Goal: Communication & Community: Answer question/provide support

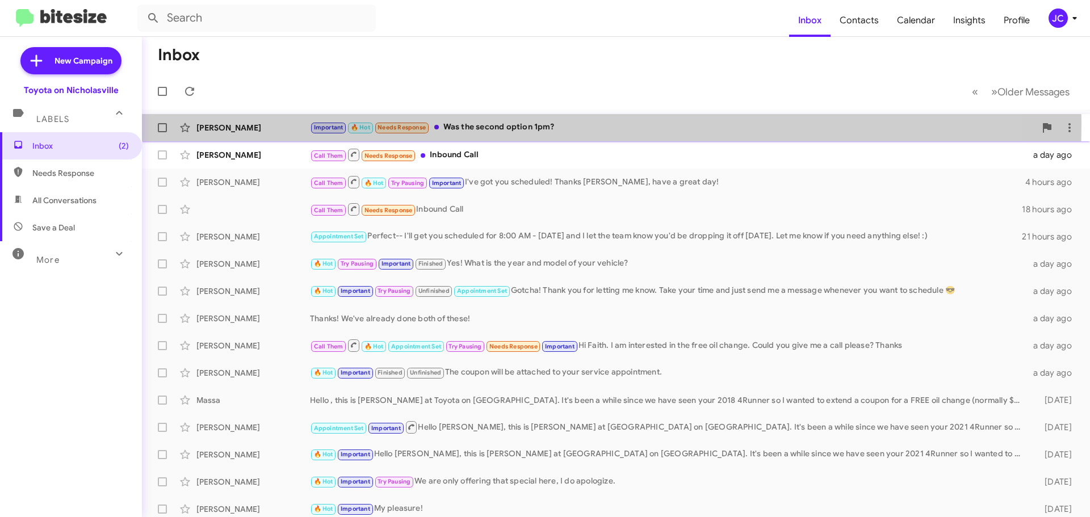
click at [258, 123] on div "[PERSON_NAME]" at bounding box center [253, 127] width 114 height 11
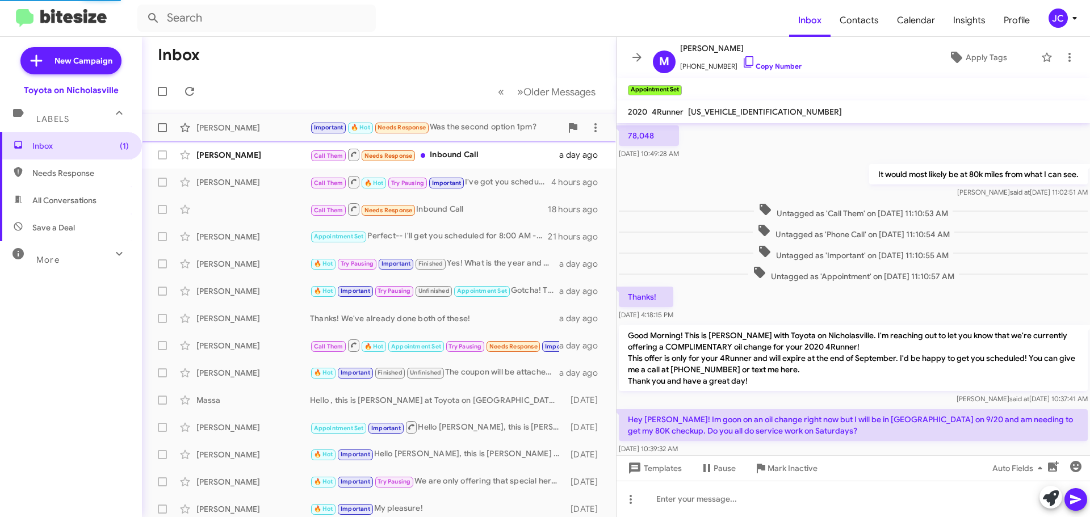
scroll to position [442, 0]
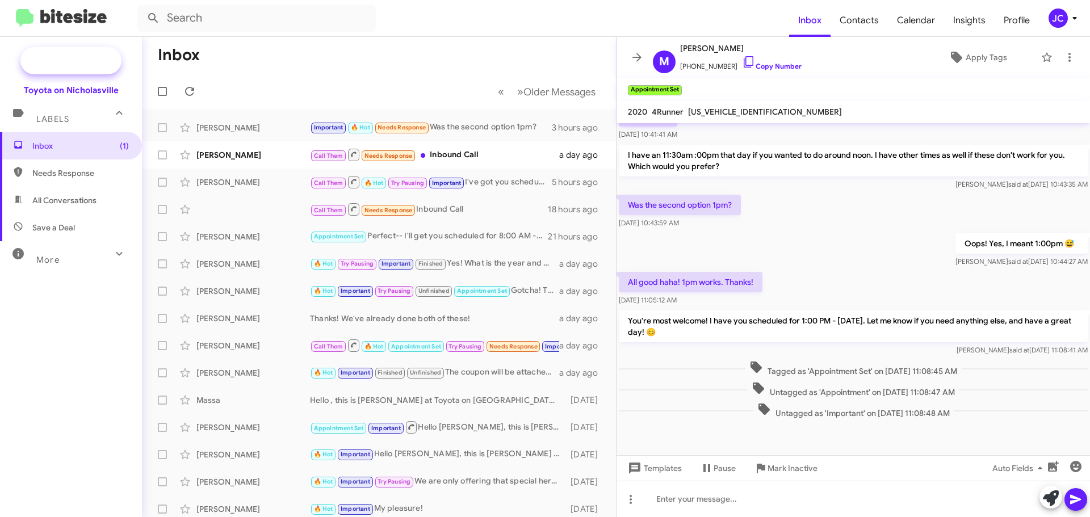
click at [90, 70] on span "New Campaign" at bounding box center [70, 60] width 101 height 27
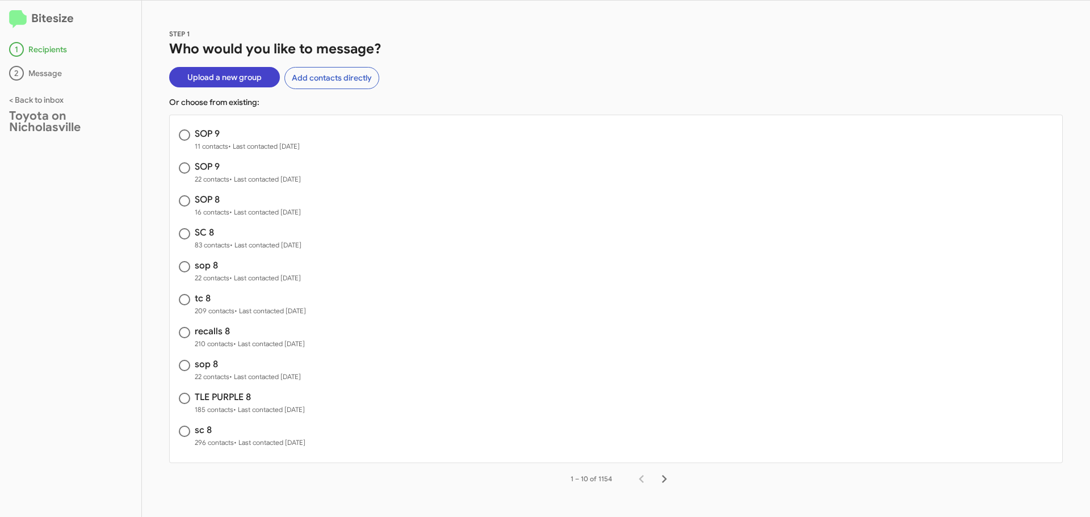
click at [204, 82] on span "Upload a new group" at bounding box center [224, 77] width 74 height 20
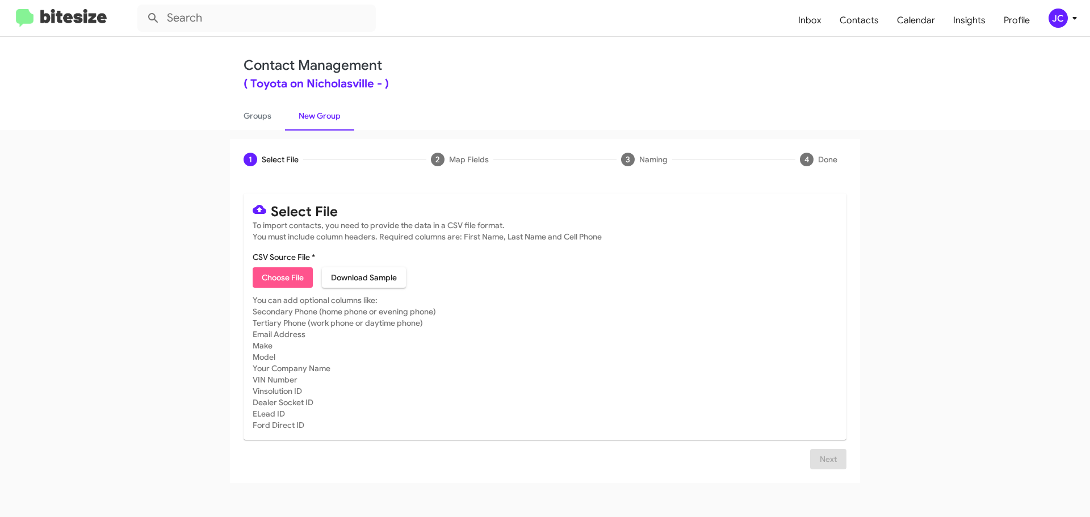
click at [285, 284] on span "Choose File" at bounding box center [283, 277] width 42 height 20
type input "SOP 9"
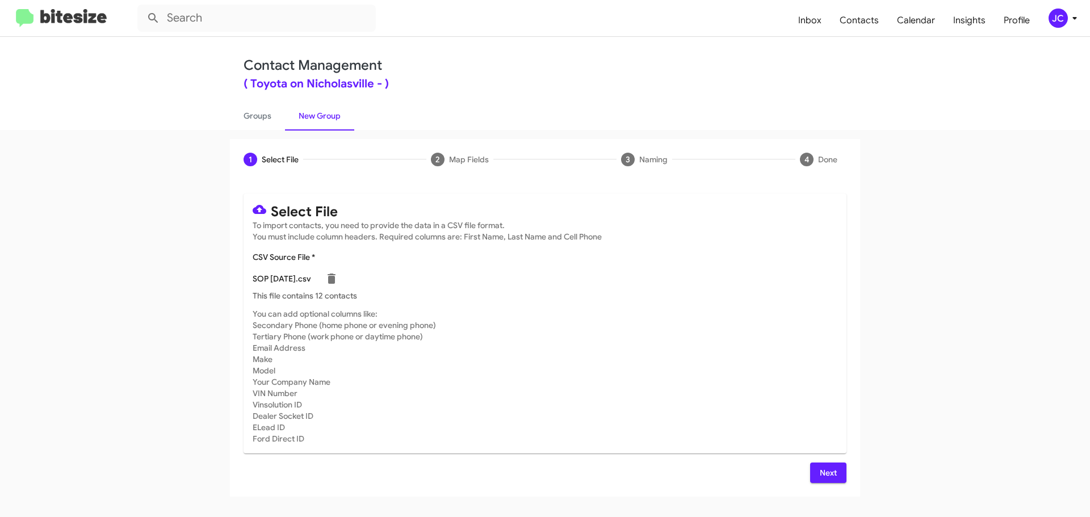
click at [836, 464] on span "Next" at bounding box center [828, 473] width 18 height 20
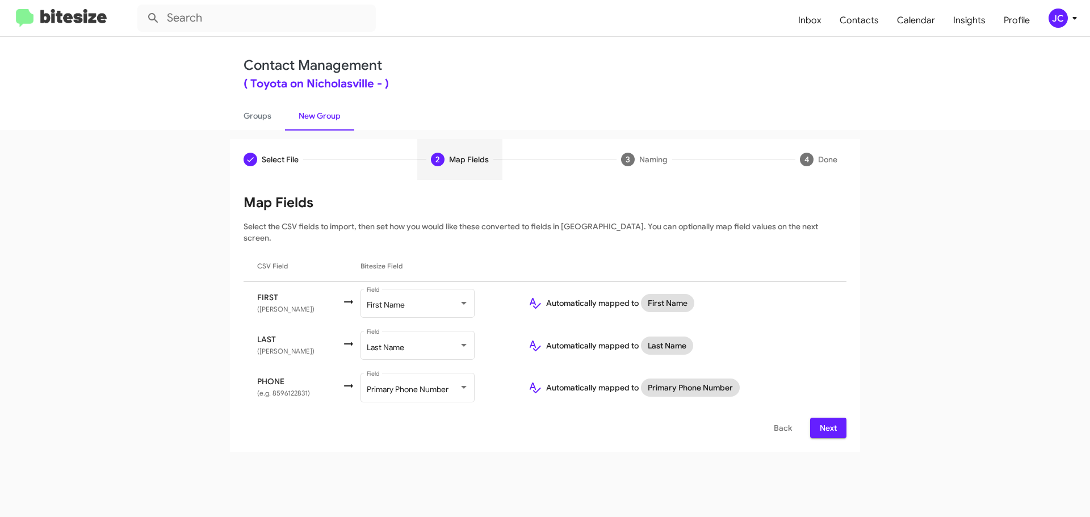
click at [826, 418] on span "Next" at bounding box center [828, 428] width 18 height 20
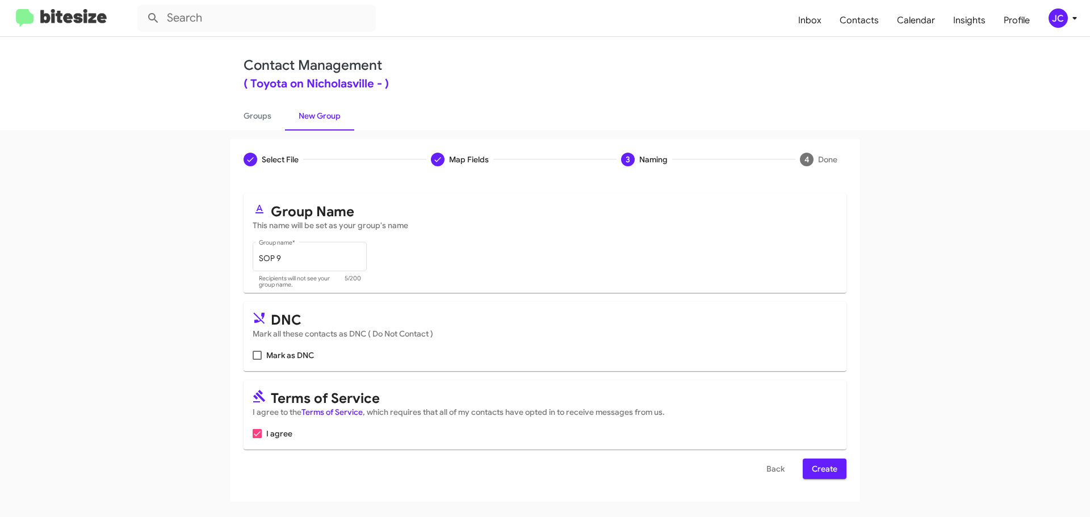
click at [824, 468] on span "Create" at bounding box center [825, 469] width 26 height 20
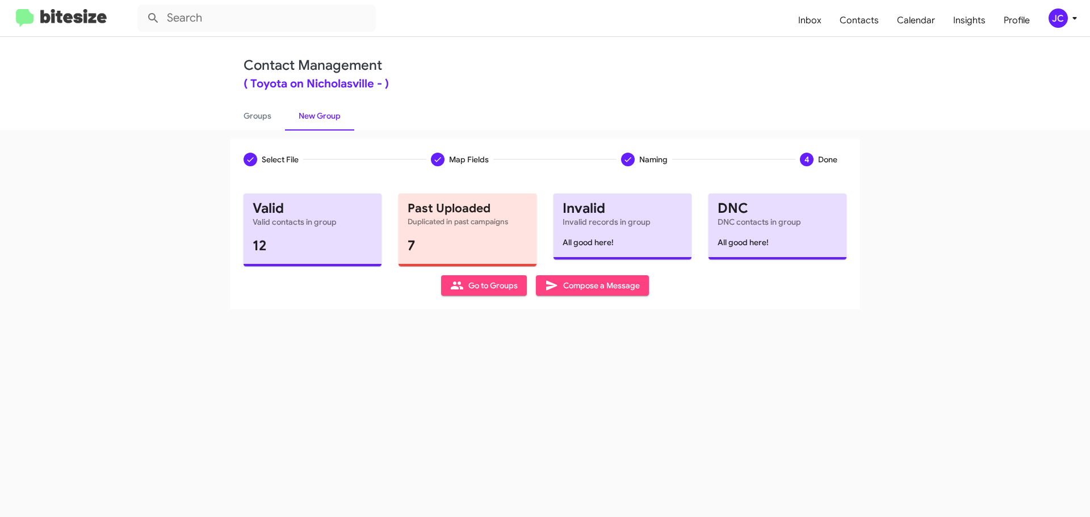
click at [591, 291] on span "Compose a Message" at bounding box center [592, 285] width 95 height 20
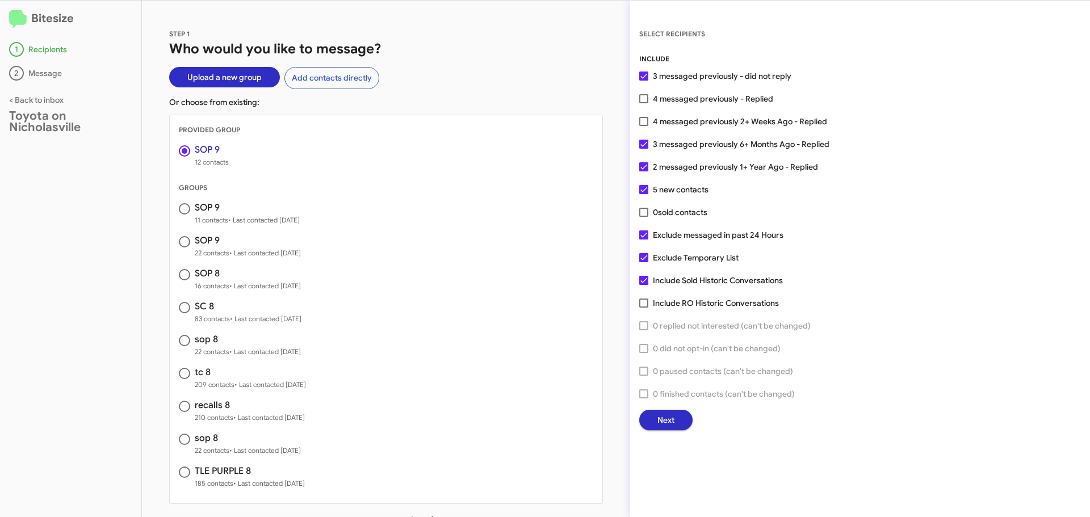
click at [644, 237] on span at bounding box center [643, 234] width 9 height 9
click at [644, 240] on input "Exclude messaged in past 24 Hours" at bounding box center [643, 240] width 1 height 1
checkbox input "false"
click at [673, 425] on span "Next" at bounding box center [665, 420] width 17 height 20
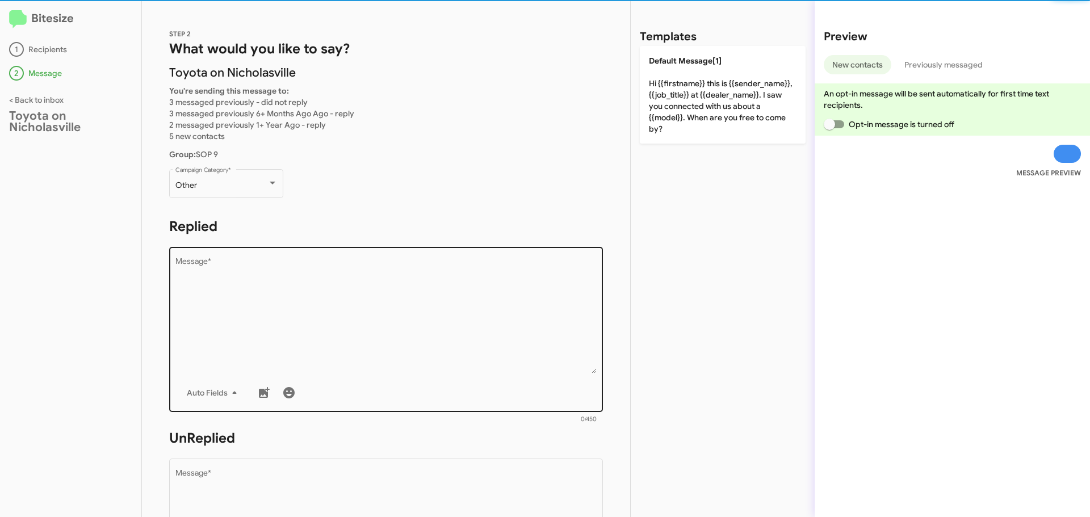
click at [200, 253] on div "Drop image here to insert Auto Fields Message *" at bounding box center [386, 328] width 422 height 167
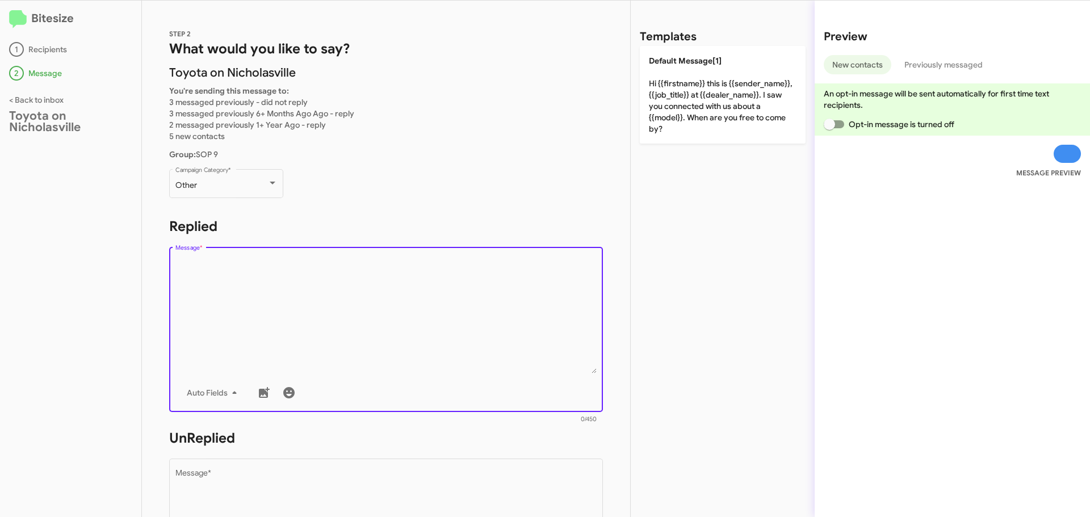
click at [216, 266] on textarea "Message *" at bounding box center [386, 316] width 422 height 116
paste textarea "Hello {{firstname}}, this is Jessika with Toyota on Nicholasville. We received …"
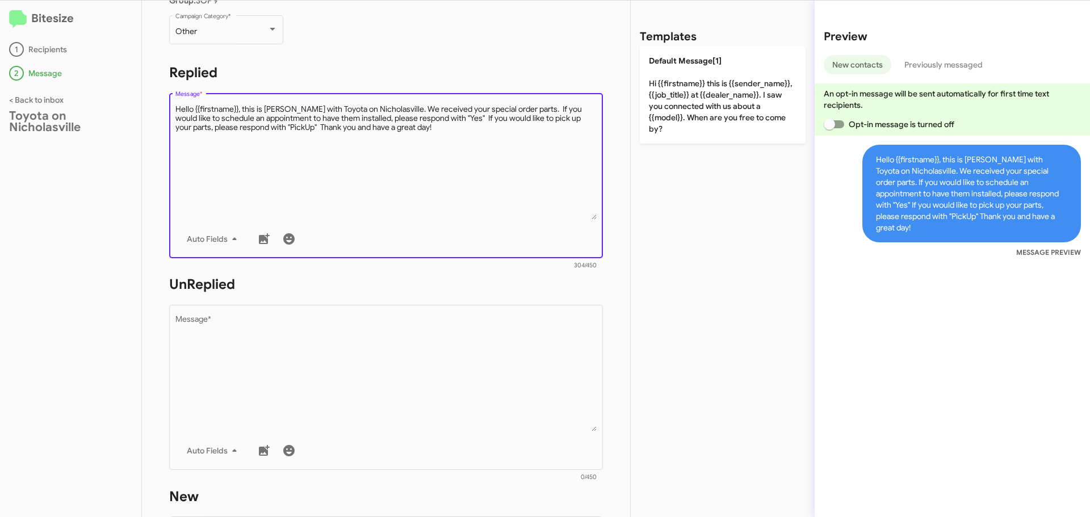
scroll to position [170, 0]
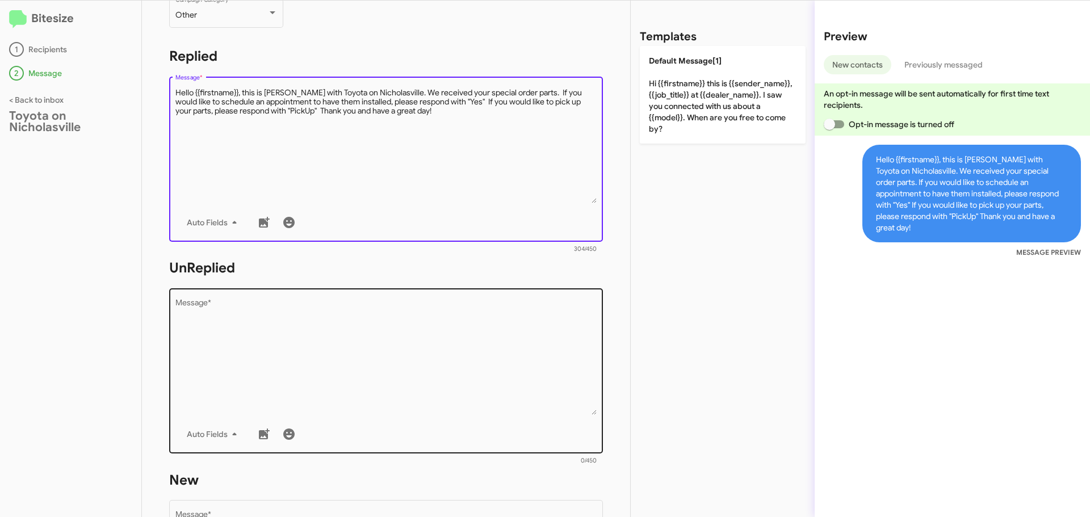
type textarea "Hello {{firstname}}, this is Jessika with Toyota on Nicholasville. We received …"
click at [204, 316] on textarea "Message *" at bounding box center [386, 357] width 422 height 116
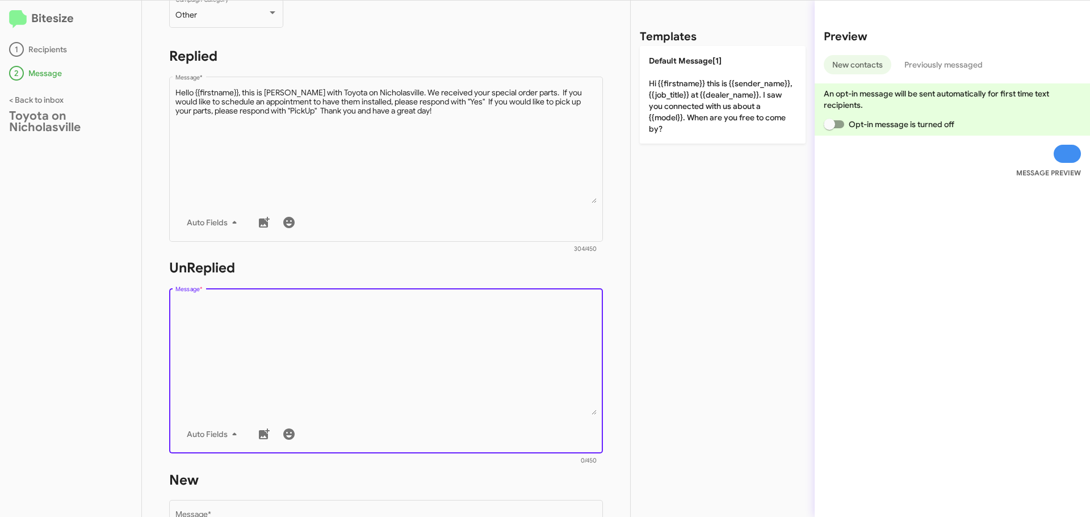
paste textarea "Hello {{firstname}}, this is Jessika with Toyota on Nicholasville. We received …"
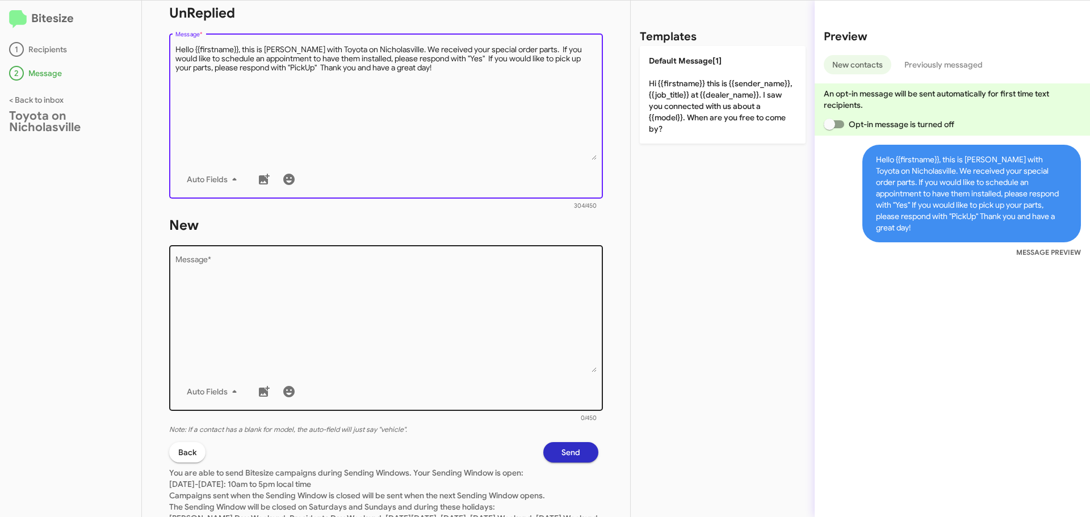
scroll to position [454, 0]
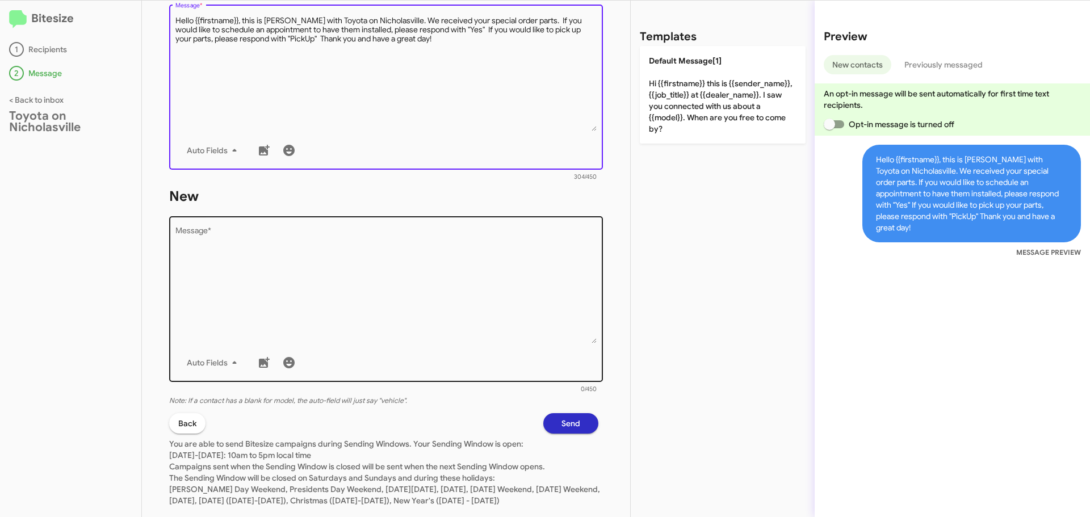
type textarea "Hello {{firstname}}, this is Jessika with Toyota on Nicholasville. We received …"
click at [212, 261] on textarea "Message *" at bounding box center [386, 286] width 422 height 116
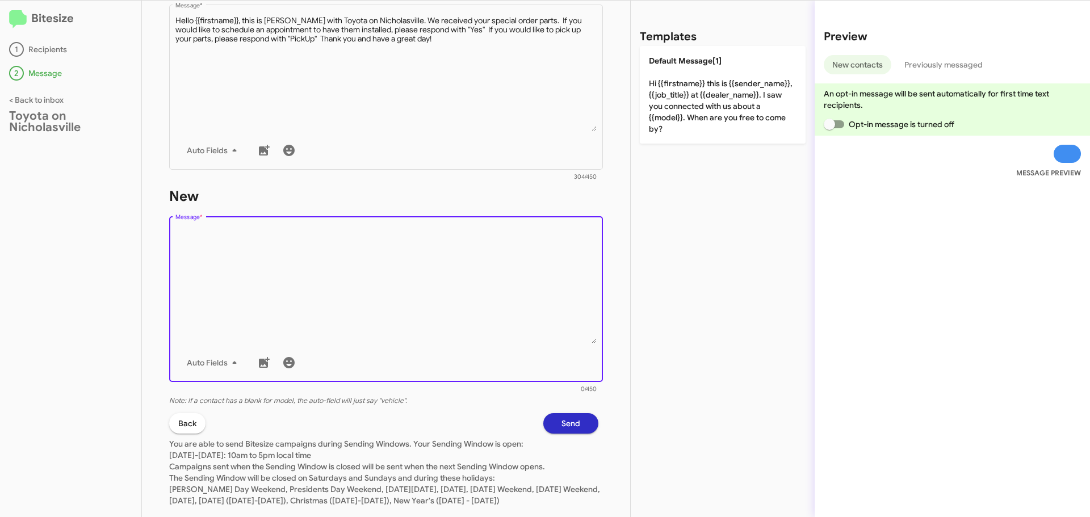
paste textarea "Hello {{firstname}}, this is Jessika with Toyota on Nicholasville. We received …"
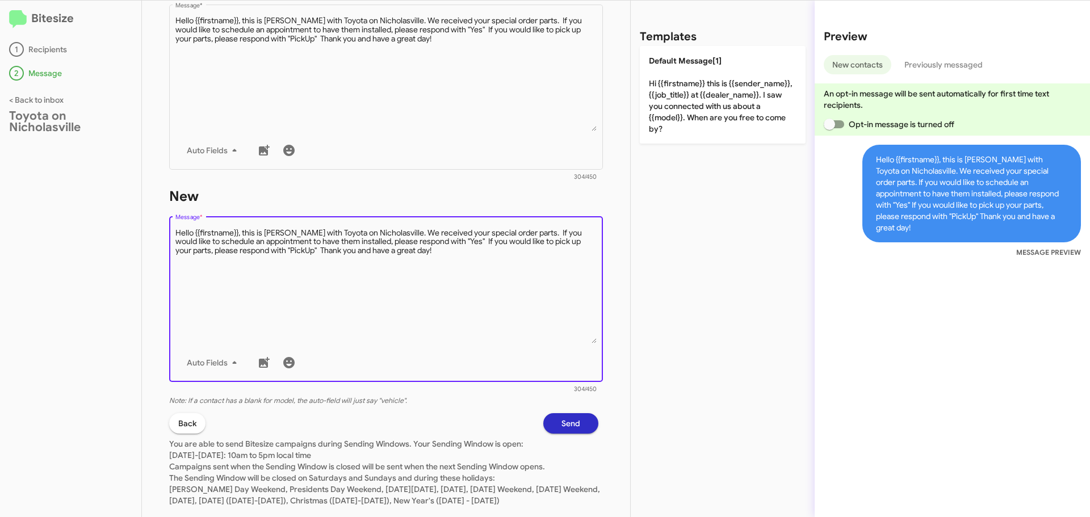
type textarea "Hello {{firstname}}, this is Jessika with Toyota on Nicholasville. We received …"
click at [567, 426] on span "Send" at bounding box center [570, 423] width 19 height 20
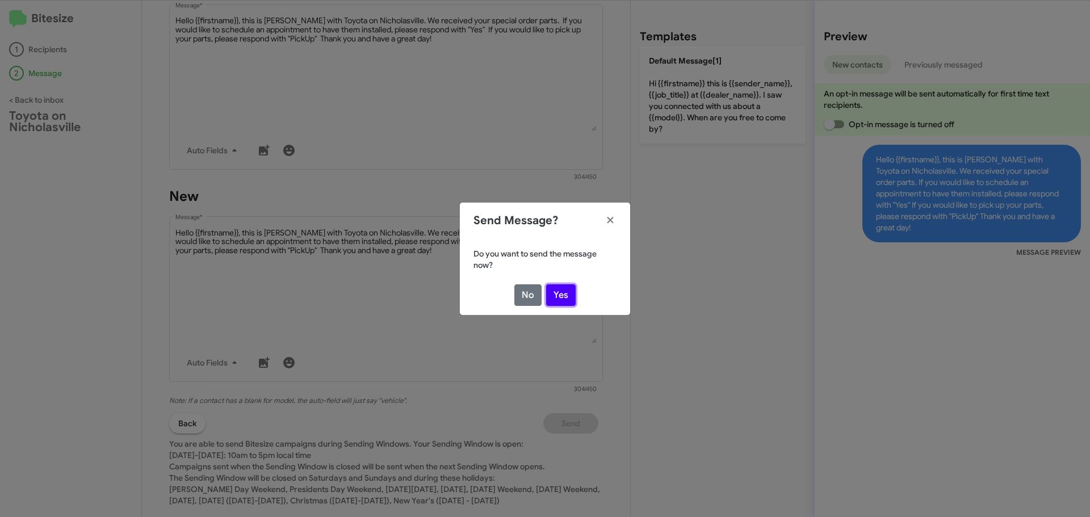
click at [558, 301] on button "Yes" at bounding box center [561, 295] width 30 height 22
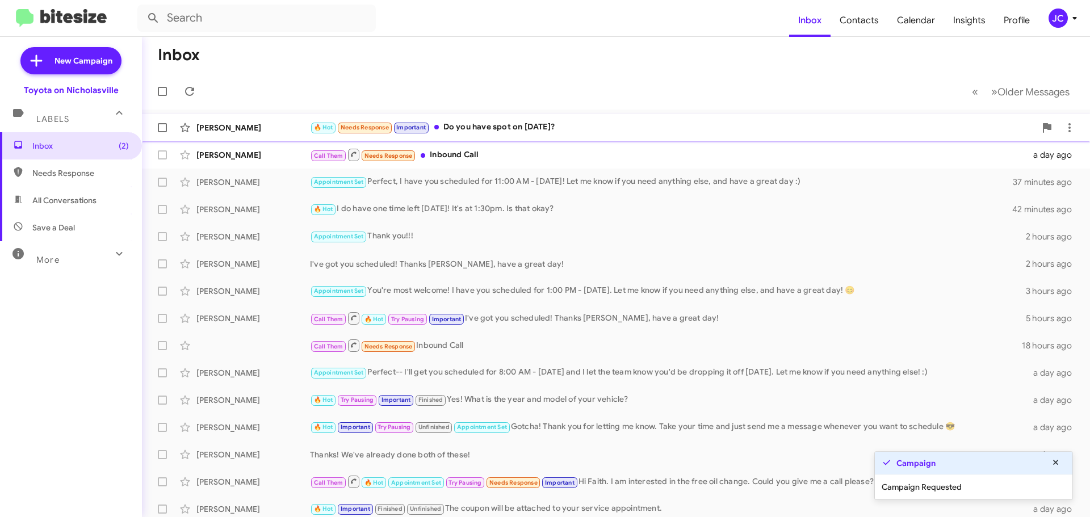
click at [209, 133] on div "[PERSON_NAME]" at bounding box center [253, 127] width 114 height 11
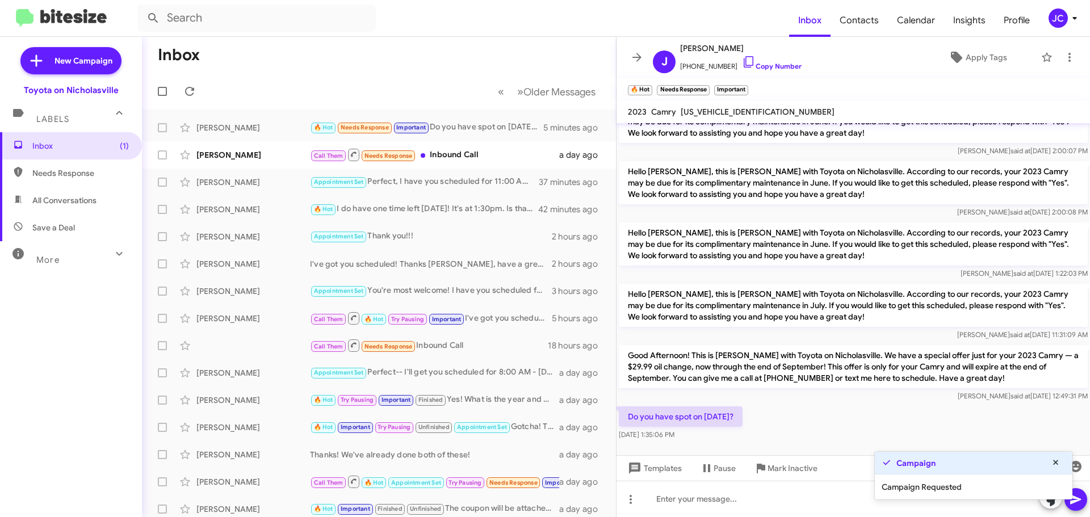
scroll to position [219, 0]
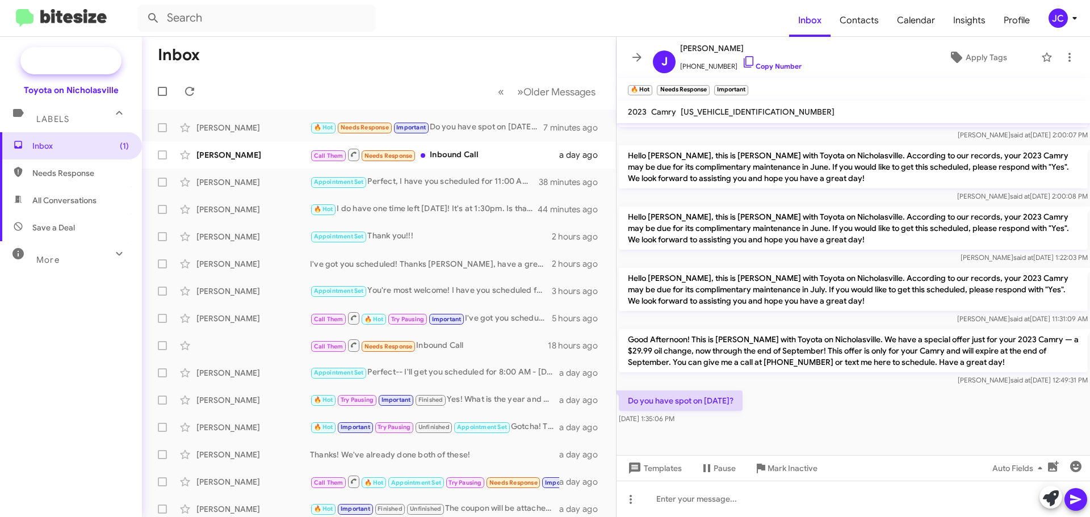
click at [87, 63] on span "New Campaign" at bounding box center [83, 60] width 58 height 11
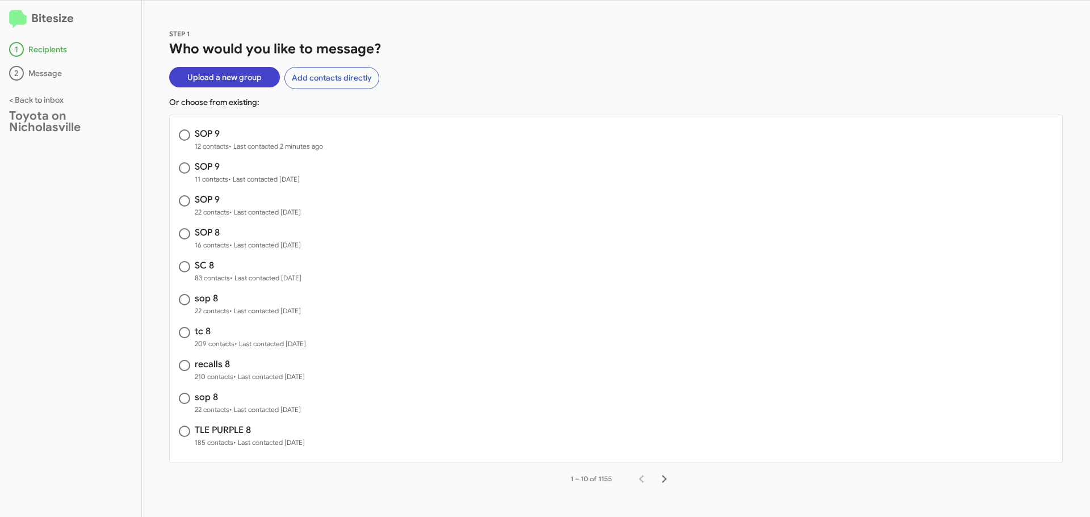
click at [248, 82] on span "Upload a new group" at bounding box center [224, 77] width 74 height 20
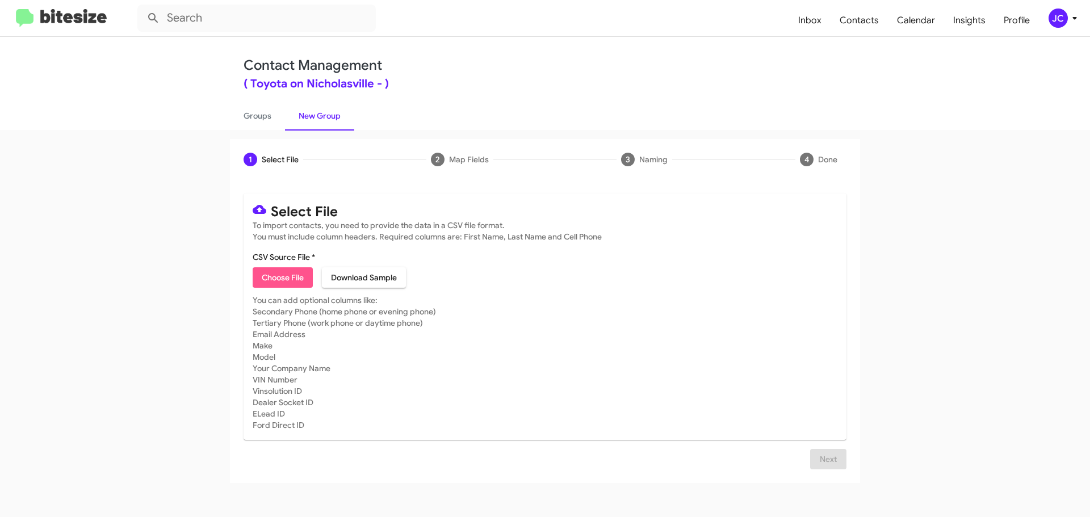
click at [275, 272] on span "Choose File" at bounding box center [283, 277] width 42 height 20
type input "SC 9"
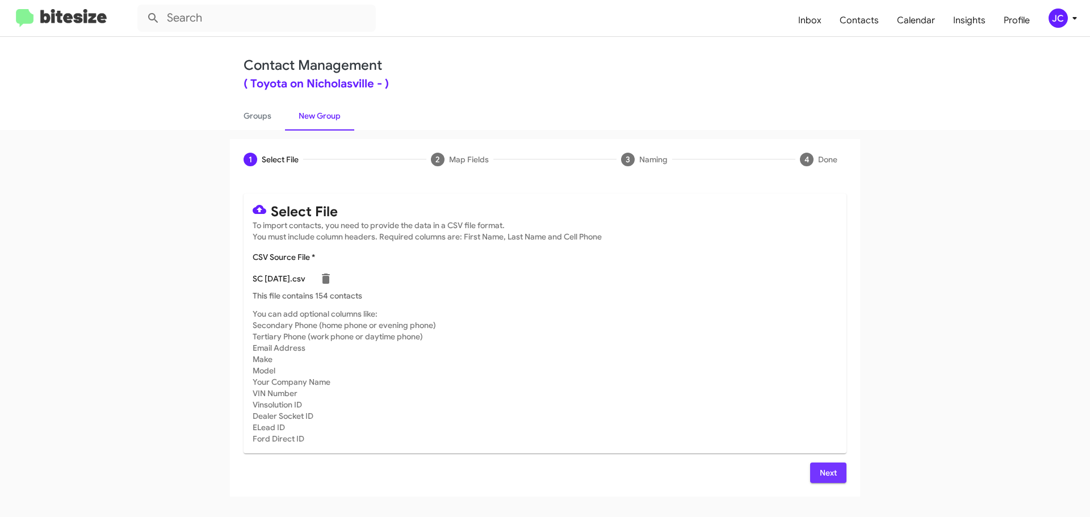
drag, startPoint x: 834, startPoint y: 476, endPoint x: 800, endPoint y: 466, distance: 34.8
click at [834, 476] on span "Next" at bounding box center [828, 473] width 18 height 20
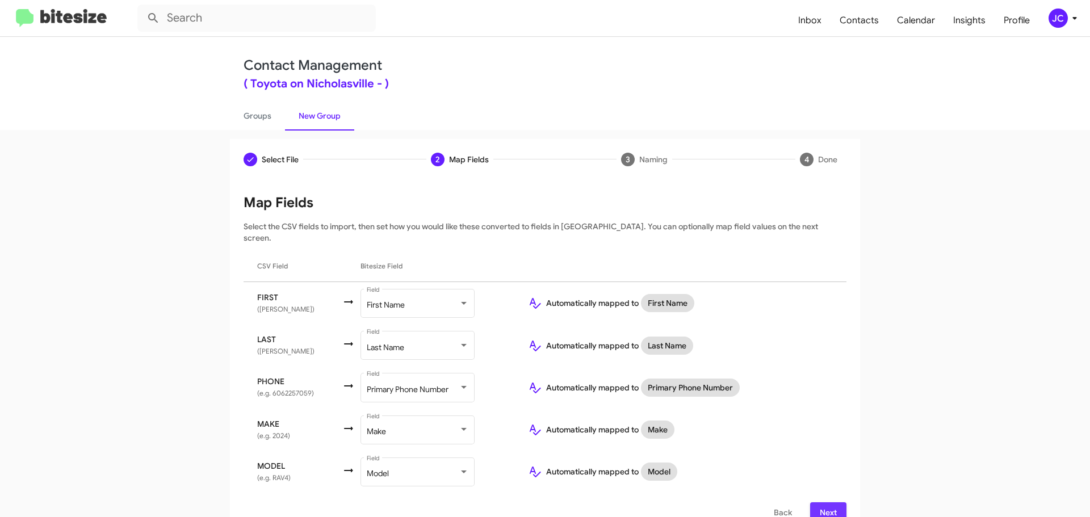
click at [819, 502] on span "Next" at bounding box center [828, 512] width 18 height 20
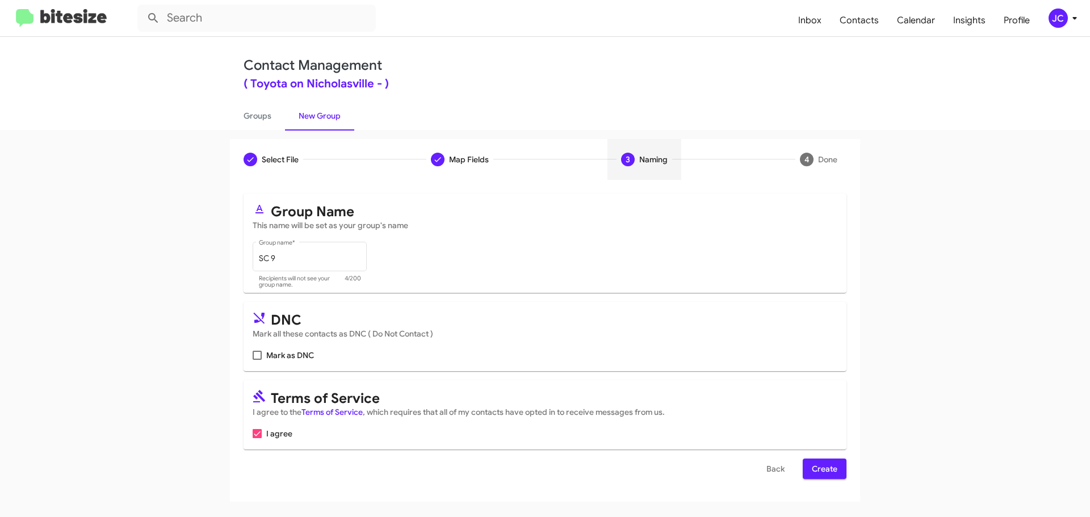
click at [824, 465] on span "Create" at bounding box center [825, 469] width 26 height 20
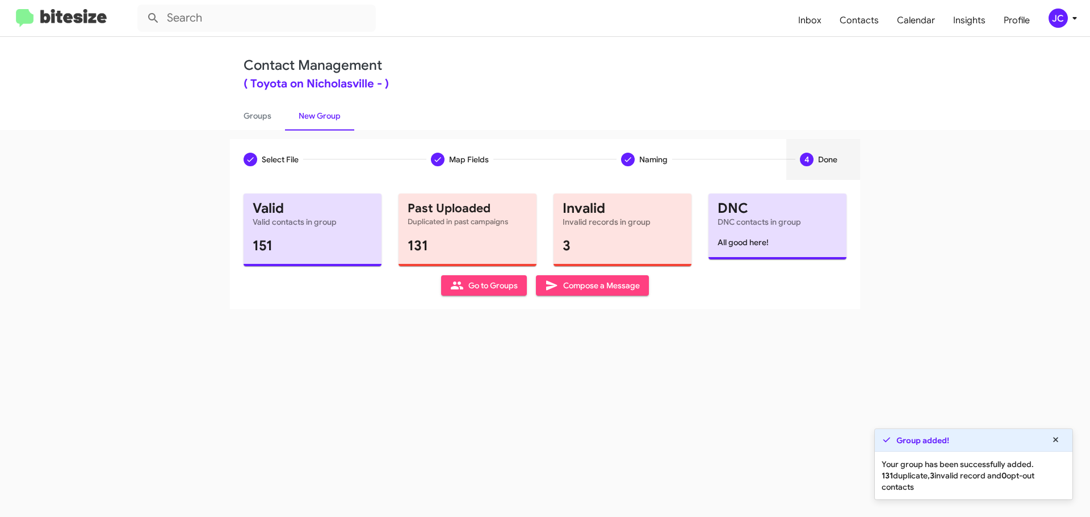
click at [573, 284] on span "Compose a Message" at bounding box center [592, 285] width 95 height 20
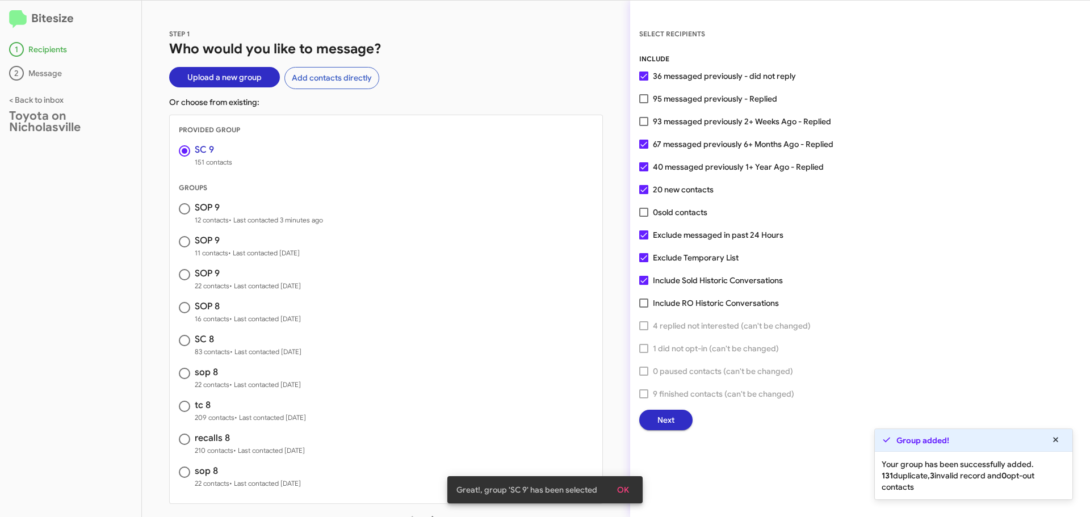
click at [640, 237] on span at bounding box center [643, 234] width 9 height 9
click at [643, 240] on input "Exclude messaged in past 24 Hours" at bounding box center [643, 240] width 1 height 1
checkbox input "false"
click at [666, 420] on span "Next" at bounding box center [665, 420] width 17 height 20
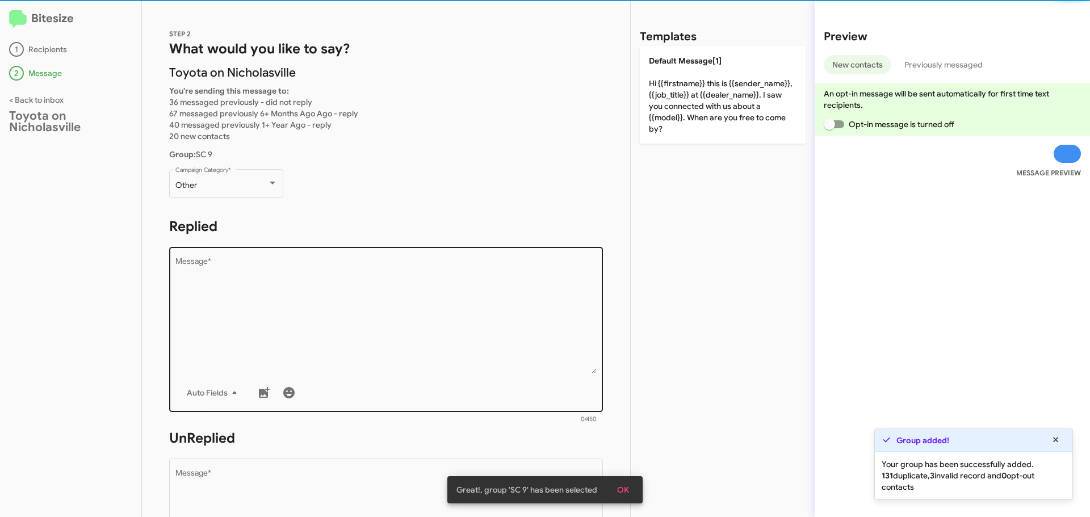
click at [261, 301] on textarea "Message *" at bounding box center [386, 316] width 422 height 116
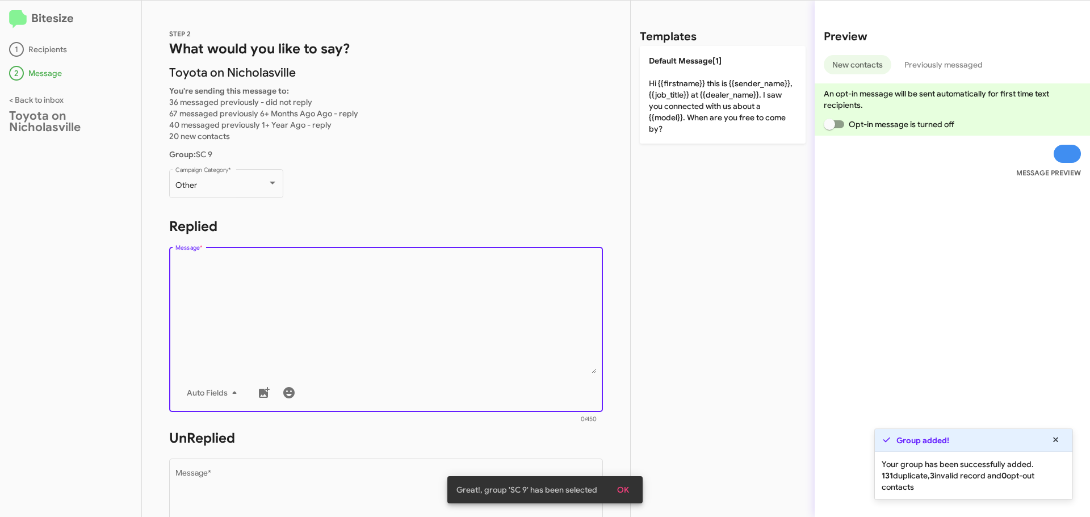
paste textarea "Hello {{firstname}}, this is Jessika at Toyota on Nicholasville. We were notifi…"
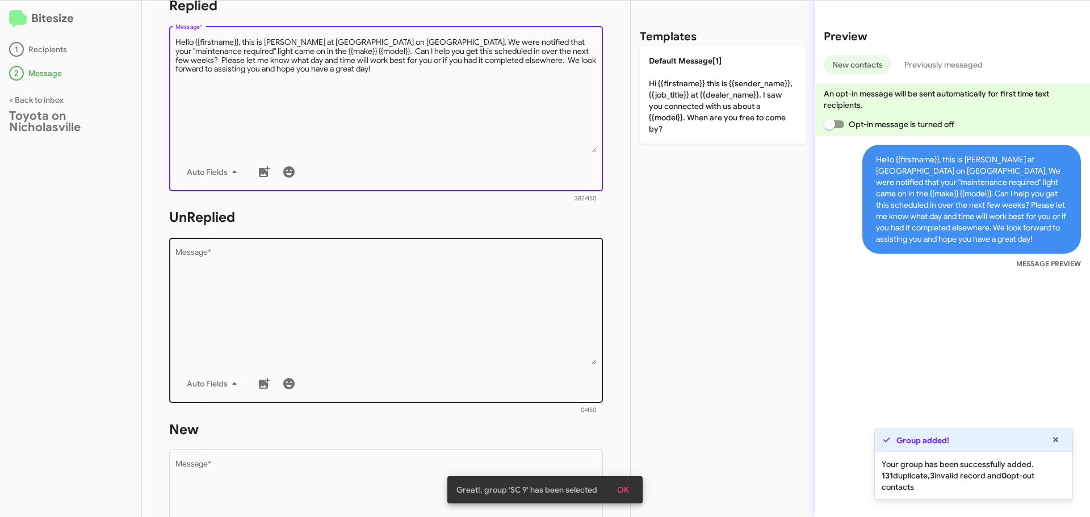
scroll to position [227, 0]
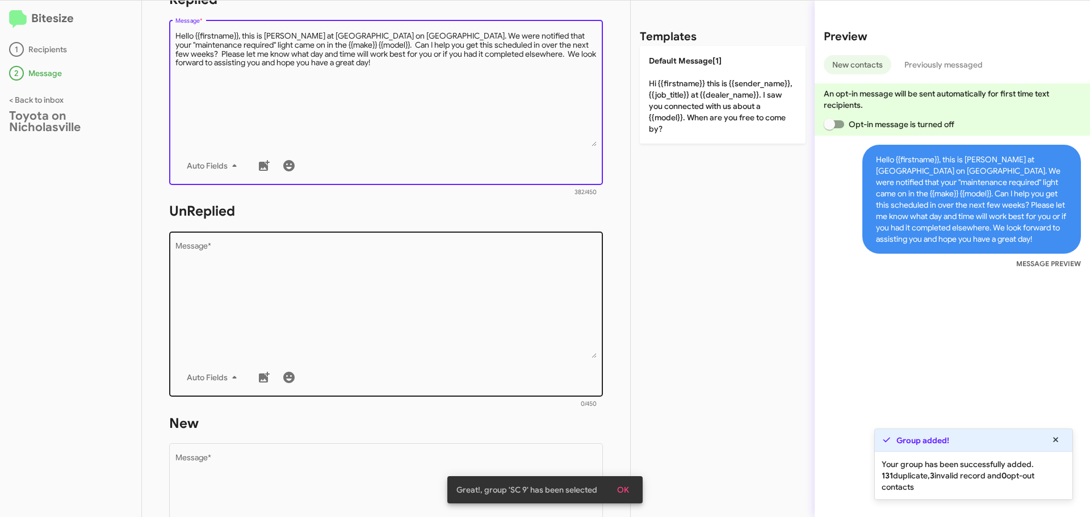
type textarea "Hello {{firstname}}, this is Jessika at Toyota on Nicholasville. We were notifi…"
click at [264, 293] on textarea "Message *" at bounding box center [386, 300] width 422 height 116
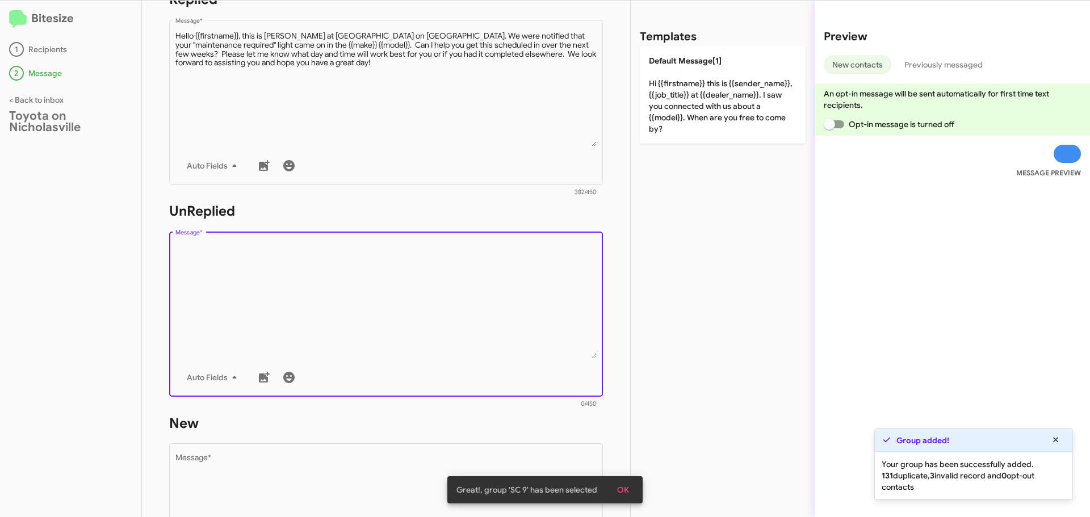
paste textarea "Hello {{firstname}}, this is Jessika at Toyota on Nicholasville. We were notifi…"
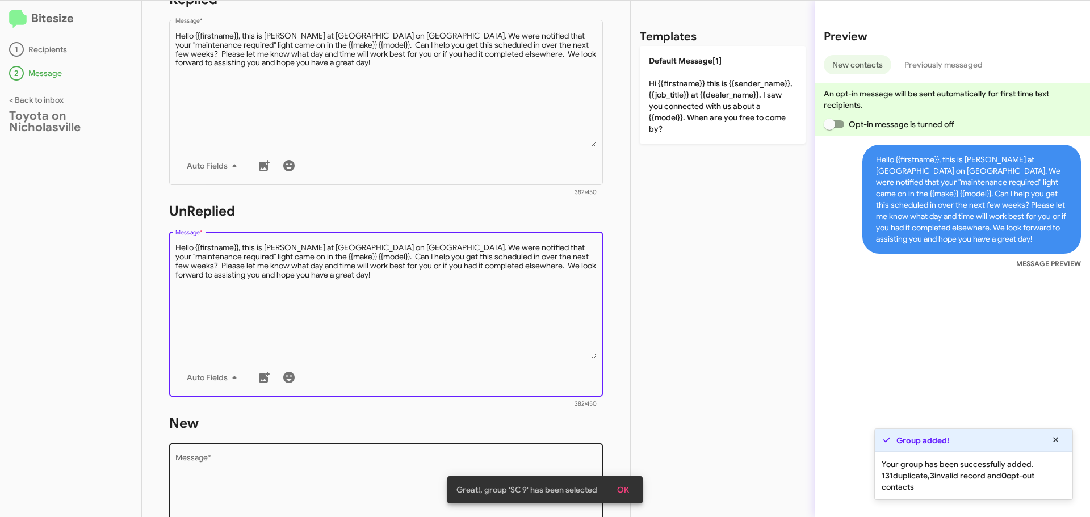
type textarea "Hello {{firstname}}, this is Jessika at Toyota on Nicholasville. We were notifi…"
click at [234, 465] on textarea "Message *" at bounding box center [386, 513] width 422 height 116
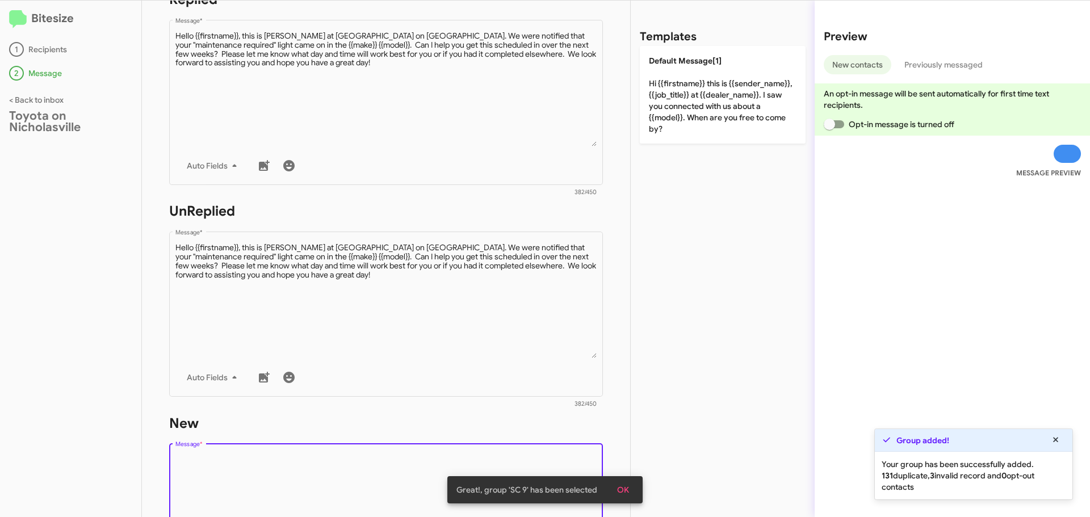
paste textarea "Hello {{firstname}}, this is Jessika at Toyota on Nicholasville. We were notifi…"
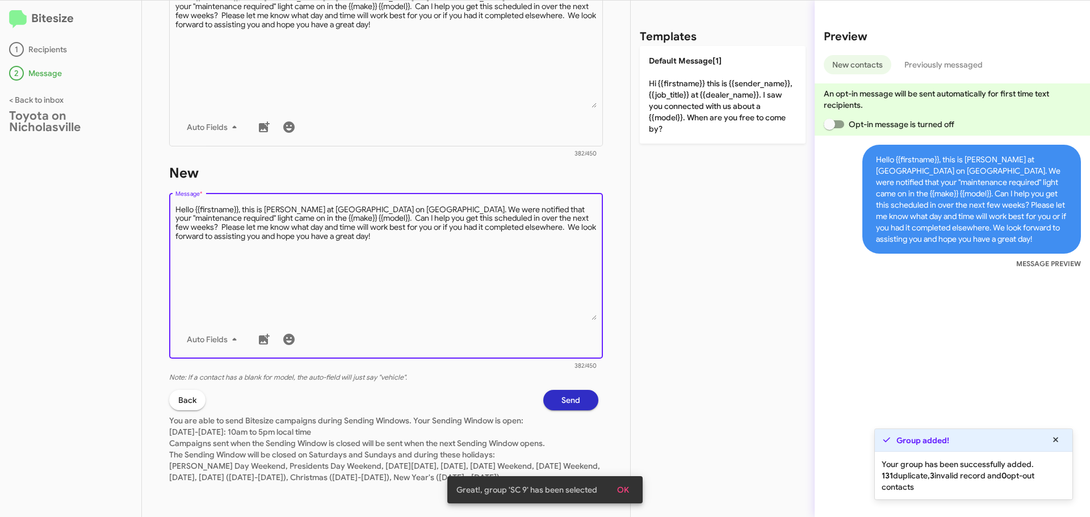
scroll to position [489, 0]
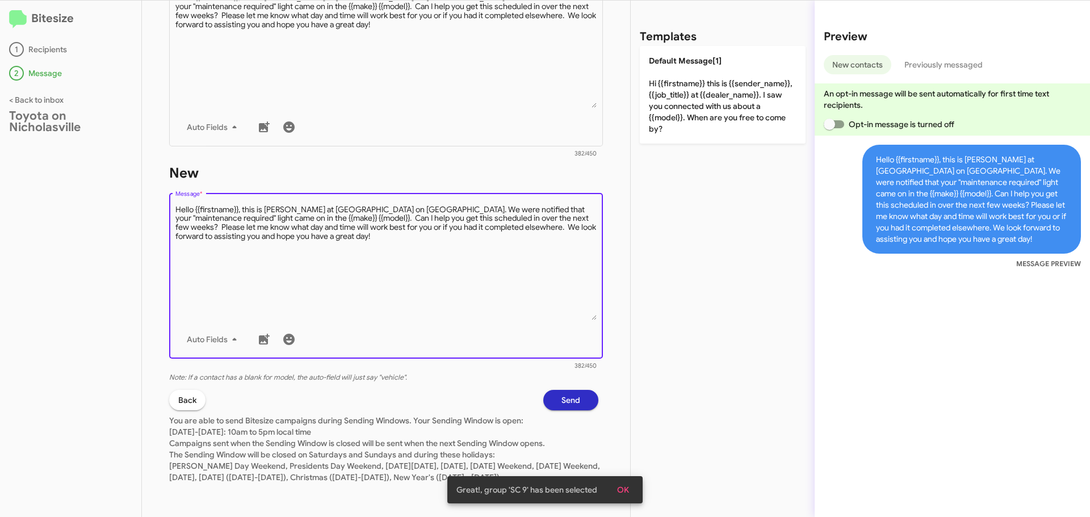
type textarea "Hello {{firstname}}, this is Jessika at Toyota on Nicholasville. We were notifi…"
click at [571, 390] on span "Send" at bounding box center [570, 400] width 19 height 20
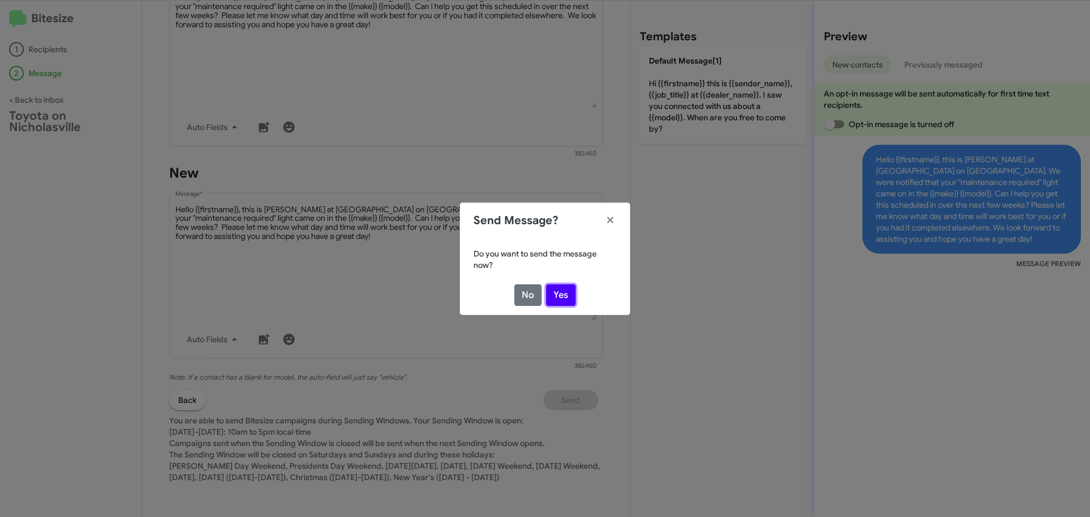
click at [565, 295] on button "Yes" at bounding box center [561, 295] width 30 height 22
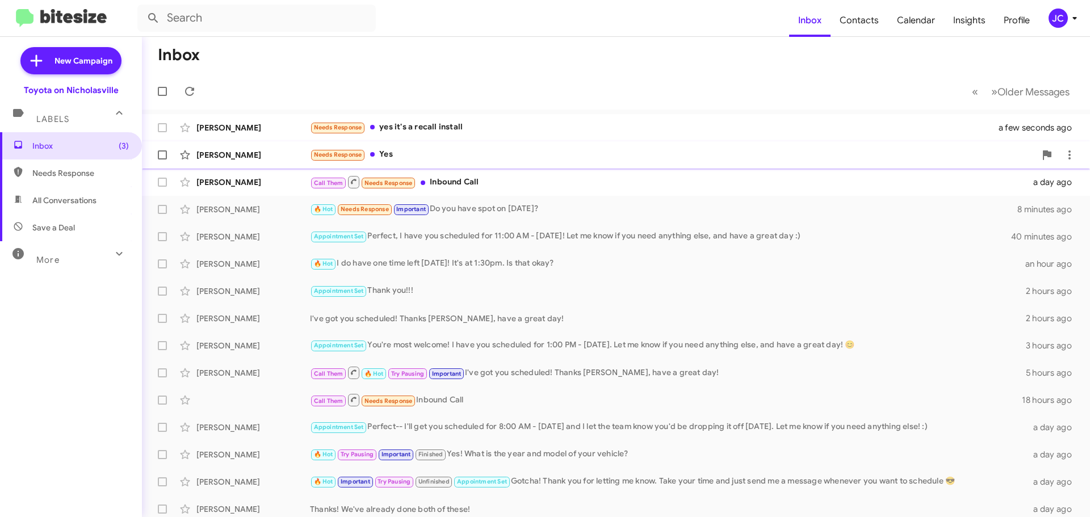
click at [239, 160] on div "[PERSON_NAME]" at bounding box center [253, 154] width 114 height 11
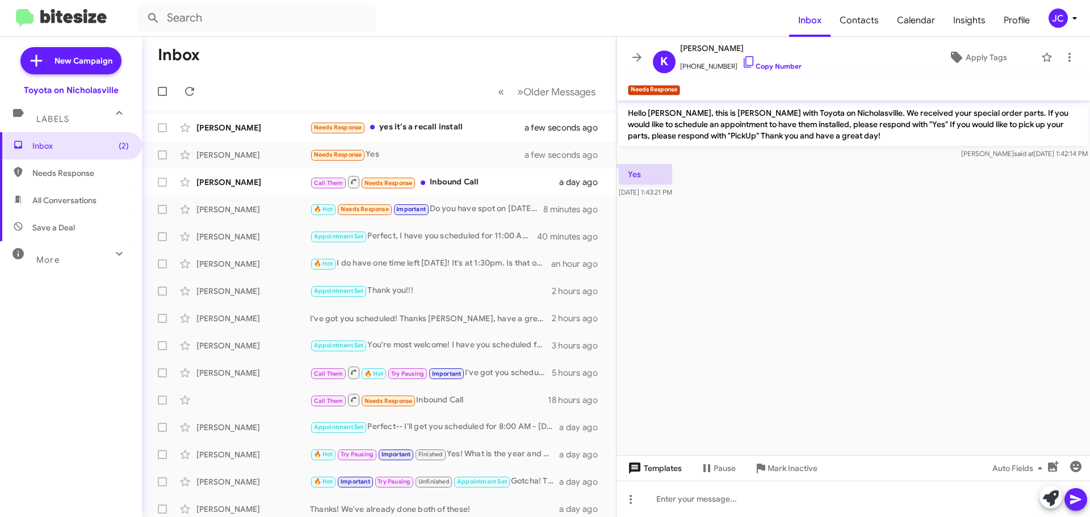
click at [656, 470] on span "Templates" at bounding box center [653, 468] width 56 height 20
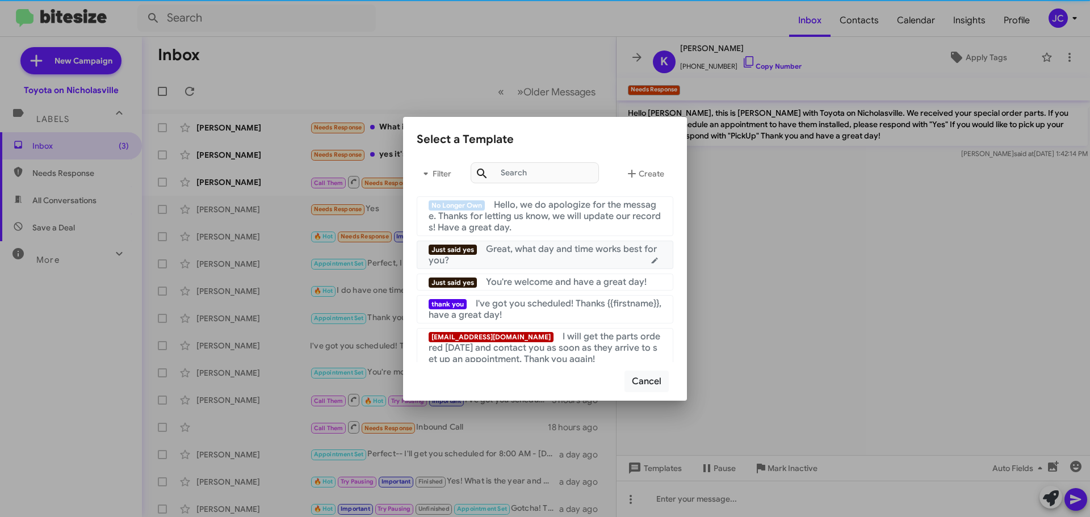
click at [514, 259] on div "Just said yes Great, what day and time works best for you?" at bounding box center [545, 254] width 233 height 23
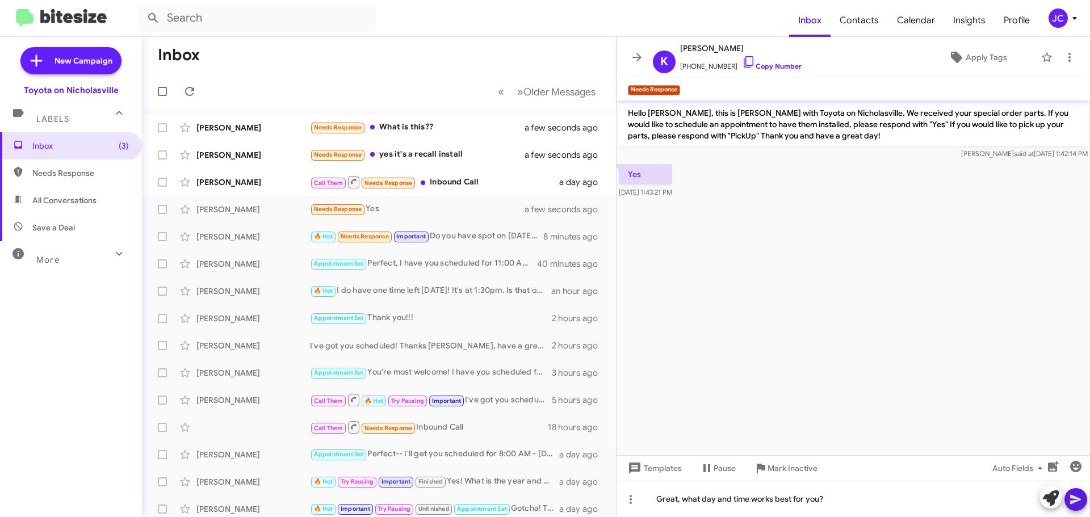
click at [1069, 493] on icon at bounding box center [1076, 500] width 14 height 14
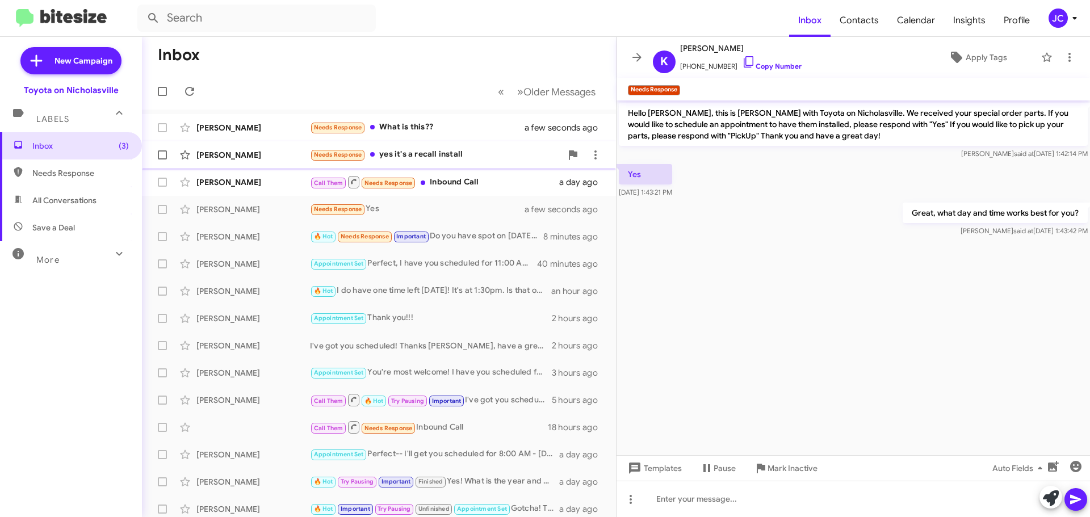
click at [231, 153] on div "Kayla Moser" at bounding box center [253, 154] width 114 height 11
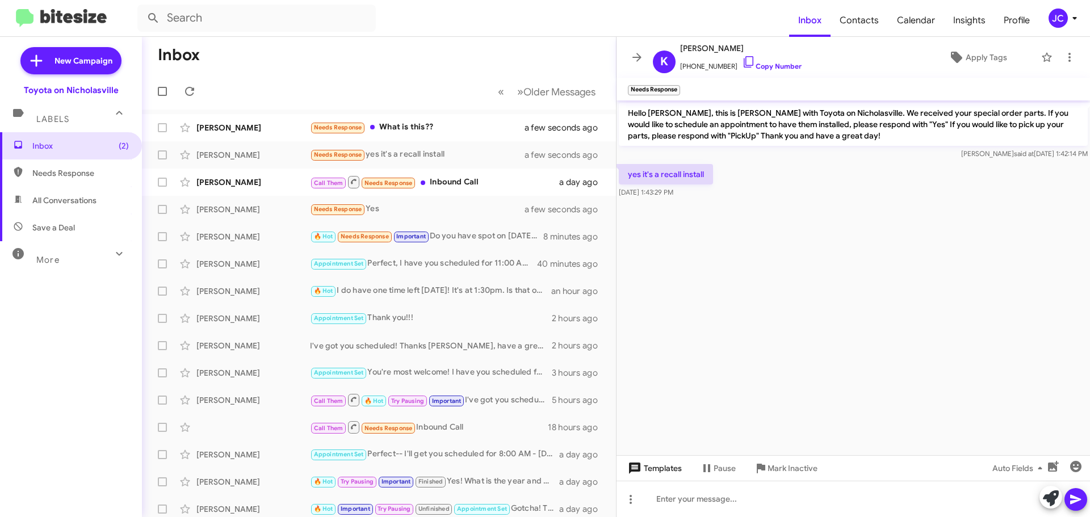
click at [668, 469] on span "Templates" at bounding box center [653, 468] width 56 height 20
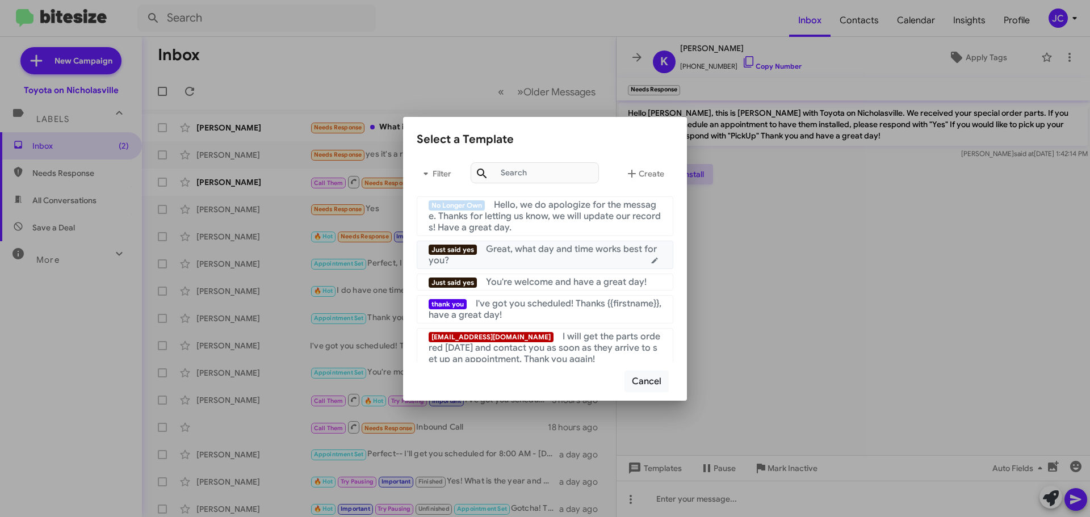
click at [531, 264] on div "Just said yes Great, what day and time works best for you?" at bounding box center [545, 254] width 233 height 23
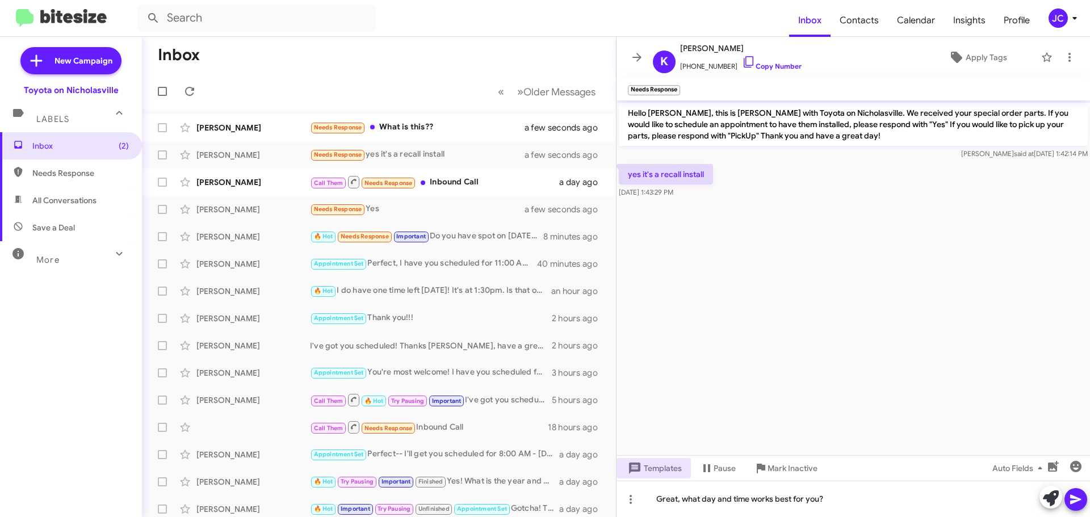
click at [1073, 502] on icon at bounding box center [1075, 500] width 11 height 10
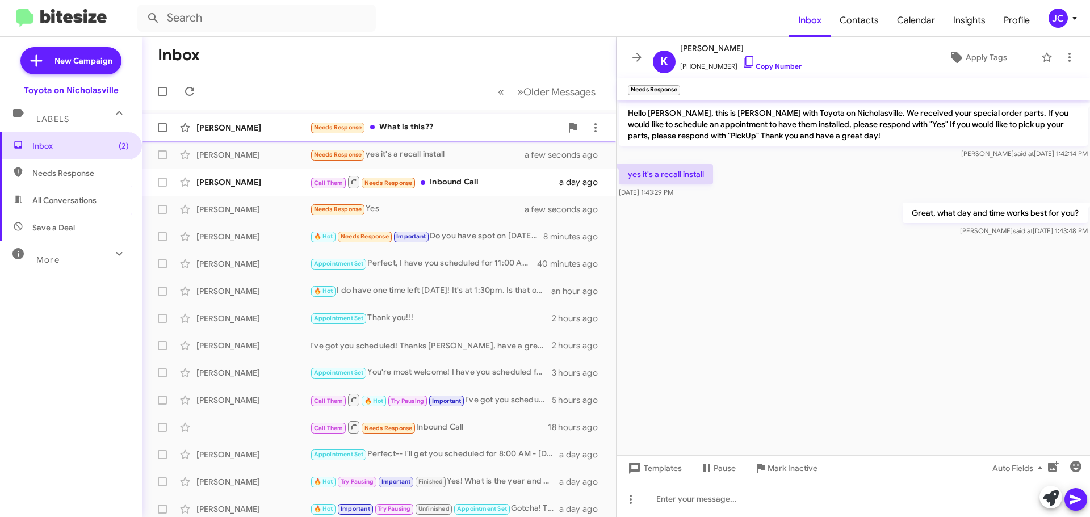
click at [240, 134] on div "Bill Staton Needs Response What is this?? a few seconds ago" at bounding box center [379, 127] width 456 height 23
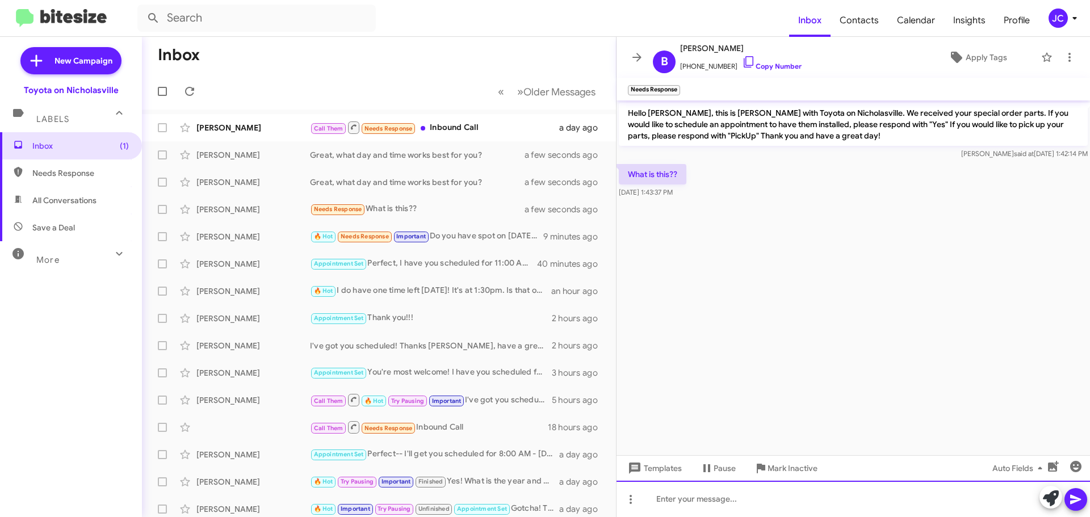
click at [704, 512] on div at bounding box center [852, 499] width 473 height 36
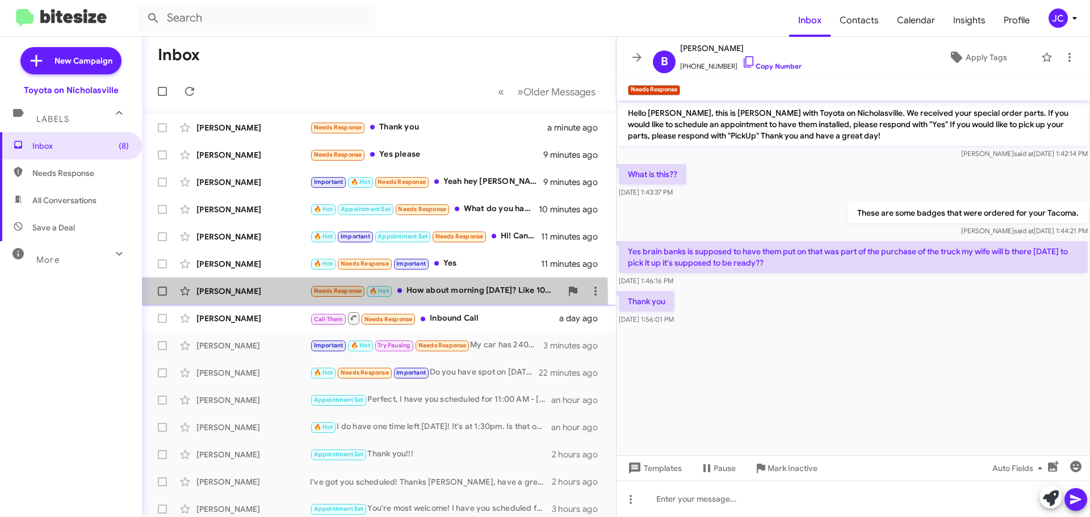
click at [225, 297] on div "Kabe Stewart Needs Response 🔥 Hot How about morning tomorrow? Like 10am 13 minu…" at bounding box center [379, 291] width 456 height 23
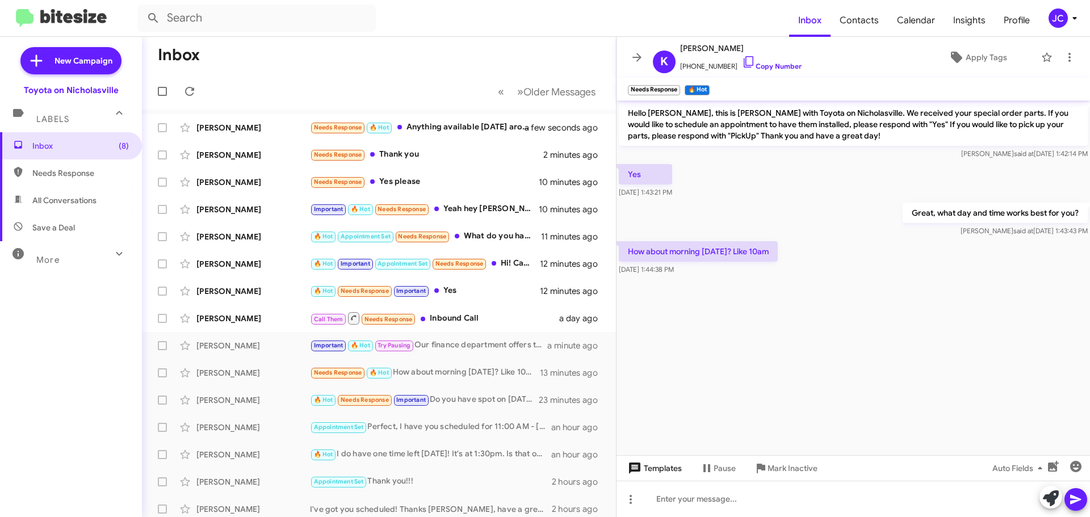
click at [671, 464] on span "Templates" at bounding box center [653, 468] width 56 height 20
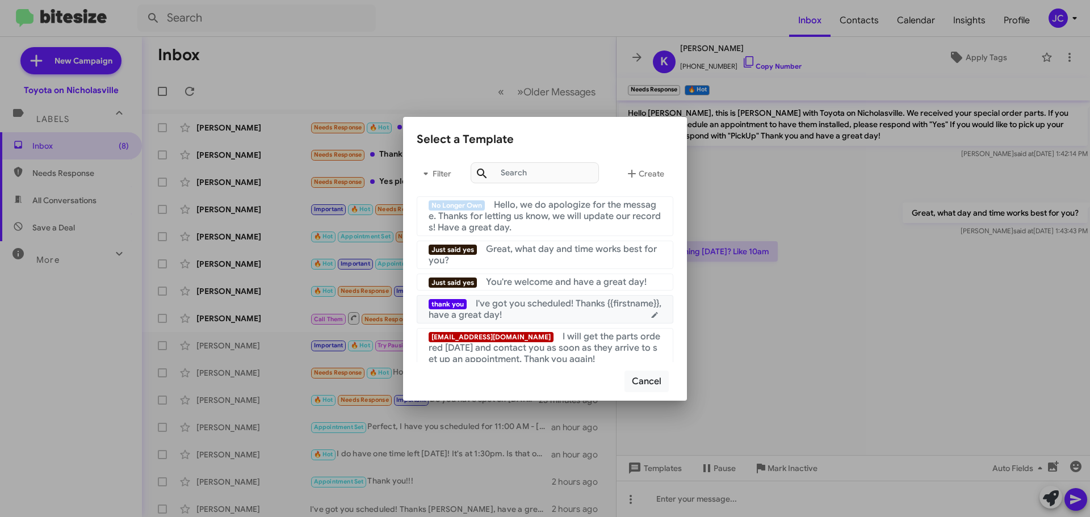
click at [557, 305] on span "I've got you scheduled! Thanks {{firstname}}, have a great day!" at bounding box center [545, 309] width 233 height 23
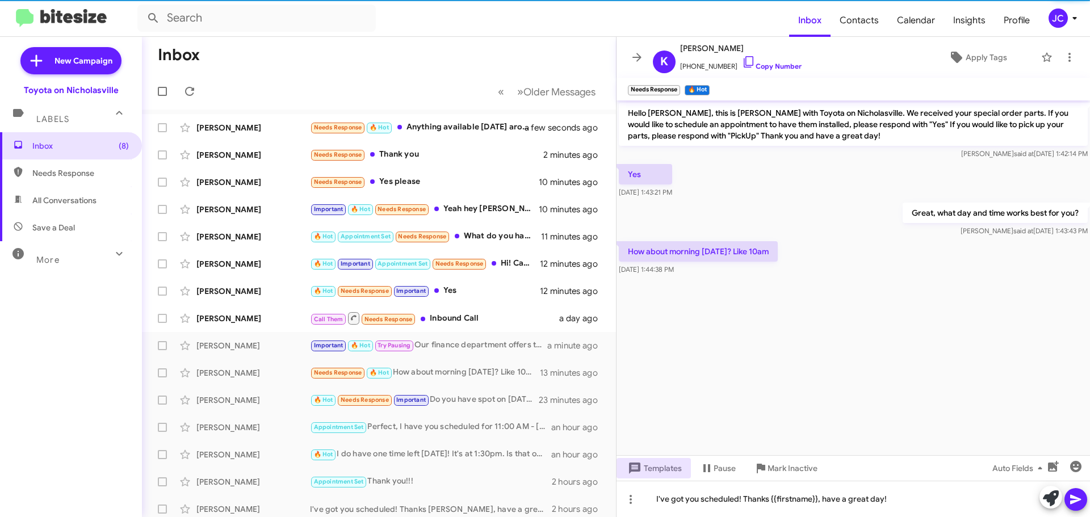
click at [1083, 500] on button at bounding box center [1075, 499] width 23 height 23
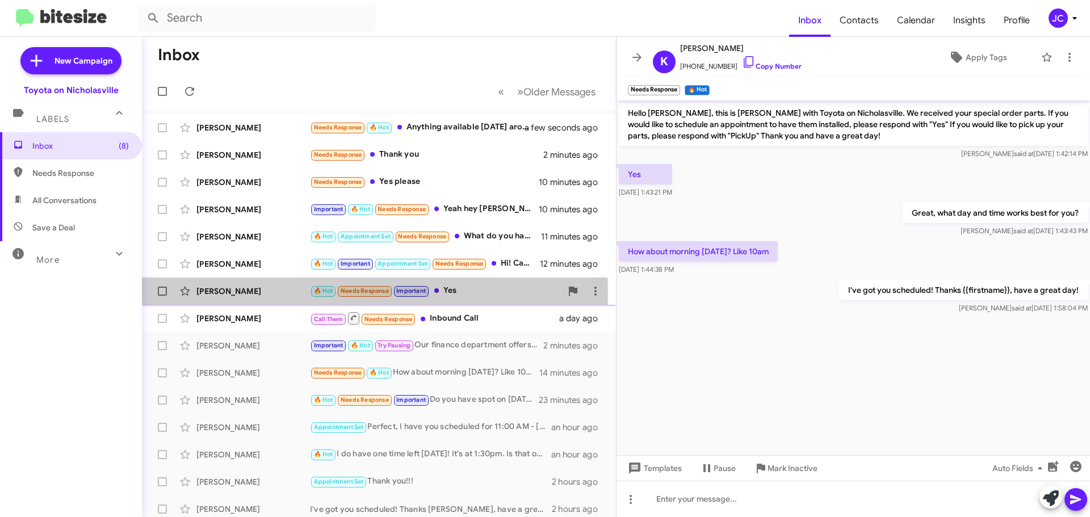
click at [240, 293] on div "[PERSON_NAME]" at bounding box center [253, 290] width 114 height 11
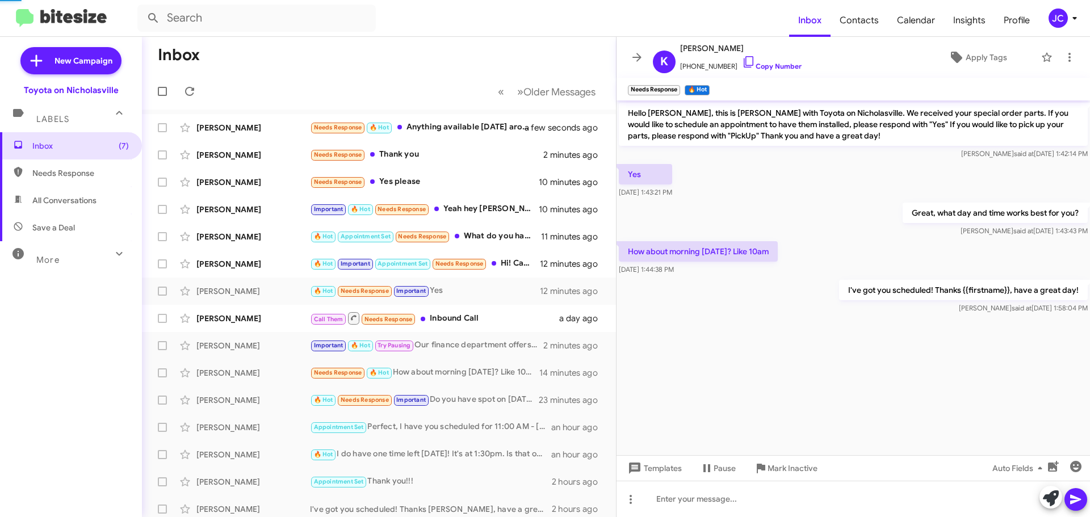
scroll to position [861, 0]
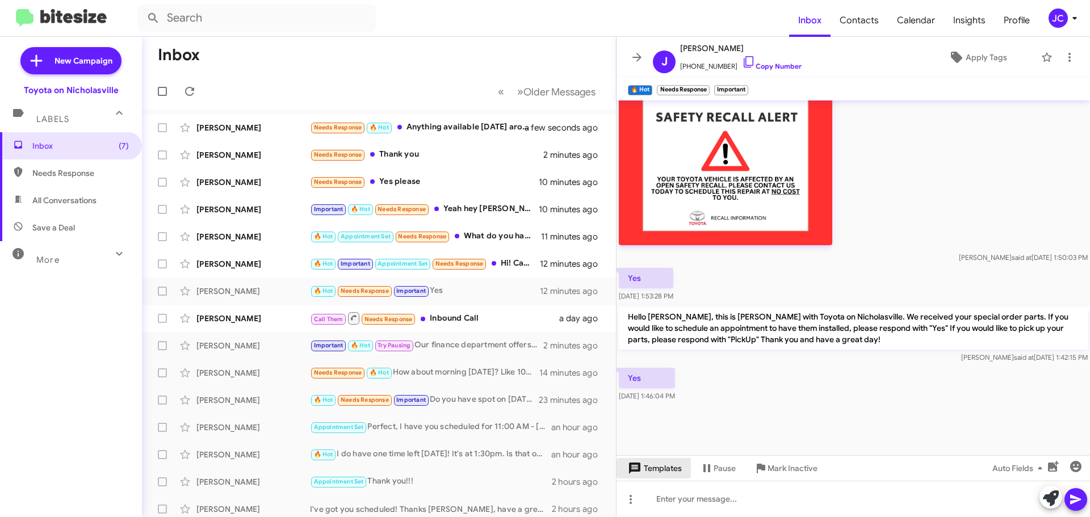
click at [661, 466] on span "Templates" at bounding box center [653, 468] width 56 height 20
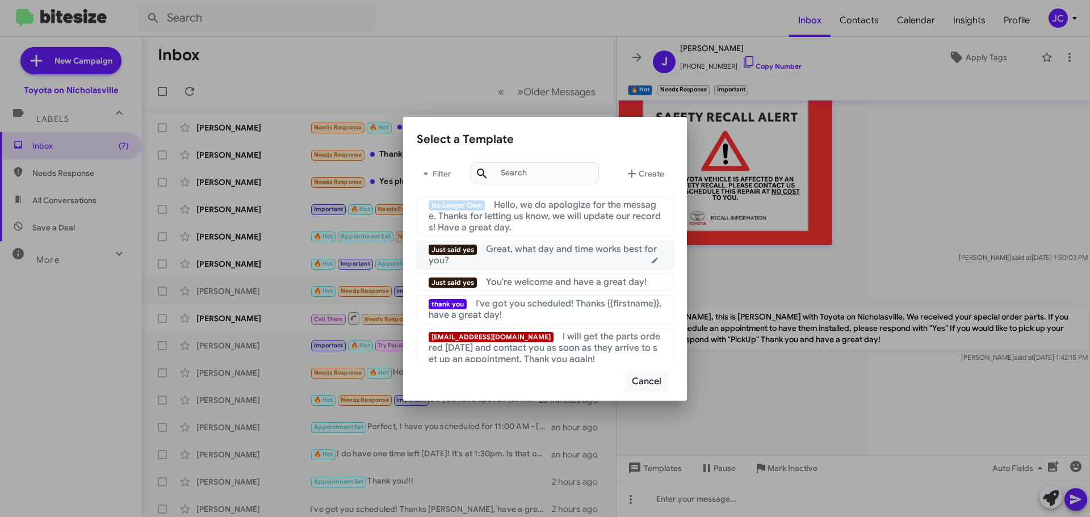
click at [522, 250] on span "Great, what day and time works best for you?" at bounding box center [543, 254] width 228 height 23
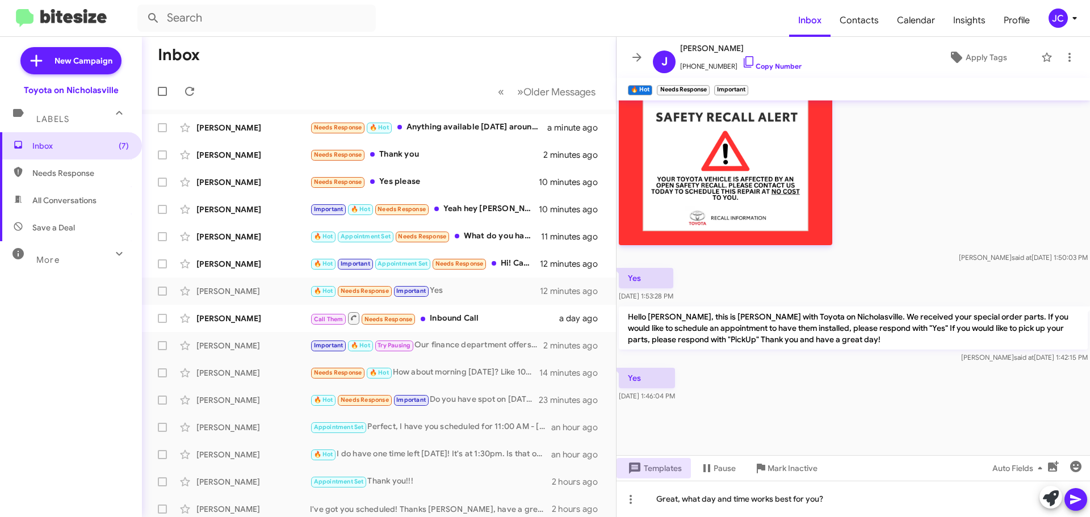
click at [1080, 506] on span at bounding box center [1076, 499] width 14 height 23
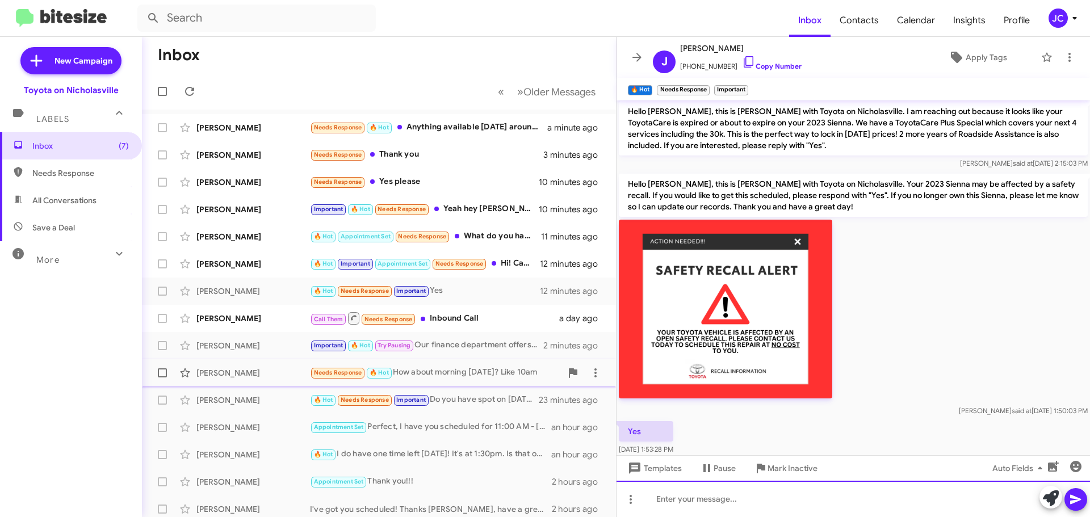
scroll to position [738, 0]
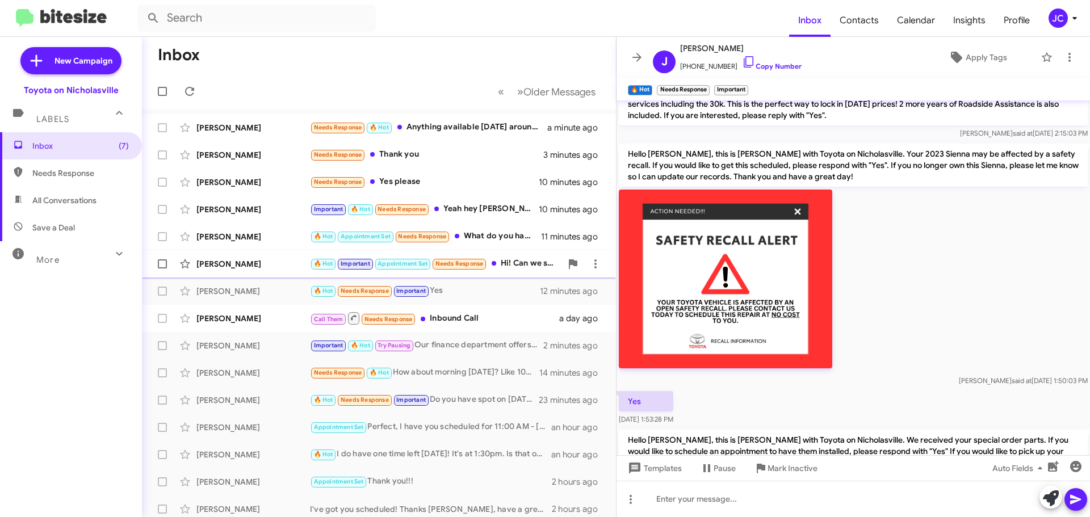
click at [239, 269] on div "[PERSON_NAME]" at bounding box center [253, 263] width 114 height 11
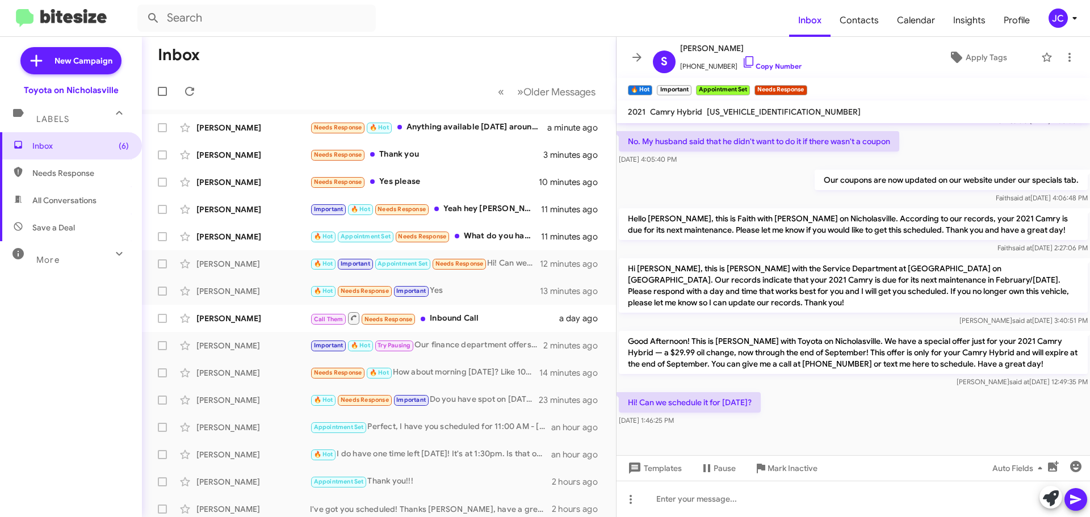
scroll to position [1659, 0]
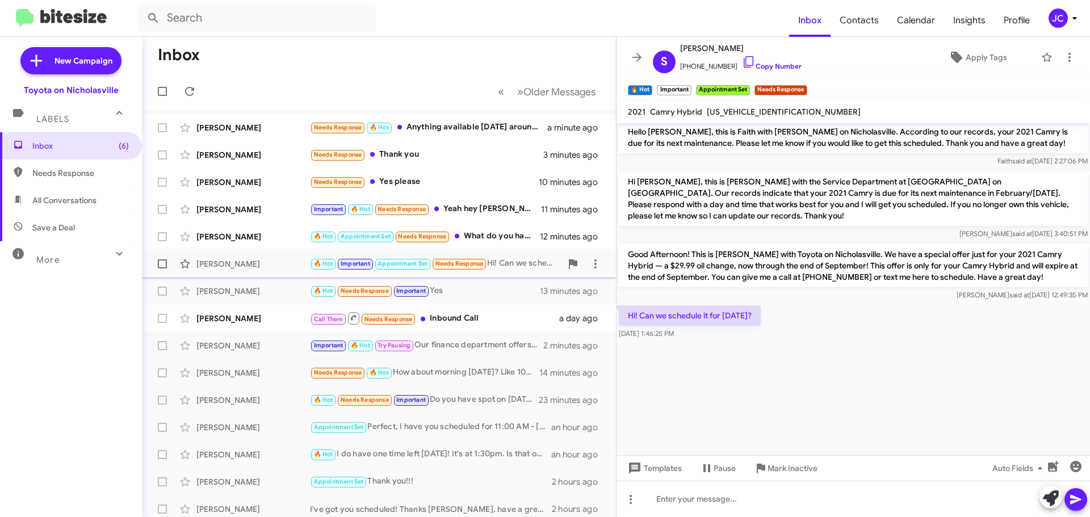
click at [164, 264] on span at bounding box center [162, 263] width 9 height 9
click at [162, 268] on input "checkbox" at bounding box center [162, 268] width 1 height 1
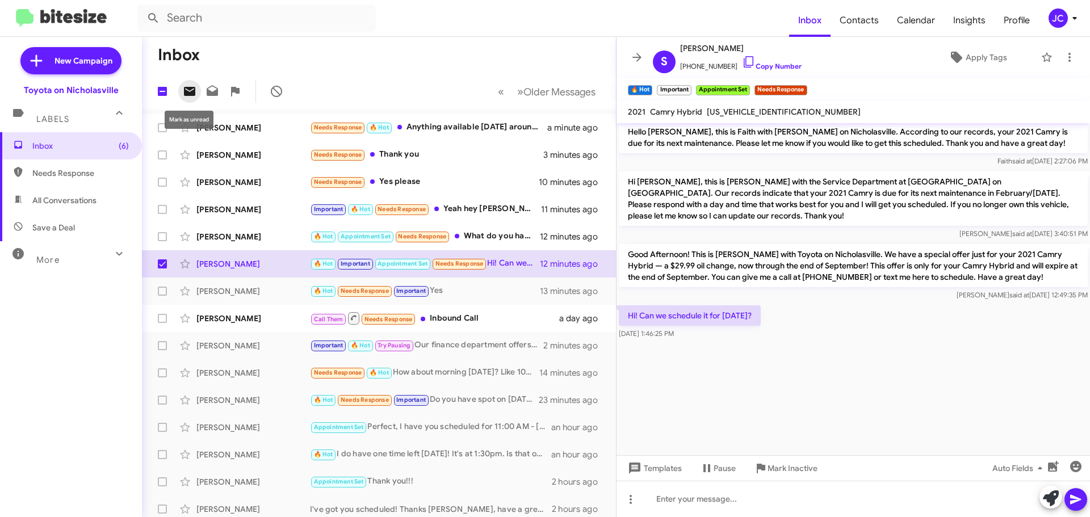
click at [194, 89] on icon at bounding box center [189, 91] width 11 height 9
click at [247, 237] on div "[PERSON_NAME]" at bounding box center [253, 236] width 114 height 11
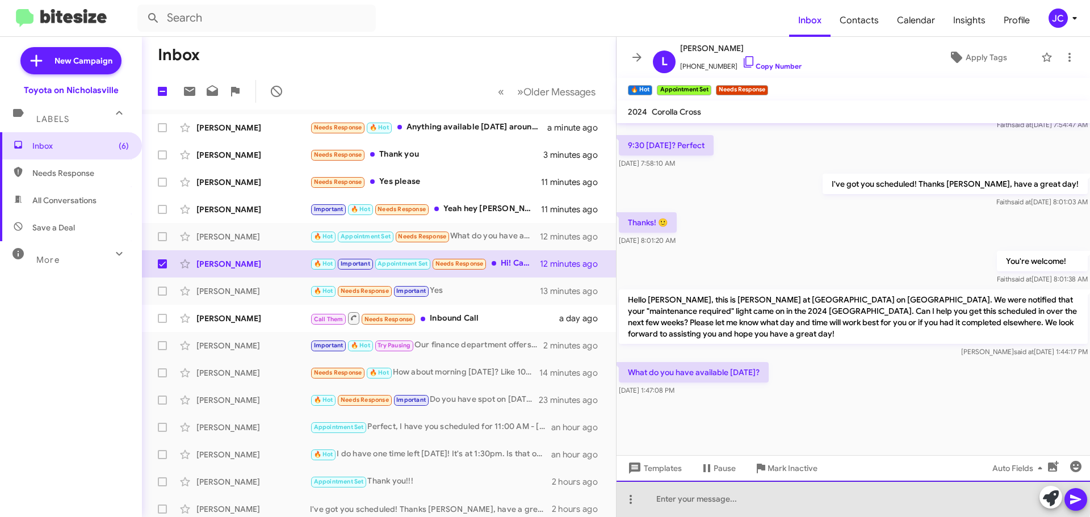
click at [779, 488] on div at bounding box center [852, 499] width 473 height 36
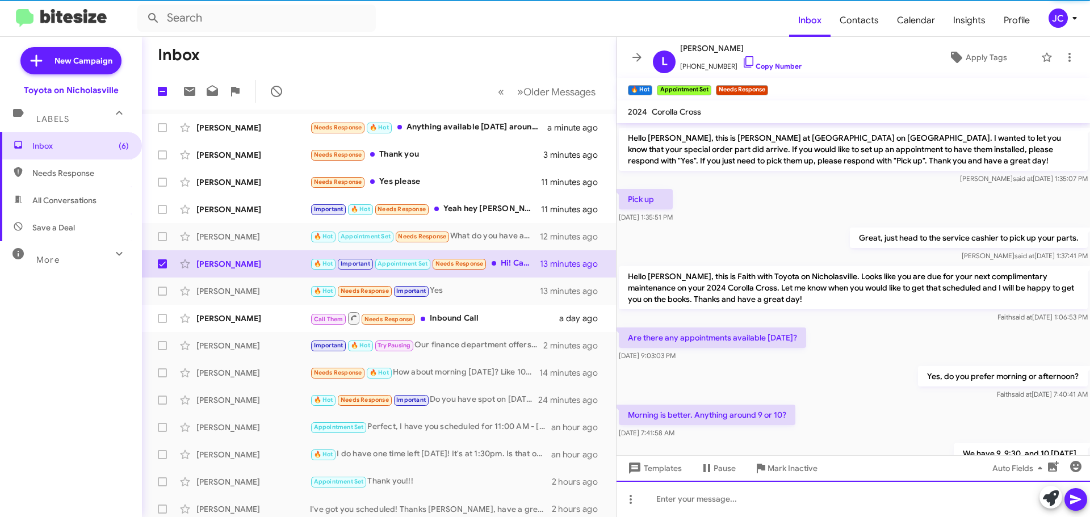
scroll to position [0, 0]
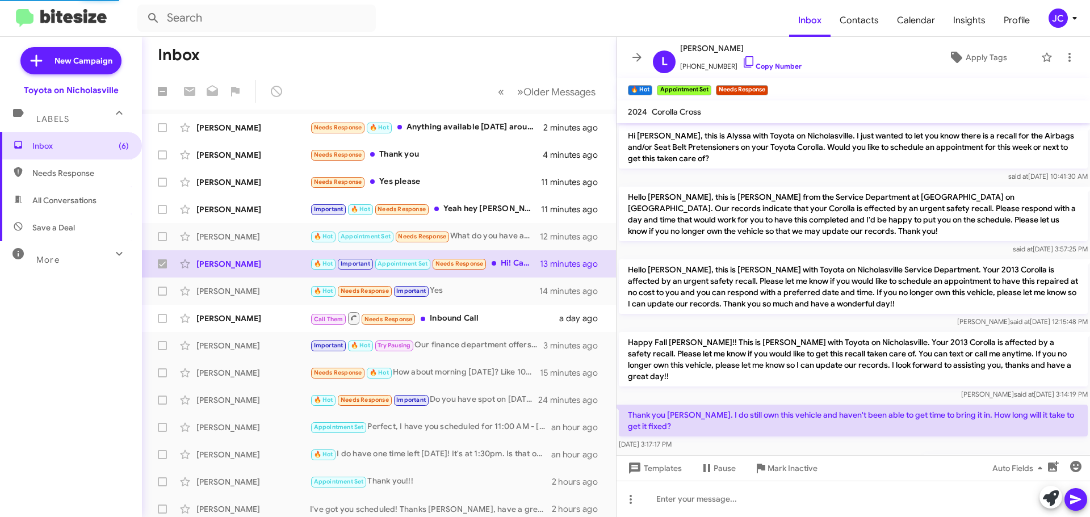
checkbox input "false"
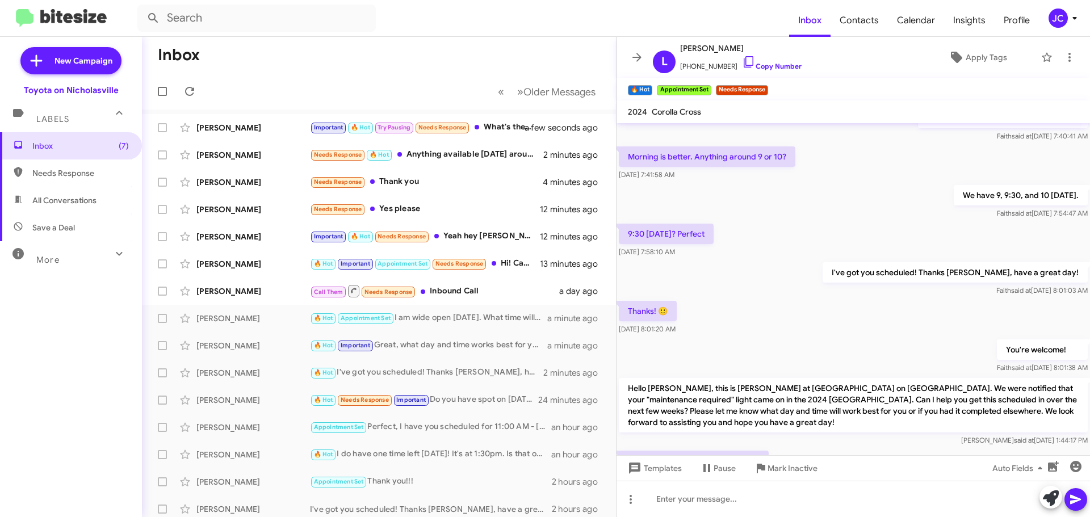
scroll to position [1211, 0]
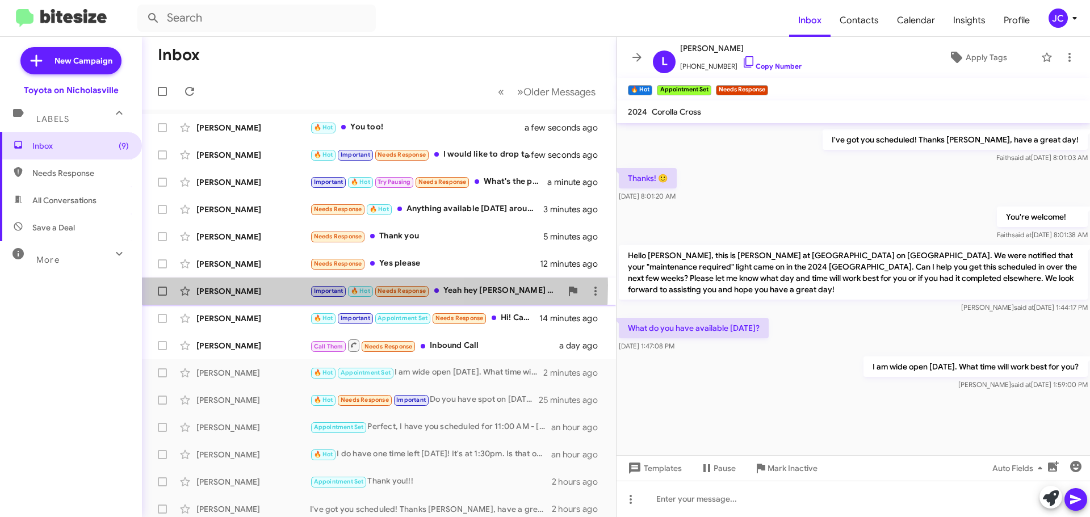
click at [247, 285] on div "[PERSON_NAME]" at bounding box center [253, 290] width 114 height 11
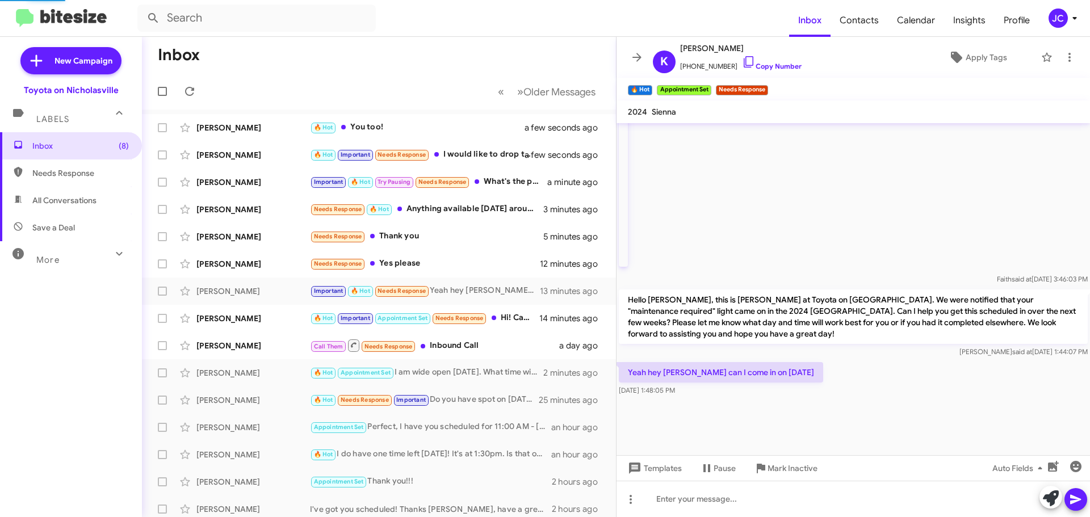
scroll to position [870, 0]
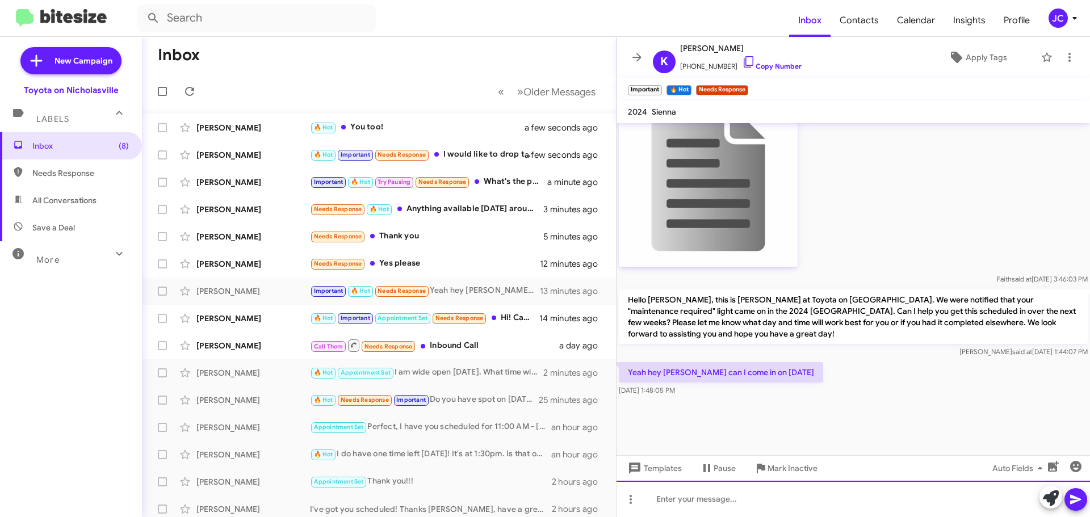
click at [745, 497] on div at bounding box center [852, 499] width 473 height 36
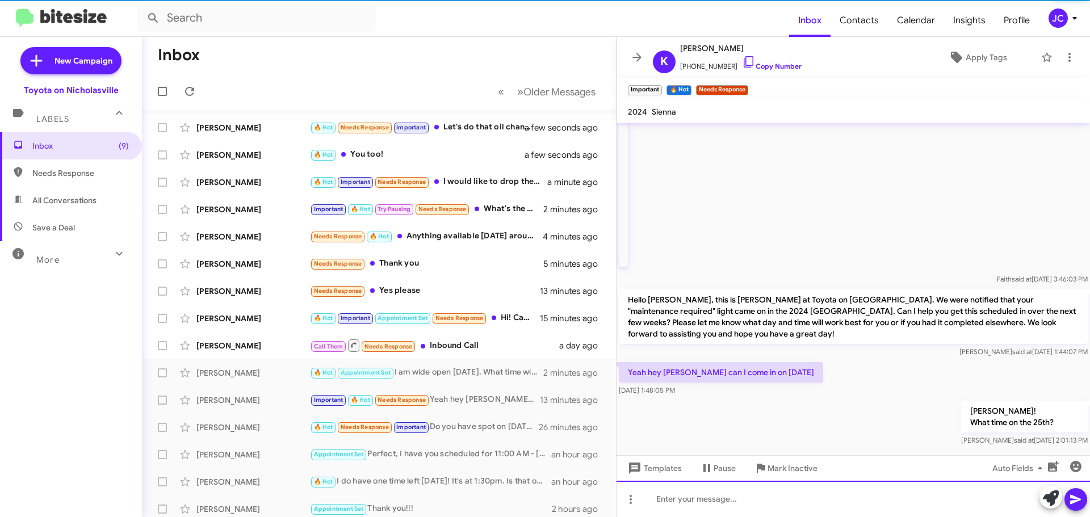
scroll to position [0, 0]
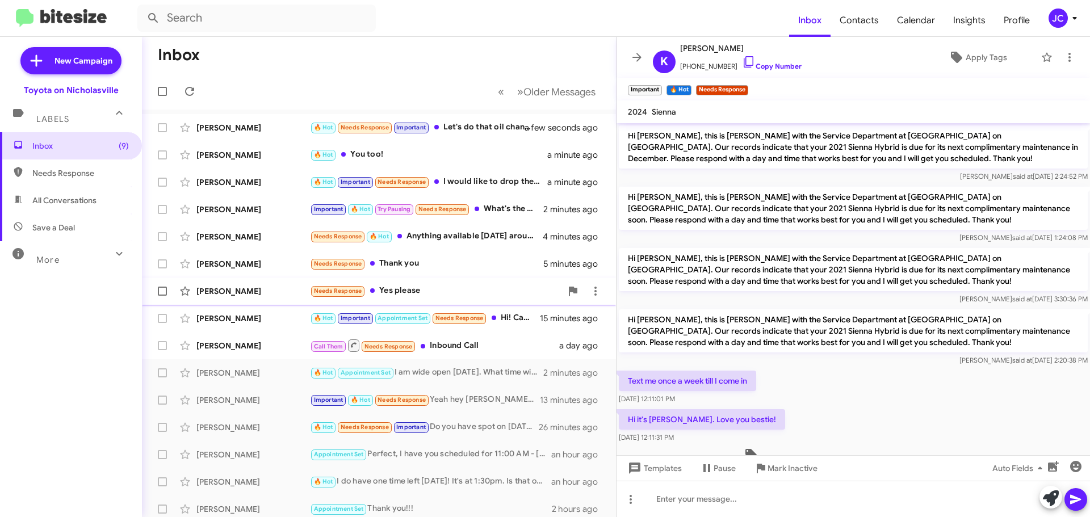
click at [235, 300] on div "Janice Shepherd Needs Response Yes please 13 minutes ago" at bounding box center [379, 291] width 456 height 23
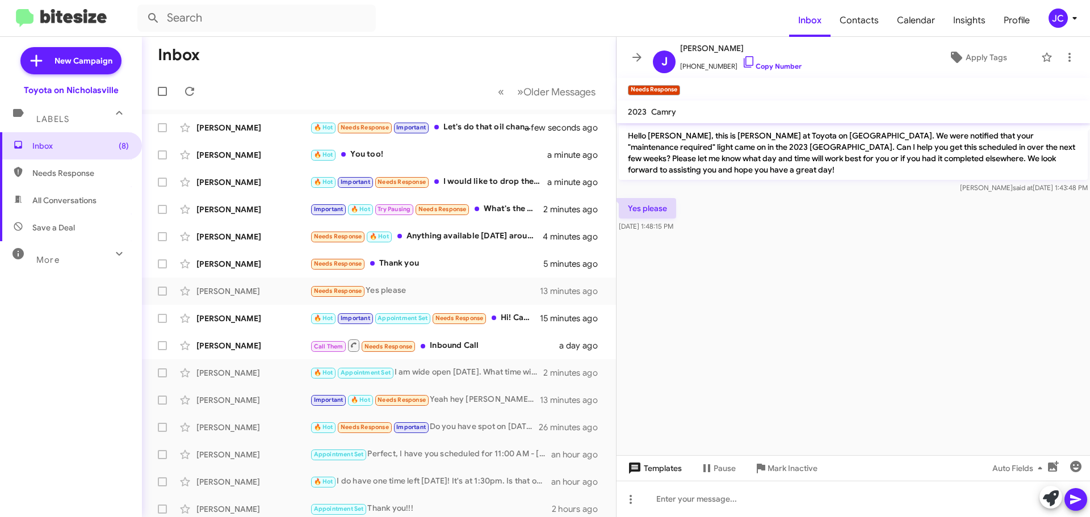
click at [667, 462] on span "Templates" at bounding box center [653, 468] width 56 height 20
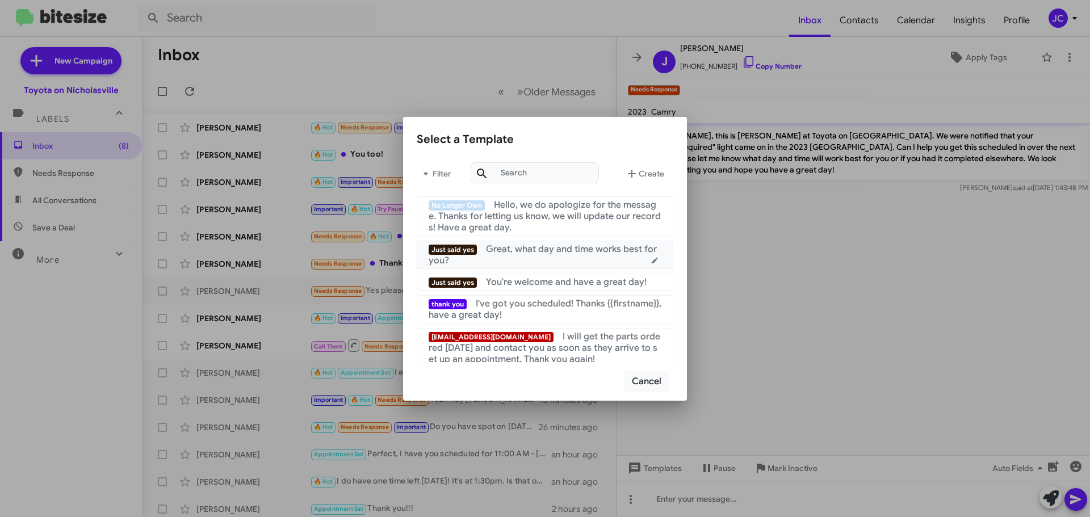
click at [507, 264] on div "Just said yes Great, what day and time works best for you?" at bounding box center [545, 254] width 233 height 23
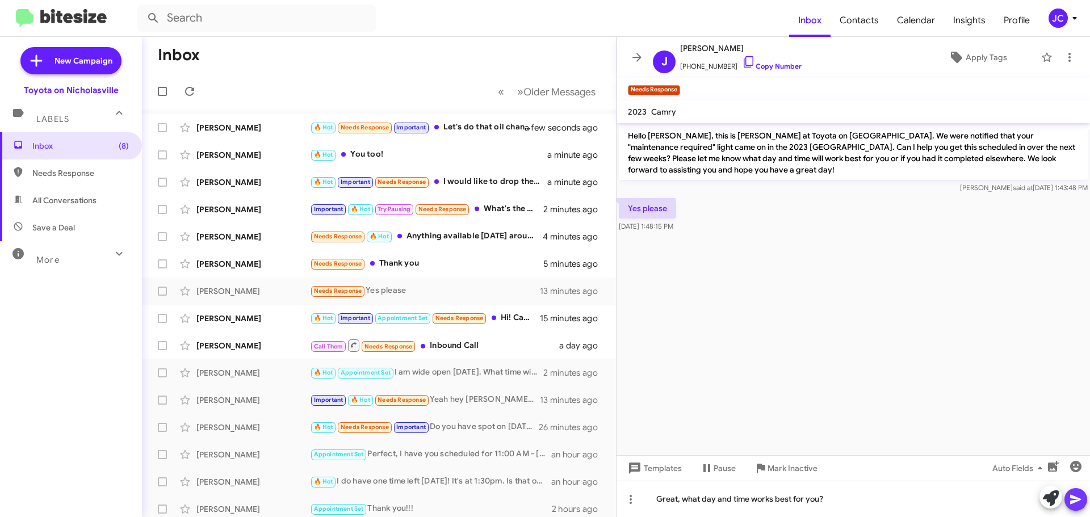
click at [1076, 495] on icon at bounding box center [1076, 500] width 14 height 14
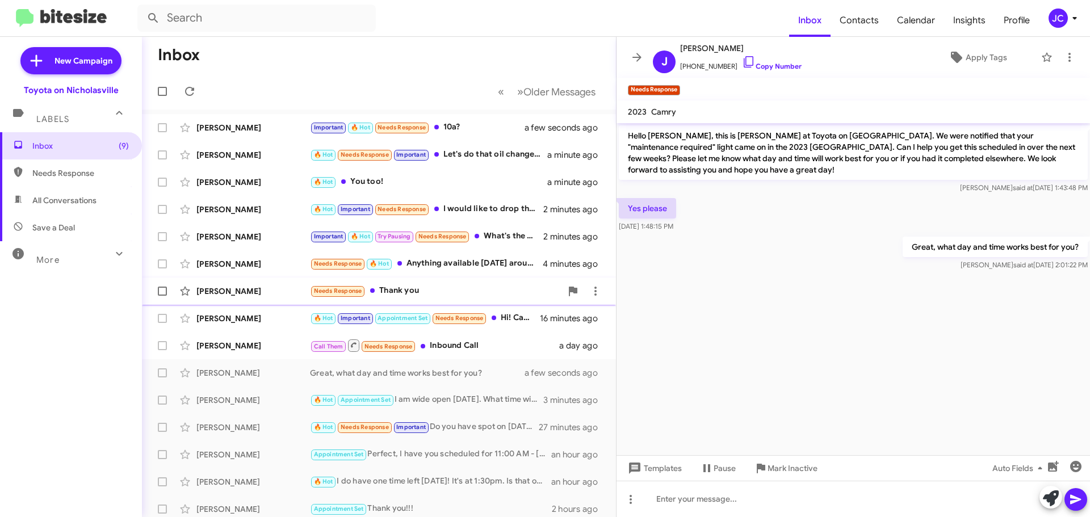
drag, startPoint x: 228, startPoint y: 292, endPoint x: 239, endPoint y: 296, distance: 12.0
click at [228, 292] on div "[PERSON_NAME]" at bounding box center [253, 290] width 114 height 11
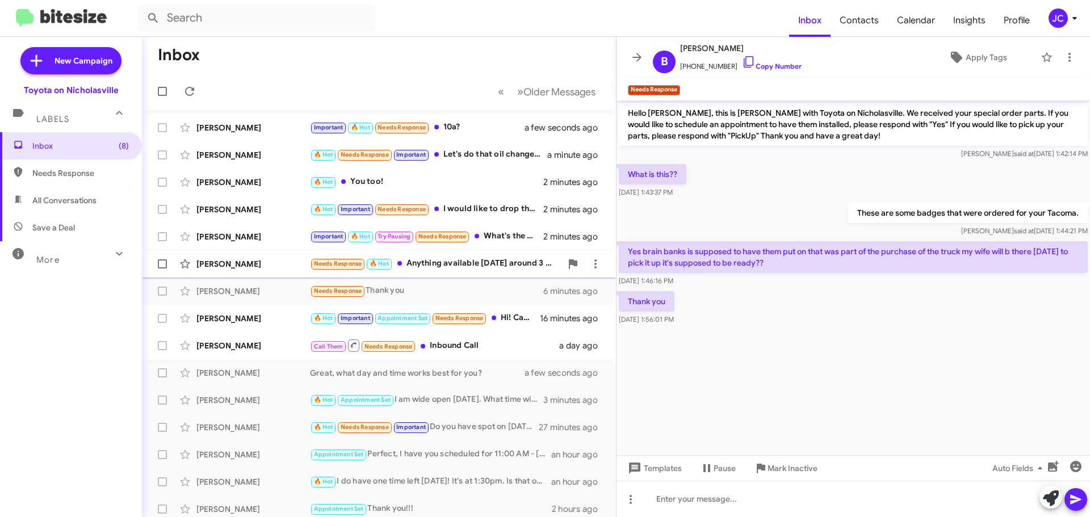
click at [254, 272] on div "Lisa Crabtree Needs Response 🔥 Hot Anything available Thursday around 3 pm? 4 m…" at bounding box center [379, 264] width 456 height 23
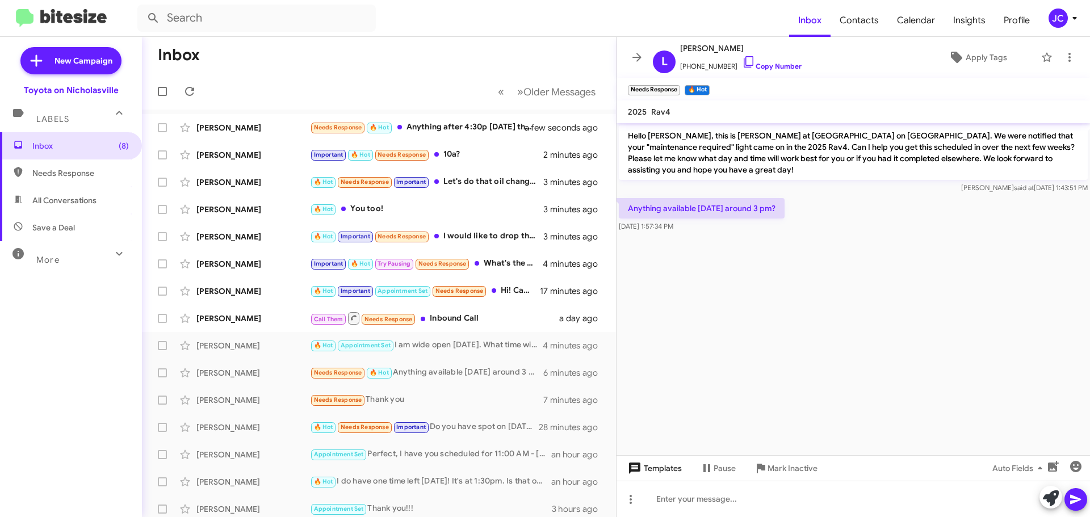
click at [675, 467] on span "Templates" at bounding box center [653, 468] width 56 height 20
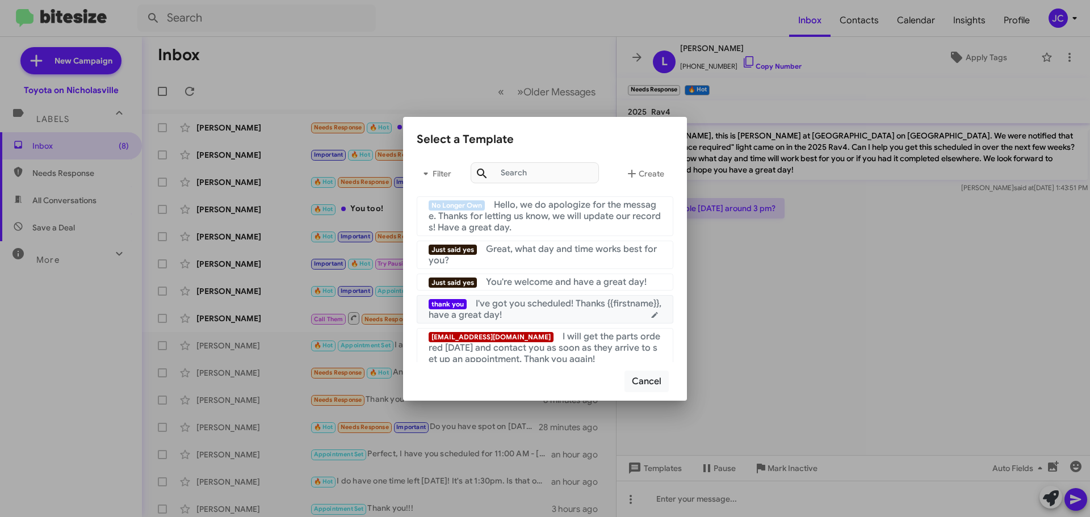
click at [573, 319] on div "thank you I've got you scheduled! Thanks {{firstname}}, have a great day!" at bounding box center [545, 309] width 233 height 23
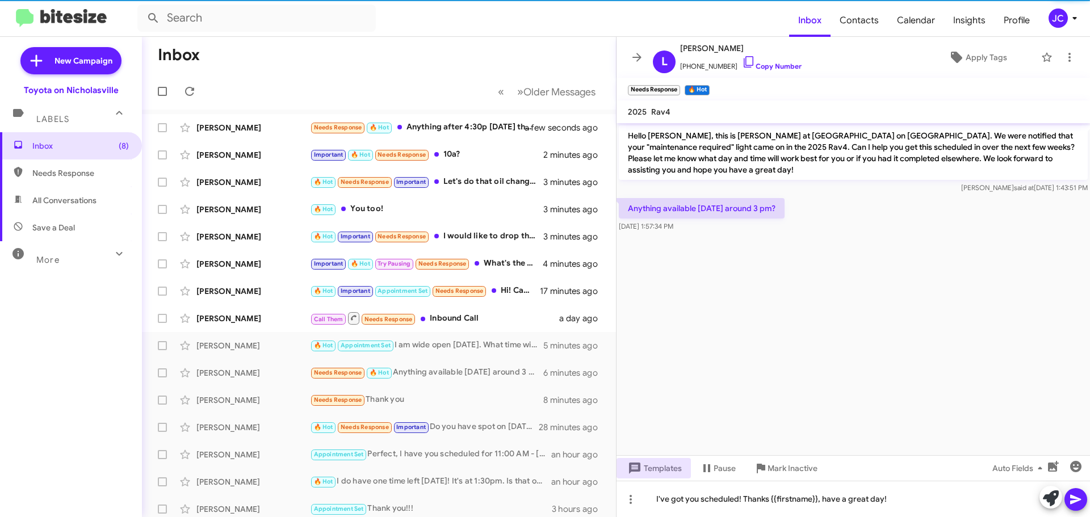
click at [1080, 499] on icon at bounding box center [1075, 500] width 11 height 10
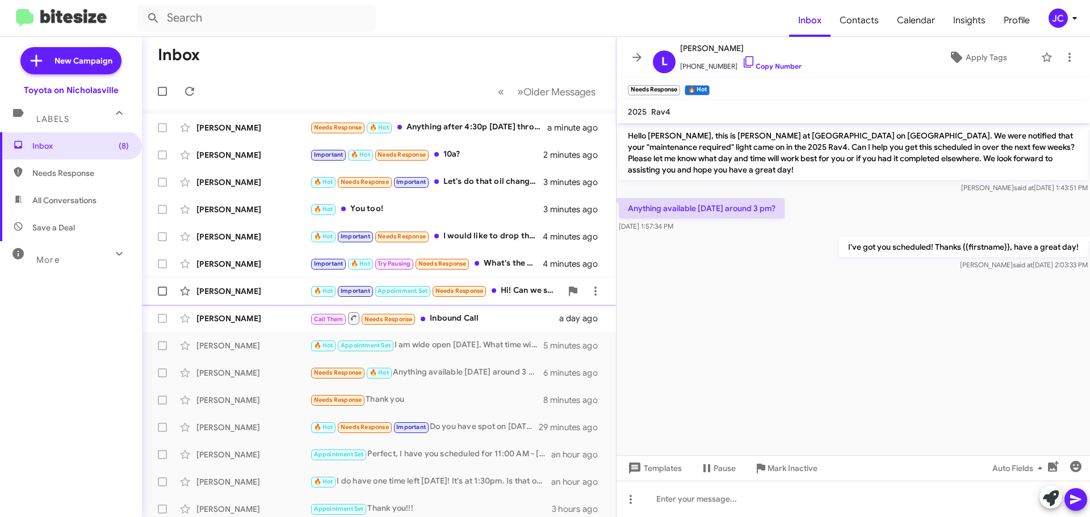
drag, startPoint x: 236, startPoint y: 268, endPoint x: 289, endPoint y: 282, distance: 55.8
click at [236, 268] on div "[PERSON_NAME]" at bounding box center [253, 263] width 114 height 11
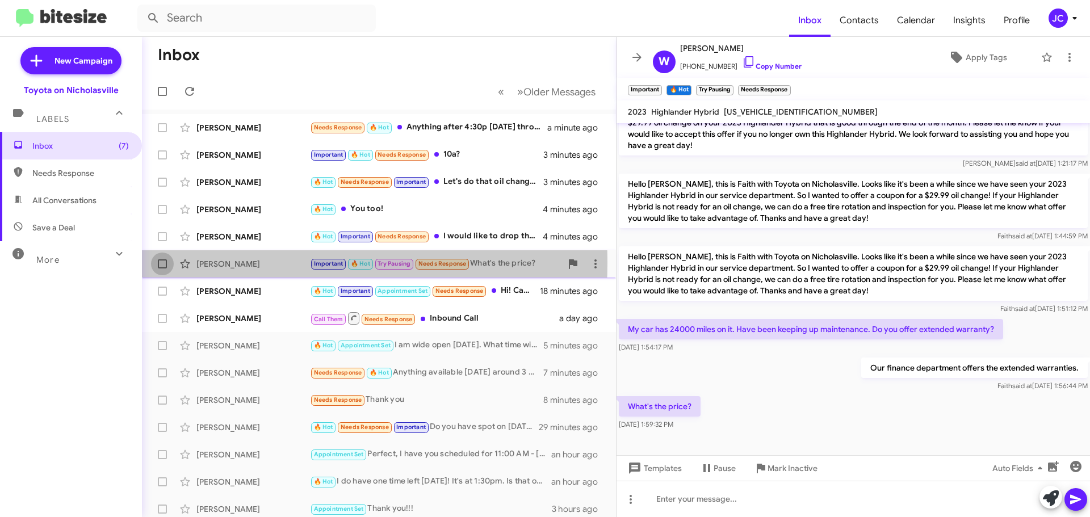
click at [161, 263] on span at bounding box center [162, 263] width 9 height 9
click at [162, 268] on input "checkbox" at bounding box center [162, 268] width 1 height 1
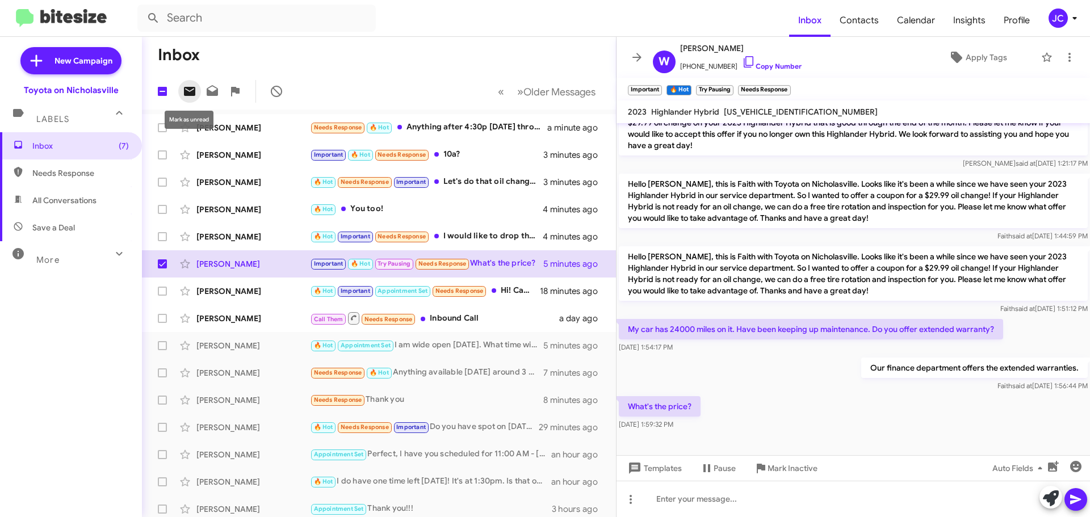
click at [191, 85] on icon at bounding box center [190, 92] width 14 height 14
checkbox input "false"
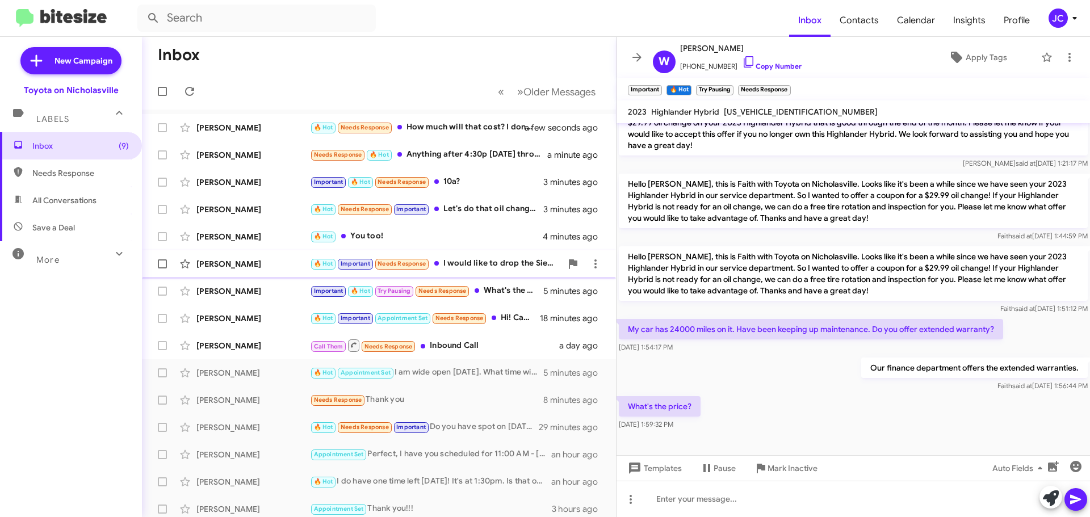
click at [249, 268] on div "[PERSON_NAME]" at bounding box center [253, 263] width 114 height 11
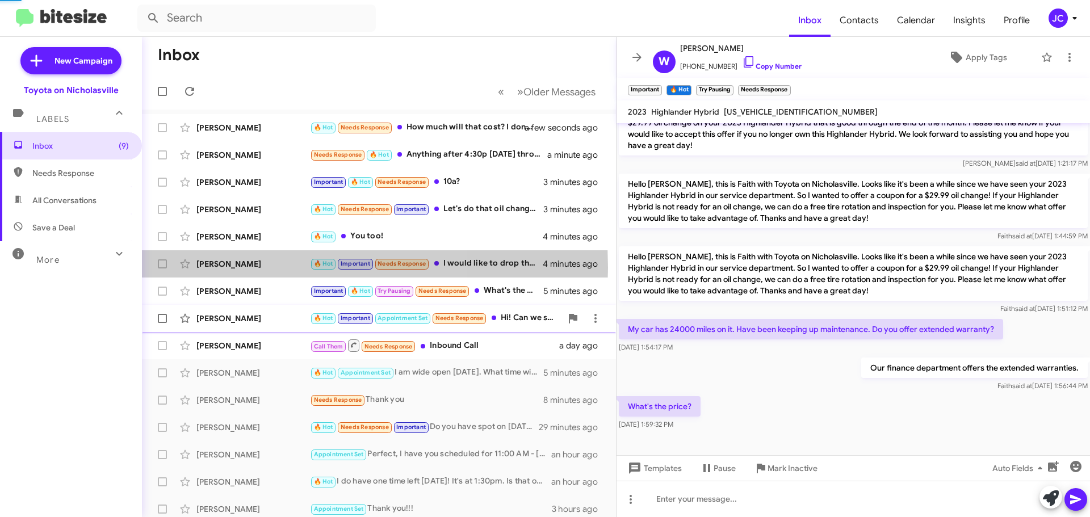
scroll to position [955, 0]
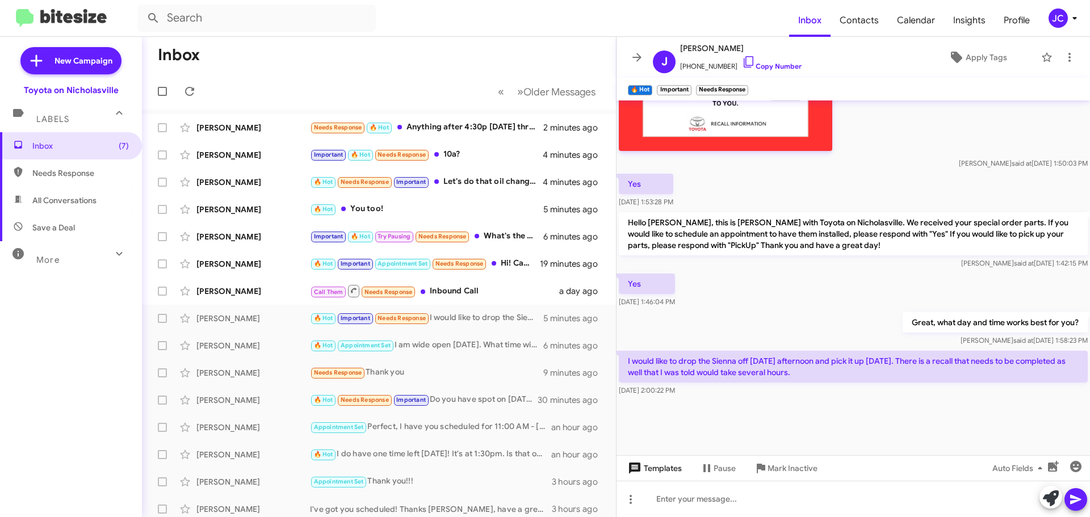
click at [679, 470] on span "Templates" at bounding box center [653, 468] width 56 height 20
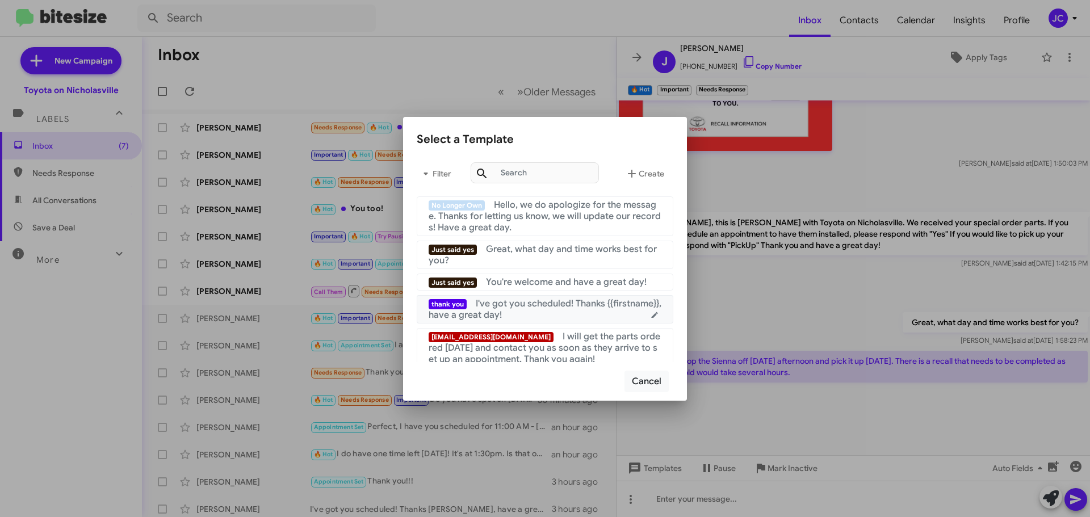
click at [485, 310] on span "I've got you scheduled! Thanks {{firstname}}, have a great day!" at bounding box center [545, 309] width 233 height 23
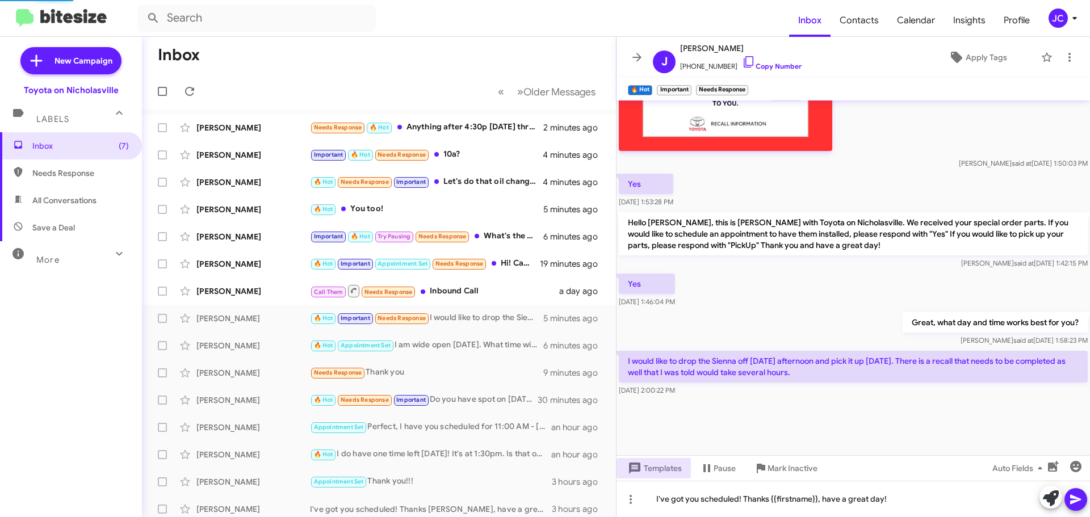
click at [1069, 501] on icon at bounding box center [1076, 500] width 14 height 14
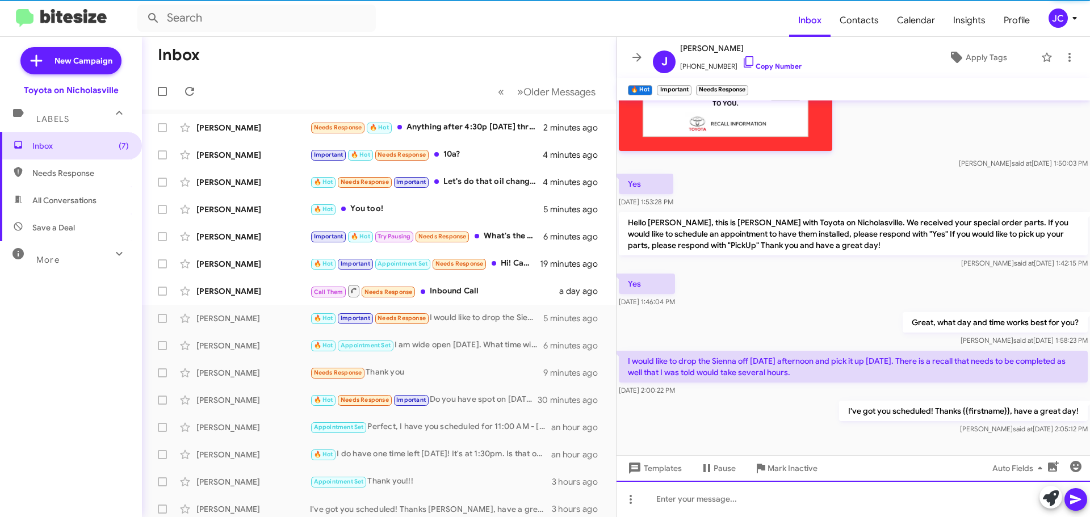
scroll to position [0, 0]
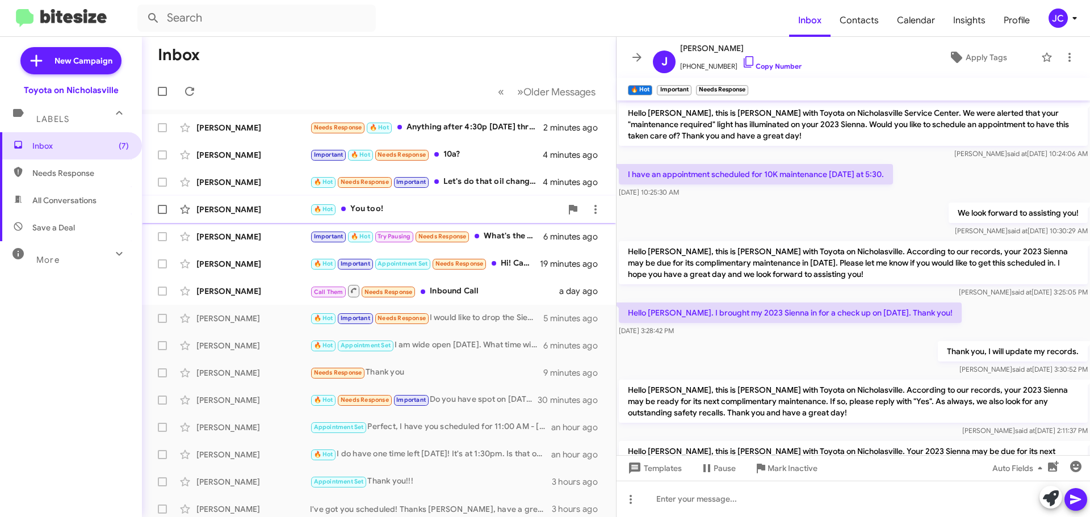
click at [232, 204] on div "[PERSON_NAME]" at bounding box center [253, 209] width 114 height 11
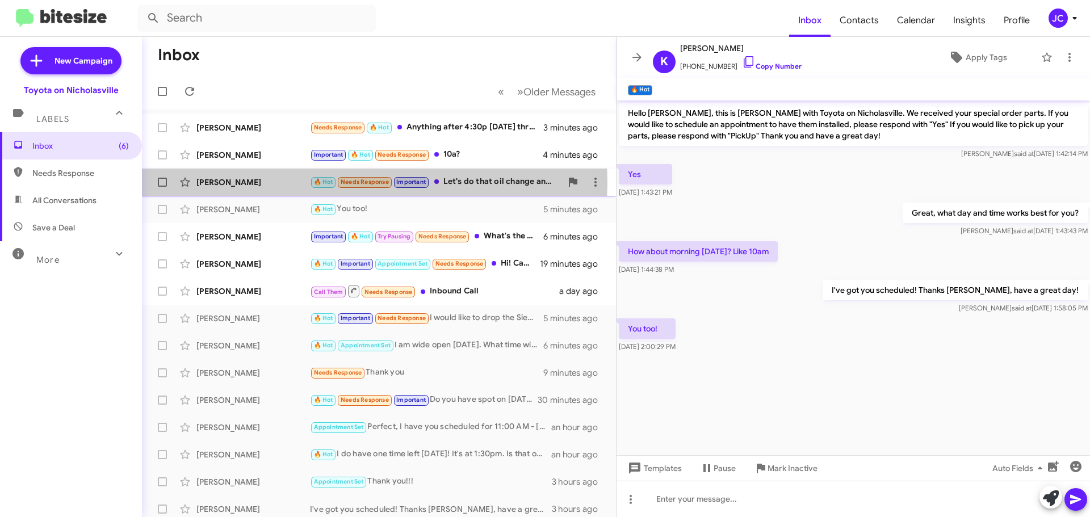
click at [240, 182] on div "[PERSON_NAME]" at bounding box center [253, 182] width 114 height 11
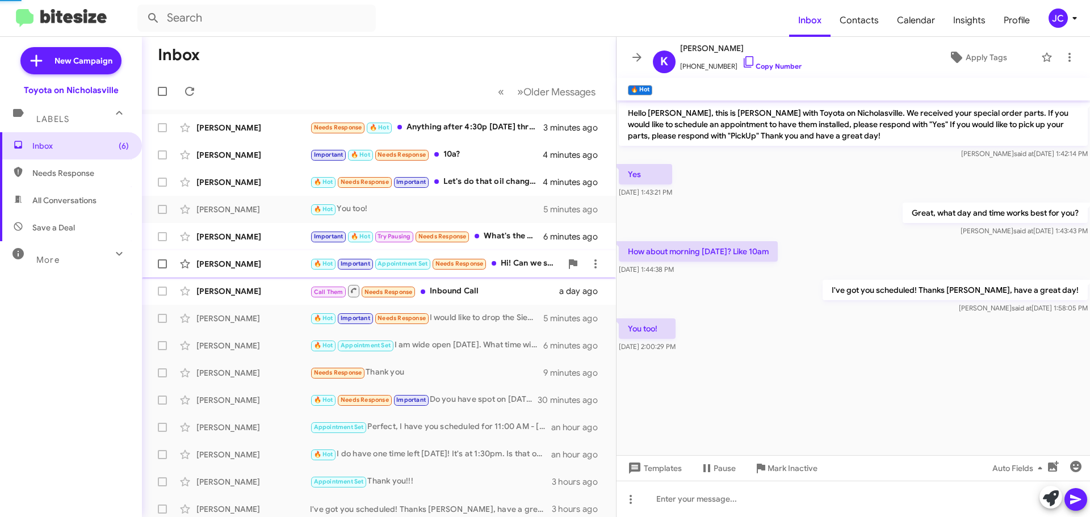
scroll to position [864, 0]
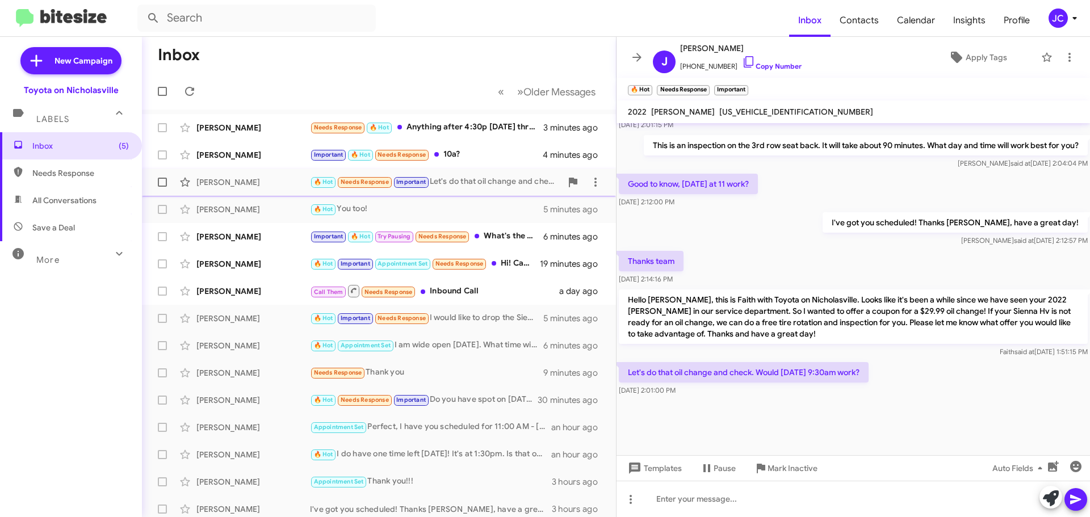
click at [165, 182] on span at bounding box center [162, 182] width 9 height 9
click at [162, 187] on input "checkbox" at bounding box center [162, 187] width 1 height 1
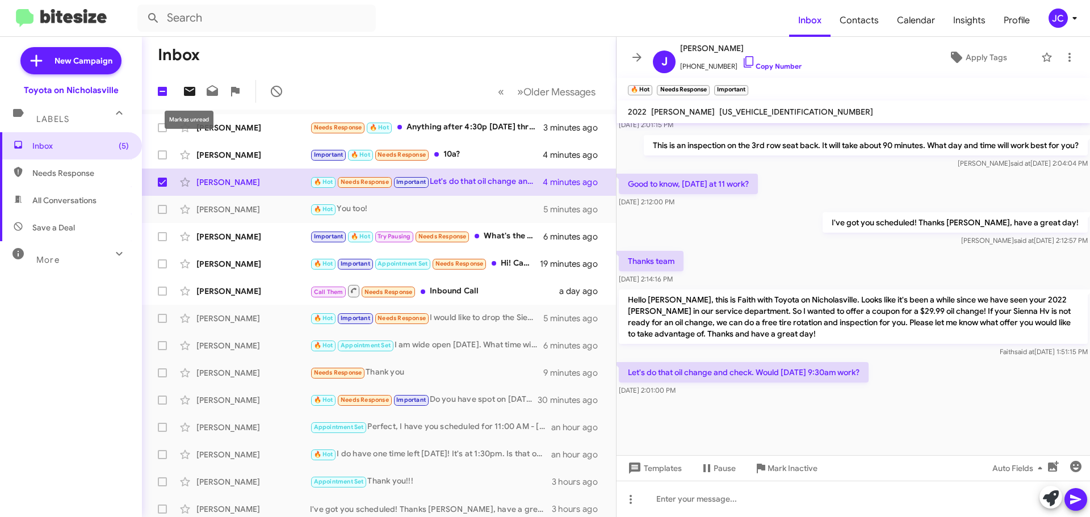
click at [192, 90] on icon at bounding box center [190, 92] width 14 height 14
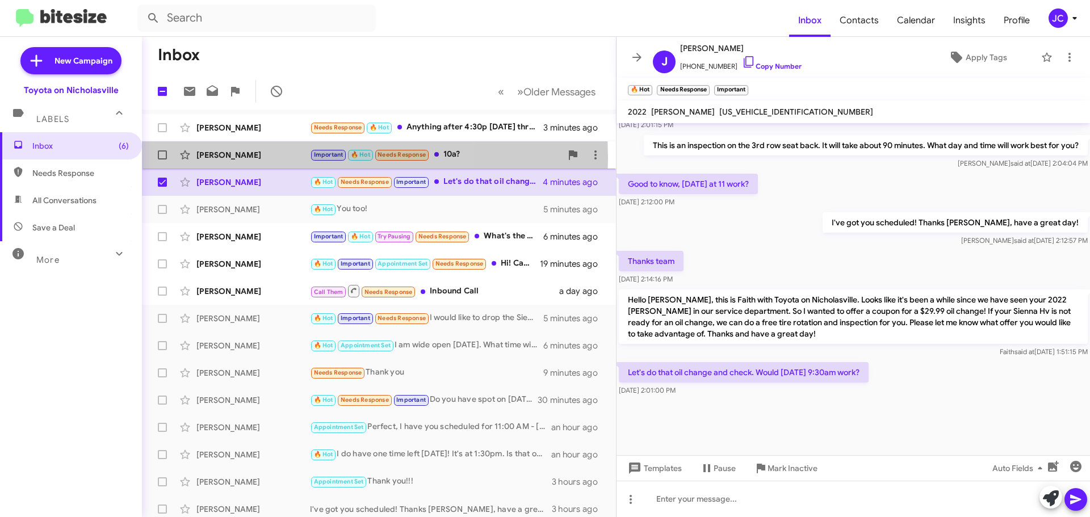
click at [253, 158] on div "[PERSON_NAME]" at bounding box center [253, 154] width 114 height 11
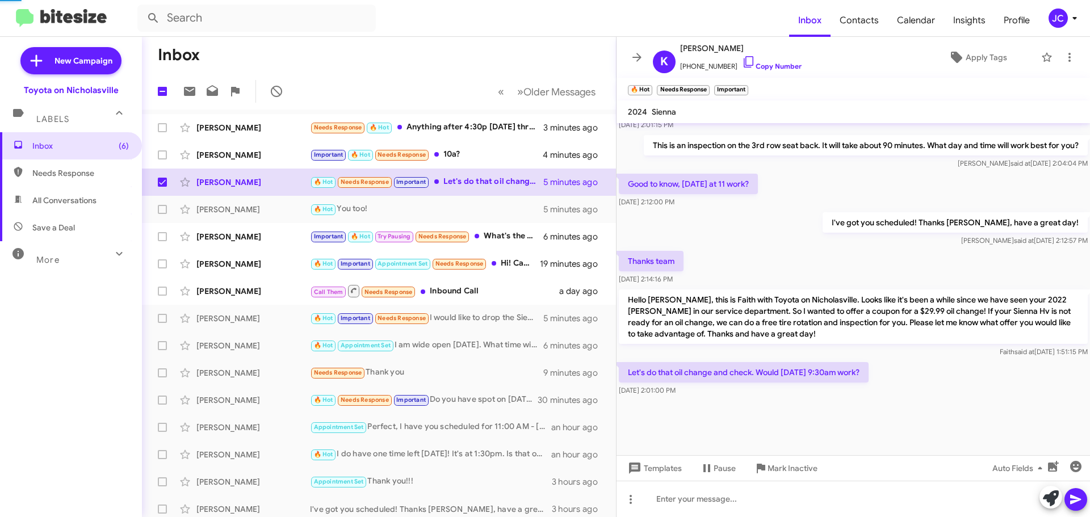
scroll to position [835, 0]
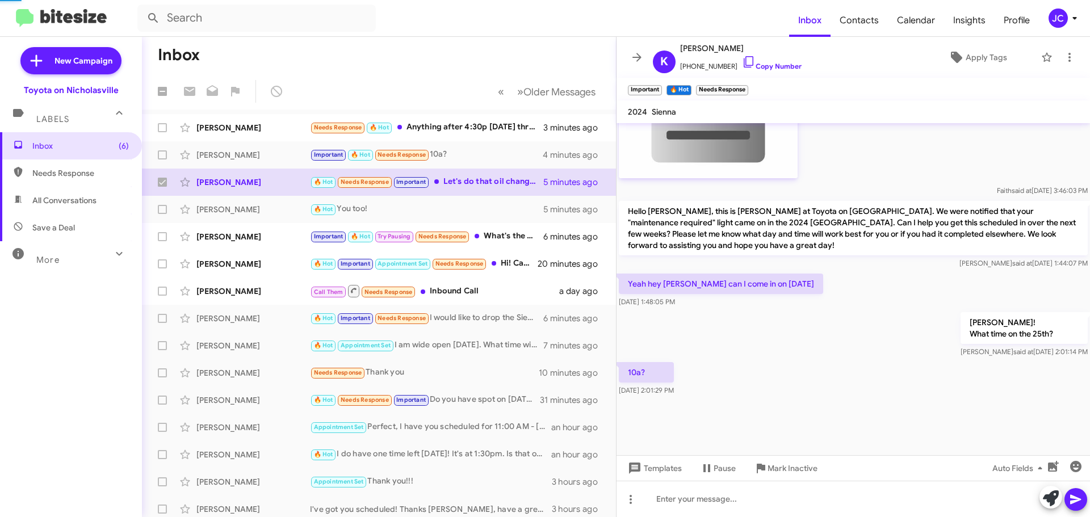
checkbox input "false"
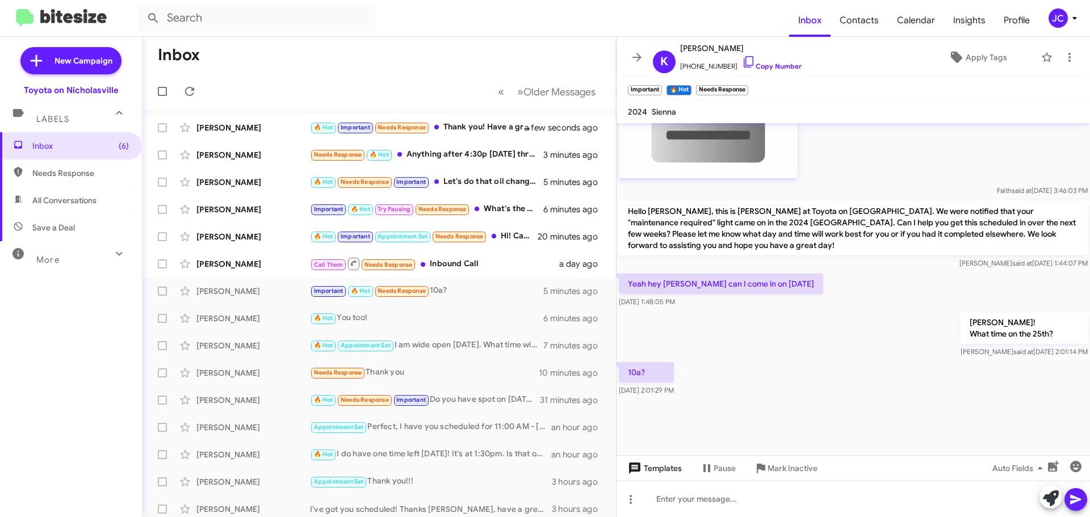
click at [678, 468] on span "Templates" at bounding box center [653, 468] width 56 height 20
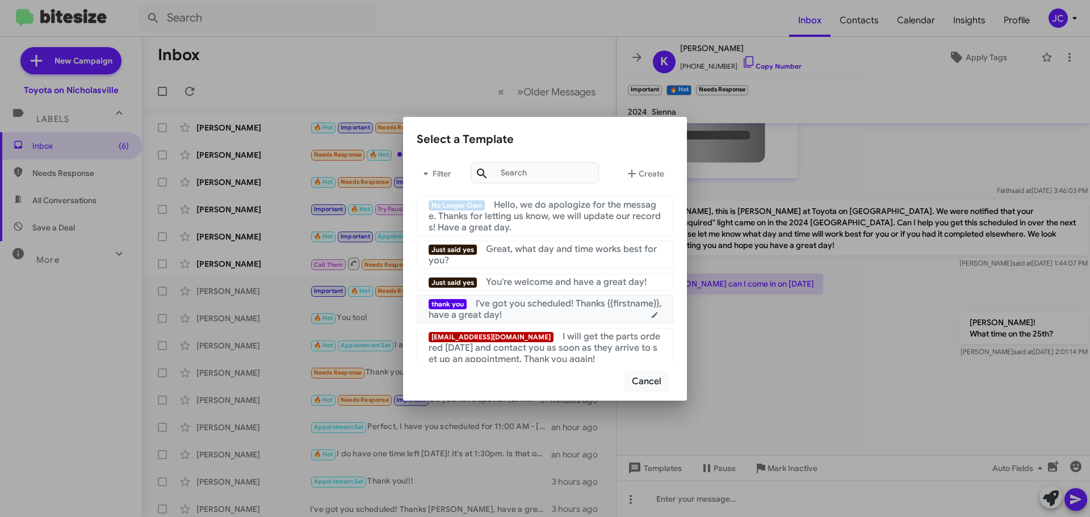
click at [556, 317] on div "thank you I've got you scheduled! Thanks {{firstname}}, have a great day!" at bounding box center [545, 309] width 233 height 23
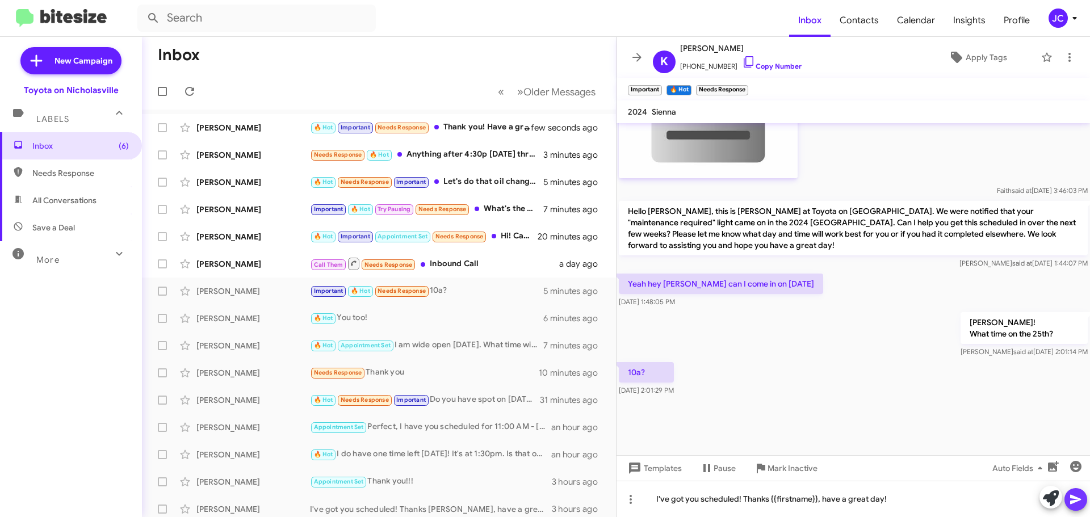
click at [1079, 498] on icon at bounding box center [1076, 500] width 14 height 14
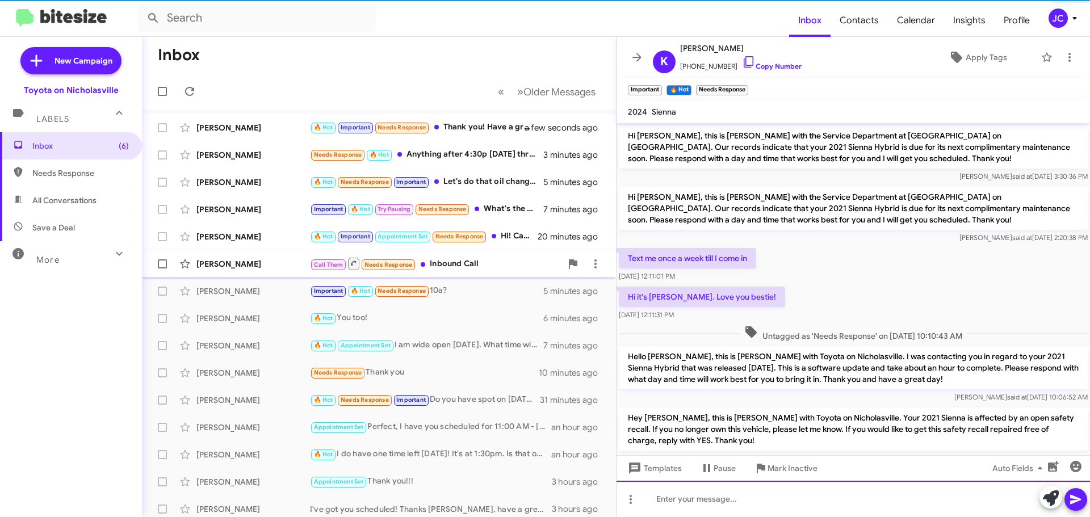
scroll to position [57, 0]
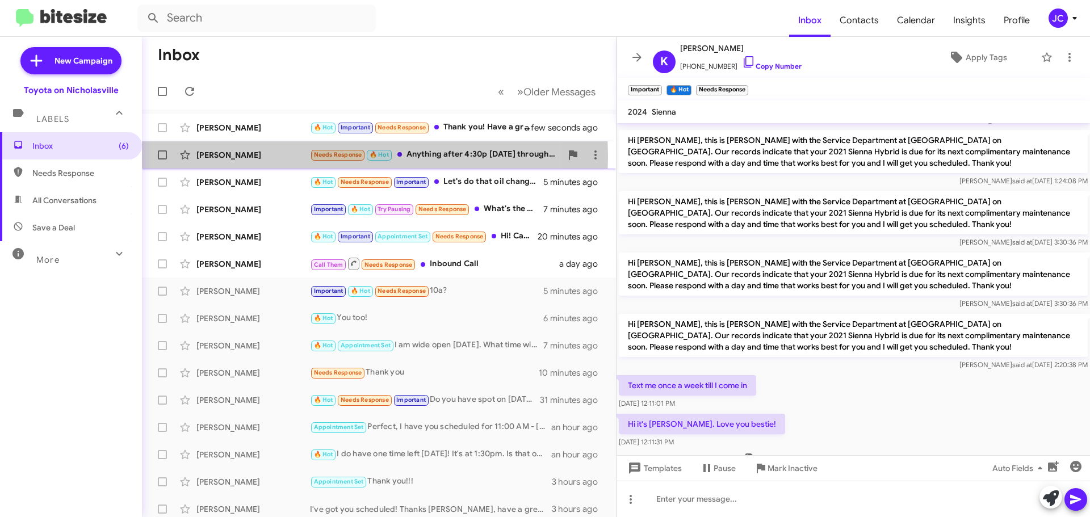
click at [224, 157] on div "[PERSON_NAME]" at bounding box center [253, 154] width 114 height 11
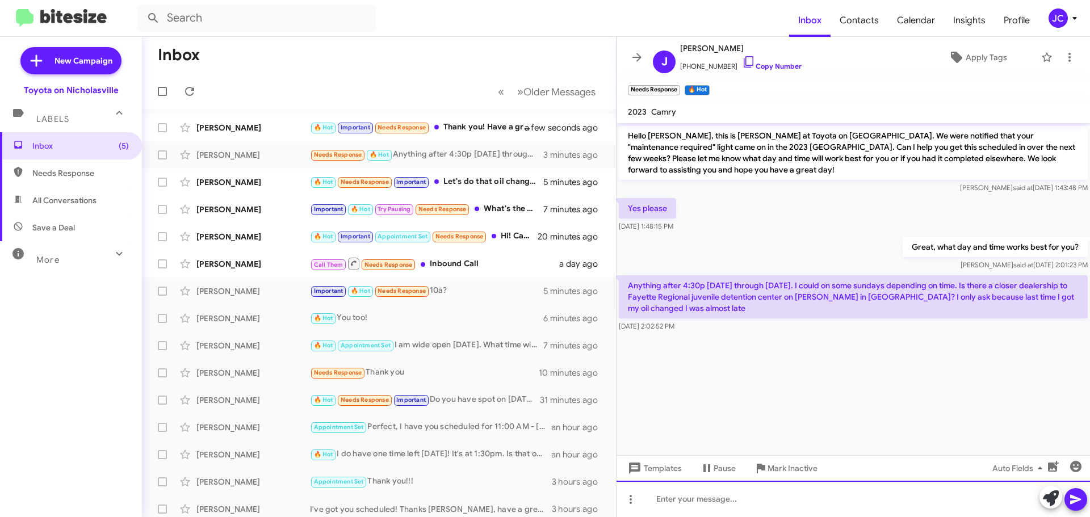
click at [788, 501] on div at bounding box center [852, 499] width 473 height 36
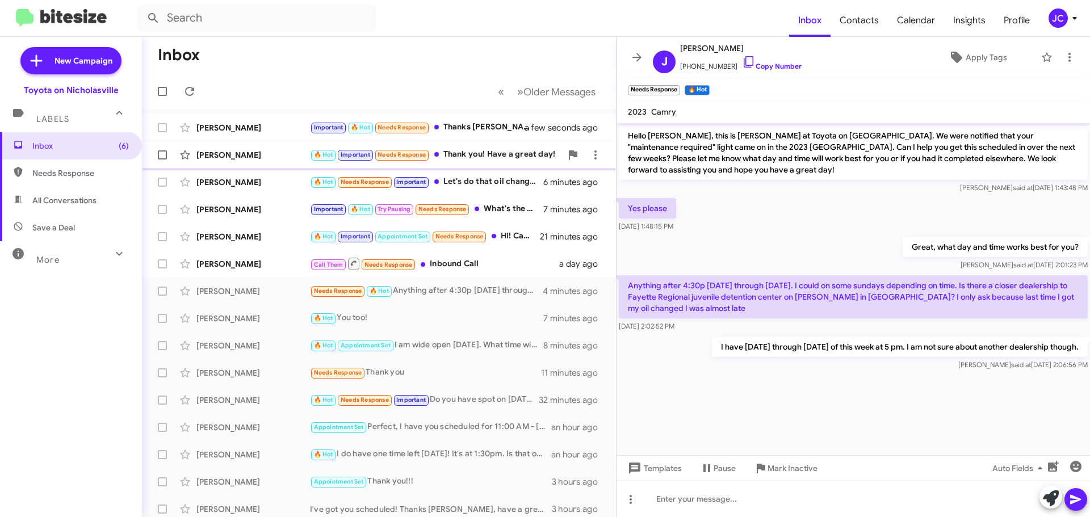
click at [250, 161] on div "Jaime Hurt-Miller 🔥 Hot Important Needs Response Thank you! Have a great day! a…" at bounding box center [379, 155] width 456 height 23
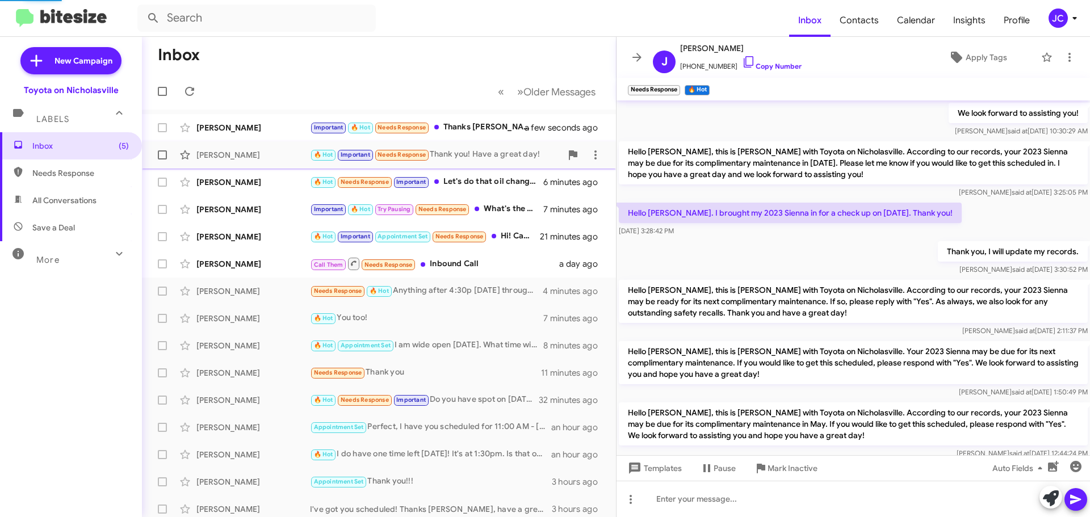
scroll to position [933, 0]
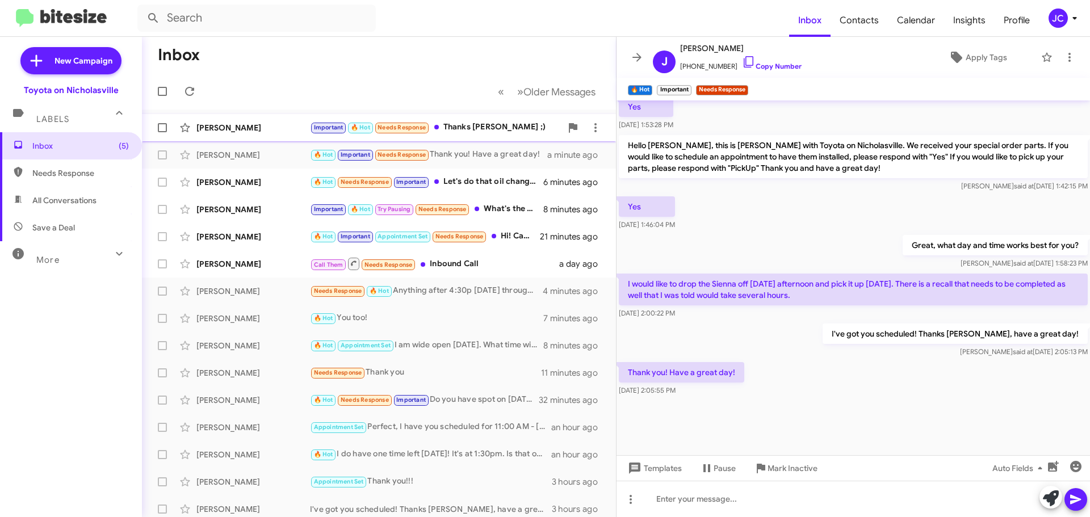
click at [249, 130] on div "[PERSON_NAME]" at bounding box center [253, 127] width 114 height 11
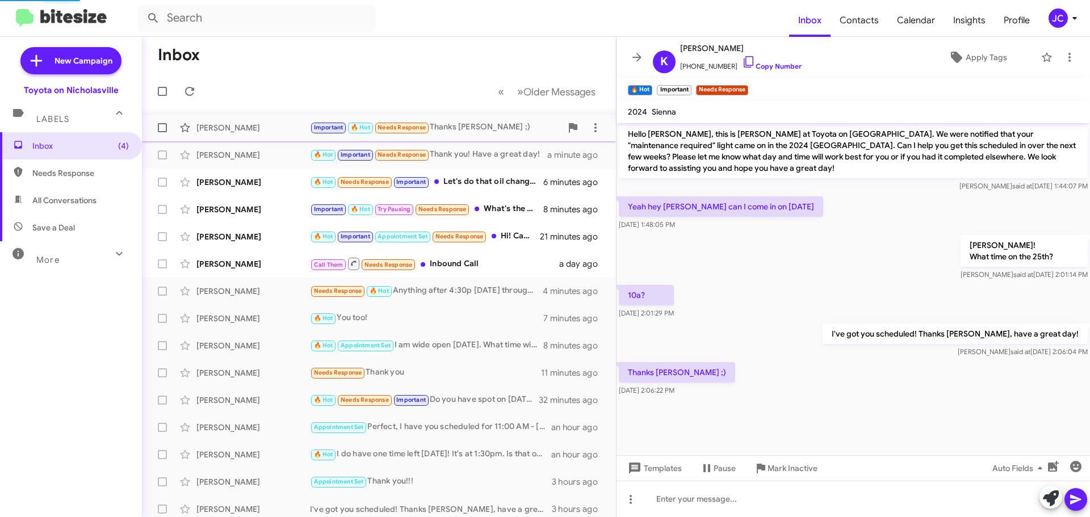
scroll to position [790, 0]
drag, startPoint x: 190, startPoint y: 93, endPoint x: 200, endPoint y: 89, distance: 11.0
click at [190, 93] on icon at bounding box center [190, 92] width 14 height 14
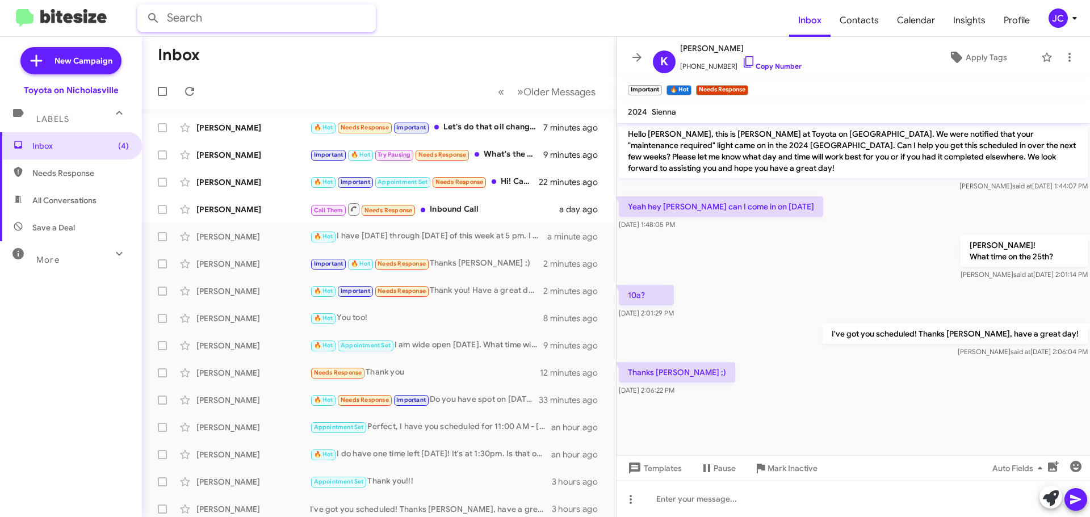
click at [235, 18] on input "text" at bounding box center [256, 18] width 238 height 27
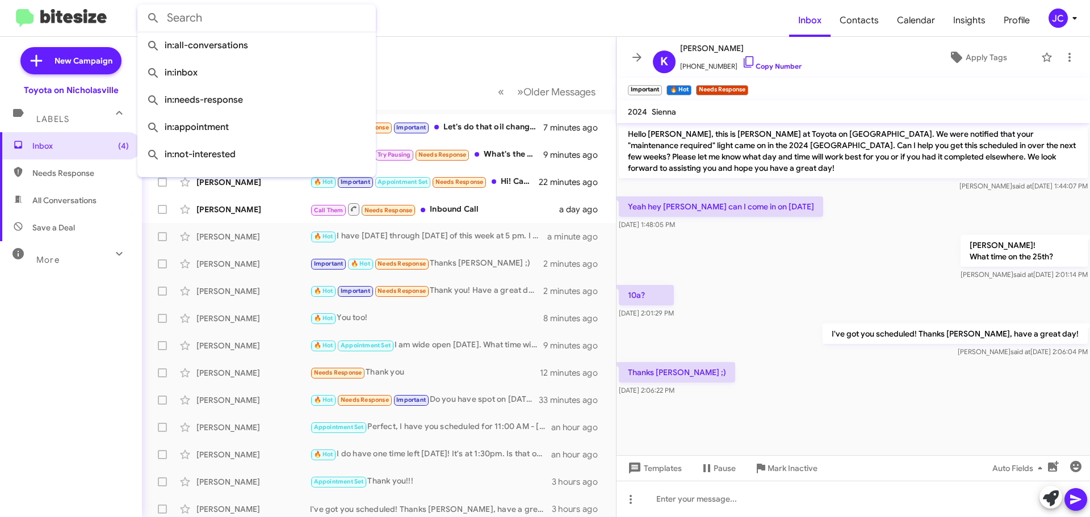
paste input "5023303041"
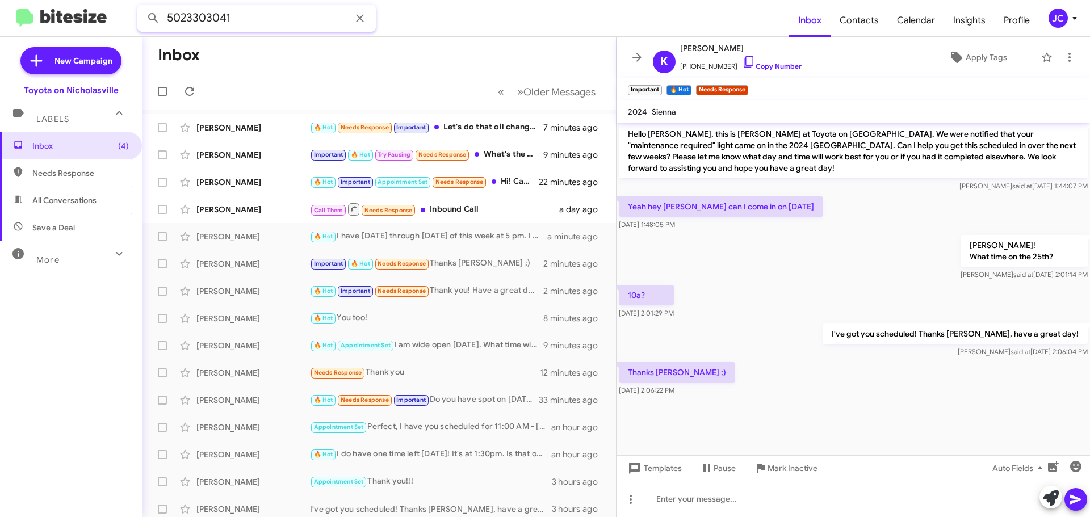
click at [142, 7] on button at bounding box center [153, 18] width 23 height 23
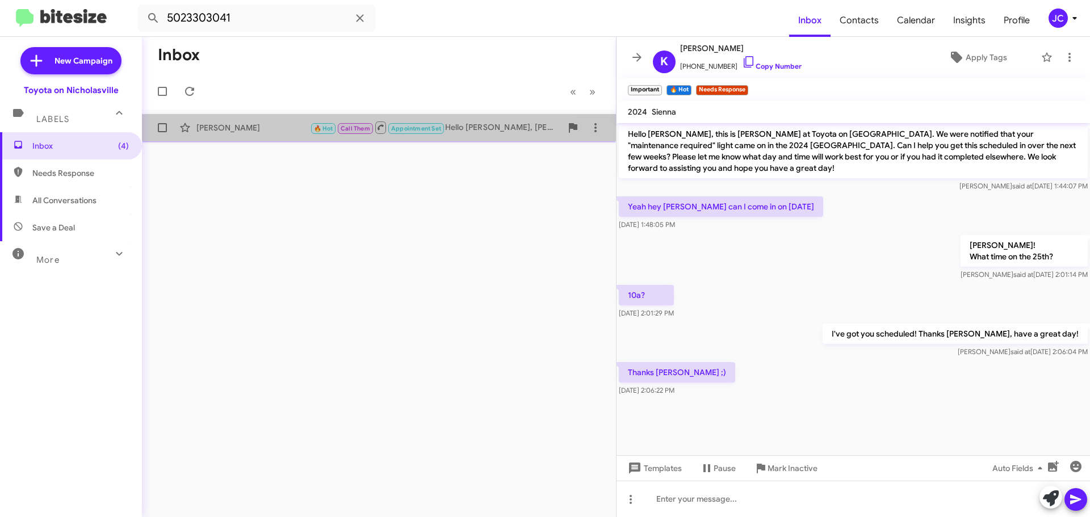
click at [236, 130] on div "[PERSON_NAME]" at bounding box center [253, 127] width 114 height 11
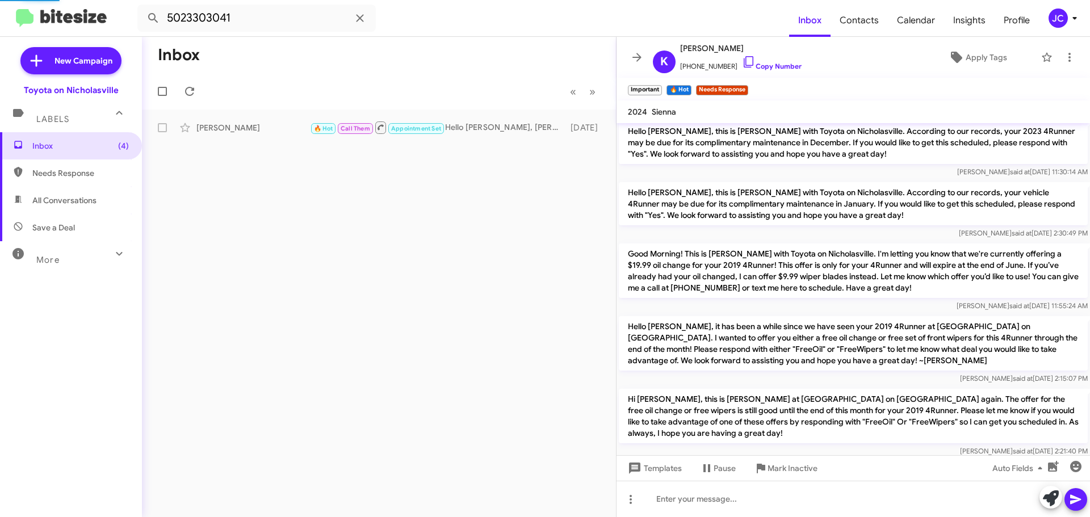
scroll to position [996, 0]
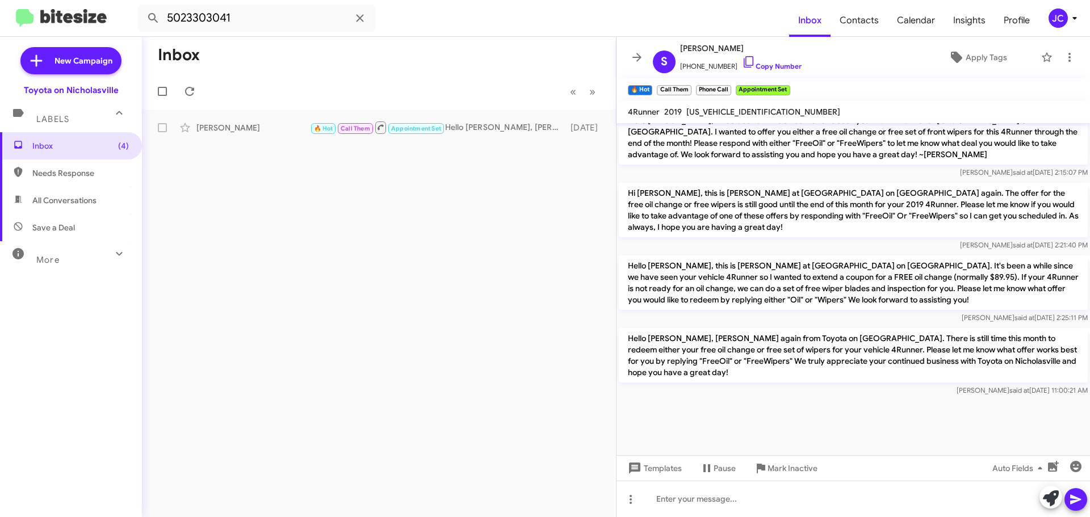
click at [751, 359] on p "Hello Steve, Jessika again from Toyota on Nicholasville. There is still time th…" at bounding box center [853, 355] width 469 height 54
copy p "Hello Steve, Jessika again from Toyota on Nicholasville. There is still time th…"
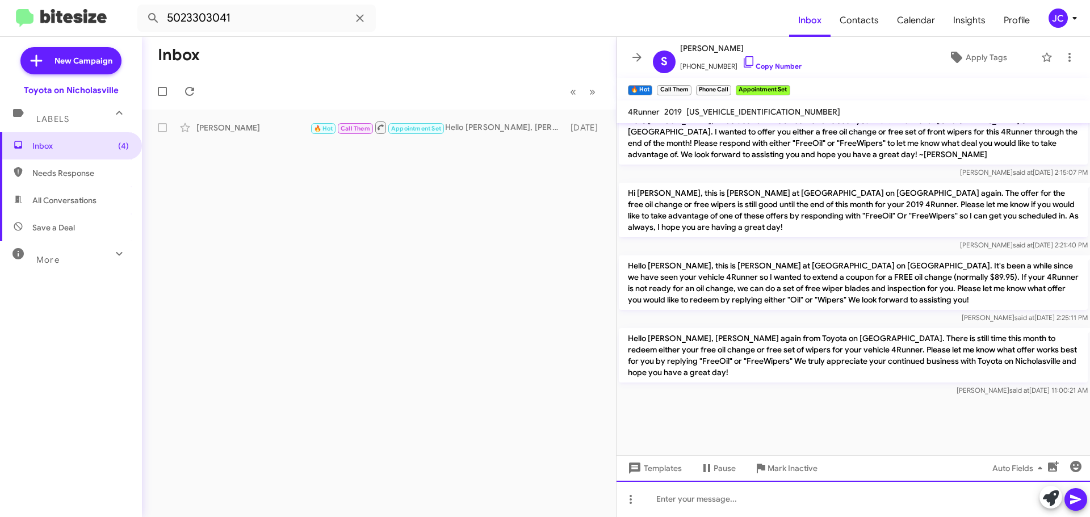
click at [671, 503] on div at bounding box center [852, 499] width 473 height 36
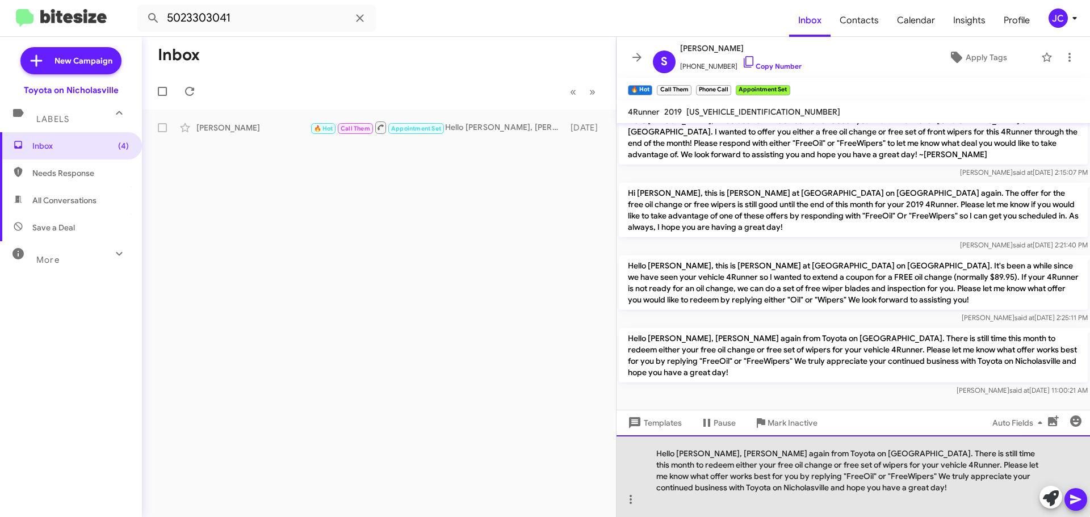
click at [697, 456] on div "Hello Steve, Jessika again from Toyota on Nicholasville. There is still time th…" at bounding box center [852, 476] width 473 height 82
click at [862, 469] on div "Hello Charles, Jessika again from Toyota on Nicholasville. There is still time …" at bounding box center [852, 476] width 473 height 82
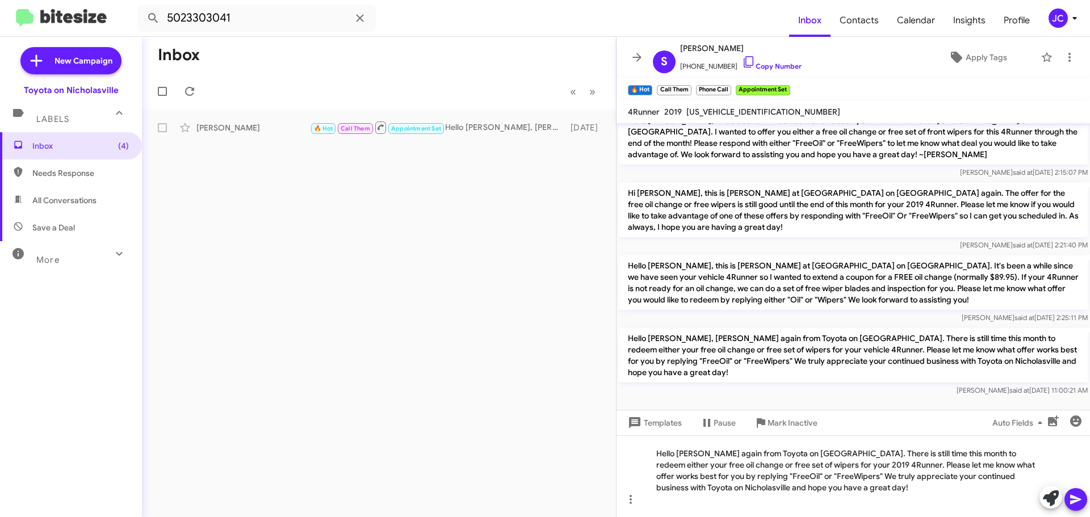
click at [1074, 492] on span at bounding box center [1076, 499] width 14 height 23
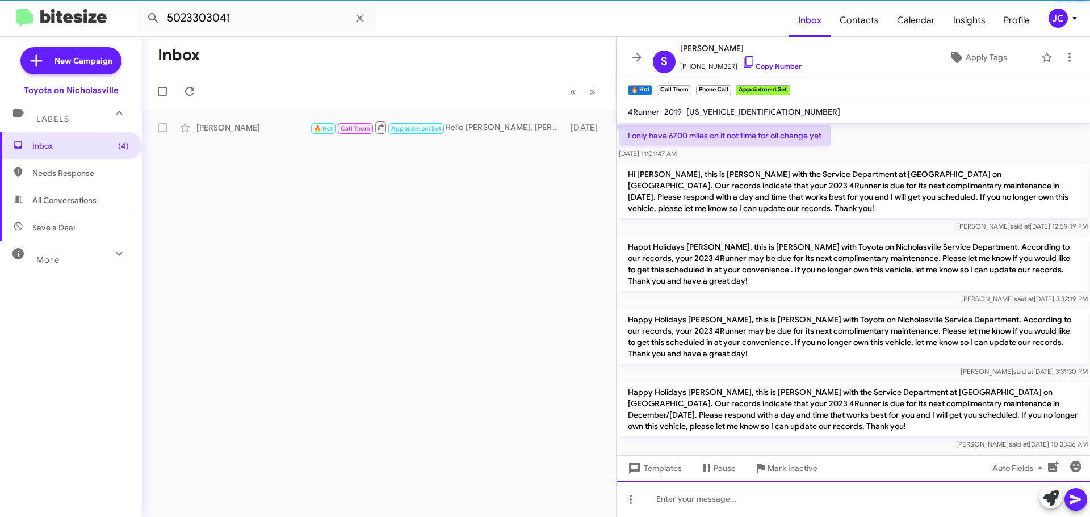
scroll to position [57, 0]
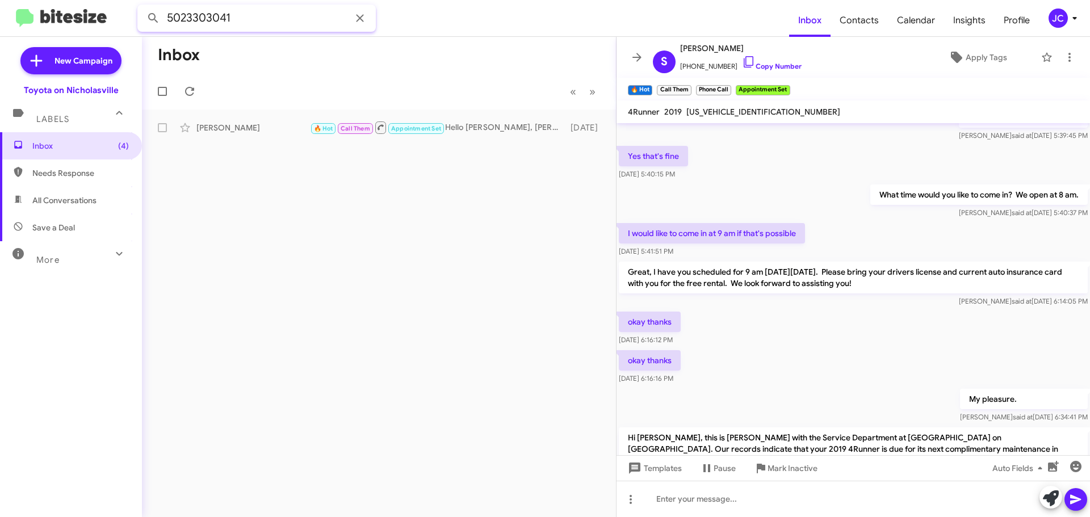
drag, startPoint x: 276, startPoint y: 9, endPoint x: 0, endPoint y: 7, distance: 275.8
click at [0, 9] on mat-toolbar "5023303041 Inbox Contacts Calendar Insights Profile JC" at bounding box center [545, 18] width 1090 height 36
paste input "8593519327"
click at [142, 7] on button at bounding box center [153, 18] width 23 height 23
click at [267, 124] on div "Kristi Morris" at bounding box center [253, 127] width 114 height 11
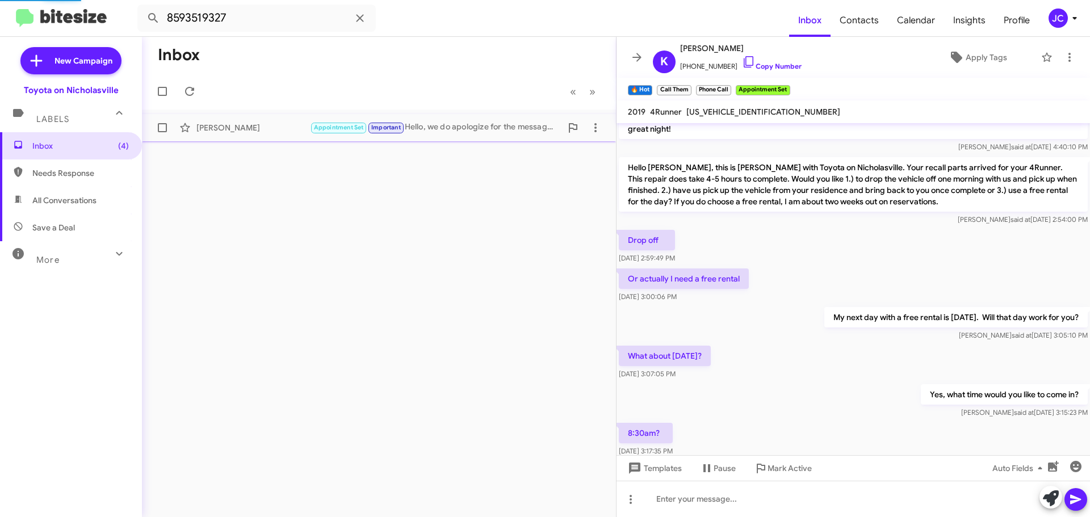
scroll to position [807, 0]
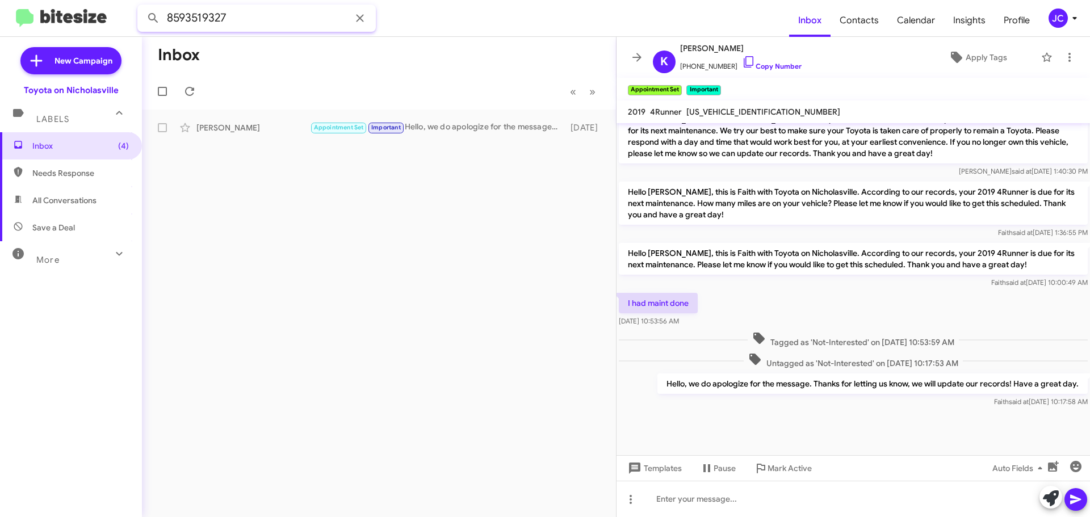
drag, startPoint x: 198, startPoint y: 35, endPoint x: 0, endPoint y: 100, distance: 208.0
click at [0, 100] on div "8593519327 Inbox Contacts Calendar Insights Profile JC New Campaign Toyota on N…" at bounding box center [545, 258] width 1090 height 517
paste input "255173"
click at [142, 7] on button at bounding box center [153, 18] width 23 height 23
click at [406, 123] on div "Hi Troy, this is Faith with Toyota on Nicholasville. Your 2018 4Runner is due f…" at bounding box center [435, 127] width 251 height 11
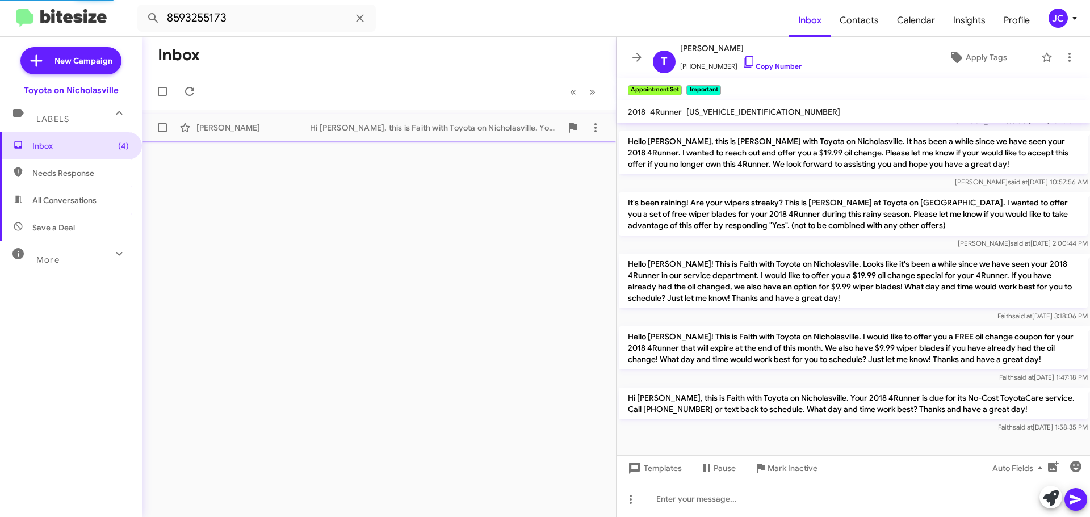
scroll to position [746, 0]
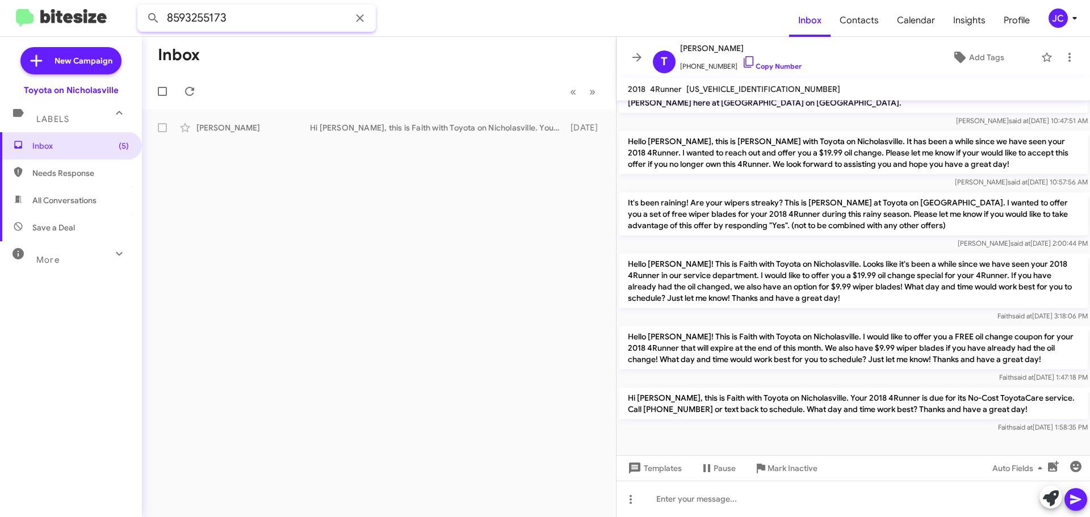
drag, startPoint x: 97, startPoint y: 19, endPoint x: 0, endPoint y: 25, distance: 97.2
click at [0, 25] on mat-toolbar "8593255173 Inbox Contacts Calendar Insights Profile JC" at bounding box center [545, 18] width 1090 height 36
paste input "6210259"
click at [142, 7] on button at bounding box center [153, 18] width 23 height 23
click at [240, 127] on div "[PERSON_NAME]" at bounding box center [253, 127] width 114 height 11
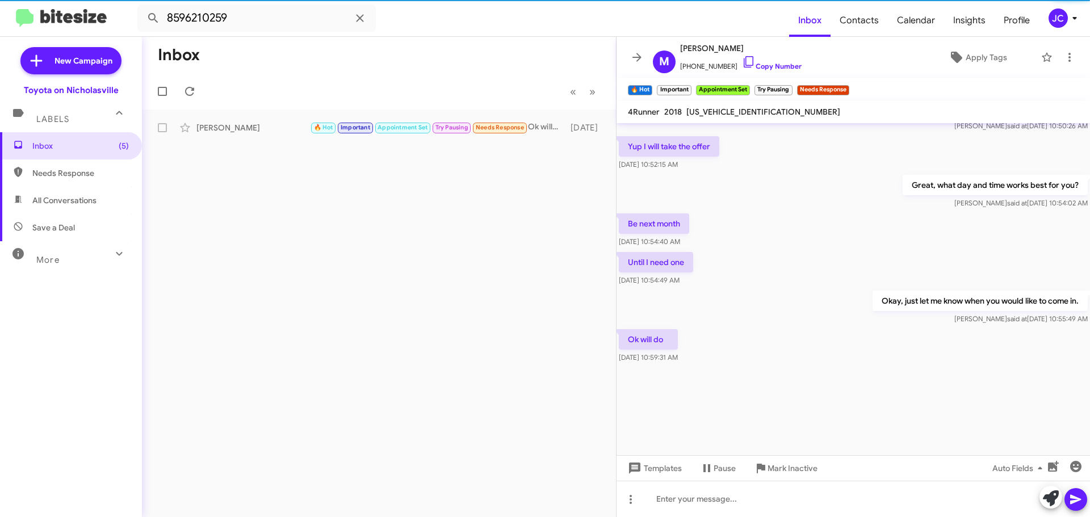
scroll to position [3346, 0]
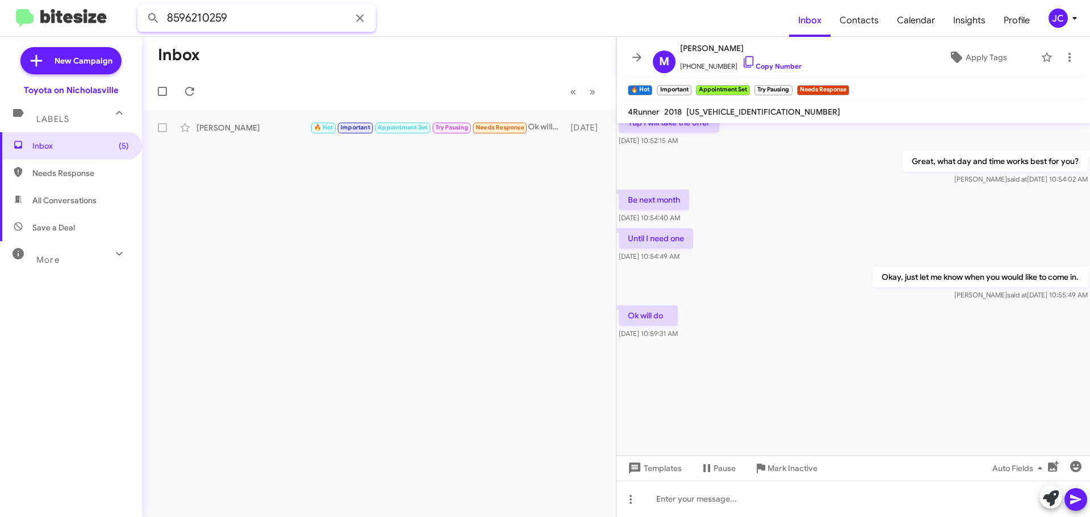
drag, startPoint x: 256, startPoint y: 16, endPoint x: 0, endPoint y: 13, distance: 256.0
click at [0, 15] on mat-toolbar "8596210259 Inbox Contacts Calendar Insights Profile JC" at bounding box center [545, 18] width 1090 height 36
paste input "5023303041"
click at [142, 7] on button at bounding box center [153, 18] width 23 height 23
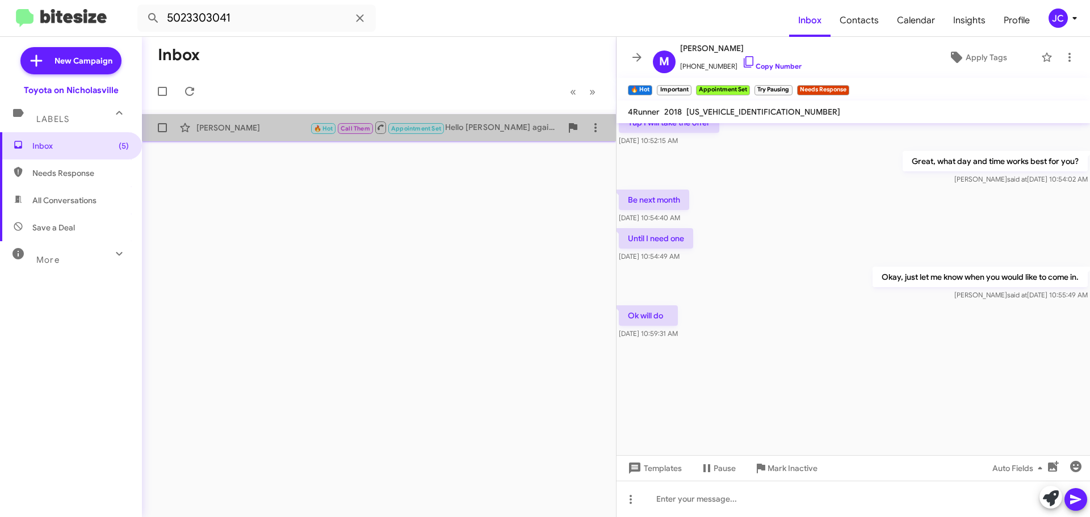
click at [242, 136] on div "Steve Dixon 🔥 Hot Call Them Appointment Set Hello Charles, Jessika again from T…" at bounding box center [379, 127] width 456 height 23
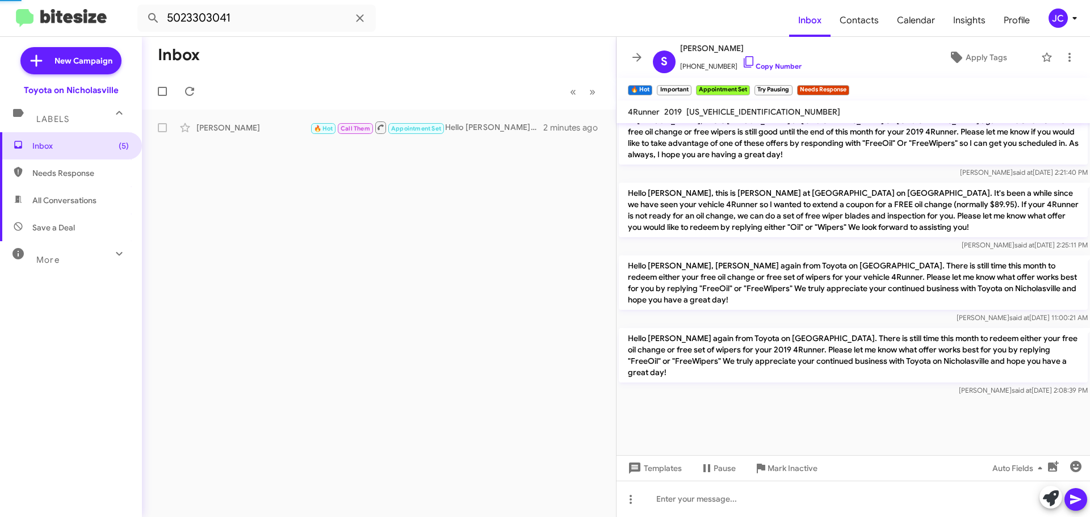
scroll to position [1030, 0]
click at [756, 360] on p "Hello [PERSON_NAME] again from Toyota on [GEOGRAPHIC_DATA]. There is still time…" at bounding box center [853, 355] width 469 height 54
copy p "Hello [PERSON_NAME] again from Toyota on [GEOGRAPHIC_DATA]. There is still time…"
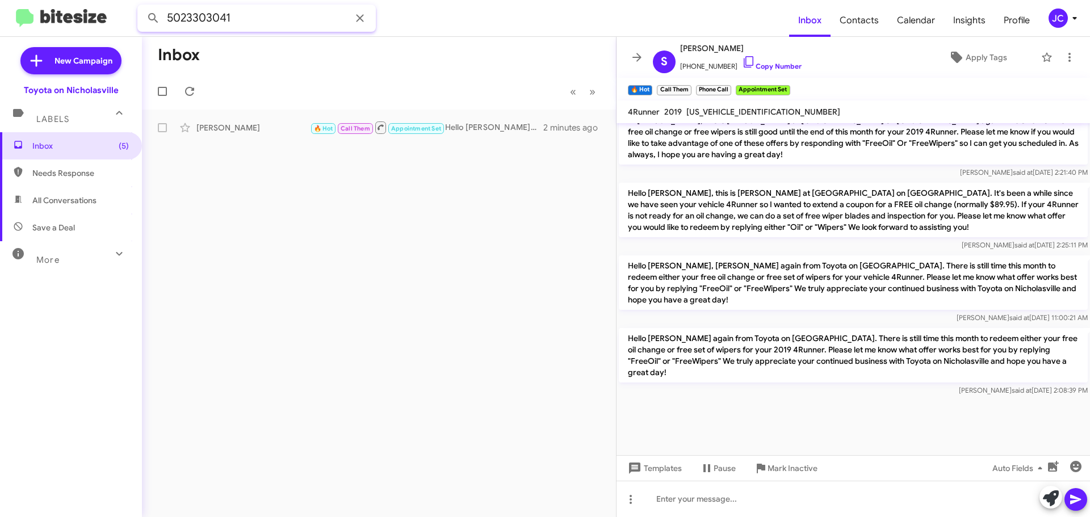
drag, startPoint x: 267, startPoint y: 20, endPoint x: 31, endPoint y: 10, distance: 236.4
click at [0, 31] on mat-toolbar "5023303041 Inbox Contacts Calendar Insights Profile JC" at bounding box center [545, 18] width 1090 height 36
click at [142, 7] on button at bounding box center [153, 18] width 23 height 23
click at [204, 129] on div "[PERSON_NAME]" at bounding box center [253, 127] width 114 height 11
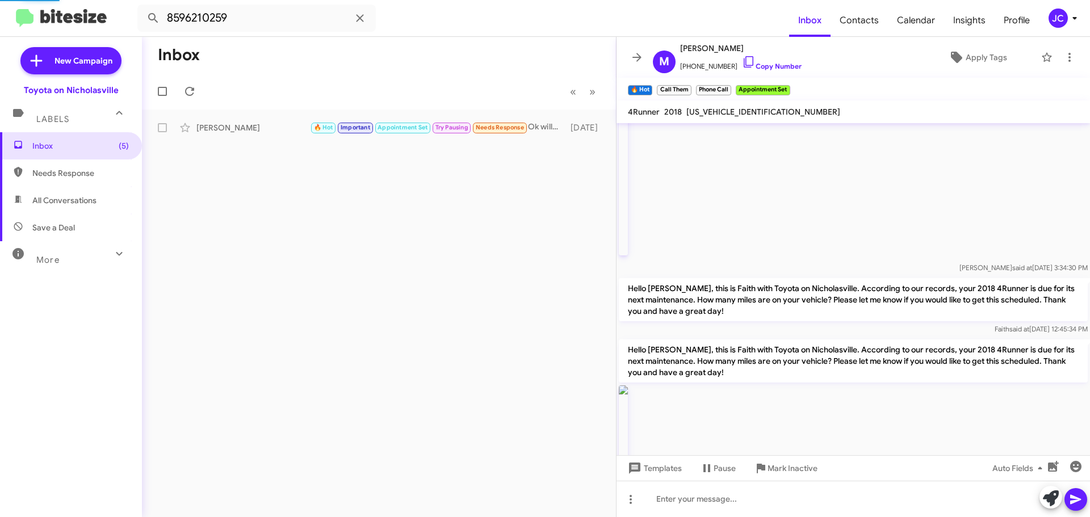
scroll to position [1993, 0]
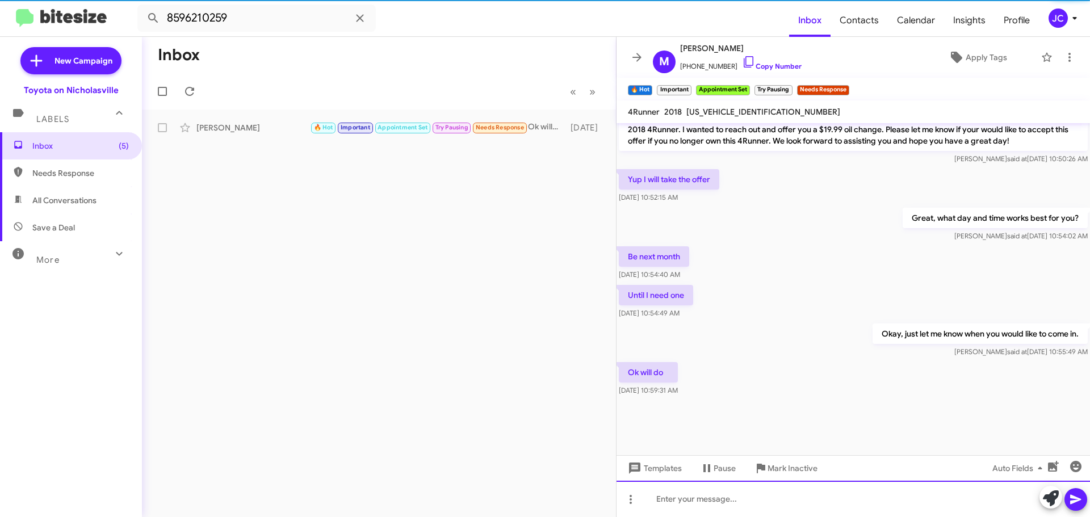
click at [678, 509] on div at bounding box center [852, 499] width 473 height 36
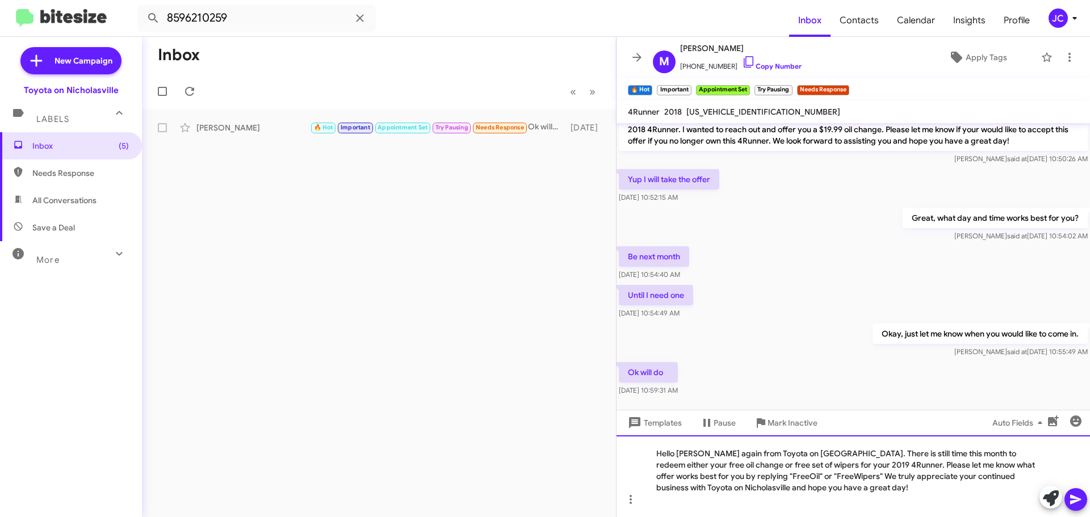
scroll to position [2038, 0]
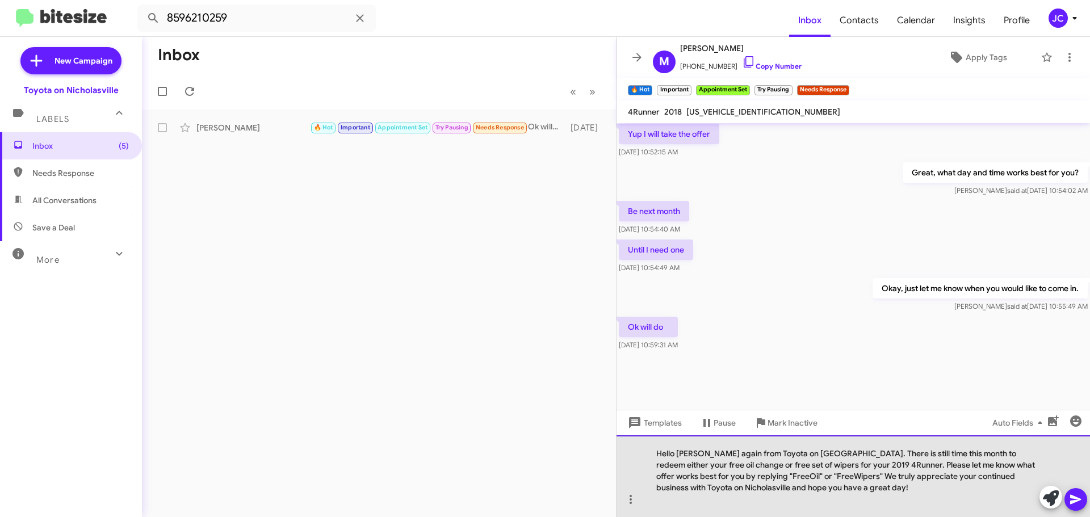
click at [704, 457] on div "Hello [PERSON_NAME] again from Toyota on [GEOGRAPHIC_DATA]. There is still time…" at bounding box center [852, 476] width 473 height 82
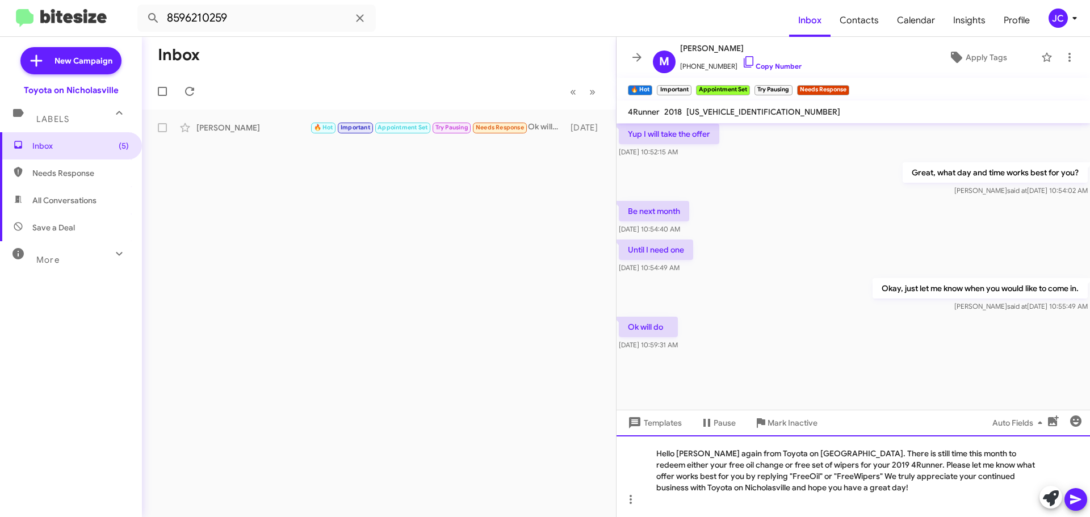
click at [855, 466] on div "Hello Michael, Jessika again from Toyota on Nicholasville. There is still time …" at bounding box center [852, 476] width 473 height 82
click at [1073, 500] on icon at bounding box center [1076, 500] width 14 height 14
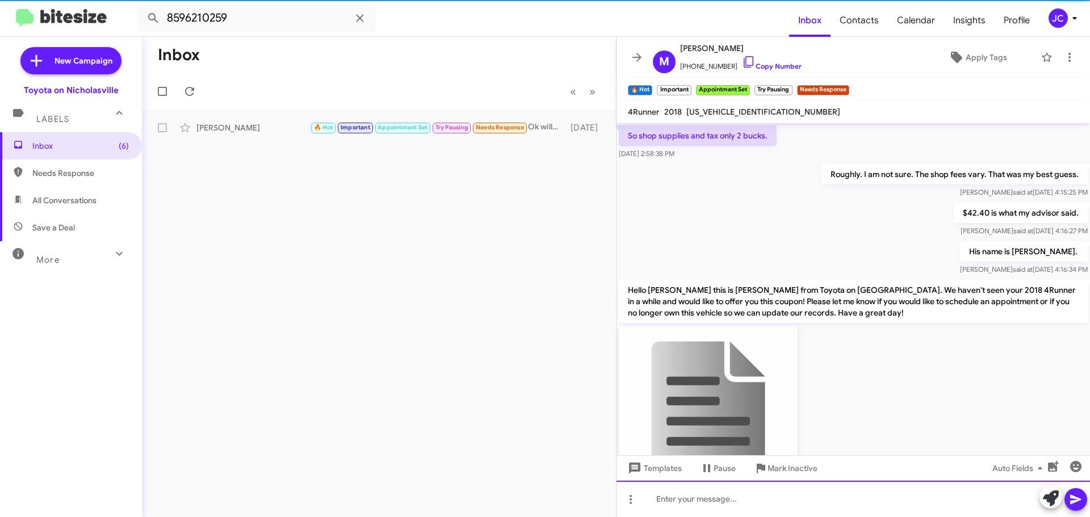
scroll to position [57, 0]
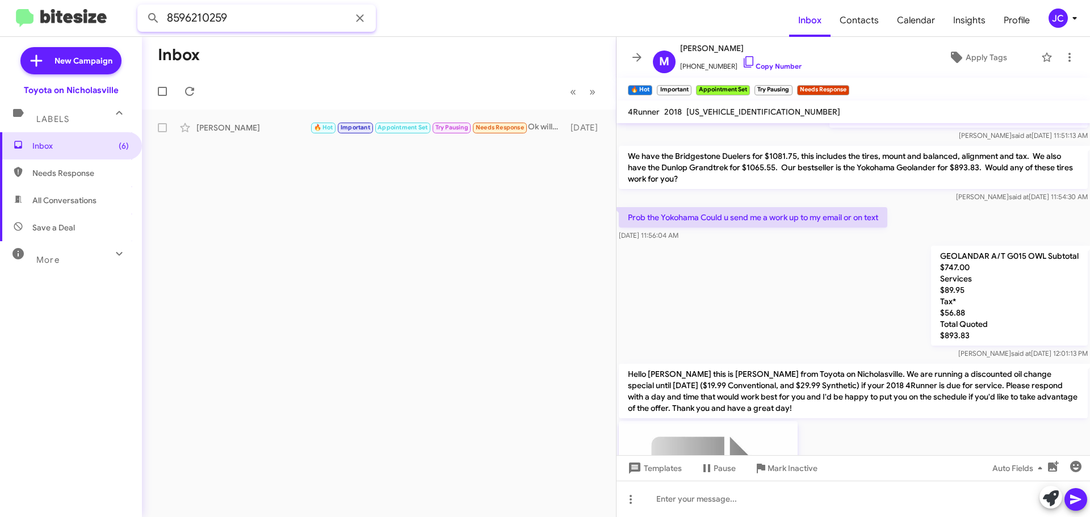
drag, startPoint x: 246, startPoint y: 23, endPoint x: 3, endPoint y: 49, distance: 244.3
click at [0, 45] on div "8596210259 Inbox Contacts Calendar Insights Profile JC New Campaign Toyota on N…" at bounding box center [545, 258] width 1090 height 517
paste input "9376202791"
click at [142, 7] on button at bounding box center [153, 18] width 23 height 23
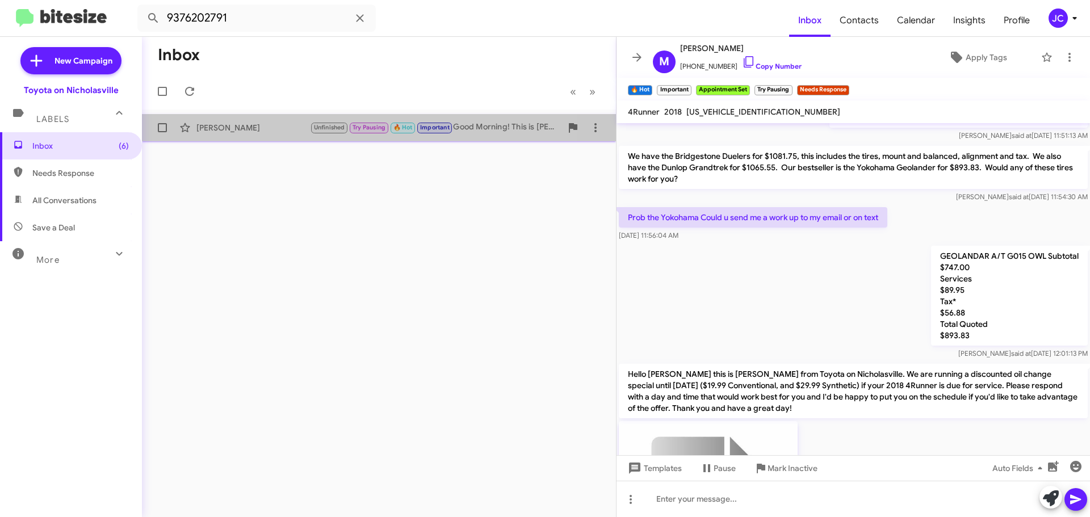
click at [236, 124] on div "Jay Srour" at bounding box center [253, 127] width 114 height 11
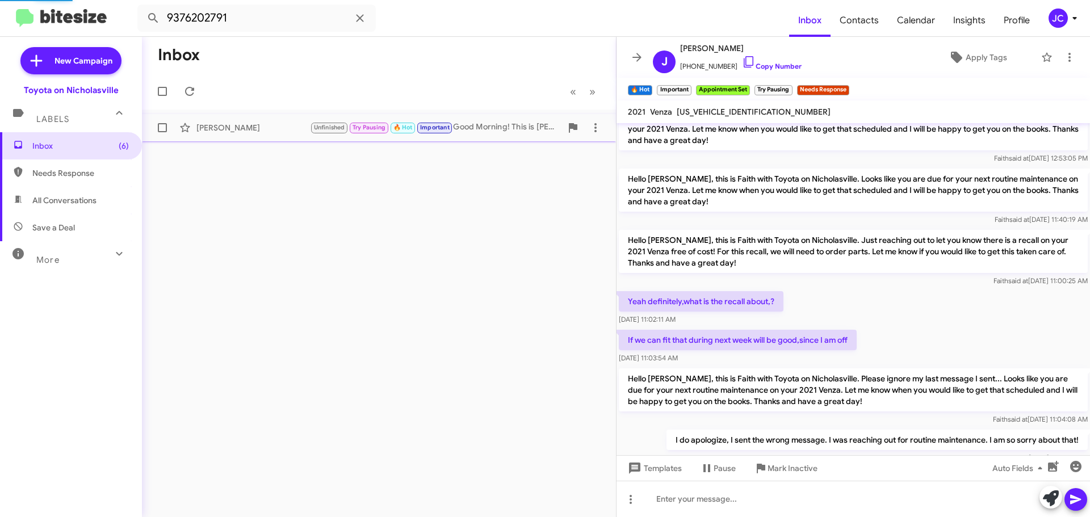
scroll to position [909, 0]
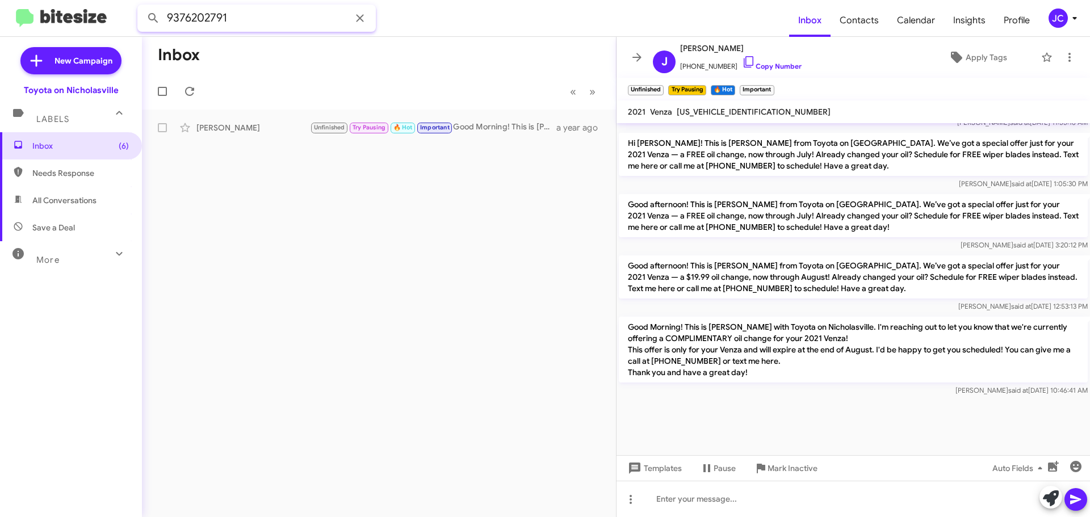
drag, startPoint x: 116, startPoint y: 14, endPoint x: 0, endPoint y: 62, distance: 125.4
click at [0, 62] on div "9376202791 Inbox Contacts Calendar Insights Profile JC New Campaign Toyota on N…" at bounding box center [545, 258] width 1090 height 517
paste input "8593127398"
click at [142, 7] on button at bounding box center [153, 18] width 23 height 23
click at [258, 129] on div "Learl Johnson" at bounding box center [253, 127] width 114 height 11
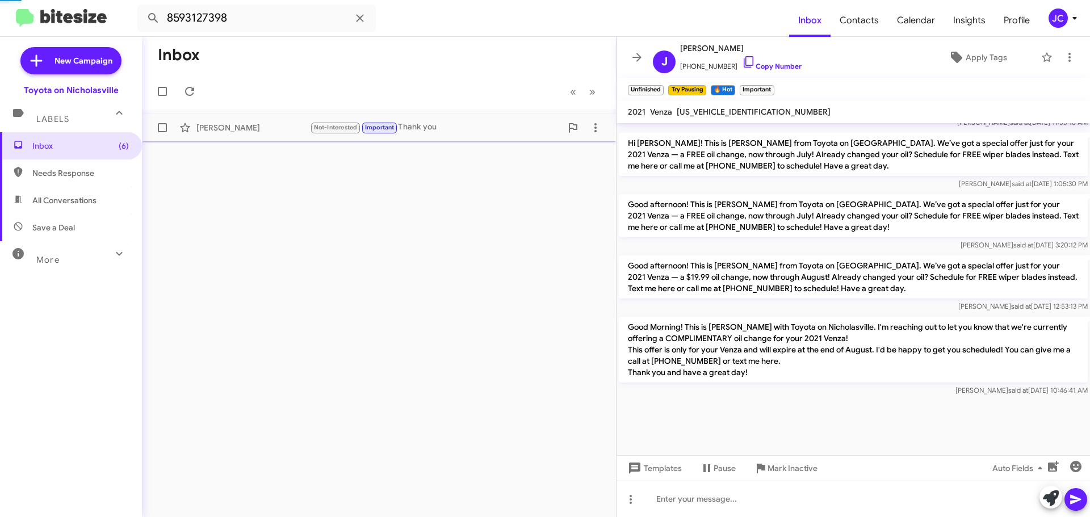
scroll to position [881, 0]
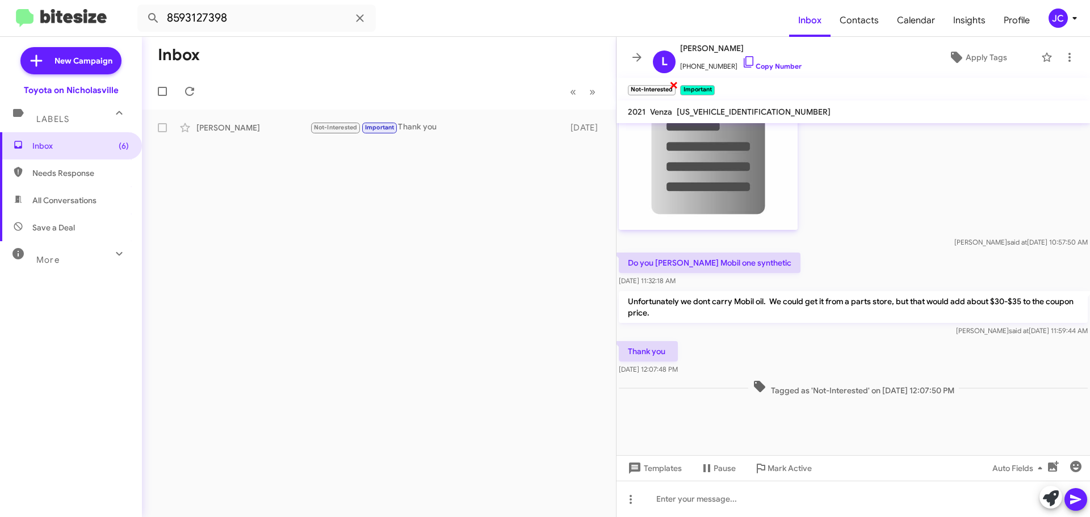
click at [671, 85] on span "×" at bounding box center [673, 85] width 9 height 14
click at [660, 83] on span "×" at bounding box center [660, 85] width 9 height 14
click at [265, 14] on input "8593127398" at bounding box center [256, 18] width 238 height 27
click at [264, 14] on input "8593127398" at bounding box center [256, 18] width 238 height 27
paste input "7863274171"
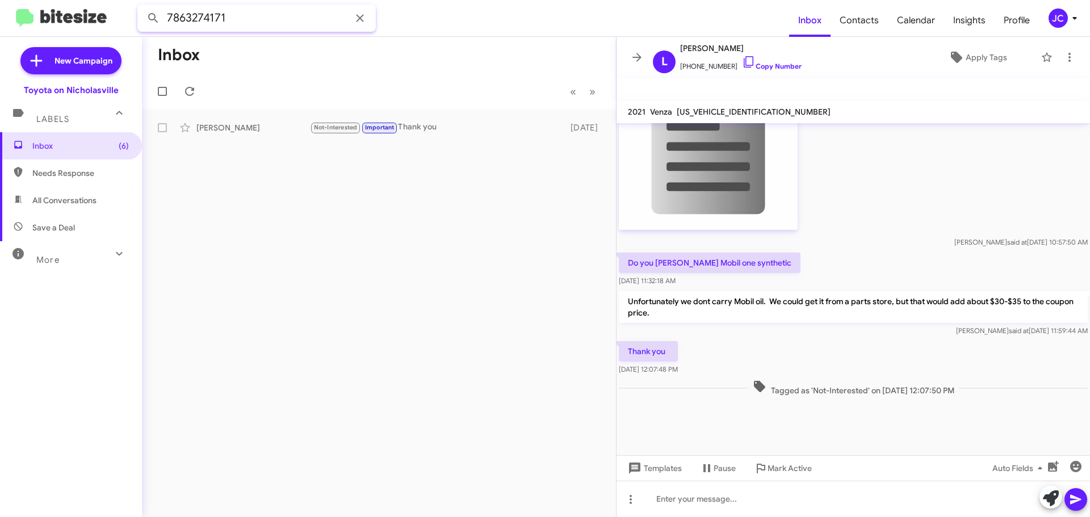
click at [142, 7] on button at bounding box center [153, 18] width 23 height 23
click at [236, 120] on div "Hilda Aguilera Not-Interested No hay problema. ¡Avísanos cuándo quieres program…" at bounding box center [379, 127] width 456 height 23
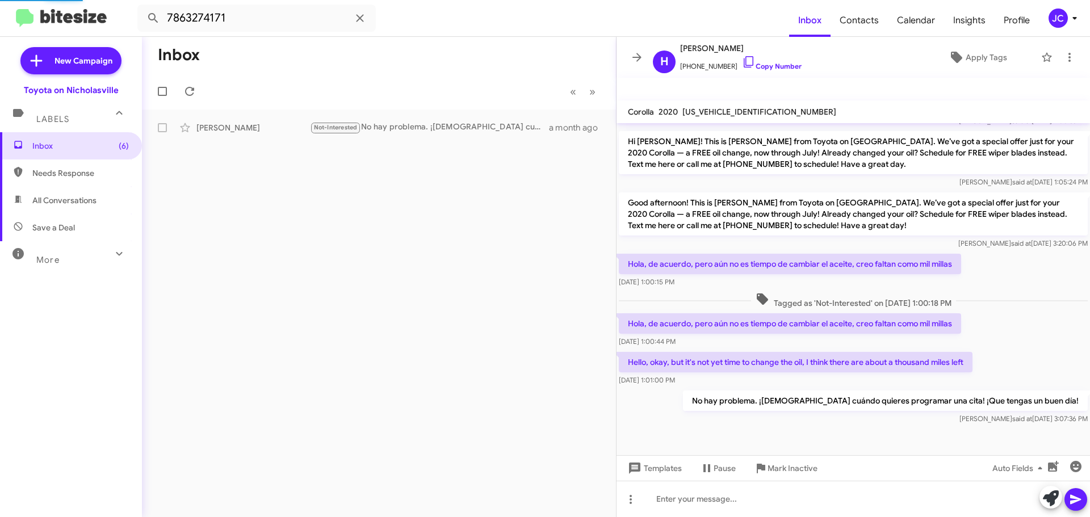
scroll to position [376, 0]
click at [256, 21] on input "7863274171" at bounding box center [256, 18] width 238 height 27
paste input "859699665"
click at [142, 7] on button at bounding box center [153, 18] width 23 height 23
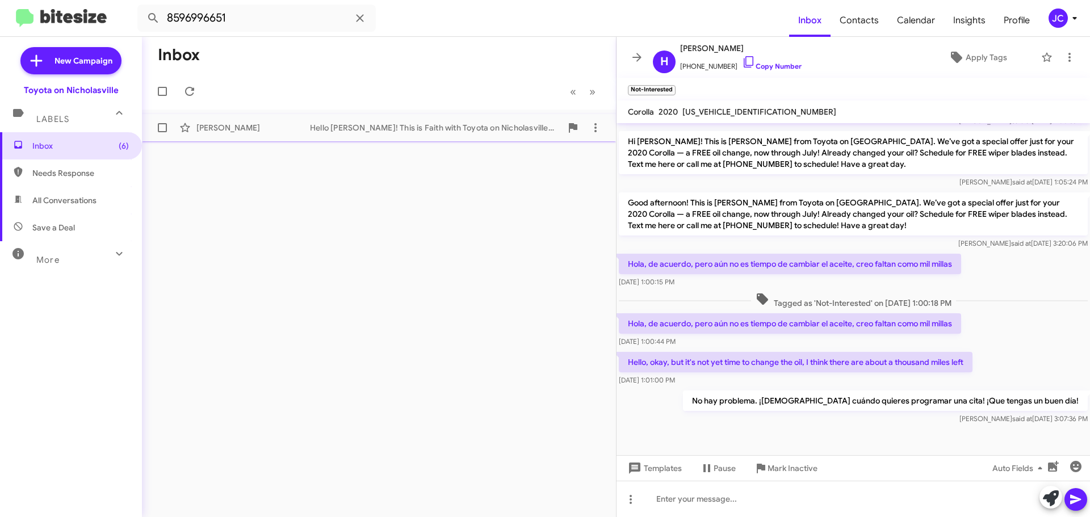
click at [255, 120] on div "Gary Weddington Hello Gary! This is Faith with Toyota on Nicholasville. I would…" at bounding box center [379, 127] width 456 height 23
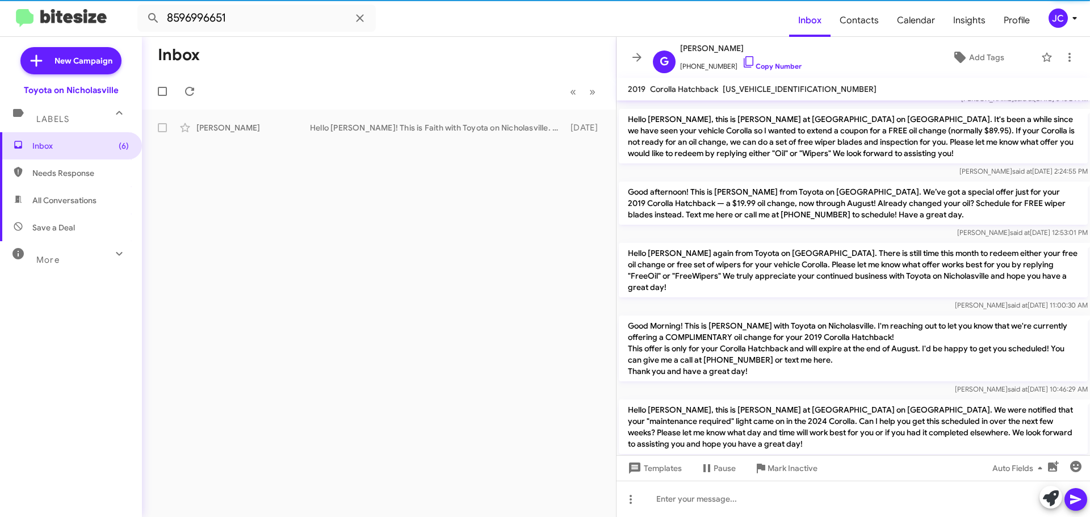
scroll to position [3005, 0]
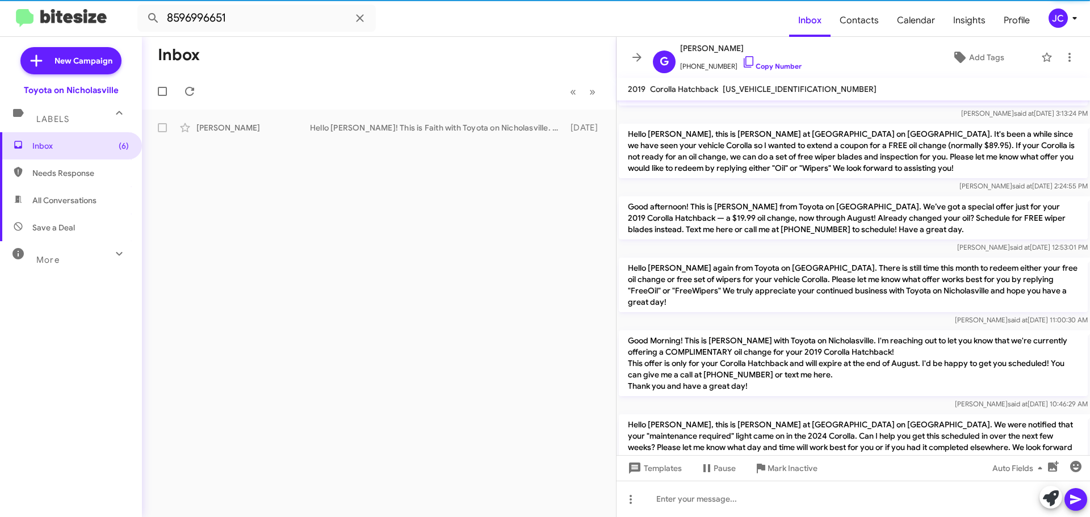
click at [715, 124] on p "Hello Gary, this is Jessika at Toyota on Nicholasville. It's been a while since…" at bounding box center [853, 151] width 469 height 54
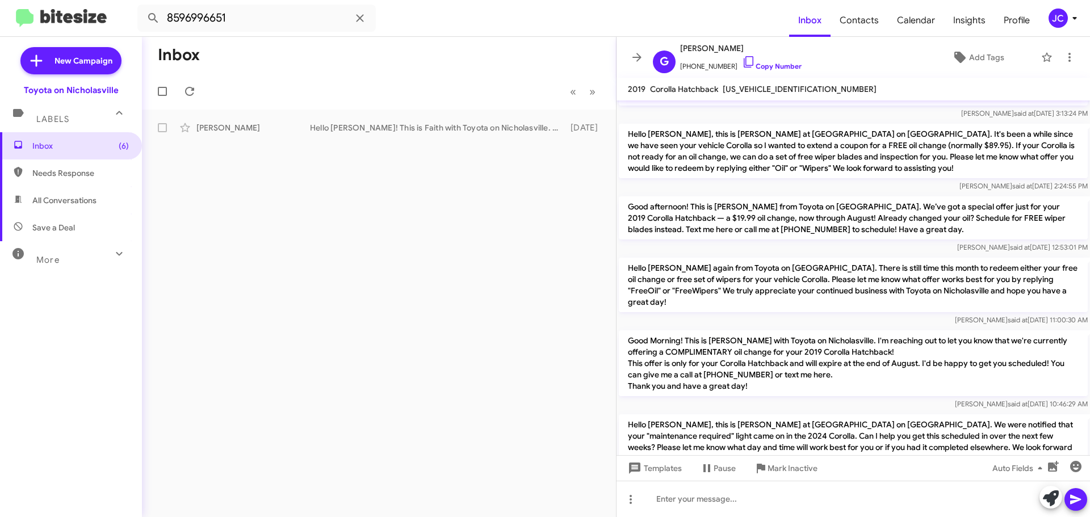
click at [715, 124] on p "Hello Gary, this is Jessika at Toyota on Nicholasville. It's been a while since…" at bounding box center [853, 151] width 469 height 54
copy p "Hello Gary, this is Jessika at Toyota on Nicholasville. It's been a while since…"
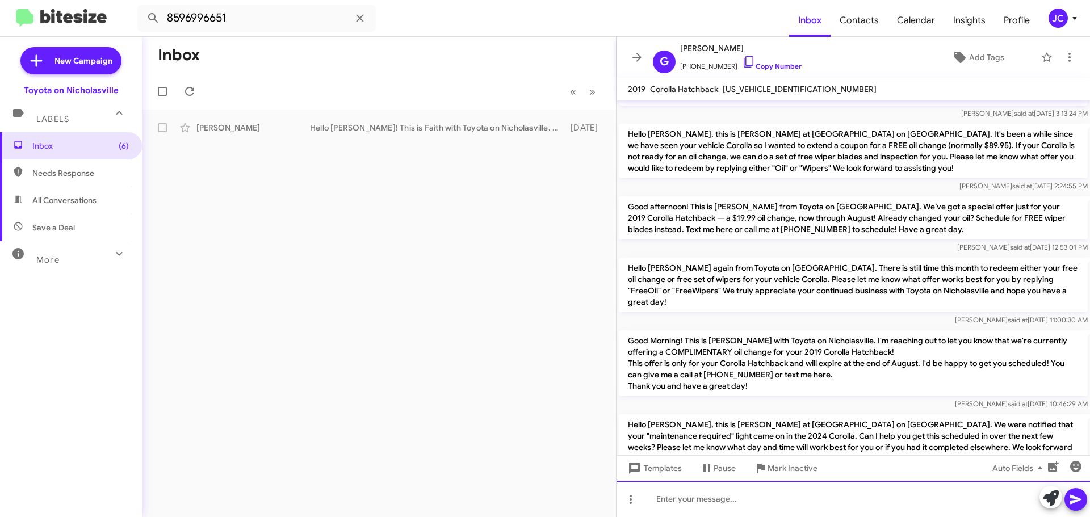
click at [702, 502] on div at bounding box center [852, 499] width 473 height 36
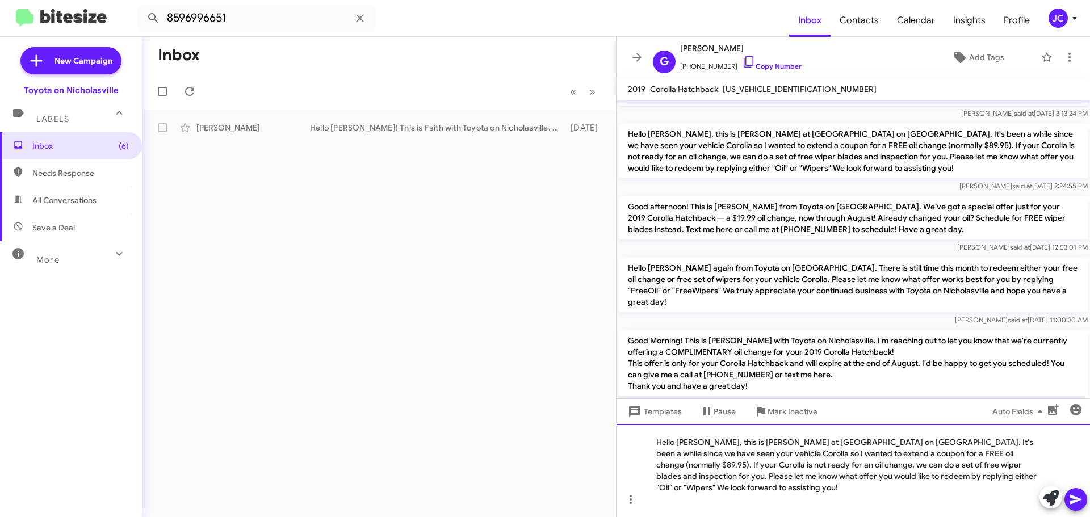
click at [1024, 454] on div "Hello Gary, this is Jessika at Toyota on Nicholasville. It's been a while since…" at bounding box center [852, 470] width 473 height 93
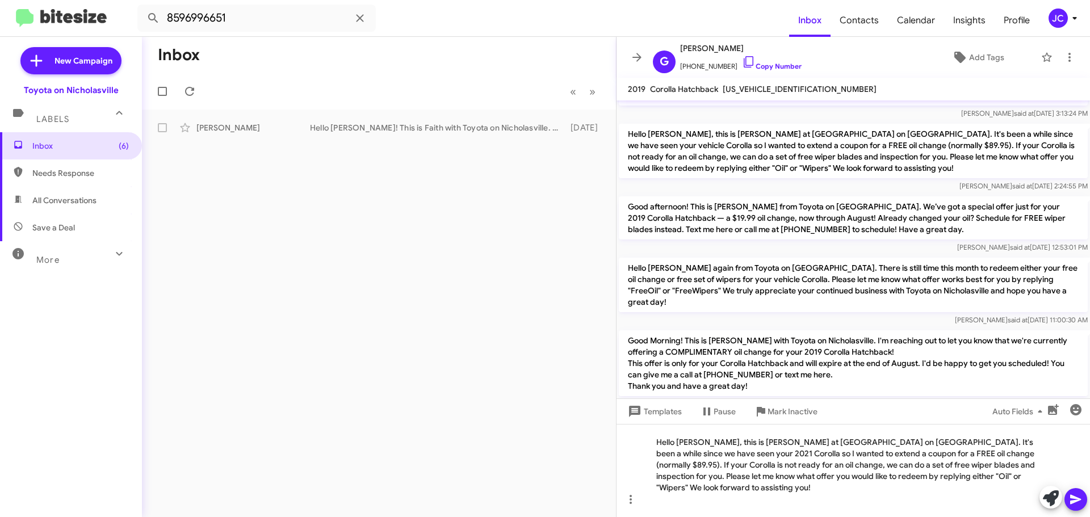
click at [1072, 501] on icon at bounding box center [1075, 500] width 11 height 10
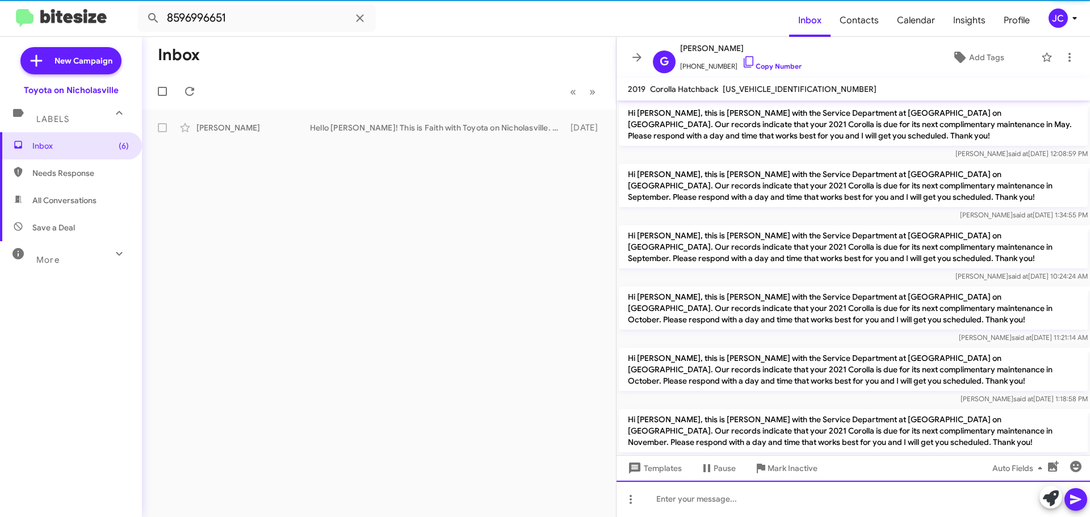
scroll to position [57, 0]
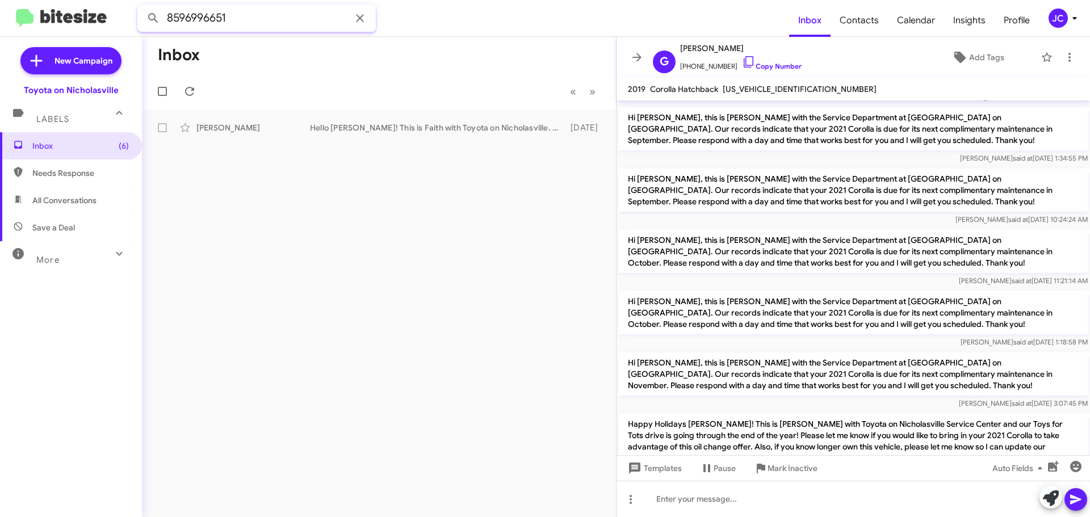
drag, startPoint x: 135, startPoint y: 24, endPoint x: 0, endPoint y: 24, distance: 134.5
click at [0, 24] on mat-toolbar "8596996651 Inbox Contacts Calendar Insights Profile JC" at bounding box center [545, 18] width 1090 height 36
paste input "847805"
click at [142, 7] on button at bounding box center [153, 18] width 23 height 23
click at [359, 127] on div "Great! What day could you stop by so we can install your free wiper blades?" at bounding box center [435, 127] width 251 height 11
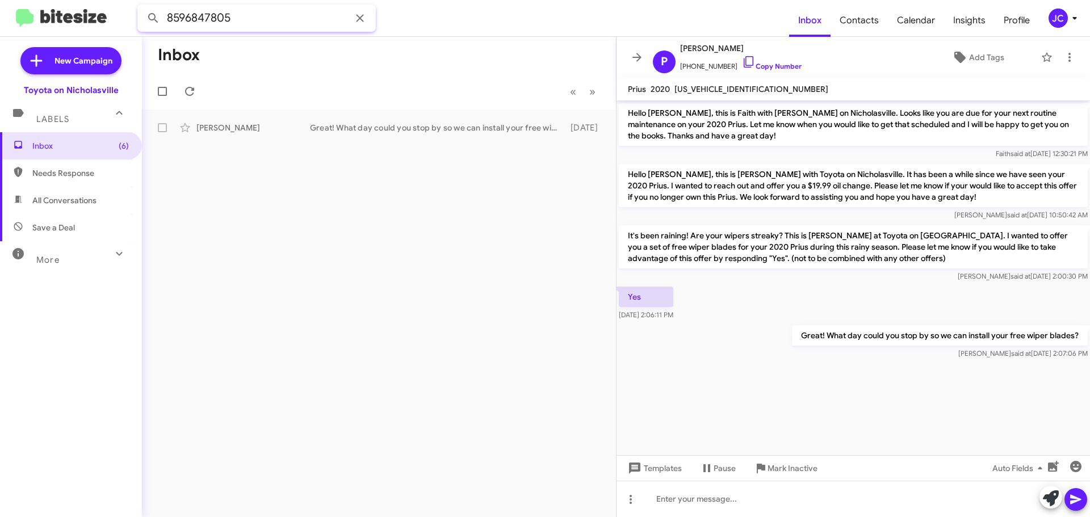
drag, startPoint x: 258, startPoint y: 19, endPoint x: 0, endPoint y: 17, distance: 258.3
click at [0, 17] on mat-toolbar "8596847805 Inbox Contacts Calendar Insights Profile JC" at bounding box center [545, 18] width 1090 height 36
paste input "5162921"
click at [142, 7] on button at bounding box center [153, 18] width 23 height 23
click at [241, 135] on div "Burton Tornstrom Not-Interested Finished Hi Burt, this is Jessika with Toyota o…" at bounding box center [379, 127] width 456 height 23
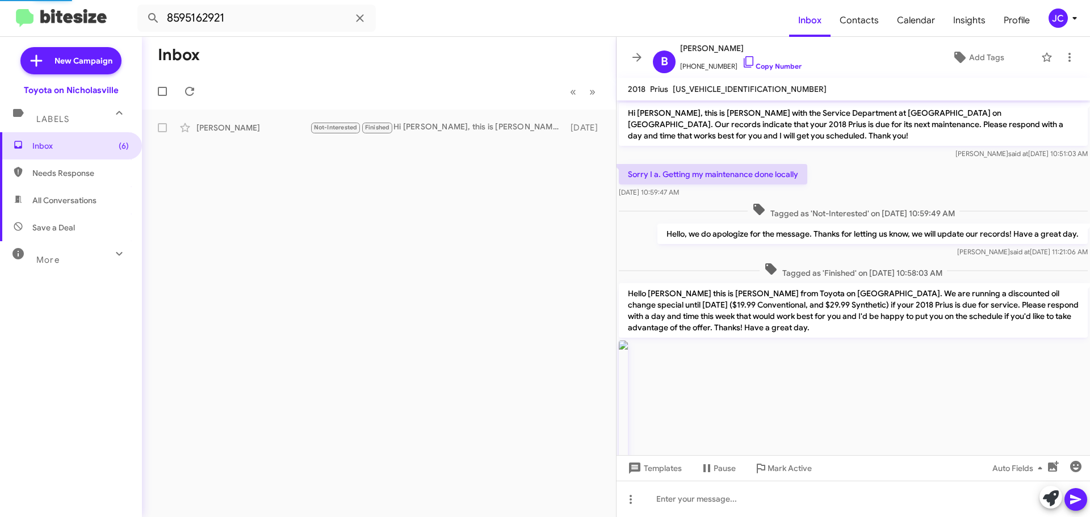
scroll to position [666, 0]
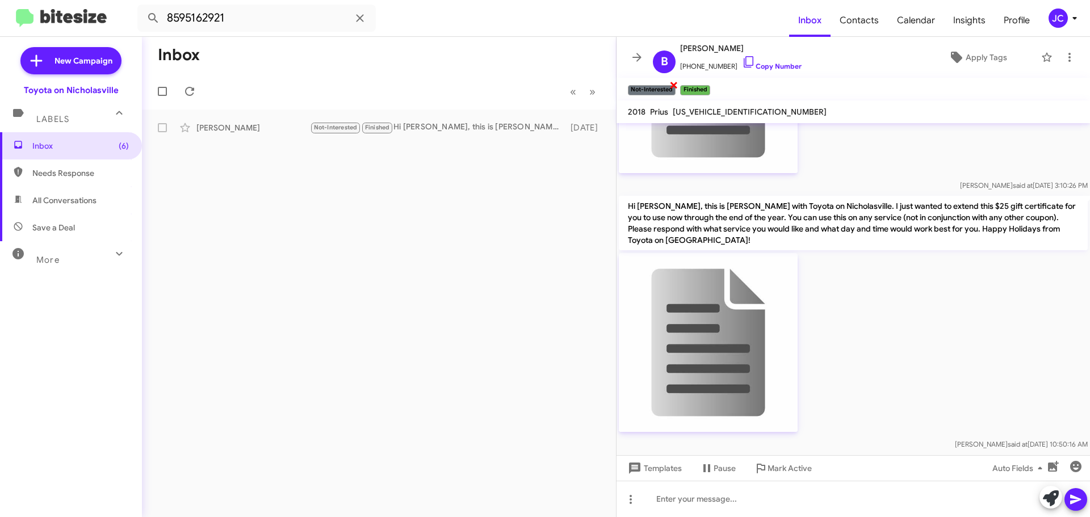
click at [674, 85] on span "×" at bounding box center [673, 85] width 9 height 14
click at [660, 86] on span "×" at bounding box center [655, 85] width 9 height 14
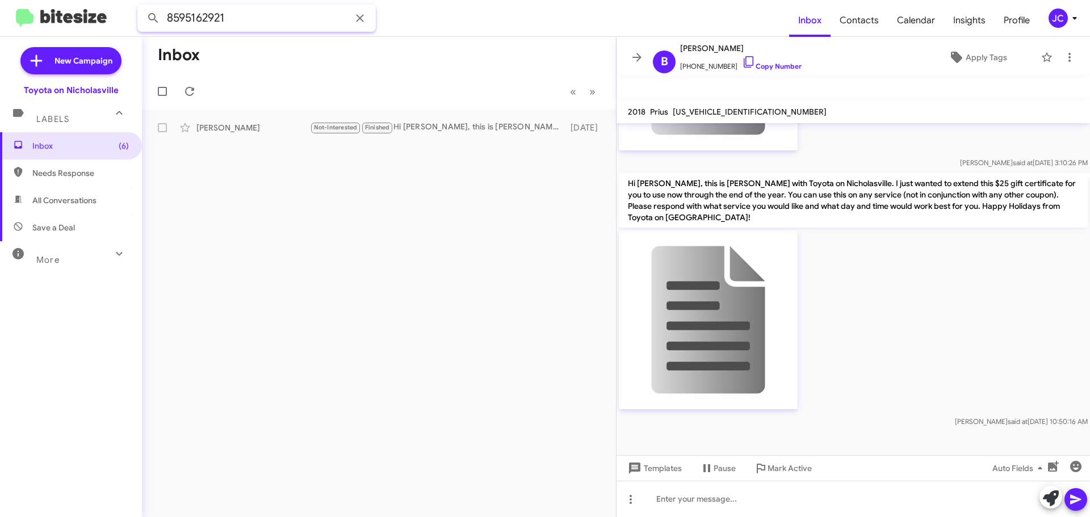
click at [254, 12] on input "8595162921" at bounding box center [256, 18] width 238 height 27
click at [308, 27] on input "8595162921" at bounding box center [256, 18] width 238 height 27
paste input "6133117"
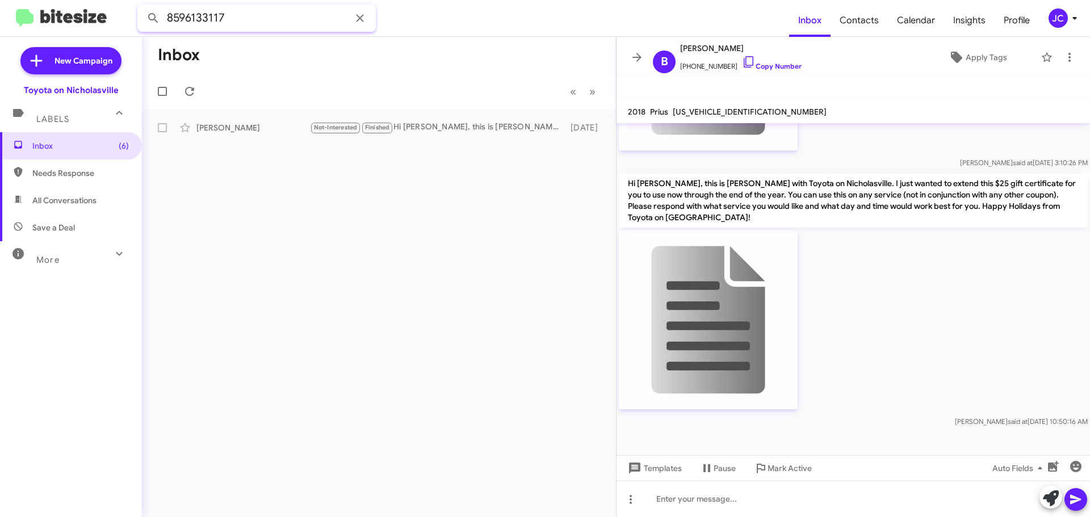
click at [142, 7] on button at bounding box center [153, 18] width 23 height 23
click at [258, 130] on div "Kathy Shewmaker" at bounding box center [253, 127] width 114 height 11
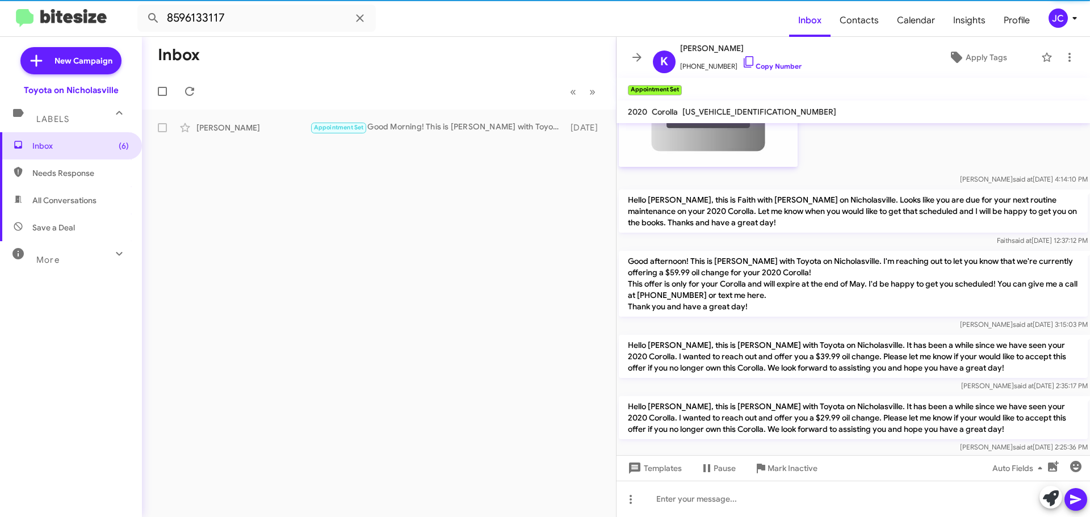
scroll to position [1495, 0]
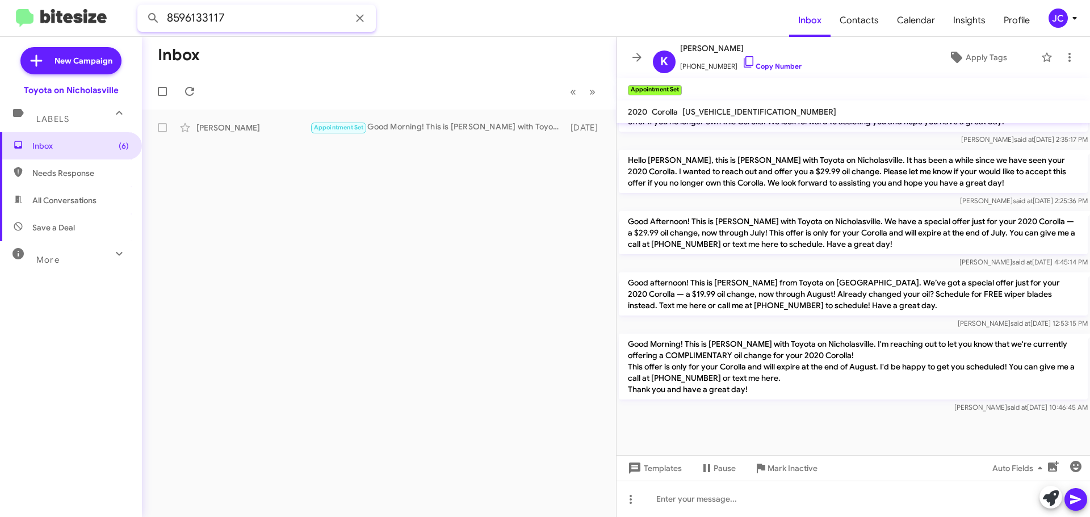
drag, startPoint x: 141, startPoint y: 19, endPoint x: 0, endPoint y: 15, distance: 141.4
click at [0, 16] on mat-toolbar "8596133117 Inbox Contacts Calendar Insights Profile JC" at bounding box center [545, 18] width 1090 height 36
paste input "910906"
click at [142, 7] on button at bounding box center [153, 18] width 23 height 23
click at [270, 122] on div "Zach Pyle" at bounding box center [253, 127] width 114 height 11
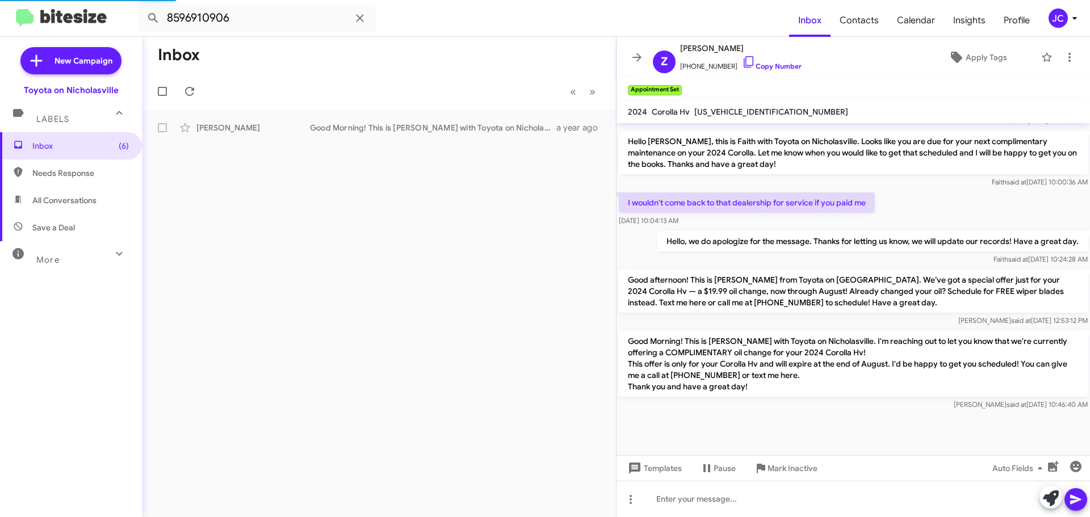
scroll to position [2017, 0]
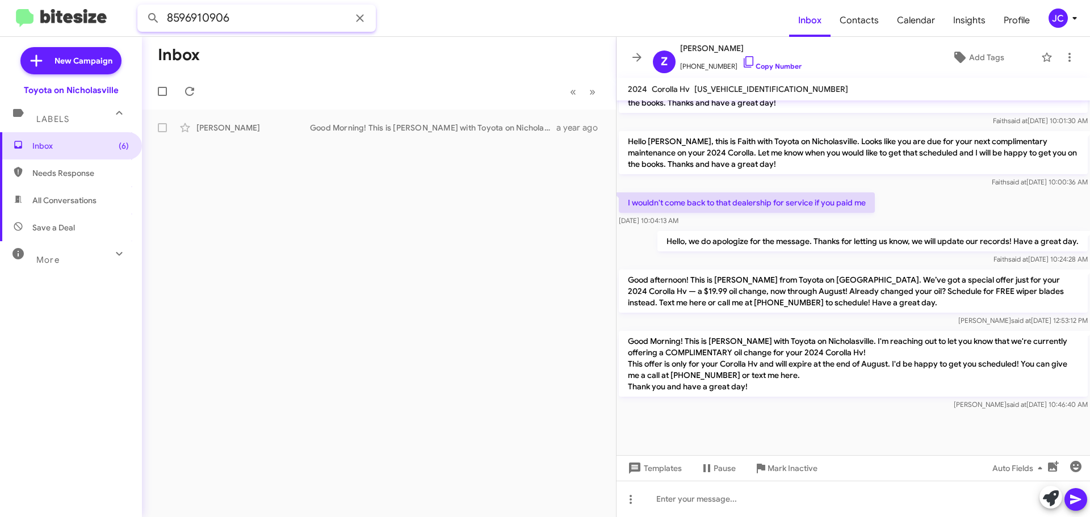
drag, startPoint x: 283, startPoint y: 22, endPoint x: 0, endPoint y: 32, distance: 283.4
click at [0, 20] on mat-toolbar "8596910906 Inbox Contacts Calendar Insights Profile JC" at bounding box center [545, 18] width 1090 height 36
paste input "7972155"
click at [142, 7] on button at bounding box center [153, 18] width 23 height 23
click at [248, 120] on div "William Montgomery Call Them Needs Response Hello William, this is Faith with T…" at bounding box center [379, 127] width 456 height 23
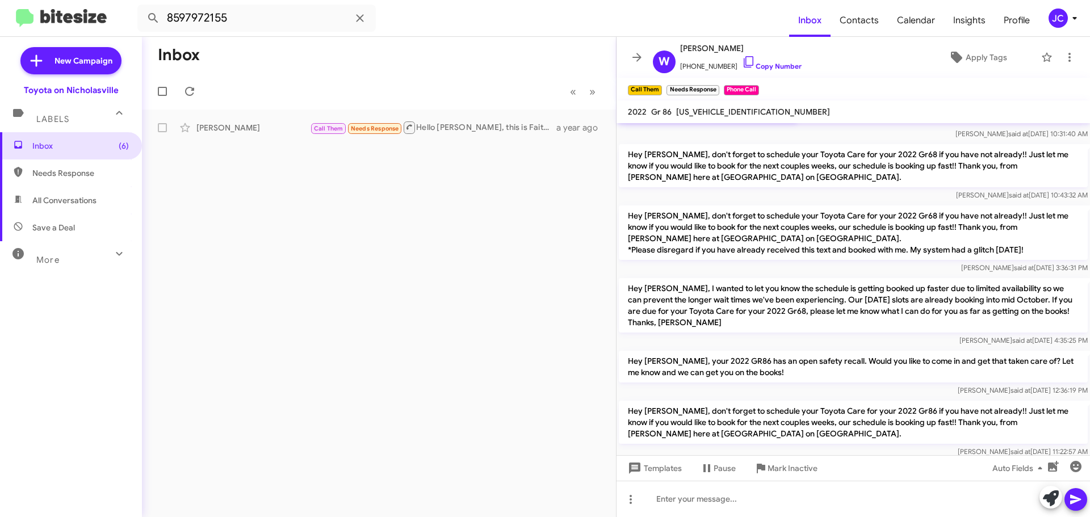
scroll to position [624, 0]
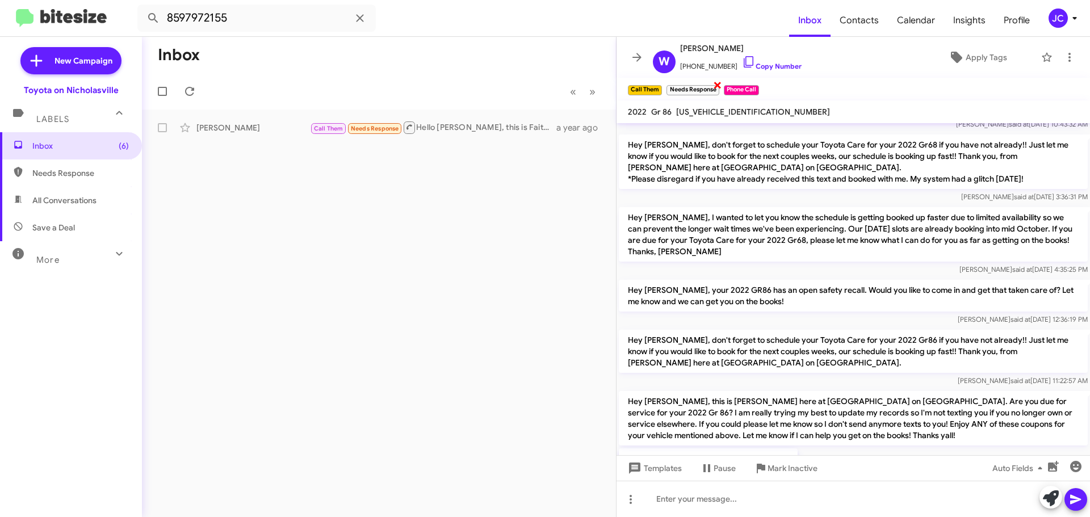
click at [717, 87] on span "×" at bounding box center [717, 85] width 9 height 14
click at [701, 86] on span "×" at bounding box center [700, 85] width 9 height 14
click at [659, 85] on span "×" at bounding box center [660, 85] width 9 height 14
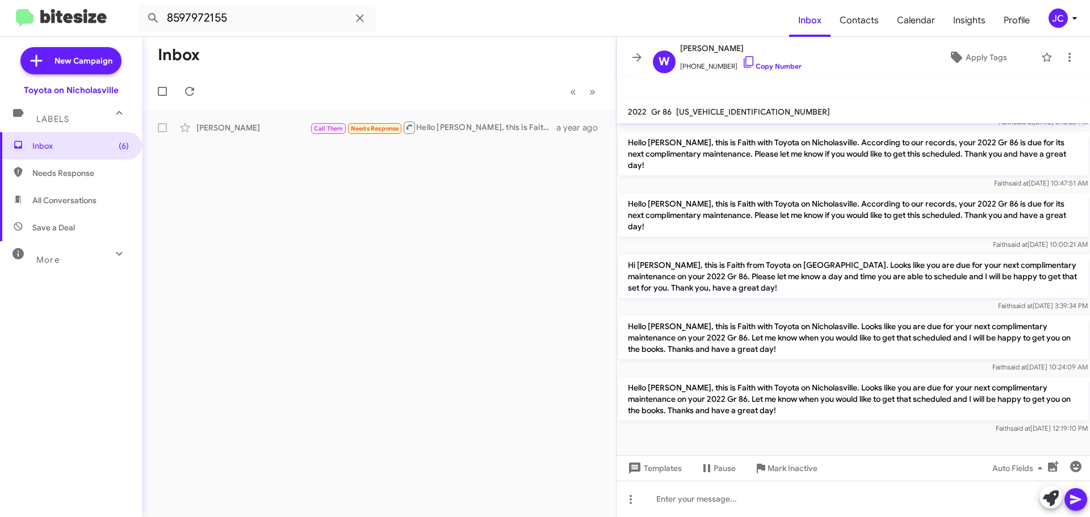
scroll to position [1989, 0]
drag, startPoint x: 268, startPoint y: 19, endPoint x: 0, endPoint y: 26, distance: 268.0
click at [0, 26] on mat-toolbar "8597972155 Inbox Contacts Calendar Insights Profile JC" at bounding box center [545, 18] width 1090 height 36
paste input "6298560"
click at [142, 7] on button at bounding box center [153, 18] width 23 height 23
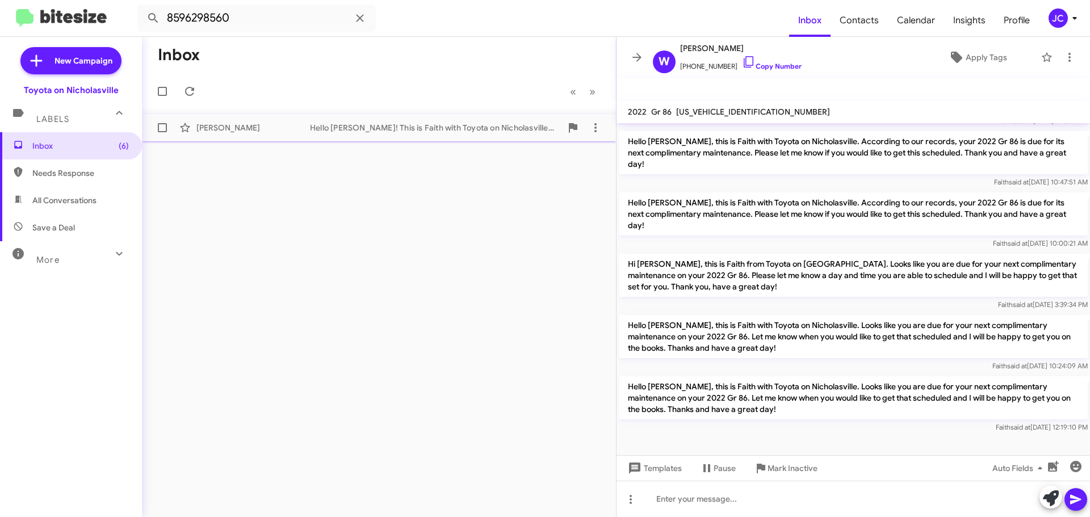
click at [240, 132] on div "Cynthia Trgo" at bounding box center [253, 127] width 114 height 11
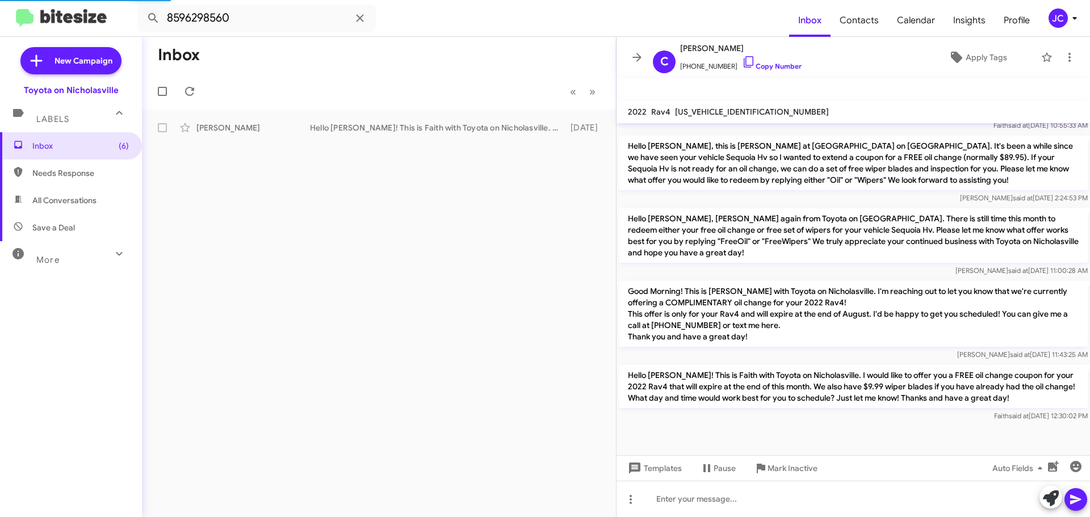
scroll to position [737, 0]
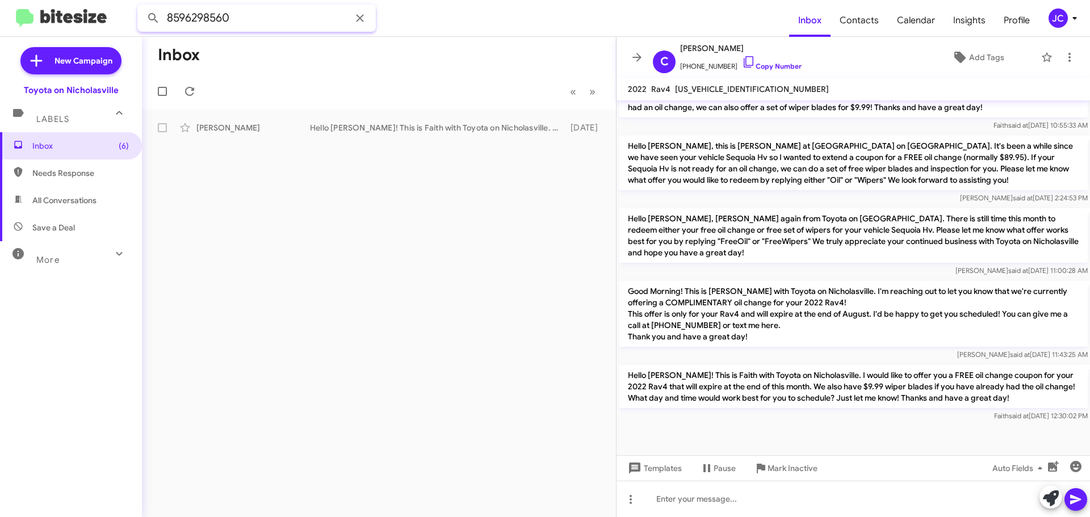
drag, startPoint x: 272, startPoint y: 24, endPoint x: 0, endPoint y: 24, distance: 272.4
click at [0, 24] on mat-toolbar "8596298560 Inbox Contacts Calendar Insights Profile JC" at bounding box center [545, 18] width 1090 height 36
paste input "4928326"
click at [142, 7] on button at bounding box center [153, 18] width 23 height 23
click at [256, 127] on div "Timothy Qualls" at bounding box center [253, 127] width 114 height 11
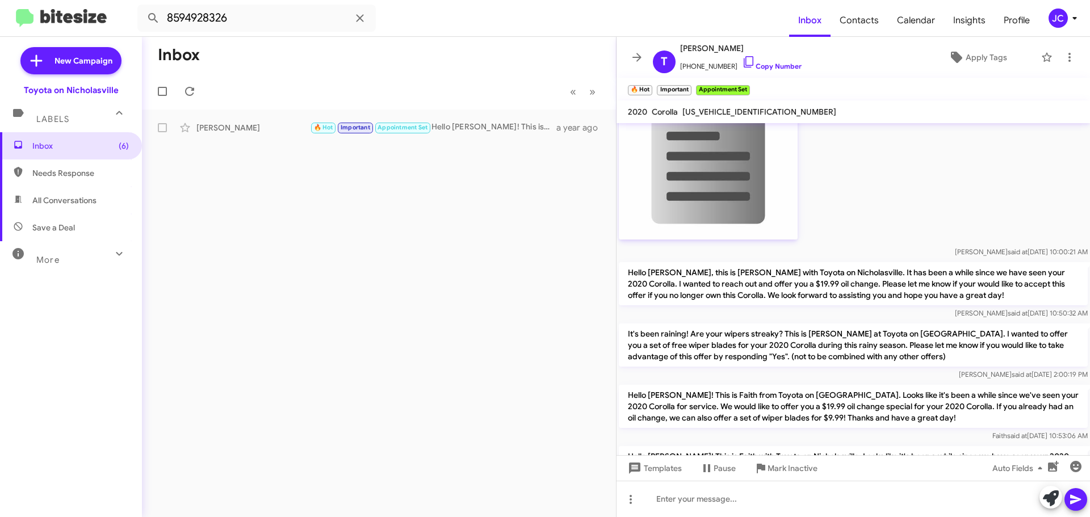
scroll to position [3055, 0]
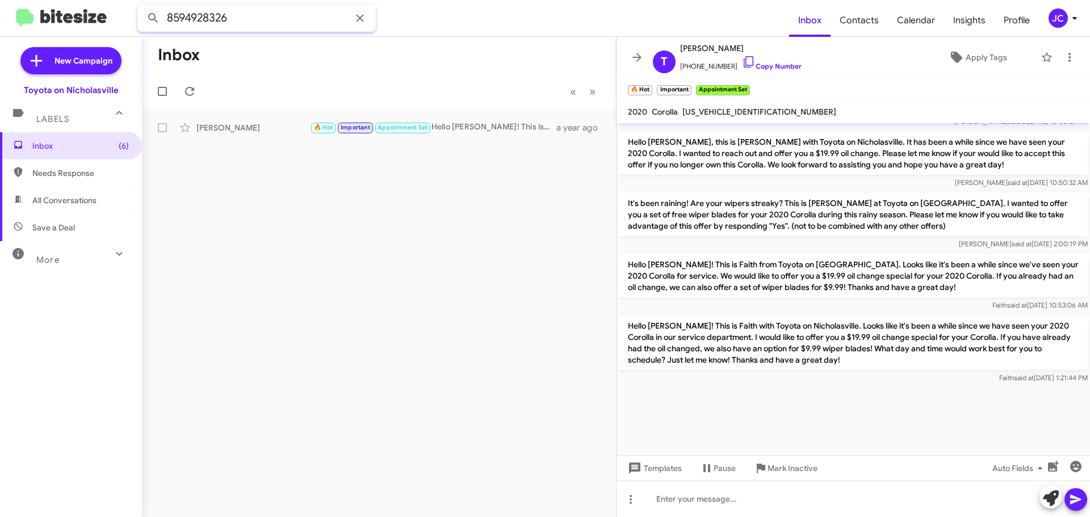
drag, startPoint x: 264, startPoint y: 16, endPoint x: 0, endPoint y: 10, distance: 264.6
click at [0, 12] on mat-toolbar "8594928326 Inbox Contacts Calendar Insights Profile JC" at bounding box center [545, 18] width 1090 height 36
paste input "2029404"
click at [142, 7] on button at bounding box center [153, 18] width 23 height 23
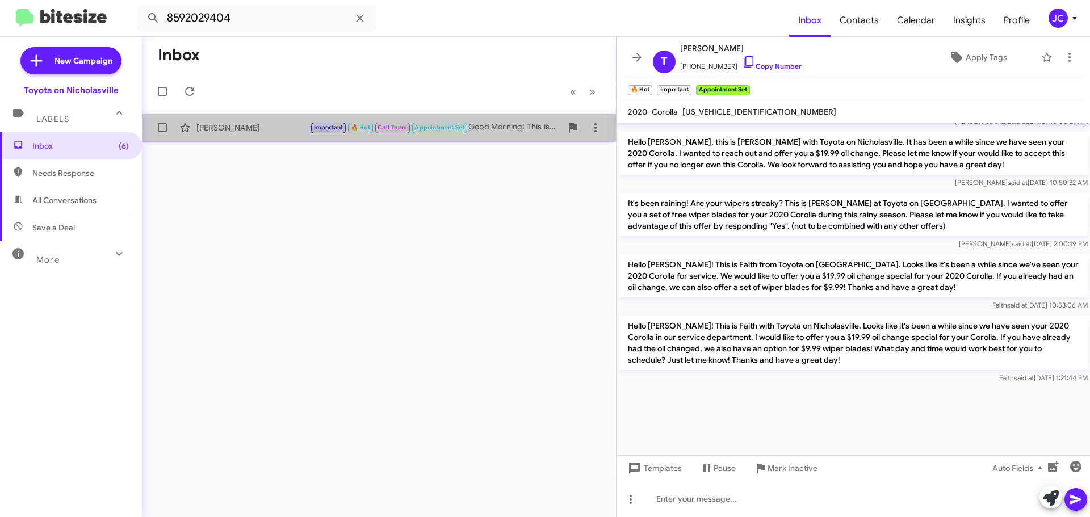
click at [251, 116] on span "Olivia Carroll Important 🔥 Hot Call Them Appointment Set Good Morning! This is …" at bounding box center [379, 127] width 474 height 27
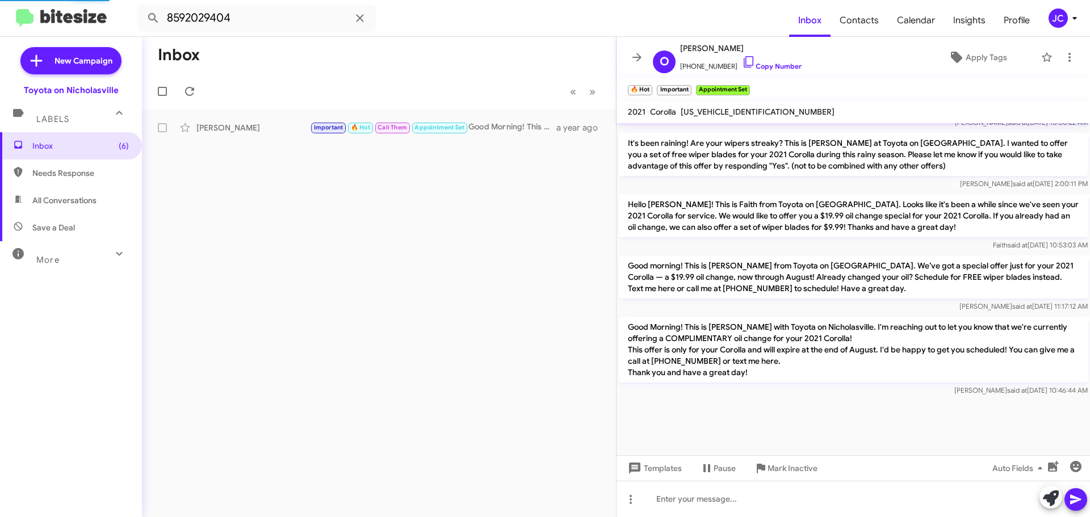
scroll to position [2043, 0]
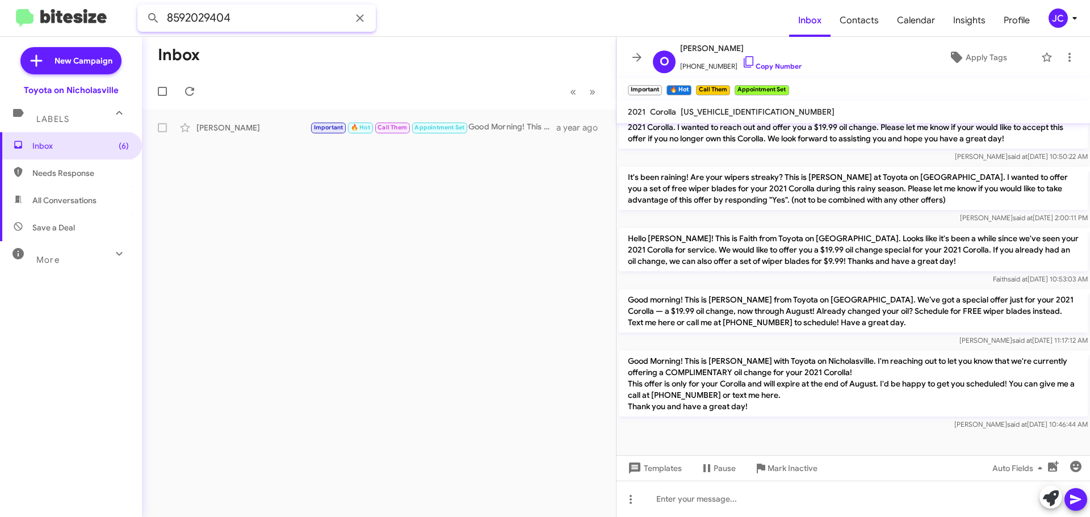
drag, startPoint x: 323, startPoint y: 22, endPoint x: 0, endPoint y: 16, distance: 323.0
click at [0, 16] on mat-toolbar "8592029404 Inbox Contacts Calendar Insights Profile JC" at bounding box center [545, 18] width 1090 height 36
paste input "9134249"
click at [142, 7] on button at bounding box center [153, 18] width 23 height 23
click at [225, 126] on div "[PERSON_NAME]" at bounding box center [253, 127] width 114 height 11
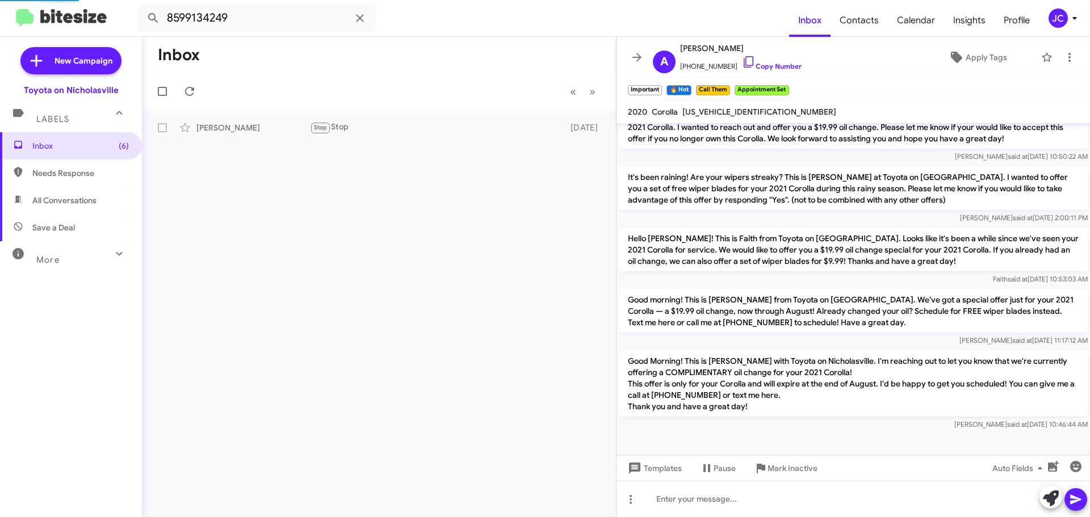
scroll to position [541, 0]
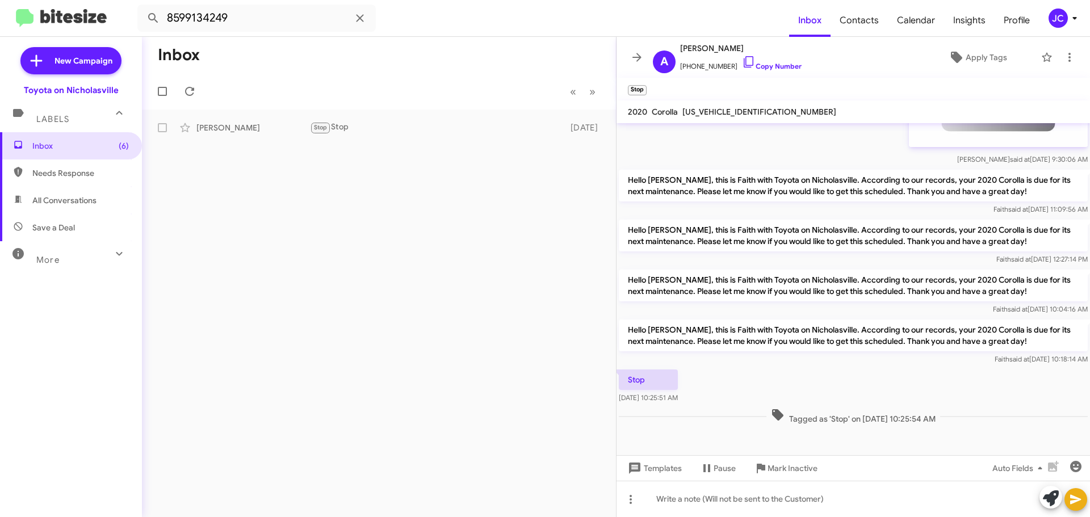
click at [640, 87] on small "Stop" at bounding box center [637, 90] width 19 height 10
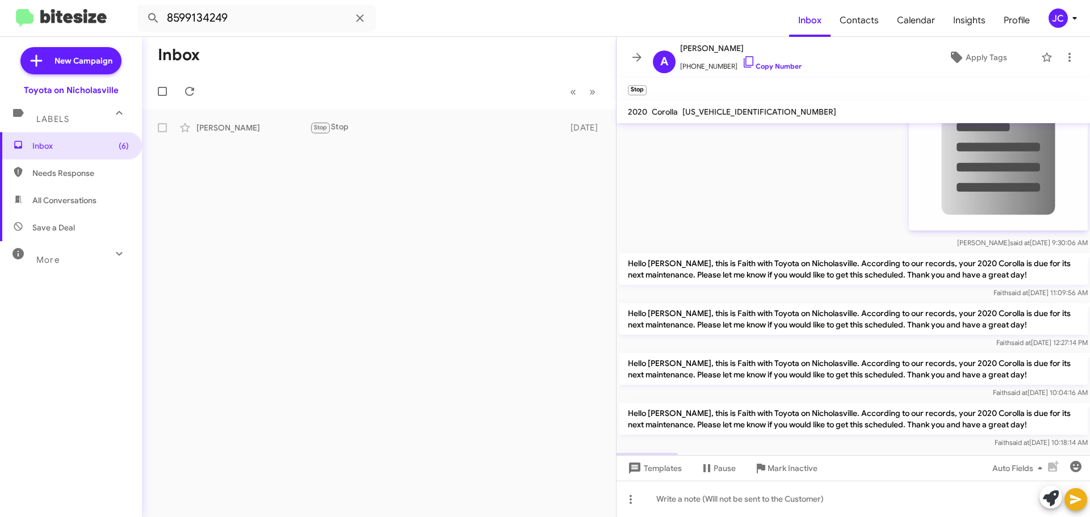
scroll to position [428, 0]
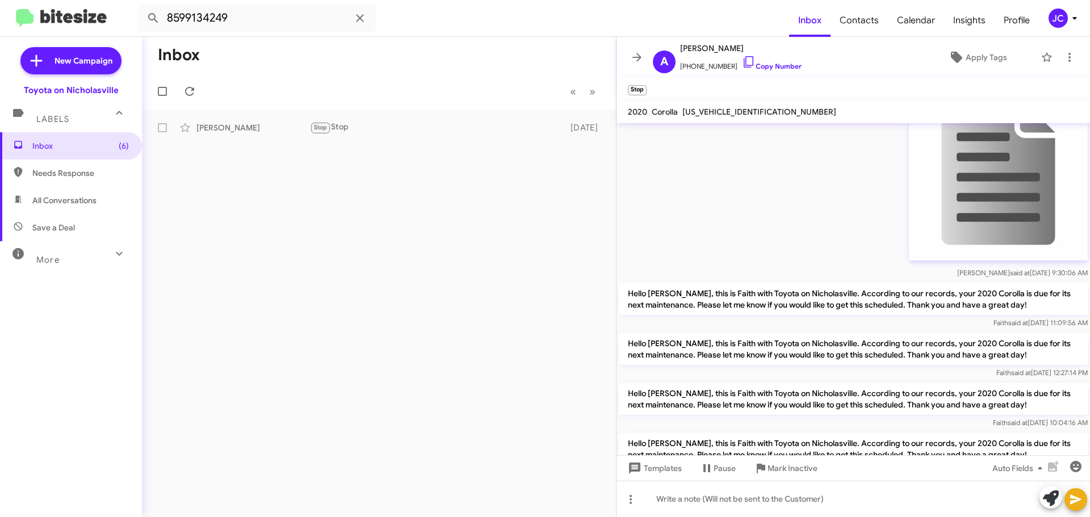
click at [396, 345] on div "Inbox « Previous » Next Andrew Myatt Stop Stop 2 years ago" at bounding box center [379, 277] width 474 height 480
click at [263, 20] on input "8599134249" at bounding box center [256, 18] width 238 height 27
paste input "4940706"
click at [142, 7] on button at bounding box center [153, 18] width 23 height 23
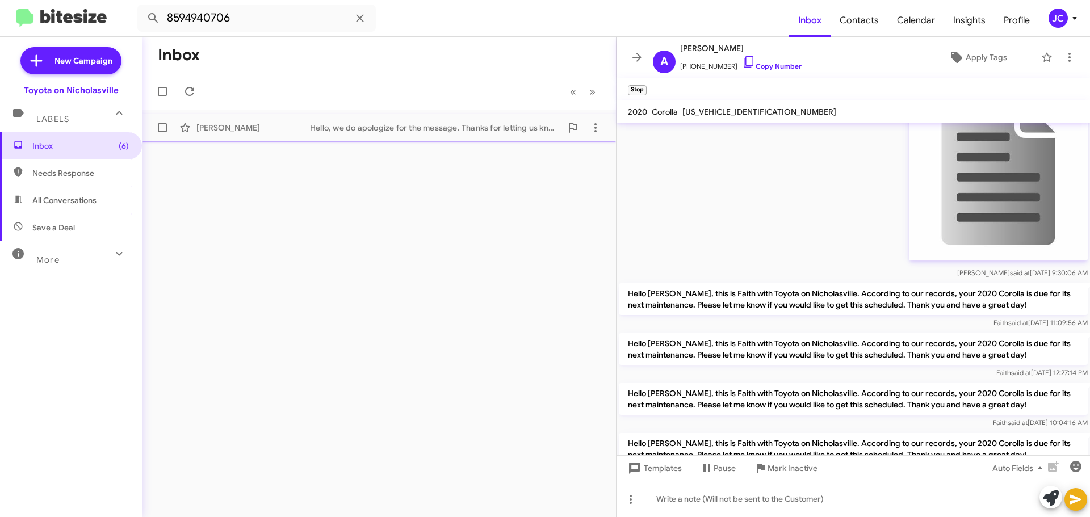
click at [372, 128] on div "Hello, we do apologize for the message. Thanks for letting us know, we will upd…" at bounding box center [435, 127] width 251 height 11
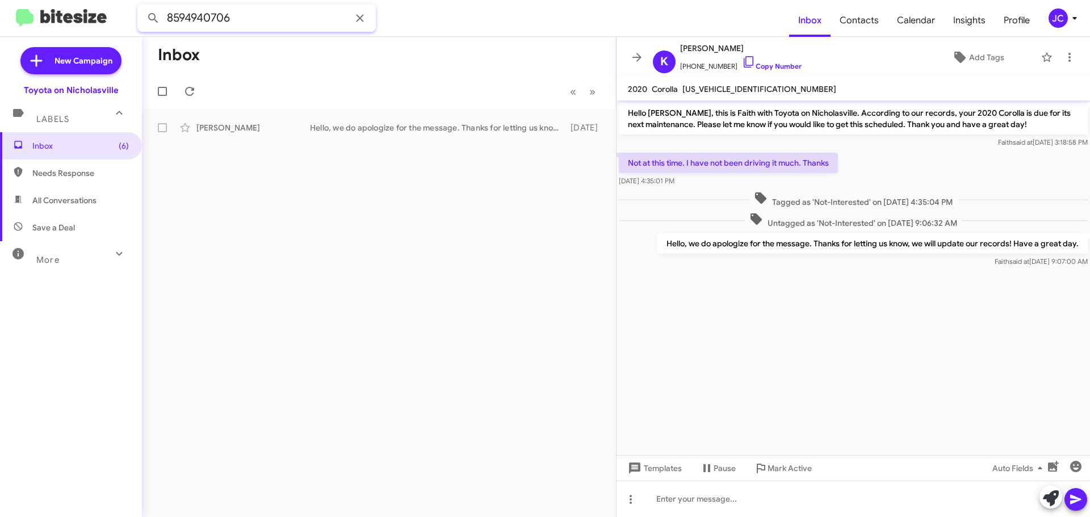
click at [0, 26] on mat-toolbar "8594940706 Inbox Contacts Calendar Insights Profile JC" at bounding box center [545, 18] width 1090 height 36
paste input "319454"
type input "8593194546"
click at [142, 7] on button at bounding box center [153, 18] width 23 height 23
click at [233, 124] on div "Nancy Riley" at bounding box center [253, 127] width 114 height 11
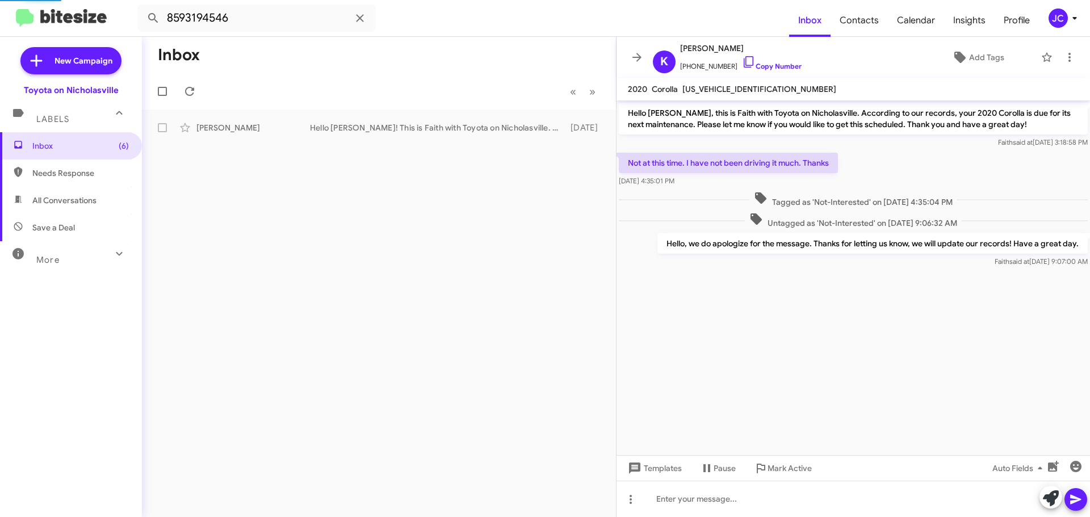
scroll to position [1238, 0]
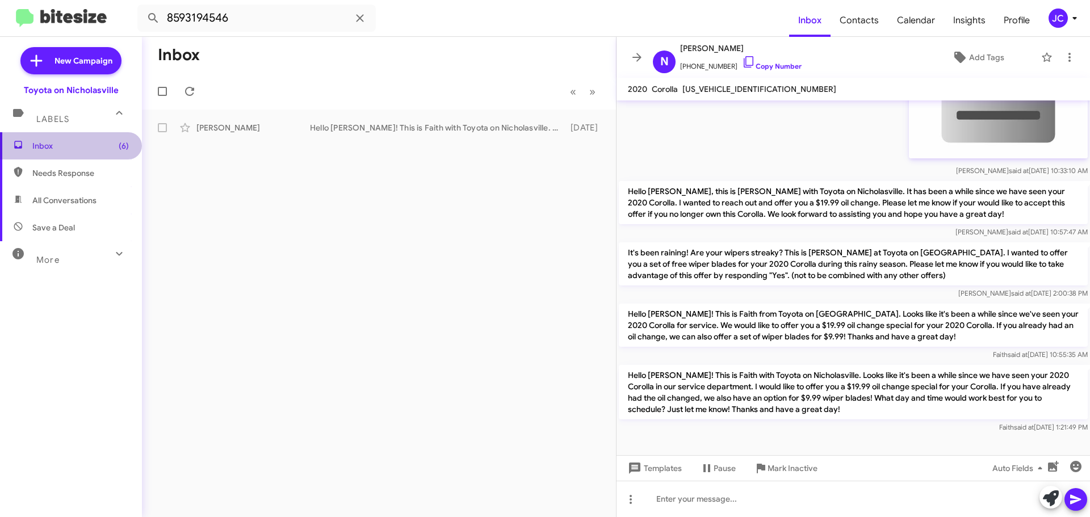
click at [86, 140] on span "Inbox (6)" at bounding box center [80, 145] width 96 height 11
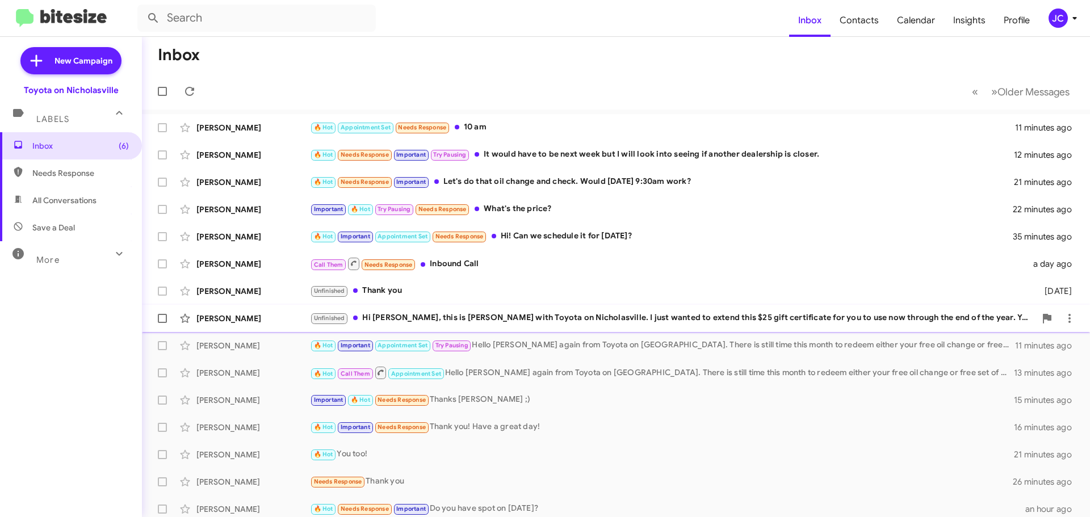
click at [251, 312] on div "Burton Tornstrom Unfinished Hi Burt, this is Jessika with Toyota on Nicholasvil…" at bounding box center [616, 318] width 930 height 23
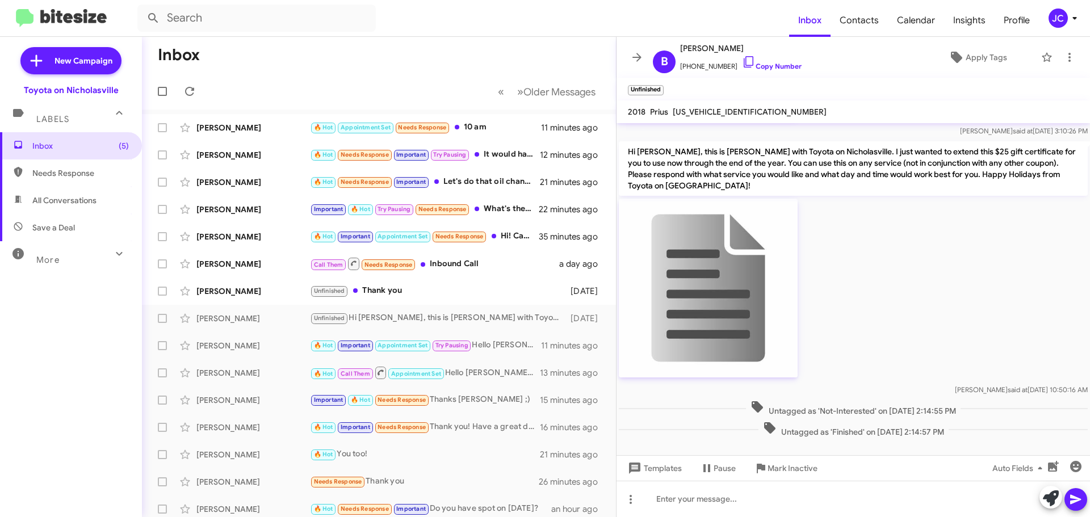
scroll to position [737, 0]
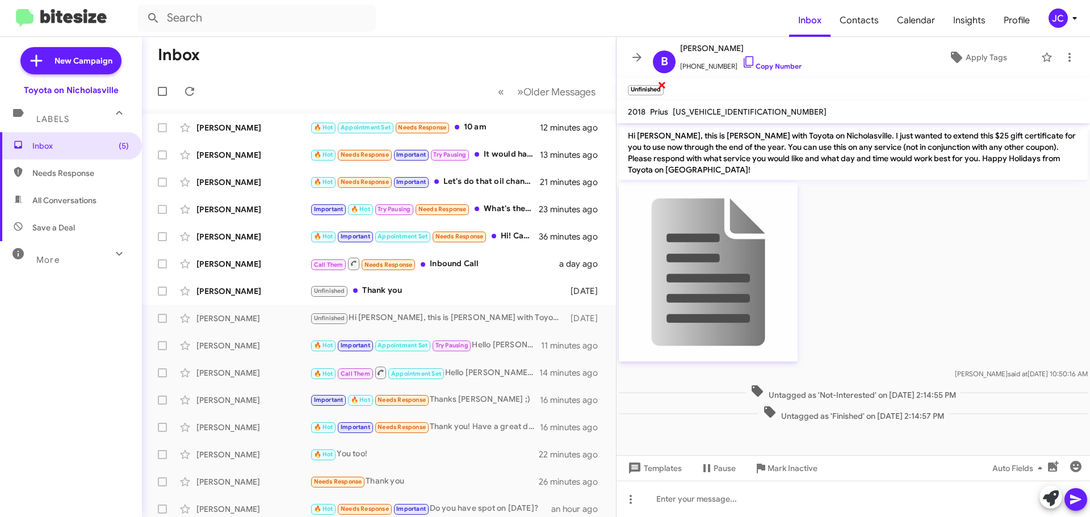
click at [660, 85] on span "×" at bounding box center [661, 85] width 9 height 14
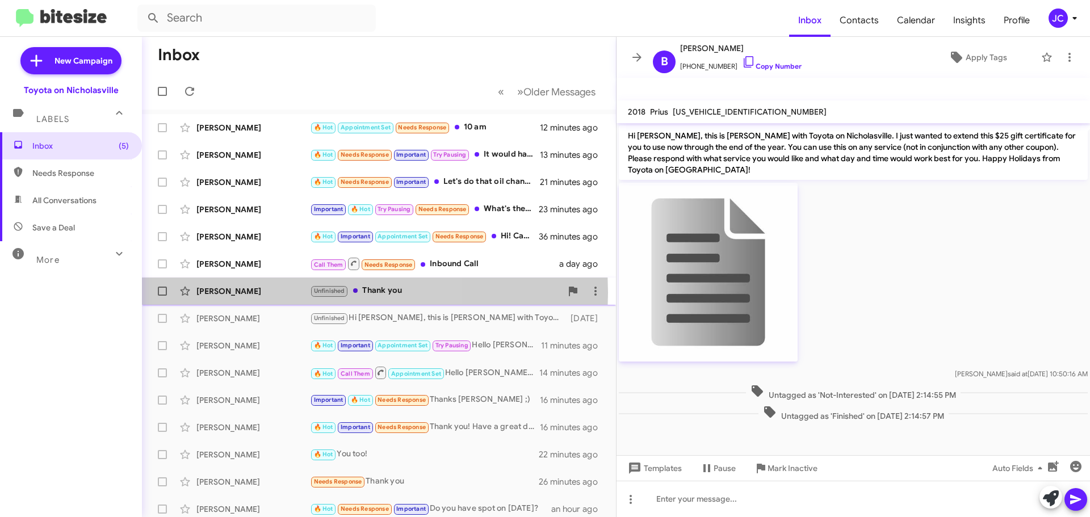
click at [246, 293] on div "Learl Johnson" at bounding box center [253, 290] width 114 height 11
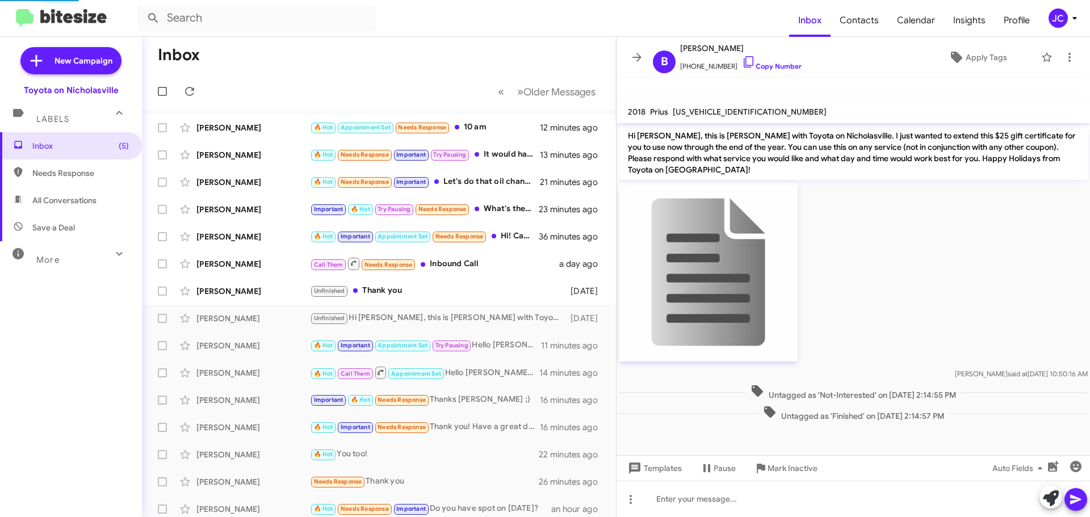
scroll to position [800, 0]
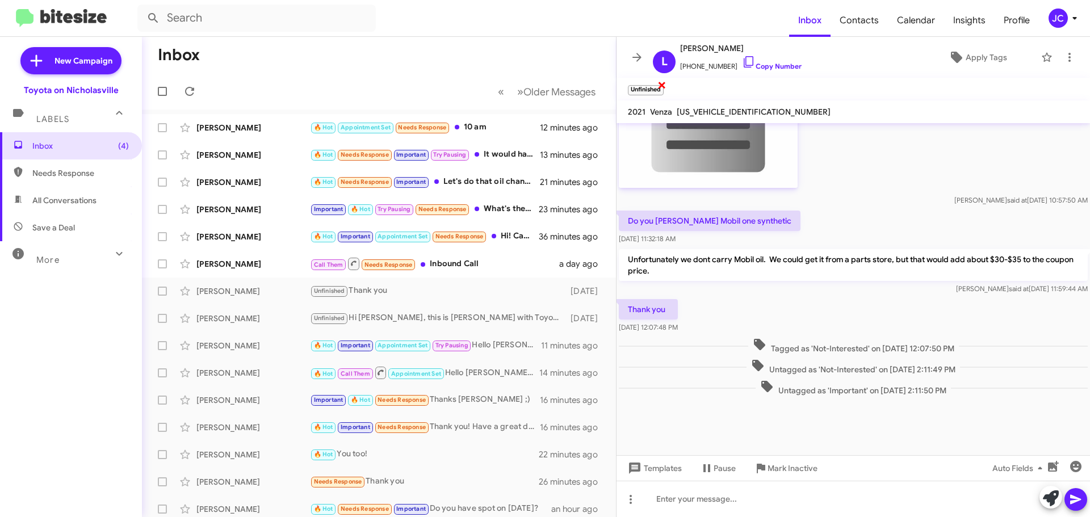
click at [661, 85] on span "×" at bounding box center [661, 85] width 9 height 14
click at [241, 261] on div "Jeffrey Winckler" at bounding box center [253, 263] width 114 height 11
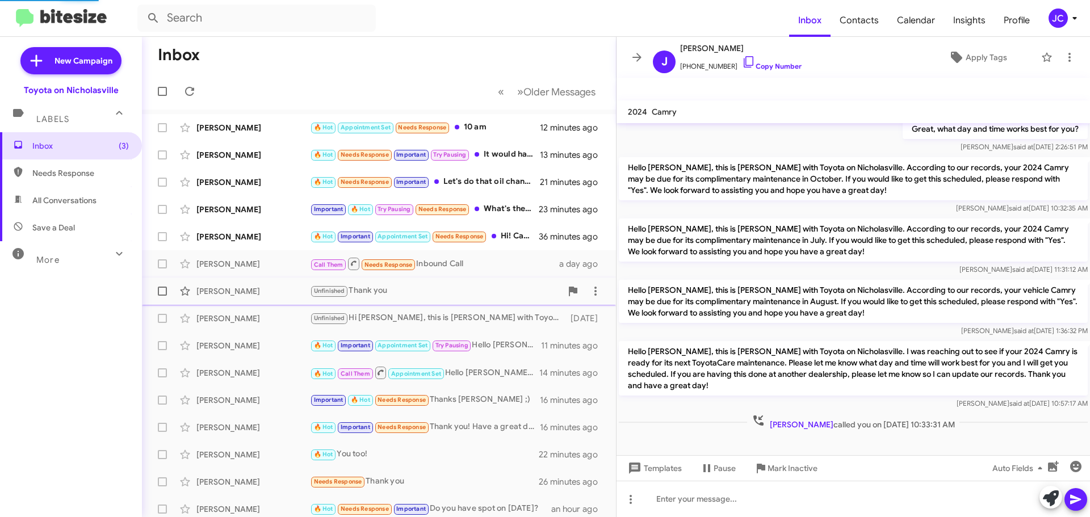
scroll to position [107, 0]
click at [258, 239] on div "[PERSON_NAME]" at bounding box center [253, 236] width 114 height 11
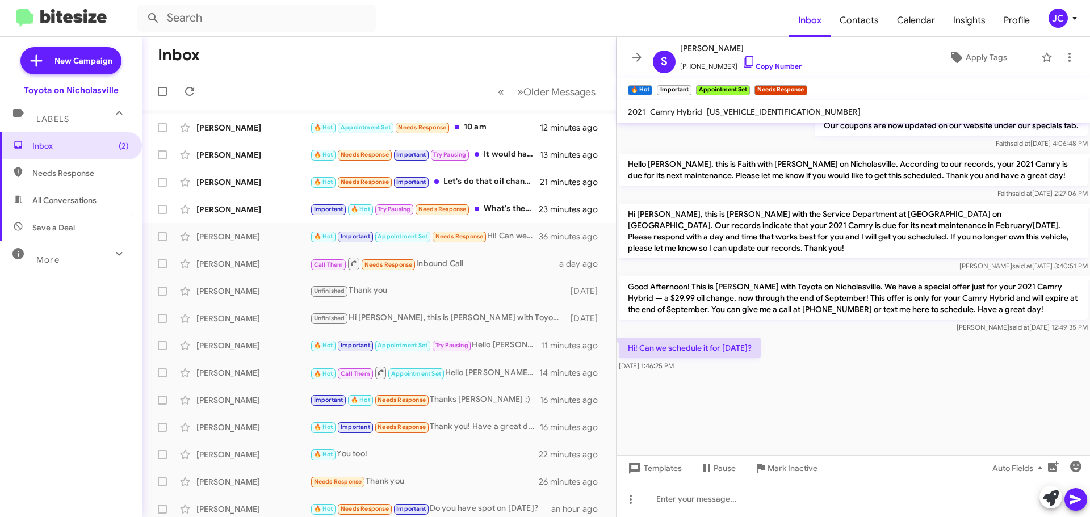
scroll to position [1659, 0]
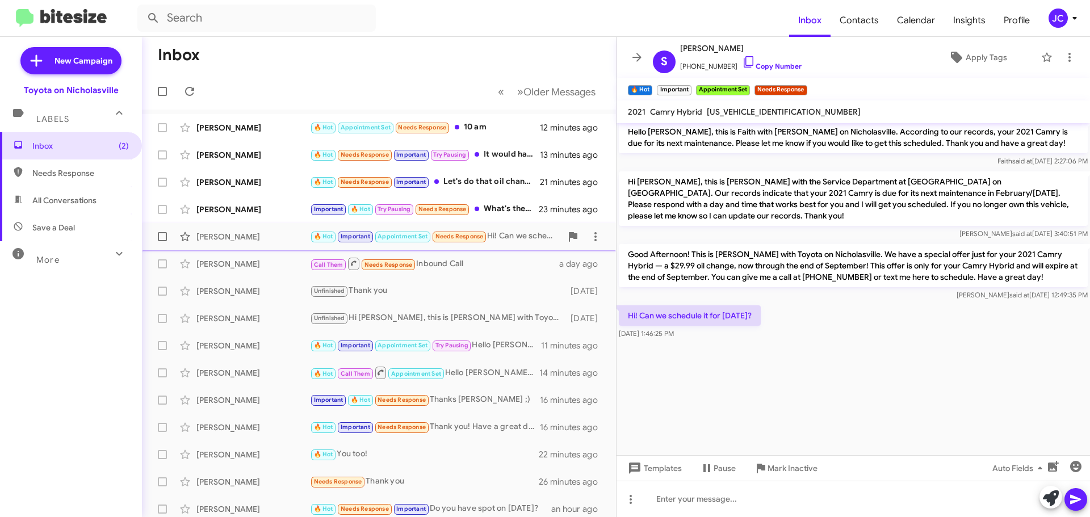
click at [164, 236] on span at bounding box center [162, 236] width 9 height 9
click at [162, 241] on input "checkbox" at bounding box center [162, 241] width 1 height 1
checkbox input "true"
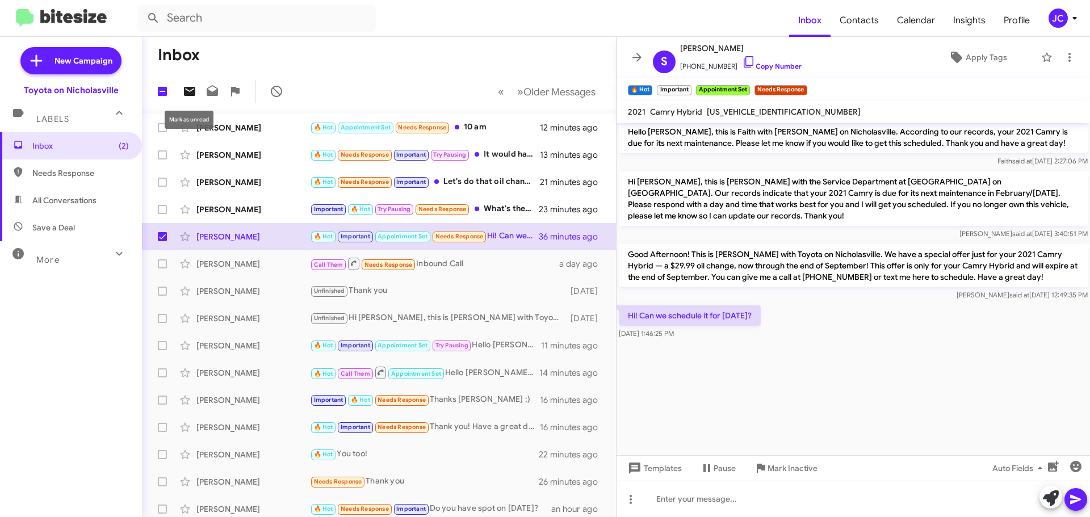
click at [192, 95] on icon at bounding box center [189, 91] width 11 height 9
click at [253, 214] on div "[PERSON_NAME]" at bounding box center [253, 209] width 114 height 11
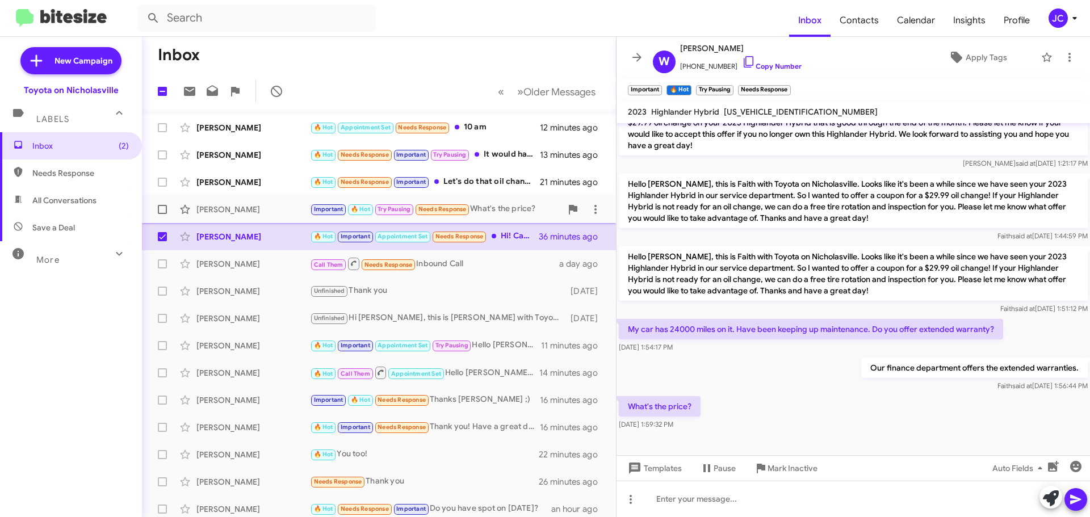
click at [164, 208] on span at bounding box center [162, 209] width 9 height 9
click at [162, 214] on input "checkbox" at bounding box center [162, 214] width 1 height 1
checkbox input "true"
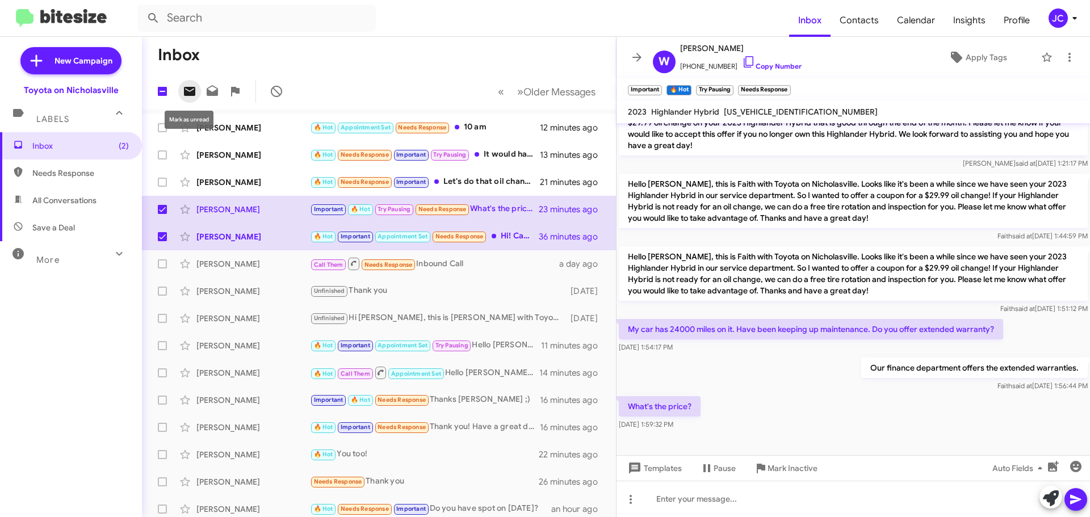
click at [188, 90] on icon at bounding box center [189, 91] width 11 height 9
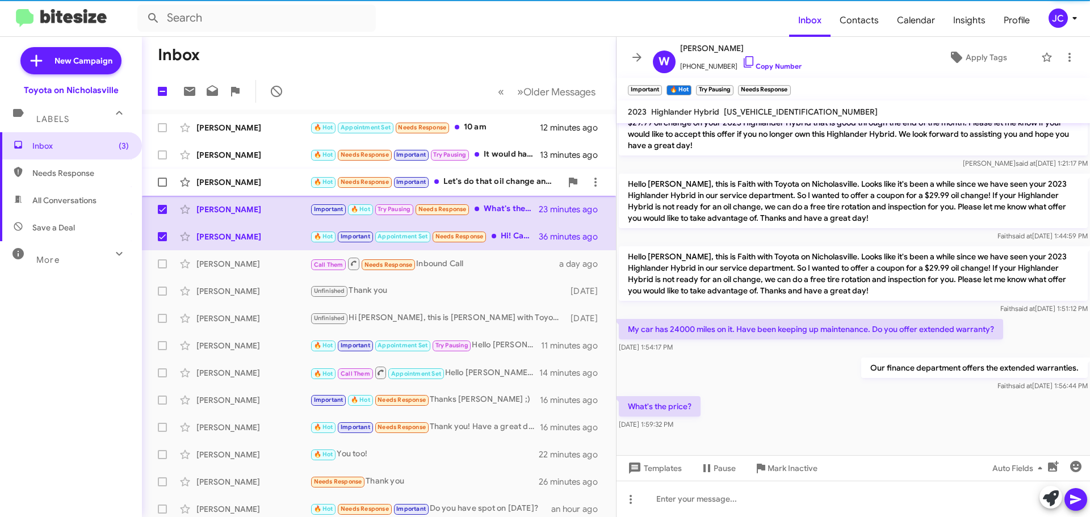
click at [246, 174] on div "Jay Bishop 🔥 Hot Needs Response Important Let's do that oil change and check. W…" at bounding box center [379, 182] width 456 height 23
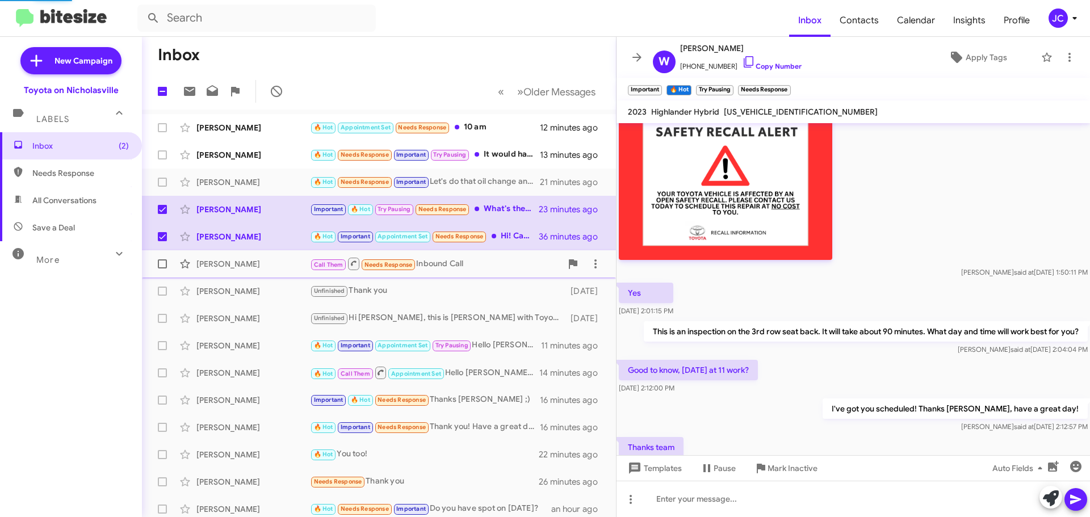
scroll to position [864, 0]
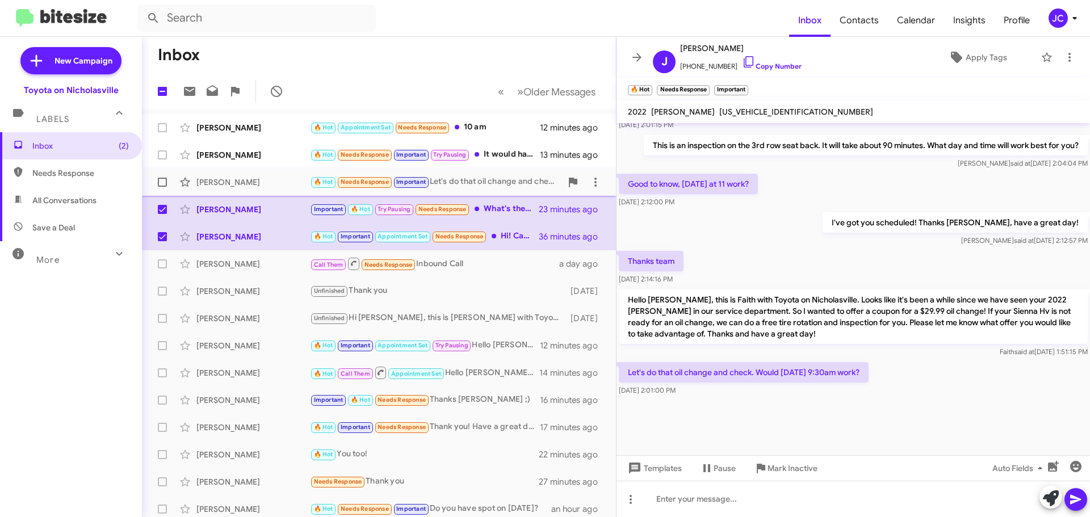
click at [164, 179] on span at bounding box center [162, 182] width 9 height 9
click at [162, 187] on input "checkbox" at bounding box center [162, 187] width 1 height 1
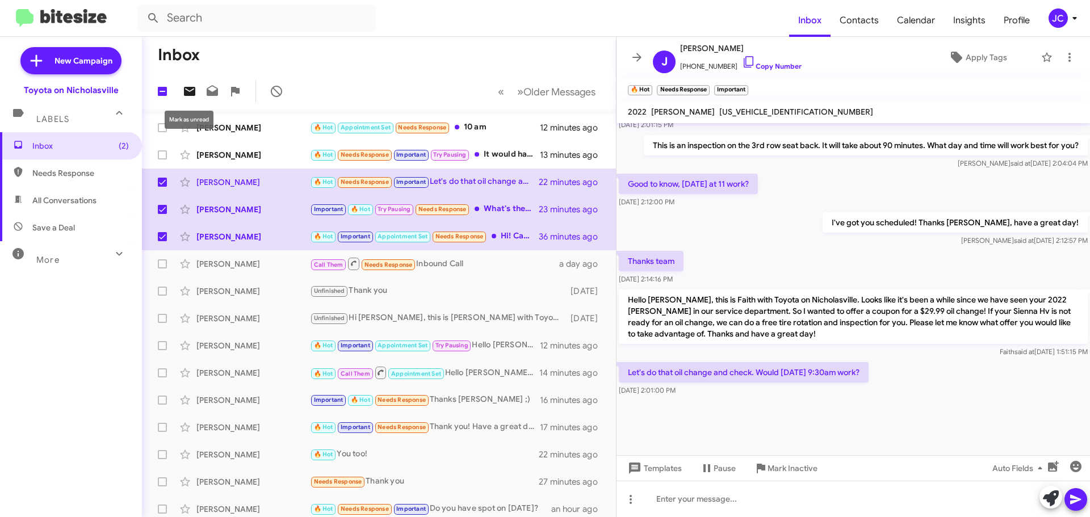
click at [191, 86] on icon at bounding box center [190, 92] width 14 height 14
click at [259, 155] on div "[PERSON_NAME]" at bounding box center [253, 154] width 114 height 11
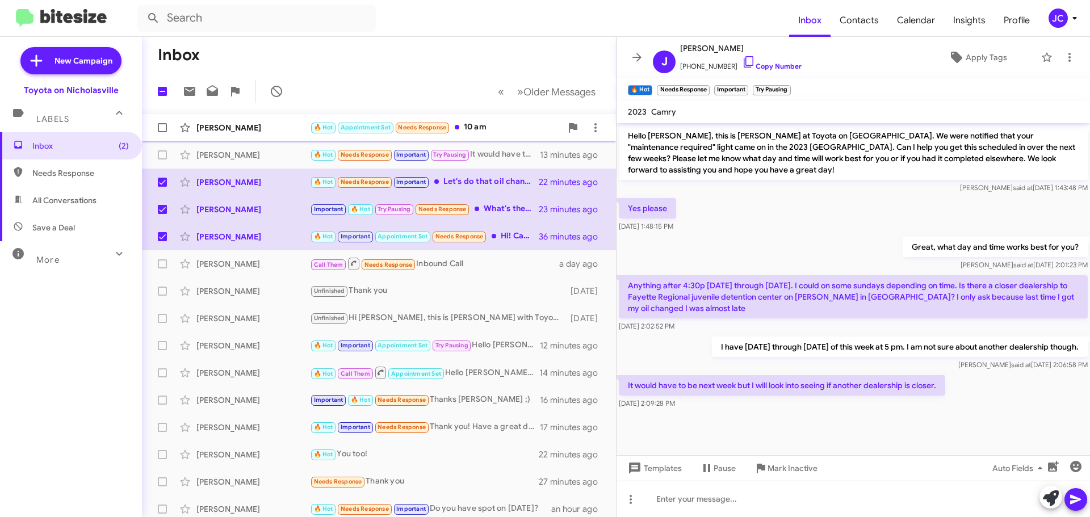
click at [252, 129] on div "[PERSON_NAME]" at bounding box center [253, 127] width 114 height 11
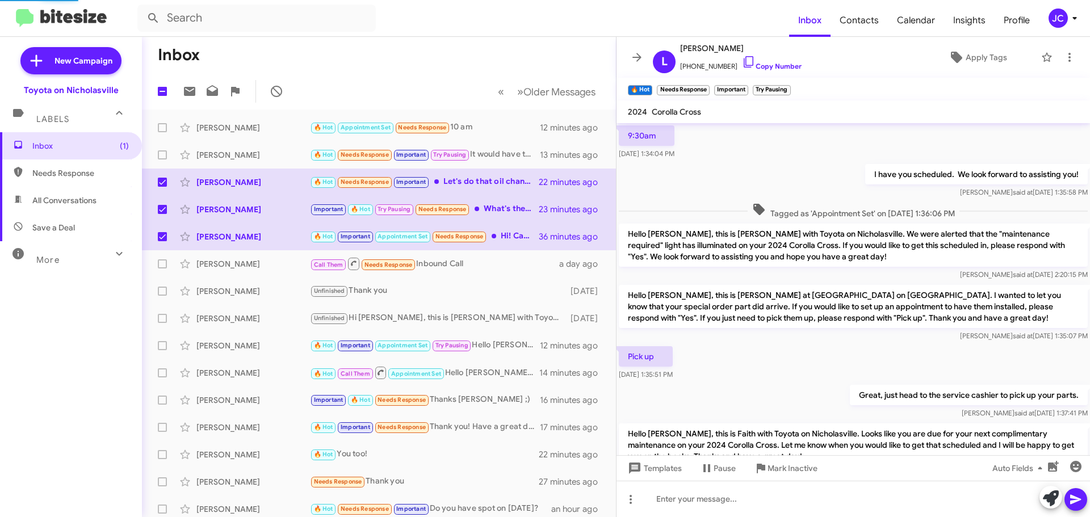
scroll to position [581, 0]
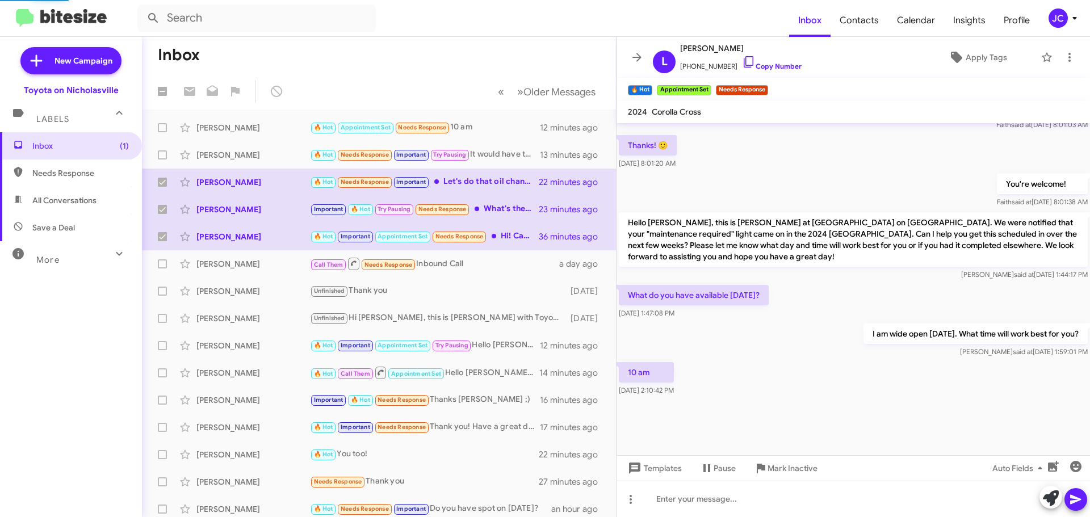
checkbox input "false"
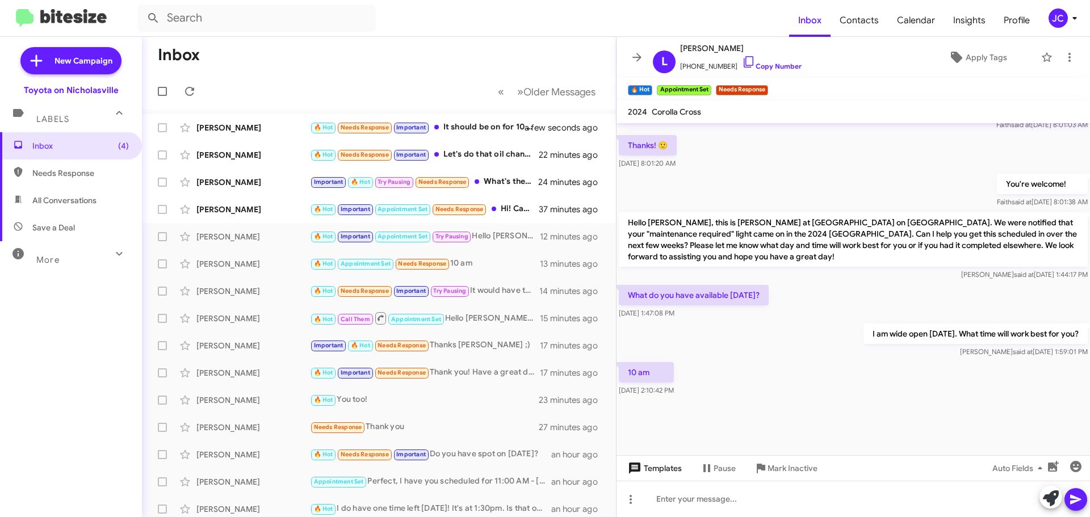
click at [667, 466] on span "Templates" at bounding box center [653, 468] width 56 height 20
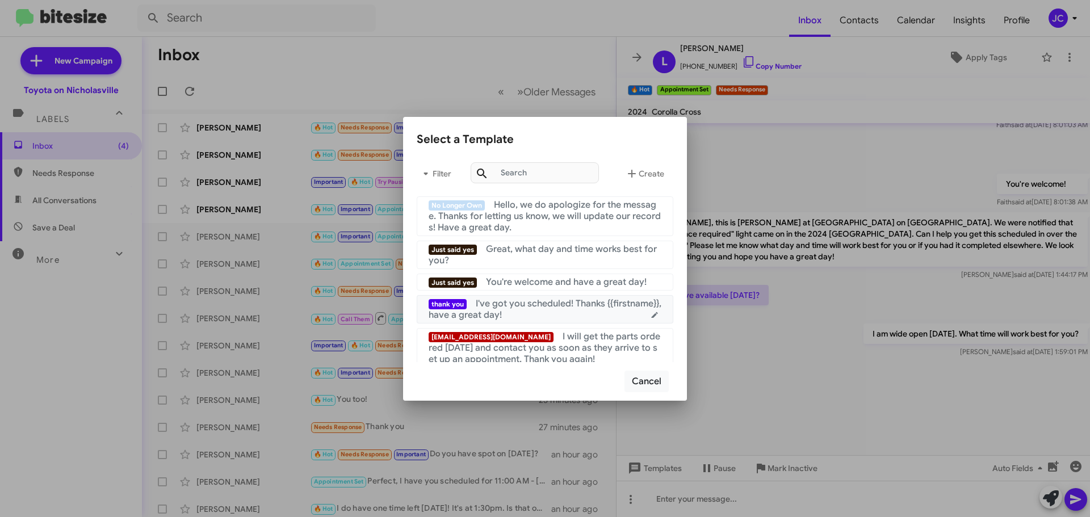
click at [528, 314] on div "thank you I've got you scheduled! Thanks {{firstname}}, have a great day!" at bounding box center [545, 309] width 233 height 23
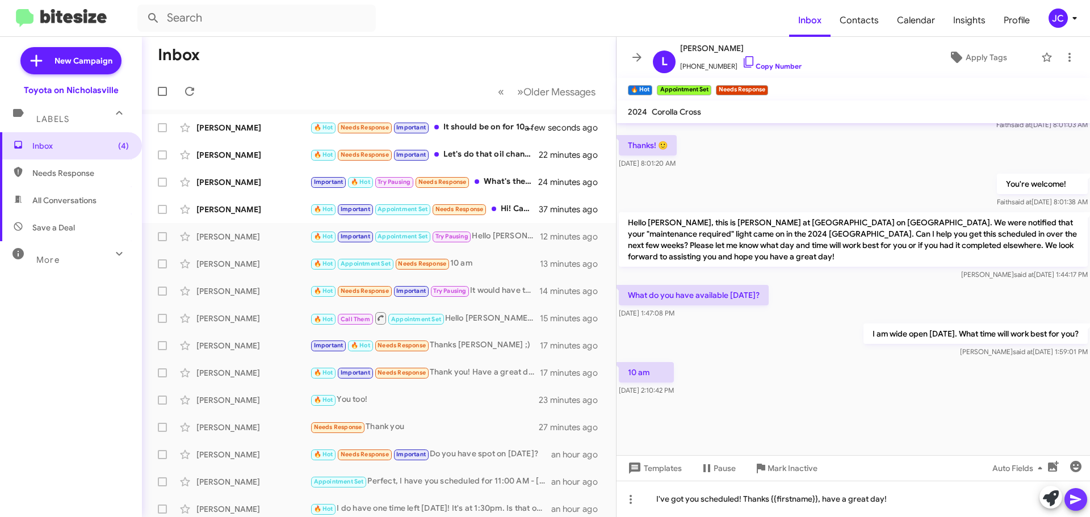
click at [1074, 496] on icon at bounding box center [1076, 500] width 14 height 14
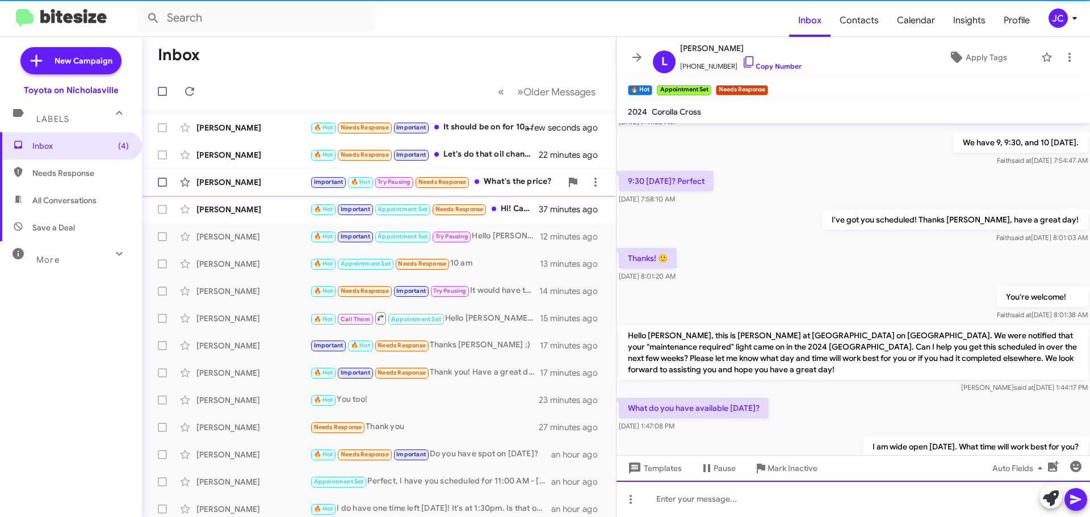
scroll to position [0, 0]
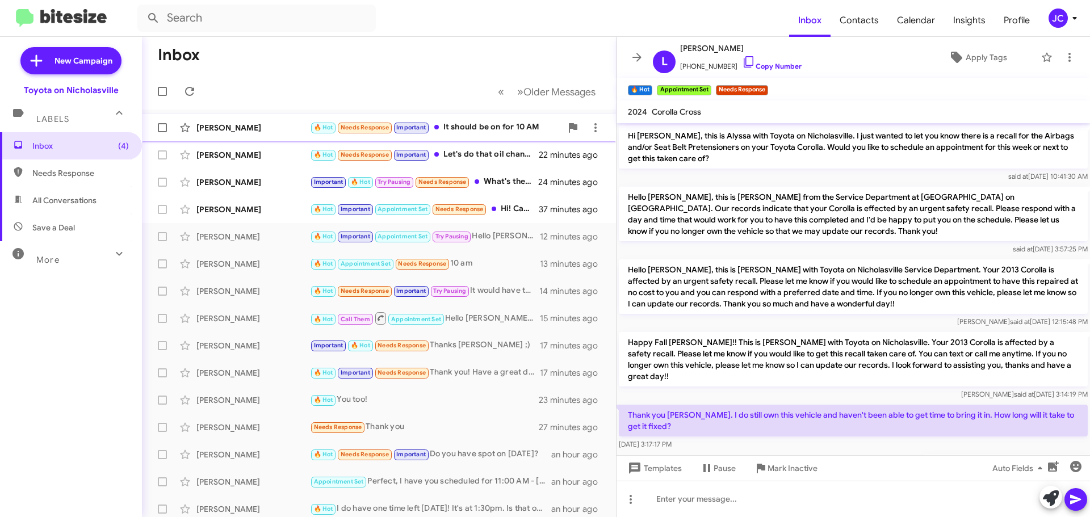
click at [212, 139] on span "Missy Wallace 🔥 Hot Needs Response Important It should be on for 10 AM a few se…" at bounding box center [379, 127] width 474 height 27
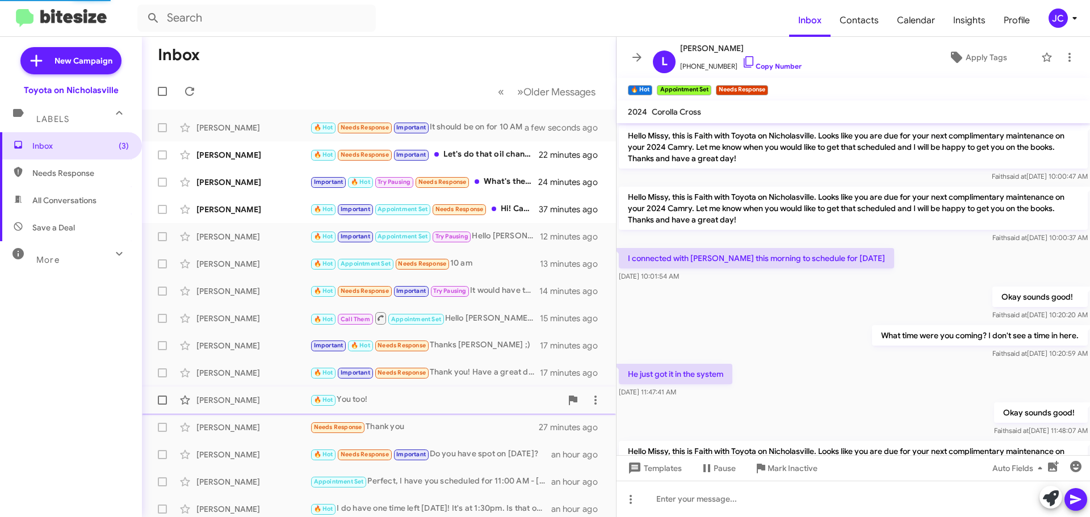
scroll to position [599, 0]
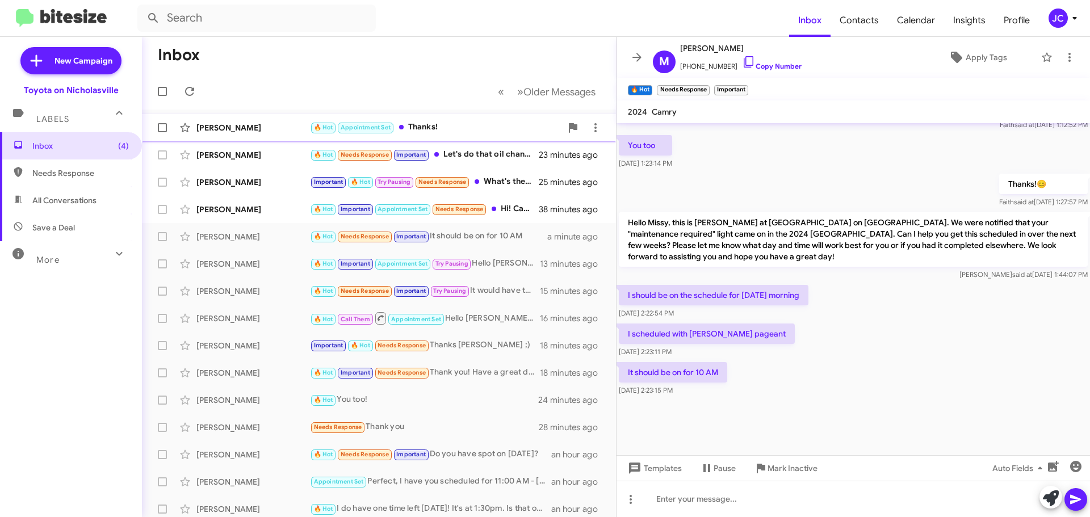
click at [254, 136] on div "Lori Macgregor 🔥 Hot Appointment Set Thanks! a few seconds ago" at bounding box center [379, 127] width 456 height 23
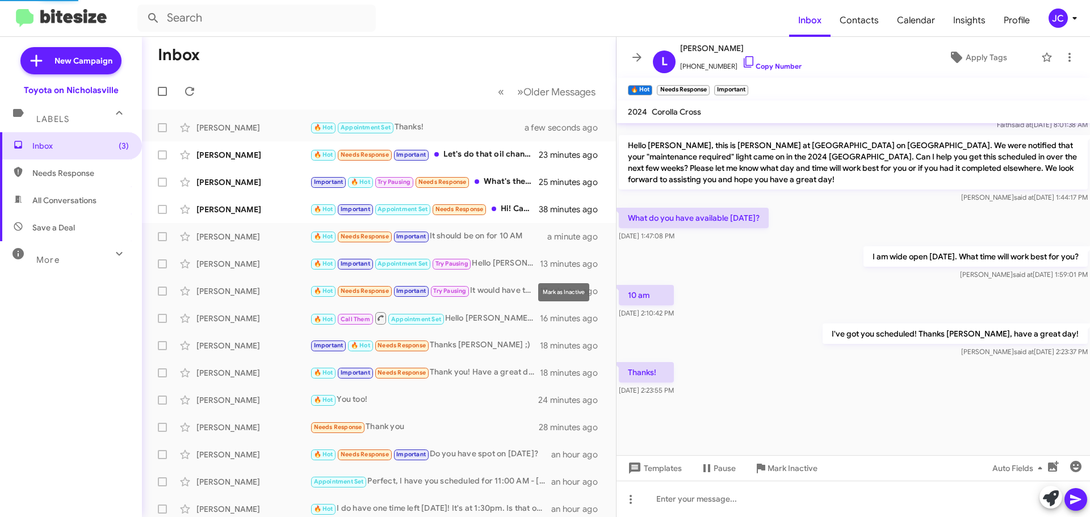
scroll to position [581, 0]
click at [258, 26] on input "text" at bounding box center [256, 18] width 238 height 27
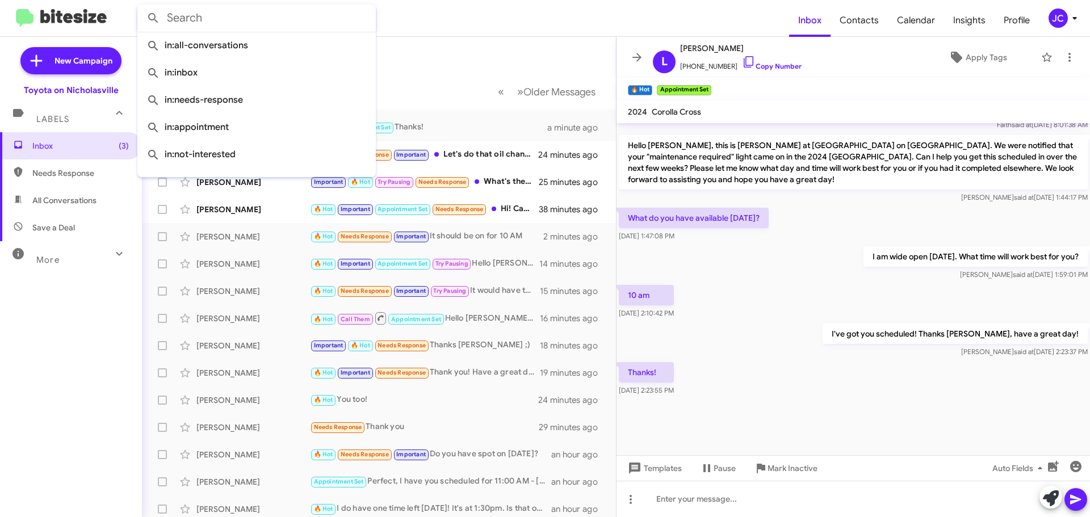
click at [258, 26] on input "text" at bounding box center [256, 18] width 238 height 27
paste input "6067068576"
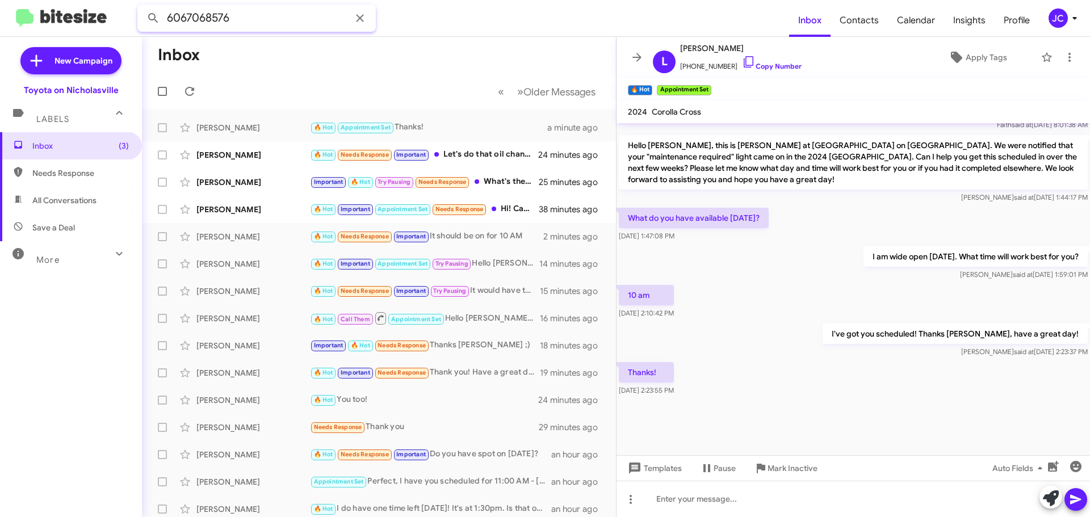
click at [142, 7] on button at bounding box center [153, 18] width 23 height 23
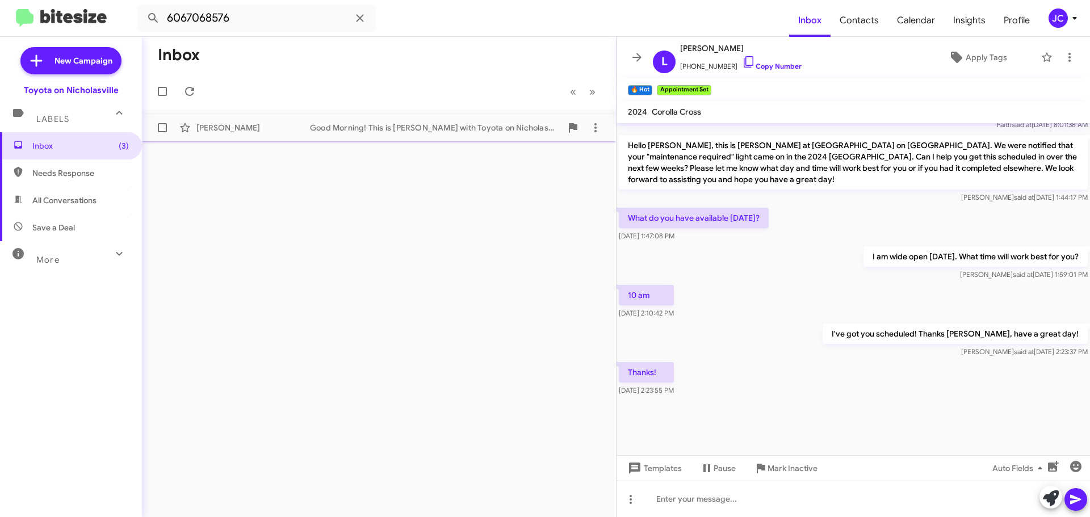
click at [411, 124] on div "Good Morning! This is Amanda with Toyota on Nicholasville. I'm reaching out to …" at bounding box center [435, 127] width 251 height 11
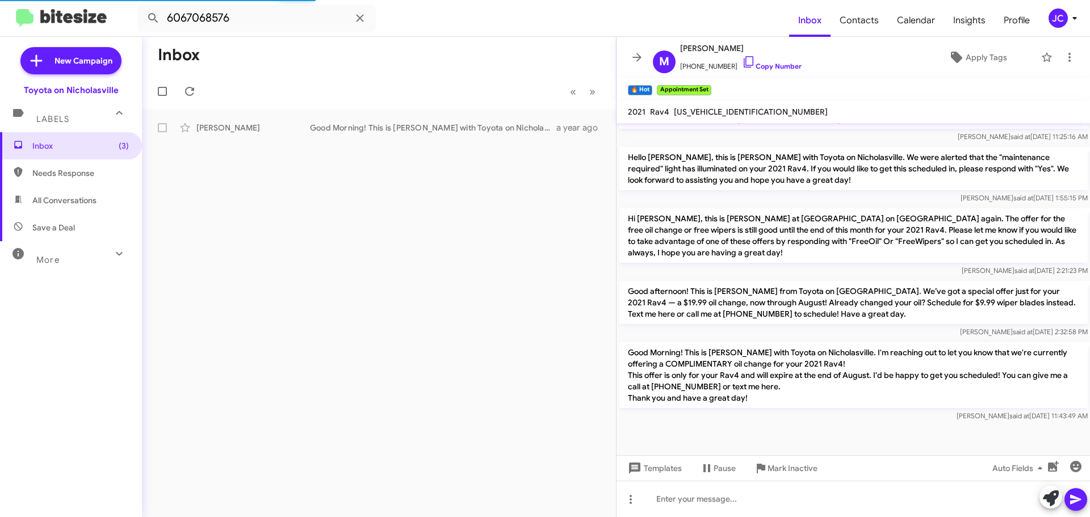
scroll to position [1795, 0]
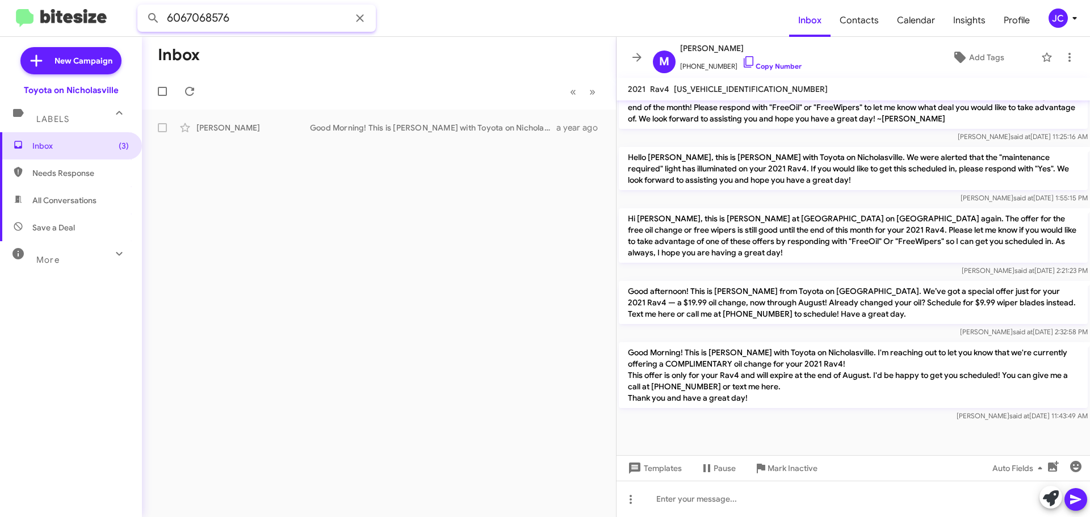
click at [272, 16] on input "6067068576" at bounding box center [256, 18] width 238 height 27
paste input "8593966694"
click at [142, 7] on button at bounding box center [153, 18] width 23 height 23
click at [382, 123] on div "Get ready for the rain!! Are your wipers streaky? This is [PERSON_NAME] at Toyo…" at bounding box center [435, 127] width 251 height 11
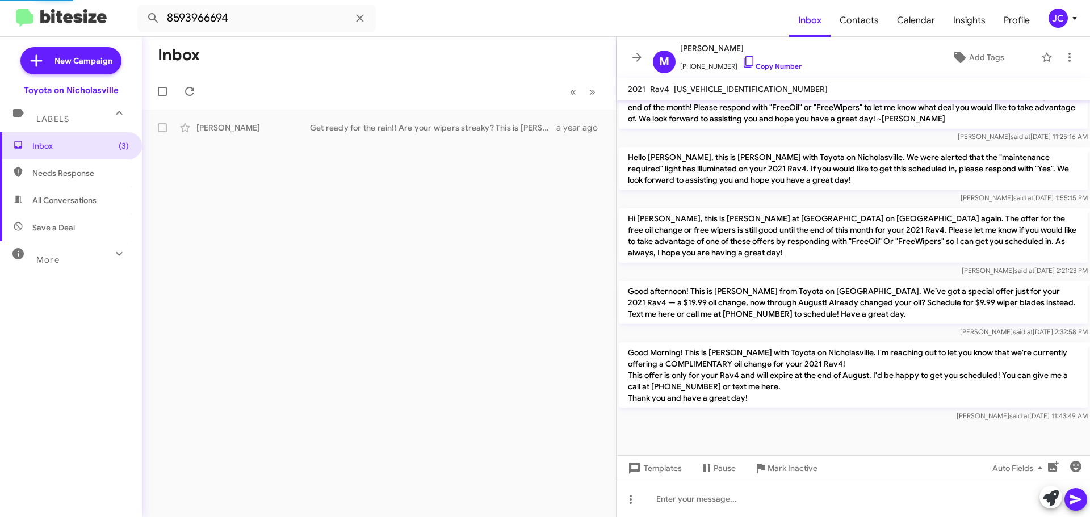
scroll to position [1229, 0]
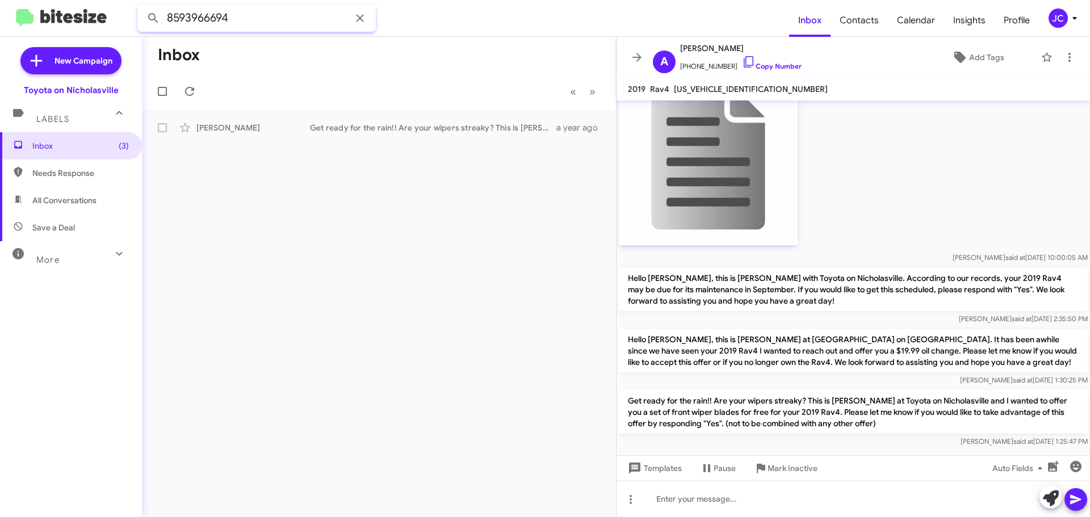
click at [227, 28] on input "8593966694" at bounding box center [256, 18] width 238 height 27
paste input "387605"
click at [142, 7] on button at bounding box center [153, 18] width 23 height 23
drag, startPoint x: 297, startPoint y: 20, endPoint x: 0, endPoint y: 83, distance: 303.5
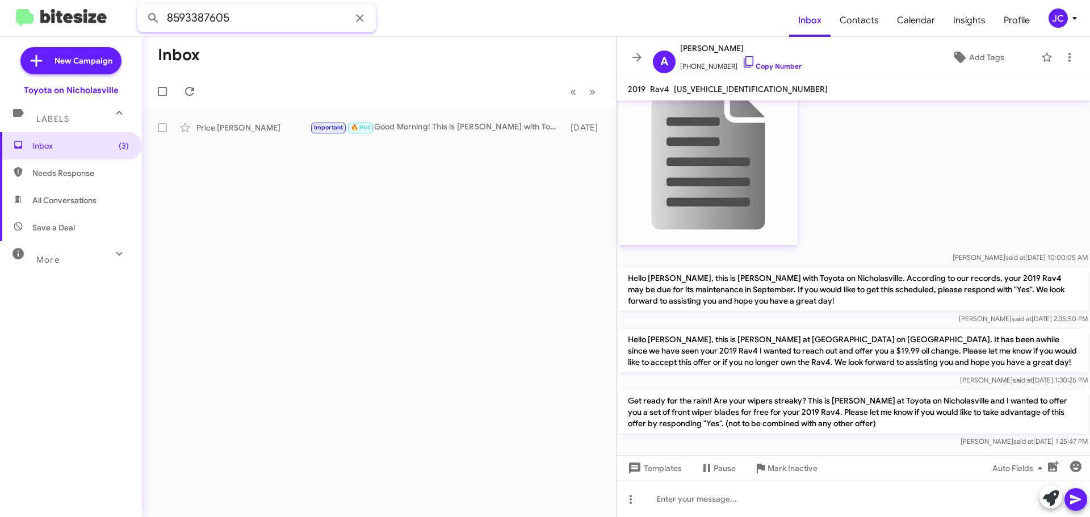
click at [0, 83] on div "8593387605 Inbox Contacts Calendar Insights Profile JC New Campaign Toyota on N…" at bounding box center [545, 258] width 1090 height 517
paste input "7508400"
click at [142, 7] on button at bounding box center [153, 18] width 23 height 23
click at [332, 10] on input "8597508400" at bounding box center [256, 18] width 238 height 27
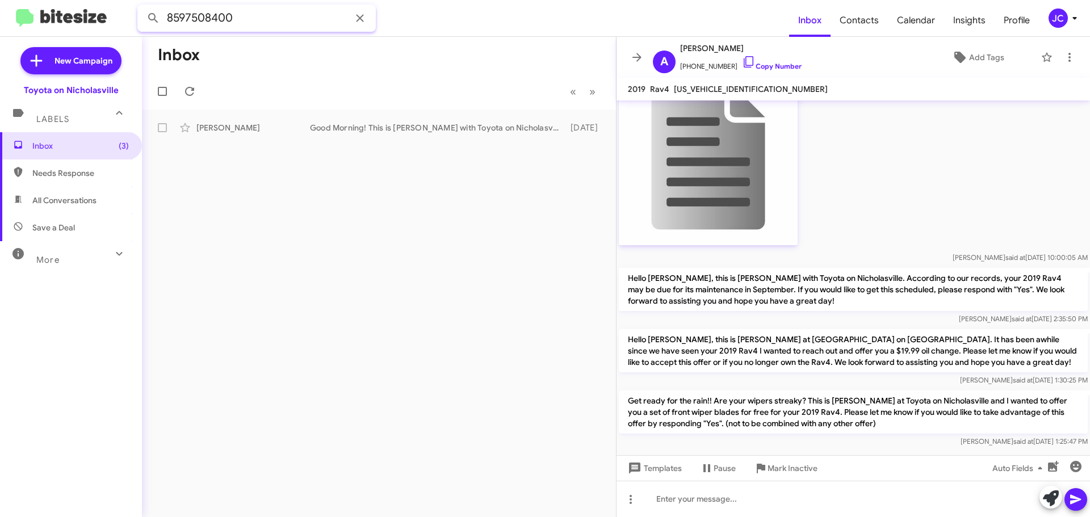
paste input "6158308652"
click at [142, 7] on button at bounding box center [153, 18] width 23 height 23
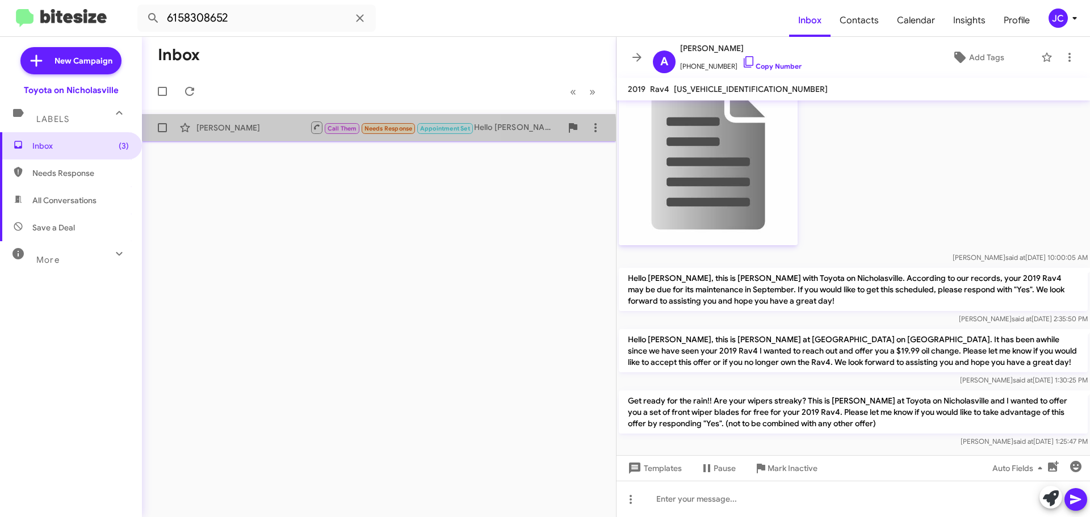
click at [270, 138] on div "Narwunu Vorkpor Call Them Needs Response Appointment Set Hello Narwunu, this is…" at bounding box center [379, 127] width 456 height 23
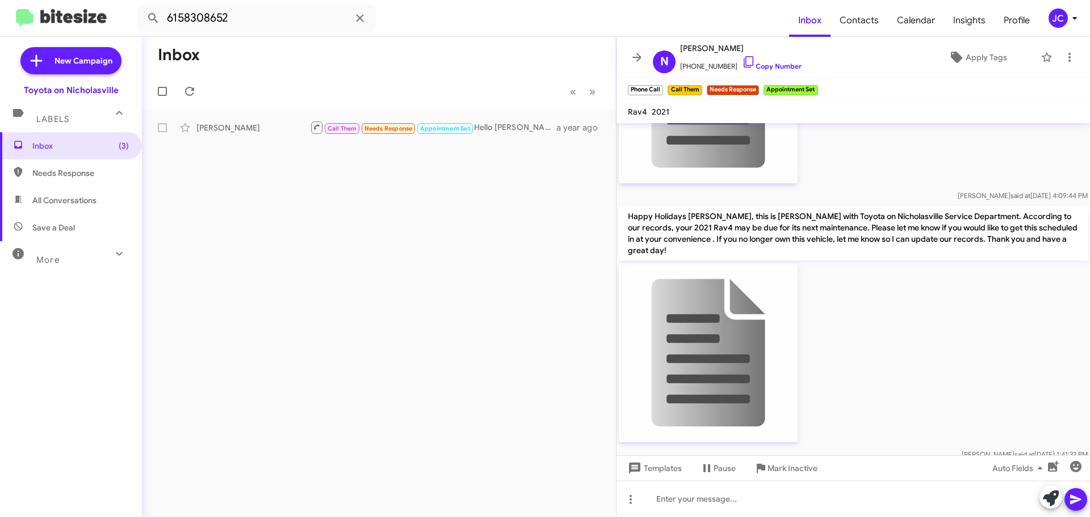
scroll to position [2428, 0]
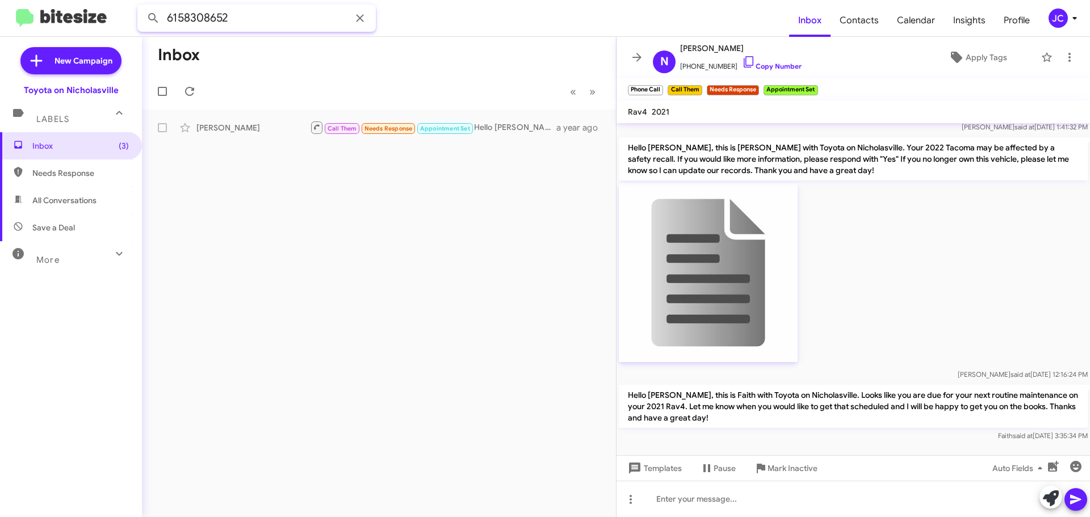
drag, startPoint x: 291, startPoint y: 23, endPoint x: 0, endPoint y: 53, distance: 292.7
click at [0, 53] on div "6158308652 Inbox Contacts Calendar Insights Profile JC New Campaign Toyota on N…" at bounding box center [545, 258] width 1090 height 517
paste input "8593121870"
click at [142, 7] on button at bounding box center [153, 18] width 23 height 23
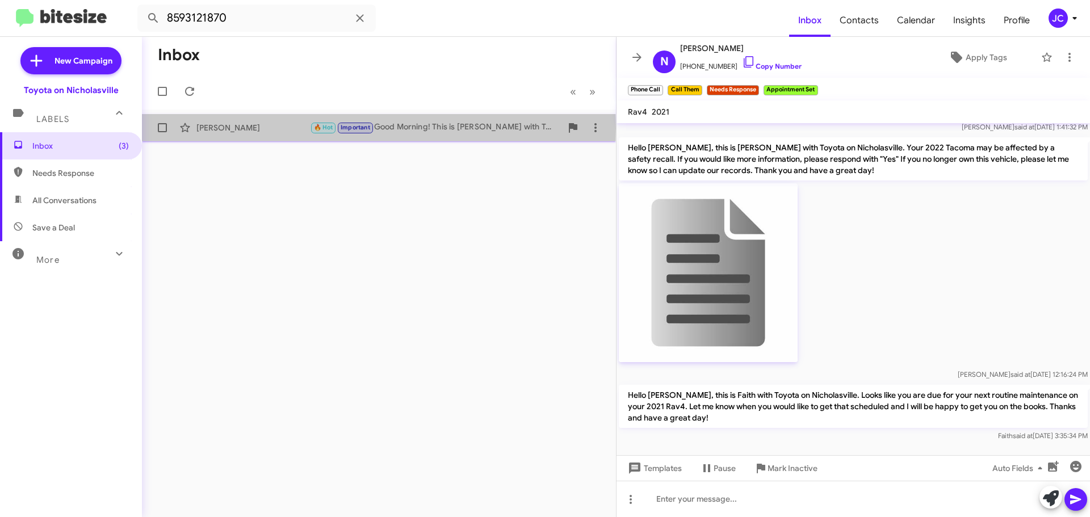
click at [222, 128] on div "Becky Paulson" at bounding box center [253, 127] width 114 height 11
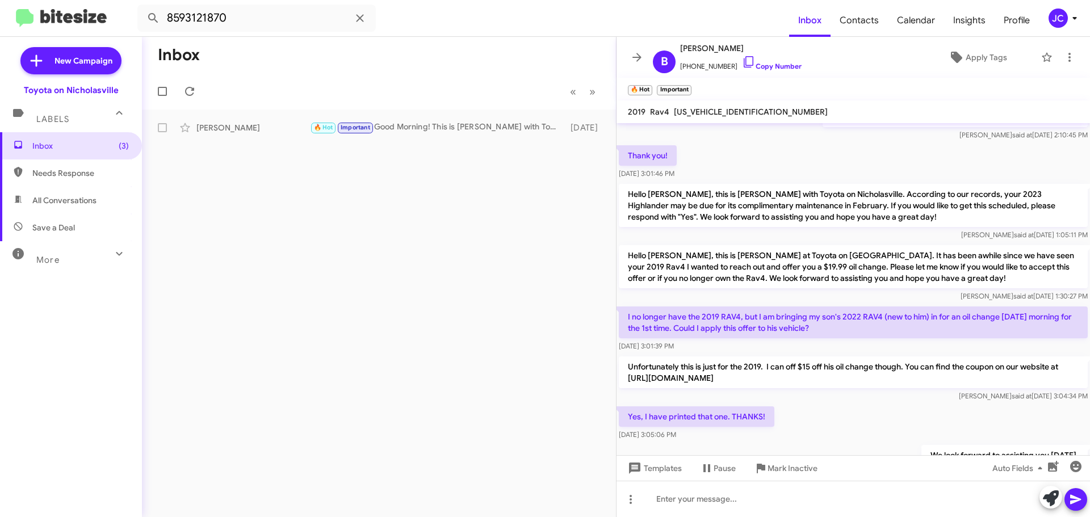
scroll to position [463, 0]
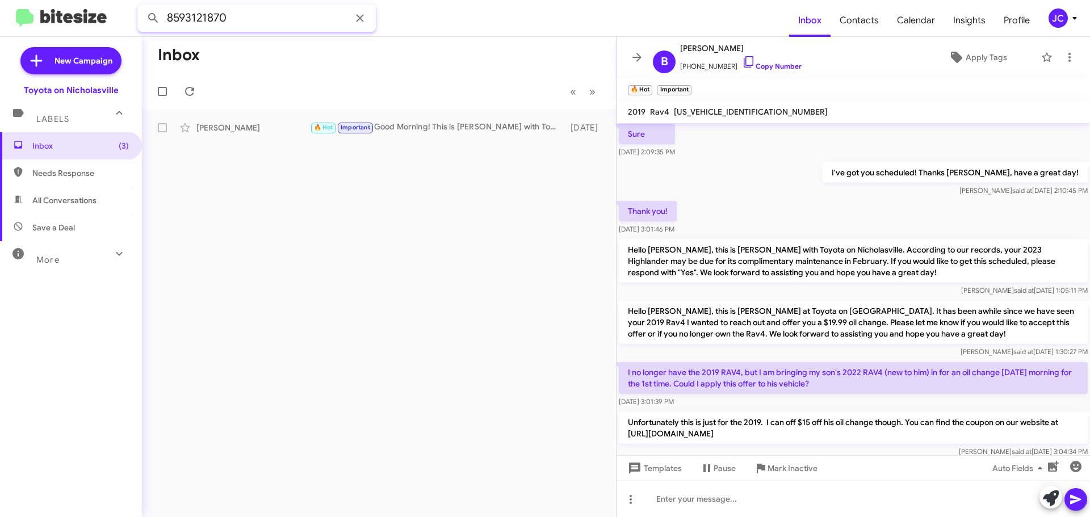
click at [262, 28] on input "8593121870" at bounding box center [256, 18] width 238 height 27
paste input "9131018"
click at [142, 7] on button at bounding box center [153, 18] width 23 height 23
click at [256, 120] on div "Dumrong Punsuchart Unfinished Hi, Caitlin I no longer own 2016 Corolla, and tha…" at bounding box center [379, 127] width 456 height 23
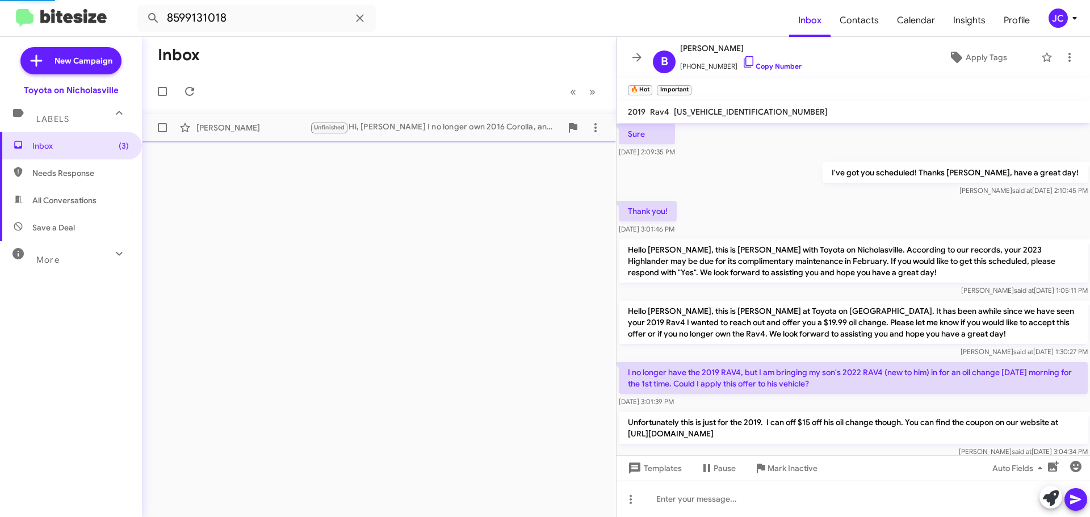
scroll to position [247, 0]
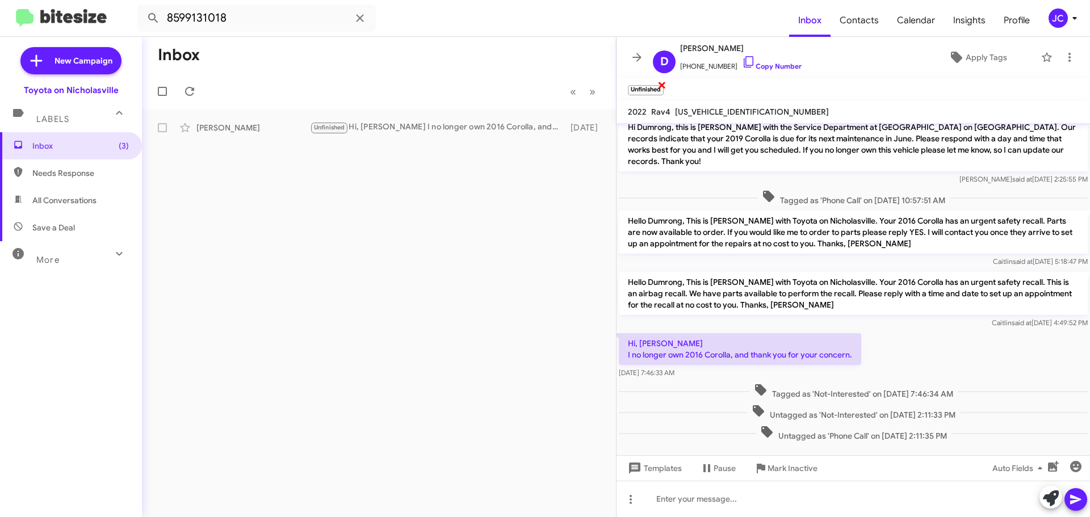
click at [661, 83] on span "×" at bounding box center [661, 85] width 9 height 14
click at [230, 18] on input "8599131018" at bounding box center [256, 18] width 238 height 27
click at [229, 18] on input "8599131018" at bounding box center [256, 18] width 238 height 27
paste input "8584685"
click at [142, 7] on button at bounding box center [153, 18] width 23 height 23
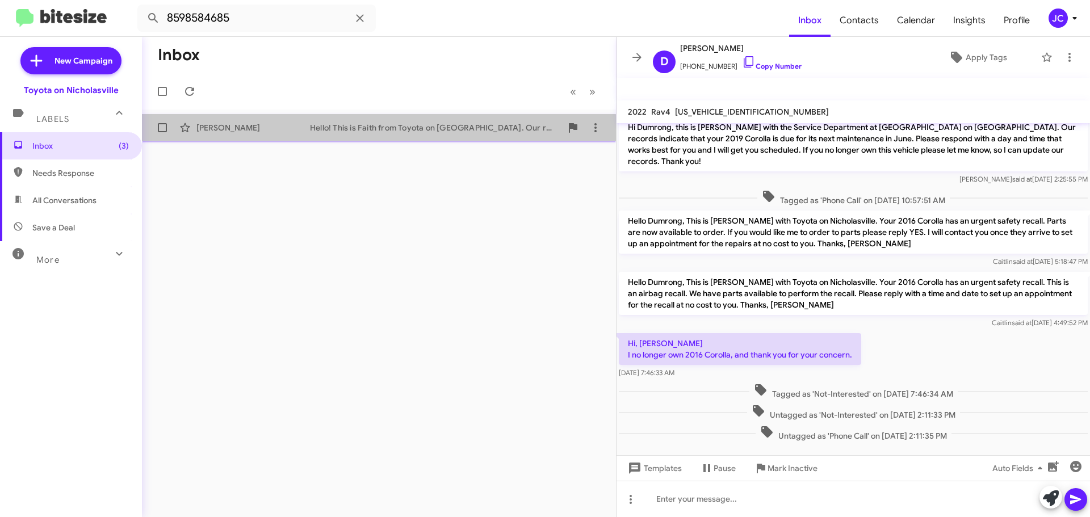
click at [284, 134] on div "Brenda Lynch Hello! This is Faith from Toyota on Nicholasville. Our records sho…" at bounding box center [379, 127] width 456 height 23
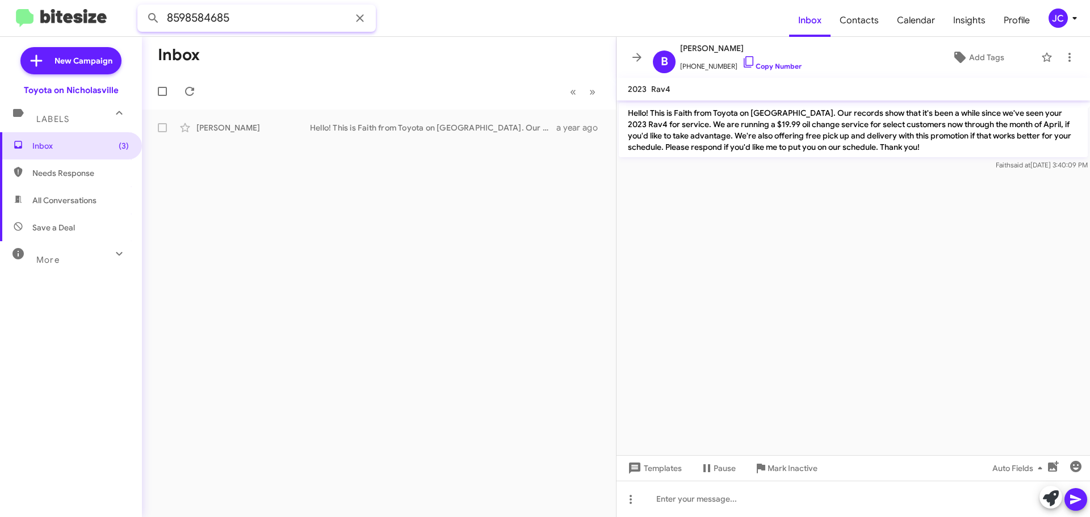
click at [221, 24] on input "8598584685" at bounding box center [256, 18] width 238 height 27
click at [221, 23] on input "8598584685" at bounding box center [256, 18] width 238 height 27
paste input "2214819"
click at [142, 7] on button at bounding box center [153, 18] width 23 height 23
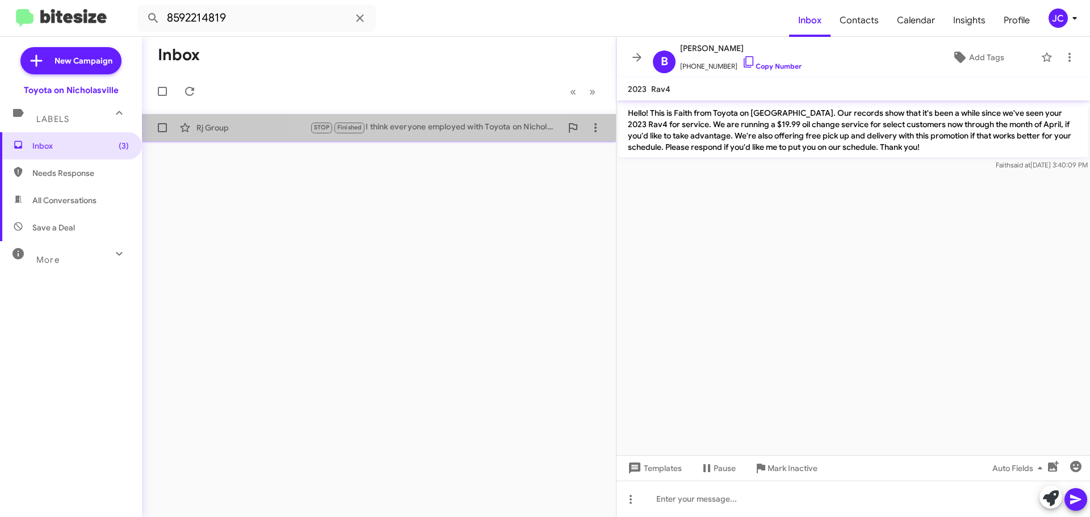
click at [440, 137] on div "Rj Group STOP Finished I think everyone employed with Toyota on Nicholasville i…" at bounding box center [379, 127] width 456 height 23
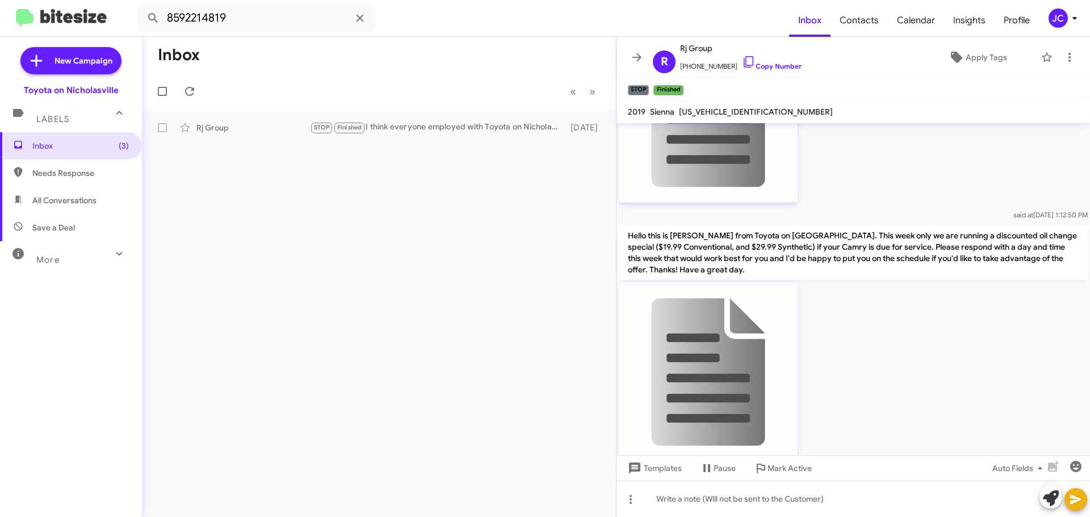
scroll to position [220, 0]
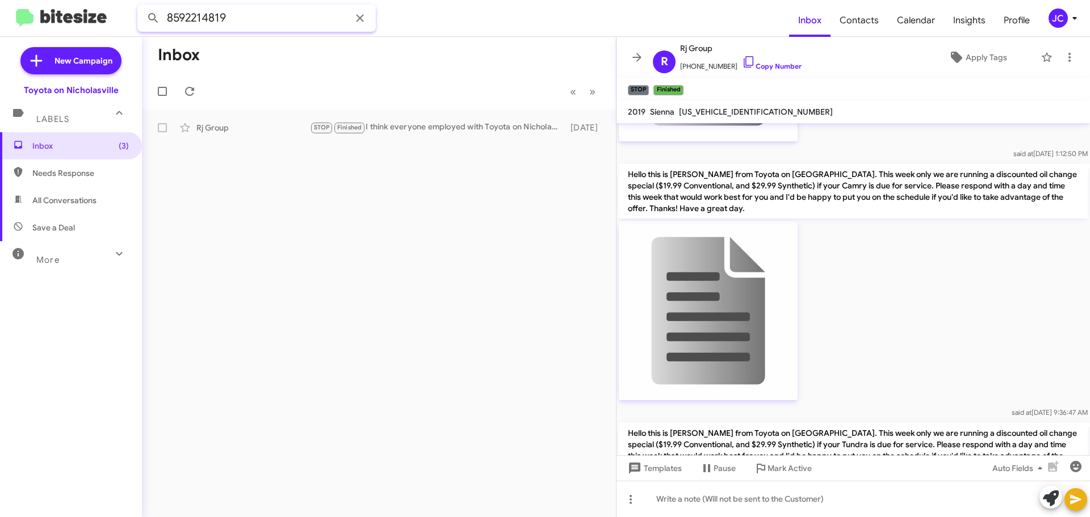
click at [268, 24] on input "8592214819" at bounding box center [256, 18] width 238 height 27
paste input "3198573"
click at [142, 7] on button at bounding box center [153, 18] width 23 height 23
click at [271, 119] on div "Andrew Smith Hello Andrew this is Jessika from Toyota on Nicholasville. This we…" at bounding box center [379, 127] width 456 height 23
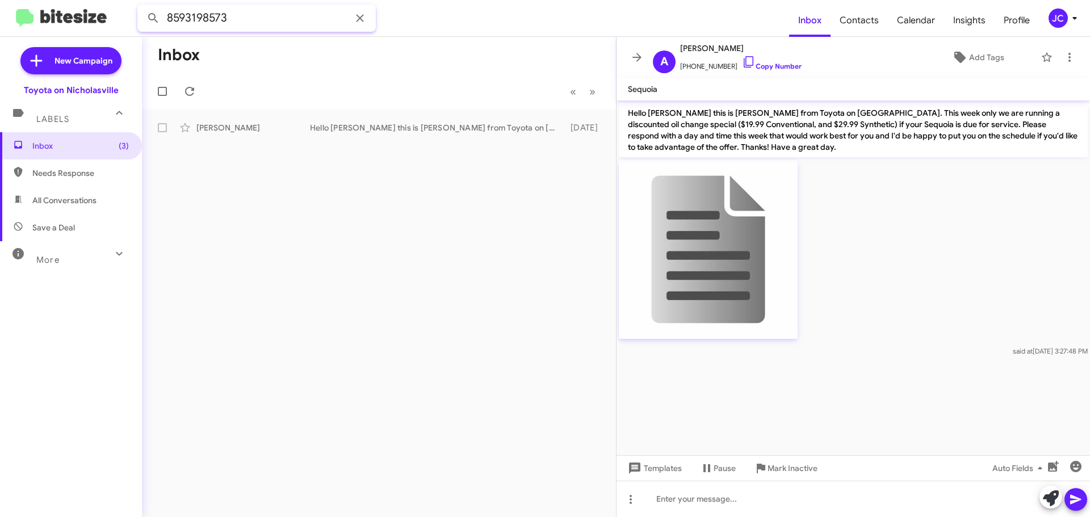
drag, startPoint x: 275, startPoint y: 18, endPoint x: 0, endPoint y: 36, distance: 275.3
click at [0, 33] on mat-toolbar "8593198573 Inbox Contacts Calendar Insights Profile JC" at bounding box center [545, 18] width 1090 height 36
paste input "4690739"
type input "8594690739"
click at [142, 7] on button at bounding box center [153, 18] width 23 height 23
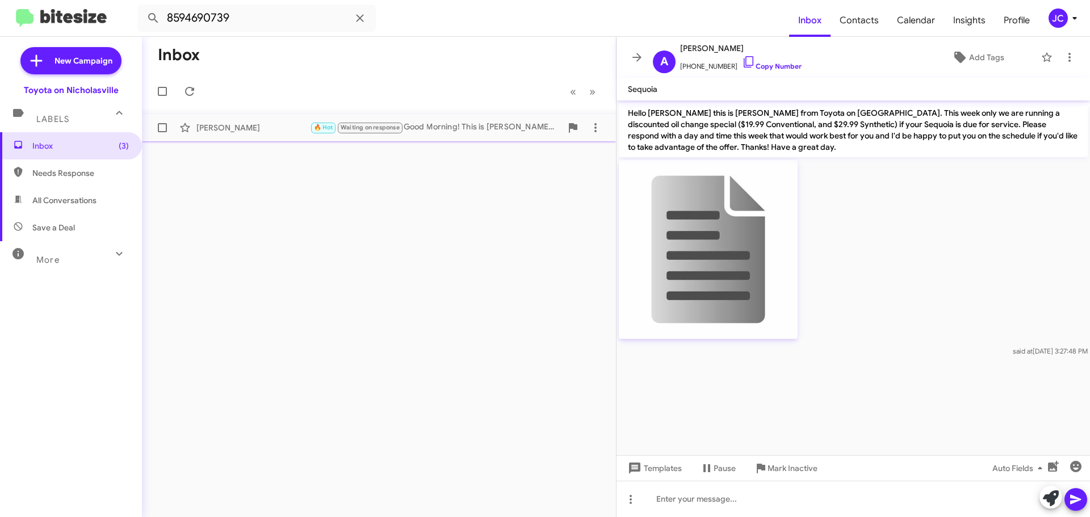
click at [276, 135] on div "Michael Wylie 🔥 Hot Waiting on response Good Morning! This is Amanda with Toyot…" at bounding box center [379, 127] width 456 height 23
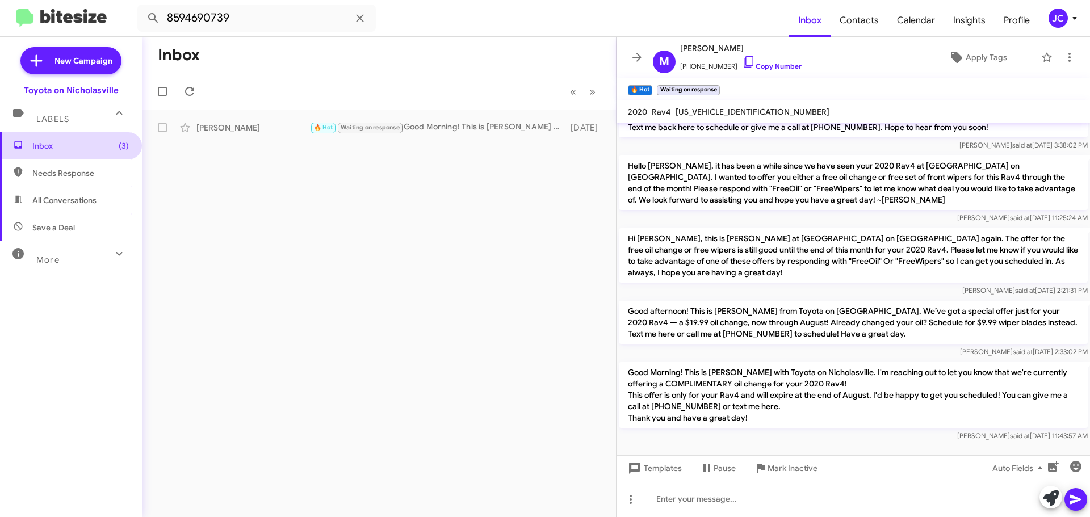
click at [89, 138] on span "Inbox (3)" at bounding box center [71, 145] width 142 height 27
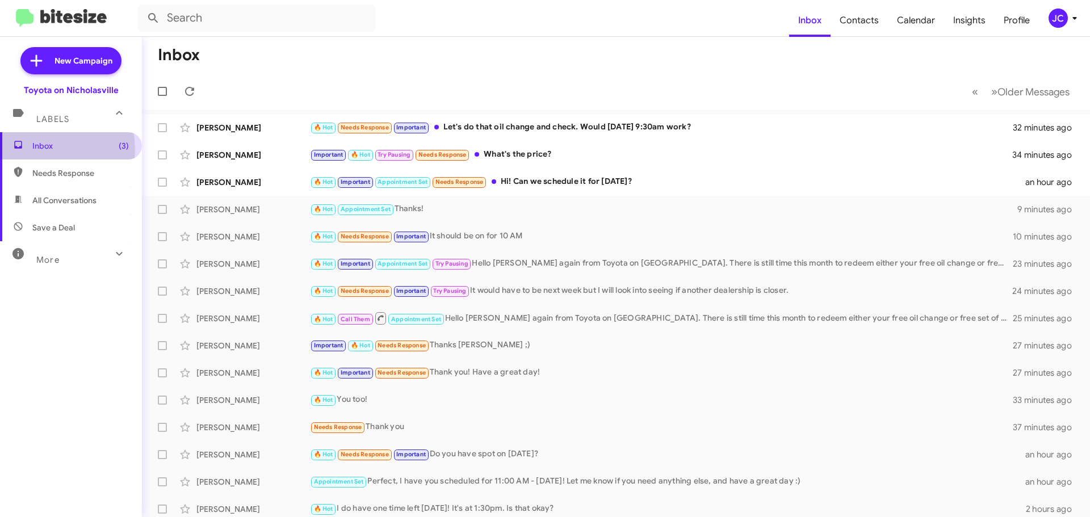
click at [40, 149] on span "Inbox (3)" at bounding box center [80, 145] width 96 height 11
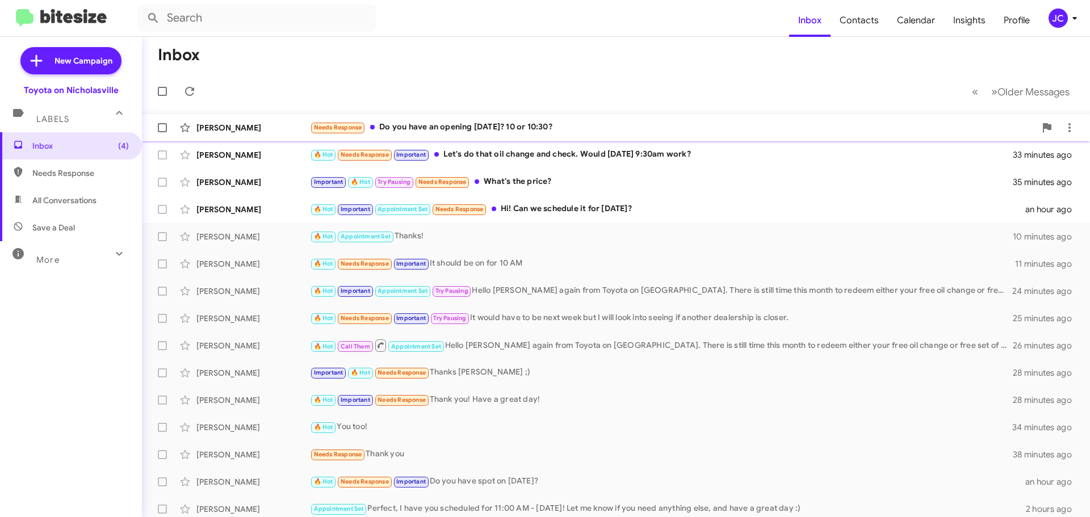
click at [241, 133] on div "[PERSON_NAME]" at bounding box center [253, 127] width 114 height 11
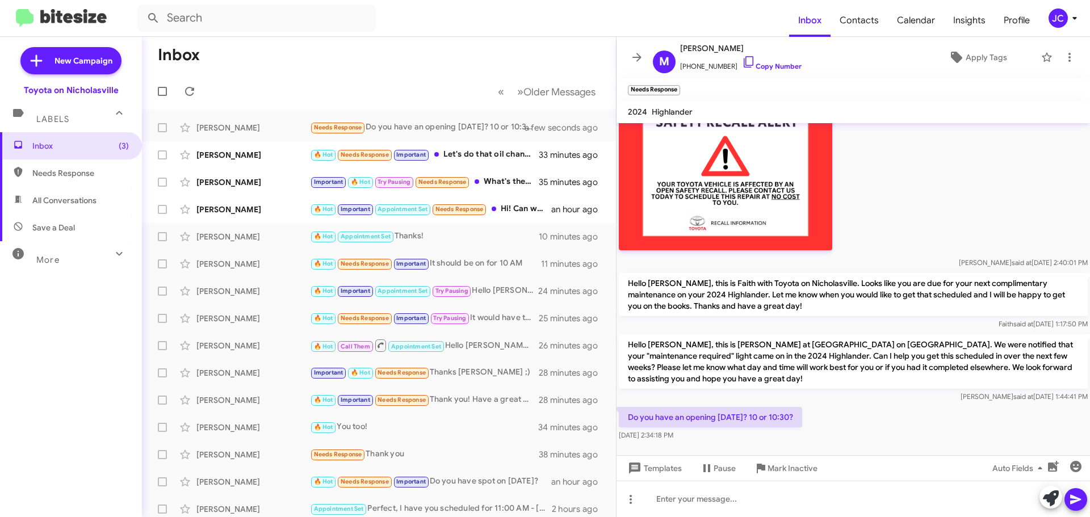
scroll to position [664, 0]
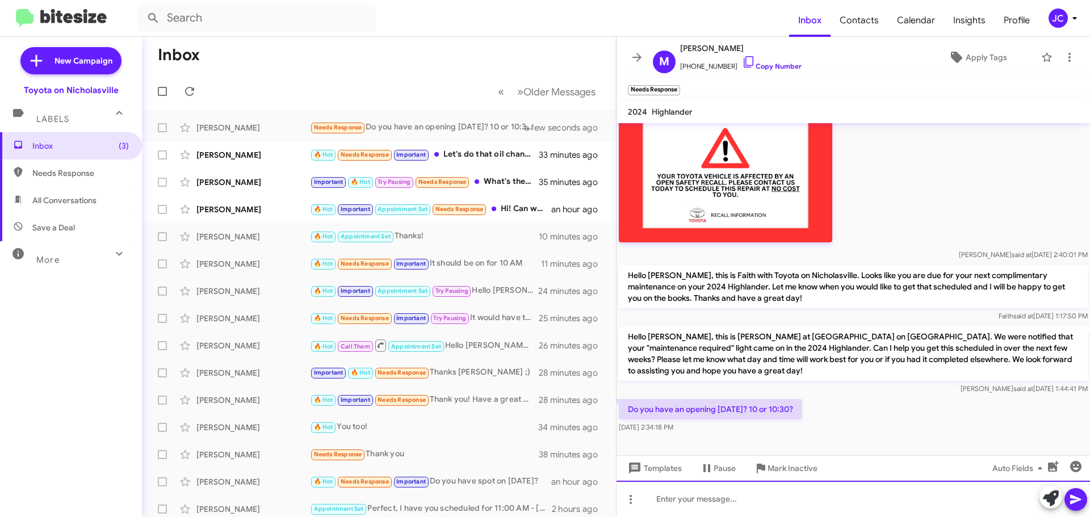
drag, startPoint x: 768, startPoint y: 507, endPoint x: 795, endPoint y: 516, distance: 27.8
click at [770, 505] on div at bounding box center [852, 499] width 473 height 36
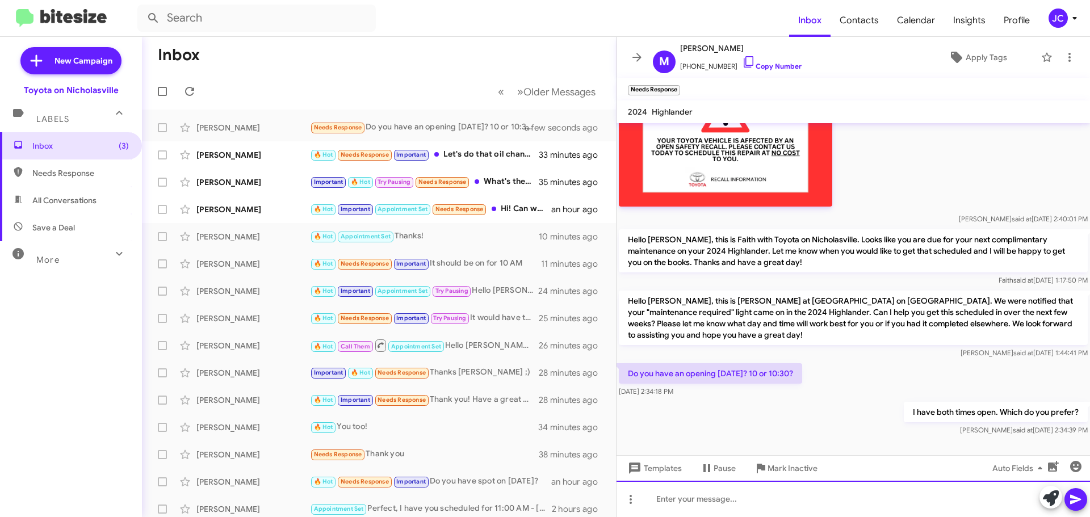
scroll to position [705, 0]
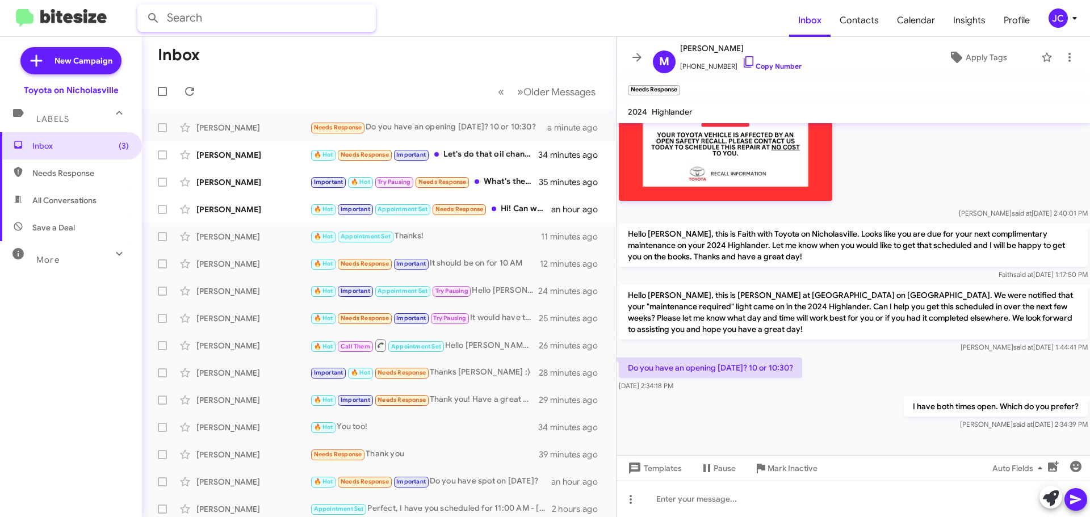
click at [329, 16] on input "text" at bounding box center [256, 18] width 238 height 27
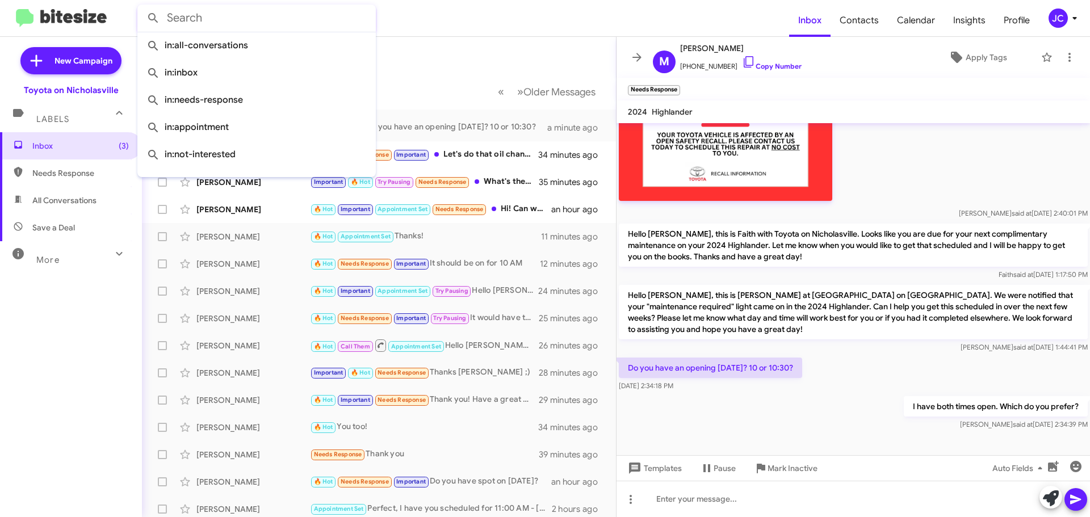
paste input "5023168716"
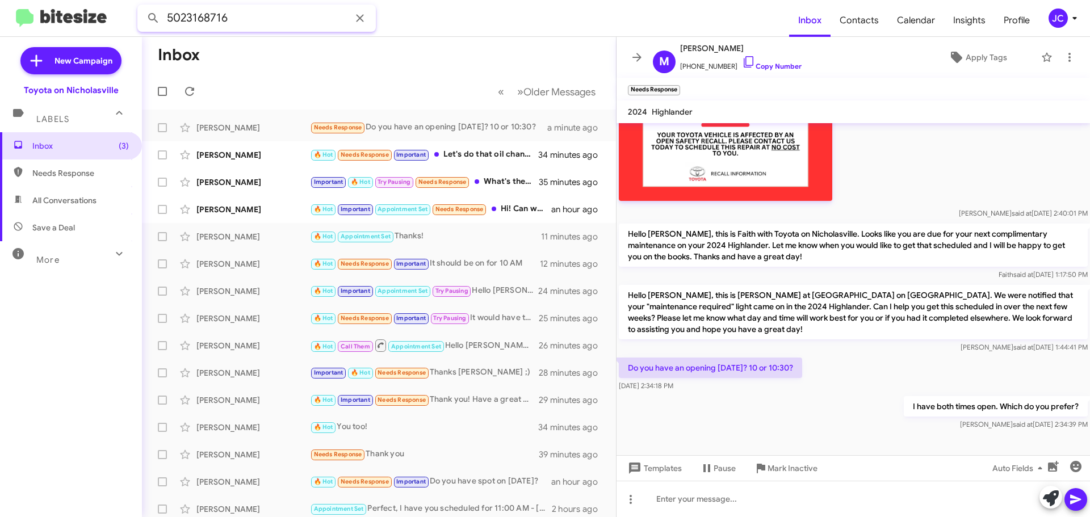
click at [142, 7] on button at bounding box center [153, 18] width 23 height 23
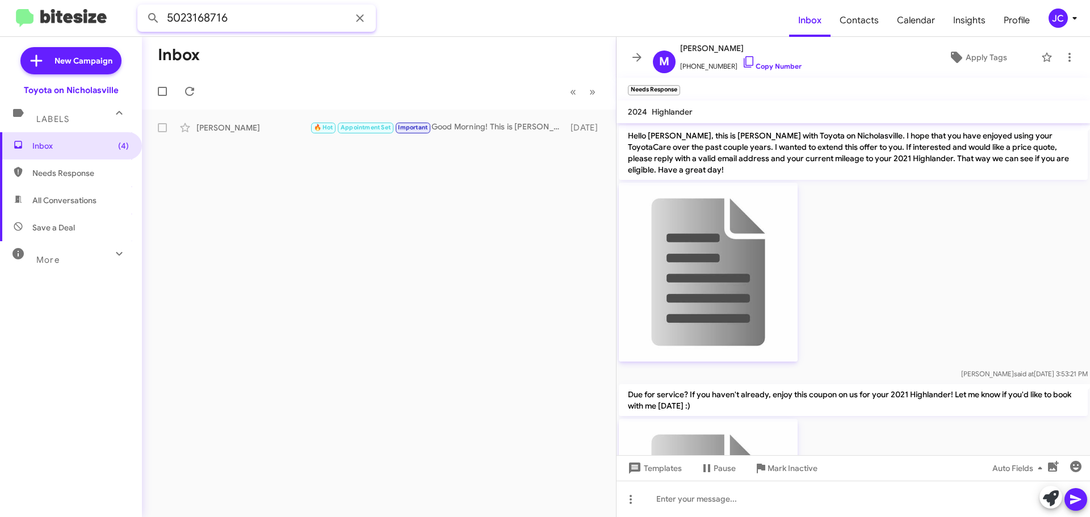
drag, startPoint x: 292, startPoint y: 15, endPoint x: 0, endPoint y: 8, distance: 291.8
click at [0, 8] on mat-toolbar "5023168716 Inbox Contacts Calendar Insights Profile JC" at bounding box center [545, 18] width 1090 height 36
paste input "7193932018"
type input "7193932018"
click at [142, 7] on button at bounding box center [153, 18] width 23 height 23
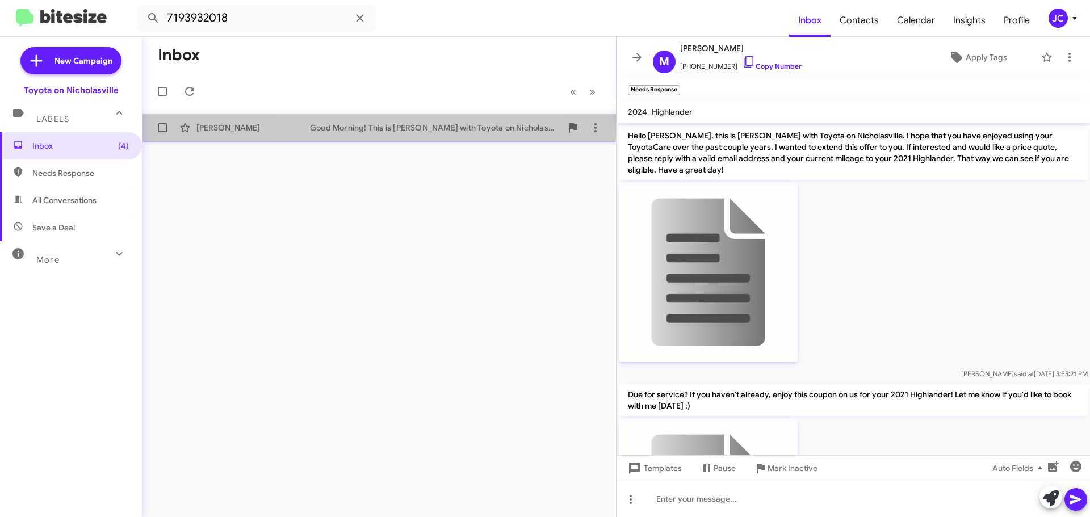
click at [373, 115] on span "Emmy Starbuck Good Morning! This is Amanda with Toyota on Nicholasville. I'm re…" at bounding box center [379, 127] width 474 height 27
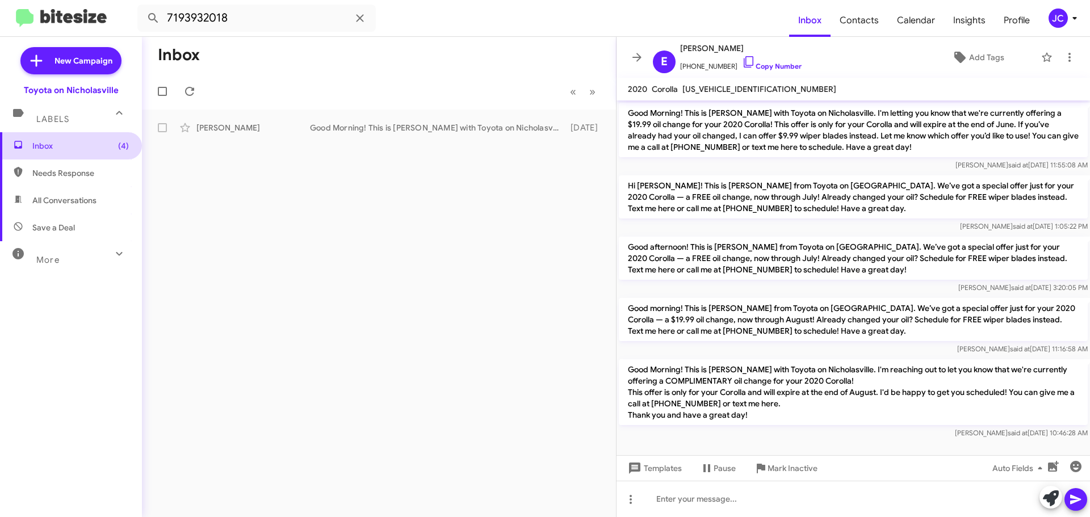
click at [89, 152] on span "Inbox (4)" at bounding box center [71, 145] width 142 height 27
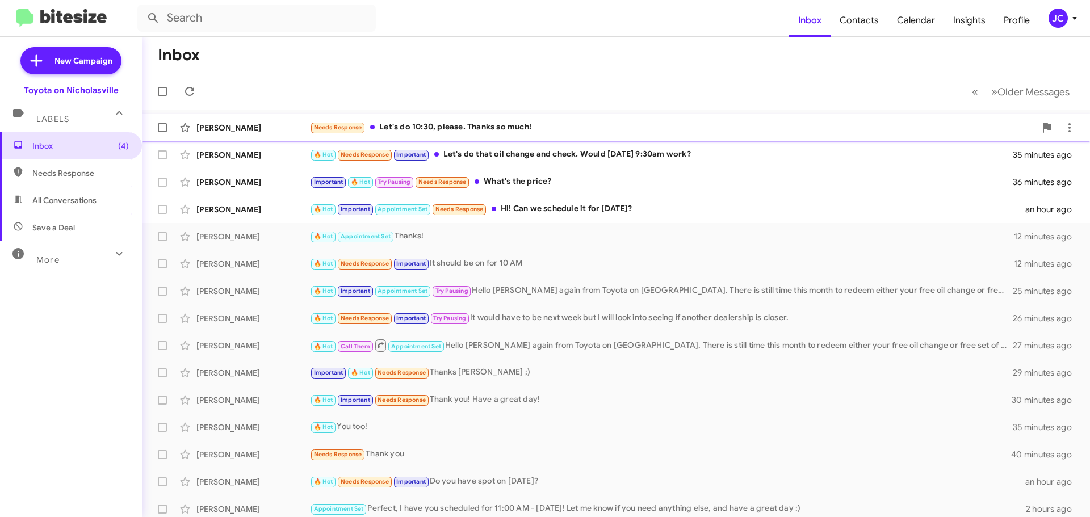
click at [241, 133] on div "Michele Butler Needs Response Let's do 10:30, please. Thanks so much! a few sec…" at bounding box center [616, 127] width 930 height 23
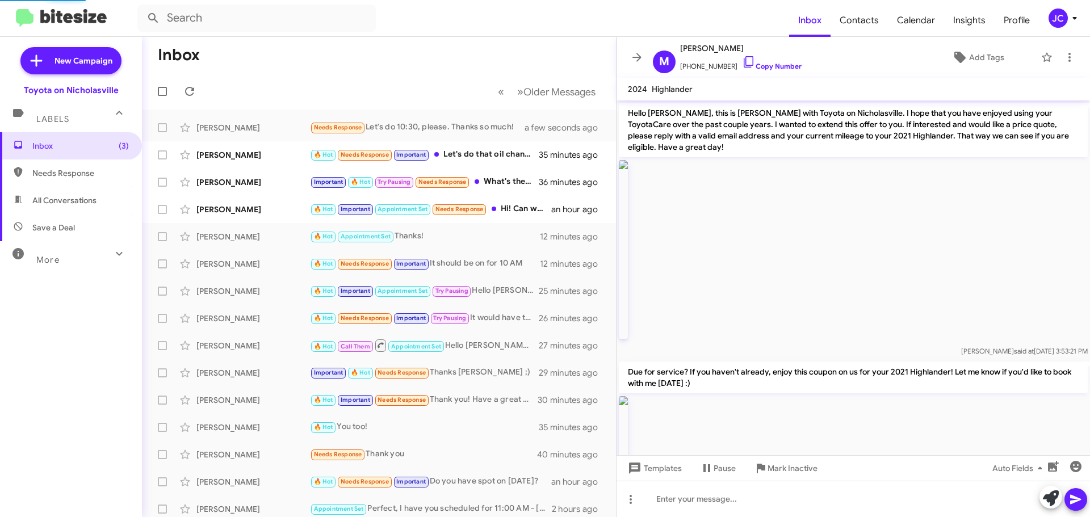
scroll to position [724, 0]
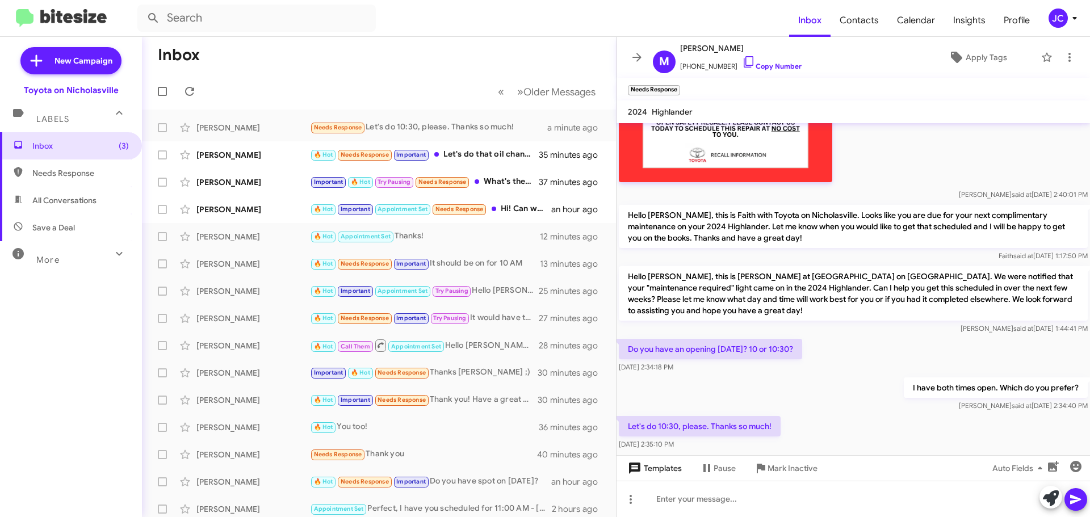
click at [669, 476] on span "Templates" at bounding box center [653, 468] width 56 height 20
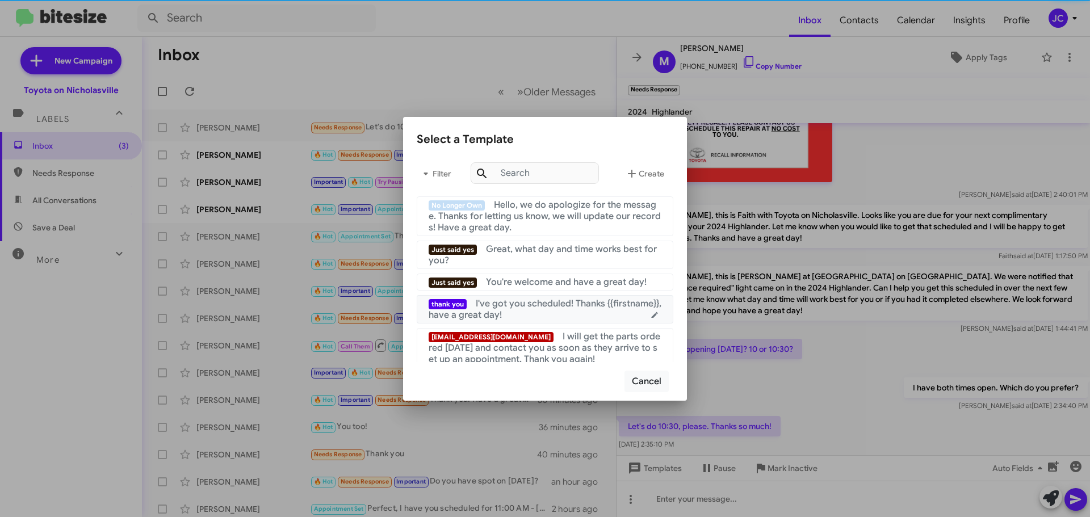
click at [565, 318] on div "thank you I've got you scheduled! Thanks {{firstname}}, have a great day!" at bounding box center [545, 309] width 233 height 23
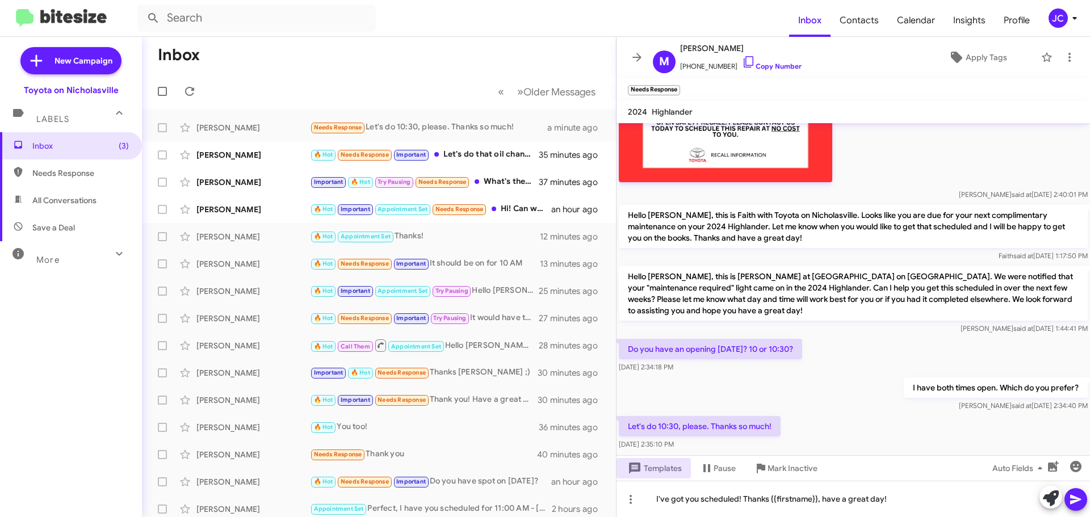
click at [1074, 504] on icon at bounding box center [1076, 500] width 14 height 14
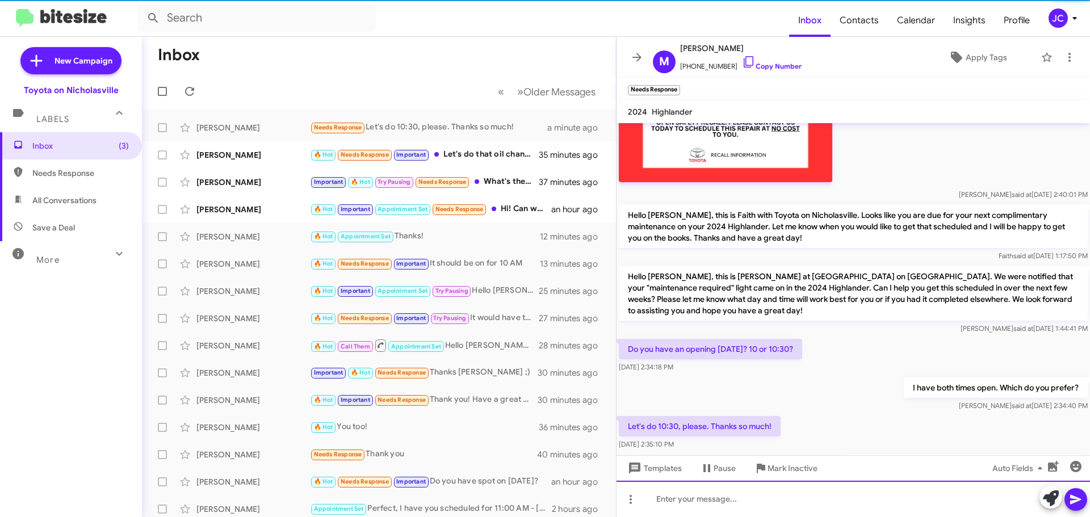
scroll to position [0, 0]
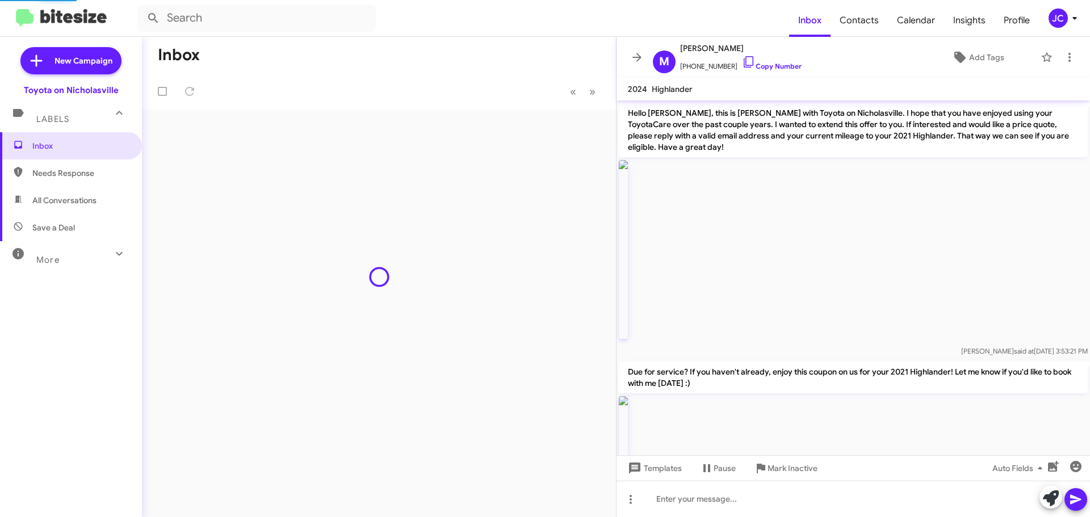
scroll to position [766, 0]
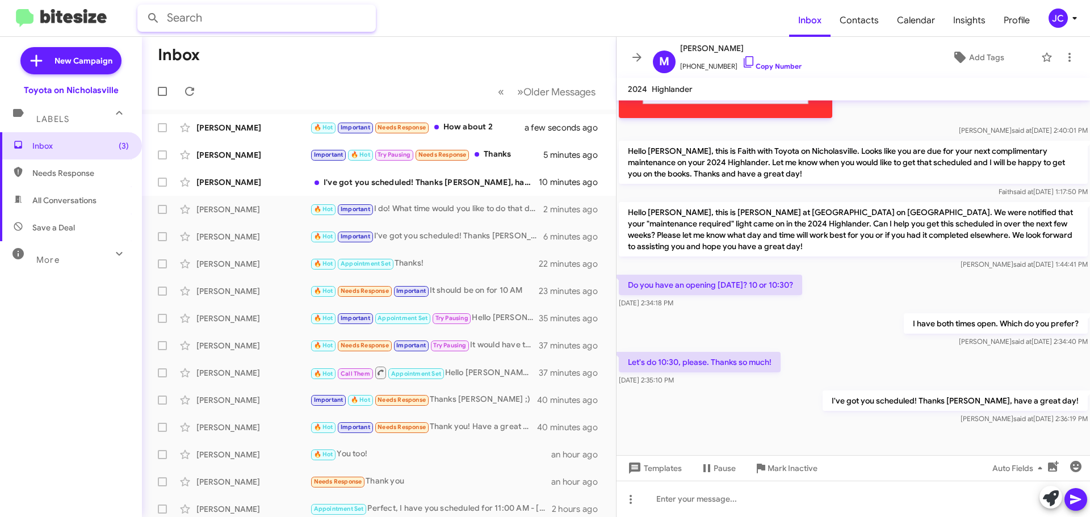
click at [252, 24] on input "text" at bounding box center [256, 18] width 238 height 27
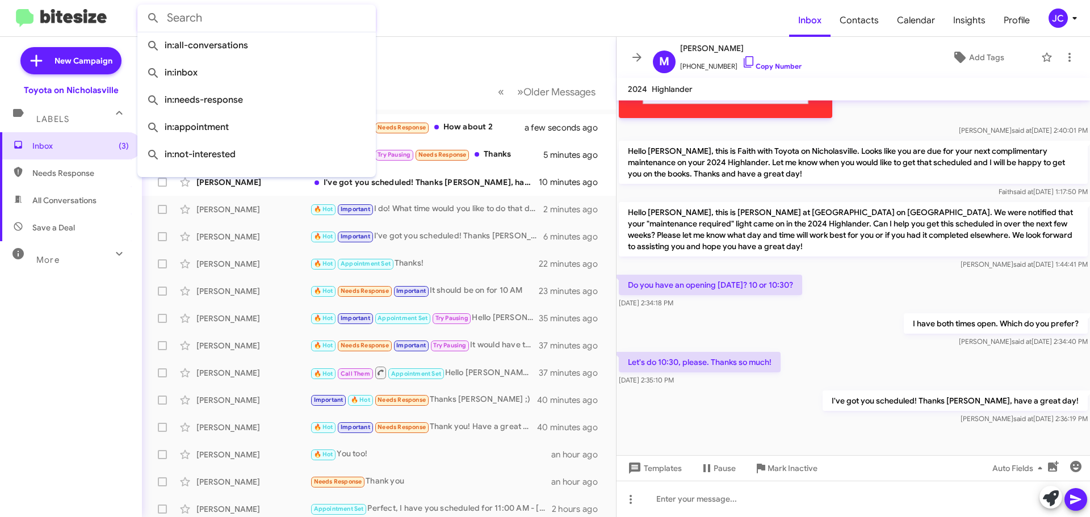
paste input "8593126233"
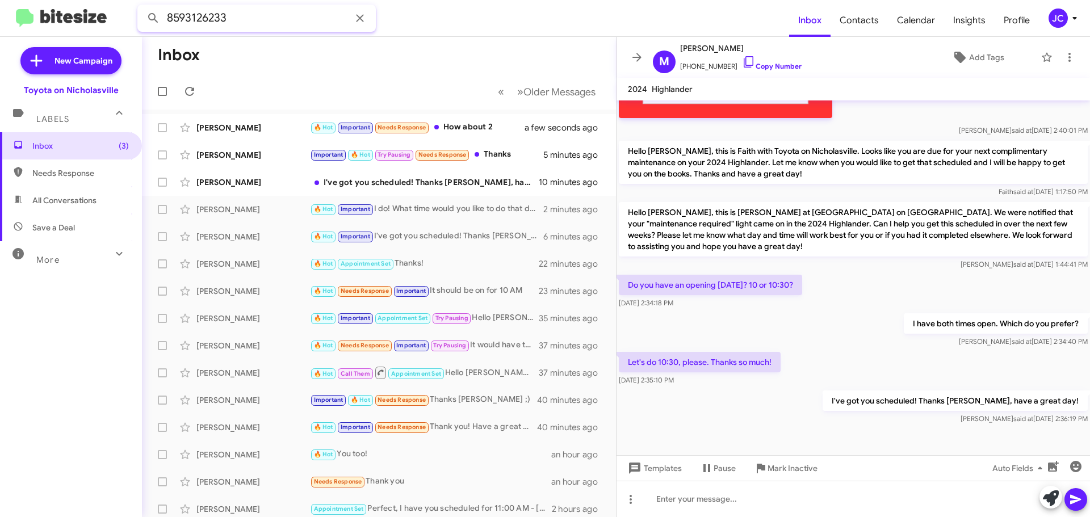
type input "8593126233"
click at [142, 7] on button at bounding box center [153, 18] width 23 height 23
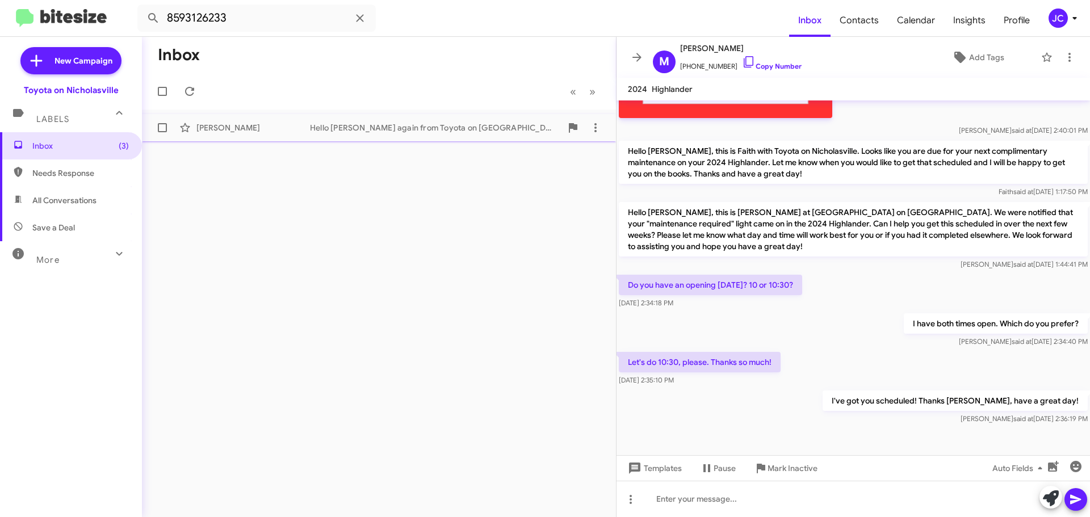
click at [361, 127] on div "Hello [PERSON_NAME] again from Toyota on [GEOGRAPHIC_DATA]. There is still time…" at bounding box center [435, 127] width 251 height 11
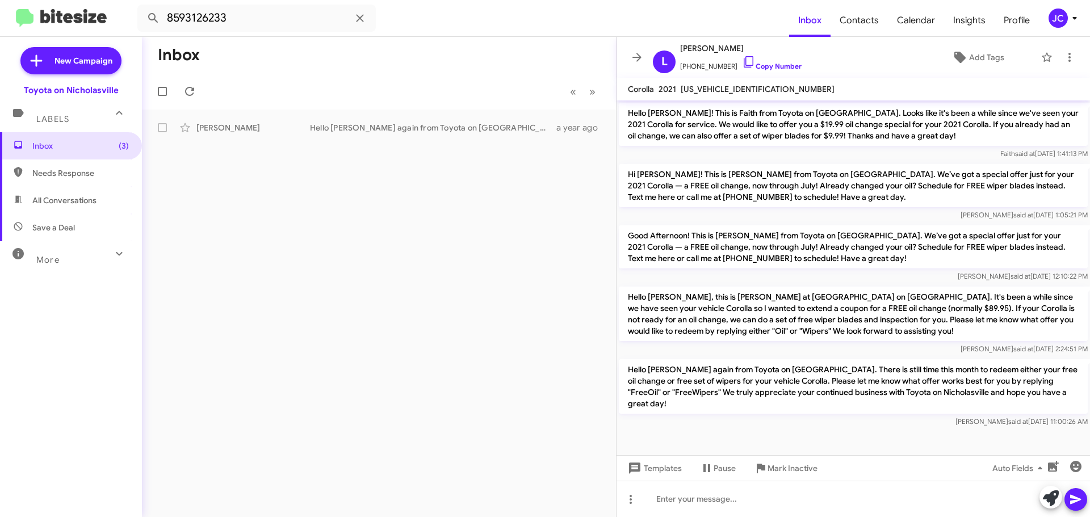
click at [767, 310] on p "Hello [PERSON_NAME], this is [PERSON_NAME] at [GEOGRAPHIC_DATA] on [GEOGRAPHIC_…" at bounding box center [853, 314] width 469 height 54
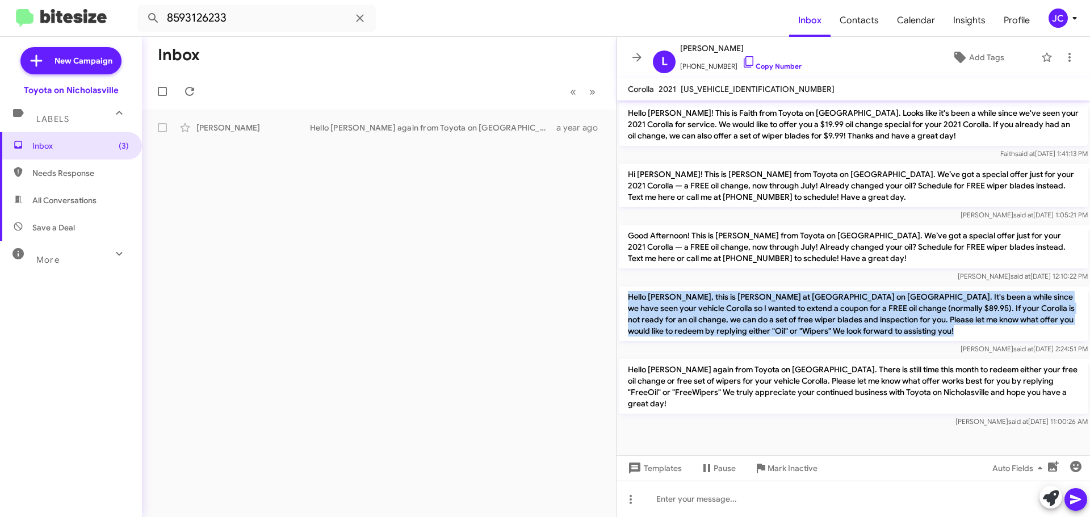
click at [767, 310] on p "Hello [PERSON_NAME], this is [PERSON_NAME] at [GEOGRAPHIC_DATA] on [GEOGRAPHIC_…" at bounding box center [853, 314] width 469 height 54
copy p "Hello [PERSON_NAME], this is [PERSON_NAME] at [GEOGRAPHIC_DATA] on [GEOGRAPHIC_…"
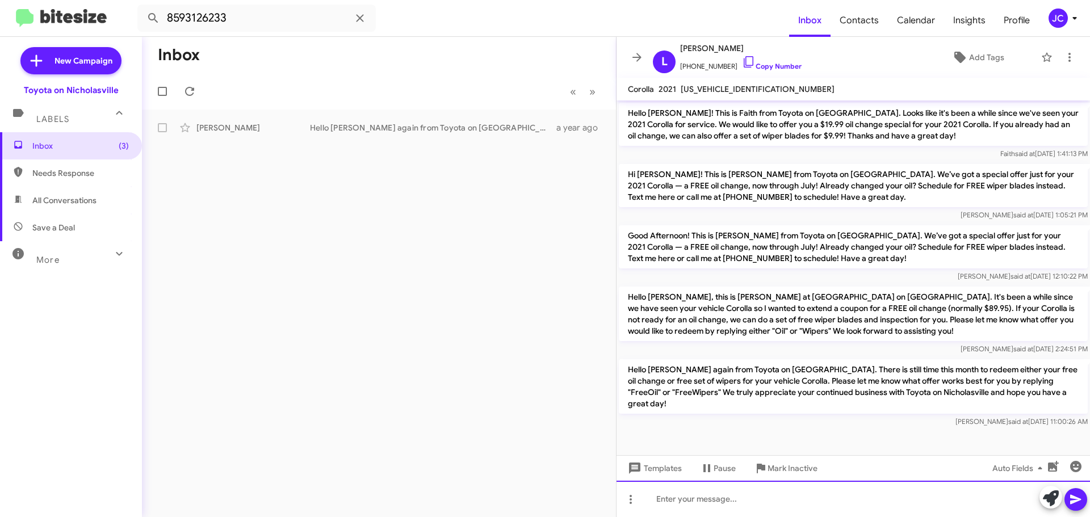
click at [682, 513] on div at bounding box center [852, 499] width 473 height 36
paste div
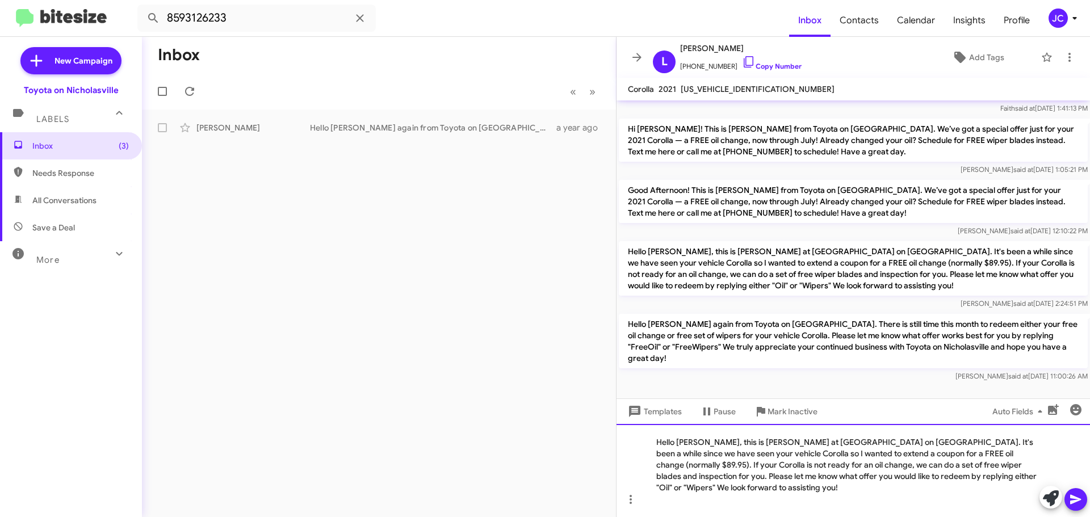
click at [1030, 452] on div "Hello [PERSON_NAME], this is [PERSON_NAME] at [GEOGRAPHIC_DATA] on [GEOGRAPHIC_…" at bounding box center [852, 470] width 473 height 93
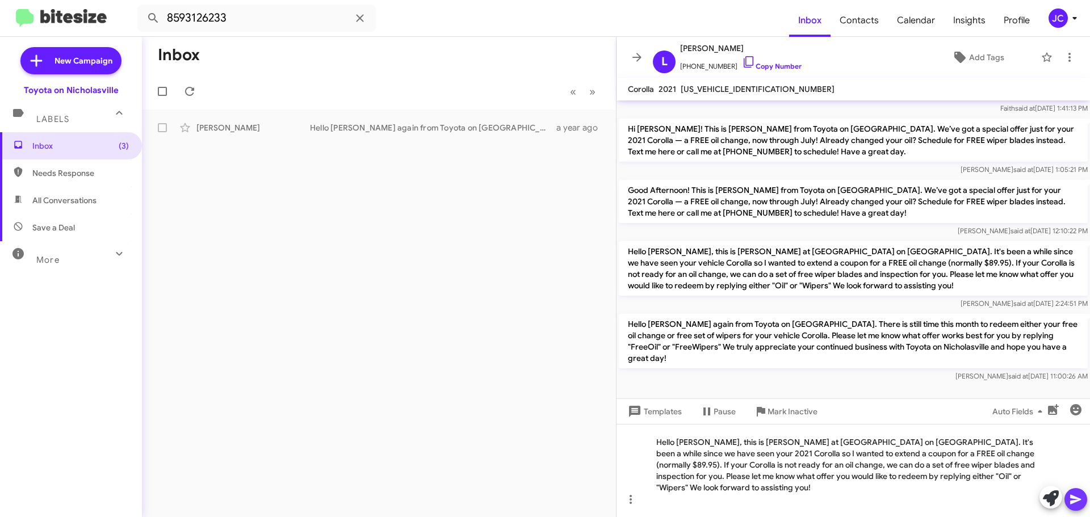
click at [1068, 499] on button at bounding box center [1075, 499] width 23 height 23
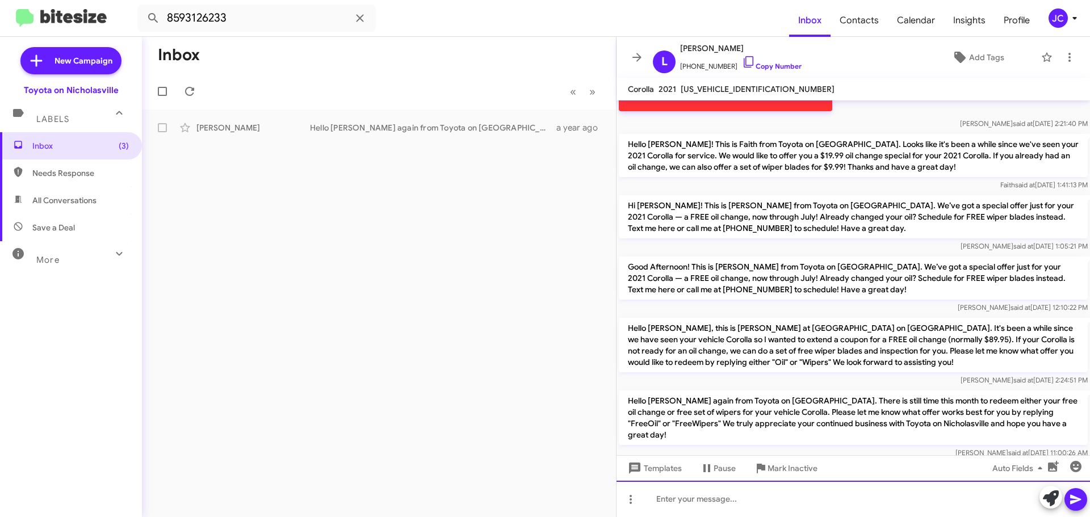
scroll to position [704, 0]
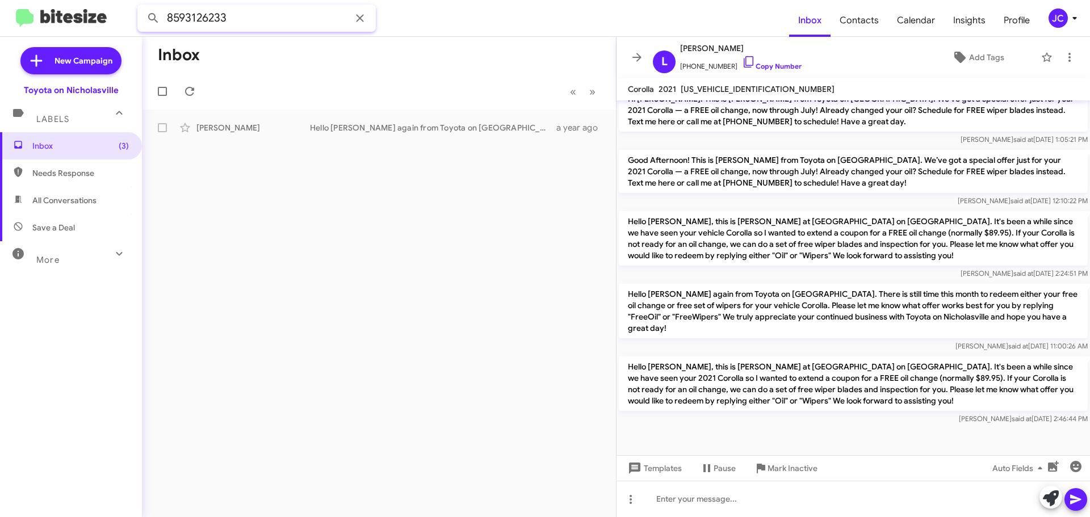
drag, startPoint x: 256, startPoint y: 24, endPoint x: 0, endPoint y: 25, distance: 256.0
click at [29, 22] on mat-toolbar "8593126233 Inbox Contacts Calendar Insights Profile JC" at bounding box center [545, 18] width 1090 height 36
paste input "9482015"
click at [142, 7] on button at bounding box center [153, 18] width 23 height 23
click at [271, 128] on div "[PERSON_NAME]" at bounding box center [253, 127] width 114 height 11
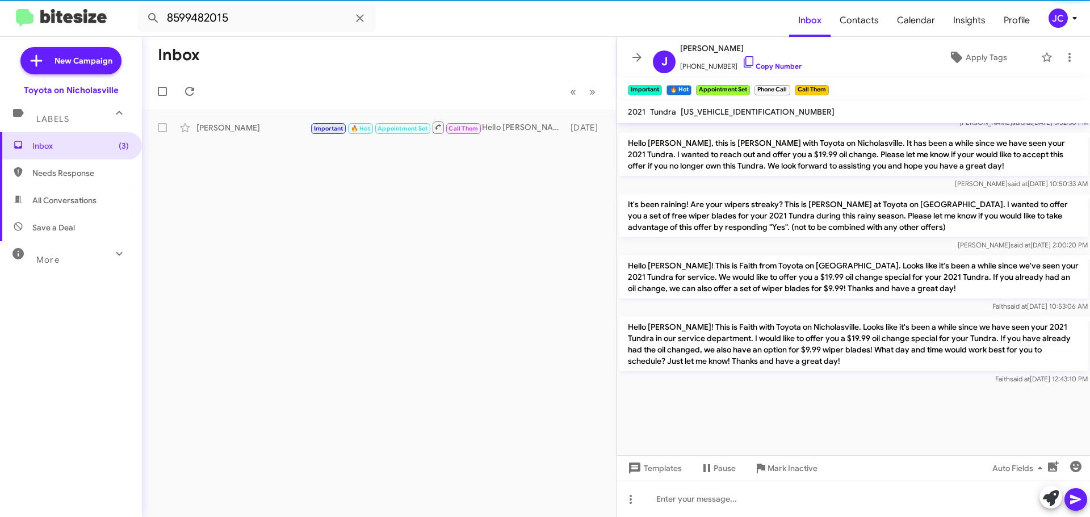
scroll to position [2720, 0]
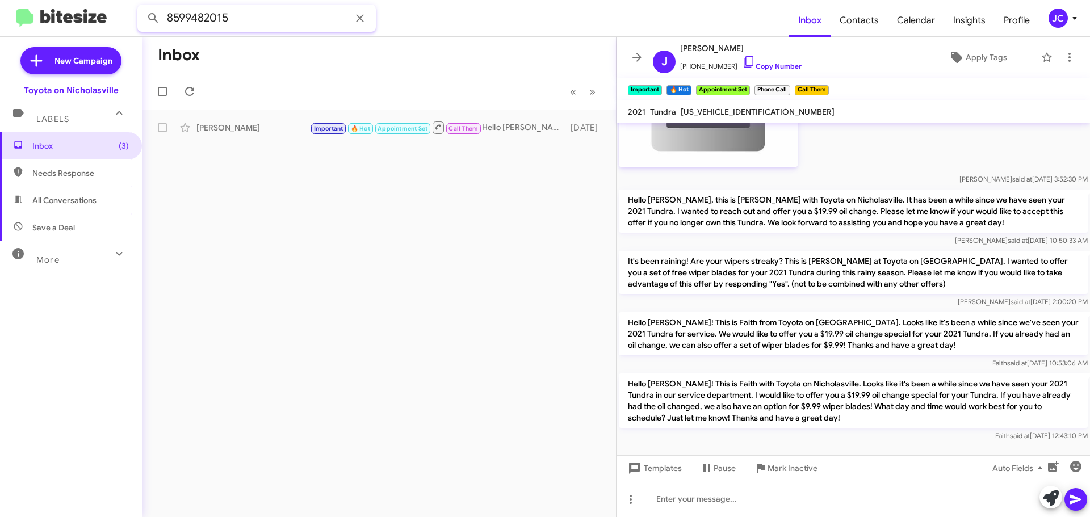
click at [0, 15] on mat-toolbar "8599482015 Inbox Contacts Calendar Insights Profile JC" at bounding box center [545, 18] width 1090 height 36
paste input "6034991099"
click at [142, 7] on button at bounding box center [153, 18] width 23 height 23
click at [278, 124] on div "[PERSON_NAME]" at bounding box center [253, 127] width 114 height 11
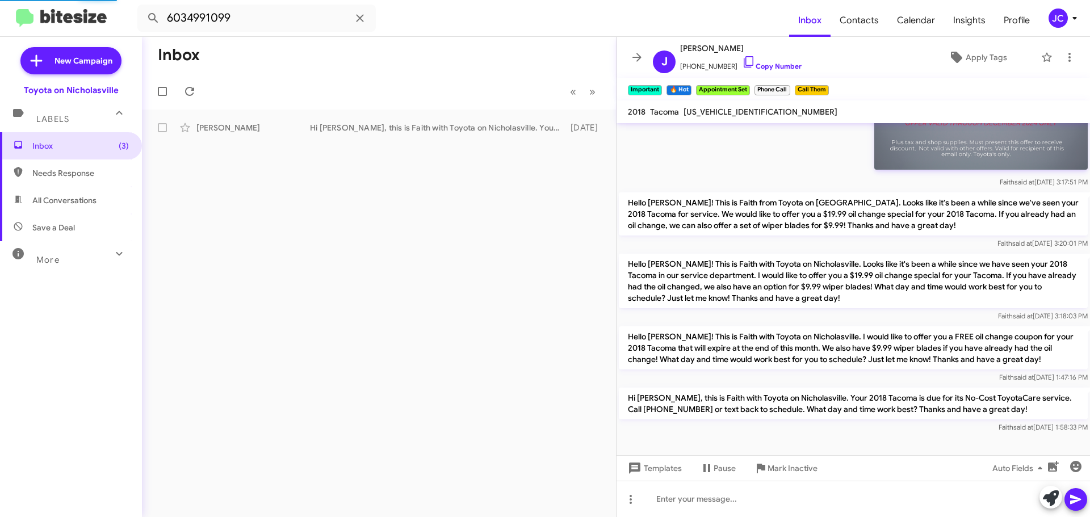
scroll to position [435, 0]
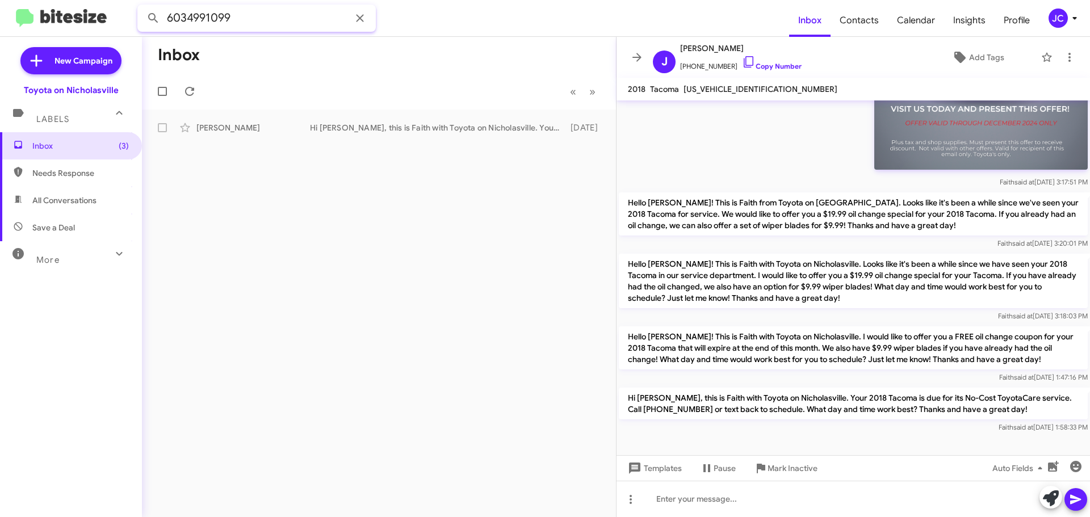
click at [0, 23] on mat-toolbar "6034991099 Inbox Contacts Calendar Insights Profile JC" at bounding box center [545, 18] width 1090 height 36
paste input "8599401904"
click at [142, 7] on button at bounding box center [153, 18] width 23 height 23
click at [284, 129] on div "[PERSON_NAME]" at bounding box center [253, 127] width 114 height 11
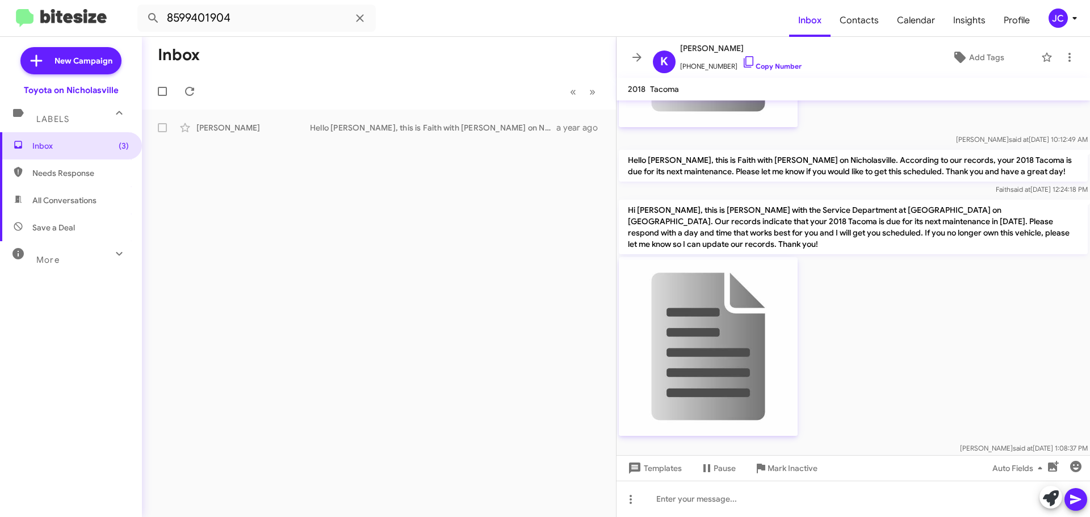
scroll to position [1875, 0]
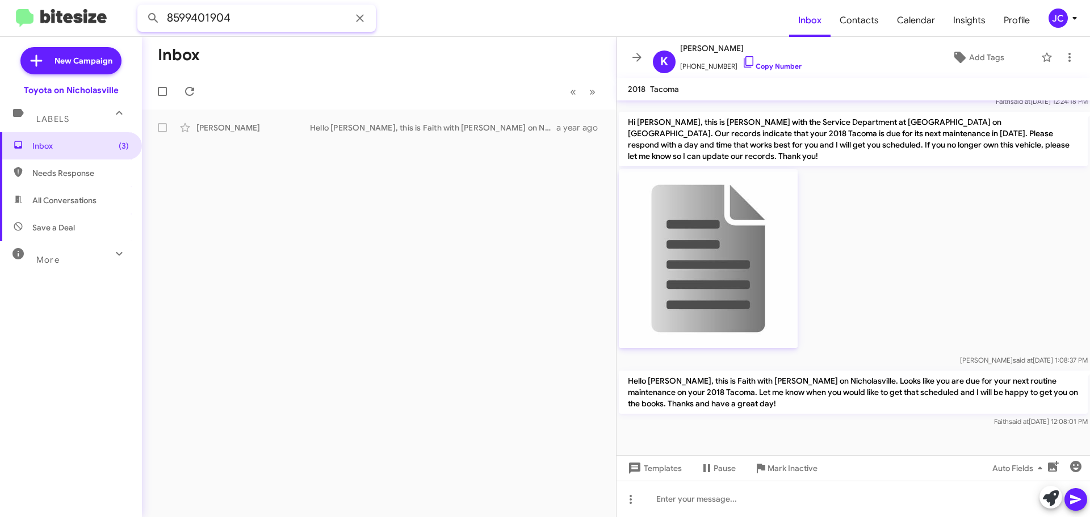
drag, startPoint x: 245, startPoint y: 22, endPoint x: 0, endPoint y: 21, distance: 245.2
click at [0, 22] on mat-toolbar "8599401904 Inbox Contacts Calendar Insights Profile JC" at bounding box center [545, 18] width 1090 height 36
paste input "2308455"
click at [142, 7] on button at bounding box center [153, 18] width 23 height 23
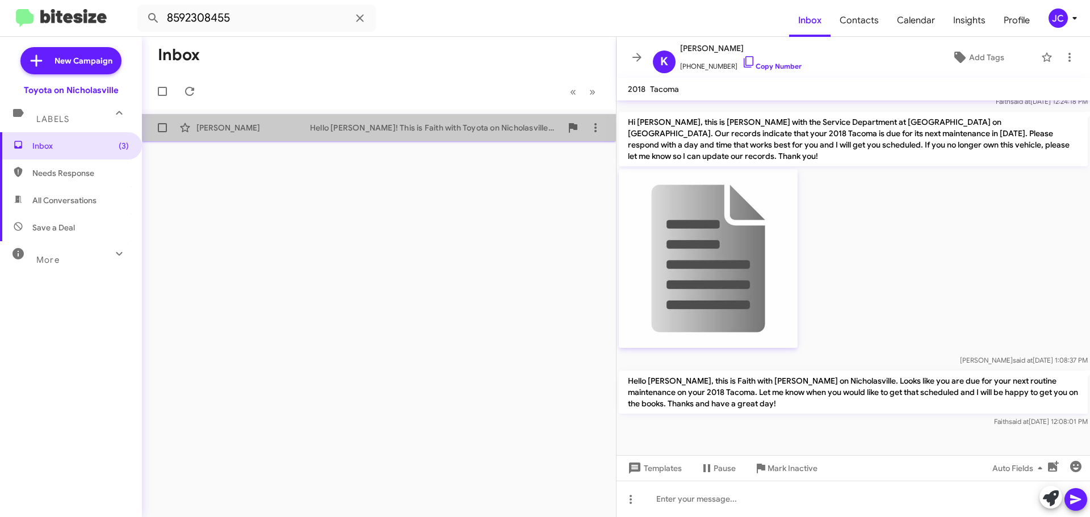
click at [250, 123] on div "[PERSON_NAME]" at bounding box center [253, 127] width 114 height 11
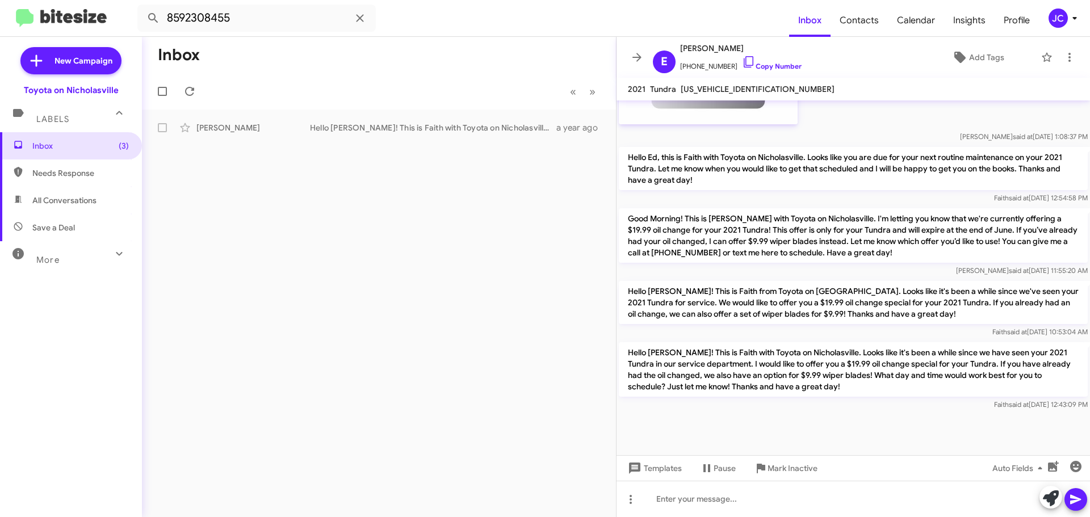
scroll to position [775, 0]
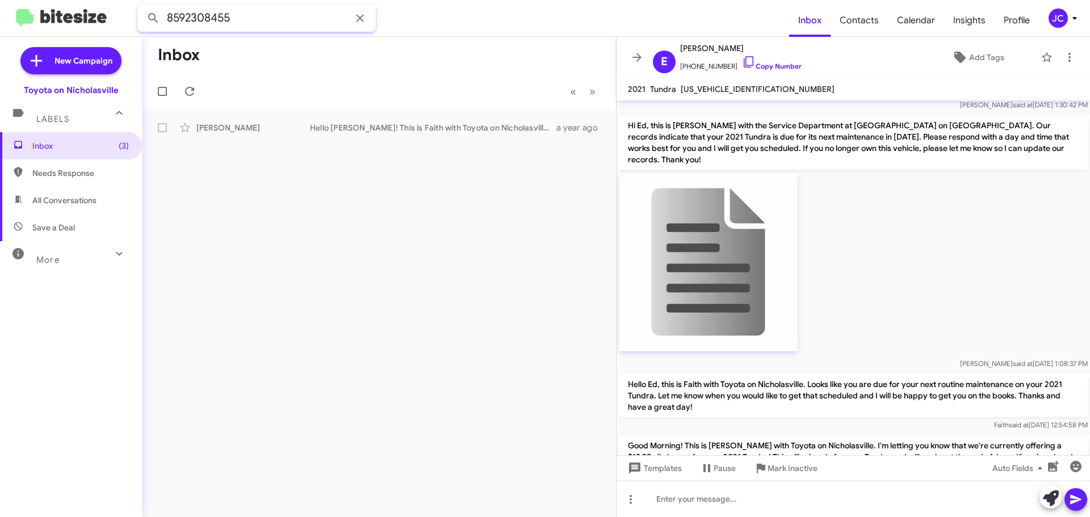
drag, startPoint x: 309, startPoint y: 23, endPoint x: 0, endPoint y: 24, distance: 308.8
click at [0, 26] on mat-toolbar "8592308455 Inbox Contacts Calendar Insights Profile JC" at bounding box center [545, 18] width 1090 height 36
paste input "965506"
click at [142, 7] on button at bounding box center [153, 18] width 23 height 23
drag, startPoint x: 287, startPoint y: 22, endPoint x: 0, endPoint y: 6, distance: 287.0
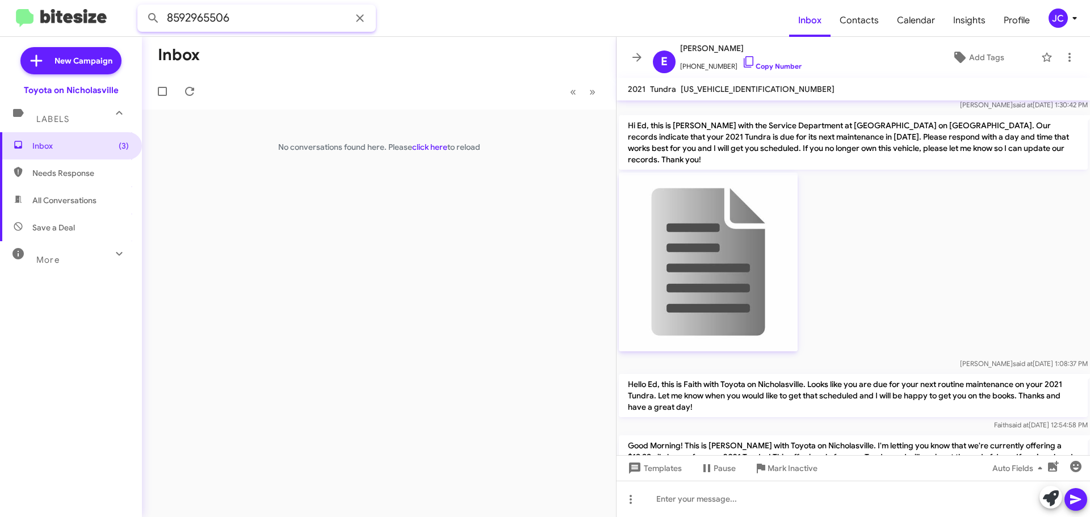
click at [0, 8] on mat-toolbar "8592965506 Inbox Contacts Calendar Insights Profile JC" at bounding box center [545, 18] width 1090 height 36
paste input "3191562"
click at [142, 7] on button at bounding box center [153, 18] width 23 height 23
click at [257, 118] on div "[PERSON_NAME] Appointment Set Important Good Morning! This is [PERSON_NAME] wit…" at bounding box center [379, 127] width 456 height 23
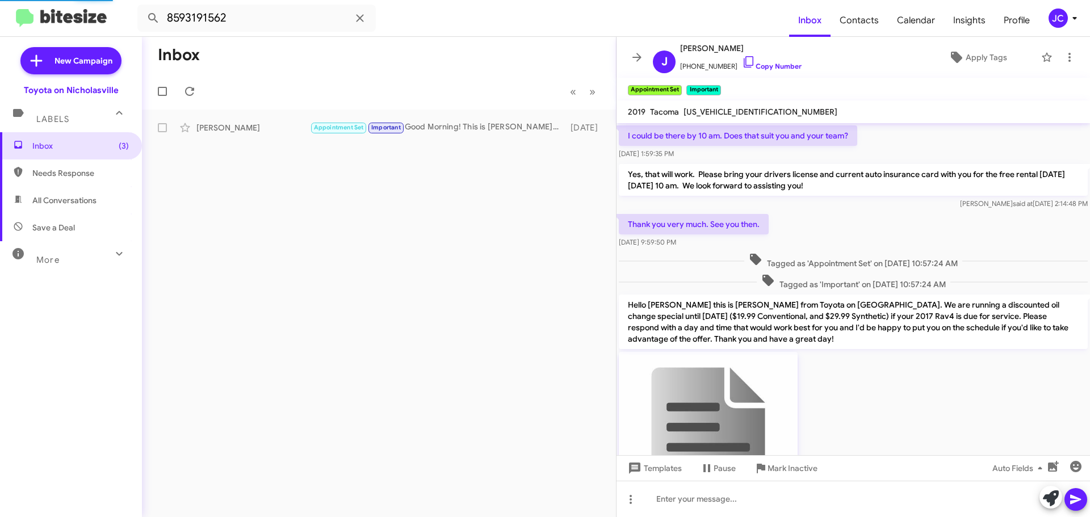
scroll to position [57, 0]
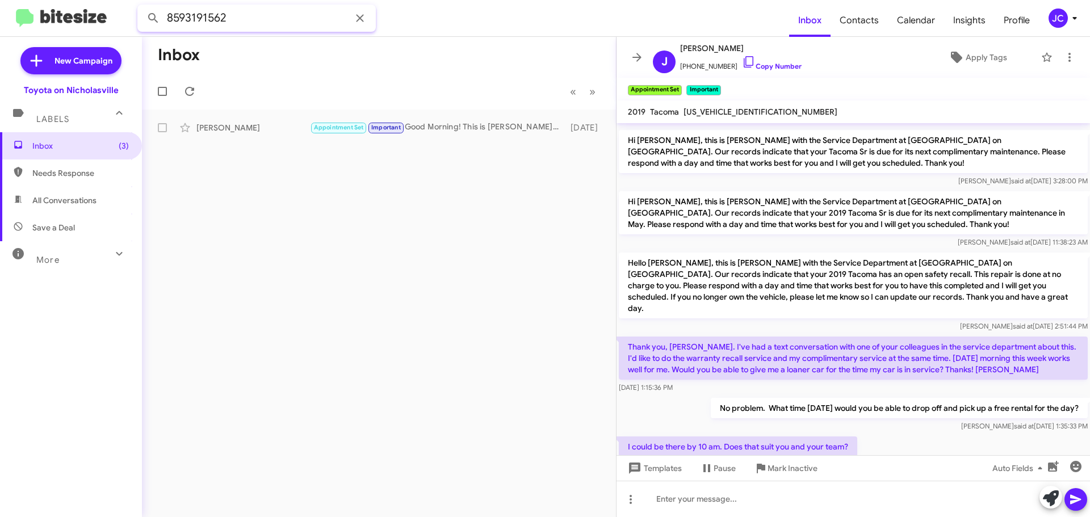
drag, startPoint x: 185, startPoint y: 29, endPoint x: 0, endPoint y: 29, distance: 185.0
click at [0, 29] on mat-toolbar "8593191562 Inbox Contacts Calendar Insights Profile JC" at bounding box center [545, 18] width 1090 height 36
paste input "384946"
click at [142, 7] on button at bounding box center [153, 18] width 23 height 23
drag, startPoint x: 231, startPoint y: 133, endPoint x: 255, endPoint y: 159, distance: 34.9
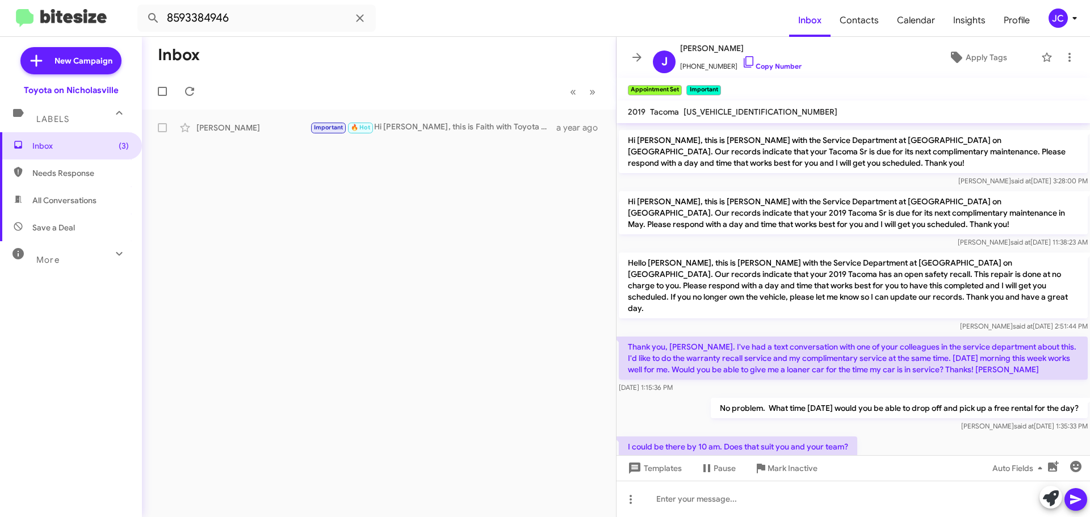
click at [231, 133] on div "[PERSON_NAME] Important 🔥 Hot Hi [PERSON_NAME], this is Faith with Toyota on Ni…" at bounding box center [379, 127] width 456 height 23
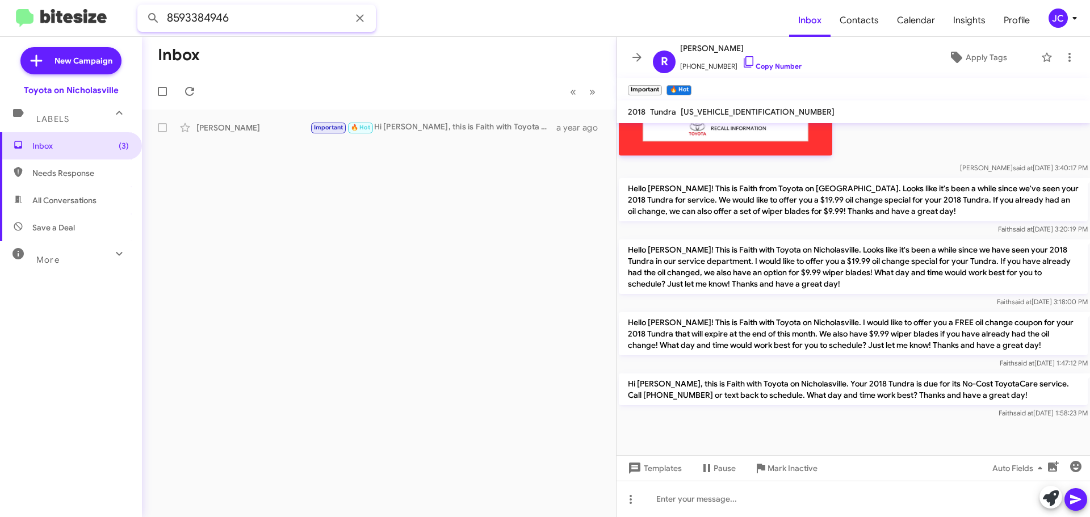
drag, startPoint x: 103, startPoint y: 2, endPoint x: 0, endPoint y: 0, distance: 102.7
click at [0, 1] on mat-toolbar "8593384946 Inbox Contacts Calendar Insights Profile [PERSON_NAME]" at bounding box center [545, 18] width 1090 height 36
paste input "277597"
click at [142, 7] on button at bounding box center [153, 18] width 23 height 23
click at [285, 131] on div "[PERSON_NAME]" at bounding box center [253, 127] width 114 height 11
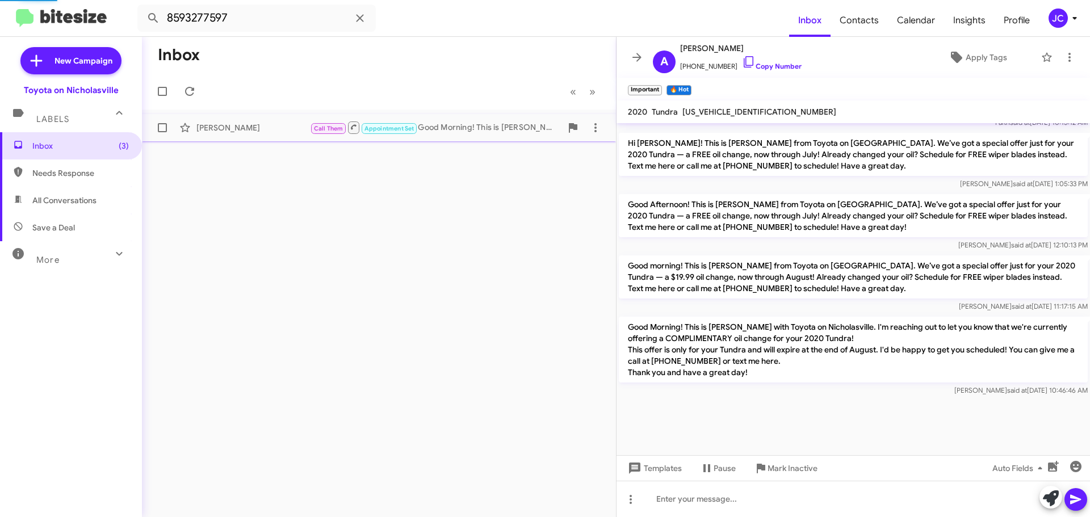
scroll to position [1338, 0]
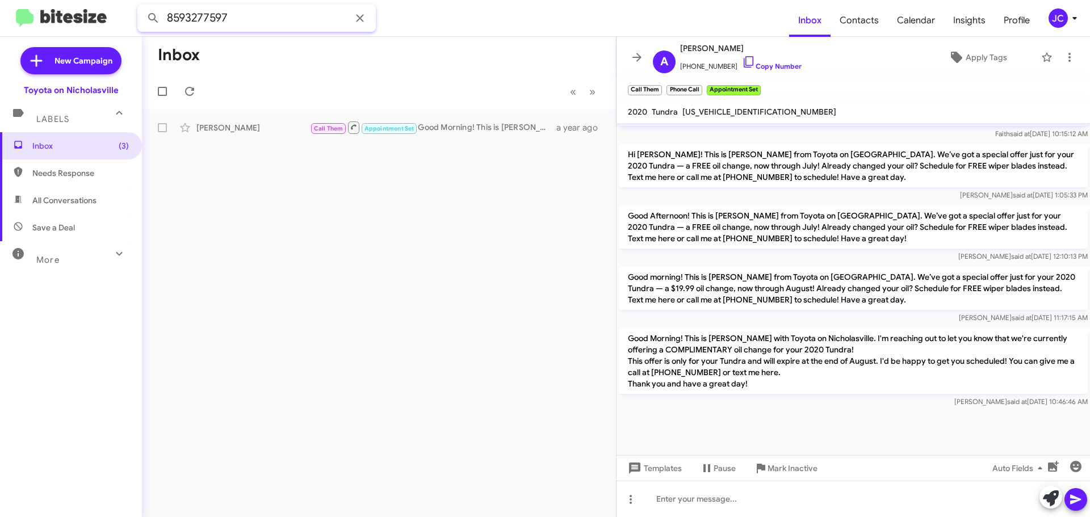
drag, startPoint x: 250, startPoint y: 25, endPoint x: 0, endPoint y: 1, distance: 250.9
click at [0, 8] on mat-toolbar "8593277597 Inbox Contacts Calendar Insights Profile JC" at bounding box center [545, 18] width 1090 height 36
paste input "55554"
click at [142, 7] on button at bounding box center [153, 18] width 23 height 23
drag, startPoint x: 413, startPoint y: 127, endPoint x: 429, endPoint y: 127, distance: 16.5
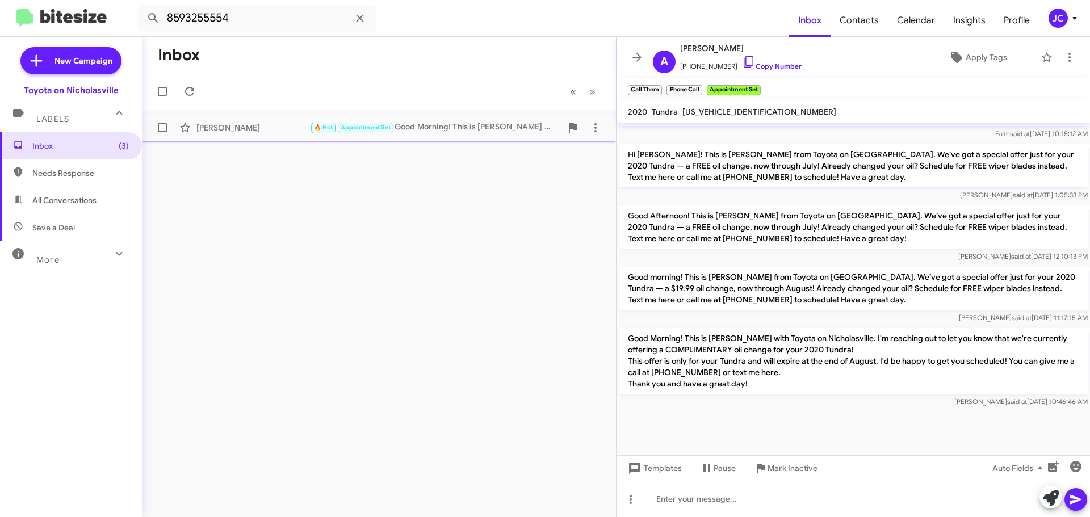
click at [413, 127] on div "🔥 Hot Appointment Set Good Morning! This is [PERSON_NAME] with Toyota on Nichol…" at bounding box center [435, 127] width 251 height 13
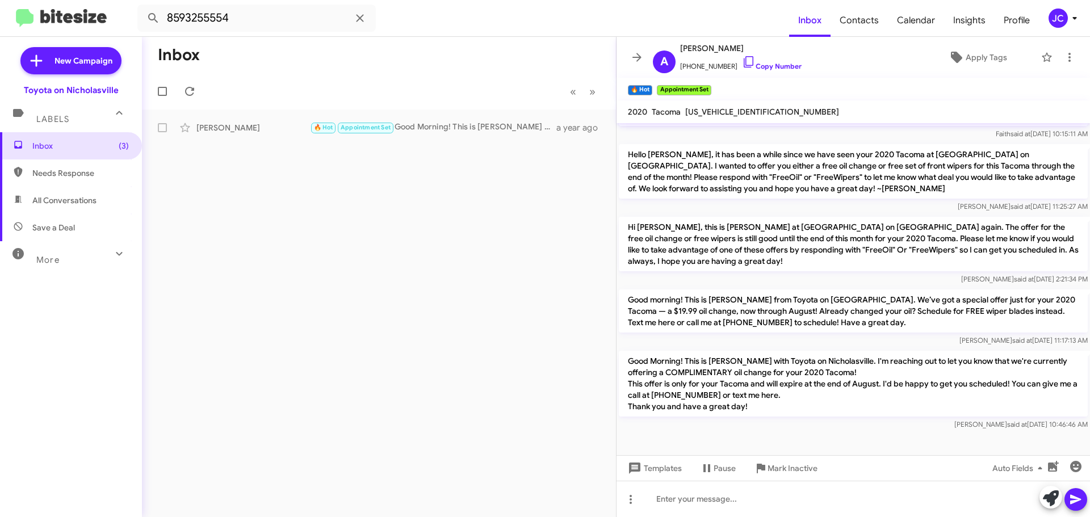
click at [829, 217] on p "Hi [PERSON_NAME], this is [PERSON_NAME] at [GEOGRAPHIC_DATA] on [GEOGRAPHIC_DAT…" at bounding box center [853, 244] width 469 height 54
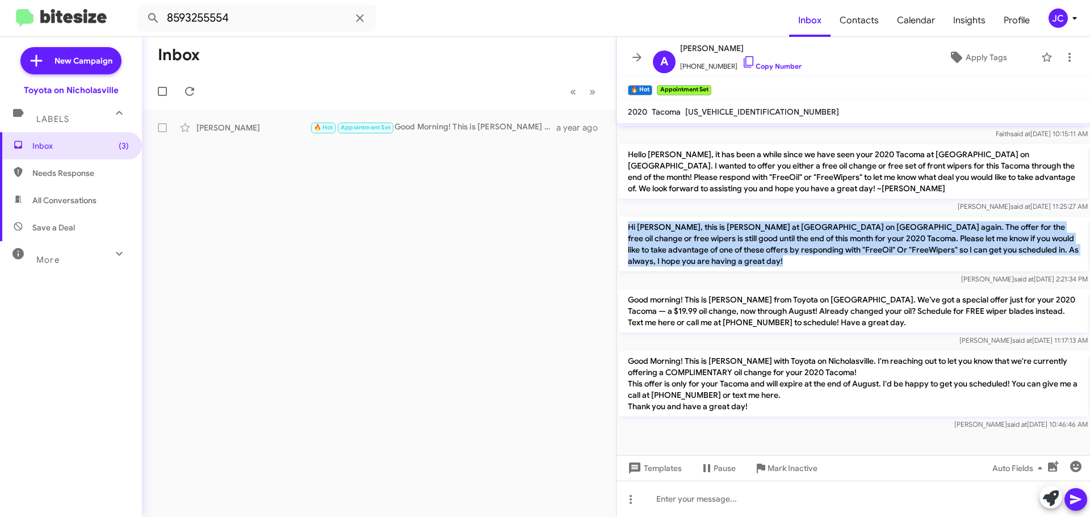
click at [829, 217] on p "Hi [PERSON_NAME], this is [PERSON_NAME] at [GEOGRAPHIC_DATA] on [GEOGRAPHIC_DAT…" at bounding box center [853, 244] width 469 height 54
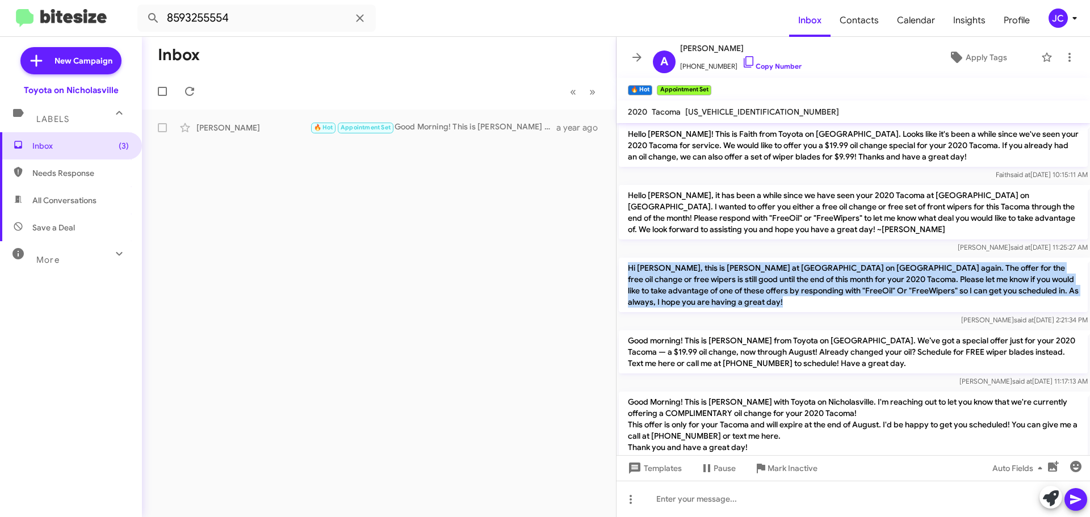
scroll to position [2168, 0]
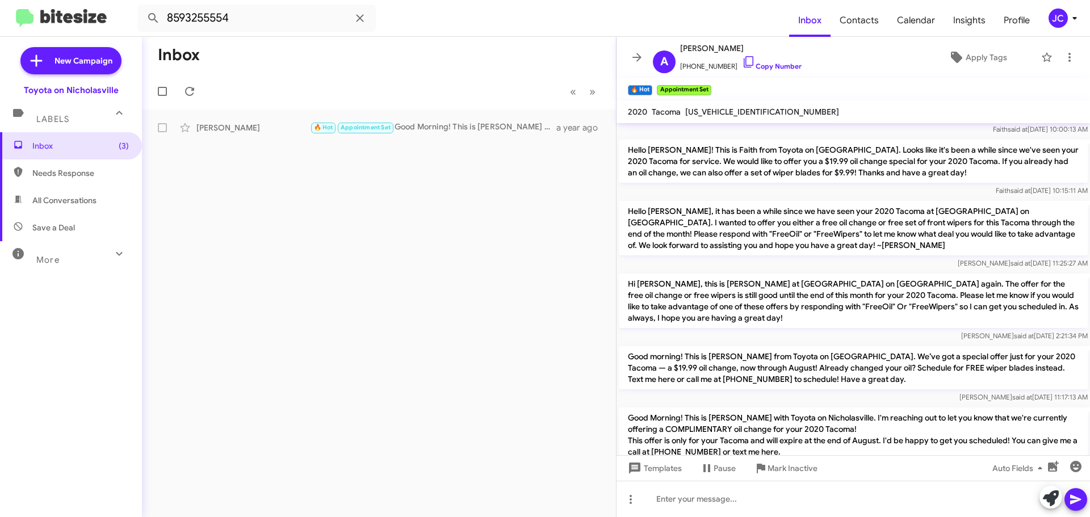
click at [825, 206] on p "Hello [PERSON_NAME], it has been a while since we have seen your 2020 Tacoma at…" at bounding box center [853, 228] width 469 height 54
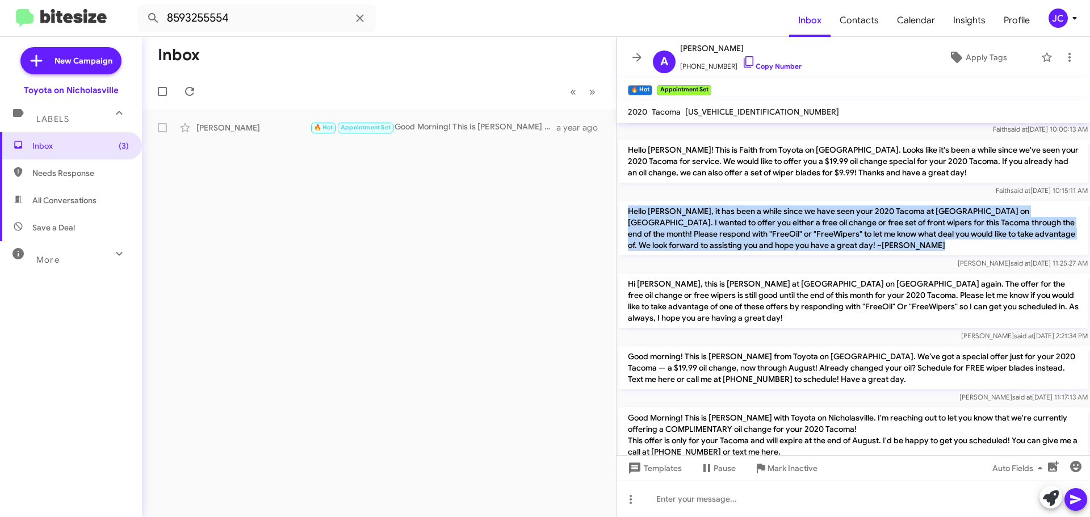
click at [825, 206] on p "Hello [PERSON_NAME], it has been a while since we have seen your 2020 Tacoma at…" at bounding box center [853, 228] width 469 height 54
copy p "Hello [PERSON_NAME], it has been a while since we have seen your 2020 Tacoma at…"
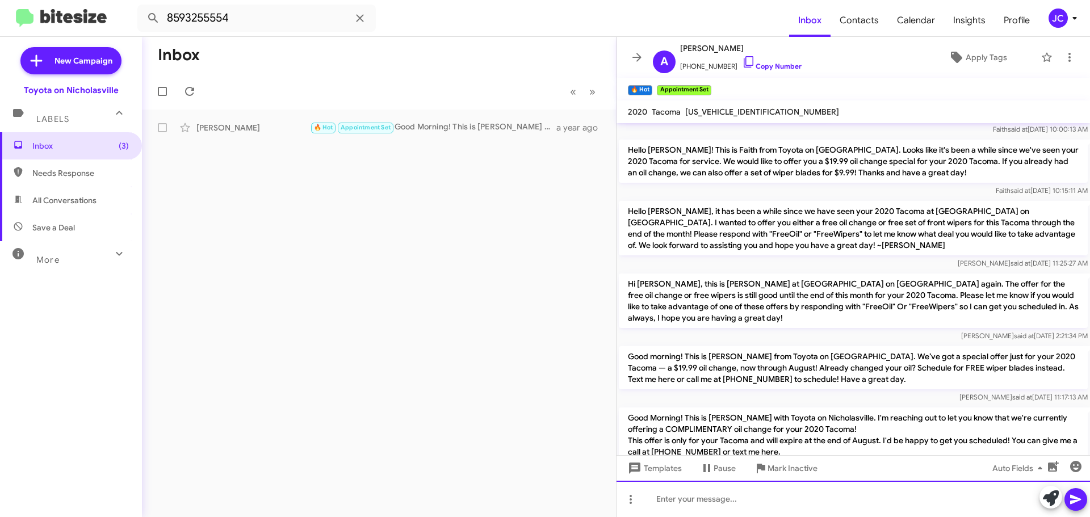
click at [749, 504] on div at bounding box center [852, 499] width 473 height 36
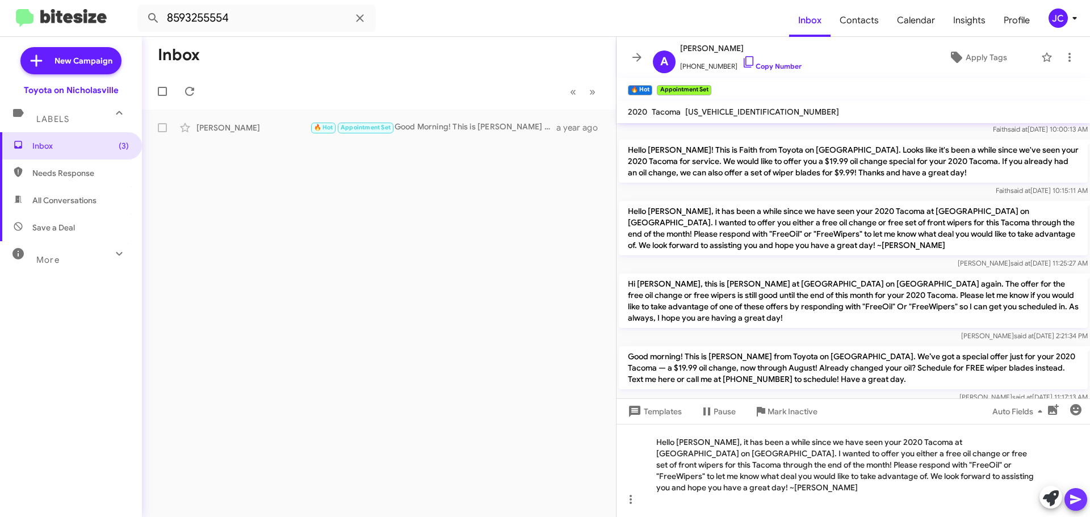
click at [1071, 492] on span at bounding box center [1076, 499] width 14 height 23
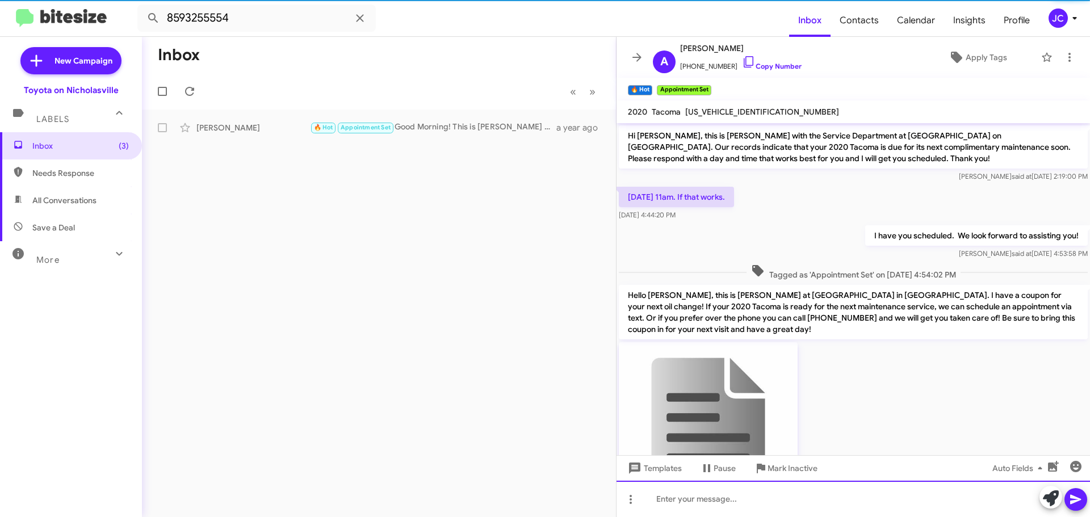
scroll to position [57, 0]
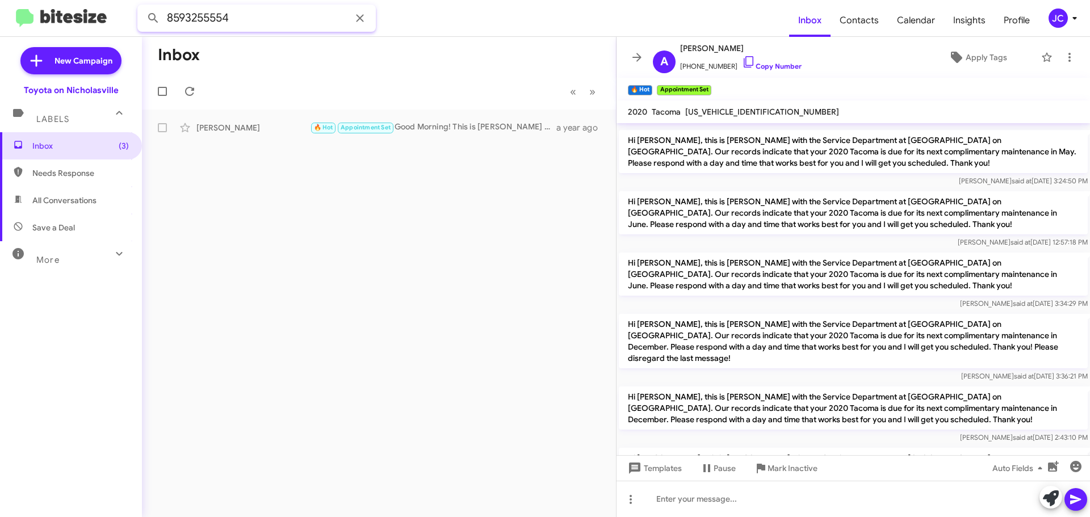
drag, startPoint x: 287, startPoint y: 27, endPoint x: 273, endPoint y: 26, distance: 13.7
click at [273, 26] on input "8593255554" at bounding box center [256, 18] width 238 height 27
click at [273, 25] on input "8593255554" at bounding box center [256, 18] width 238 height 27
paste input "4209800"
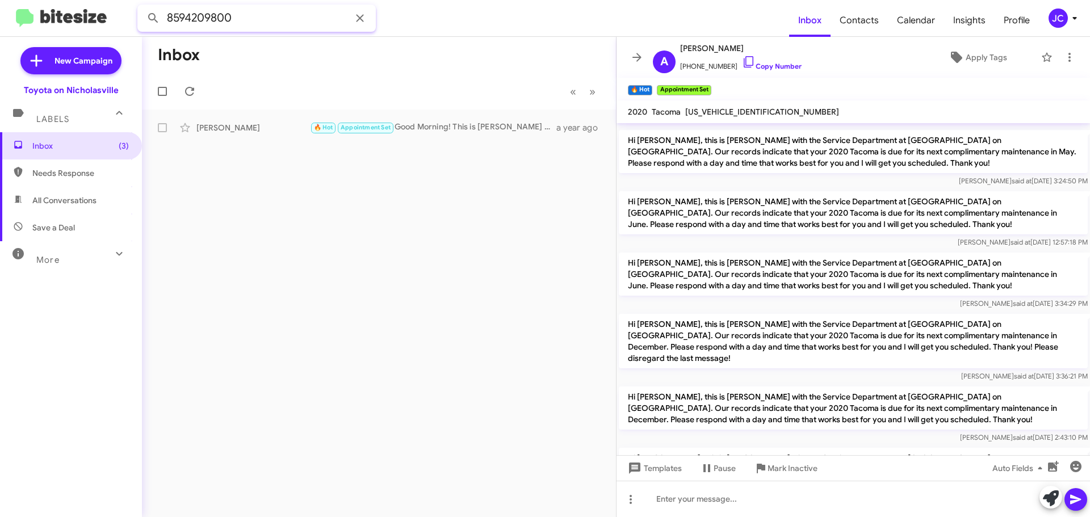
type input "8594209800"
click at [142, 7] on button at bounding box center [153, 18] width 23 height 23
drag, startPoint x: 364, startPoint y: 134, endPoint x: 372, endPoint y: 134, distance: 7.9
click at [364, 134] on div "[PERSON_NAME] Good Morning! This is [PERSON_NAME] with Toyota on Nicholasville.…" at bounding box center [379, 127] width 456 height 23
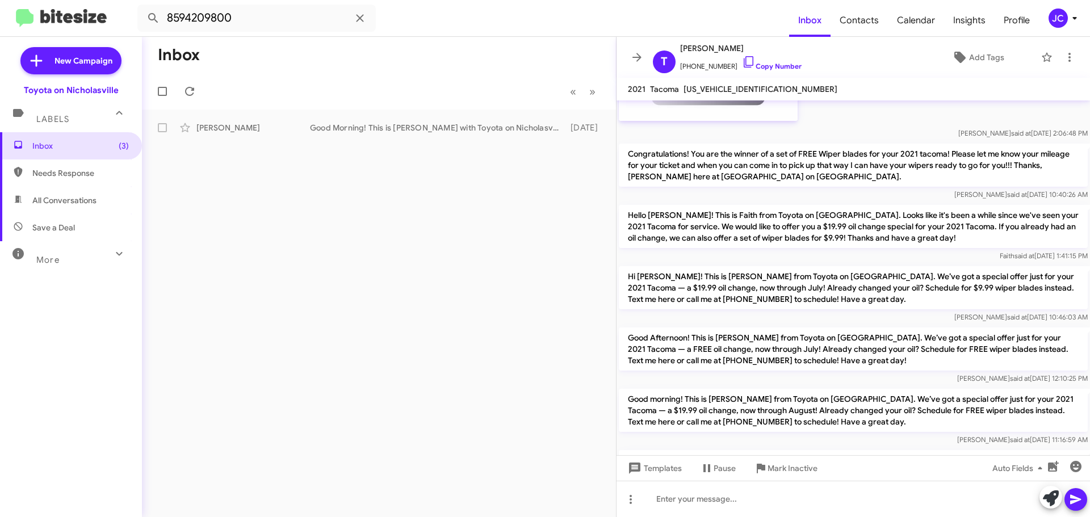
scroll to position [1418, 0]
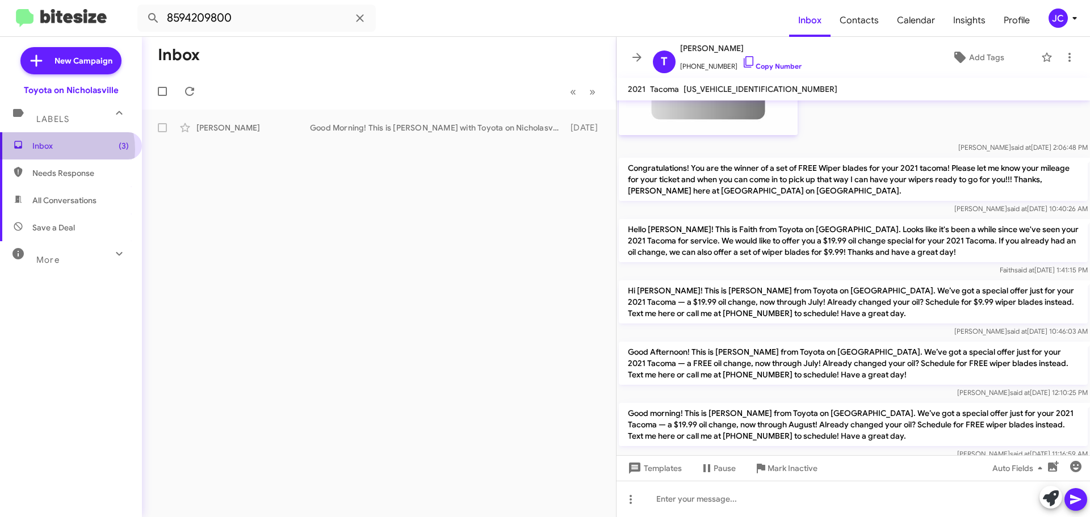
click at [57, 149] on span "Inbox (3)" at bounding box center [80, 145] width 96 height 11
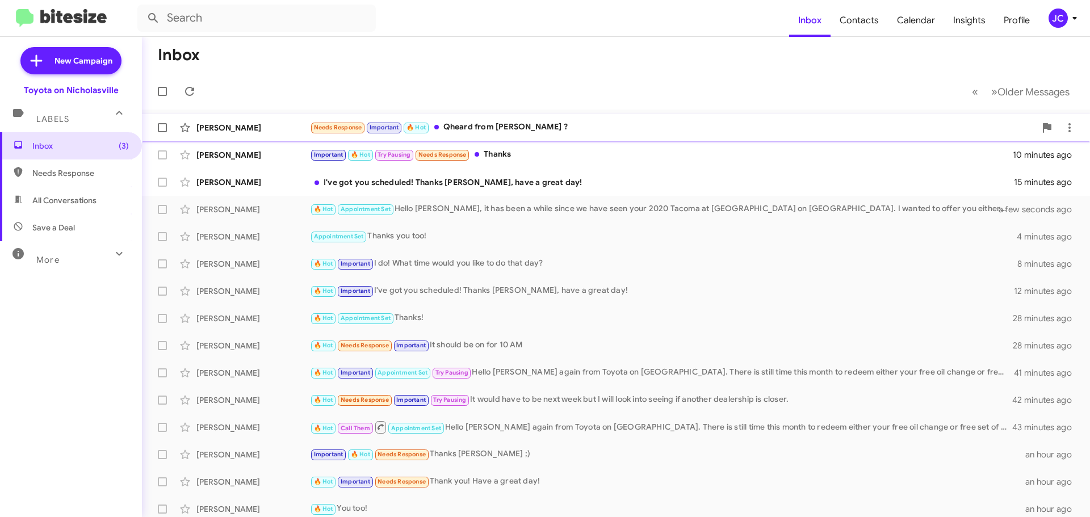
click at [236, 133] on div "[PERSON_NAME]" at bounding box center [253, 127] width 114 height 11
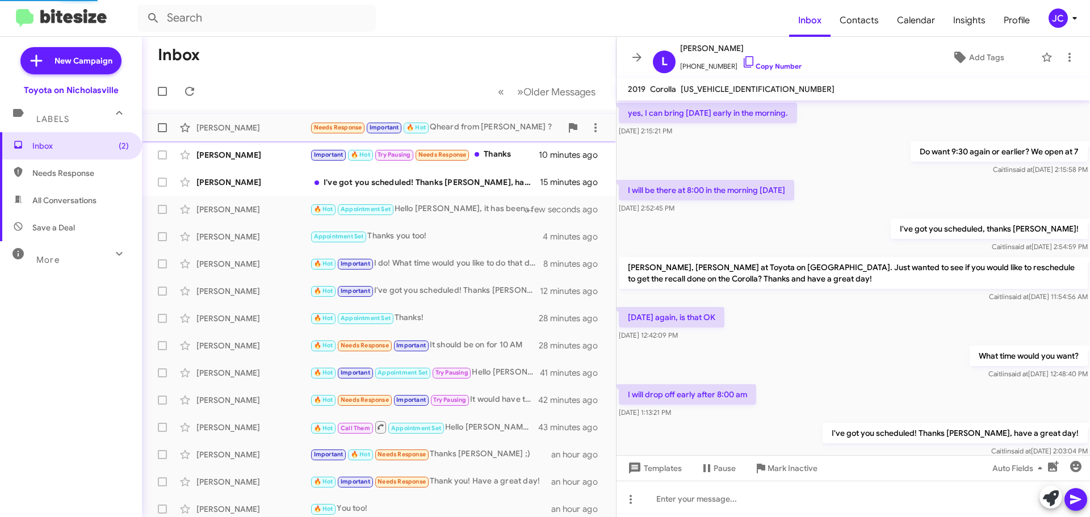
scroll to position [517, 0]
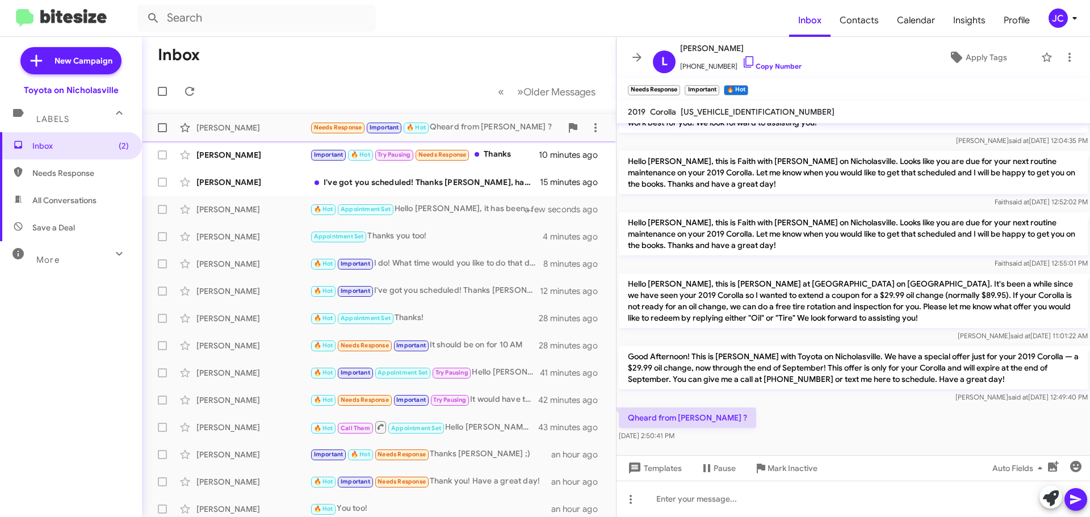
click at [163, 127] on span at bounding box center [162, 127] width 9 height 9
click at [162, 132] on input "checkbox" at bounding box center [162, 132] width 1 height 1
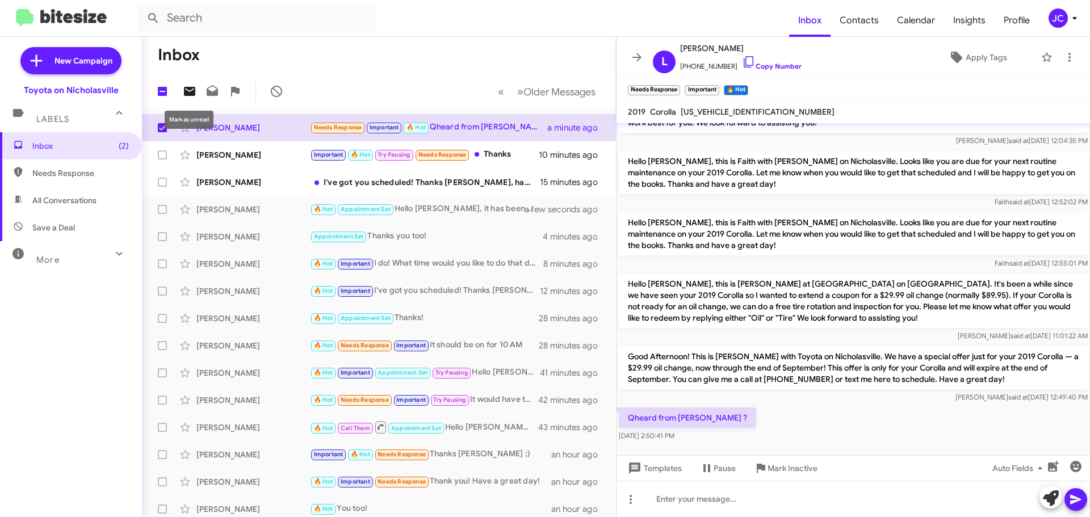
click at [187, 94] on icon at bounding box center [189, 91] width 11 height 9
click at [88, 142] on span "Inbox (3)" at bounding box center [80, 145] width 96 height 11
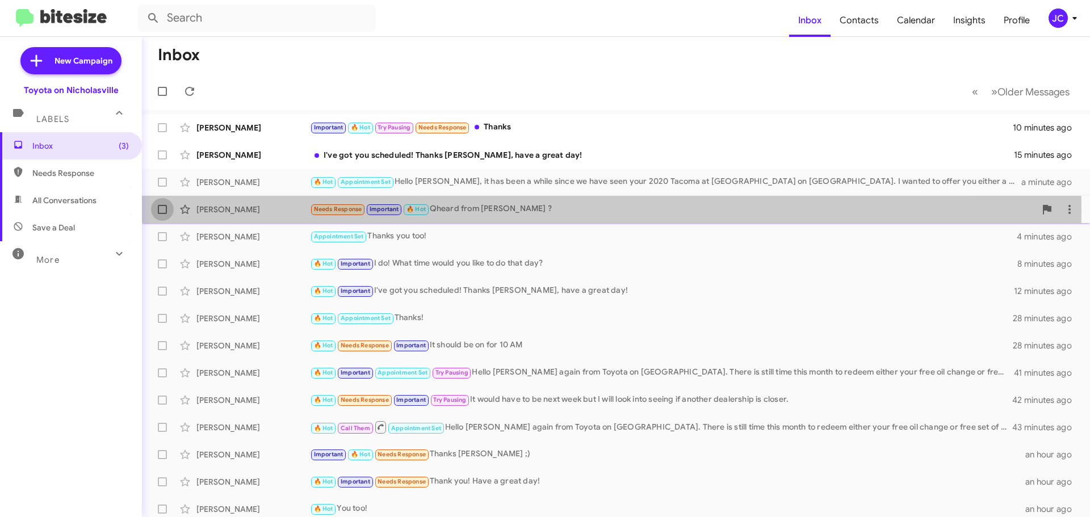
click at [162, 212] on span at bounding box center [162, 209] width 9 height 9
click at [162, 214] on input "checkbox" at bounding box center [162, 214] width 1 height 1
checkbox input "true"
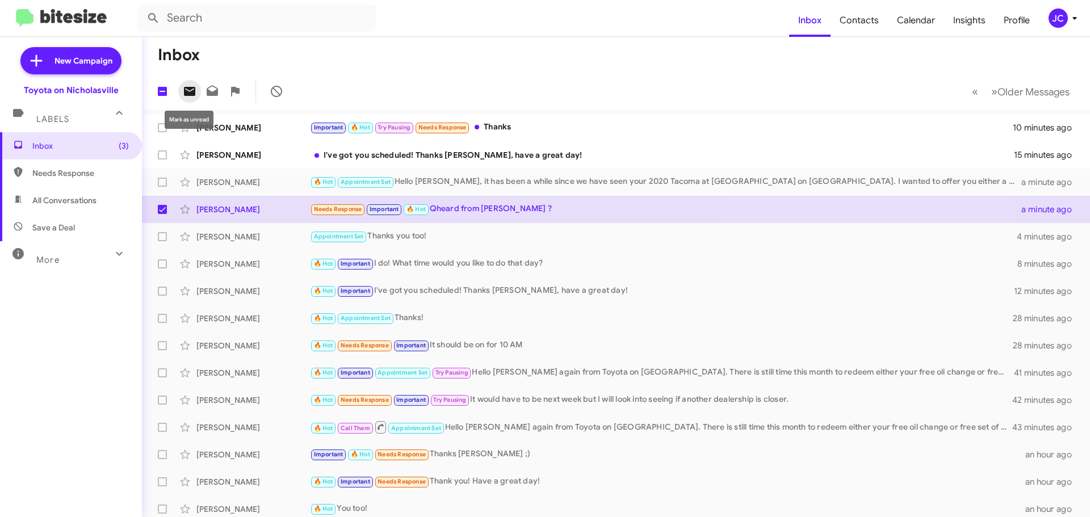
click at [193, 87] on icon at bounding box center [189, 91] width 11 height 9
click at [261, 23] on input "text" at bounding box center [256, 18] width 238 height 27
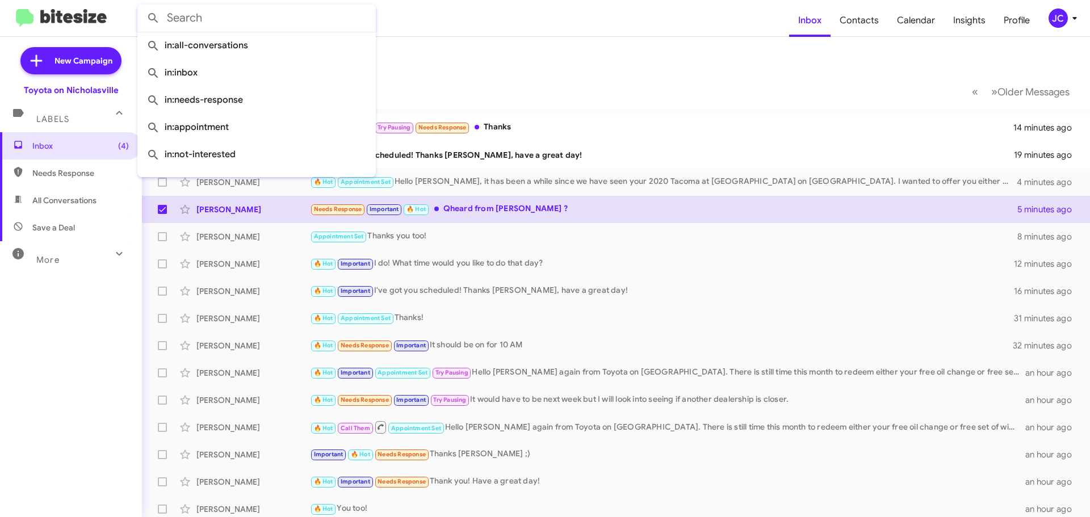
click at [261, 23] on input "text" at bounding box center [256, 18] width 238 height 27
paste input "8596292898"
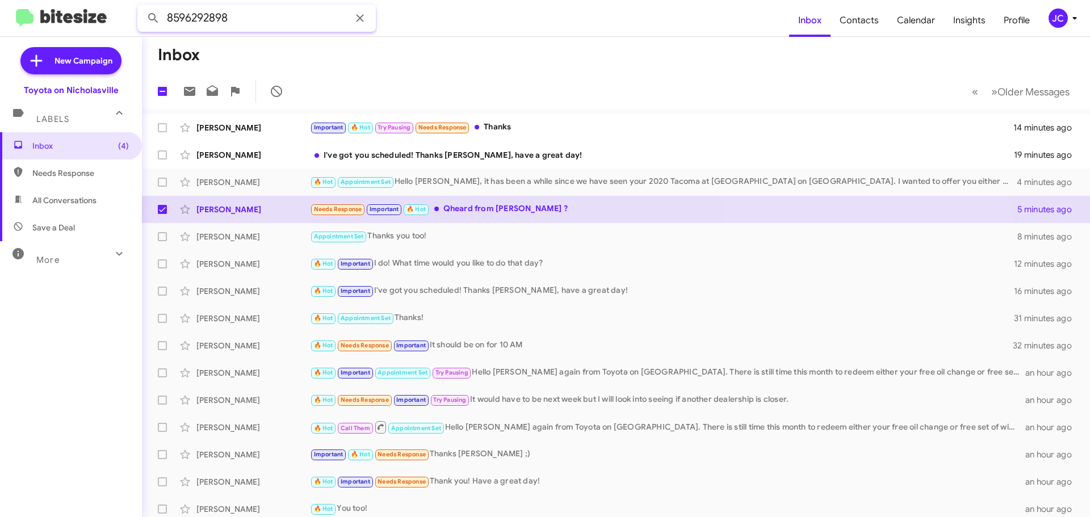
type input "8596292898"
click at [142, 7] on button at bounding box center [153, 18] width 23 height 23
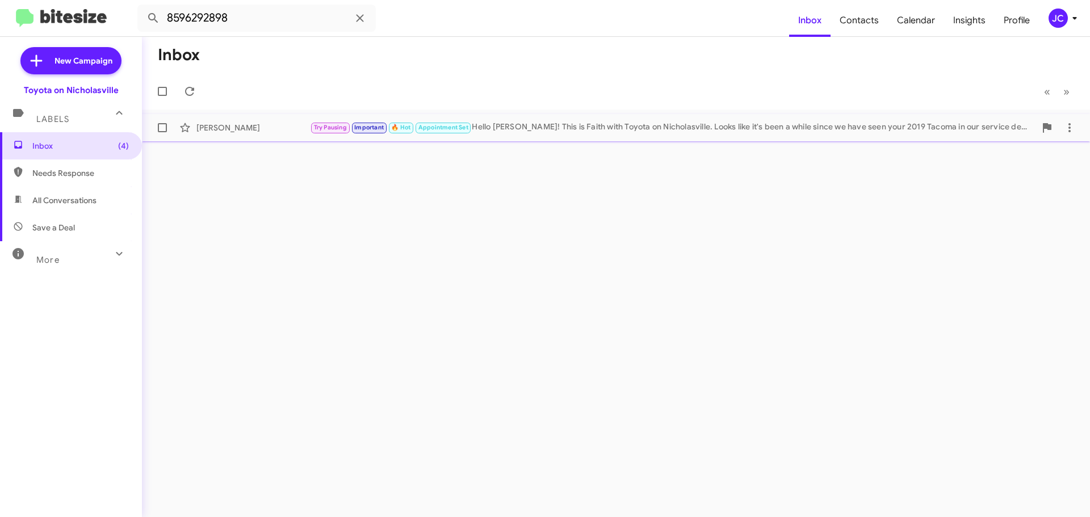
click at [211, 135] on div "[PERSON_NAME] Try Pausing Important 🔥 Hot Appointment Set Hello [PERSON_NAME]! …" at bounding box center [616, 127] width 930 height 23
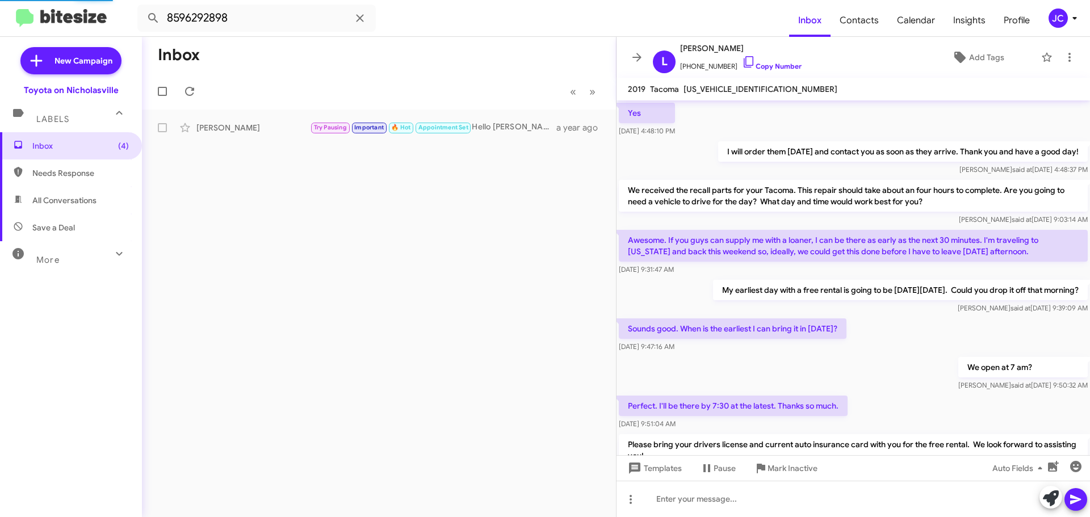
scroll to position [841, 0]
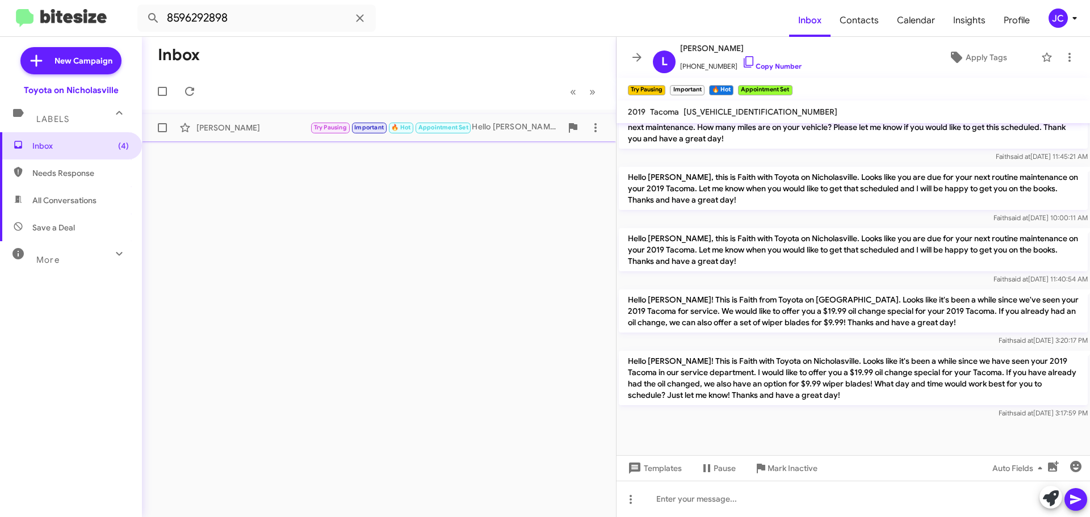
click at [253, 117] on div "[PERSON_NAME] Try Pausing Important 🔥 Hot Appointment Set Hello [PERSON_NAME]! …" at bounding box center [379, 127] width 456 height 23
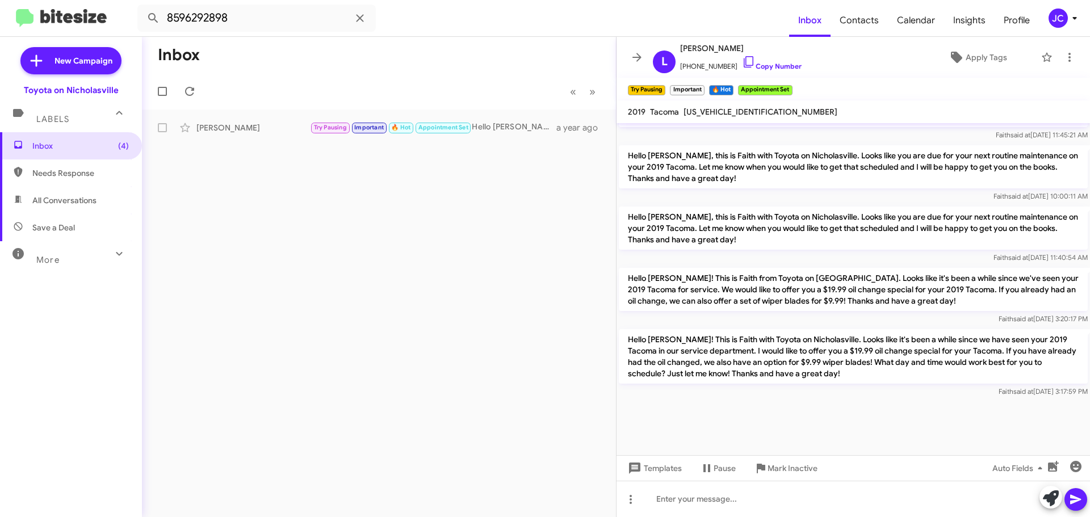
scroll to position [863, 0]
click at [99, 138] on span "Inbox (4)" at bounding box center [71, 145] width 142 height 27
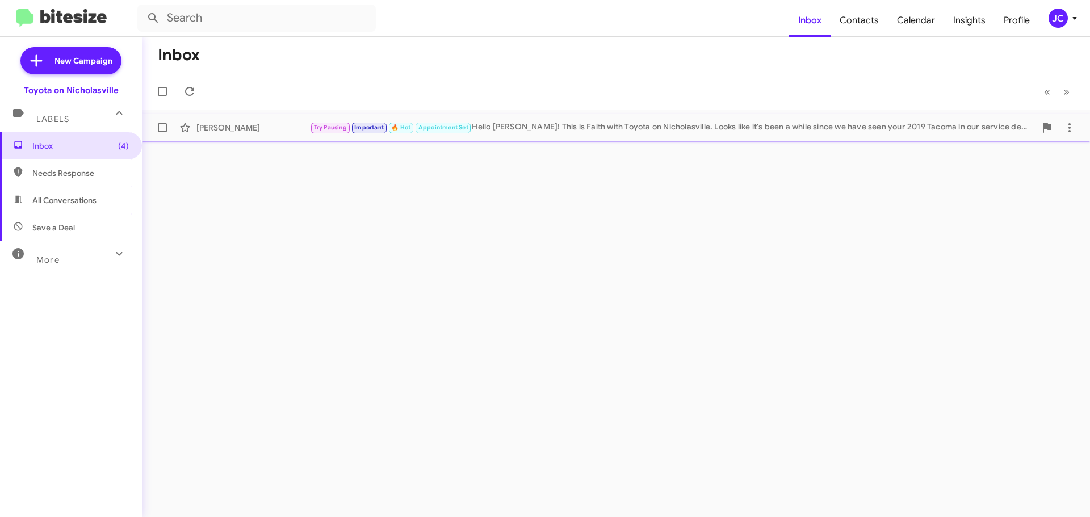
click at [281, 140] on span "[PERSON_NAME] Try Pausing Important 🔥 Hot Appointment Set Hello [PERSON_NAME]! …" at bounding box center [616, 127] width 948 height 27
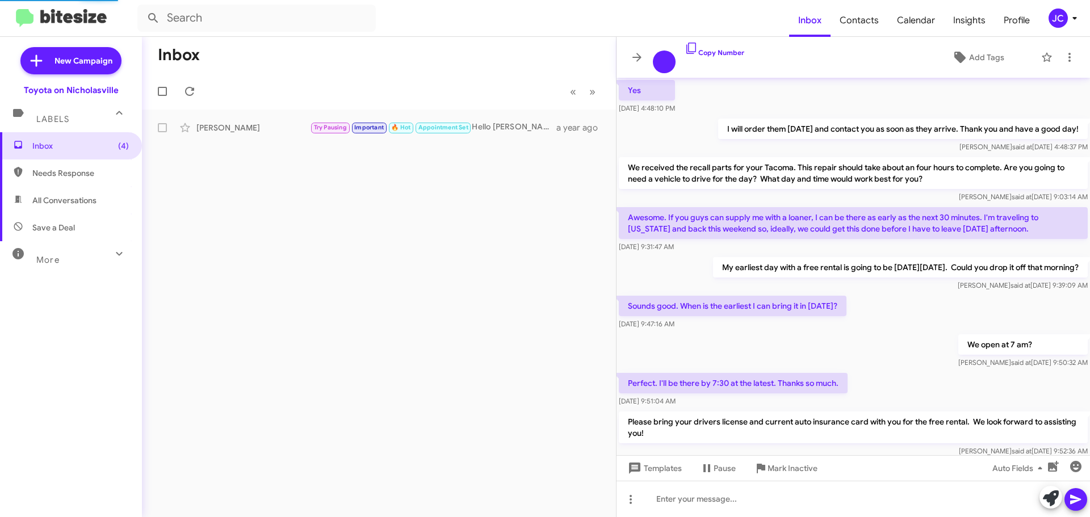
scroll to position [818, 0]
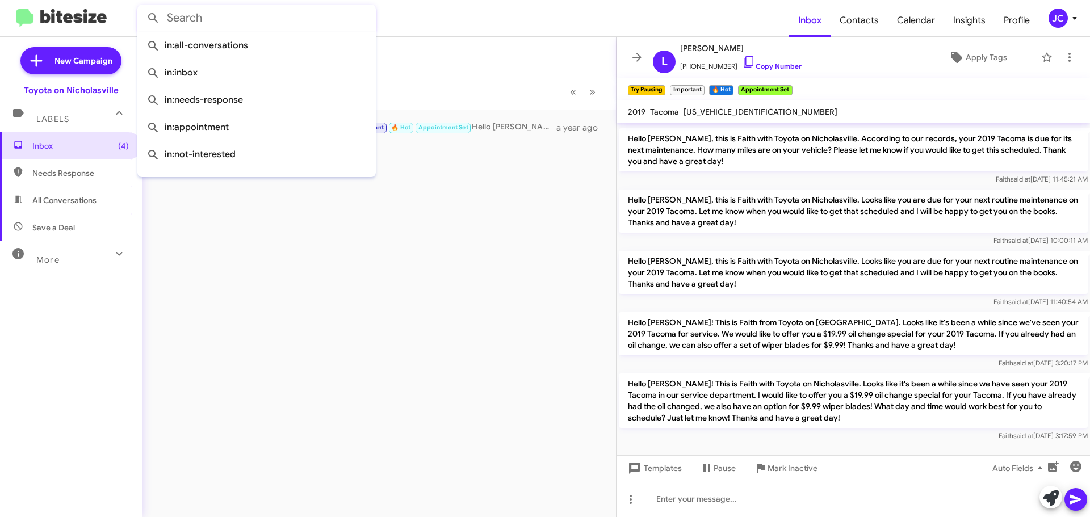
click at [317, 24] on input "text" at bounding box center [256, 18] width 238 height 27
paste input "8595536132"
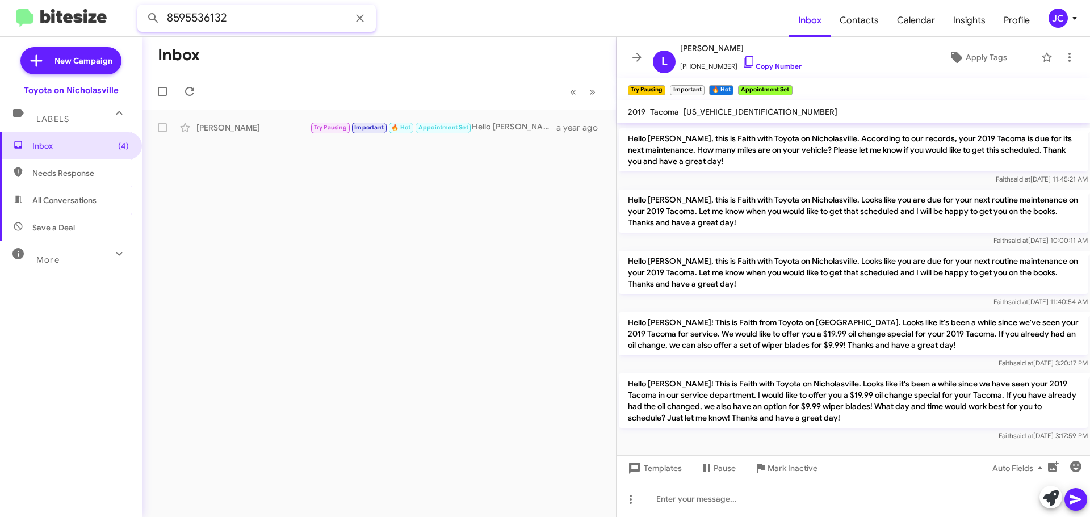
click at [142, 7] on button at bounding box center [153, 18] width 23 height 23
click at [285, 123] on div "[PERSON_NAME]" at bounding box center [253, 127] width 114 height 11
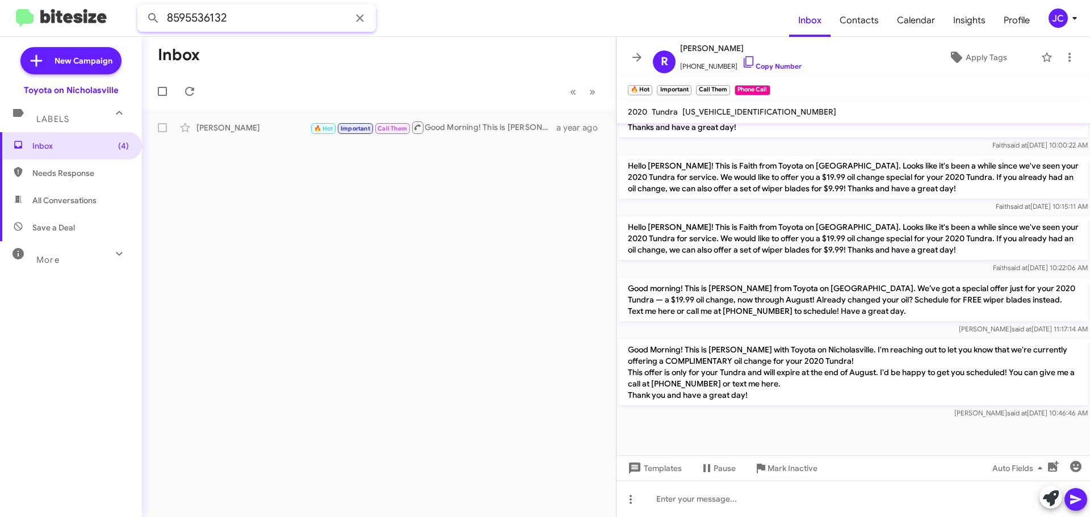
click at [250, 28] on input "8595536132" at bounding box center [256, 18] width 238 height 27
paste input "8673"
click at [142, 7] on button at bounding box center [153, 18] width 23 height 23
click at [245, 120] on div "[PERSON_NAME] 🔥 Hot Good Morning! This is [PERSON_NAME] with Toyota on Nicholas…" at bounding box center [379, 127] width 456 height 23
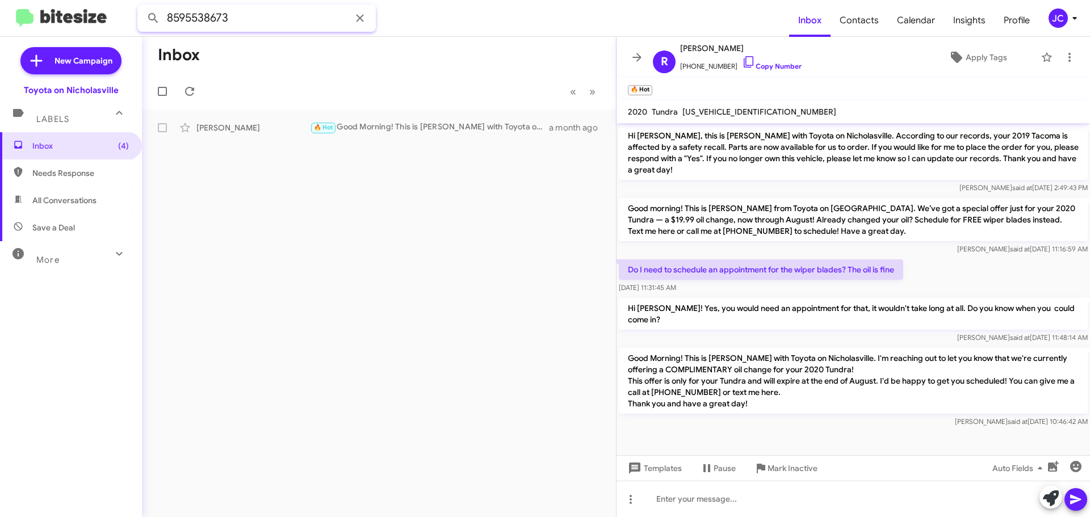
drag, startPoint x: 76, startPoint y: 27, endPoint x: 0, endPoint y: 27, distance: 76.1
click at [0, 27] on mat-toolbar "8595538673 Inbox Contacts Calendar Insights Profile JC" at bounding box center [545, 18] width 1090 height 36
paste input "4214827"
type input "8594214827"
click at [142, 7] on button at bounding box center [153, 18] width 23 height 23
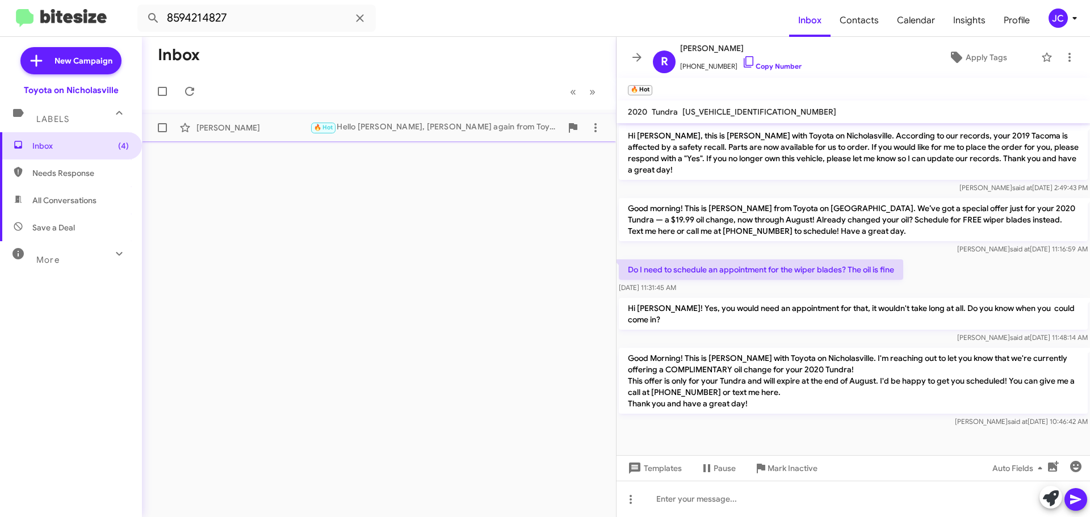
click at [252, 127] on div "[PERSON_NAME]" at bounding box center [253, 127] width 114 height 11
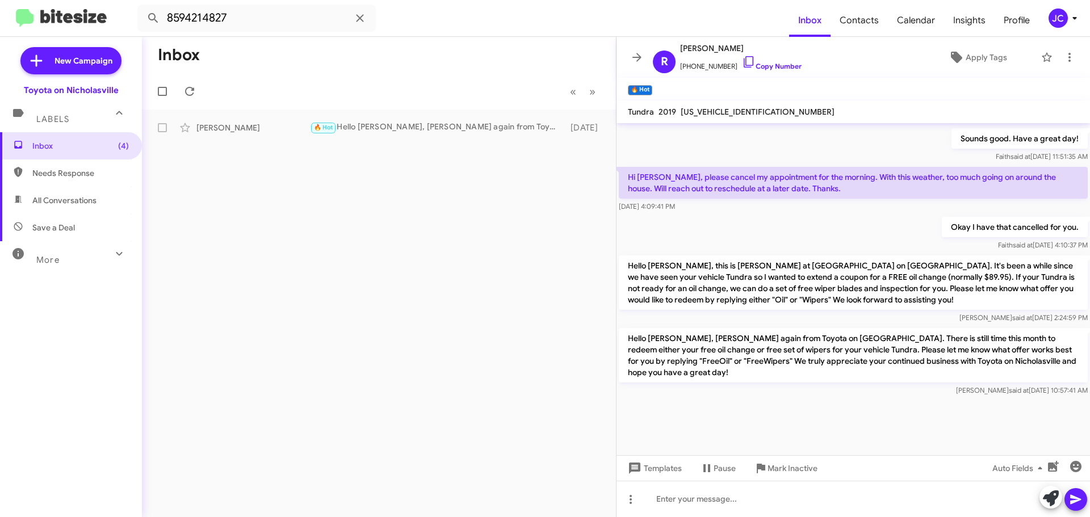
click at [725, 292] on p "Hello [PERSON_NAME], this is [PERSON_NAME] at [GEOGRAPHIC_DATA] on [GEOGRAPHIC_…" at bounding box center [853, 282] width 469 height 54
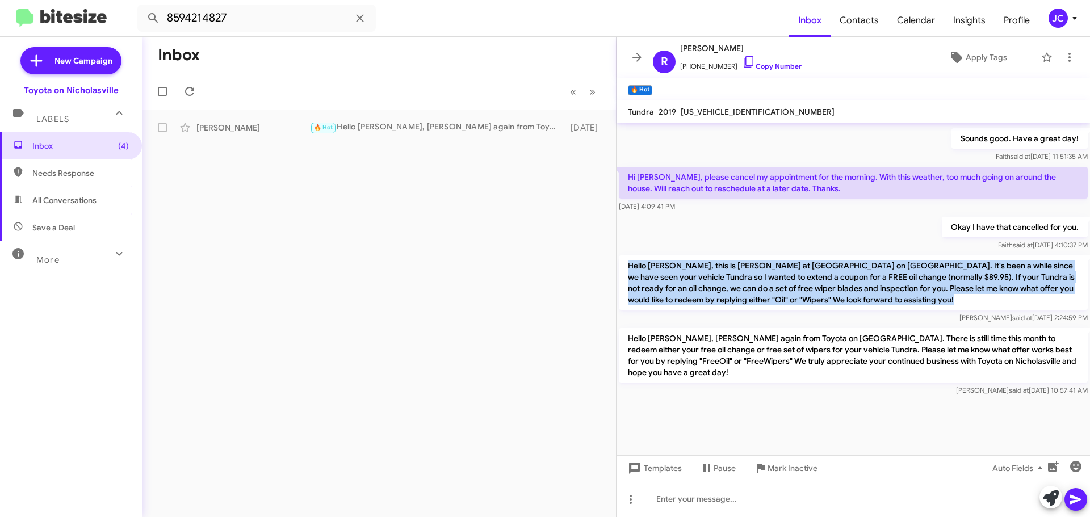
click at [725, 292] on p "Hello [PERSON_NAME], this is [PERSON_NAME] at [GEOGRAPHIC_DATA] on [GEOGRAPHIC_…" at bounding box center [853, 282] width 469 height 54
copy p "Hello [PERSON_NAME], this is [PERSON_NAME] at [GEOGRAPHIC_DATA] on [GEOGRAPHIC_…"
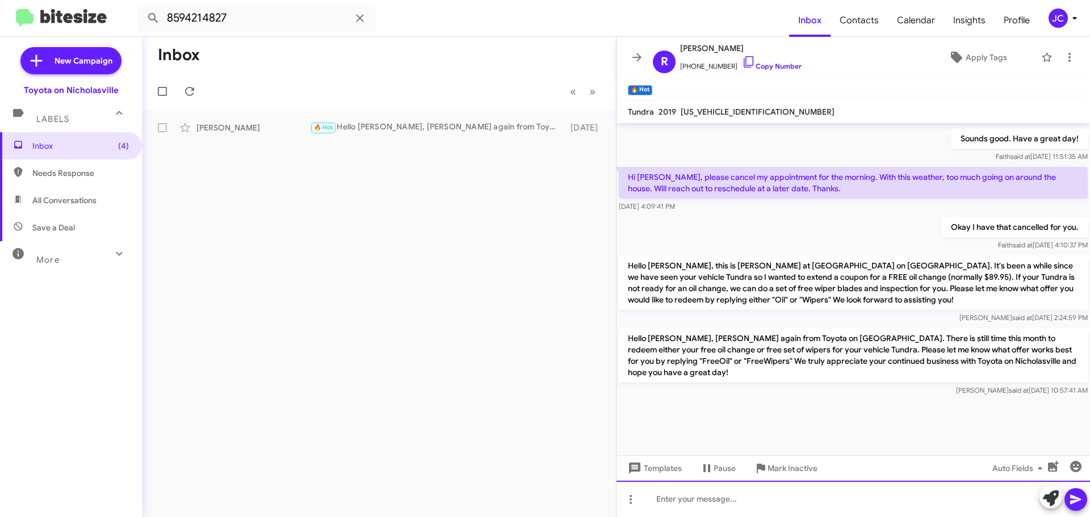
click at [671, 495] on div at bounding box center [852, 499] width 473 height 36
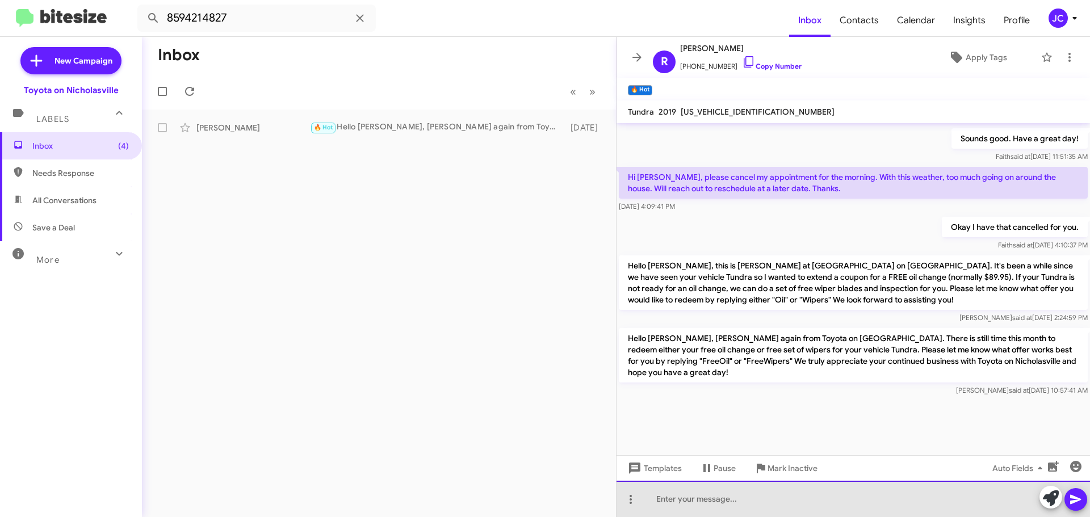
paste div
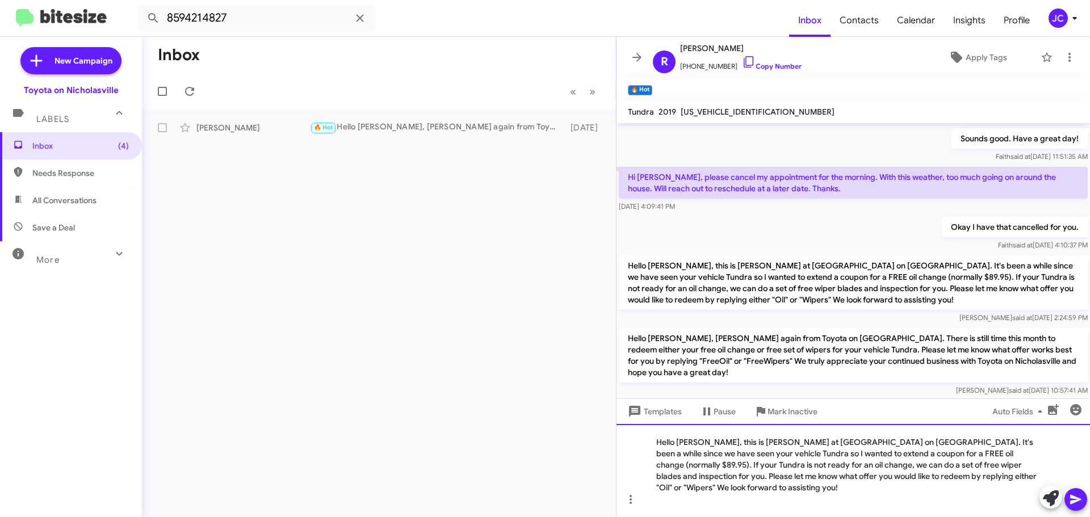
click at [1031, 453] on div "Hello [PERSON_NAME], this is [PERSON_NAME] at [GEOGRAPHIC_DATA] on [GEOGRAPHIC_…" at bounding box center [852, 470] width 473 height 93
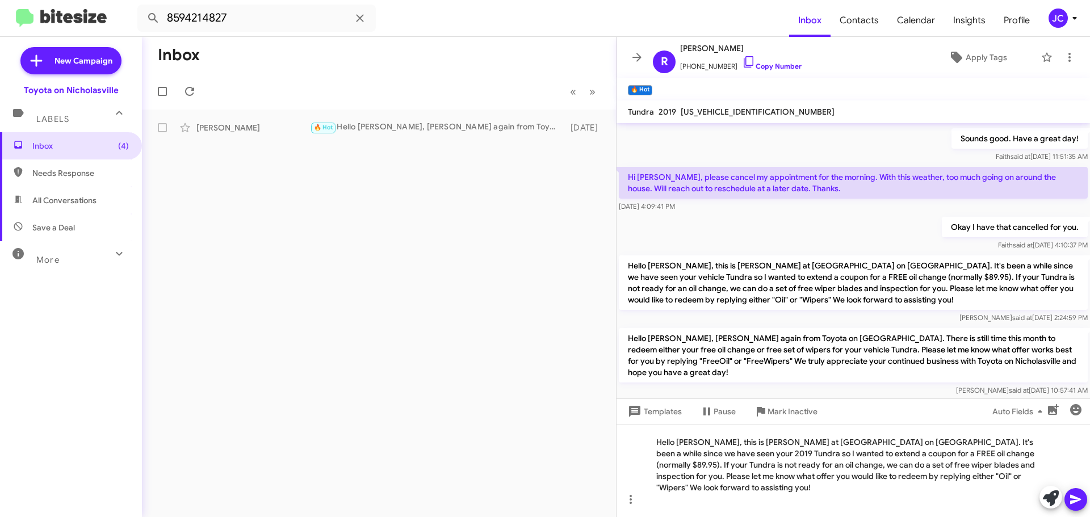
click at [1070, 493] on icon at bounding box center [1076, 500] width 14 height 14
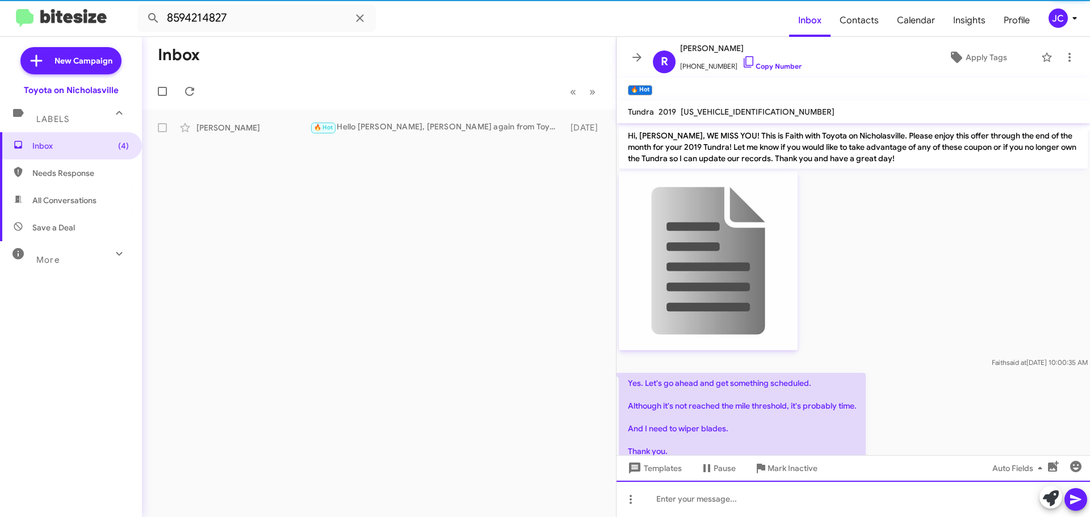
scroll to position [57, 0]
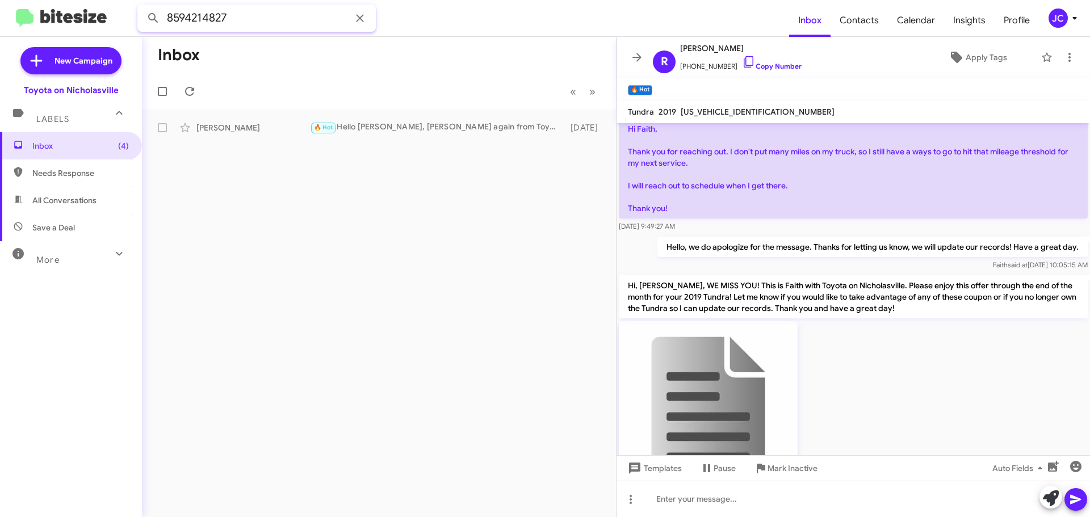
drag, startPoint x: 259, startPoint y: 18, endPoint x: 0, endPoint y: 7, distance: 259.6
click at [0, 18] on mat-toolbar "8594214827 Inbox Contacts Calendar Insights Profile JC" at bounding box center [545, 18] width 1090 height 36
paste input "3399205"
click at [142, 7] on button at bounding box center [153, 18] width 23 height 23
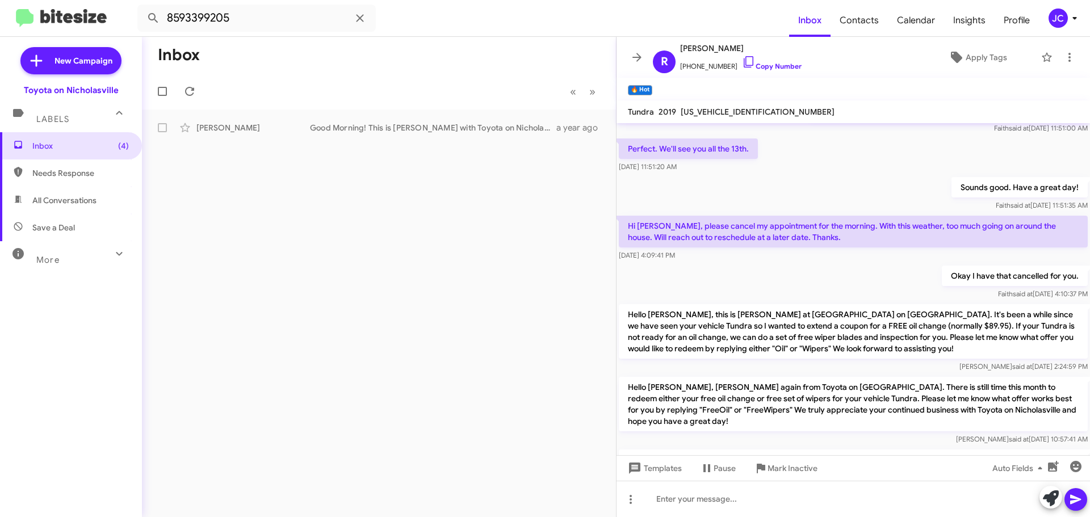
scroll to position [1178, 0]
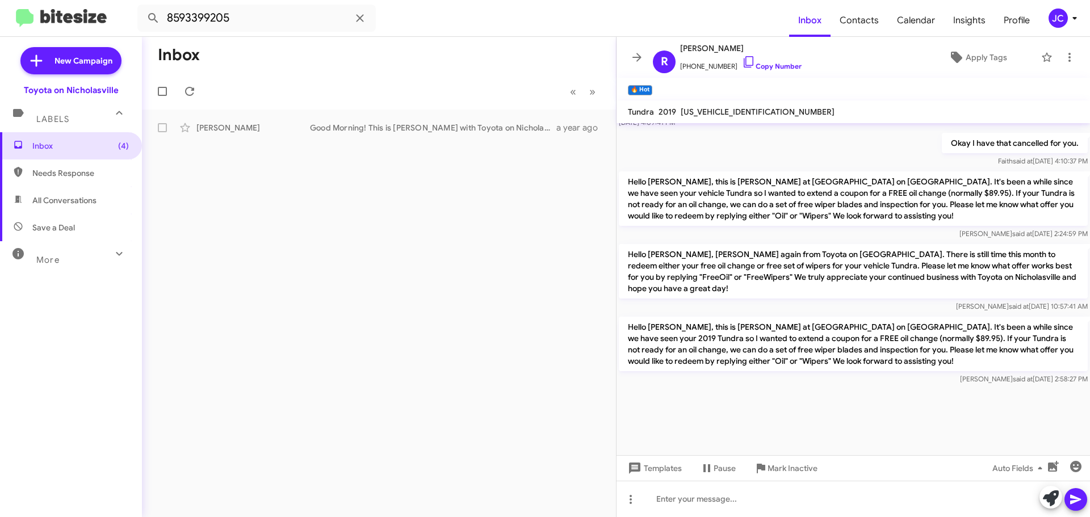
click at [772, 353] on p "Hello [PERSON_NAME], this is [PERSON_NAME] at [GEOGRAPHIC_DATA] on [GEOGRAPHIC_…" at bounding box center [853, 344] width 469 height 54
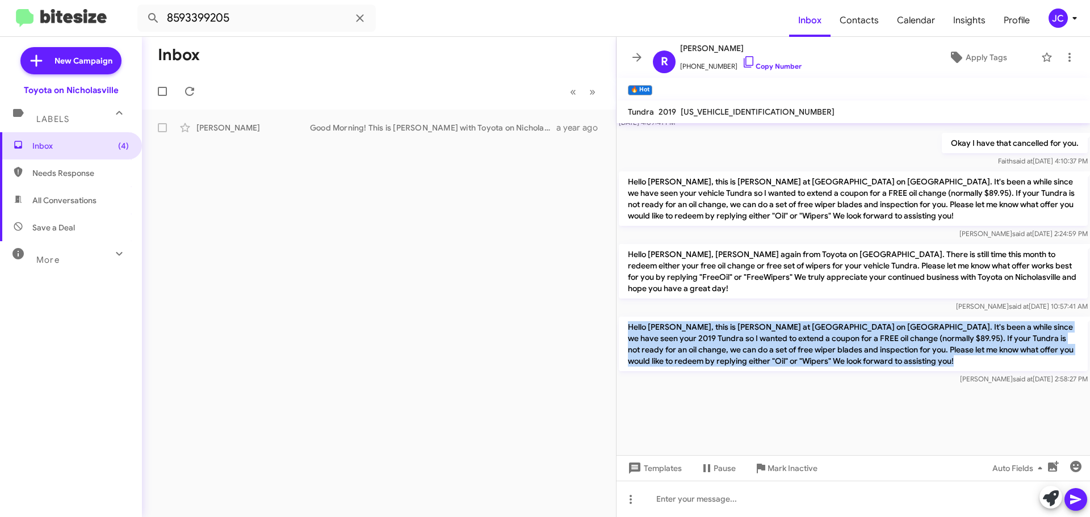
click at [772, 353] on p "Hello [PERSON_NAME], this is [PERSON_NAME] at [GEOGRAPHIC_DATA] on [GEOGRAPHIC_…" at bounding box center [853, 344] width 469 height 54
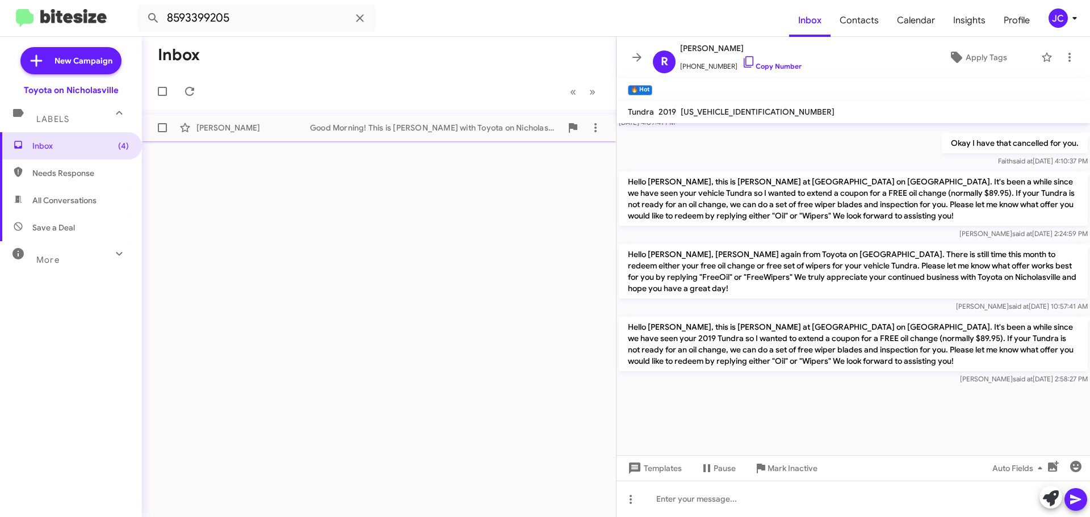
click at [266, 126] on div "[PERSON_NAME]" at bounding box center [253, 127] width 114 height 11
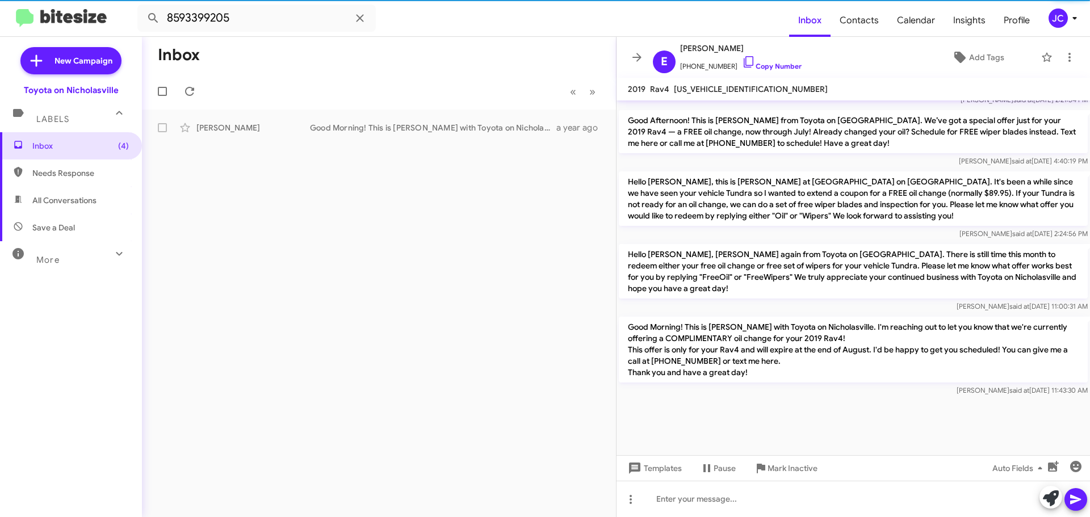
scroll to position [1148, 0]
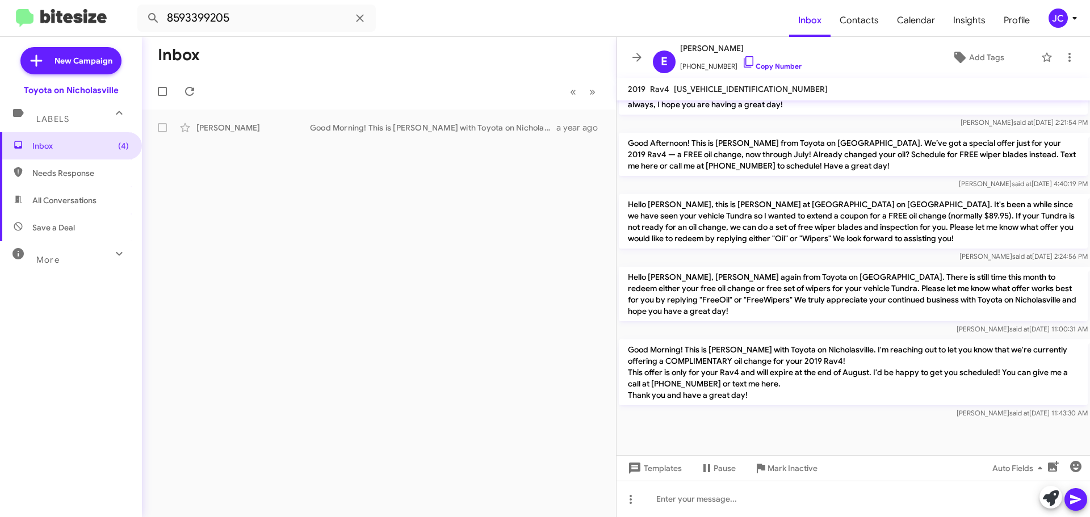
click at [768, 194] on p "Hello [PERSON_NAME], this is [PERSON_NAME] at [GEOGRAPHIC_DATA] on [GEOGRAPHIC_…" at bounding box center [853, 221] width 469 height 54
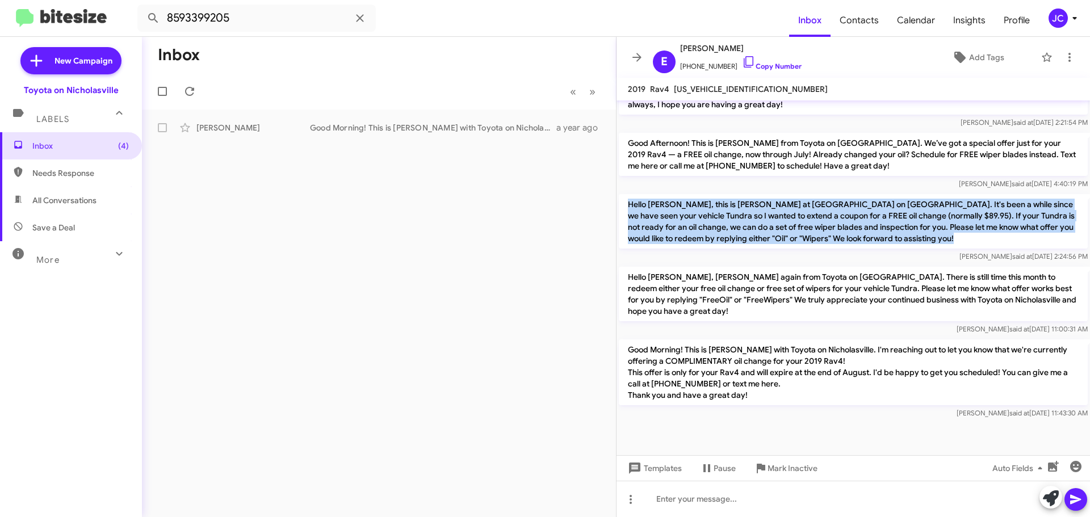
click at [768, 194] on p "Hello [PERSON_NAME], this is [PERSON_NAME] at [GEOGRAPHIC_DATA] on [GEOGRAPHIC_…" at bounding box center [853, 221] width 469 height 54
copy p "Hello [PERSON_NAME], this is [PERSON_NAME] at [GEOGRAPHIC_DATA] on [GEOGRAPHIC_…"
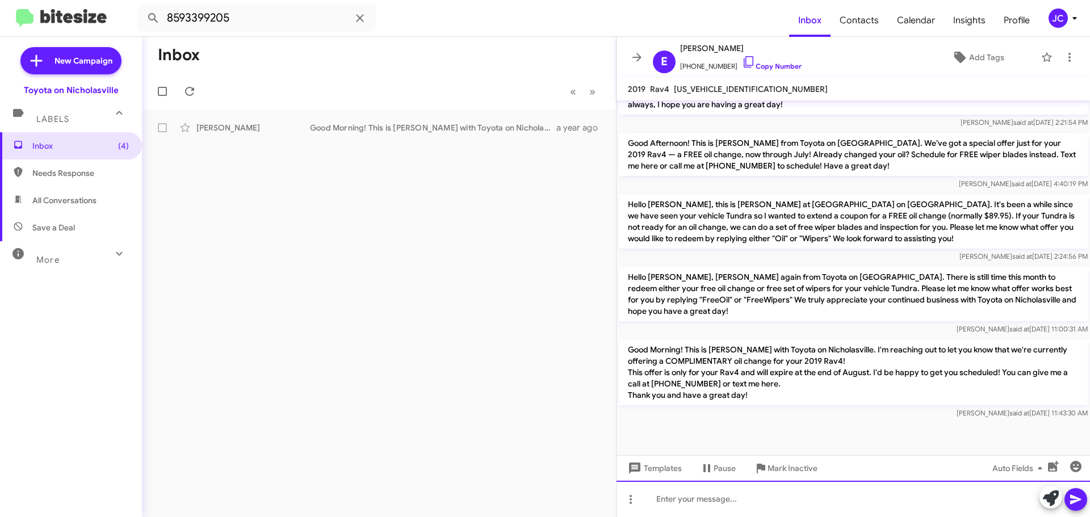
click at [707, 505] on div at bounding box center [852, 499] width 473 height 36
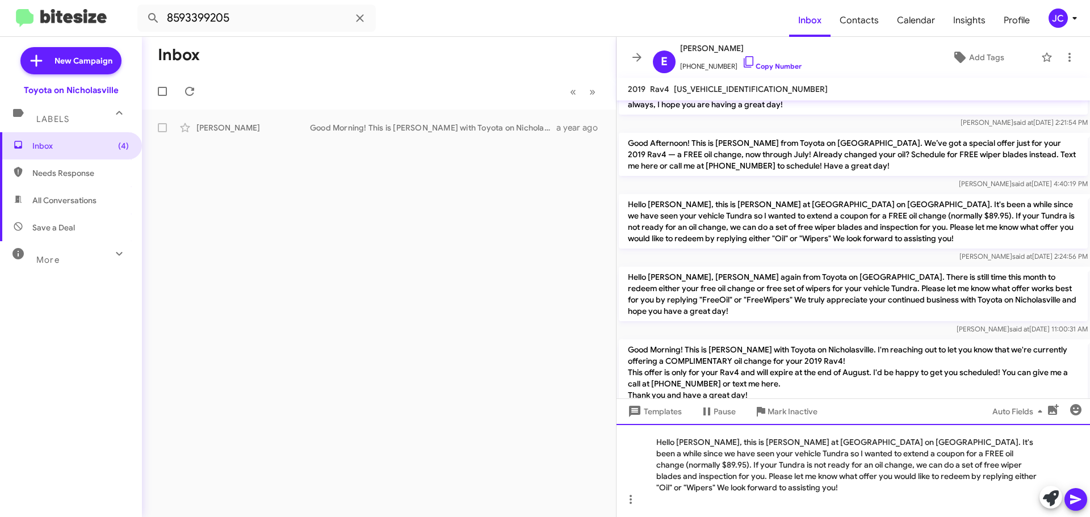
scroll to position [1178, 0]
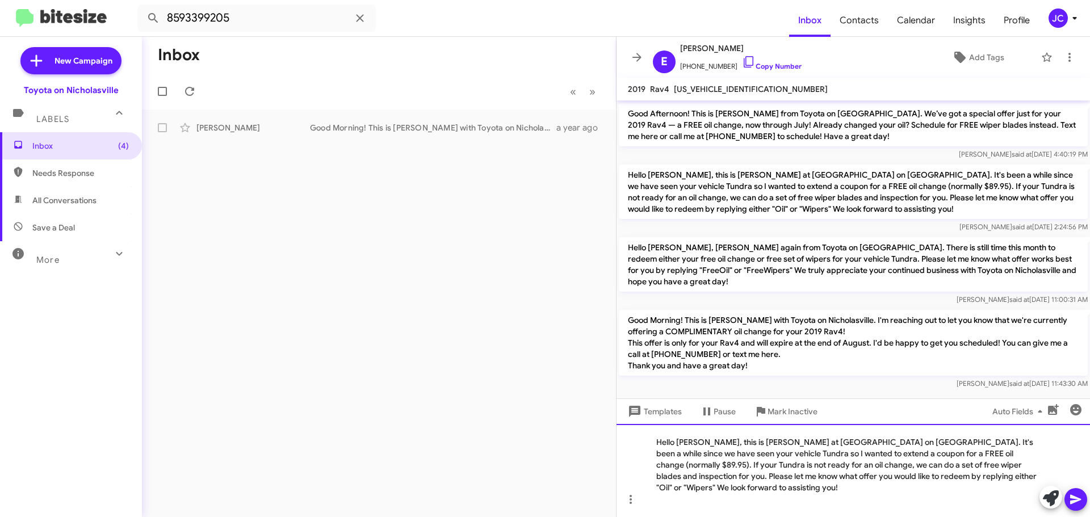
click at [1033, 454] on div "Hello [PERSON_NAME], this is [PERSON_NAME] at [GEOGRAPHIC_DATA] on [GEOGRAPHIC_…" at bounding box center [852, 470] width 473 height 93
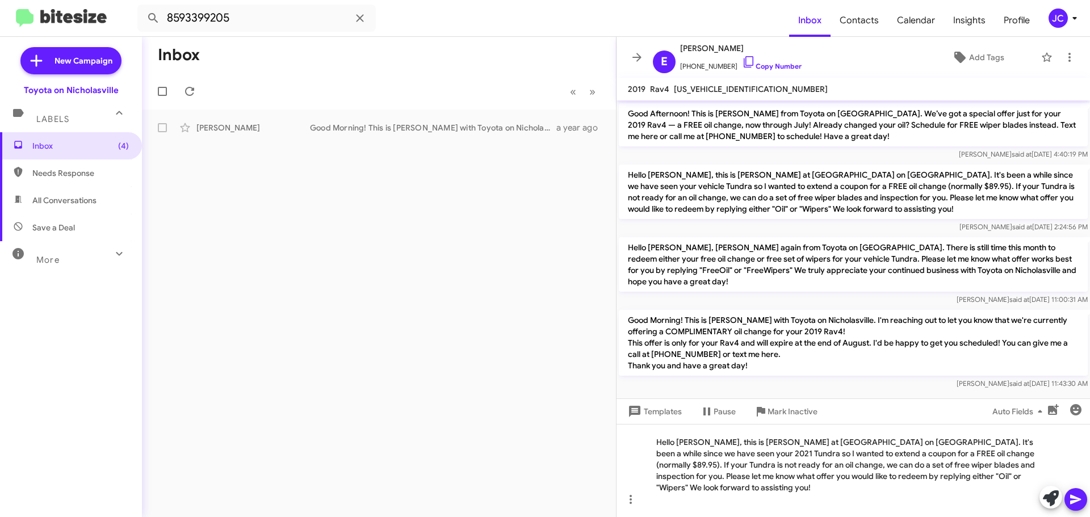
click at [1074, 498] on icon at bounding box center [1075, 500] width 11 height 10
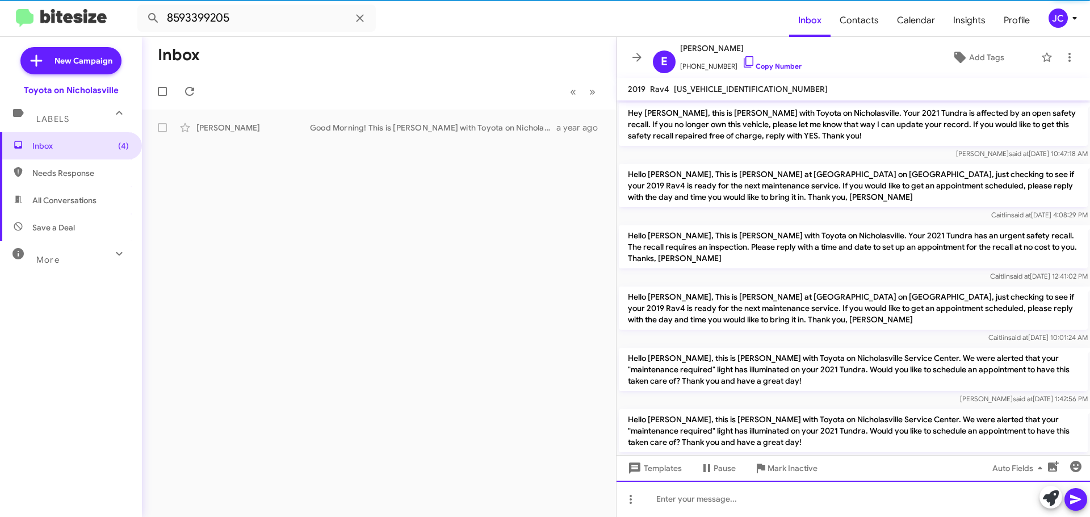
scroll to position [57, 0]
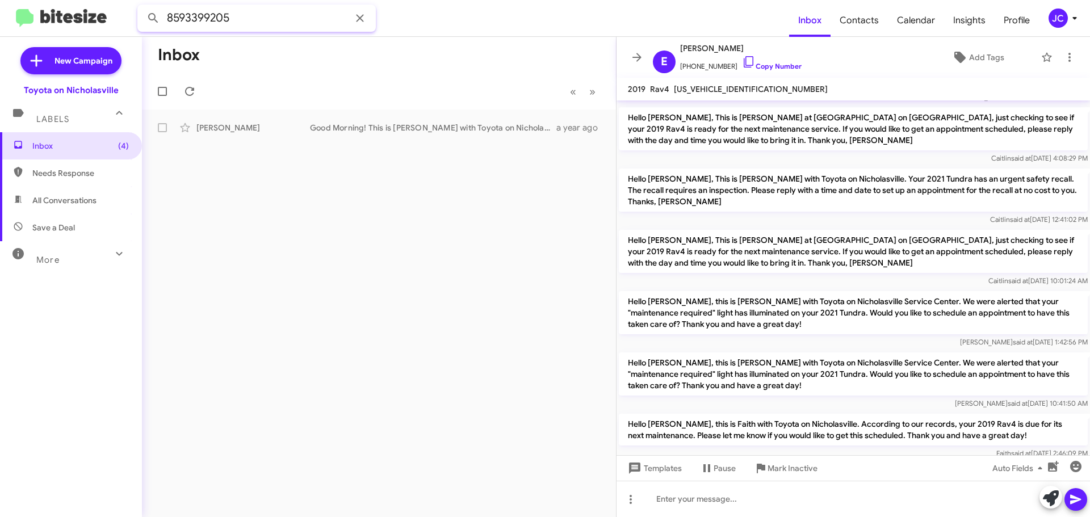
click at [261, 13] on input "8593399205" at bounding box center [256, 18] width 238 height 27
click at [261, 24] on input "8593399205" at bounding box center [256, 18] width 238 height 27
paste input "683719"
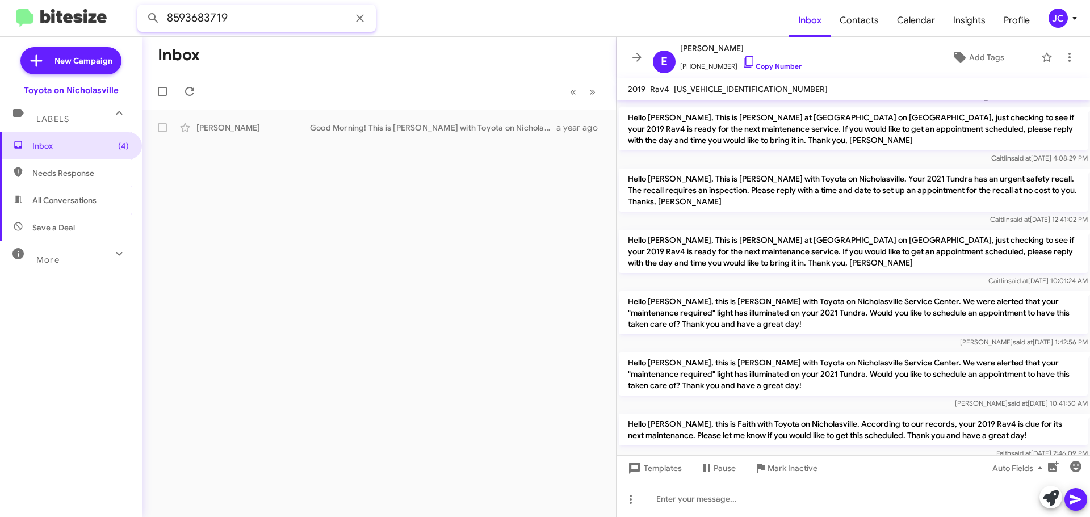
click at [142, 7] on button at bounding box center [153, 18] width 23 height 23
click at [331, 116] on span "[PERSON_NAME] Hello [PERSON_NAME]! This is Faith with Toyota on Nicholasville. …" at bounding box center [379, 127] width 474 height 27
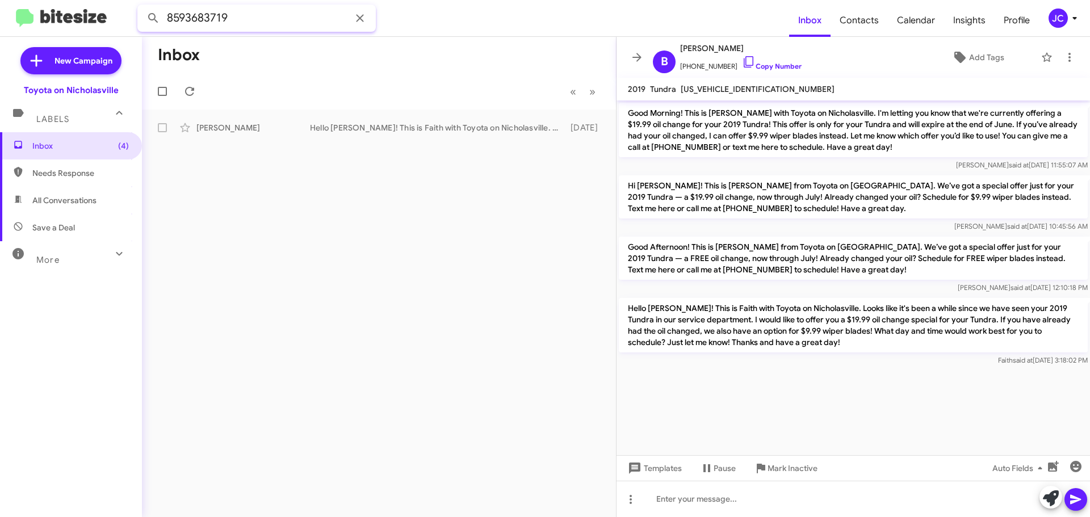
drag, startPoint x: 289, startPoint y: 23, endPoint x: 7, endPoint y: 27, distance: 282.1
click at [0, 28] on mat-toolbar "8593683719 Inbox Contacts Calendar Insights Profile JC" at bounding box center [545, 18] width 1090 height 36
paste input "5503613"
click at [142, 7] on button at bounding box center [153, 18] width 23 height 23
click at [376, 131] on div "Hello [PERSON_NAME]! This is Faith with Toyota on Nicholasville. Looks like it'…" at bounding box center [435, 127] width 251 height 11
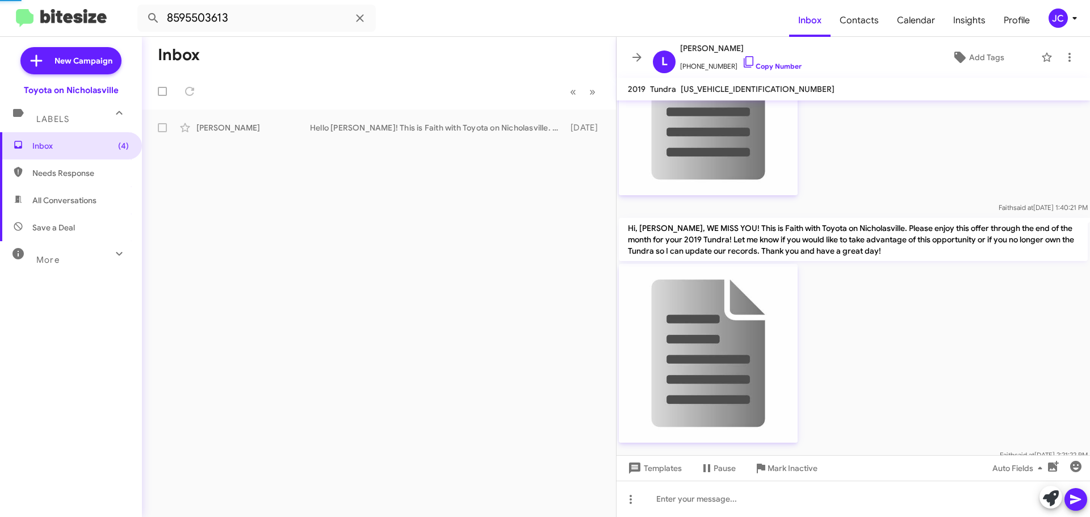
scroll to position [793, 0]
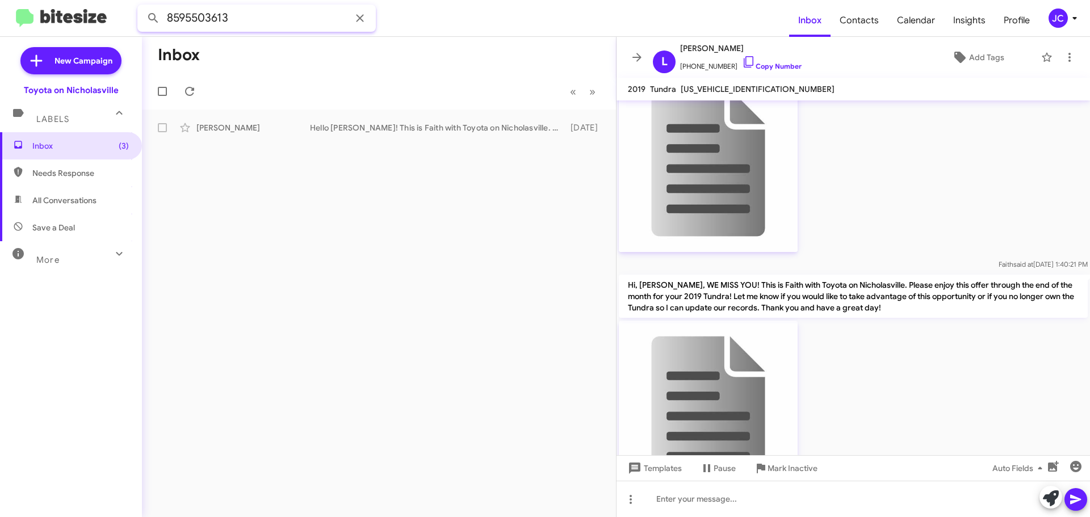
drag, startPoint x: 282, startPoint y: 15, endPoint x: 0, endPoint y: 25, distance: 282.3
click at [0, 23] on mat-toolbar "8595503613 Inbox Contacts Calendar Insights Profile JC" at bounding box center [545, 18] width 1090 height 36
paste input "9043357951"
type input "9043357951"
click at [142, 7] on button at bounding box center [153, 18] width 23 height 23
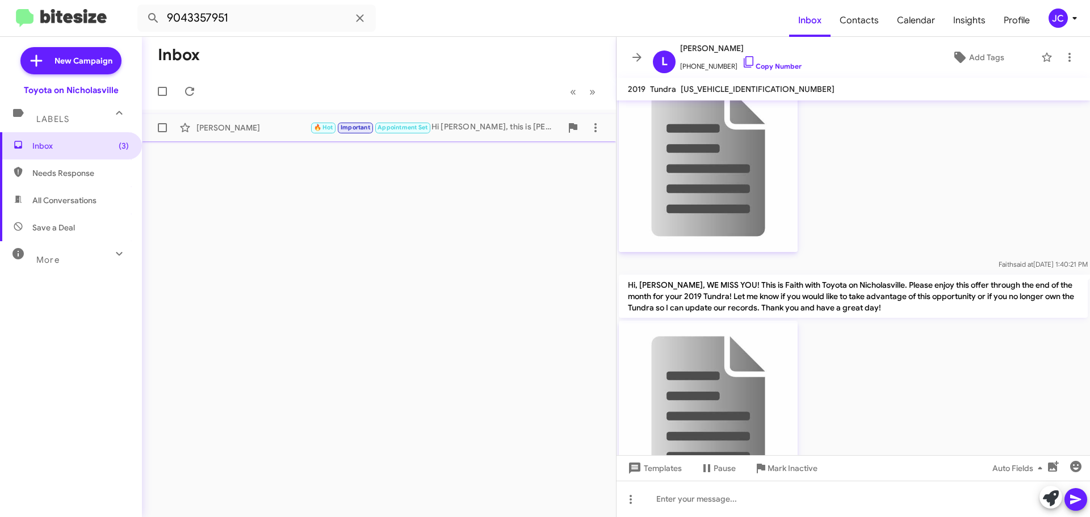
click at [238, 121] on div "[PERSON_NAME] 🔥 Hot Important Appointment Set Hi [PERSON_NAME], this is [PERSON…" at bounding box center [379, 127] width 456 height 23
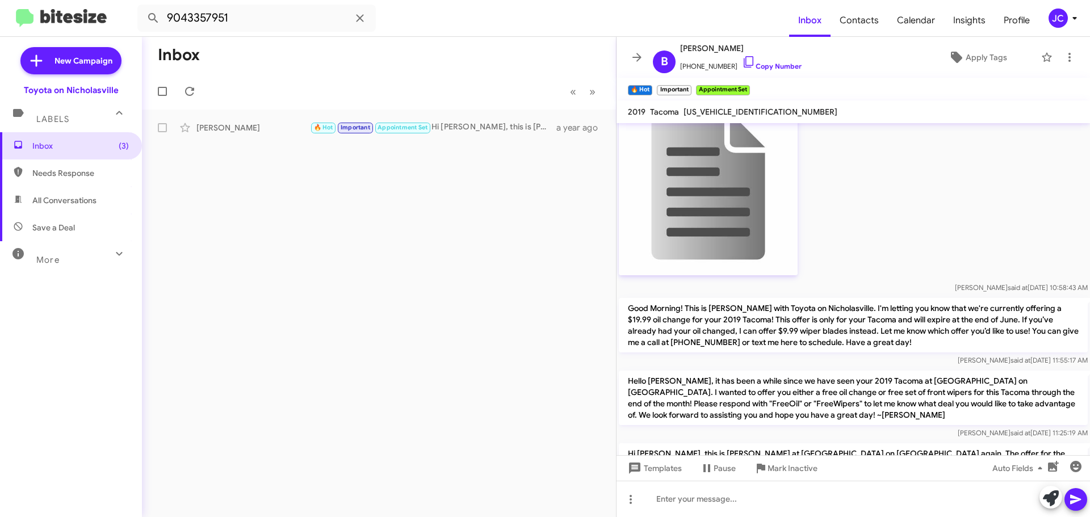
scroll to position [1358, 0]
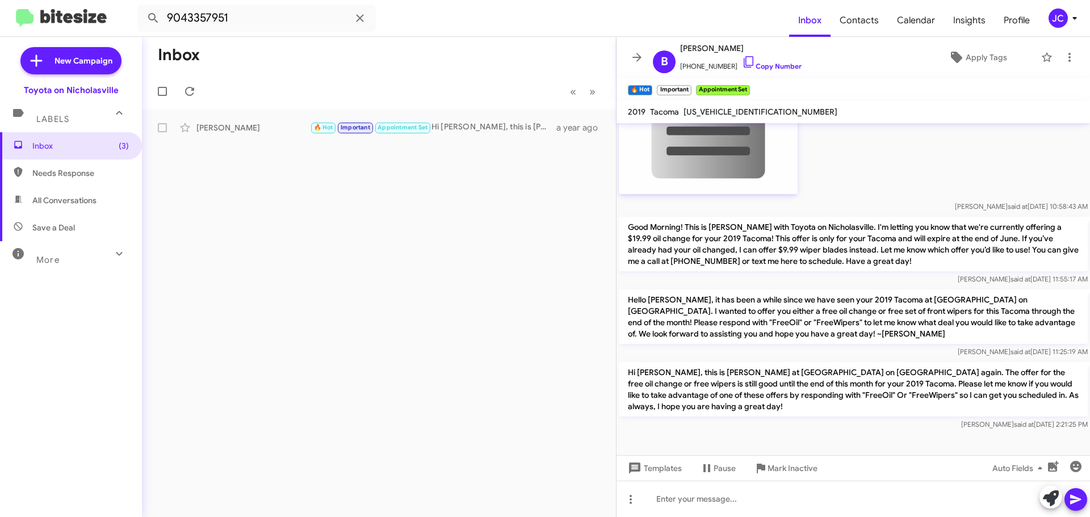
click at [681, 289] on p "Hello [PERSON_NAME], it has been a while since we have seen your 2019 Tacoma at…" at bounding box center [853, 316] width 469 height 54
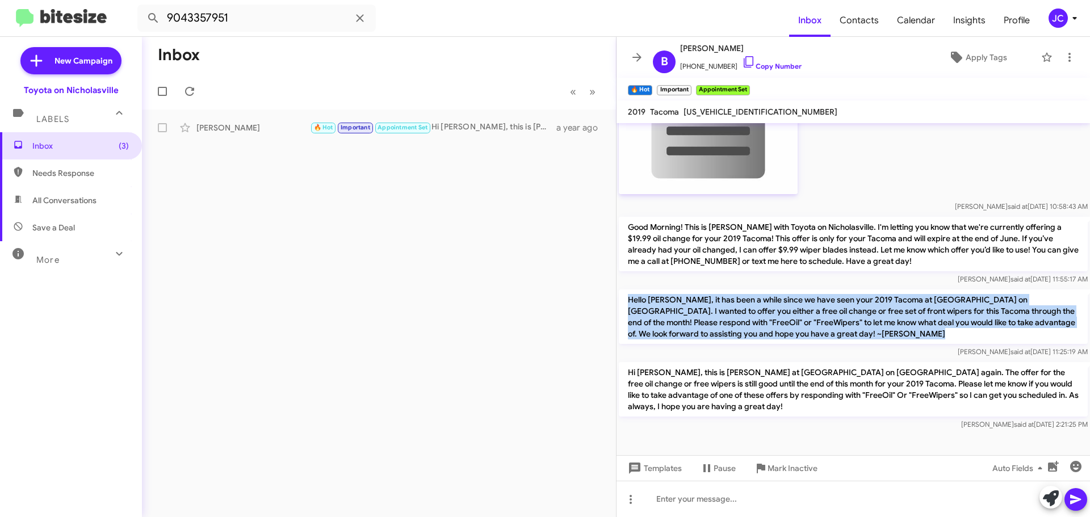
click at [681, 289] on p "Hello [PERSON_NAME], it has been a while since we have seen your 2019 Tacoma at…" at bounding box center [853, 316] width 469 height 54
copy p "Hello [PERSON_NAME], it has been a while since we have seen your 2019 Tacoma at…"
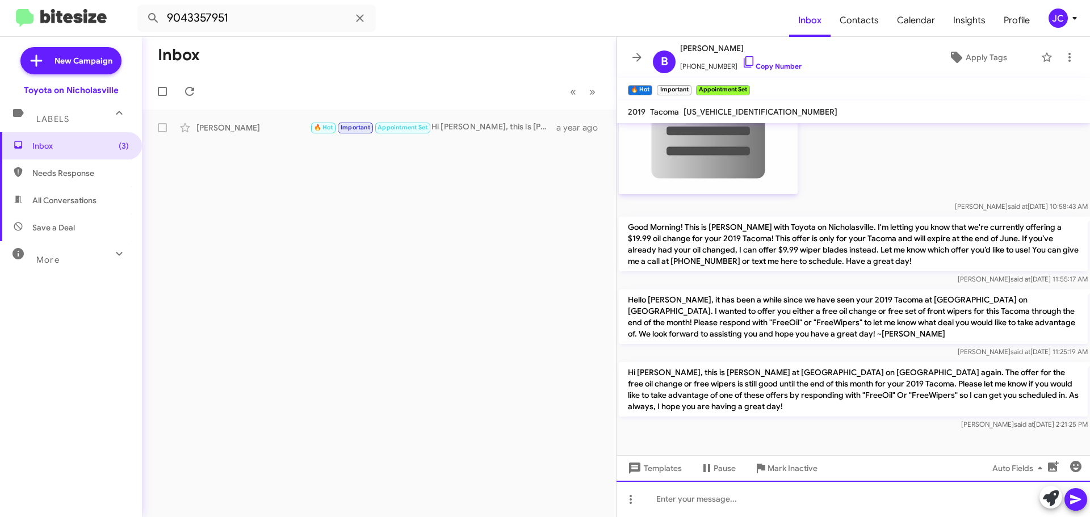
click at [675, 497] on div at bounding box center [852, 499] width 473 height 36
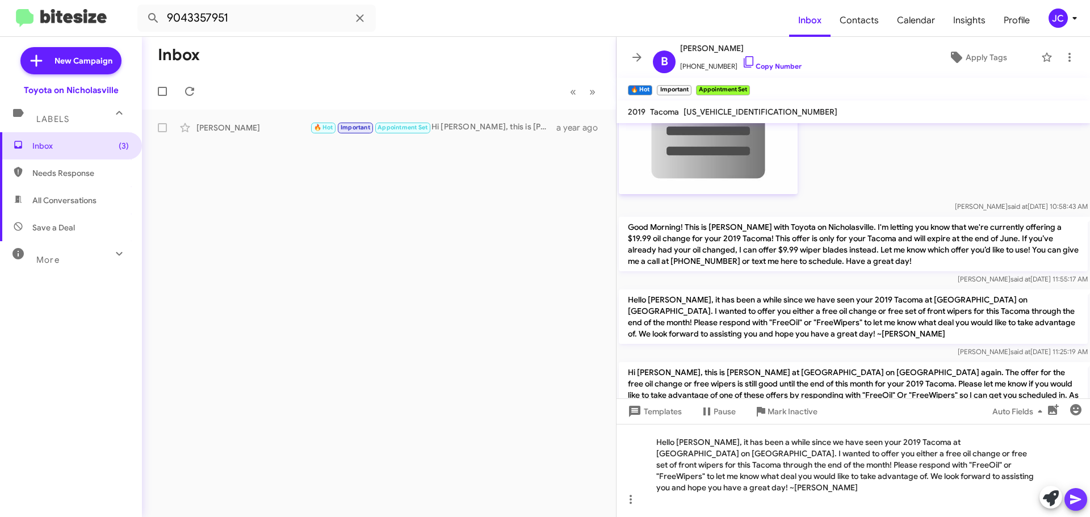
click at [1068, 502] on button at bounding box center [1075, 499] width 23 height 23
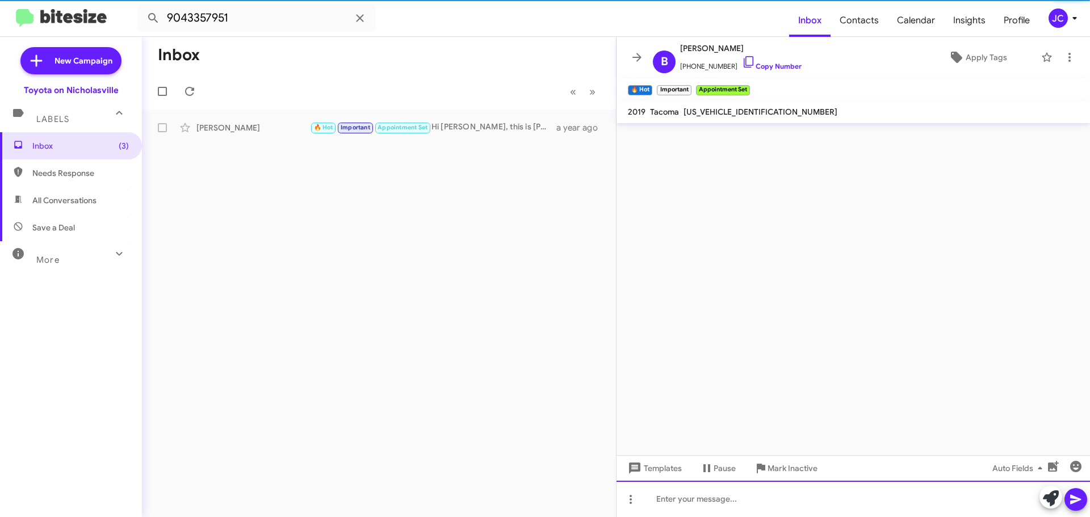
scroll to position [0, 0]
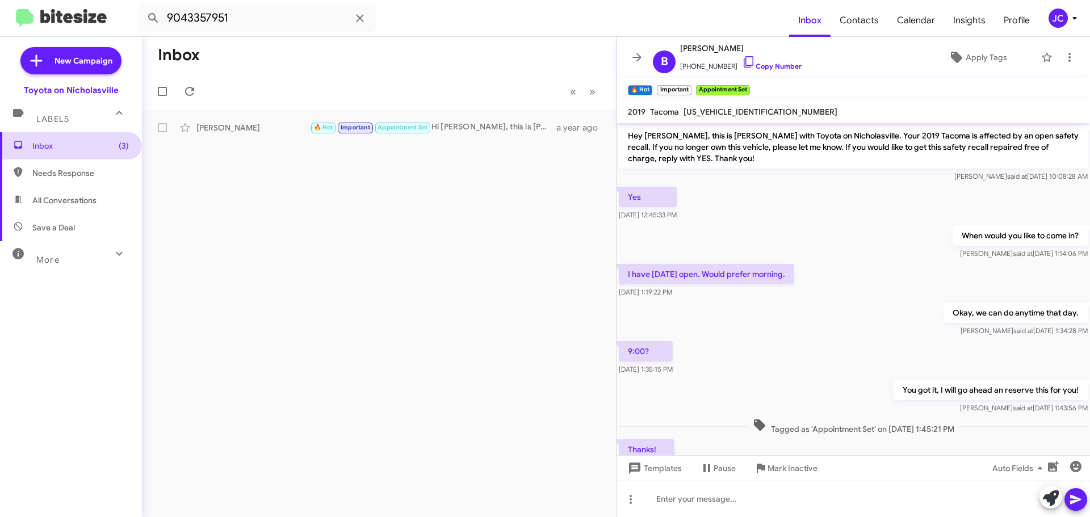
click at [79, 143] on span "Inbox (3)" at bounding box center [80, 145] width 96 height 11
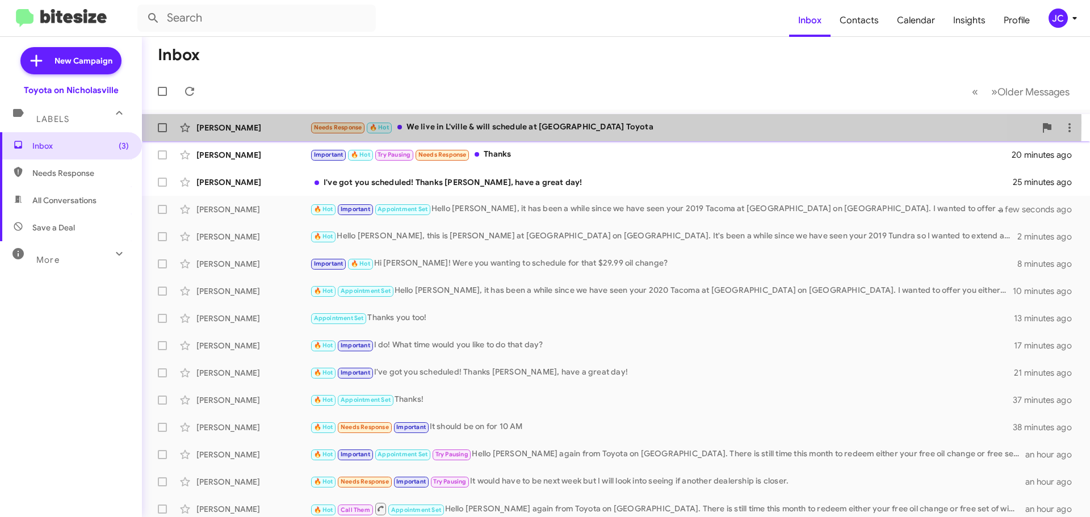
click at [251, 123] on div "[PERSON_NAME]" at bounding box center [253, 127] width 114 height 11
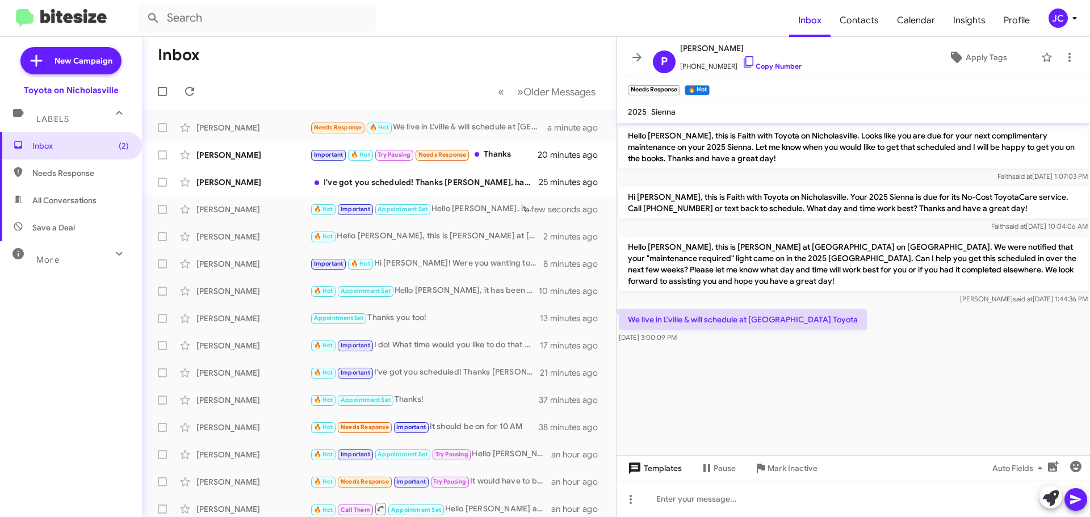
click at [675, 468] on span "Templates" at bounding box center [653, 468] width 56 height 20
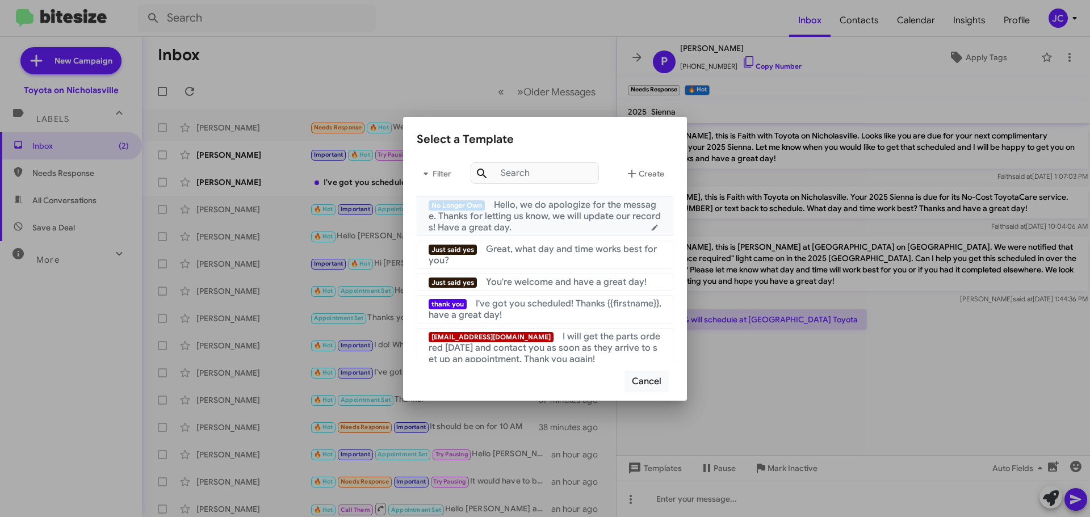
click at [520, 214] on span "Hello, we do apologize for the message. Thanks for letting us know, we will upd…" at bounding box center [545, 216] width 232 height 34
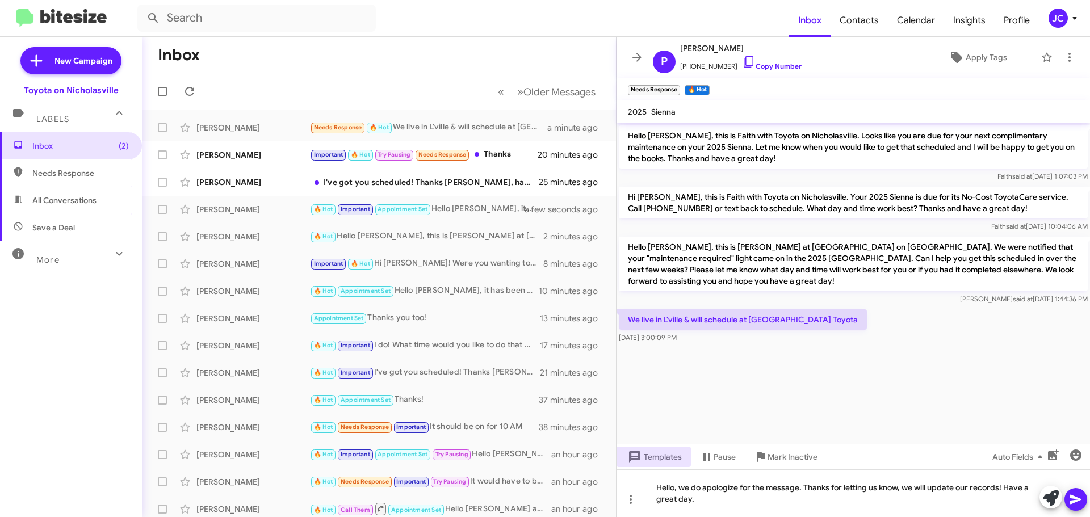
click at [1079, 493] on icon at bounding box center [1076, 500] width 14 height 14
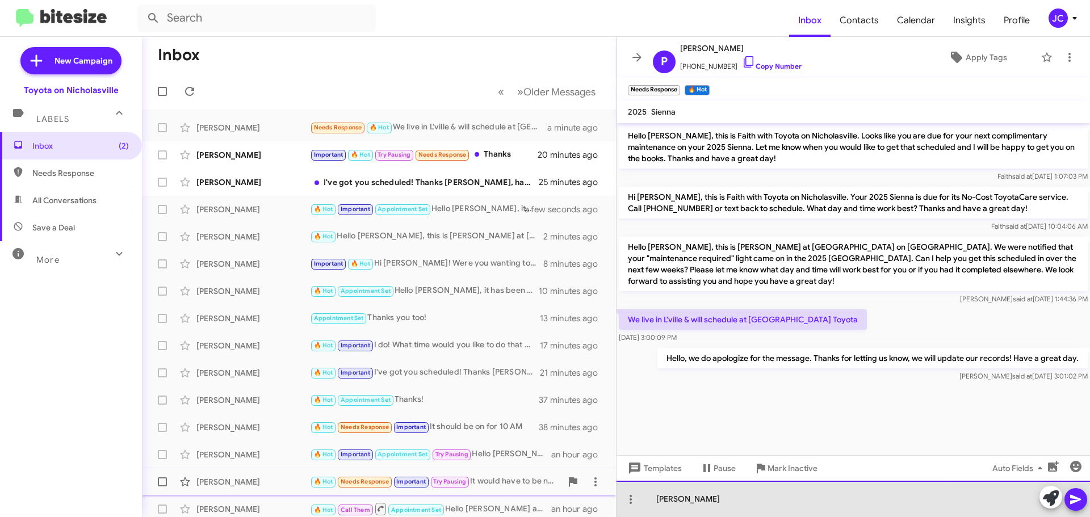
drag, startPoint x: 690, startPoint y: 503, endPoint x: 392, endPoint y: 475, distance: 299.8
click at [394, 477] on div "Inbox « Previous » Next Older Messages [PERSON_NAME] Needs Response 🔥 Hot We li…" at bounding box center [616, 277] width 948 height 480
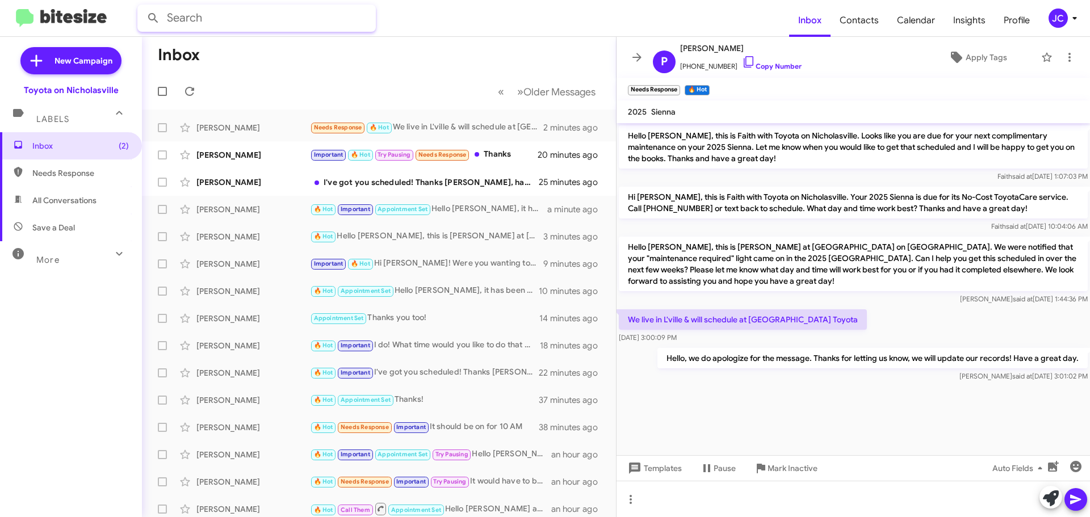
click at [297, 21] on input "text" at bounding box center [256, 18] width 238 height 27
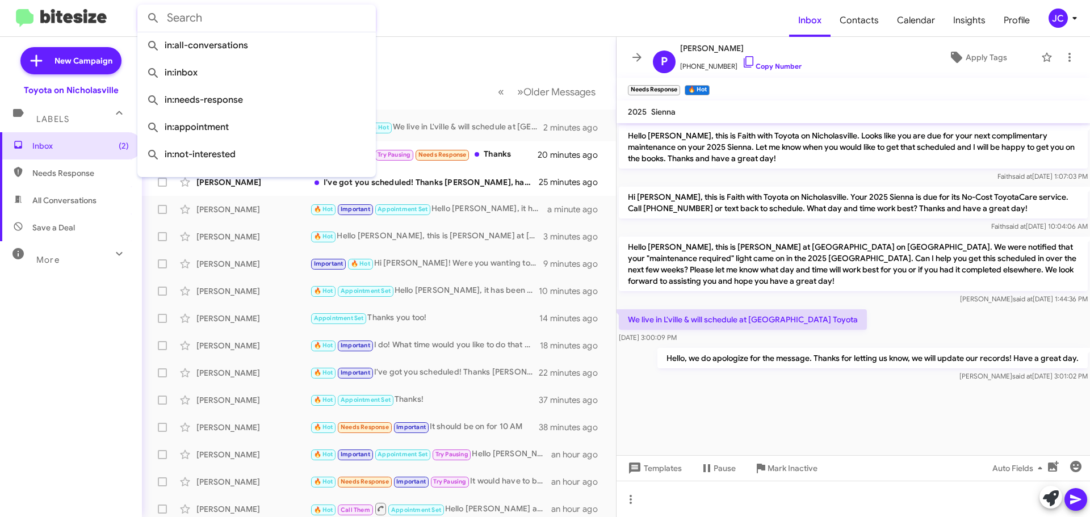
paste input "8592022554"
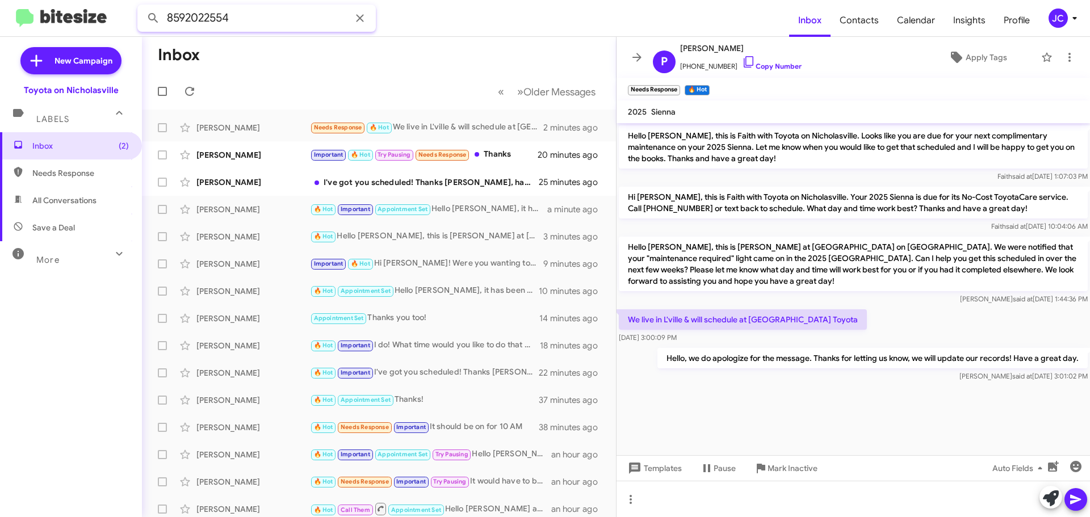
click at [142, 7] on button at bounding box center [153, 18] width 23 height 23
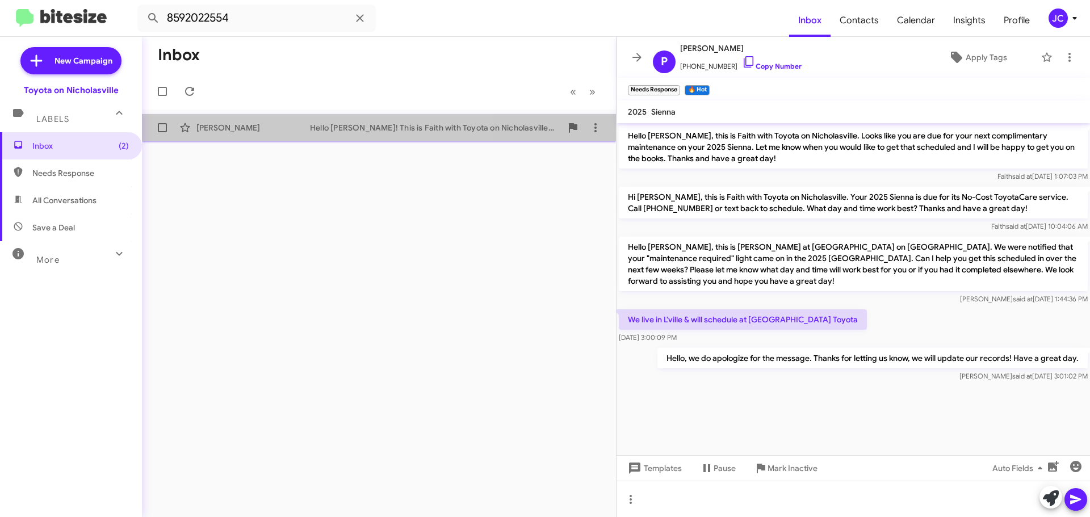
click at [266, 123] on div "[PERSON_NAME]" at bounding box center [253, 127] width 114 height 11
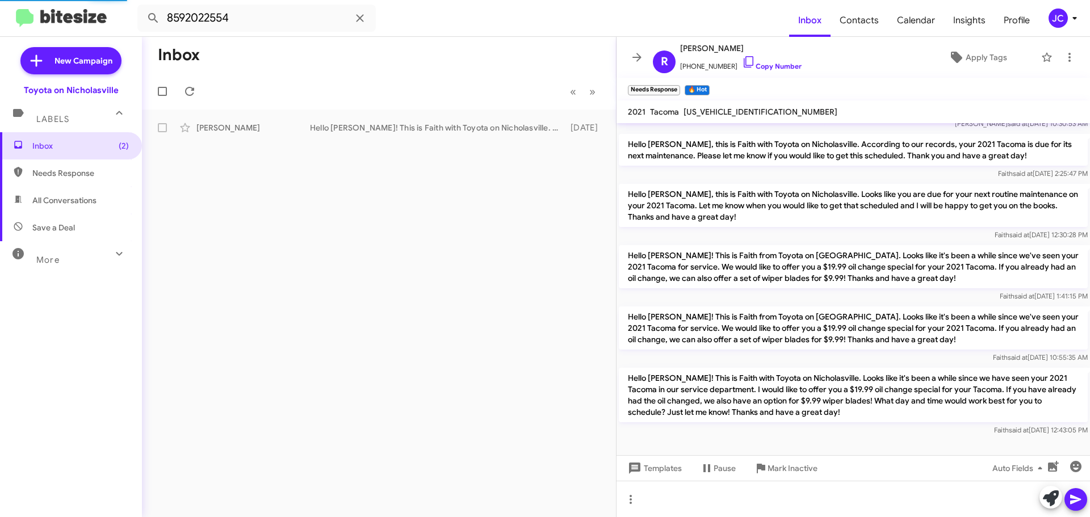
scroll to position [216, 0]
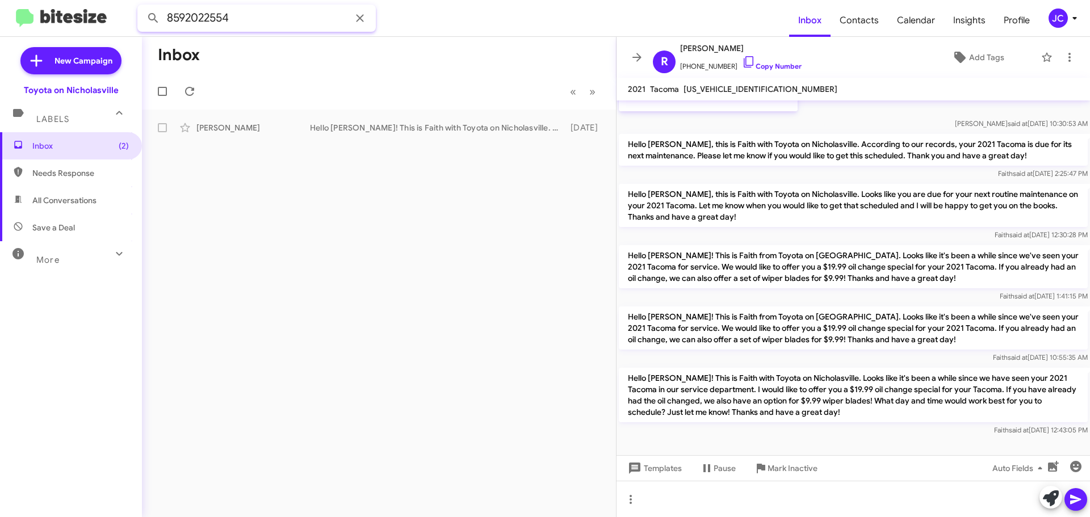
drag, startPoint x: 258, startPoint y: 15, endPoint x: 0, endPoint y: -17, distance: 259.6
click at [0, 0] on html "8592022554 Inbox Contacts Calendar Insights Profile JC New Campaign Toyota on N…" at bounding box center [545, 258] width 1090 height 517
paste input "3197900"
click at [142, 7] on button at bounding box center [153, 18] width 23 height 23
click at [262, 121] on div "[PERSON_NAME] Unfinished Good Morning! This is [PERSON_NAME] with Toyota on Nic…" at bounding box center [379, 127] width 456 height 23
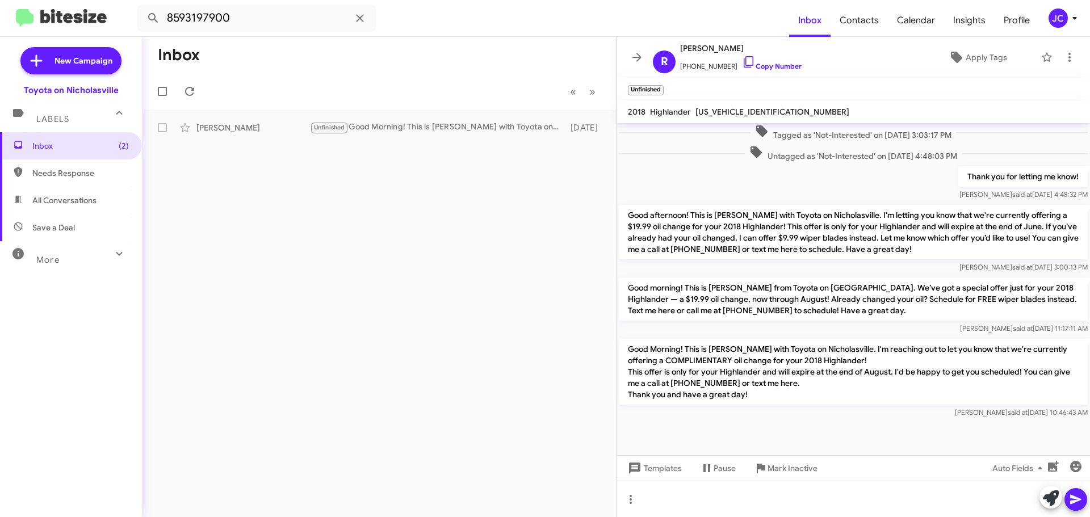
scroll to position [2406, 0]
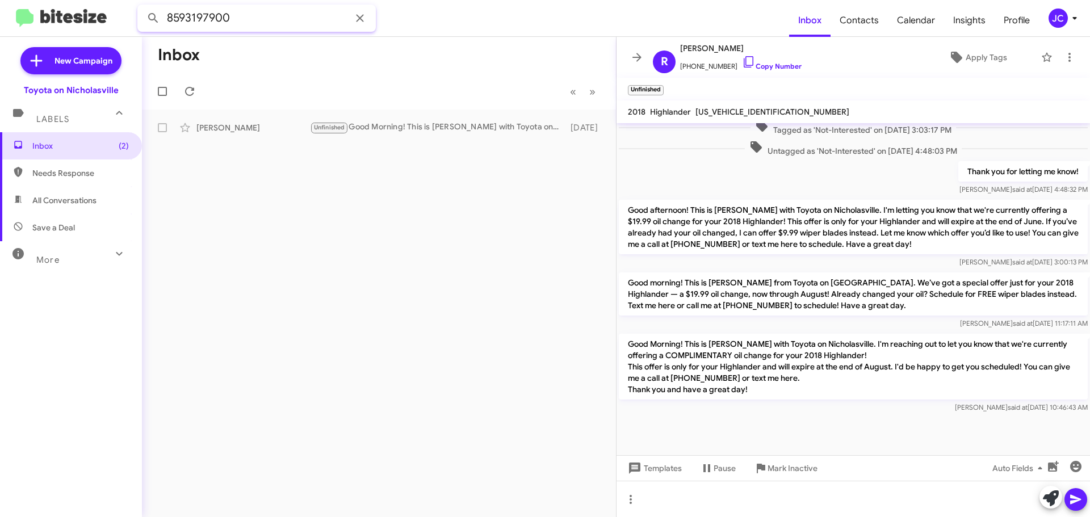
drag, startPoint x: 259, startPoint y: 20, endPoint x: 0, endPoint y: 2, distance: 259.4
click at [0, 2] on mat-toolbar "8593197900 Inbox Contacts Calendar Insights Profile JC" at bounding box center [545, 18] width 1090 height 36
paste input "6073774214"
type input "6073774214"
click at [142, 7] on button at bounding box center [153, 18] width 23 height 23
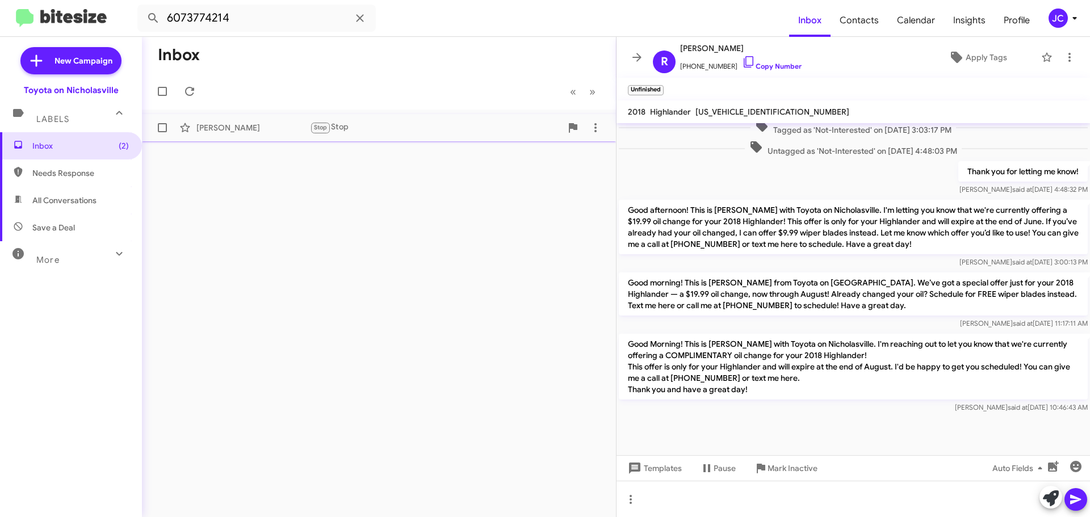
click at [242, 120] on div "[PERSON_NAME] Stop Stop [DATE]" at bounding box center [379, 127] width 456 height 23
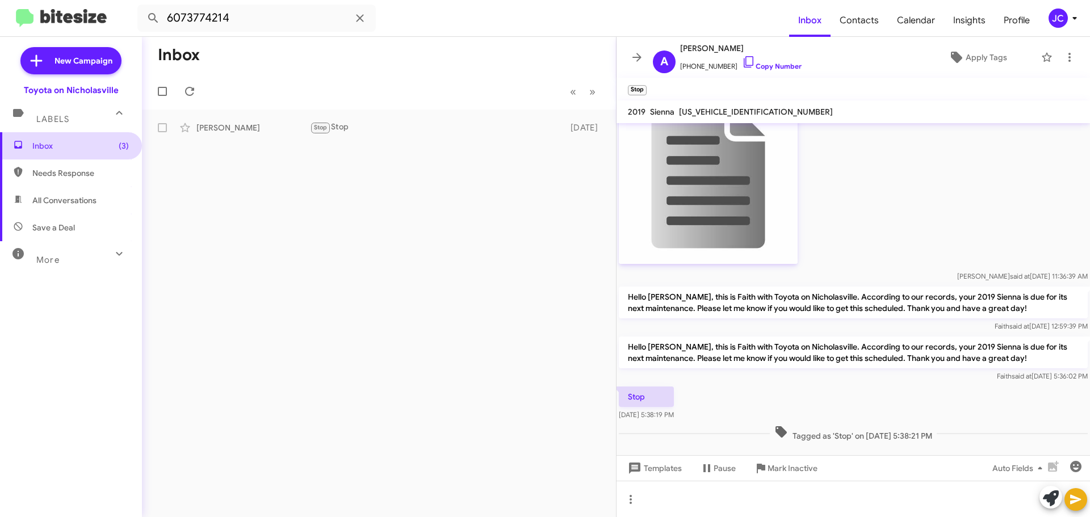
click at [98, 135] on span "Inbox (3)" at bounding box center [71, 145] width 142 height 27
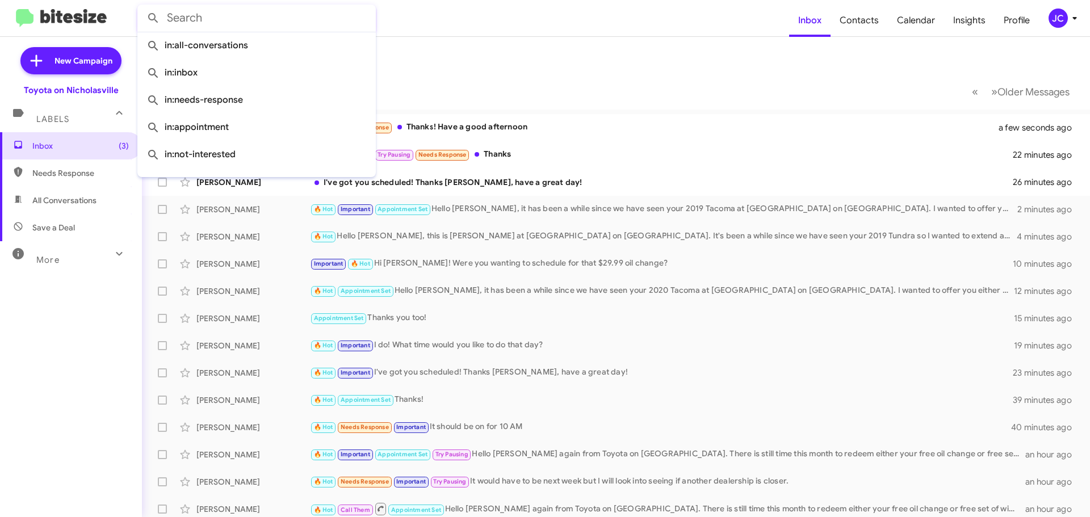
click at [259, 22] on input "text" at bounding box center [256, 18] width 238 height 27
paste input "8595599043"
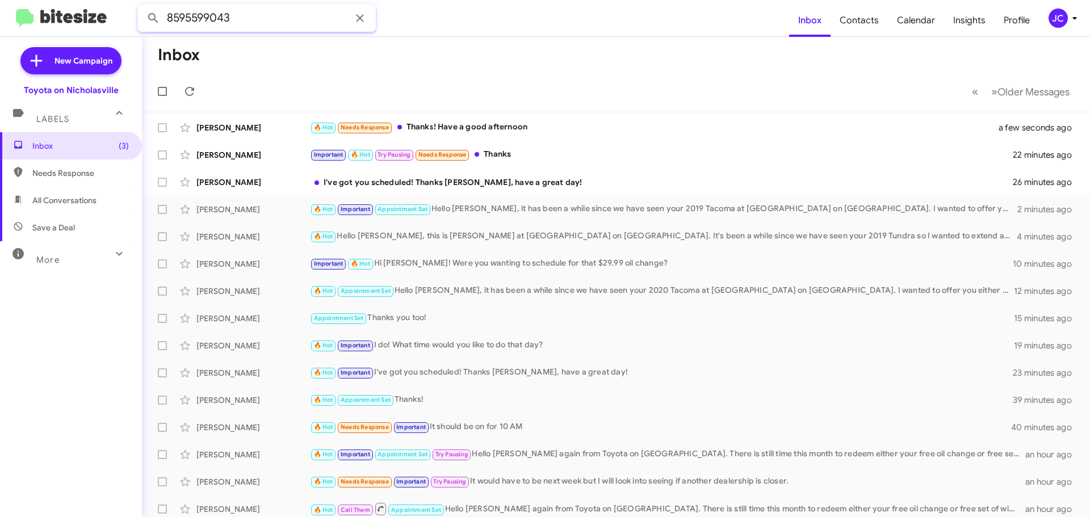
type input "8595599043"
click at [142, 7] on button at bounding box center [153, 18] width 23 height 23
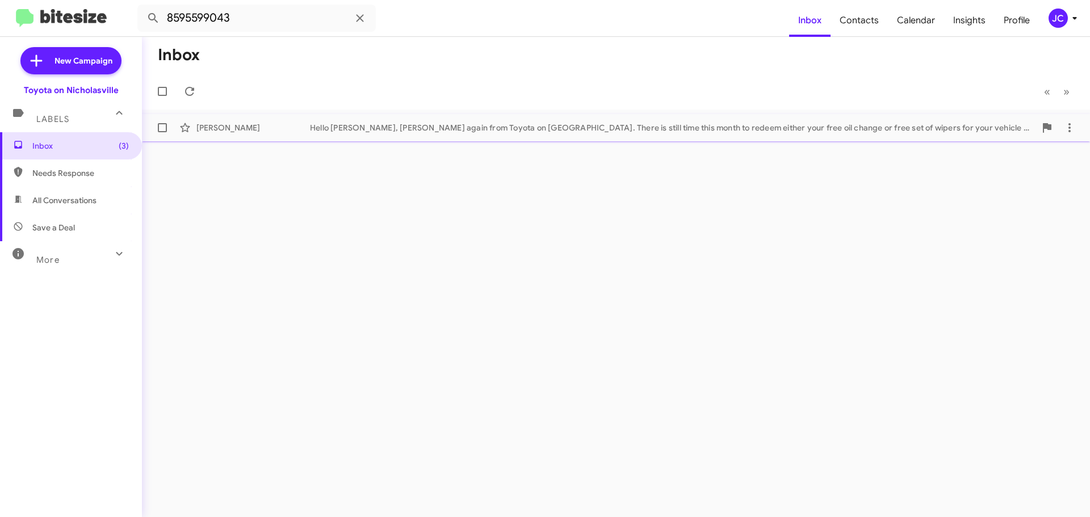
click at [282, 123] on div "[PERSON_NAME]" at bounding box center [253, 127] width 114 height 11
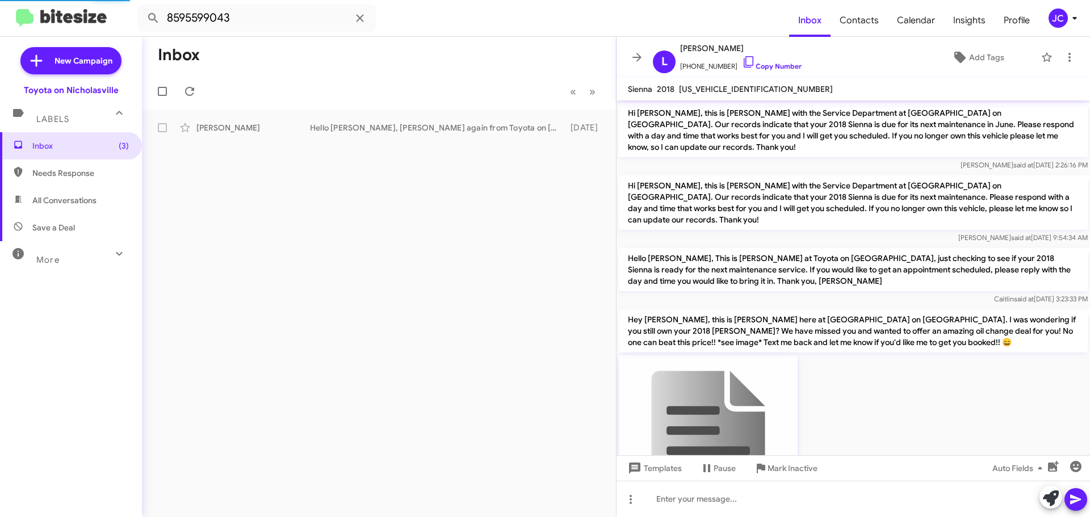
scroll to position [1293, 0]
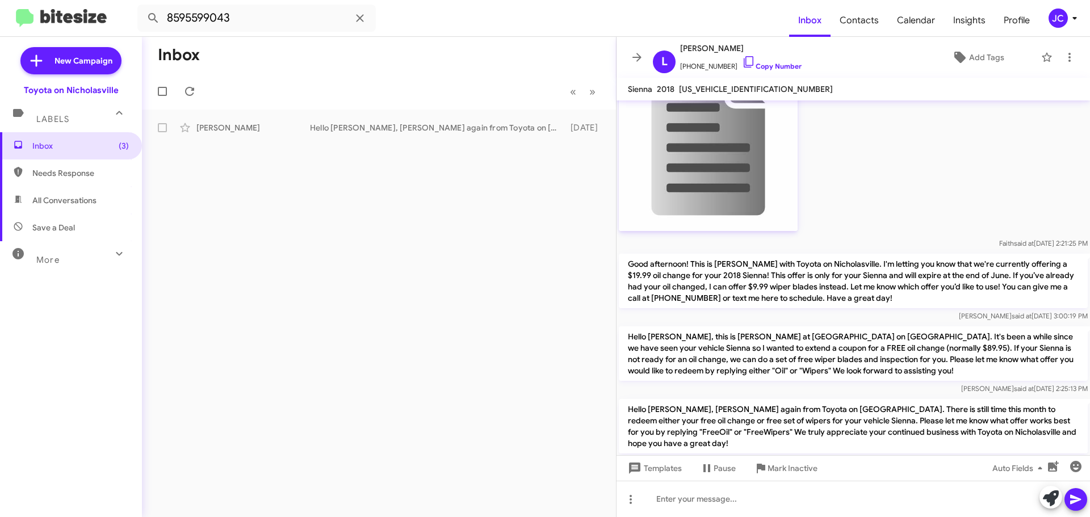
click at [766, 326] on p "Hello [PERSON_NAME], this is [PERSON_NAME] at [GEOGRAPHIC_DATA] on [GEOGRAPHIC_…" at bounding box center [853, 353] width 469 height 54
copy p "Hello [PERSON_NAME], this is [PERSON_NAME] at [GEOGRAPHIC_DATA] on [GEOGRAPHIC_…"
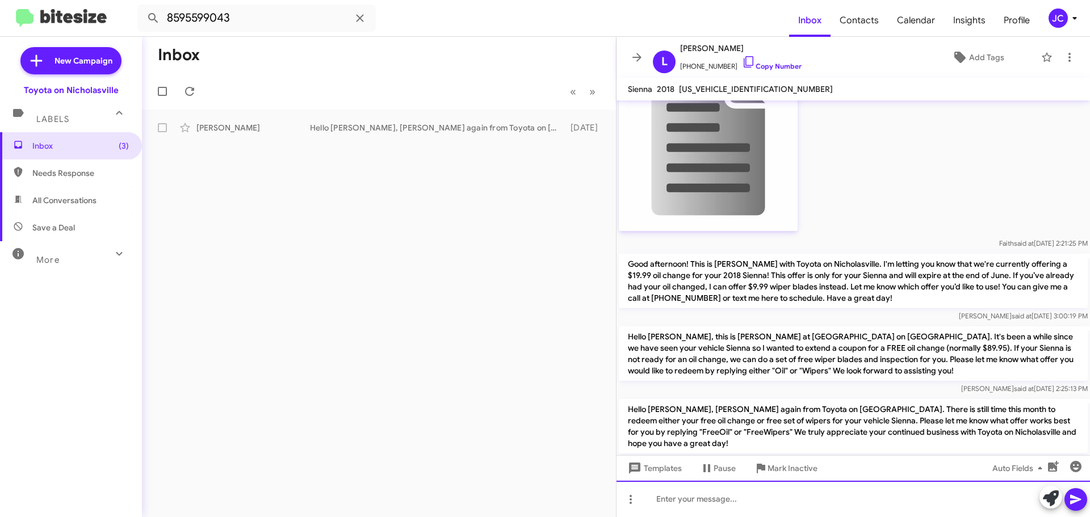
click at [713, 509] on div at bounding box center [852, 499] width 473 height 36
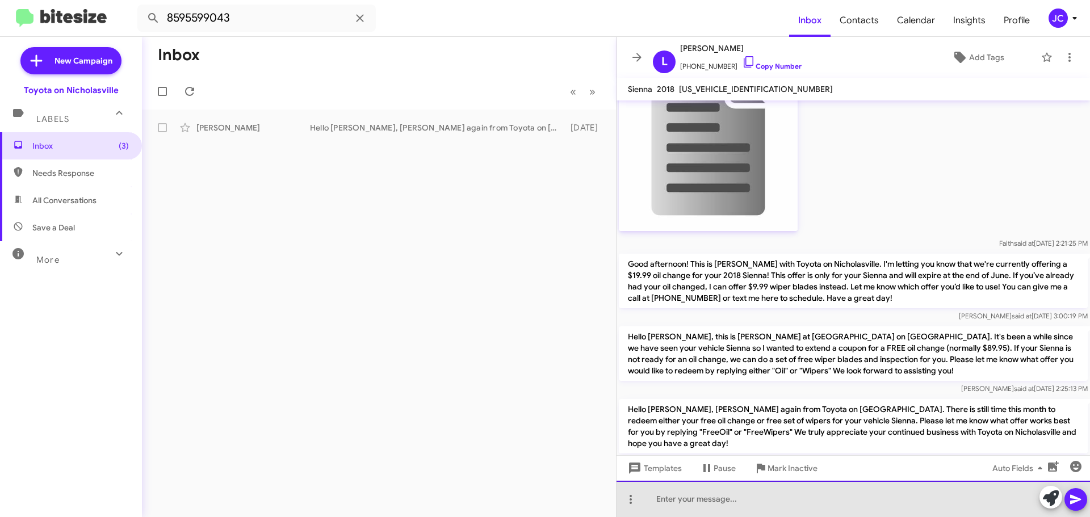
paste div
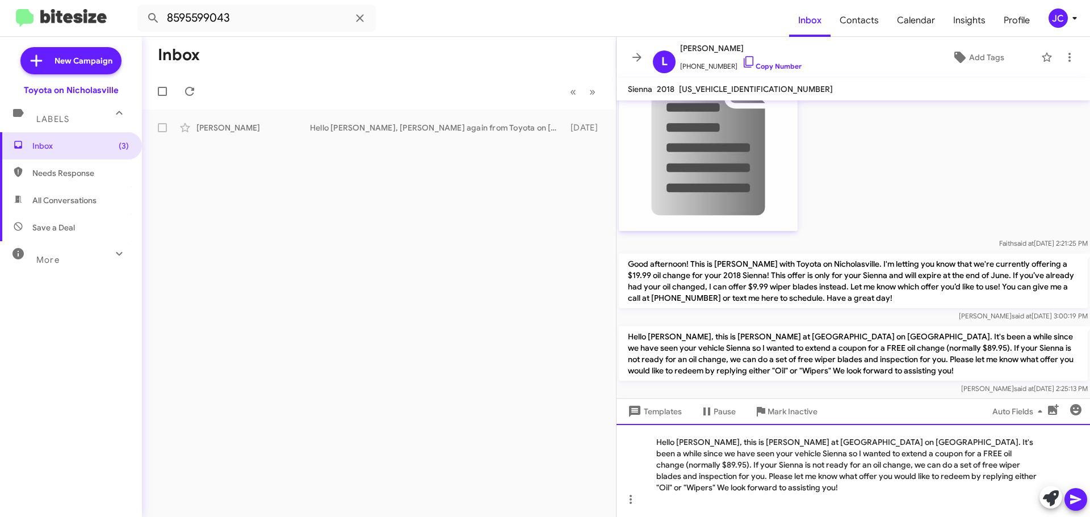
click at [1028, 452] on div "Hello [PERSON_NAME], this is [PERSON_NAME] at [GEOGRAPHIC_DATA] on [GEOGRAPHIC_…" at bounding box center [852, 470] width 473 height 93
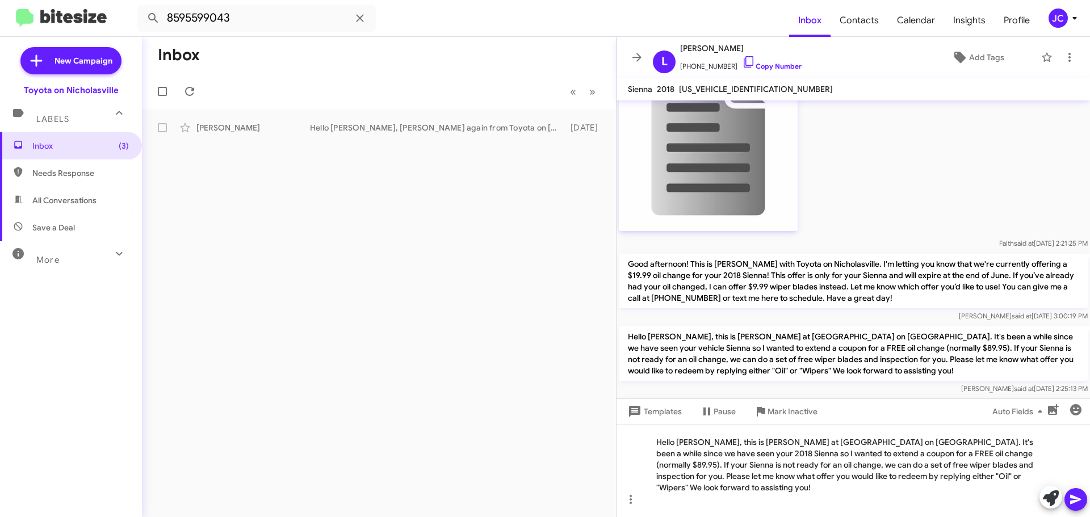
click at [1070, 496] on icon at bounding box center [1075, 500] width 11 height 10
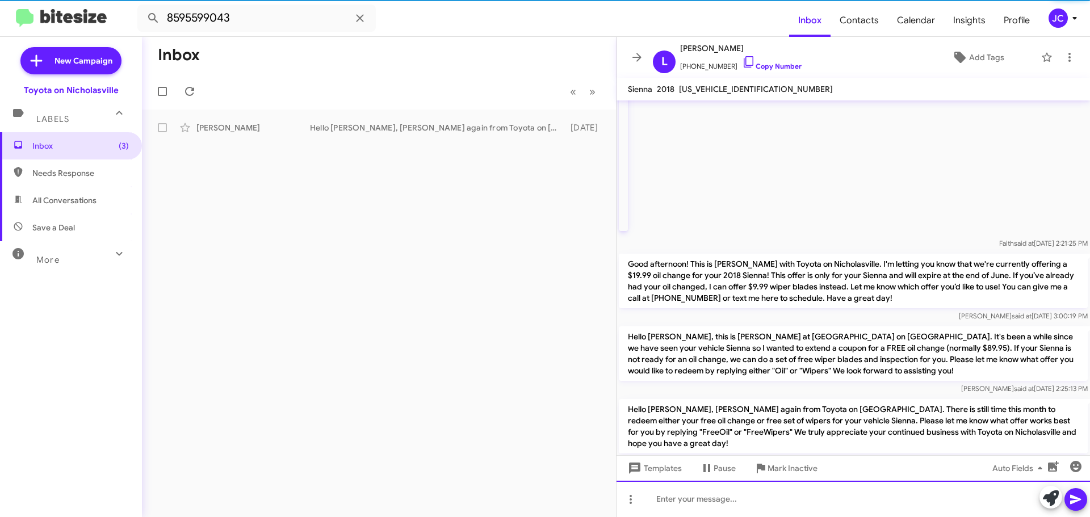
scroll to position [0, 0]
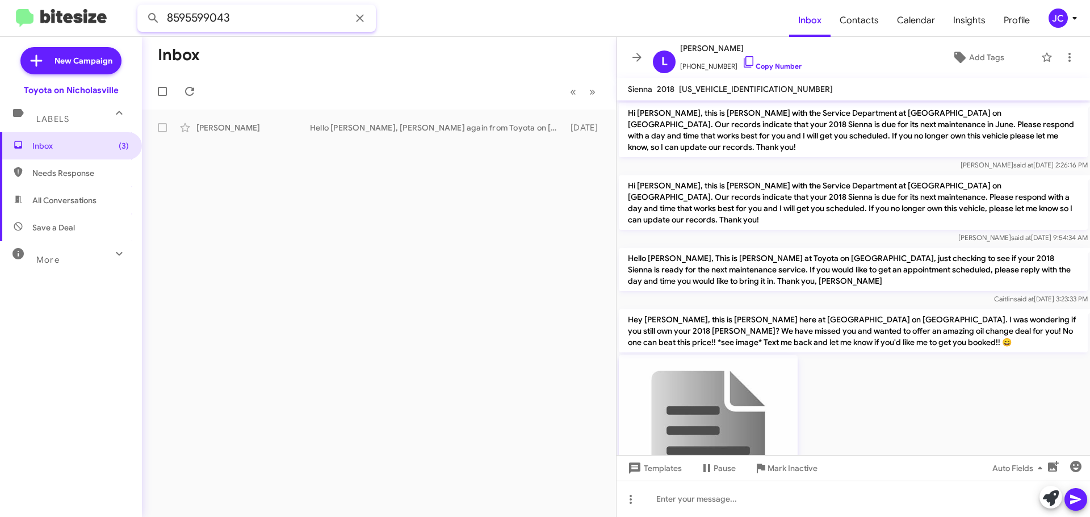
drag, startPoint x: 234, startPoint y: 20, endPoint x: 0, endPoint y: 10, distance: 234.6
click at [0, 14] on mat-toolbar "8595599043 Inbox Contacts Calendar Insights Profile [PERSON_NAME]" at bounding box center [545, 18] width 1090 height 36
paste input "4440466"
click at [142, 7] on button at bounding box center [153, 18] width 23 height 23
click at [237, 117] on div "[PERSON_NAME] Appointment Set Important Good Morning! This is [PERSON_NAME] wit…" at bounding box center [379, 127] width 456 height 23
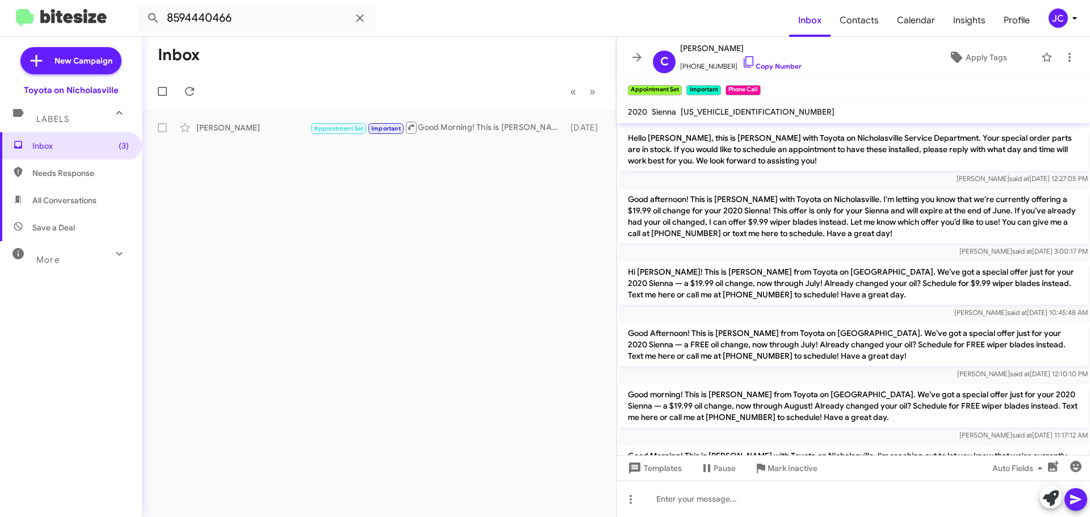
scroll to position [1812, 0]
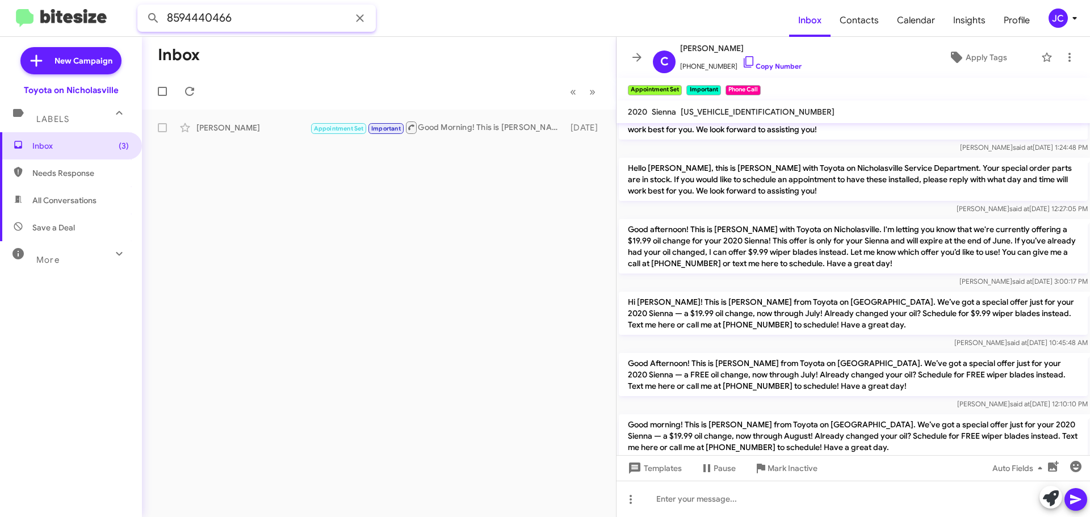
click at [324, 26] on input "8594440466" at bounding box center [256, 18] width 238 height 27
paste input "5336944"
click at [142, 7] on button at bounding box center [153, 18] width 23 height 23
click at [436, 124] on div "Good afternoon! This is [PERSON_NAME] with Toyota on Nicholasville. We have a s…" at bounding box center [435, 127] width 251 height 11
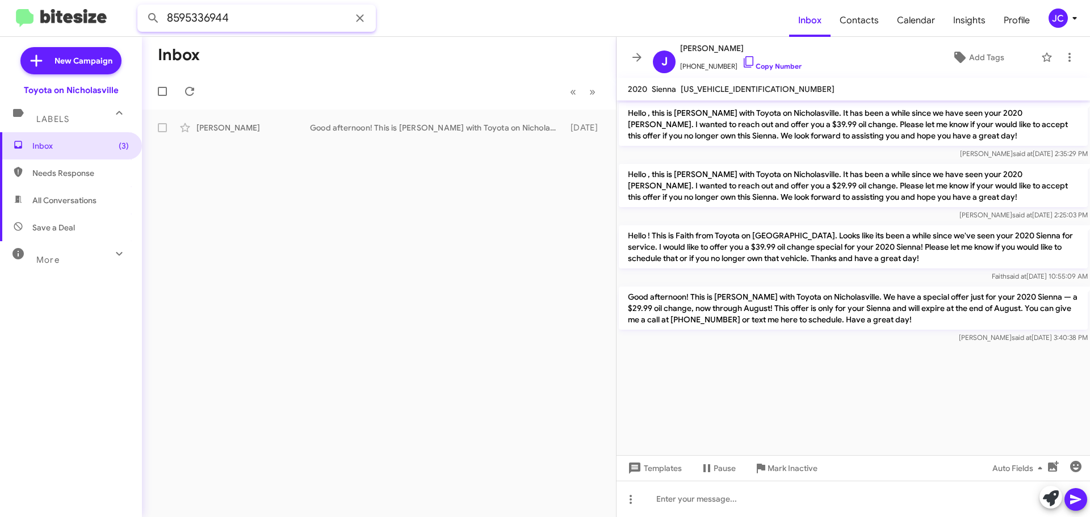
click at [231, 22] on input "8595336944" at bounding box center [256, 18] width 238 height 27
paste input "2708507"
click at [142, 7] on button at bounding box center [153, 18] width 23 height 23
click at [253, 142] on div "Inbox « Previous » Next [PERSON_NAME] 🔥 Hot My pleasure! [DATE]" at bounding box center [379, 277] width 474 height 480
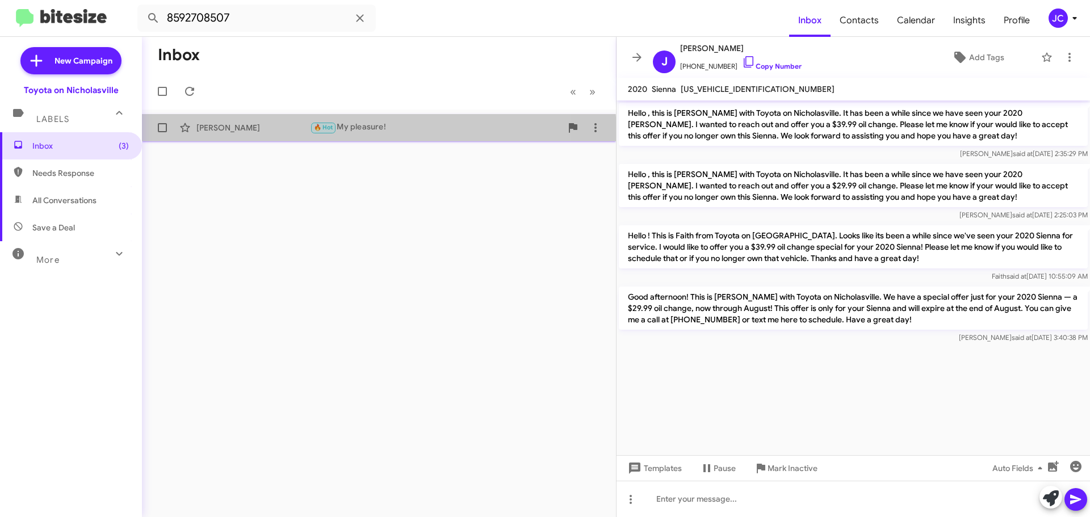
click at [233, 137] on div "[PERSON_NAME] 🔥 Hot My pleasure! [DATE]" at bounding box center [379, 127] width 456 height 23
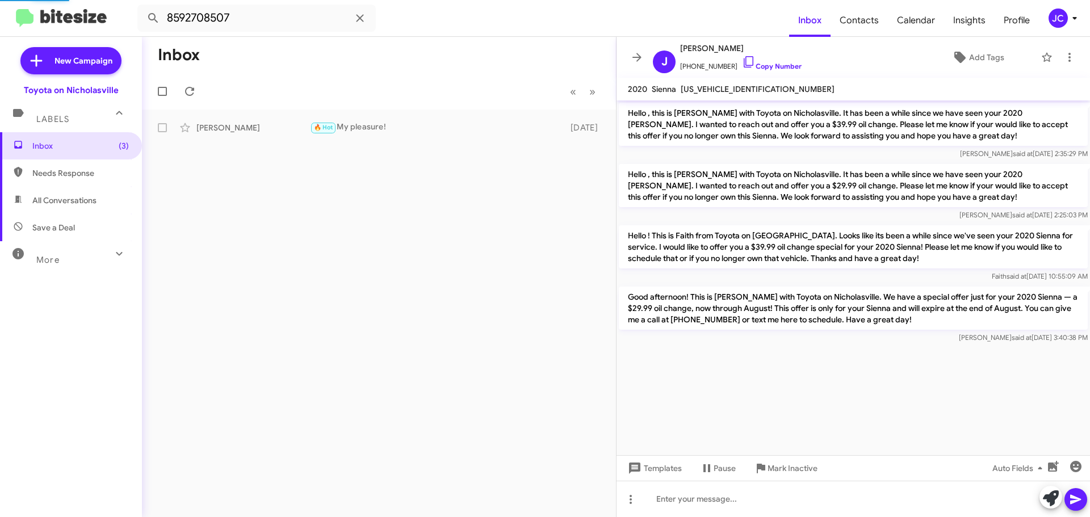
scroll to position [761, 0]
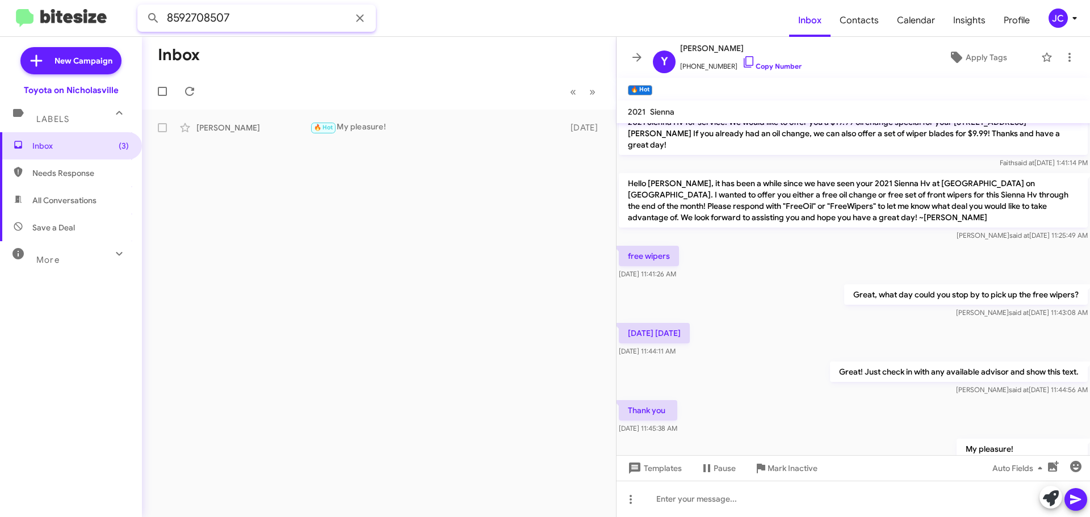
click at [278, 12] on input "8592708507" at bounding box center [256, 18] width 238 height 27
paste input "5098081"
click at [142, 7] on button at bounding box center [153, 18] width 23 height 23
click at [275, 119] on div "[PERSON_NAME] Hello [PERSON_NAME]! This is Faith with Toyota on Nicholasville. …" at bounding box center [379, 127] width 456 height 23
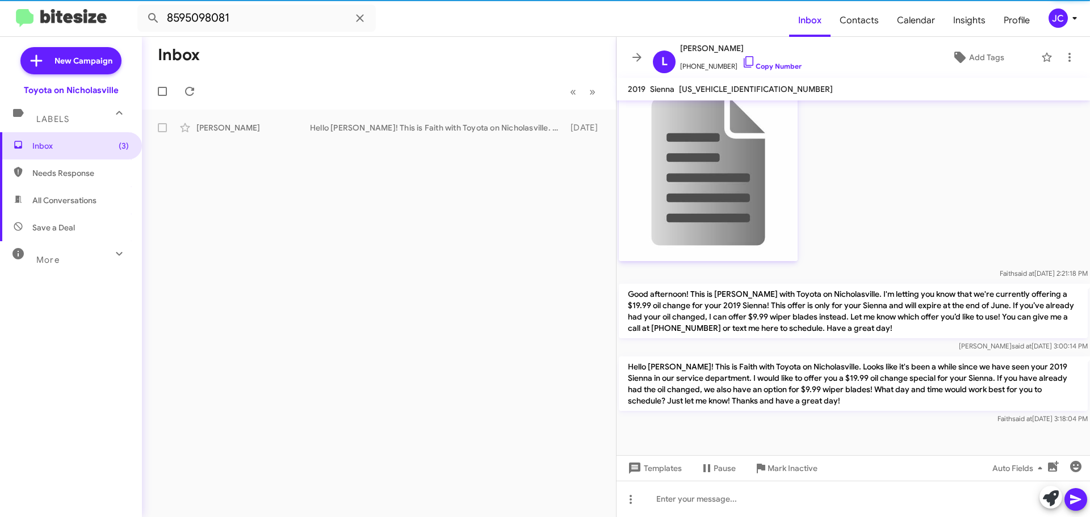
scroll to position [1787, 0]
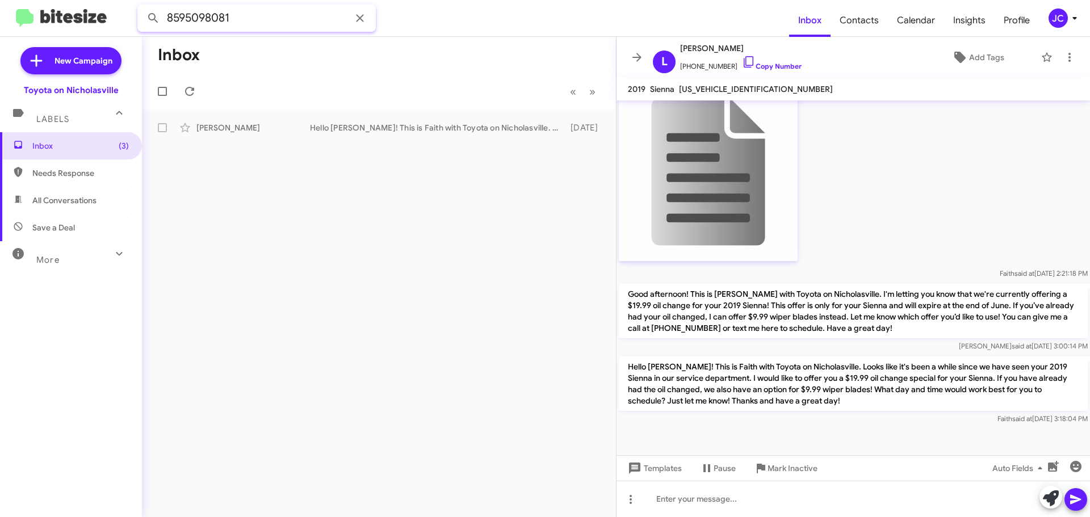
drag, startPoint x: 274, startPoint y: 20, endPoint x: 0, endPoint y: 0, distance: 274.9
click at [0, 7] on mat-toolbar "8595098081 Inbox Contacts Calendar Insights Profile JC" at bounding box center [545, 18] width 1090 height 36
paste input "2696152872"
click at [142, 7] on button at bounding box center [153, 18] width 23 height 23
click at [249, 120] on div "[PERSON_NAME] Waiting on response Good Morning! This is [PERSON_NAME] with Toyo…" at bounding box center [379, 127] width 456 height 23
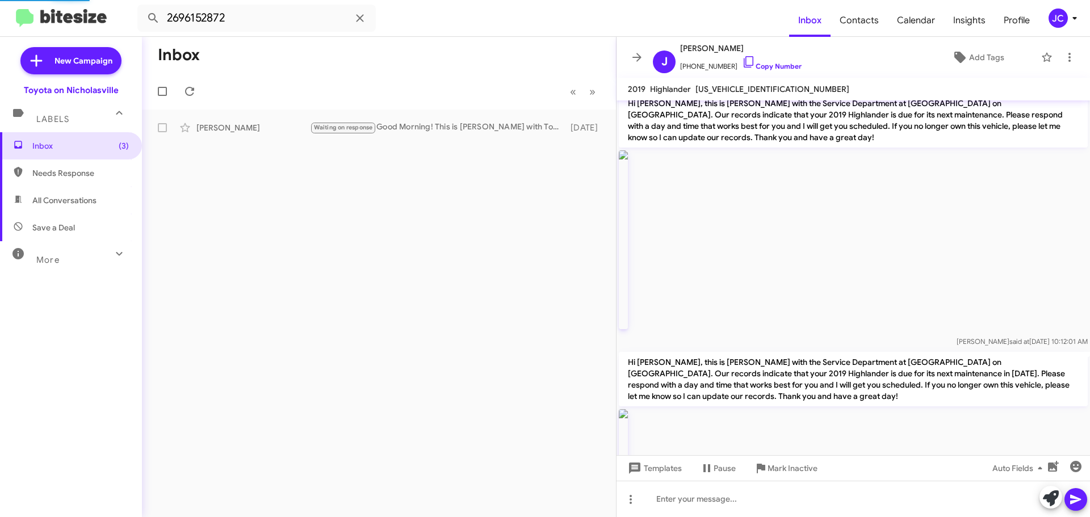
scroll to position [3367, 0]
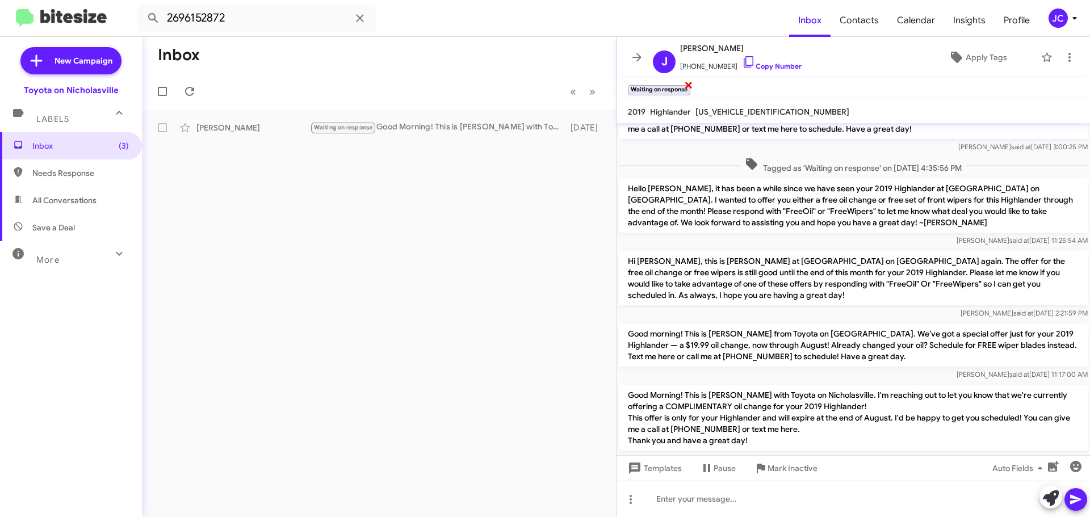
click at [692, 86] on span "×" at bounding box center [688, 85] width 9 height 14
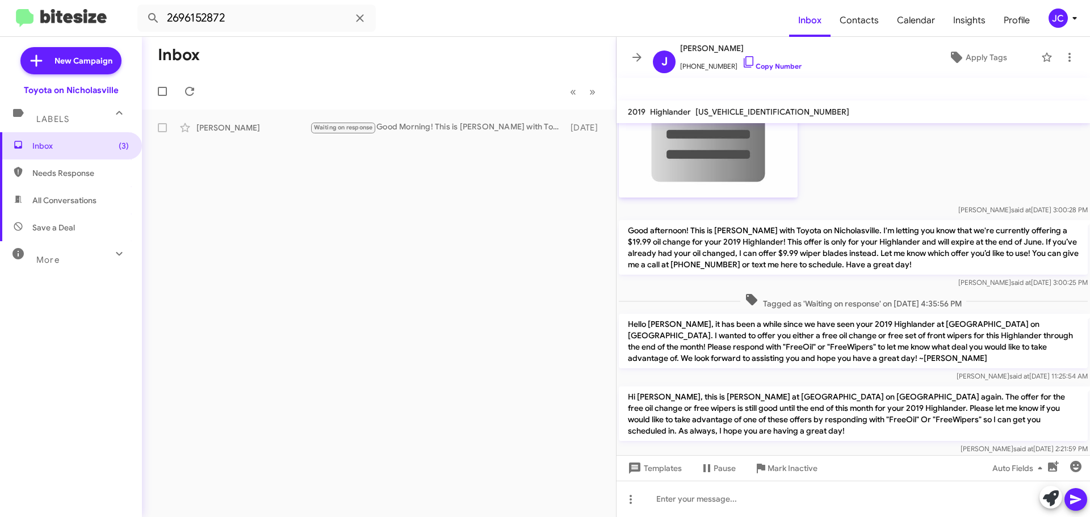
scroll to position [3197, 0]
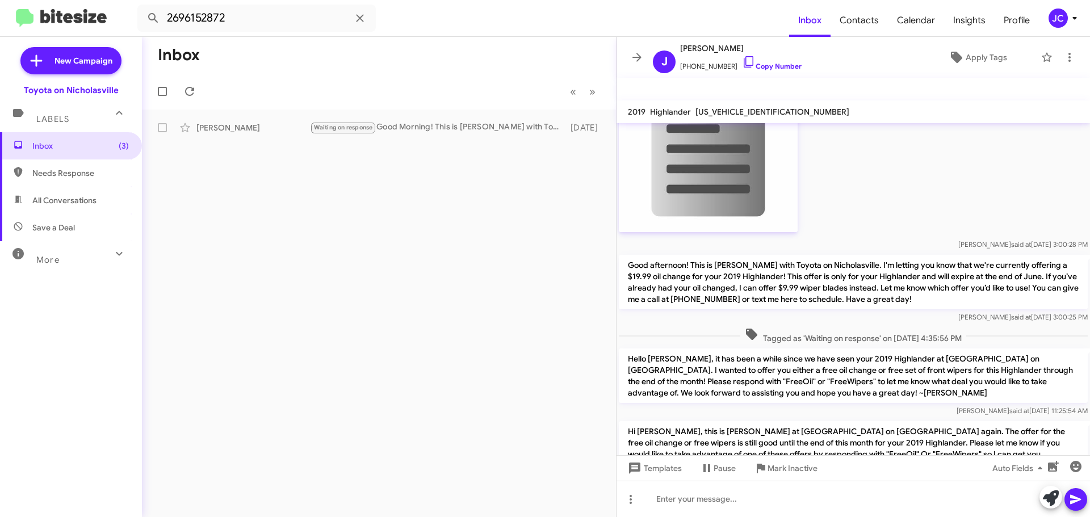
click at [708, 348] on p "Hello [PERSON_NAME], it has been a while since we have seen your 2019 Highlande…" at bounding box center [853, 375] width 469 height 54
copy p "Hello [PERSON_NAME], it has been a while since we have seen your 2019 Highlande…"
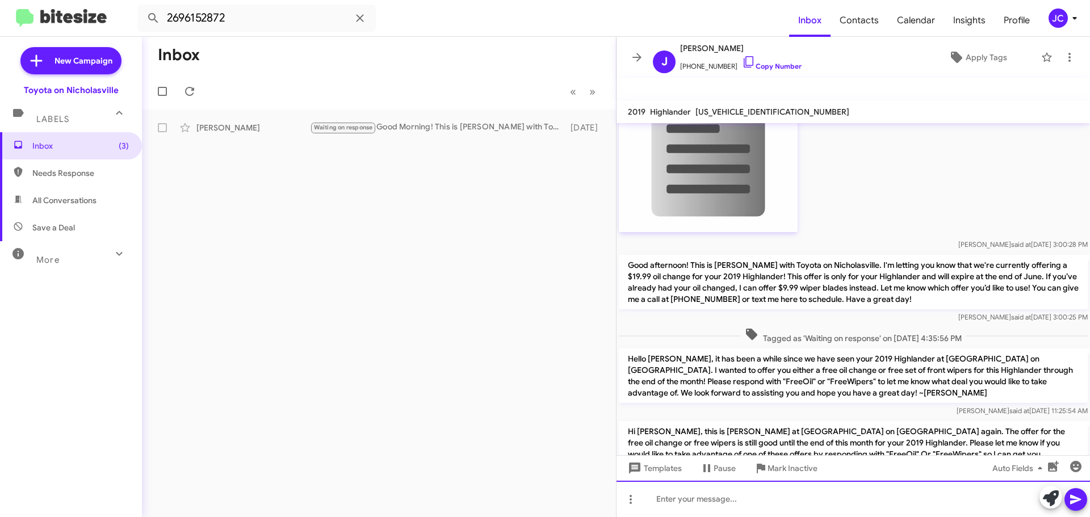
click at [681, 500] on div at bounding box center [852, 499] width 473 height 36
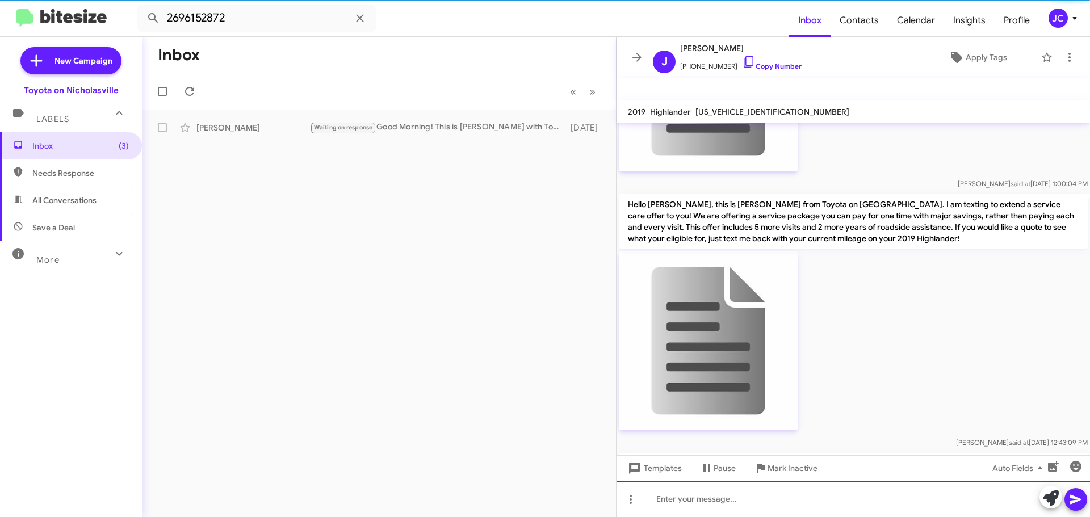
scroll to position [0, 0]
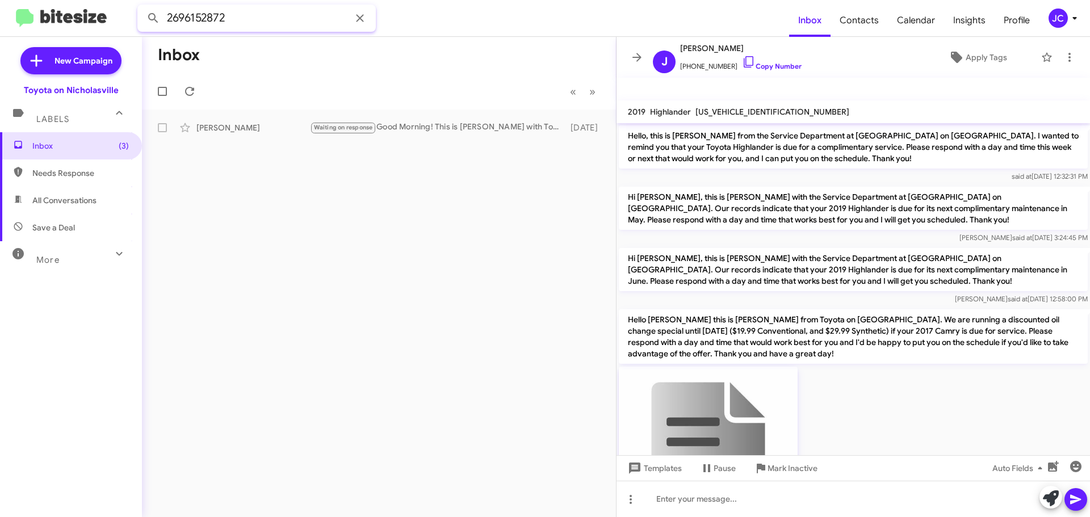
drag, startPoint x: 266, startPoint y: 16, endPoint x: 0, endPoint y: -69, distance: 279.3
click at [0, 0] on html "2696152872 Inbox Contacts Calendar Insights Profile JC New Campaign Toyota on N…" at bounding box center [545, 258] width 1090 height 517
paste input "8593740731"
click at [142, 7] on button at bounding box center [153, 18] width 23 height 23
click at [249, 114] on mat-action-list "[PERSON_NAME] Call Them Good afternoon! This is [PERSON_NAME] with Toyota on Ni…" at bounding box center [379, 126] width 474 height 32
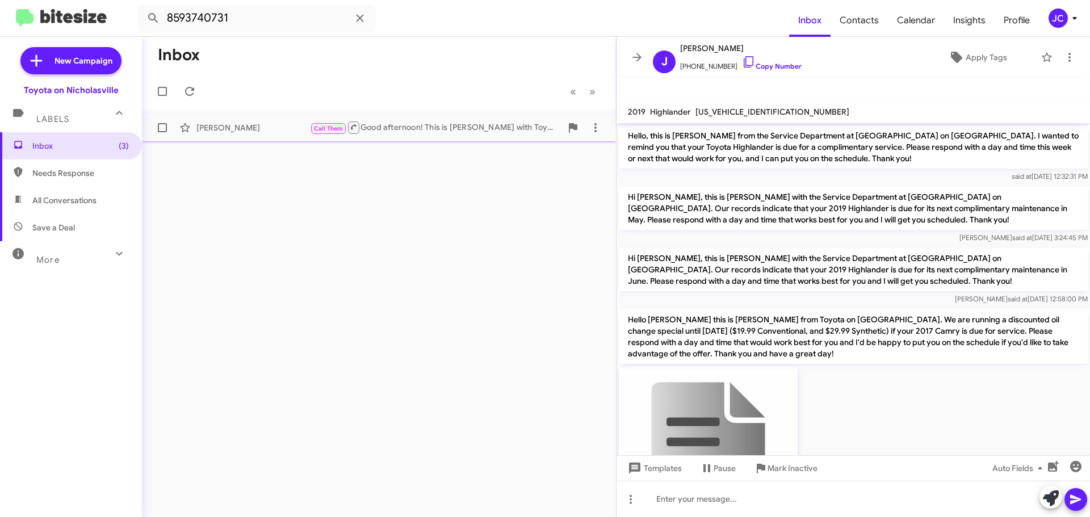
click at [245, 132] on div "[PERSON_NAME]" at bounding box center [253, 127] width 114 height 11
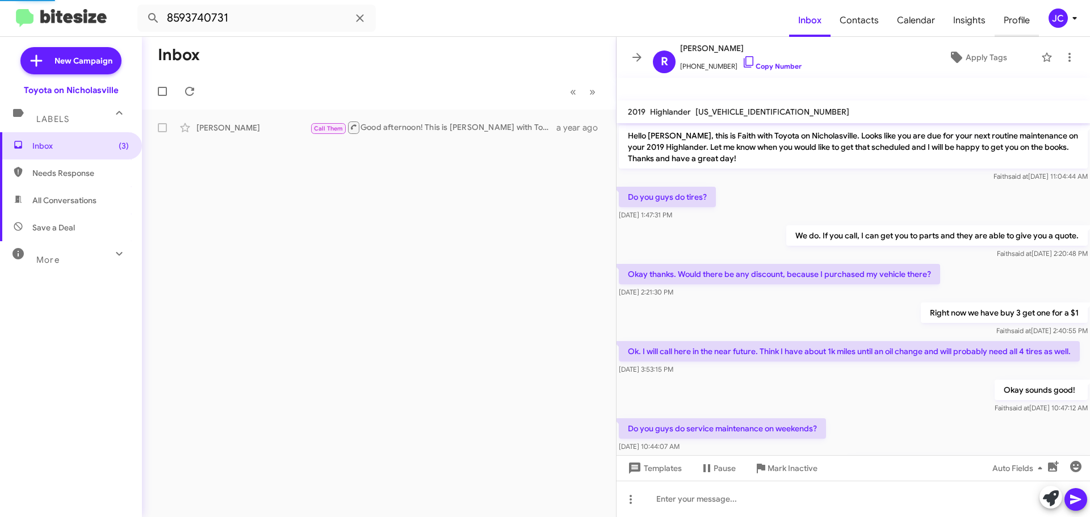
scroll to position [620, 0]
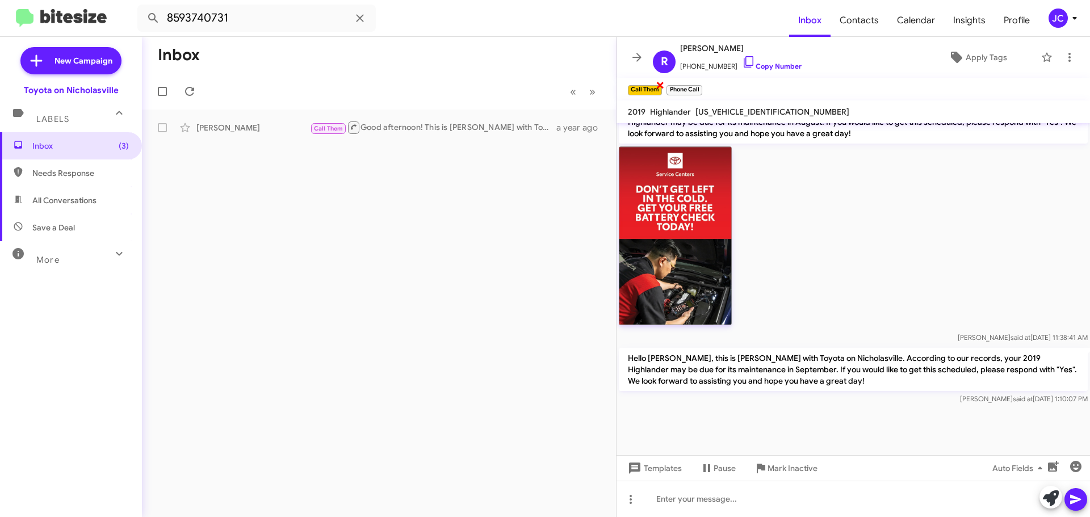
click at [657, 85] on span "×" at bounding box center [660, 85] width 9 height 14
click at [664, 86] on span "×" at bounding box center [661, 85] width 9 height 14
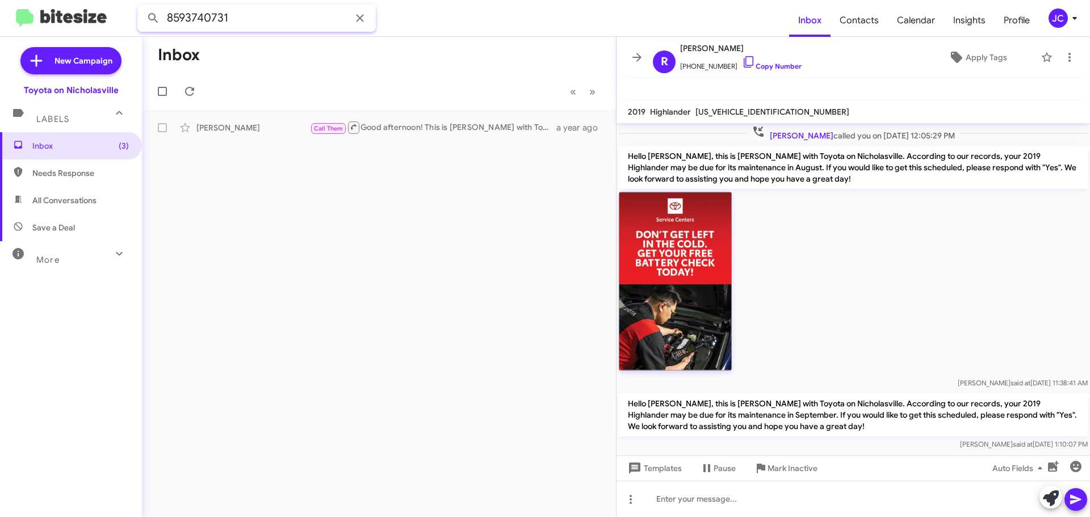
click at [237, 19] on input "8593740731" at bounding box center [256, 18] width 238 height 27
click at [238, 19] on input "8593740731" at bounding box center [256, 18] width 238 height 27
click at [268, 14] on input "8593740731" at bounding box center [256, 18] width 238 height 27
paste input "5837786"
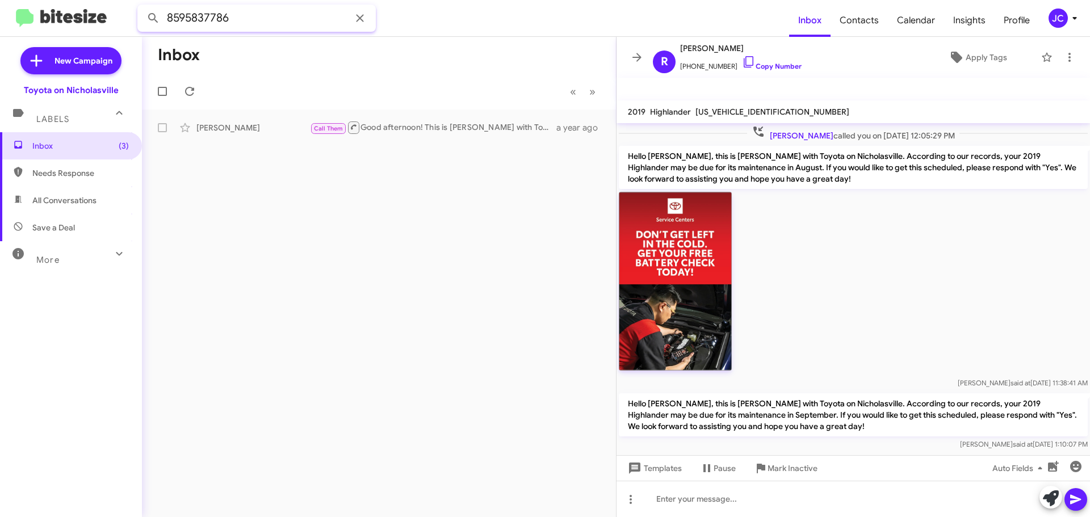
click at [142, 7] on button at bounding box center [153, 18] width 23 height 23
click at [228, 128] on div "[PERSON_NAME]" at bounding box center [253, 127] width 114 height 11
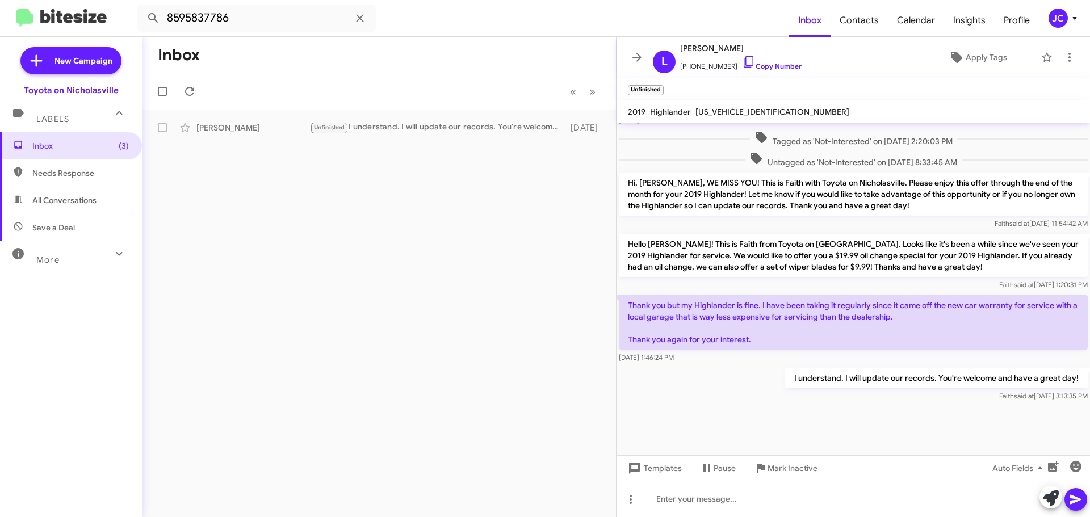
scroll to position [2409, 0]
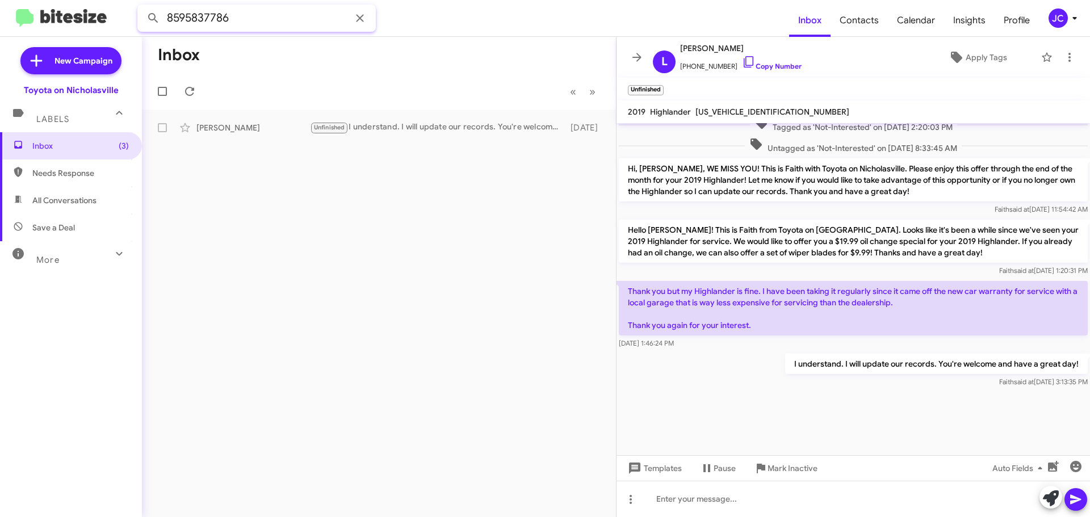
drag, startPoint x: 284, startPoint y: 18, endPoint x: 0, endPoint y: -6, distance: 284.7
click at [0, 0] on html "8595837786 Inbox Contacts Calendar Insights Profile JC New Campaign Toyota on N…" at bounding box center [545, 258] width 1090 height 517
paste input "2708711403"
click at [142, 7] on button at bounding box center [153, 18] width 23 height 23
click at [249, 136] on div "[PERSON_NAME] Important 🔥 Hot Hi [PERSON_NAME], this is Faith with Toyota on Ni…" at bounding box center [379, 127] width 456 height 23
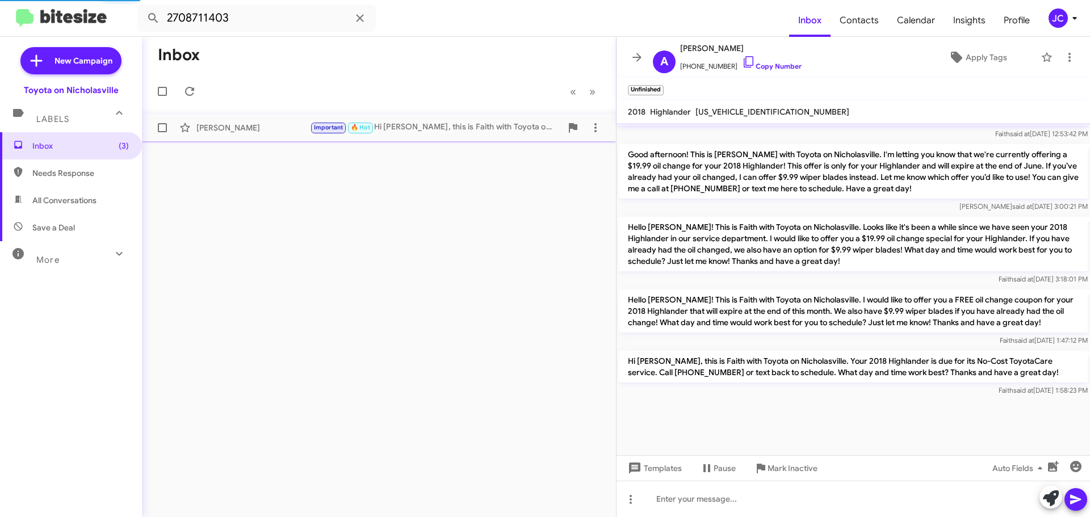
scroll to position [1107, 0]
click at [511, 275] on div "Inbox « Previous » Next [PERSON_NAME] Important 🔥 Hot Hi [PERSON_NAME], this is…" at bounding box center [379, 277] width 474 height 480
click at [249, 23] on input "2708711403" at bounding box center [256, 18] width 238 height 27
paste input "6145370701"
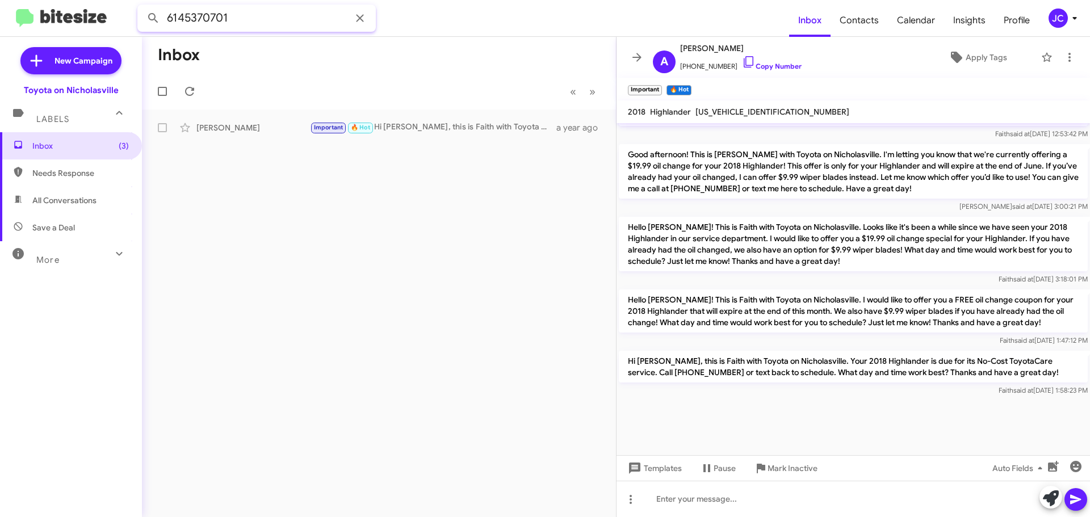
type input "6145370701"
click at [142, 7] on button at bounding box center [153, 18] width 23 height 23
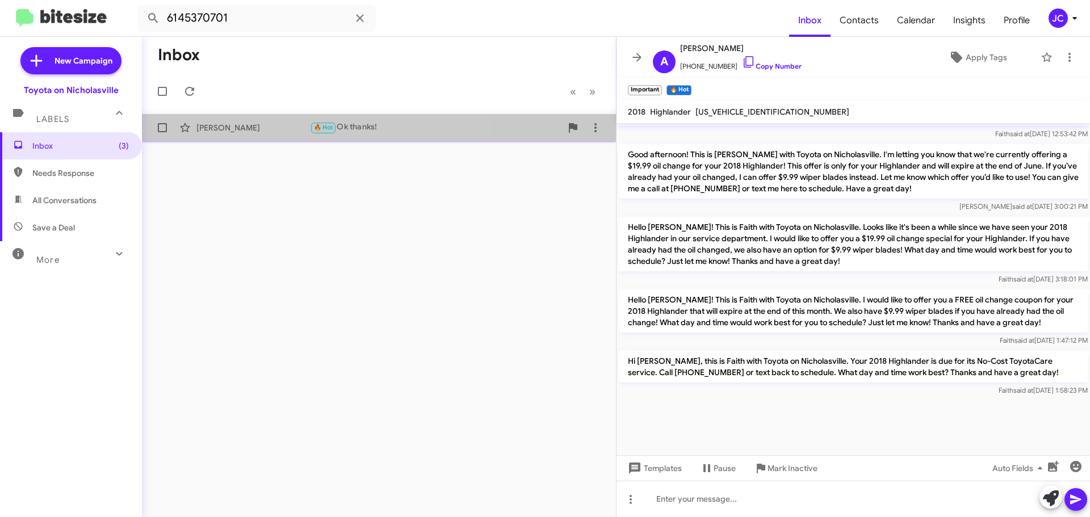
click at [265, 129] on div "[PERSON_NAME]" at bounding box center [253, 127] width 114 height 11
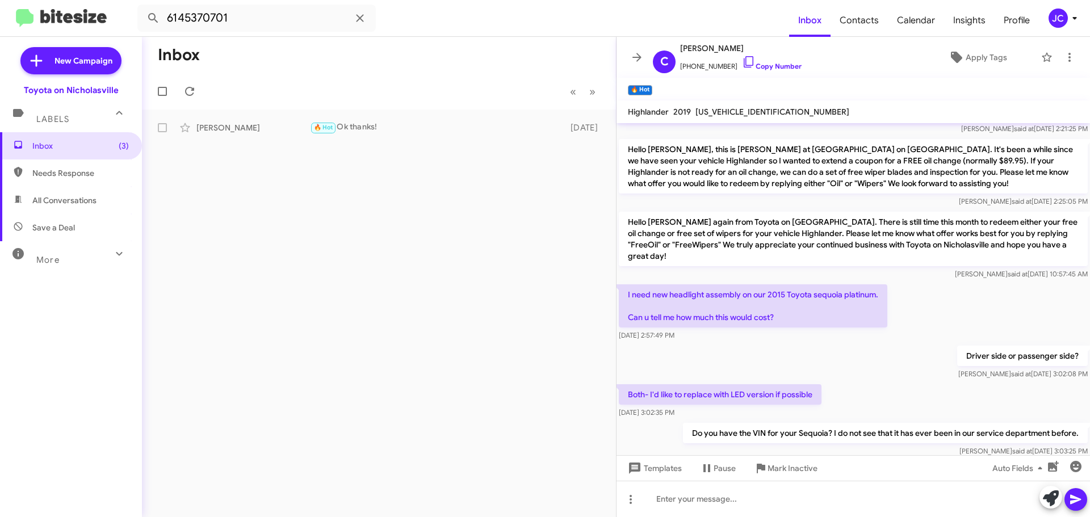
scroll to position [937, 0]
click at [729, 182] on p "Hello [PERSON_NAME], this is [PERSON_NAME] at [GEOGRAPHIC_DATA] on [GEOGRAPHIC_…" at bounding box center [853, 167] width 469 height 54
copy p "Hello [PERSON_NAME], this is [PERSON_NAME] at [GEOGRAPHIC_DATA] on [GEOGRAPHIC_…"
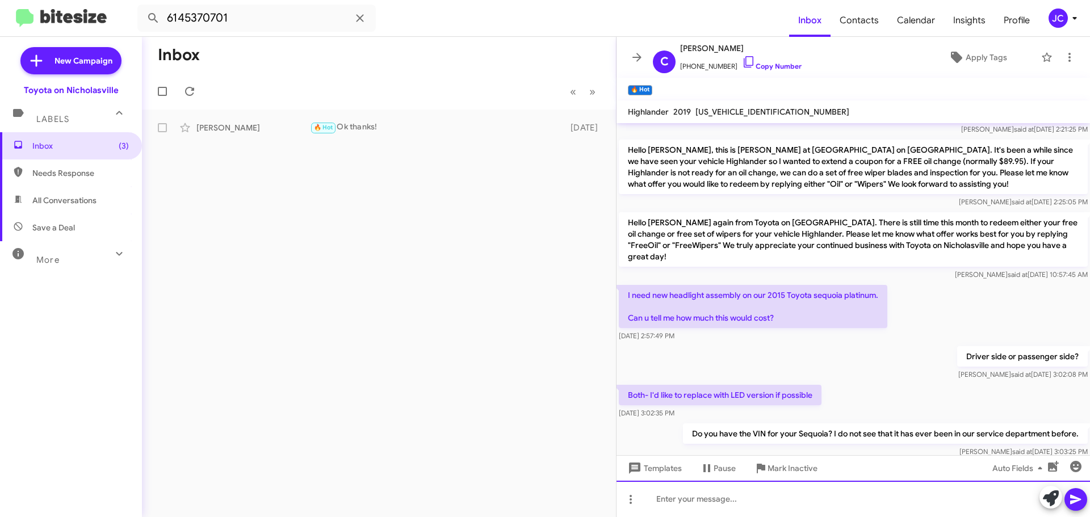
click at [665, 505] on div at bounding box center [852, 499] width 473 height 36
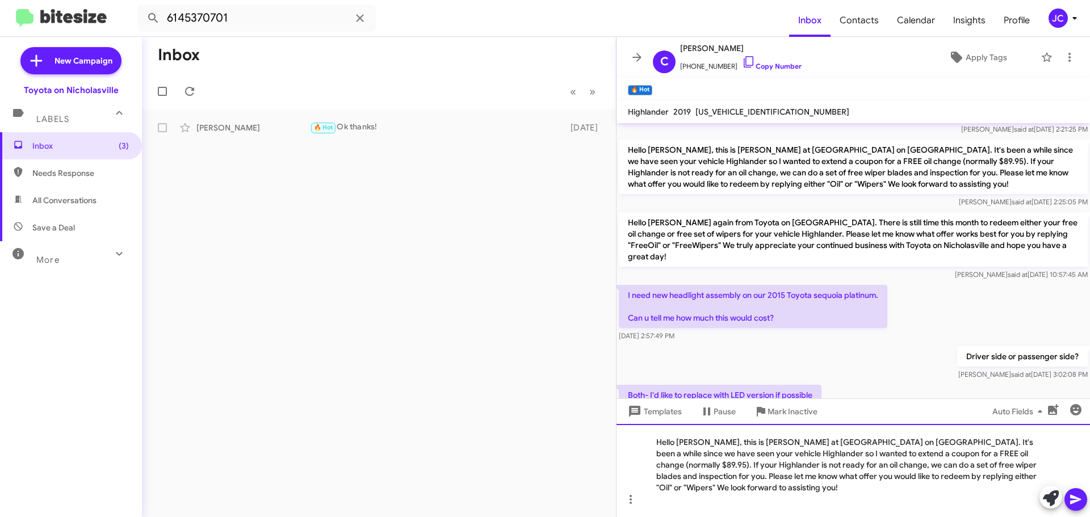
click at [681, 455] on div "Hello [PERSON_NAME], this is [PERSON_NAME] at [GEOGRAPHIC_DATA] on [GEOGRAPHIC_…" at bounding box center [852, 470] width 473 height 93
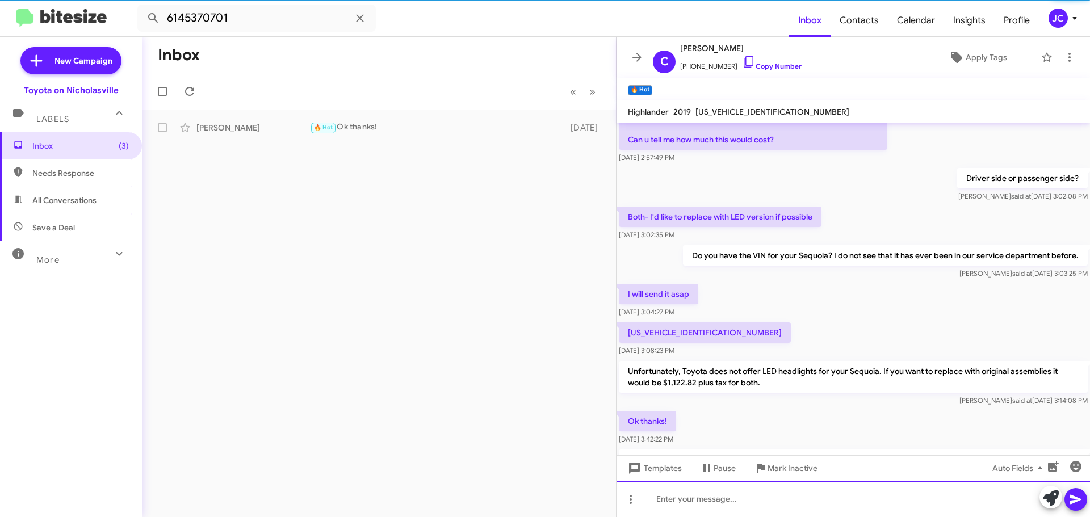
scroll to position [0, 0]
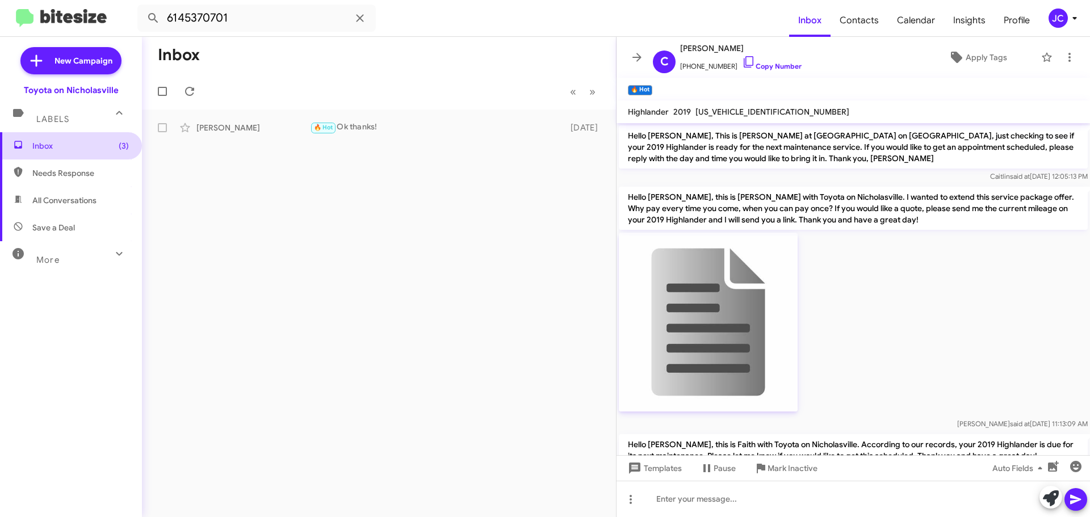
click at [83, 138] on span "Inbox (3)" at bounding box center [71, 145] width 142 height 27
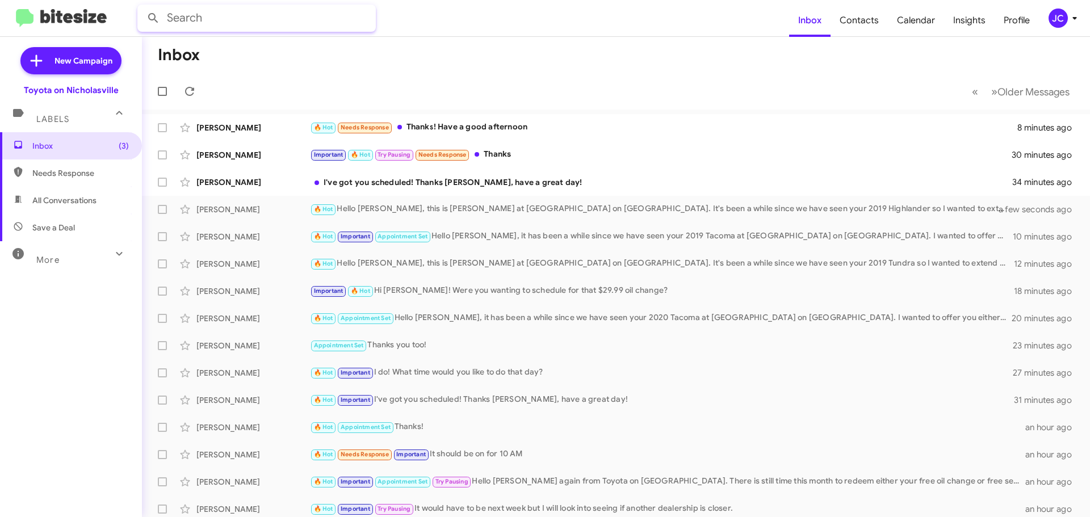
click at [227, 16] on input "text" at bounding box center [256, 18] width 238 height 27
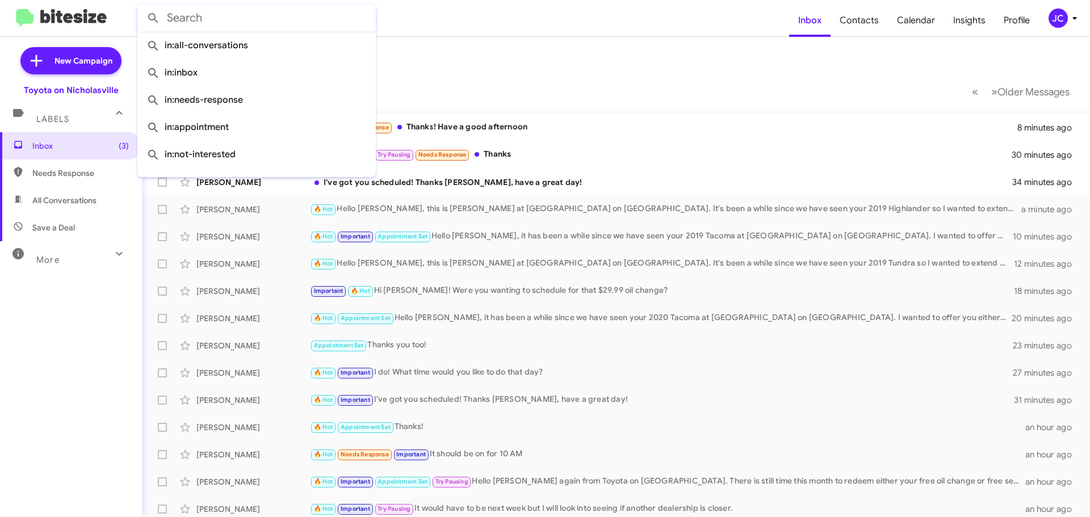
paste input "8593194680"
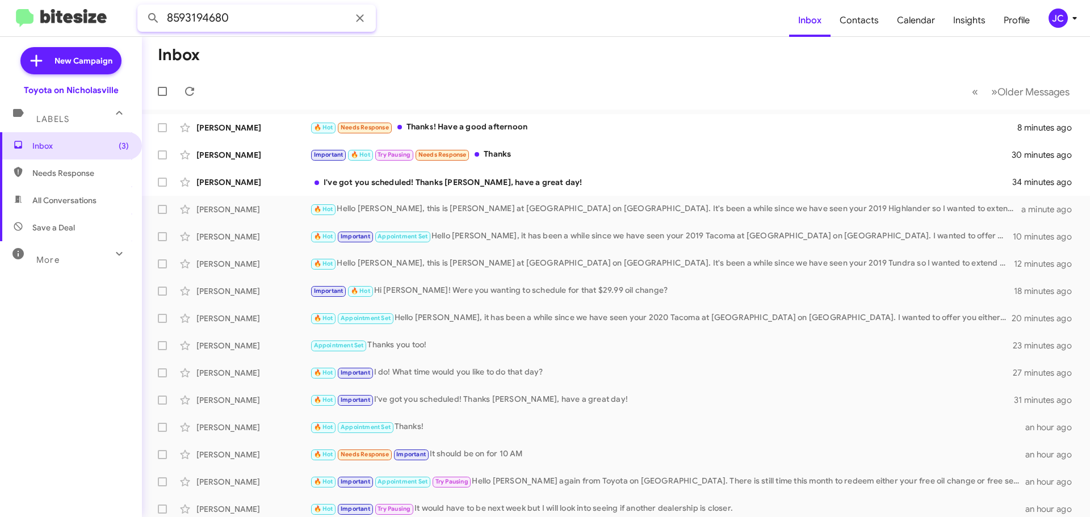
type input "8593194680"
click at [142, 7] on button at bounding box center [153, 18] width 23 height 23
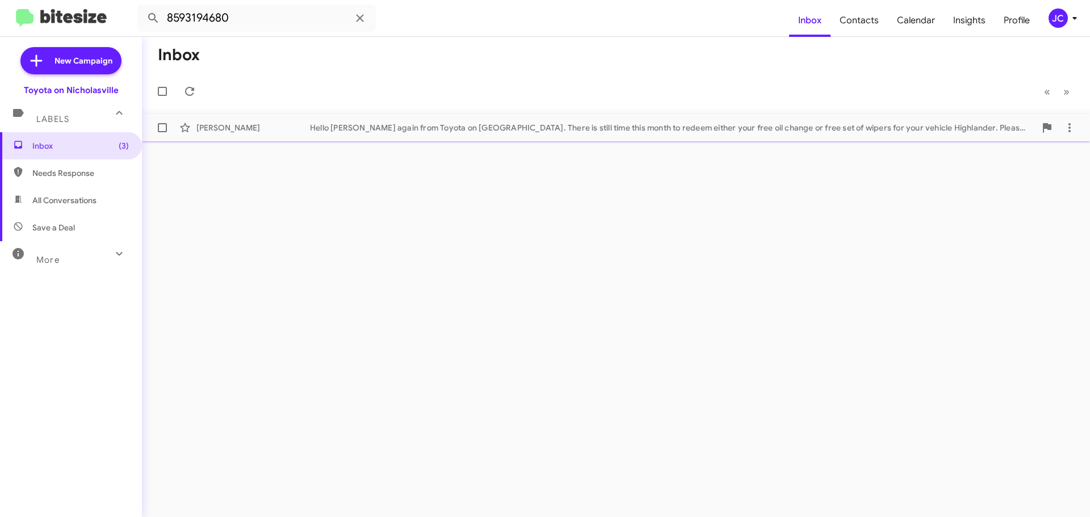
click at [340, 137] on div "[PERSON_NAME] Hello [PERSON_NAME] again from Toyota on [GEOGRAPHIC_DATA]. There…" at bounding box center [616, 127] width 930 height 23
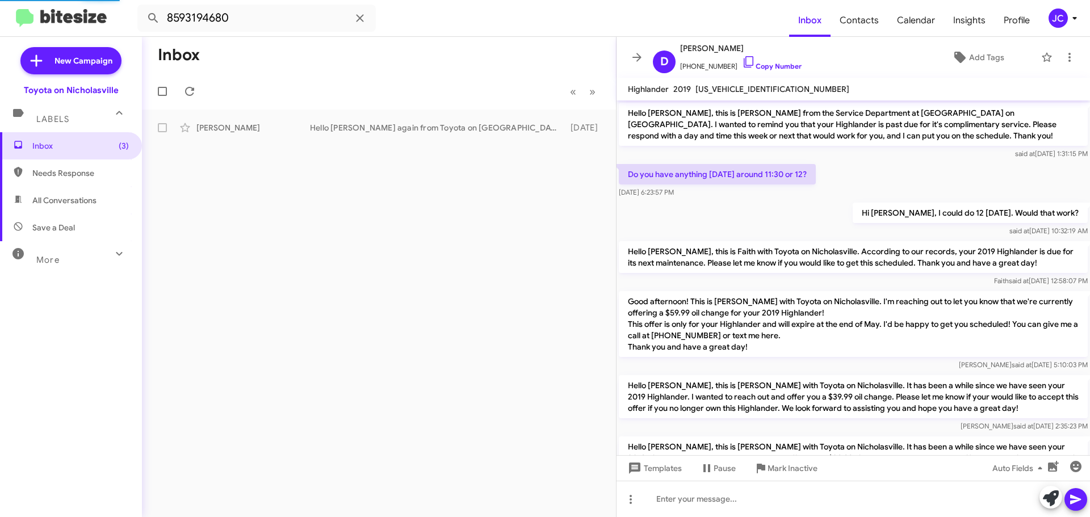
scroll to position [362, 0]
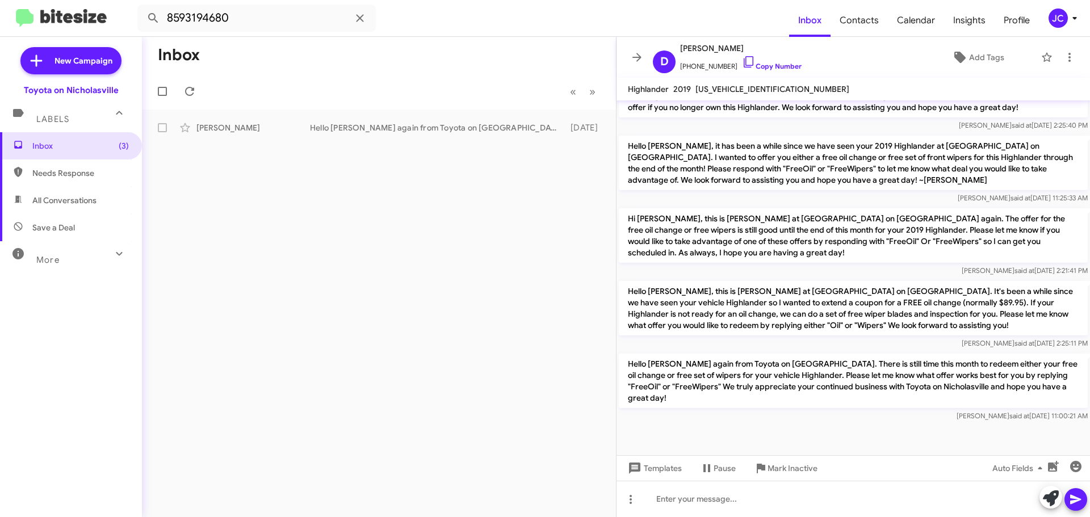
click at [667, 314] on p "Hello [PERSON_NAME], this is [PERSON_NAME] at [GEOGRAPHIC_DATA] on [GEOGRAPHIC_…" at bounding box center [853, 308] width 469 height 54
copy p "Hello [PERSON_NAME], this is [PERSON_NAME] at [GEOGRAPHIC_DATA] on [GEOGRAPHIC_…"
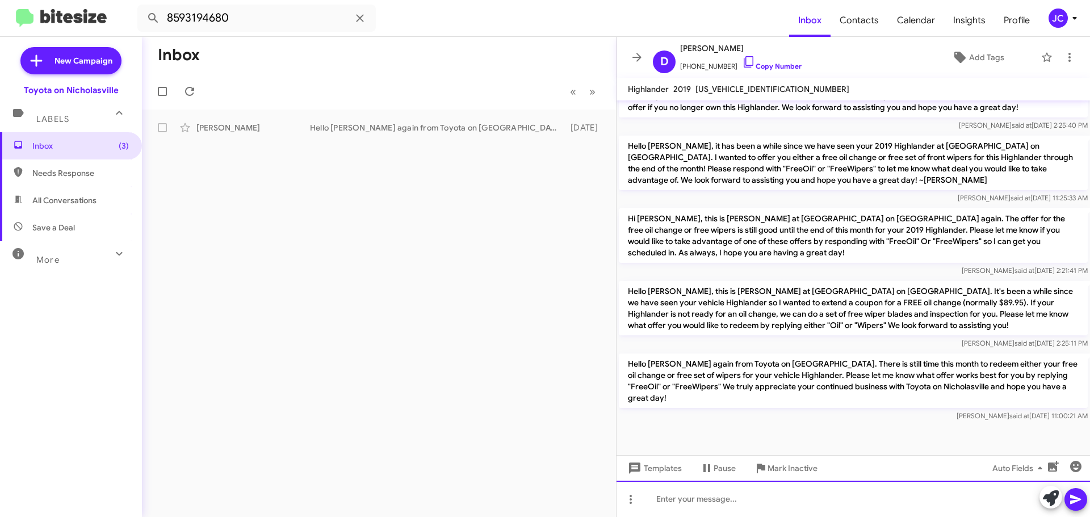
click at [673, 495] on div at bounding box center [852, 499] width 473 height 36
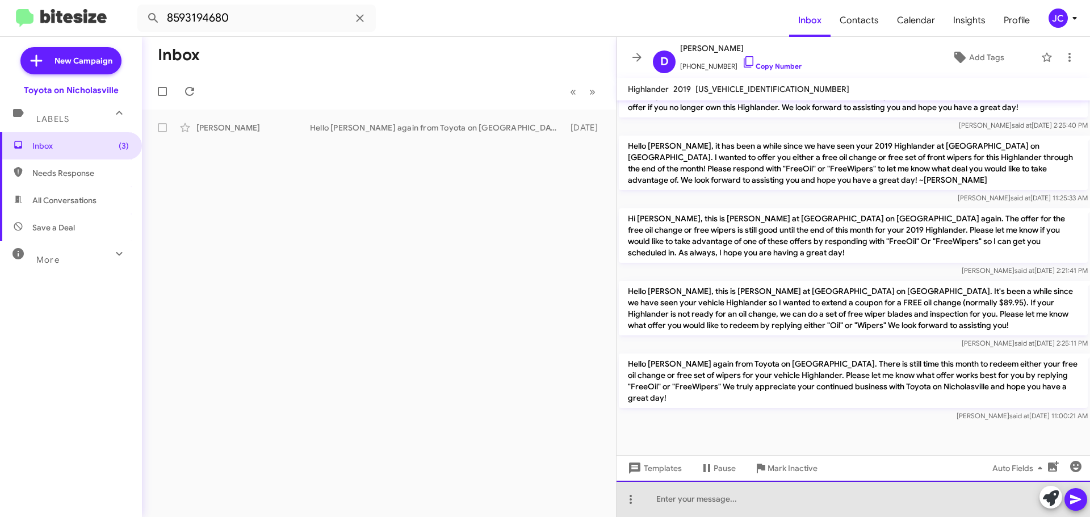
paste div
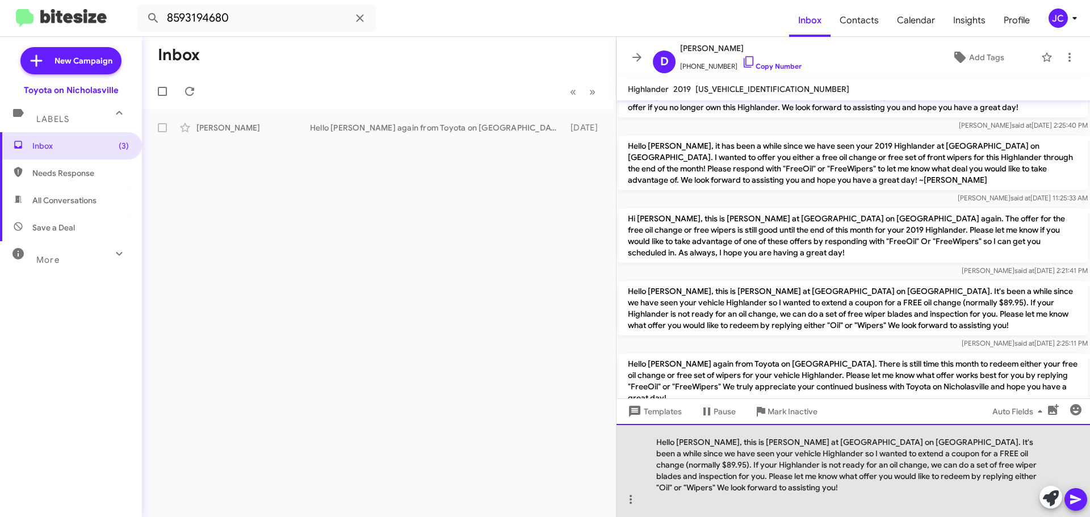
click at [1027, 439] on div "Hello [PERSON_NAME], this is [PERSON_NAME] at [GEOGRAPHIC_DATA] on [GEOGRAPHIC_…" at bounding box center [852, 470] width 473 height 93
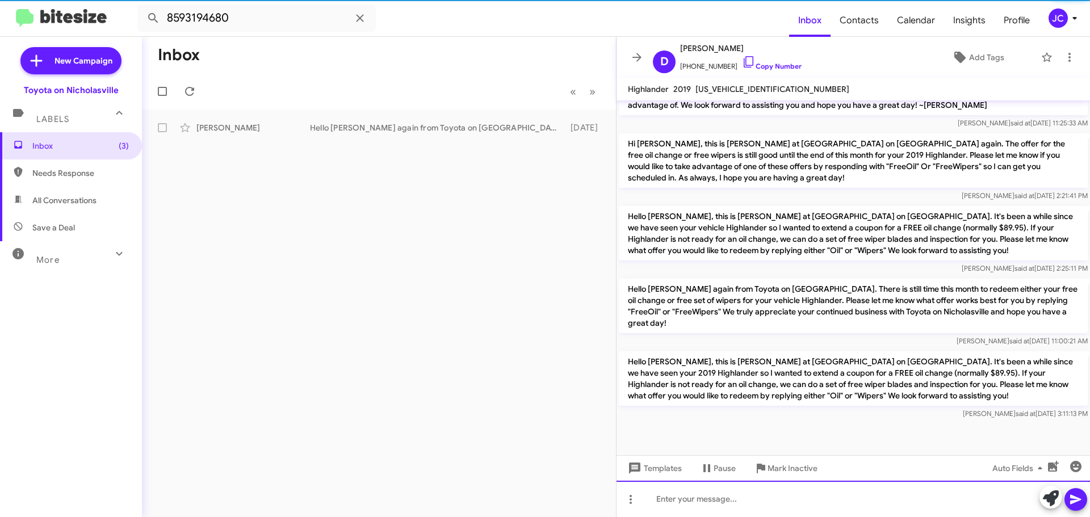
scroll to position [438, 0]
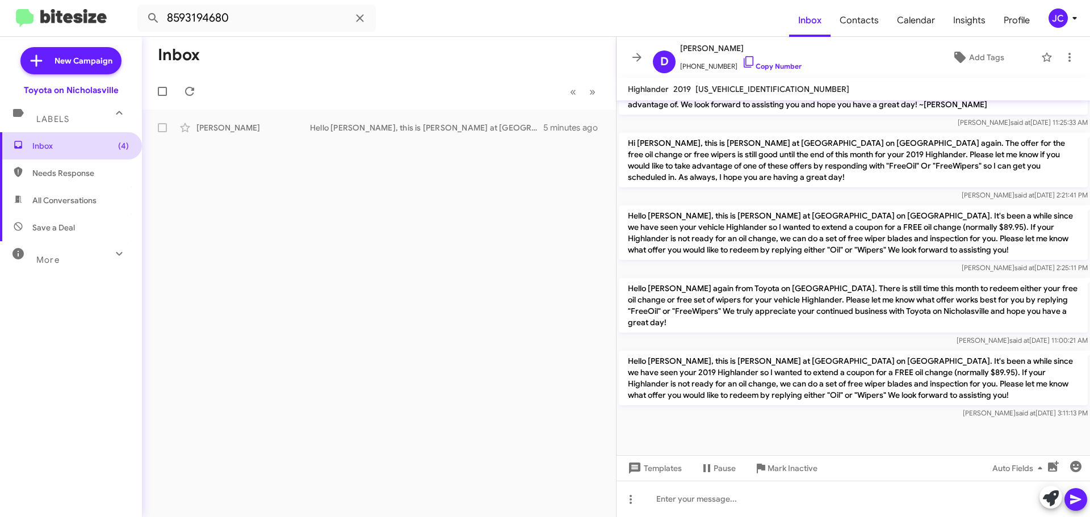
click at [64, 141] on span "Inbox (4)" at bounding box center [80, 145] width 96 height 11
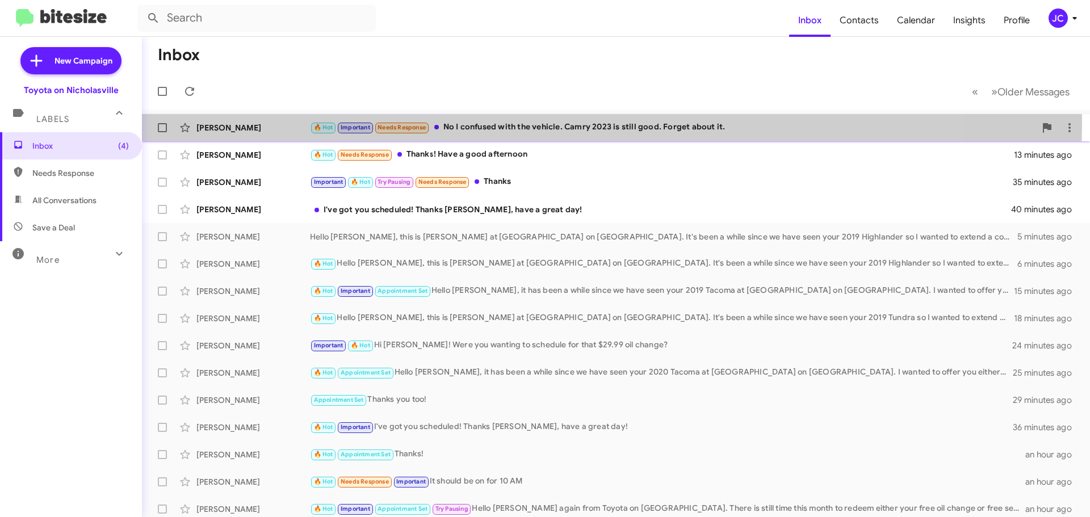
click at [229, 119] on div "[PERSON_NAME] 🔥 Hot Important Needs Response No I confused with the vehicle. Ca…" at bounding box center [616, 127] width 930 height 23
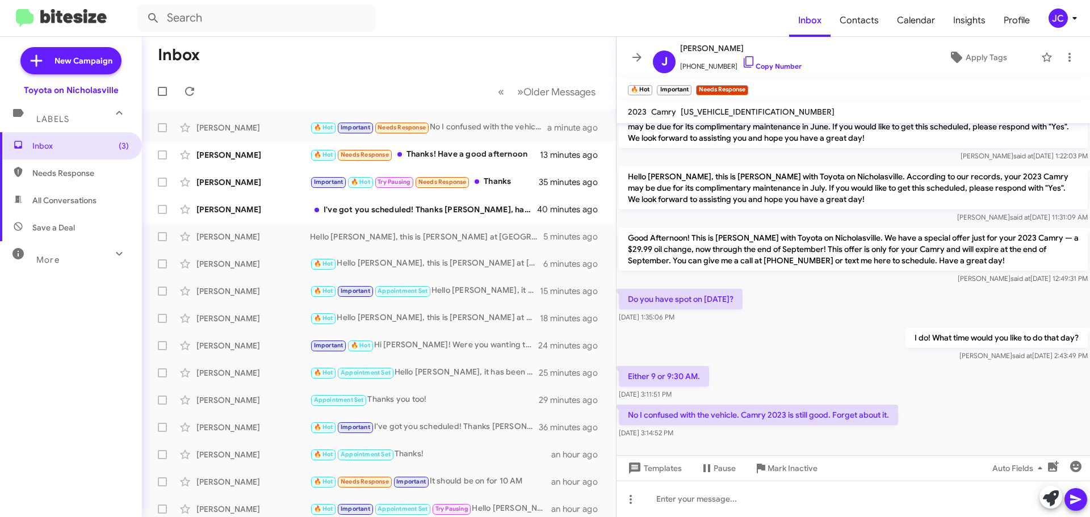
scroll to position [343, 0]
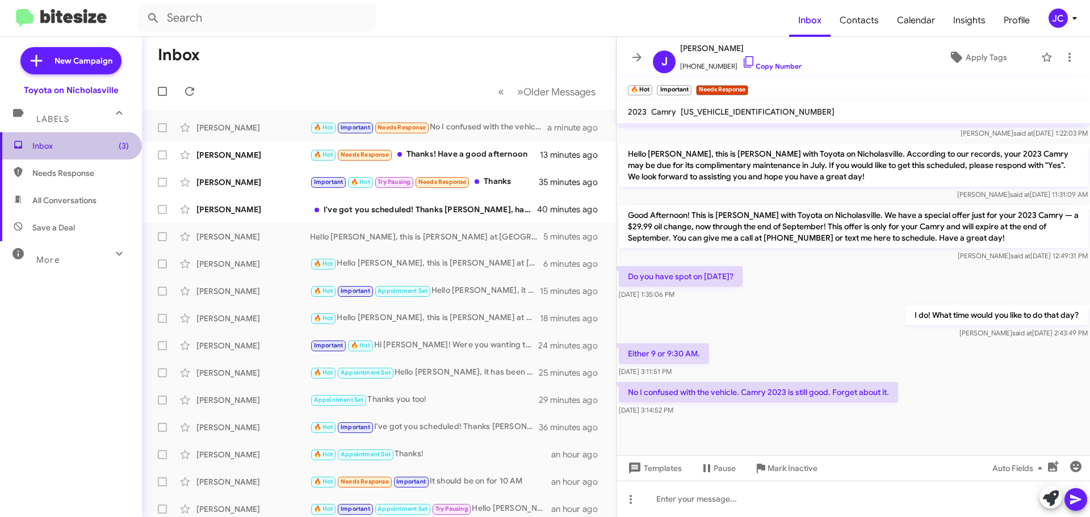
click at [72, 145] on span "Inbox (3)" at bounding box center [80, 145] width 96 height 11
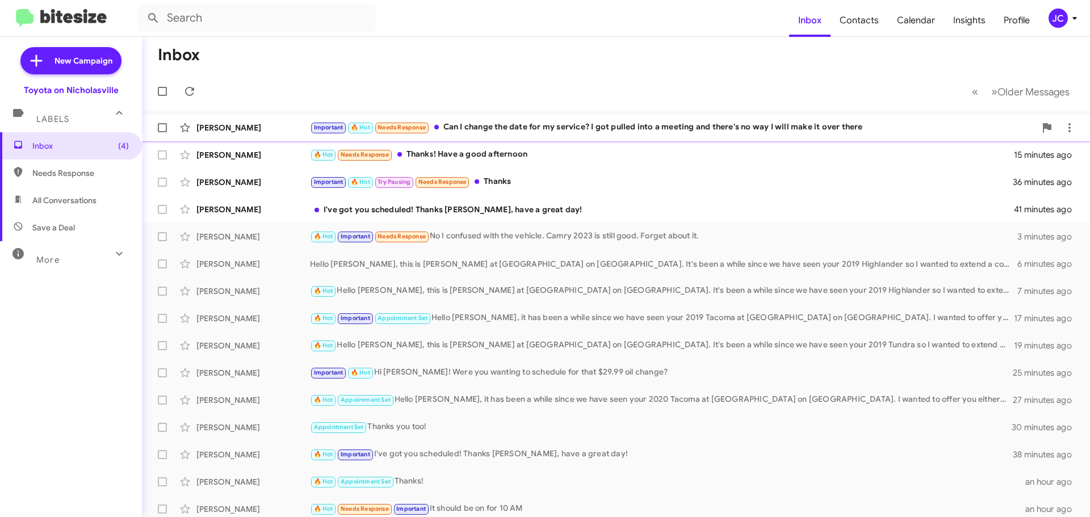
click at [247, 134] on div "[PERSON_NAME] Important 🔥 Hot Needs Response Can I change the date for my servi…" at bounding box center [616, 127] width 930 height 23
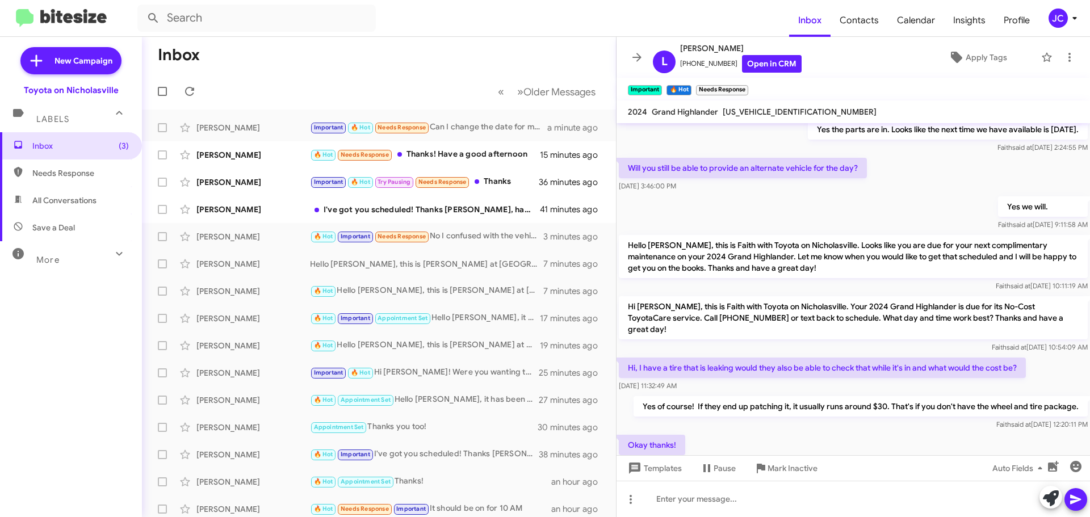
scroll to position [281, 0]
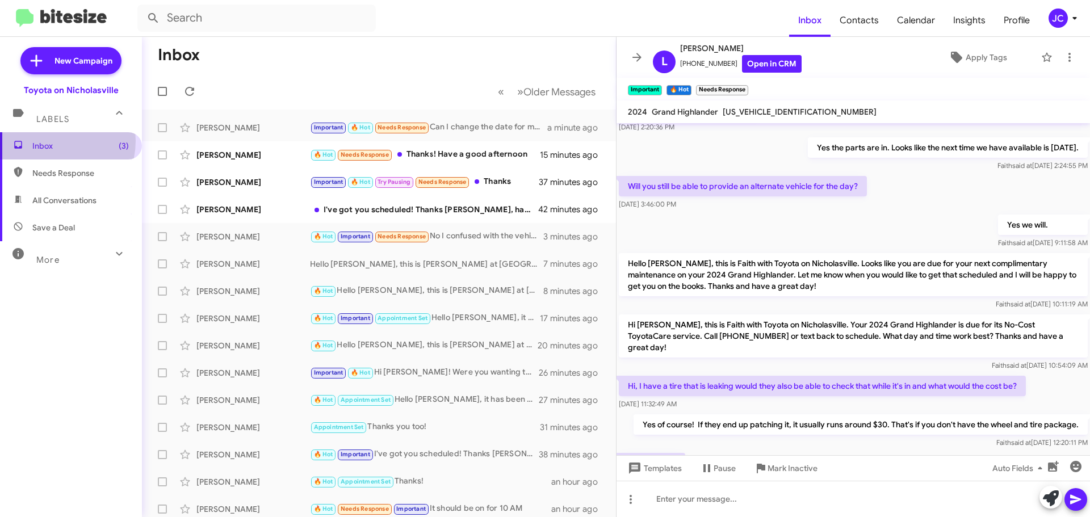
click at [52, 141] on span "Inbox (3)" at bounding box center [80, 145] width 96 height 11
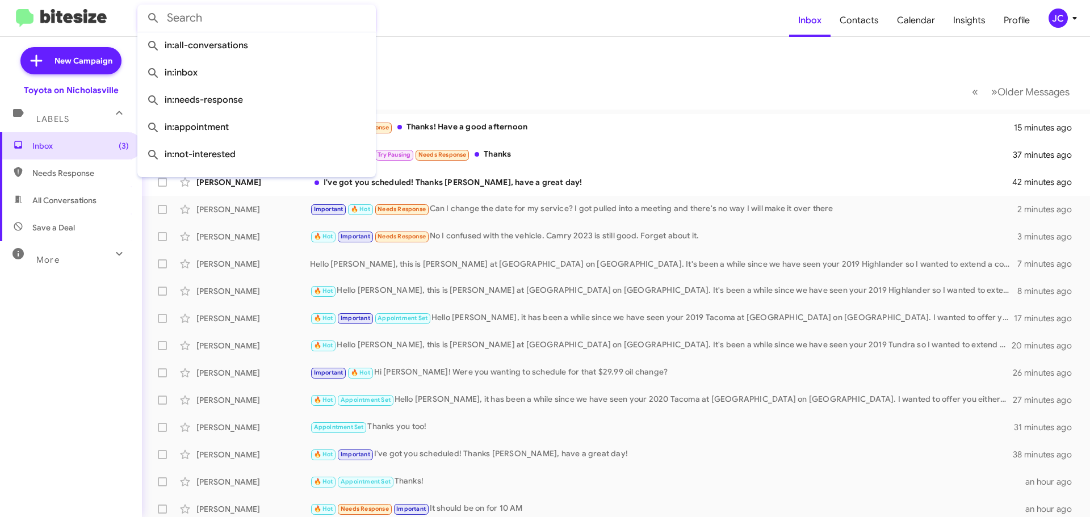
click at [224, 18] on input "text" at bounding box center [256, 18] width 238 height 27
paste input "8595161628"
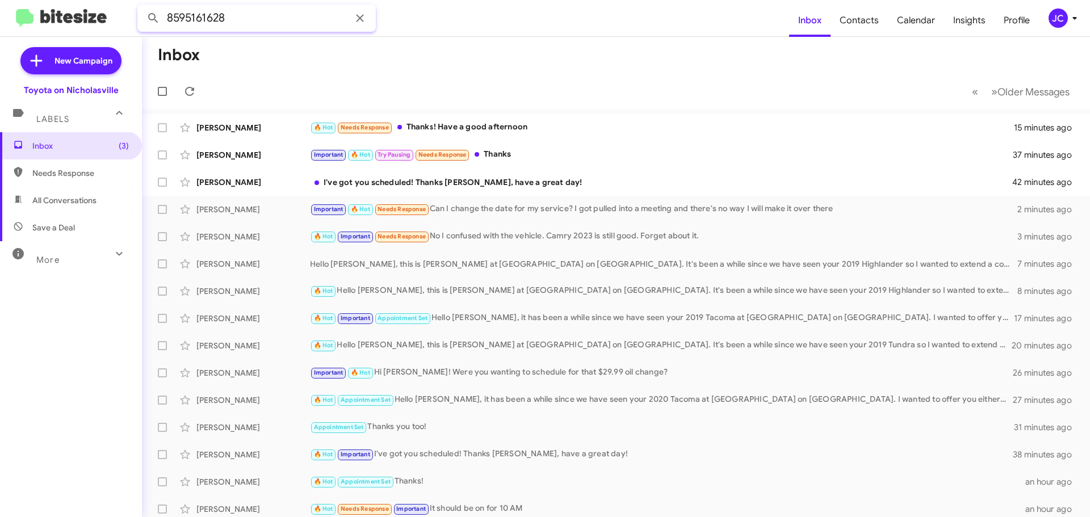
click at [142, 7] on button at bounding box center [153, 18] width 23 height 23
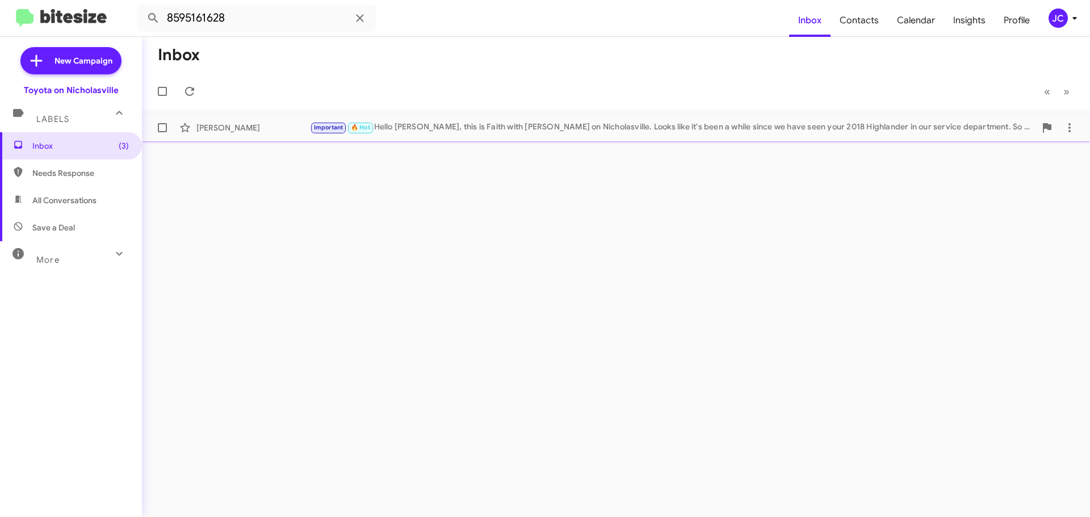
click at [208, 119] on div "[PERSON_NAME] Important 🔥 Hot Hello [PERSON_NAME], this is Faith with Toyota on…" at bounding box center [616, 127] width 930 height 23
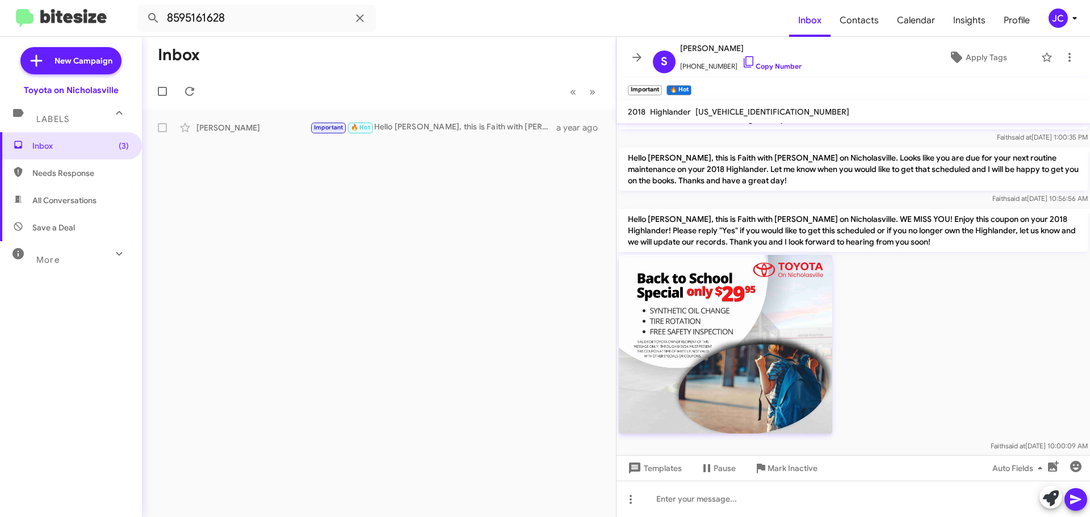
scroll to position [896, 0]
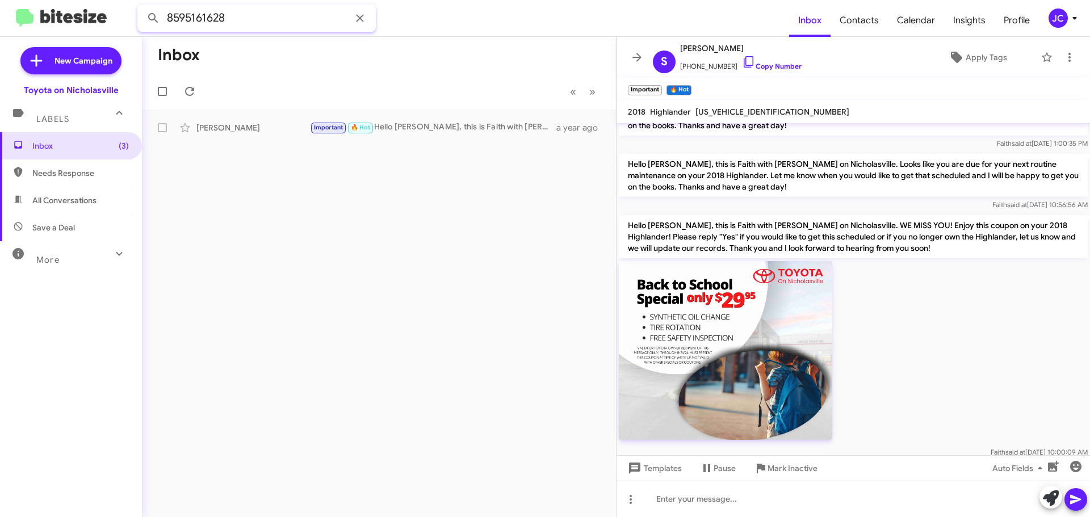
drag, startPoint x: 268, startPoint y: 19, endPoint x: 0, endPoint y: 14, distance: 267.9
click at [0, 7] on mat-toolbar "8595161628 Inbox Contacts Calendar Insights Profile JC" at bounding box center [545, 18] width 1090 height 36
paste input "2134459"
click at [142, 7] on button at bounding box center [153, 18] width 23 height 23
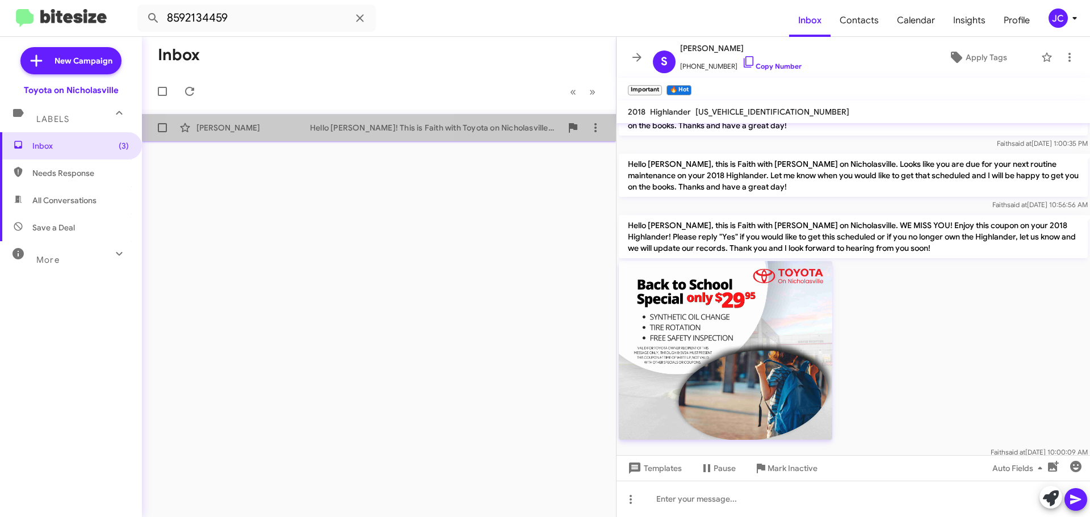
click at [318, 125] on div "Hello [PERSON_NAME]! This is Faith with Toyota on Nicholasville. Looks like it'…" at bounding box center [435, 127] width 251 height 11
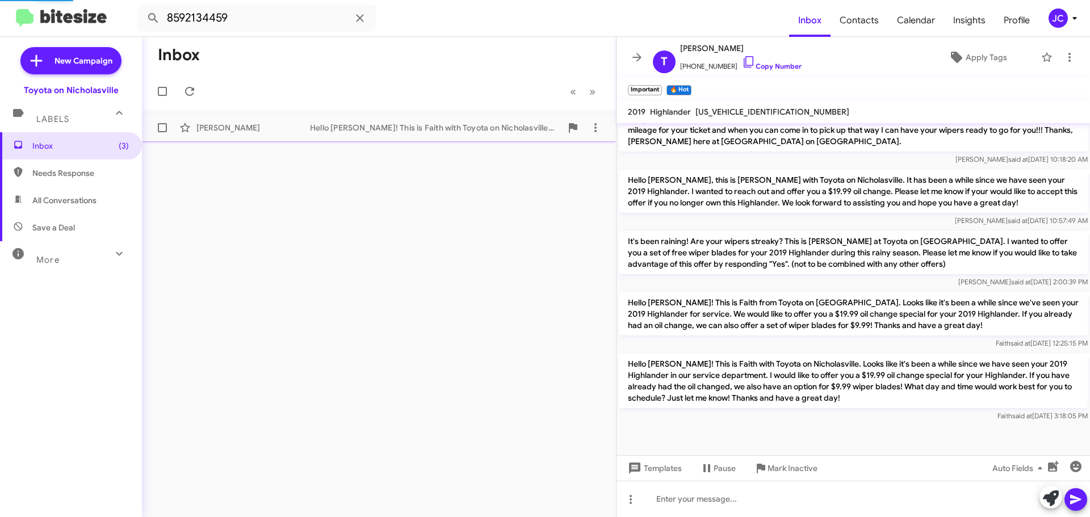
scroll to position [2294, 0]
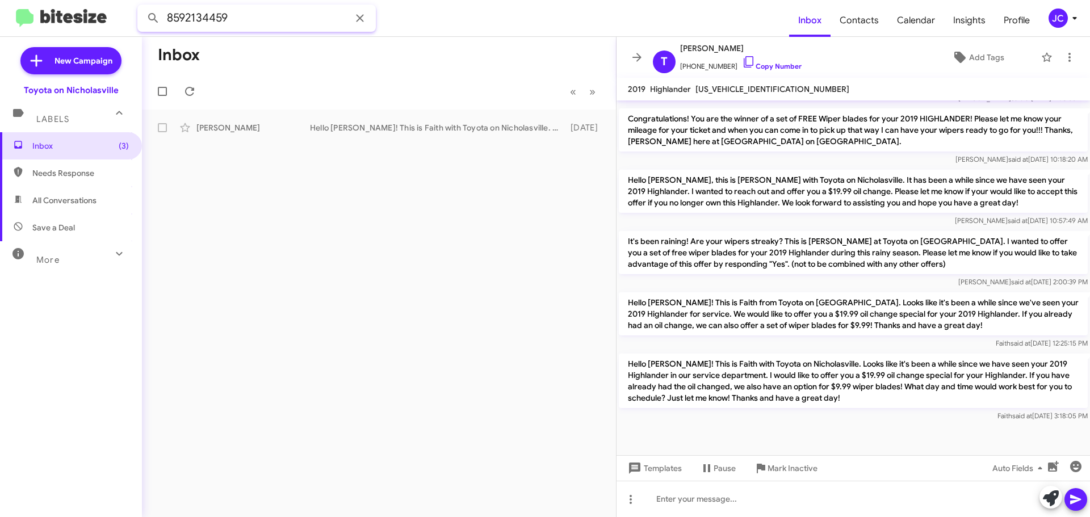
drag, startPoint x: 274, startPoint y: 26, endPoint x: 0, endPoint y: 44, distance: 274.1
click at [0, 26] on mat-toolbar "8592134459 Inbox Contacts Calendar Insights Profile JC" at bounding box center [545, 18] width 1090 height 36
paste input "5374943"
type input "8595374943"
click at [142, 7] on button at bounding box center [153, 18] width 23 height 23
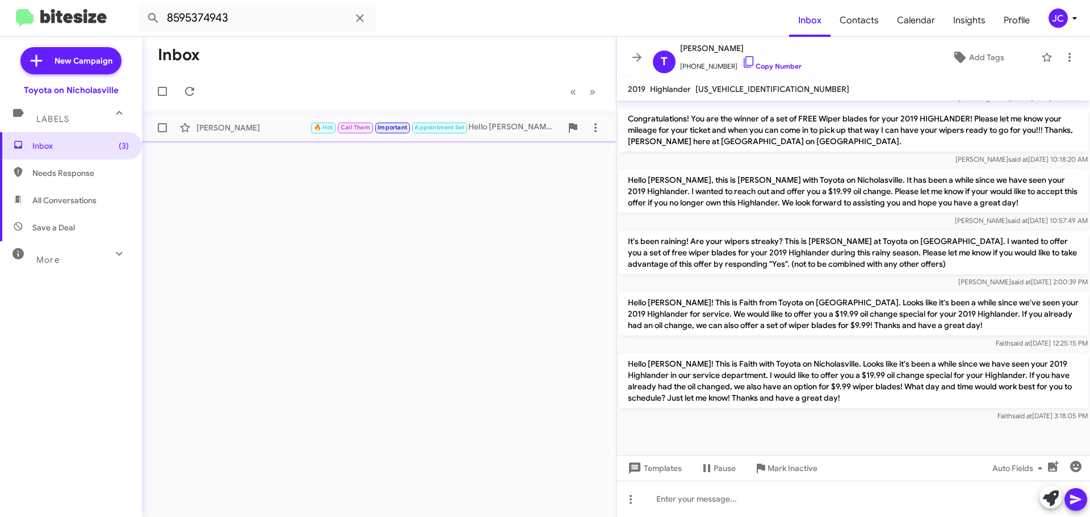
click at [243, 128] on div "[PERSON_NAME]" at bounding box center [253, 127] width 114 height 11
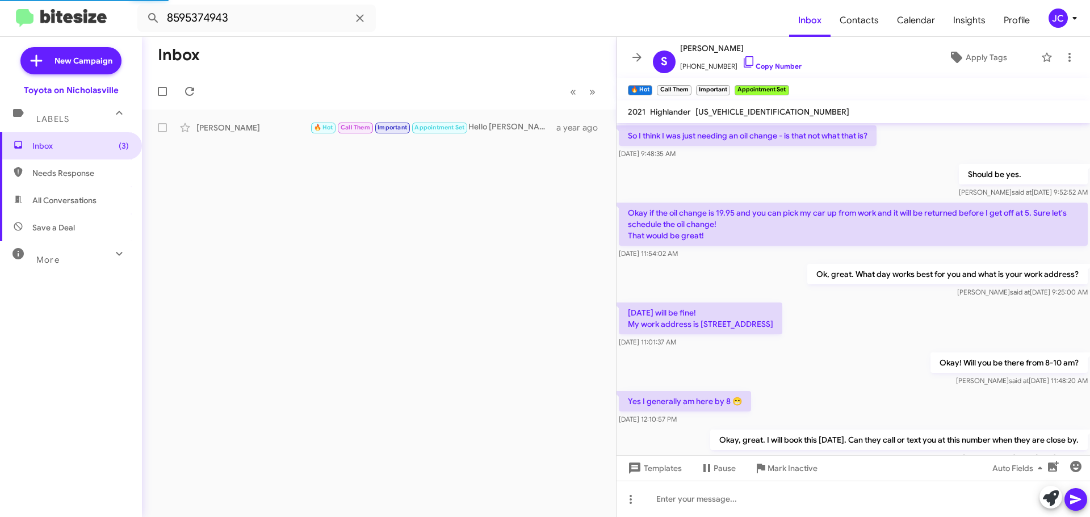
scroll to position [57, 0]
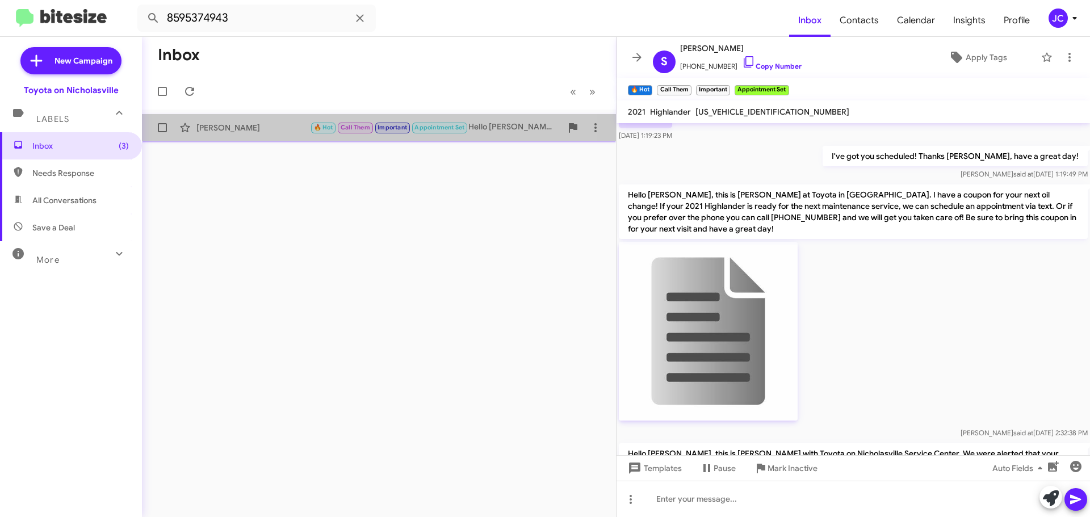
click at [246, 135] on div "[PERSON_NAME] 🔥 Hot Call Them Important Appointment Set Hello [PERSON_NAME]! Th…" at bounding box center [379, 127] width 456 height 23
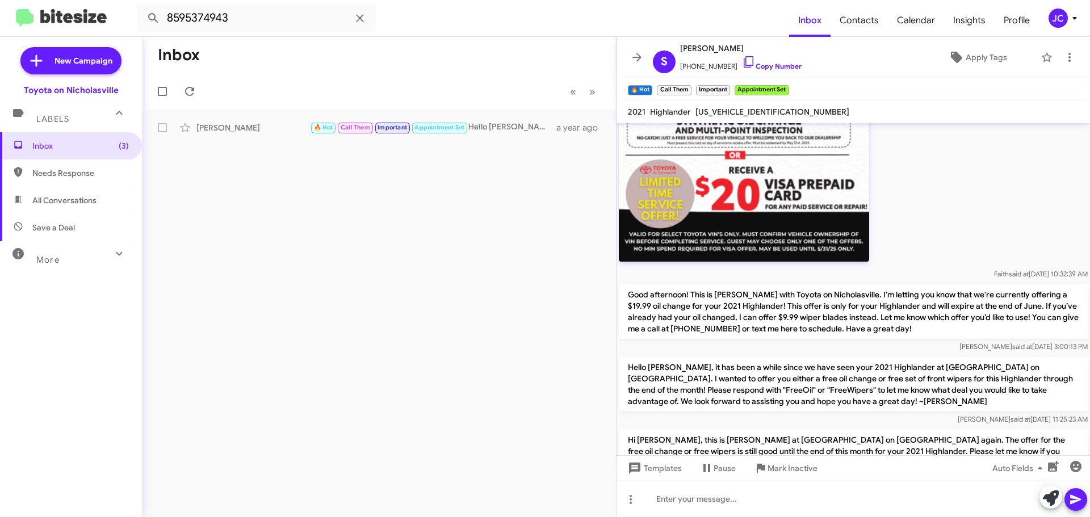
scroll to position [3523, 0]
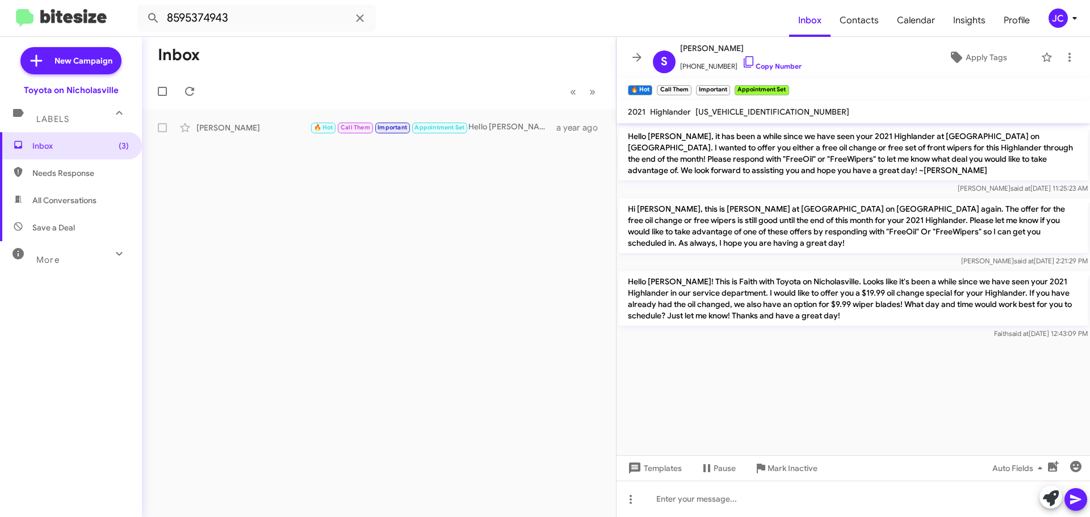
click at [829, 159] on p "Hello [PERSON_NAME], it has been a while since we have seen your 2021 Highlande…" at bounding box center [853, 153] width 469 height 54
copy p "Hello [PERSON_NAME], it has been a while since we have seen your 2021 Highlande…"
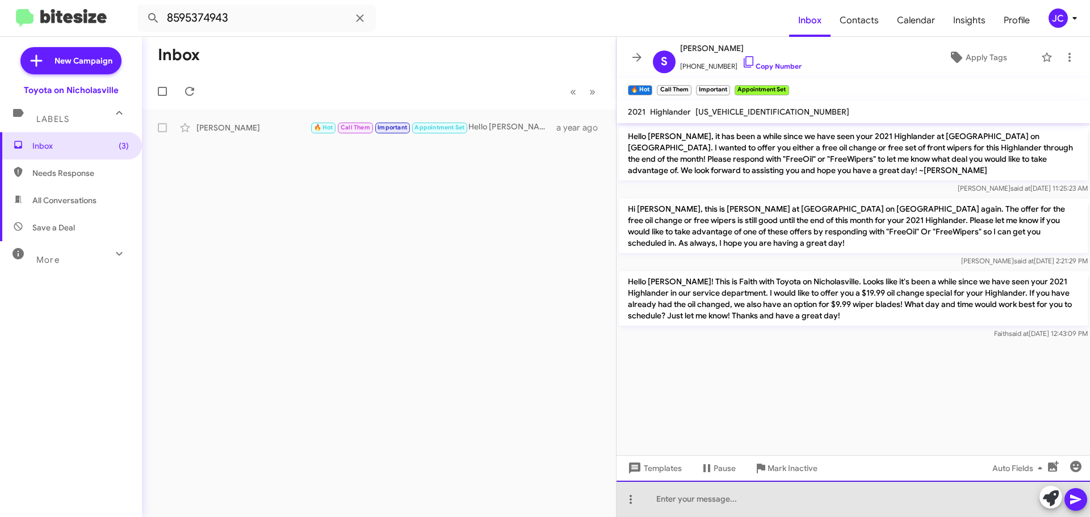
click at [765, 488] on div at bounding box center [852, 499] width 473 height 36
paste div
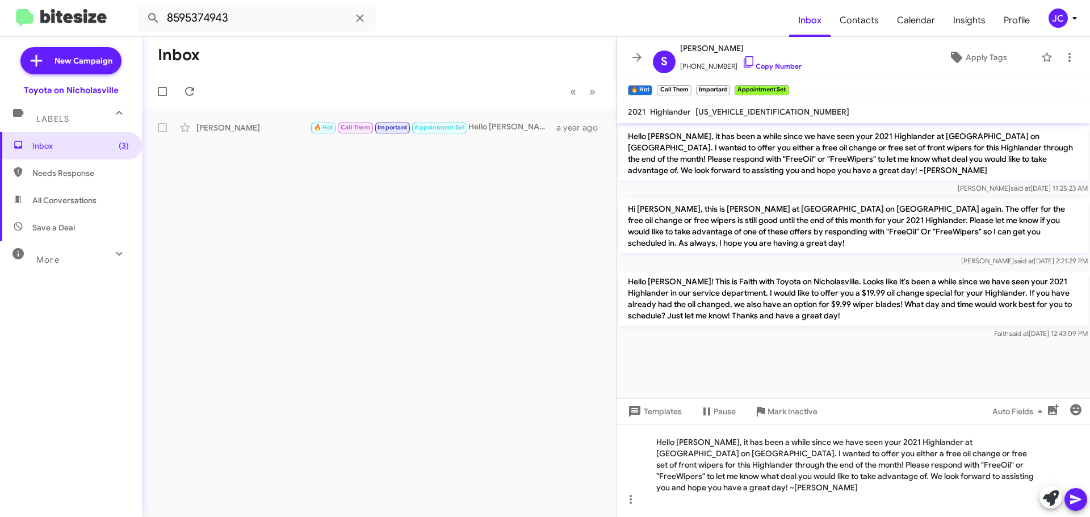
click at [1077, 501] on icon at bounding box center [1075, 500] width 11 height 10
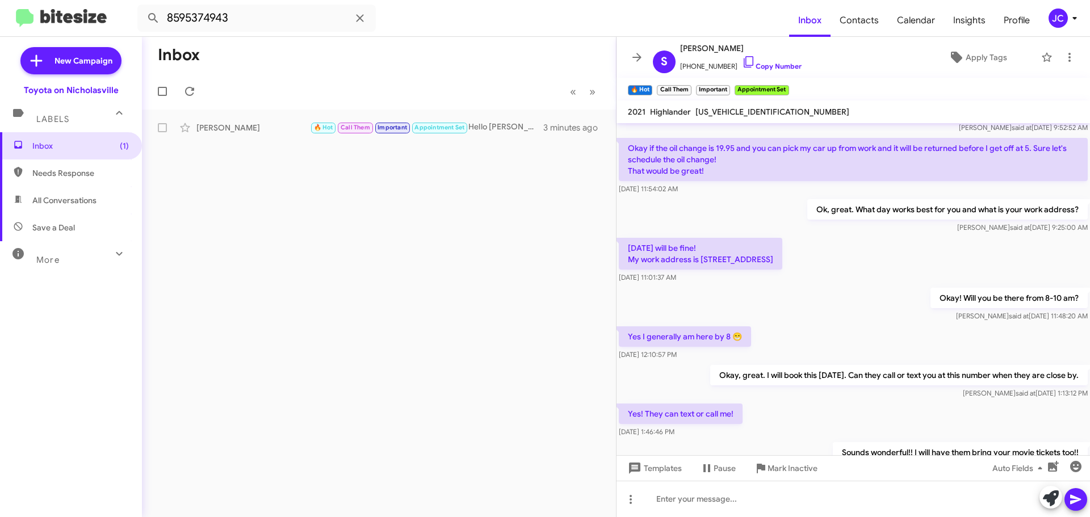
scroll to position [3349, 0]
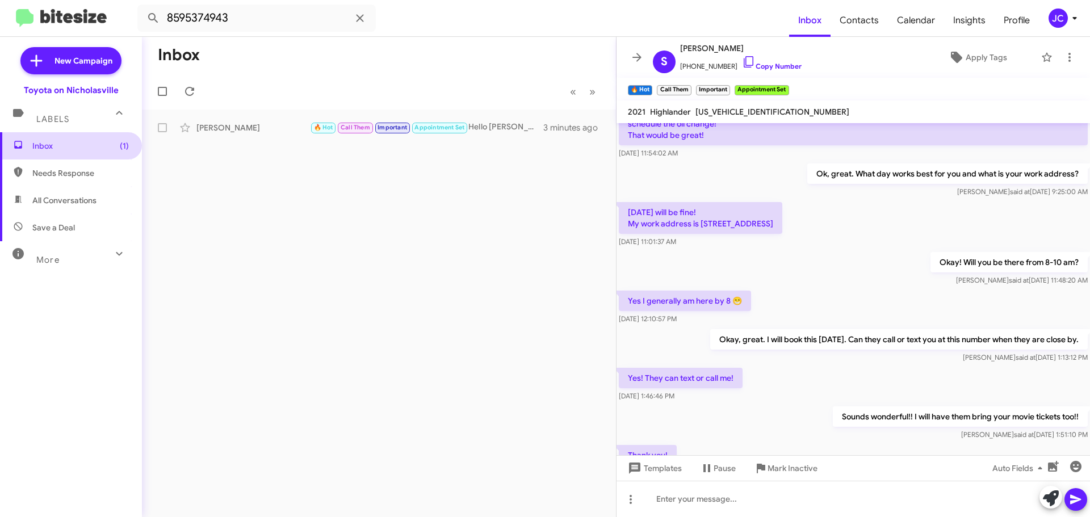
click at [49, 144] on span "Inbox (1)" at bounding box center [80, 145] width 96 height 11
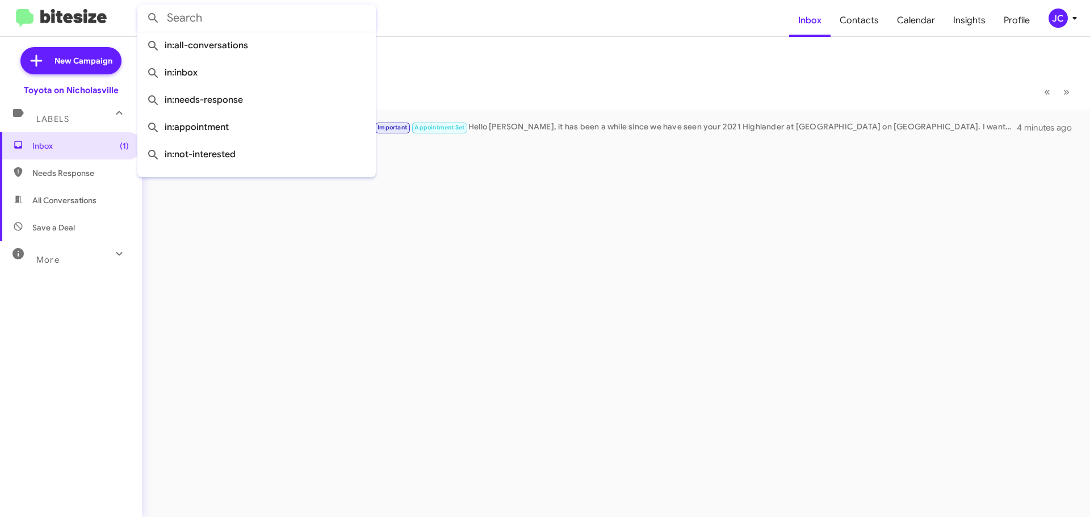
drag, startPoint x: 238, startPoint y: 22, endPoint x: 0, endPoint y: 15, distance: 237.9
click at [0, 15] on mat-toolbar "Inbox Contacts Calendar Insights Profile JC" at bounding box center [545, 18] width 1090 height 36
paste input "3155254574"
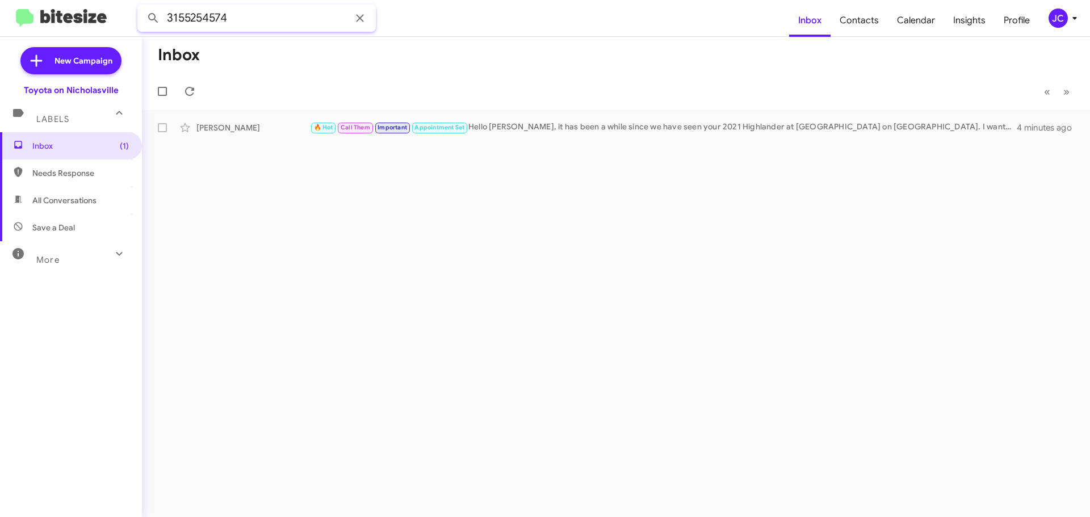
type input "3155254574"
click at [142, 7] on button at bounding box center [153, 18] width 23 height 23
click at [238, 132] on div "[PERSON_NAME]" at bounding box center [253, 127] width 114 height 11
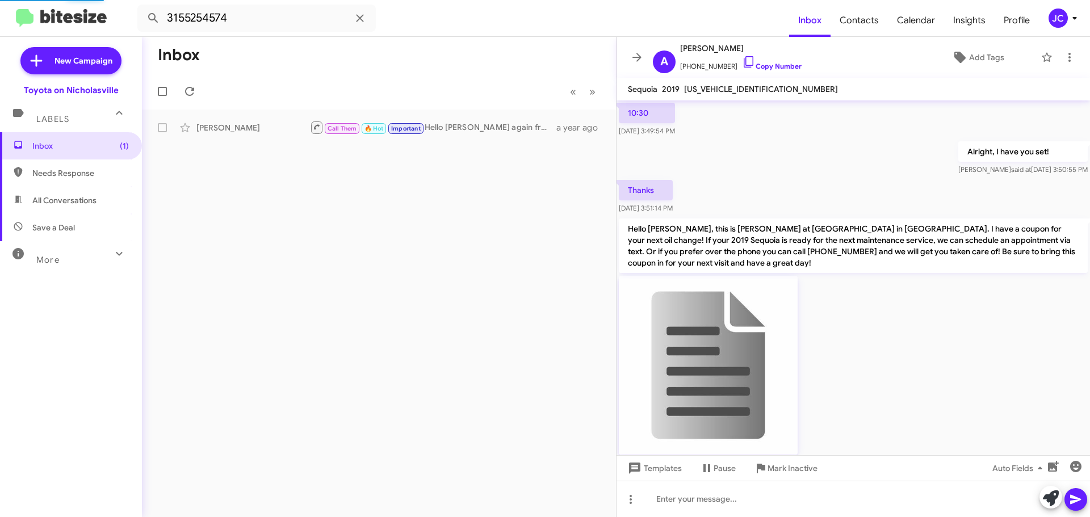
scroll to position [1733, 0]
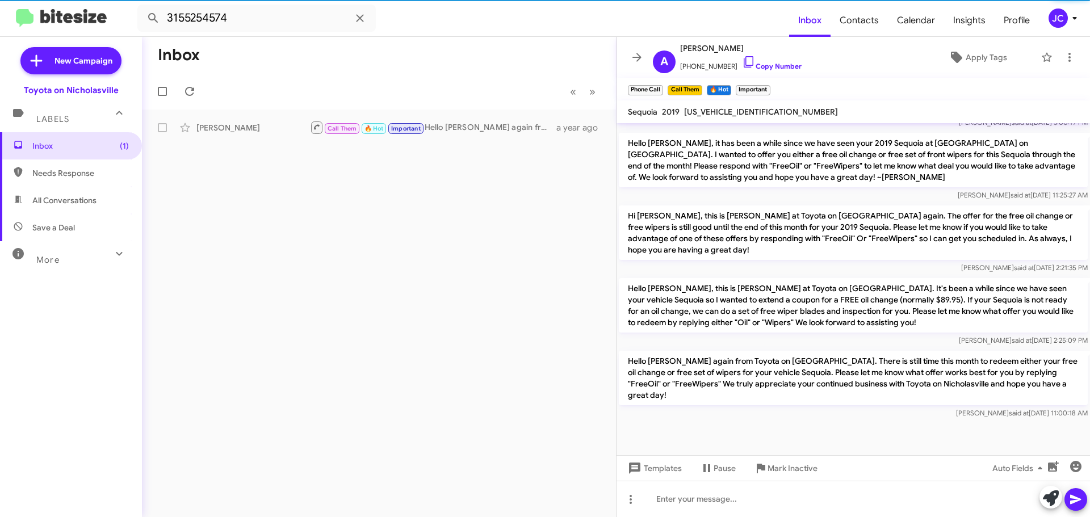
click at [688, 309] on p "Hello [PERSON_NAME], this is [PERSON_NAME] at Toyota on [GEOGRAPHIC_DATA]. It's…" at bounding box center [853, 305] width 469 height 54
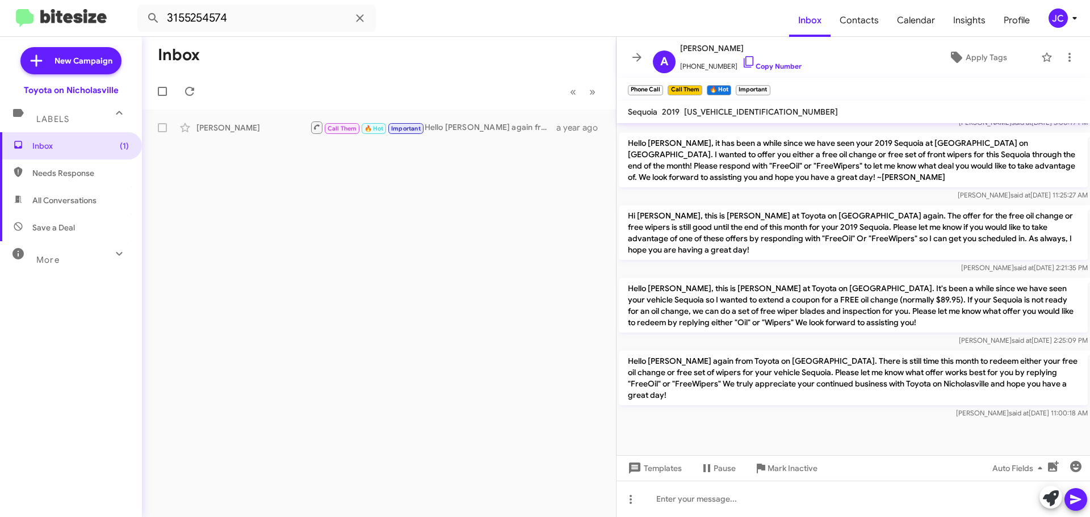
click at [688, 309] on p "Hello [PERSON_NAME], this is [PERSON_NAME] at Toyota on [GEOGRAPHIC_DATA]. It's…" at bounding box center [853, 305] width 469 height 54
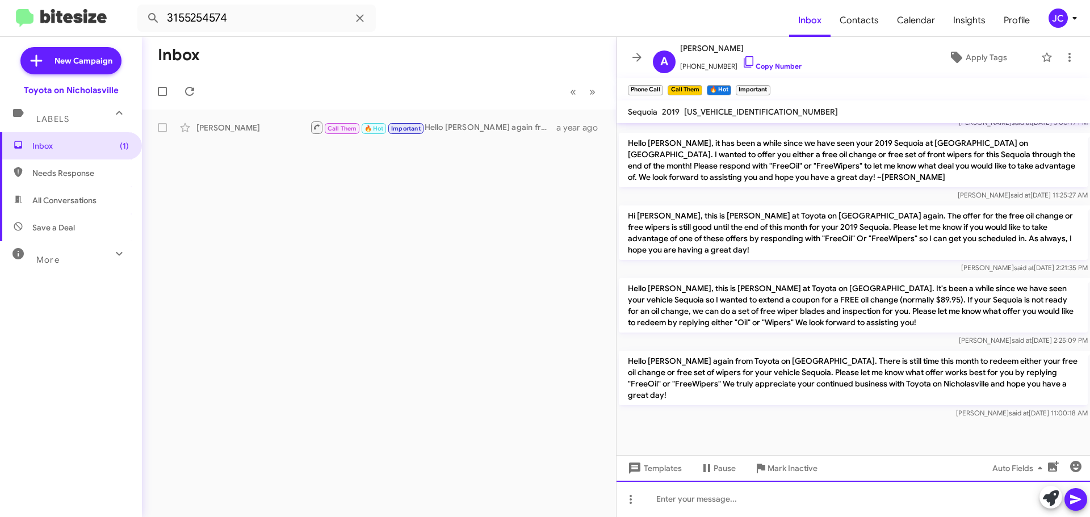
click at [666, 505] on div at bounding box center [852, 499] width 473 height 36
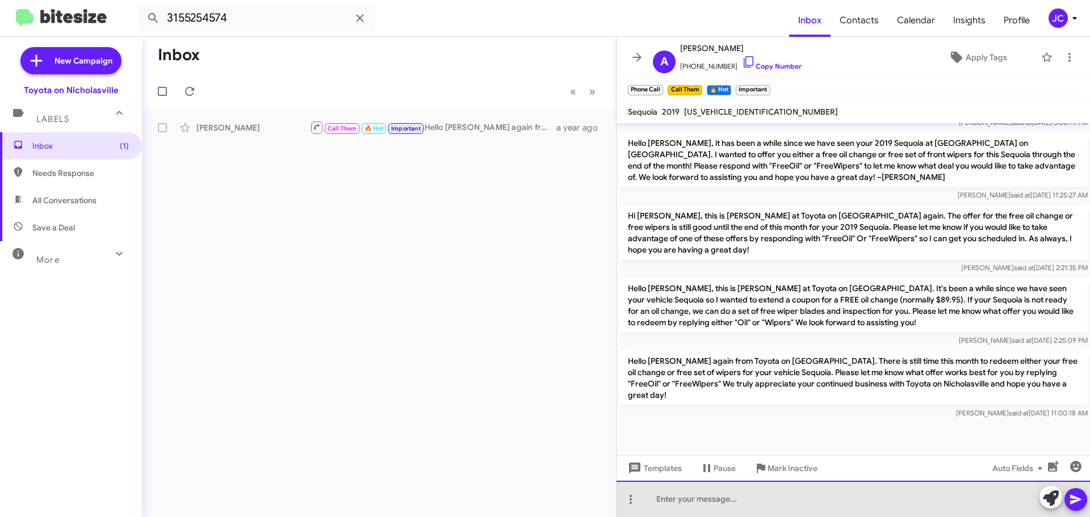
paste div
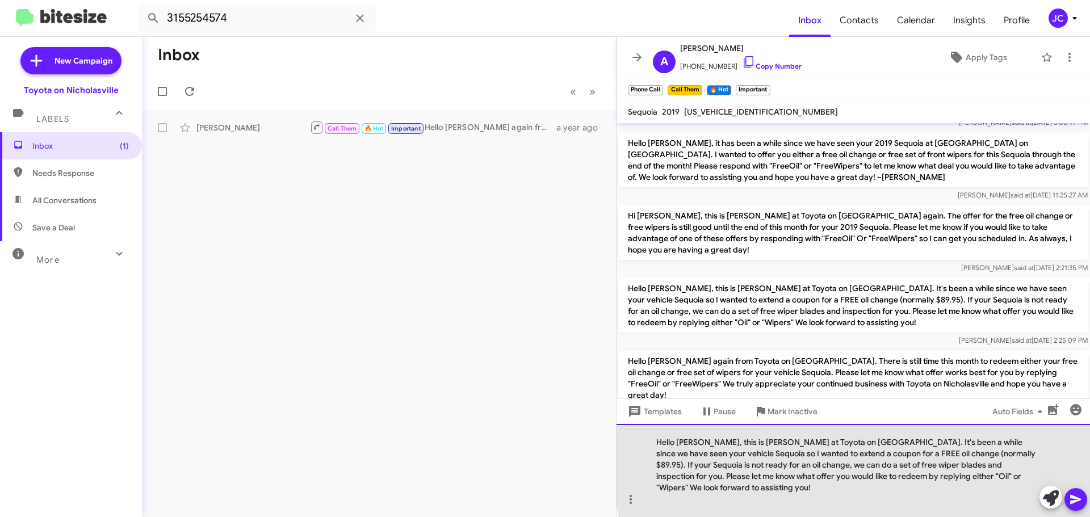
click at [1037, 455] on div "Hello [PERSON_NAME], this is [PERSON_NAME] at Toyota on [GEOGRAPHIC_DATA]. It's…" at bounding box center [852, 470] width 473 height 93
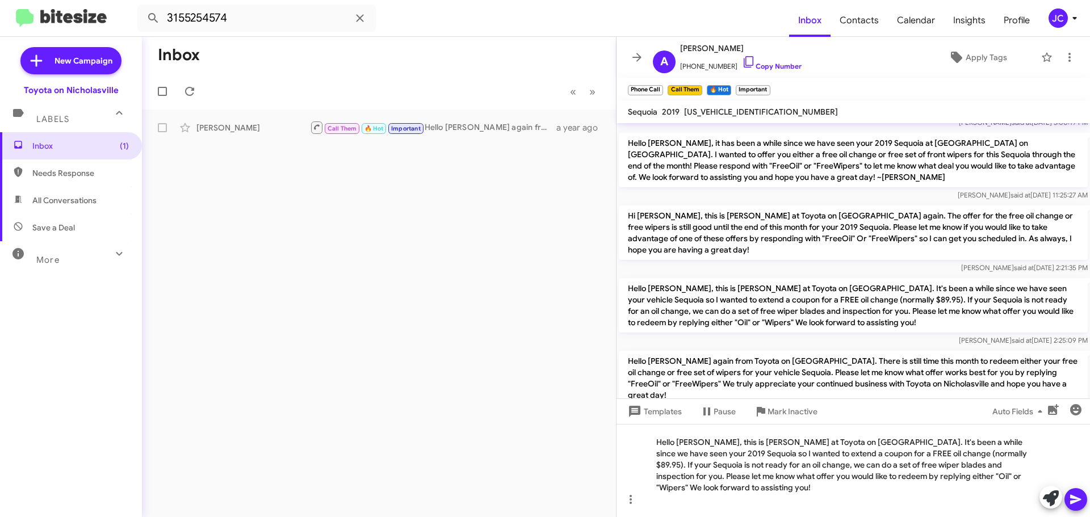
click at [1072, 502] on icon at bounding box center [1075, 500] width 11 height 10
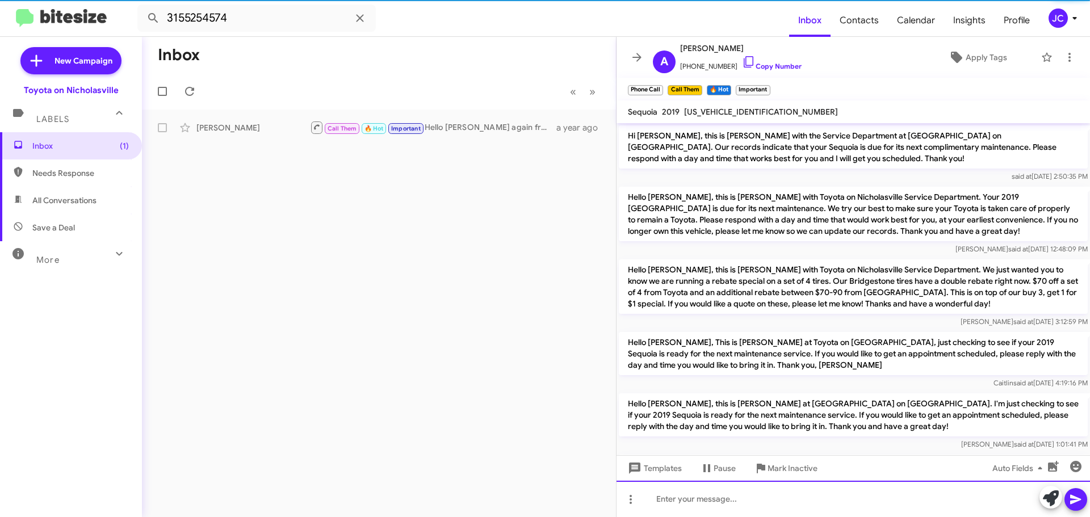
scroll to position [57, 0]
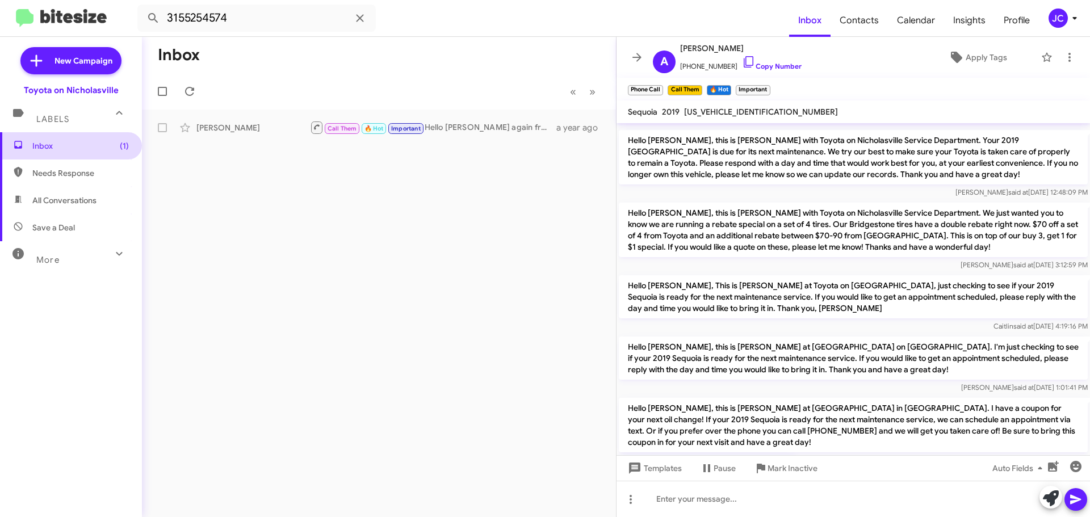
click at [52, 142] on span "Inbox (1)" at bounding box center [80, 145] width 96 height 11
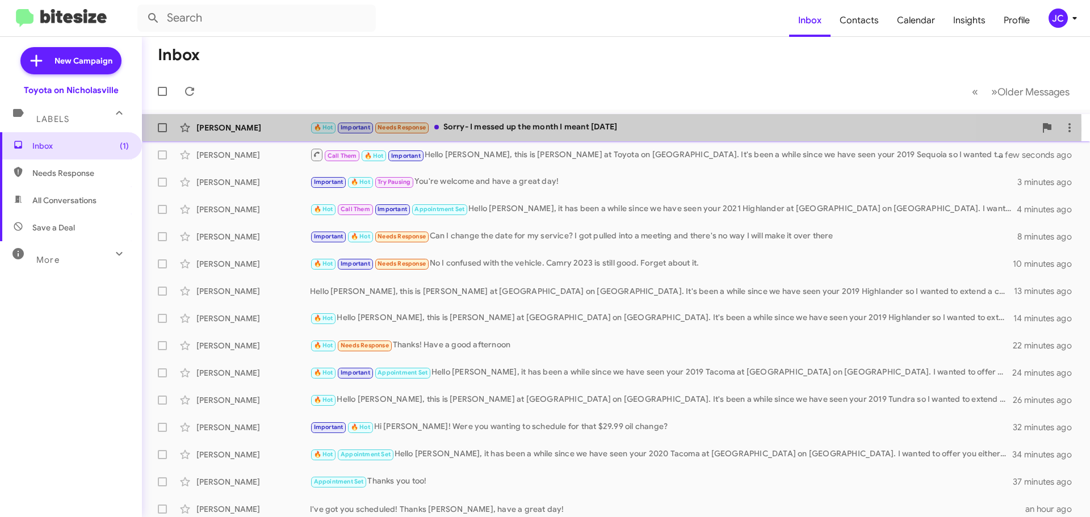
click at [236, 128] on div "[PERSON_NAME]" at bounding box center [253, 127] width 114 height 11
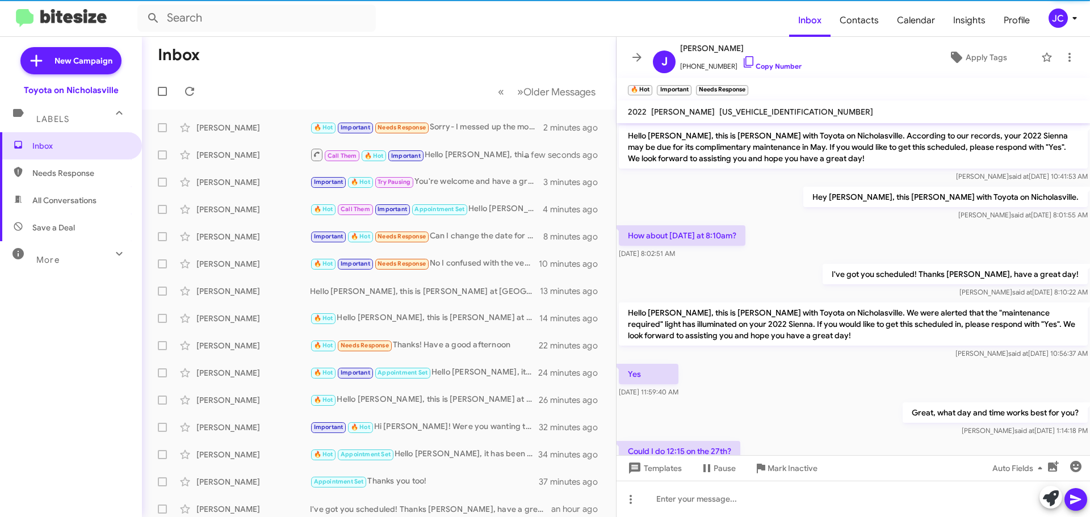
scroll to position [819, 0]
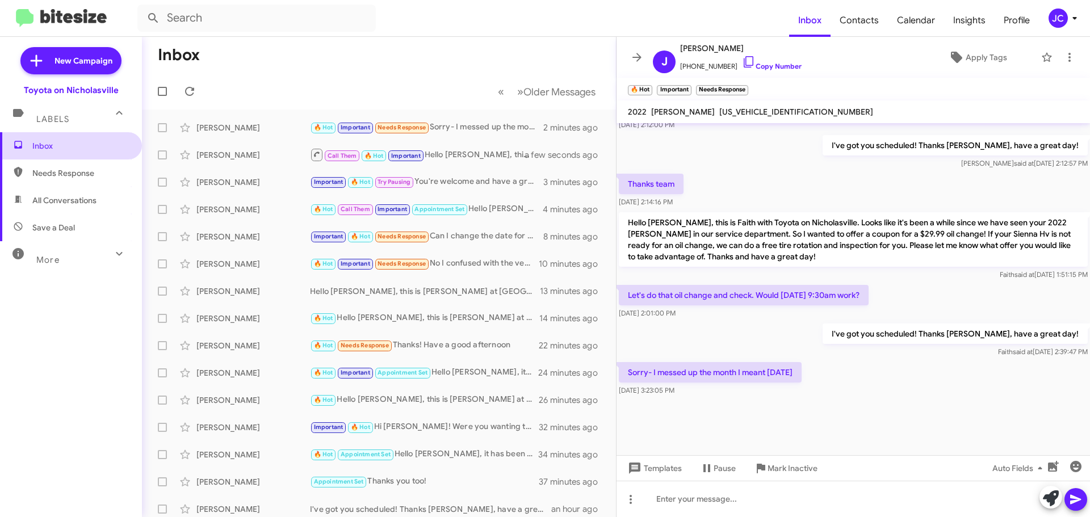
click at [70, 139] on span "Inbox" at bounding box center [71, 145] width 142 height 27
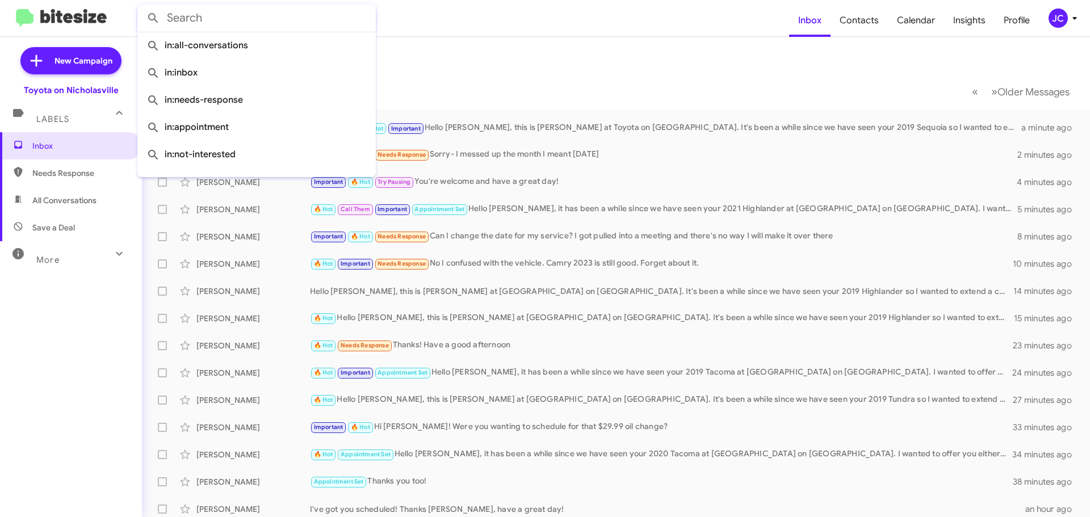
click at [211, 20] on input "text" at bounding box center [256, 18] width 238 height 27
paste input "8593396834"
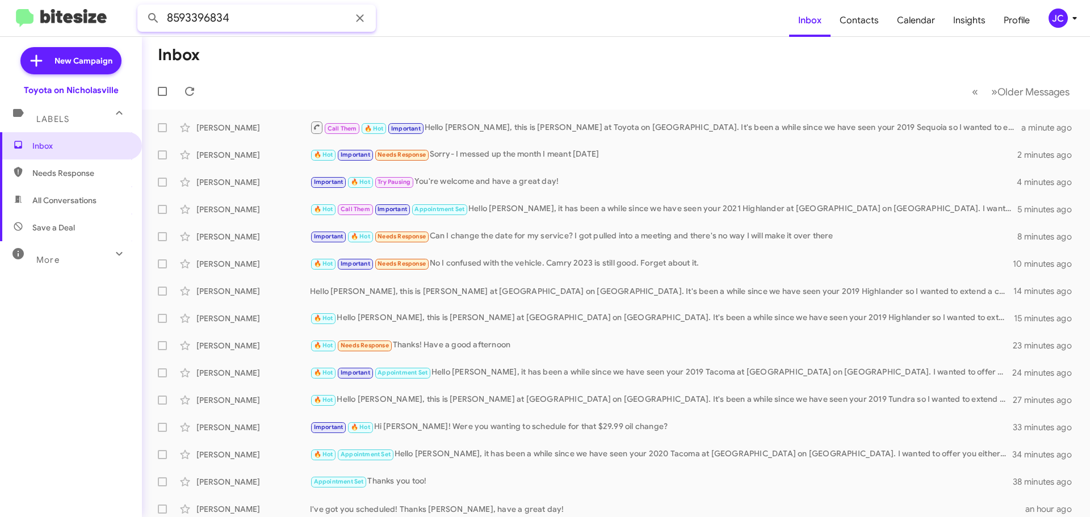
type input "8593396834"
click at [142, 7] on button at bounding box center [153, 18] width 23 height 23
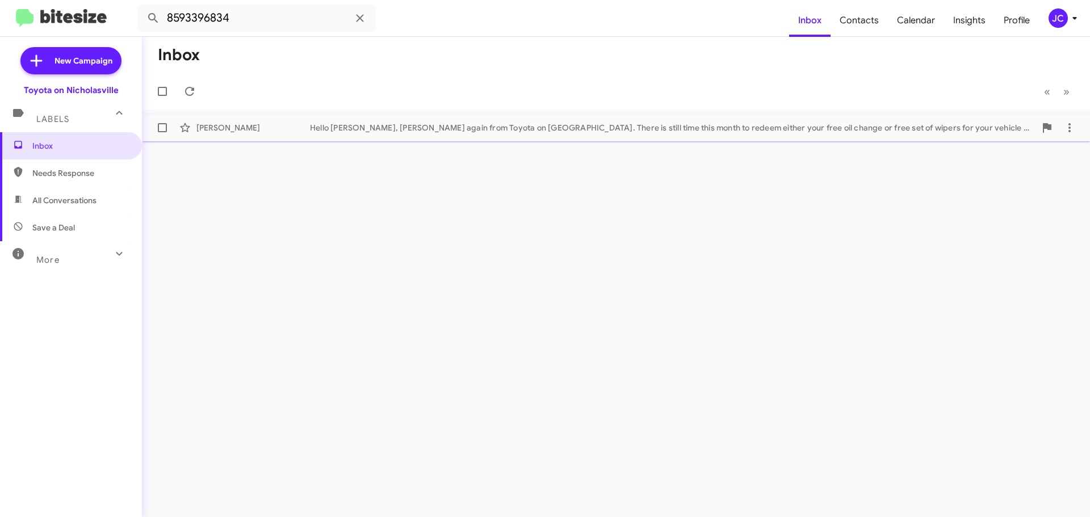
click at [293, 118] on div "[PERSON_NAME] Hello [PERSON_NAME], [PERSON_NAME] again from Toyota on [GEOGRAPH…" at bounding box center [616, 127] width 930 height 23
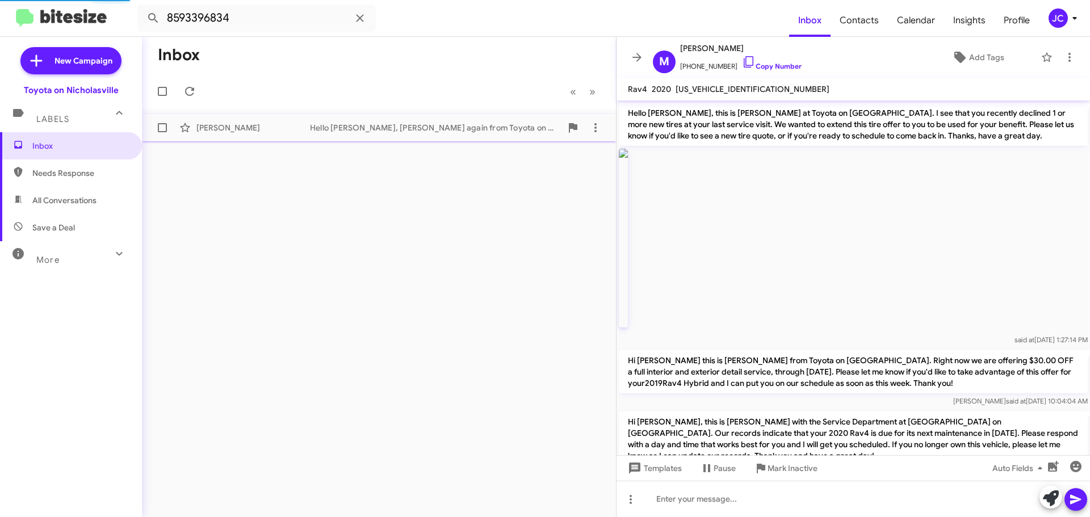
scroll to position [1508, 0]
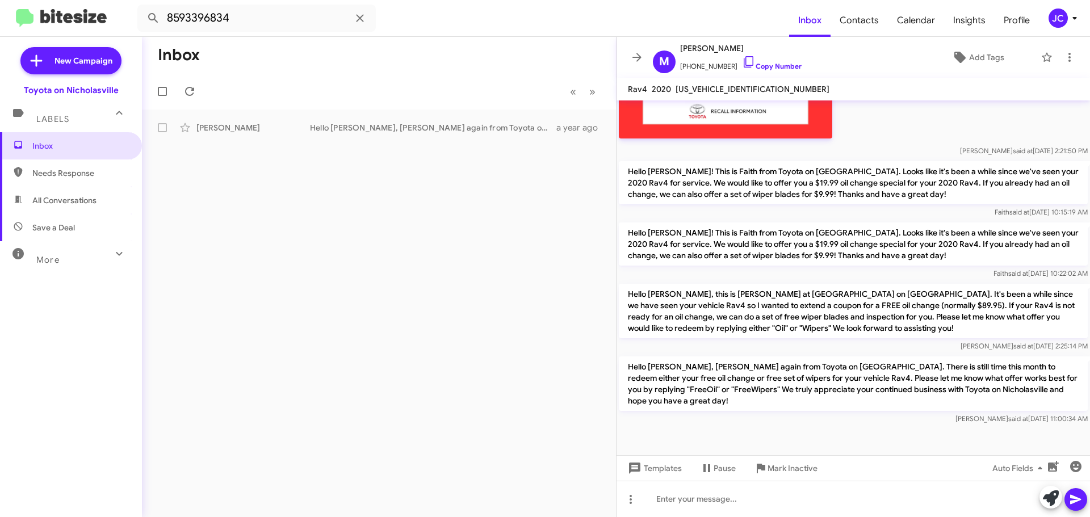
click at [802, 304] on p "Hello [PERSON_NAME], this is [PERSON_NAME] at [GEOGRAPHIC_DATA] on [GEOGRAPHIC_…" at bounding box center [853, 311] width 469 height 54
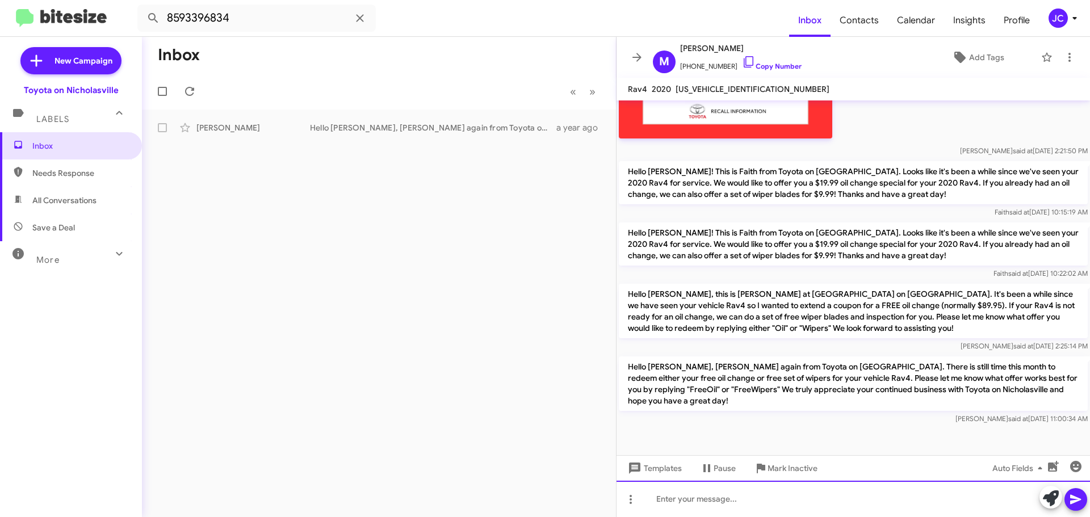
click at [724, 499] on div at bounding box center [852, 499] width 473 height 36
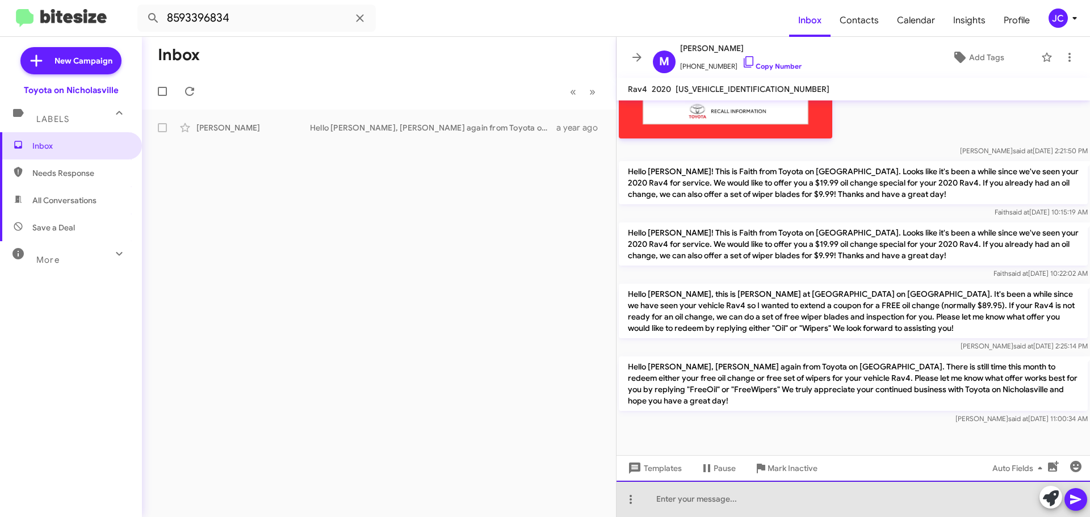
paste div
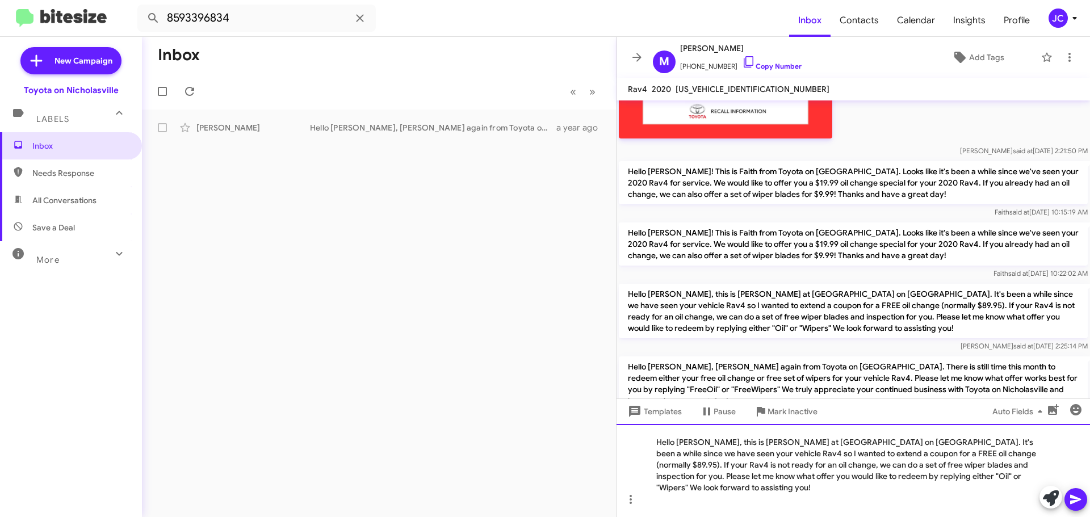
click at [1031, 452] on div "Hello [PERSON_NAME], this is [PERSON_NAME] at [GEOGRAPHIC_DATA] on [GEOGRAPHIC_…" at bounding box center [852, 470] width 473 height 93
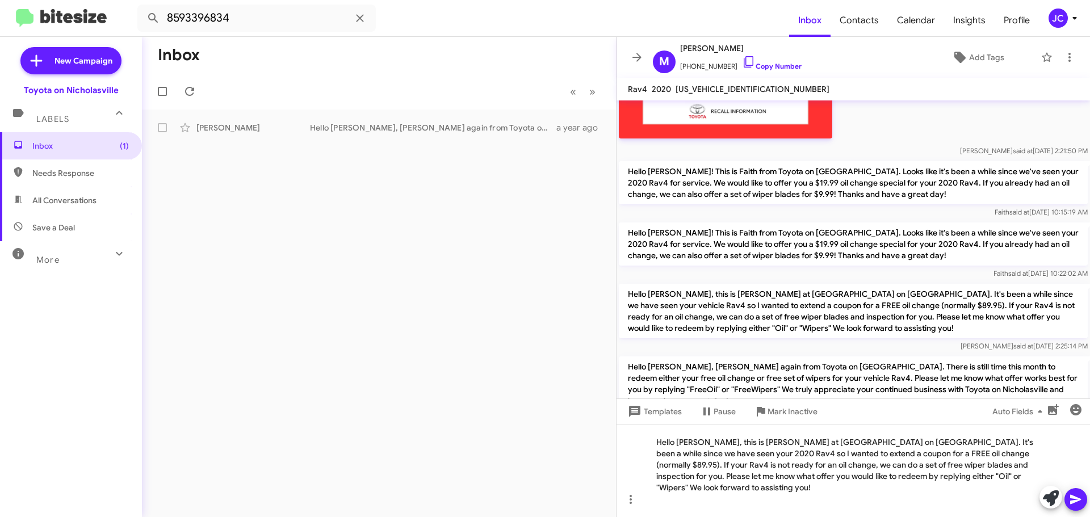
click at [1073, 499] on icon at bounding box center [1076, 500] width 14 height 14
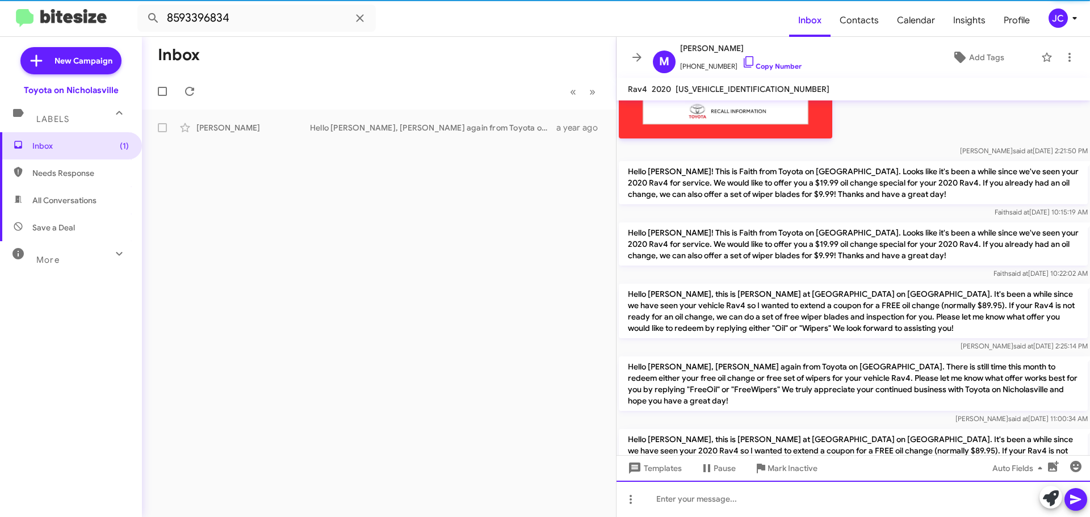
scroll to position [0, 0]
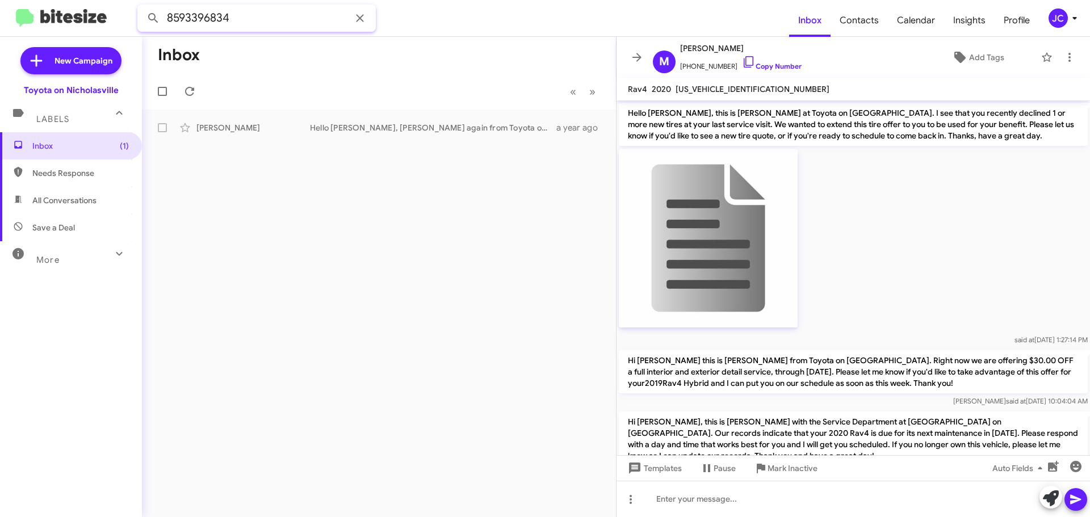
drag, startPoint x: 262, startPoint y: 18, endPoint x: 0, endPoint y: 15, distance: 261.7
click at [0, 15] on mat-toolbar "8593396834 Inbox Contacts Calendar Insights Profile [PERSON_NAME]" at bounding box center [545, 18] width 1090 height 36
paste input "5535442"
type input "8595535442"
click at [142, 7] on button at bounding box center [153, 18] width 23 height 23
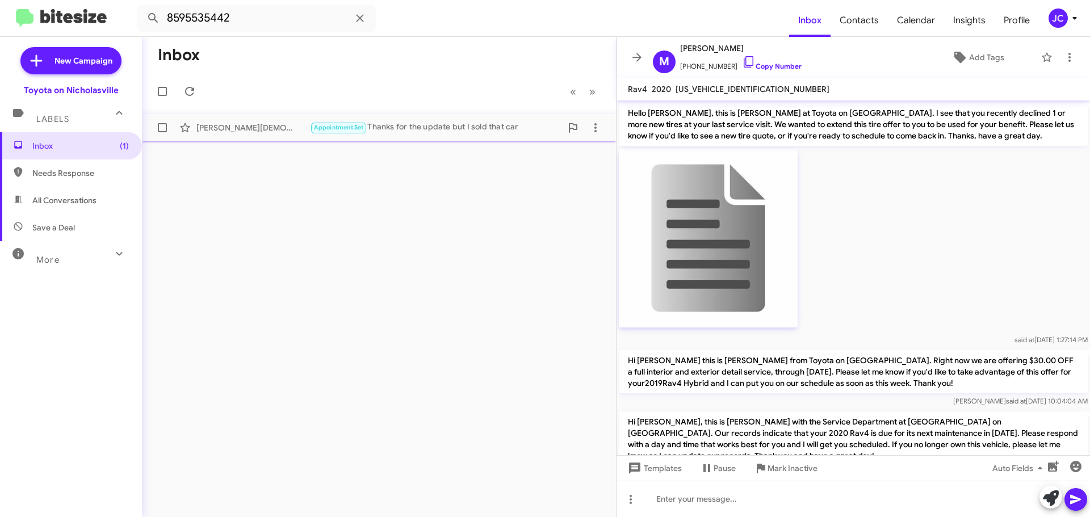
click at [244, 127] on div "[PERSON_NAME][DEMOGRAPHIC_DATA]" at bounding box center [253, 127] width 114 height 11
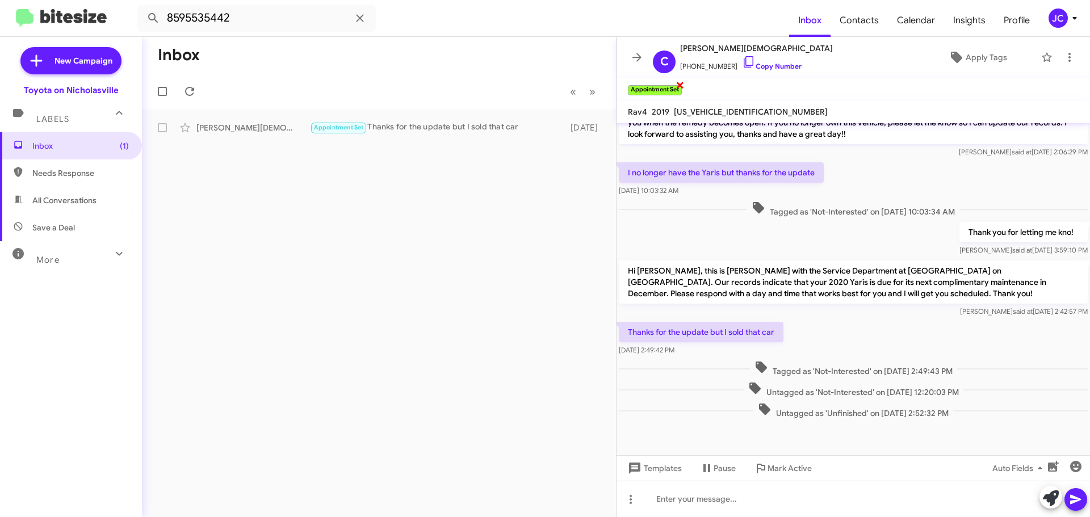
click at [682, 85] on span "×" at bounding box center [679, 85] width 9 height 14
drag, startPoint x: 85, startPoint y: 141, endPoint x: 127, endPoint y: 152, distance: 43.4
click at [85, 141] on span "Inbox (1)" at bounding box center [80, 145] width 96 height 11
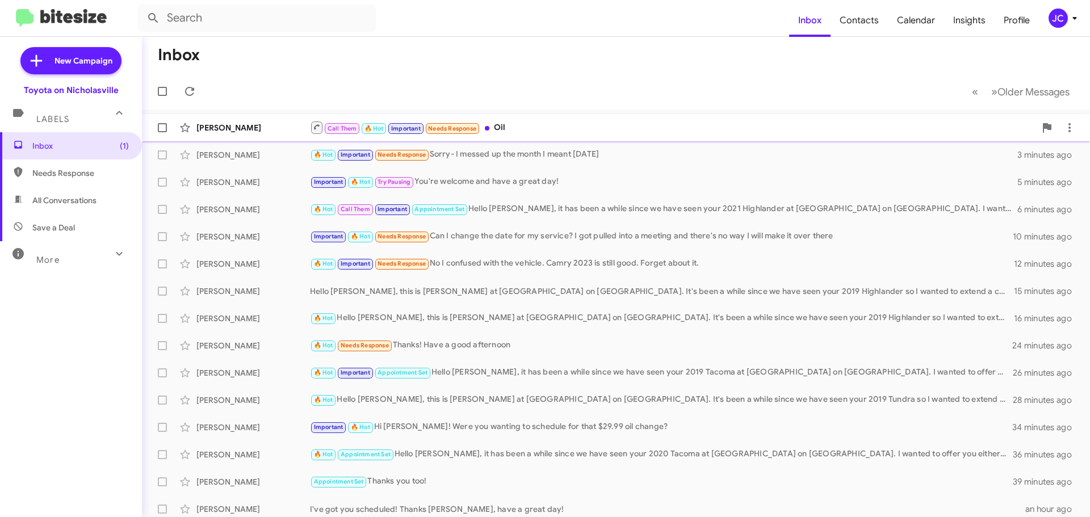
click at [249, 125] on div "[PERSON_NAME]" at bounding box center [253, 127] width 114 height 11
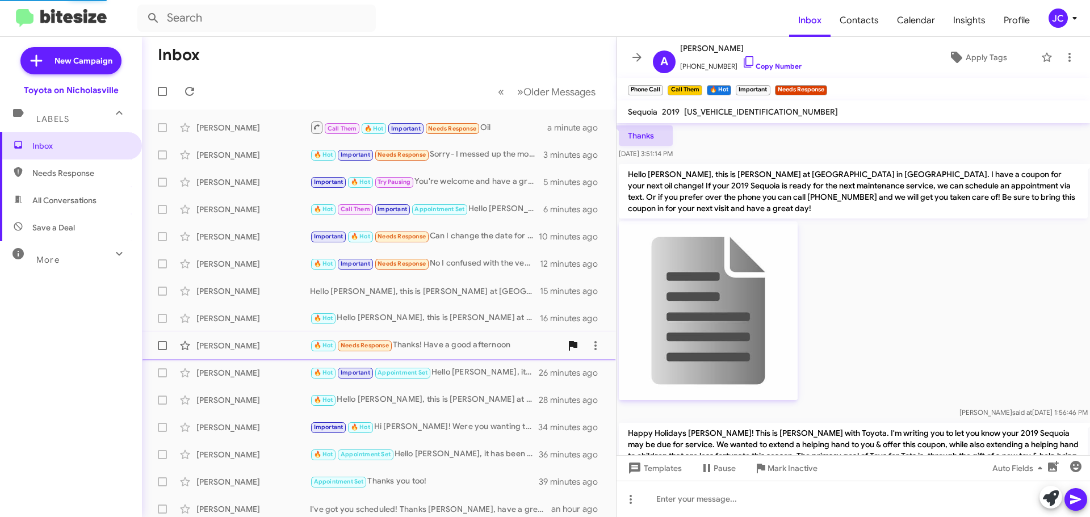
scroll to position [1790, 0]
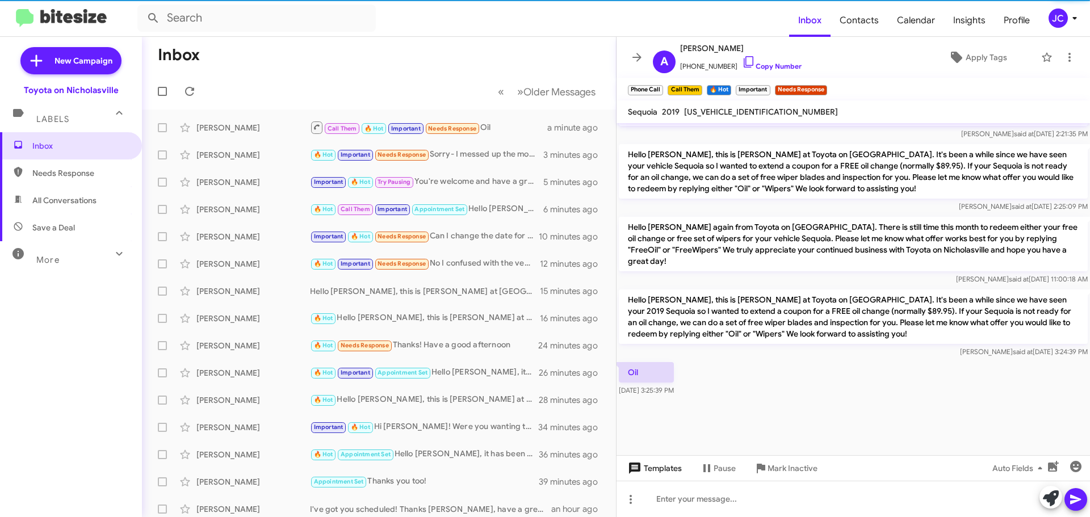
click at [651, 470] on span "Templates" at bounding box center [653, 468] width 56 height 20
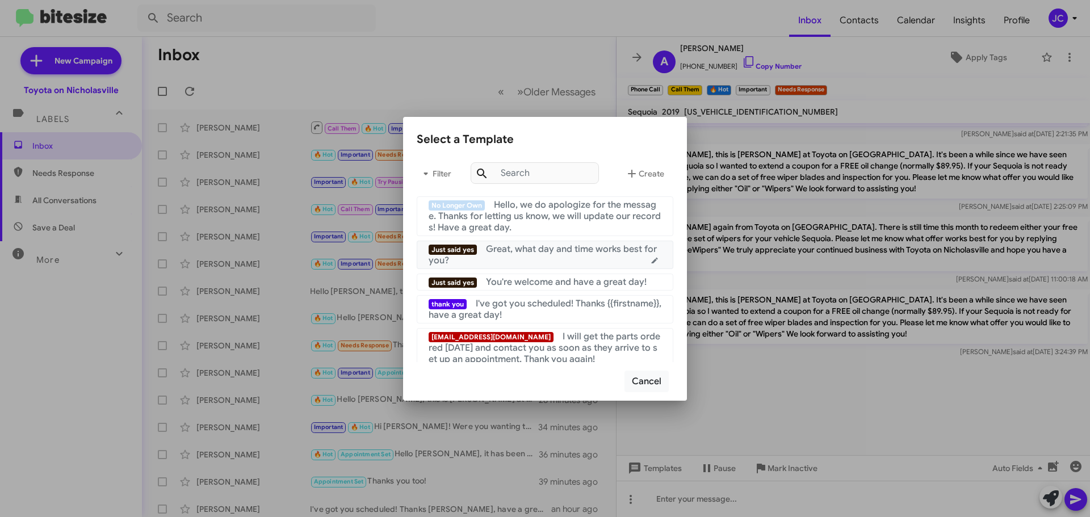
click at [486, 250] on span "Great, what day and time works best for you?" at bounding box center [543, 254] width 228 height 23
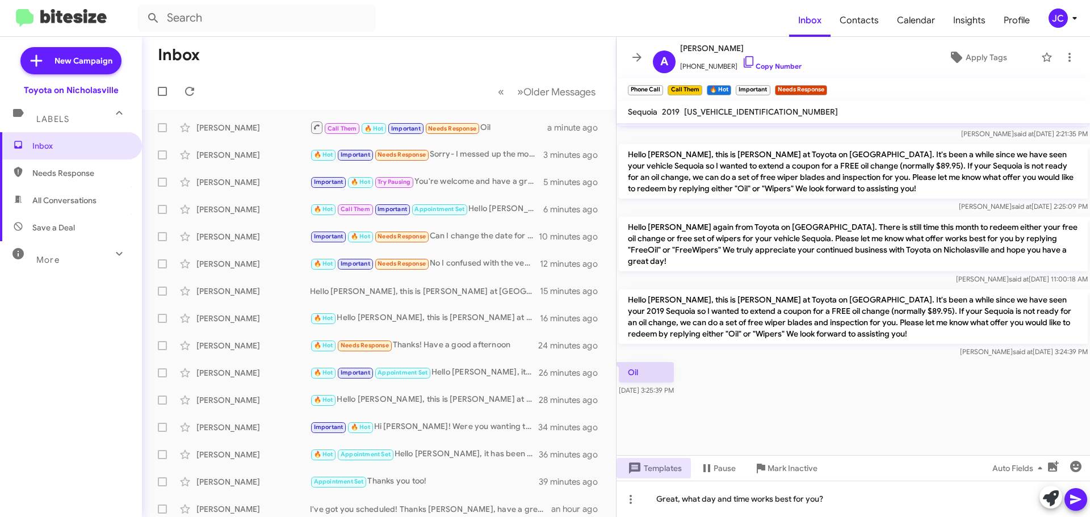
click at [1074, 493] on icon at bounding box center [1076, 500] width 14 height 14
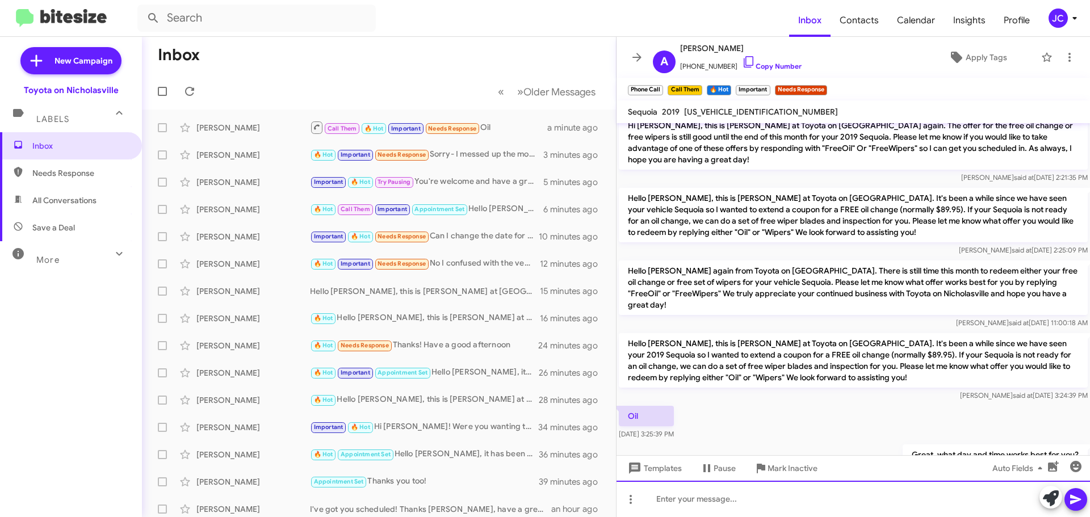
scroll to position [2526, 0]
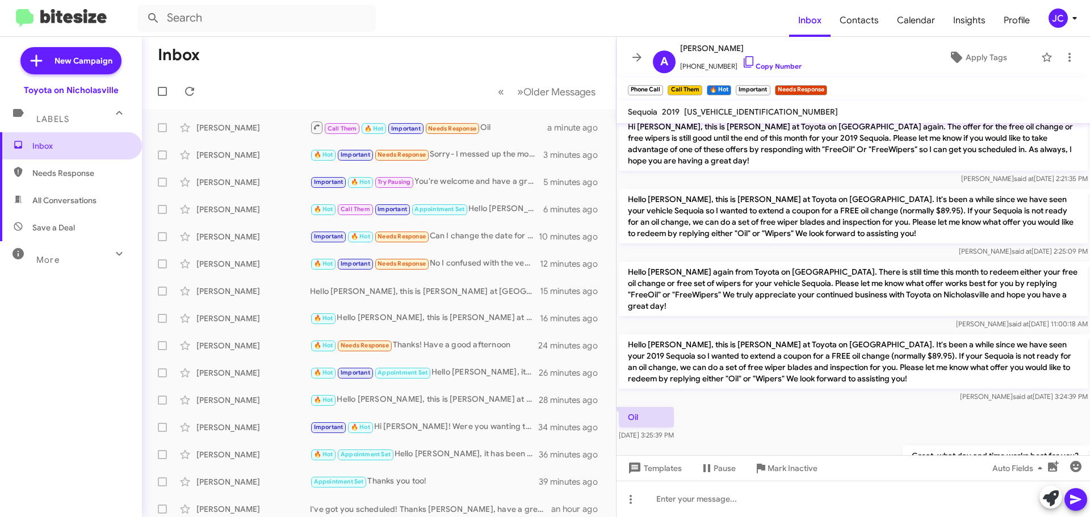
click at [64, 139] on span "Inbox" at bounding box center [71, 145] width 142 height 27
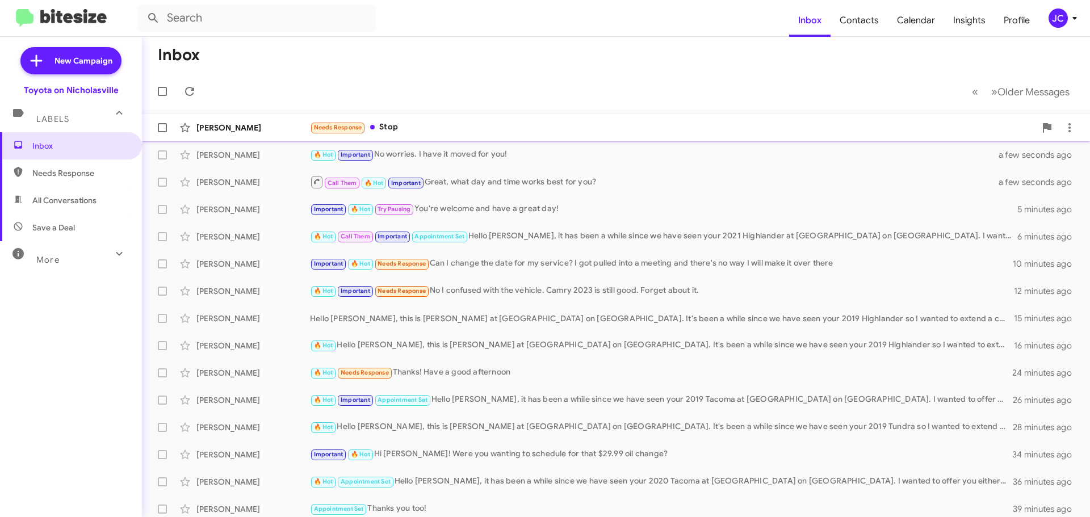
click at [256, 133] on div "[PERSON_NAME] Needs Response Stop [DATE]" at bounding box center [616, 127] width 930 height 23
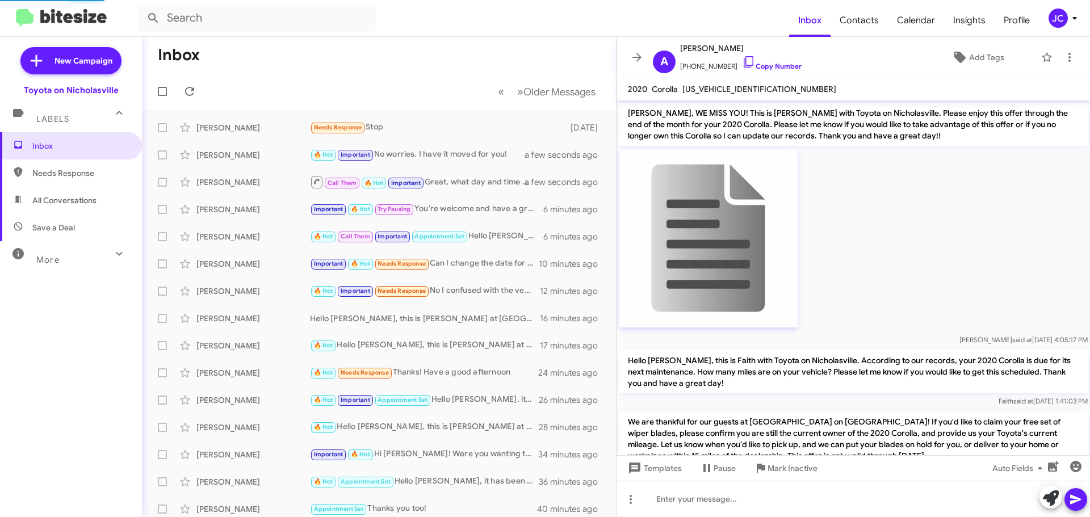
scroll to position [543, 0]
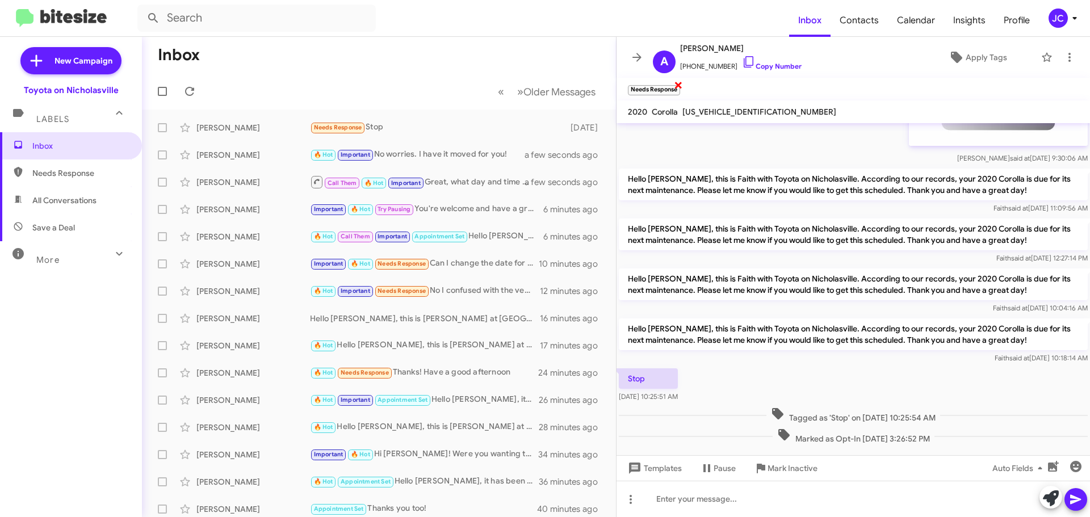
click at [677, 86] on span "×" at bounding box center [678, 85] width 9 height 14
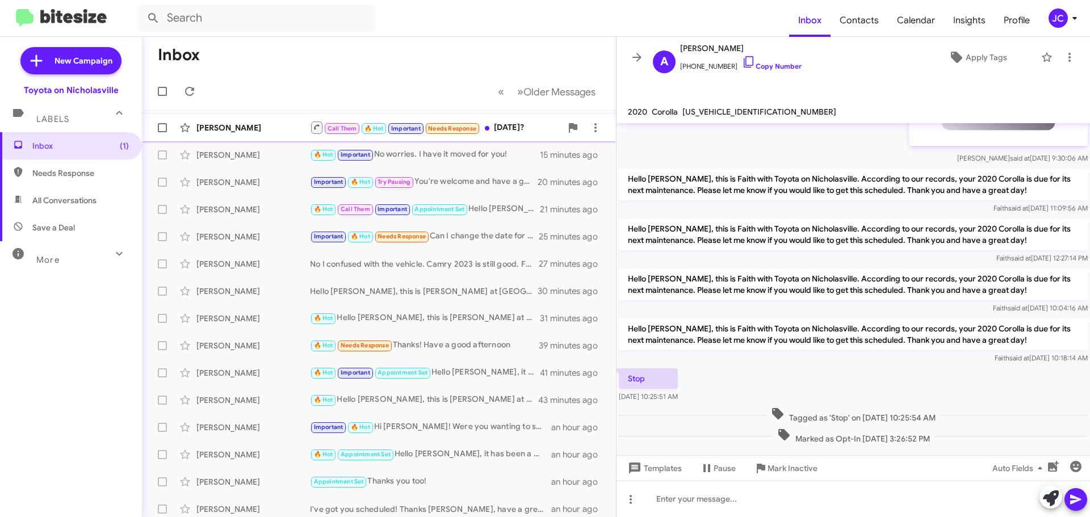
drag, startPoint x: 224, startPoint y: 136, endPoint x: 241, endPoint y: 139, distance: 17.4
click at [224, 136] on div "[PERSON_NAME] Call Them 🔥 Hot Important Needs Response [DATE]? 8 minutes ago" at bounding box center [379, 127] width 456 height 23
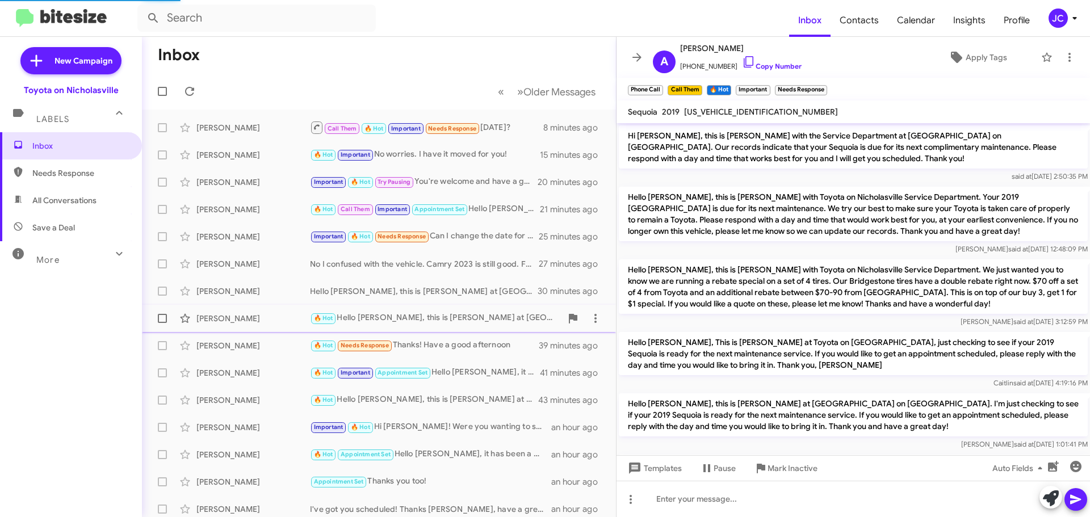
scroll to position [57, 0]
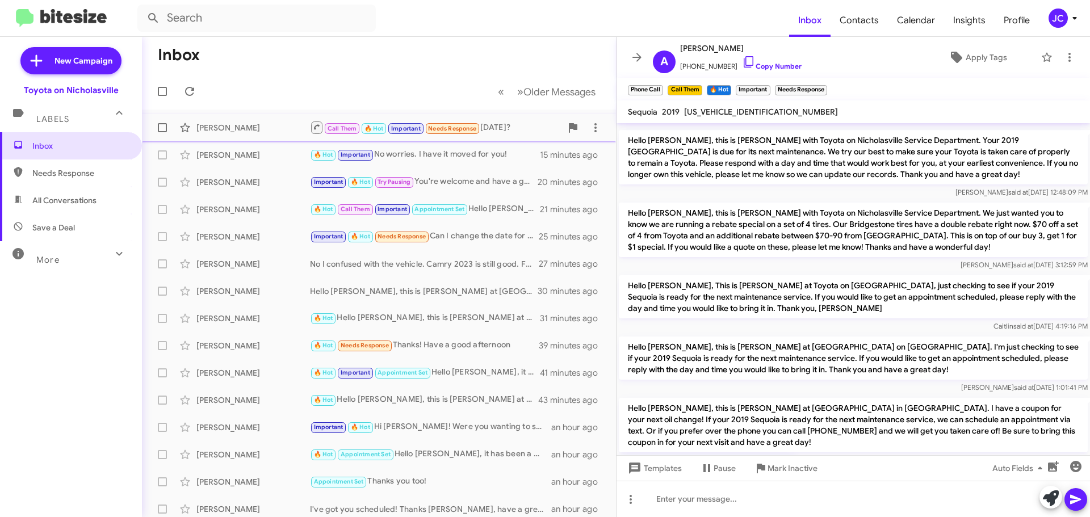
click at [239, 127] on div "[PERSON_NAME]" at bounding box center [253, 127] width 114 height 11
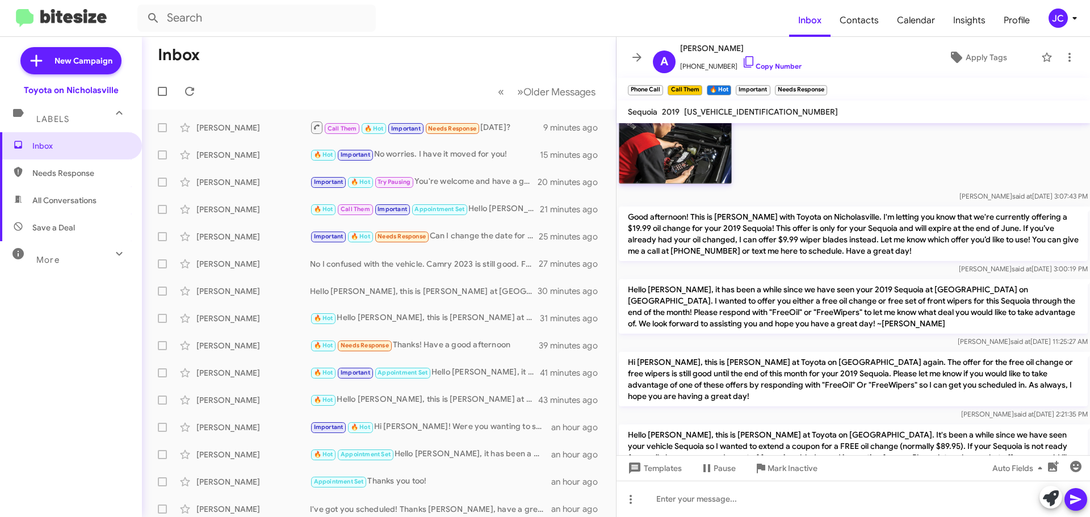
scroll to position [2643, 0]
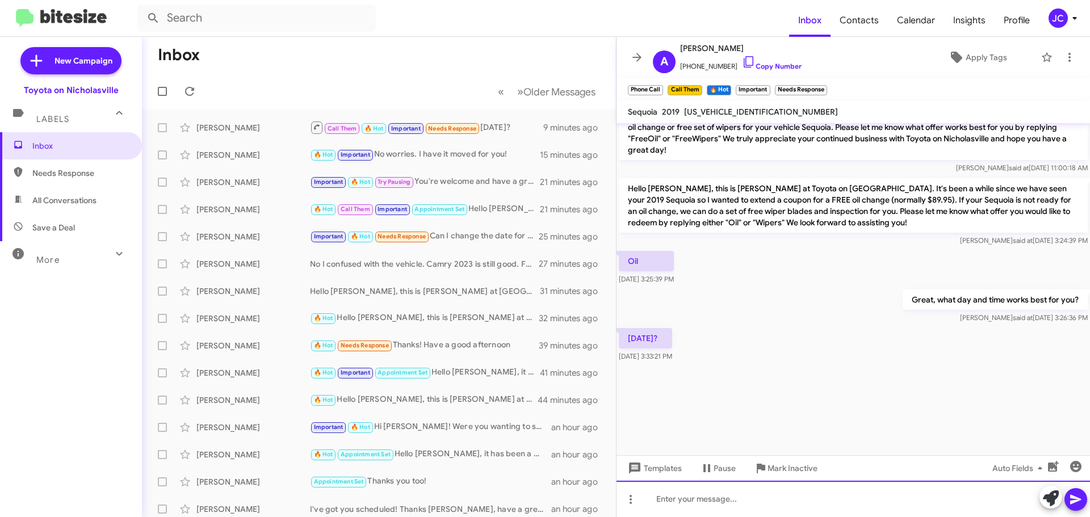
click at [718, 493] on div at bounding box center [852, 499] width 473 height 36
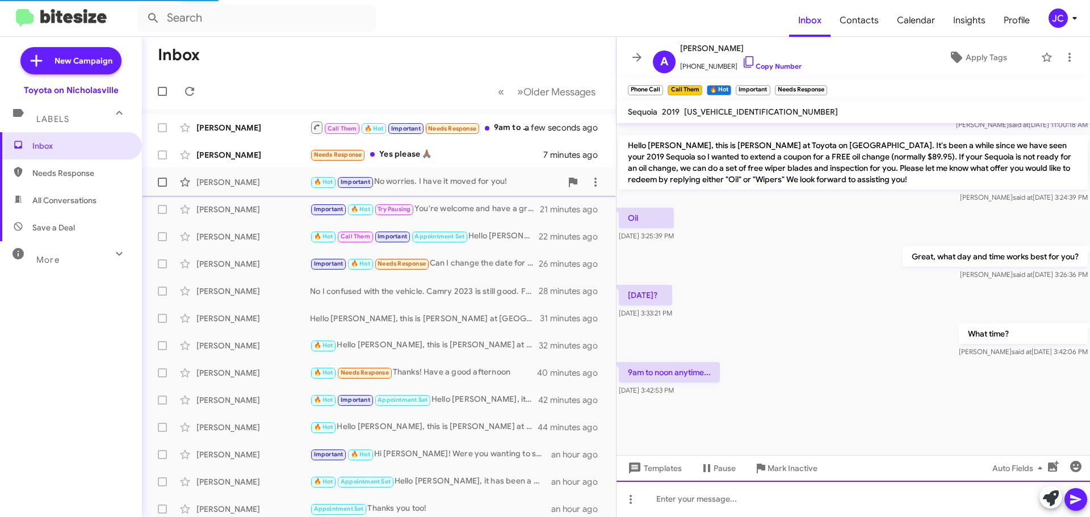
scroll to position [1140, 0]
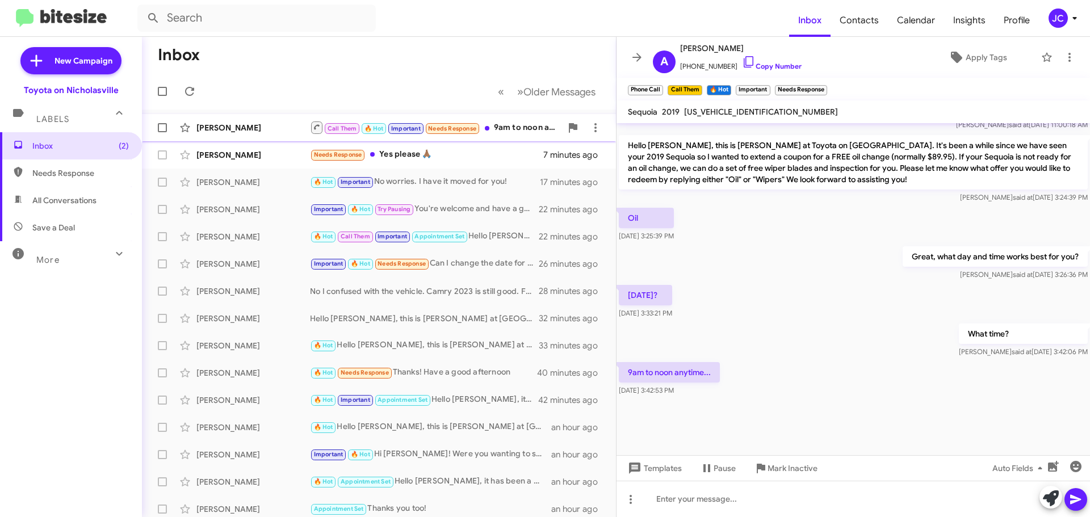
click at [245, 131] on div "[PERSON_NAME]" at bounding box center [253, 127] width 114 height 11
click at [676, 464] on span "Templates" at bounding box center [653, 468] width 56 height 20
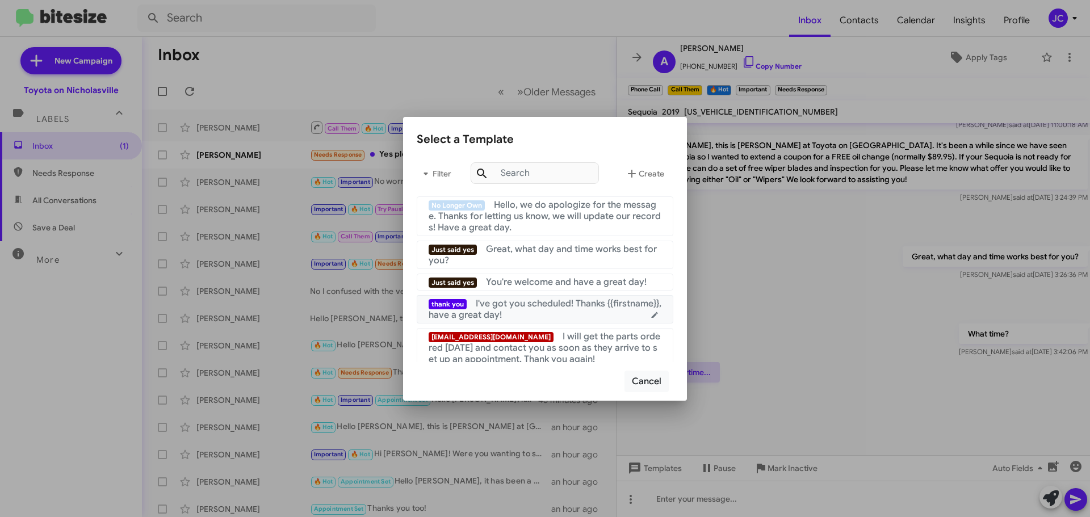
click at [544, 321] on mat-list-item "thank you I've got you scheduled! Thanks {{firstname}}, have a great day!" at bounding box center [545, 309] width 257 height 28
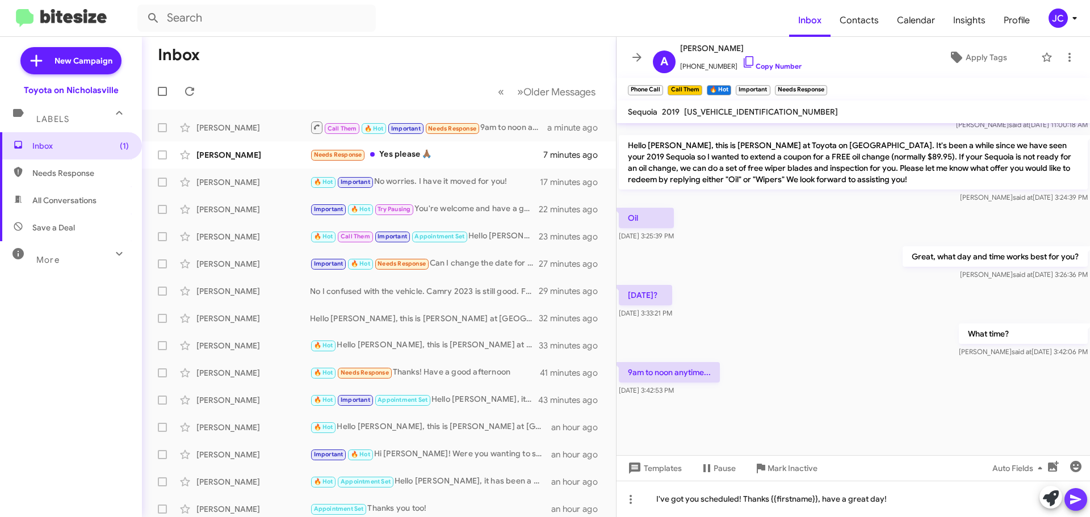
click at [1072, 497] on icon at bounding box center [1075, 500] width 11 height 10
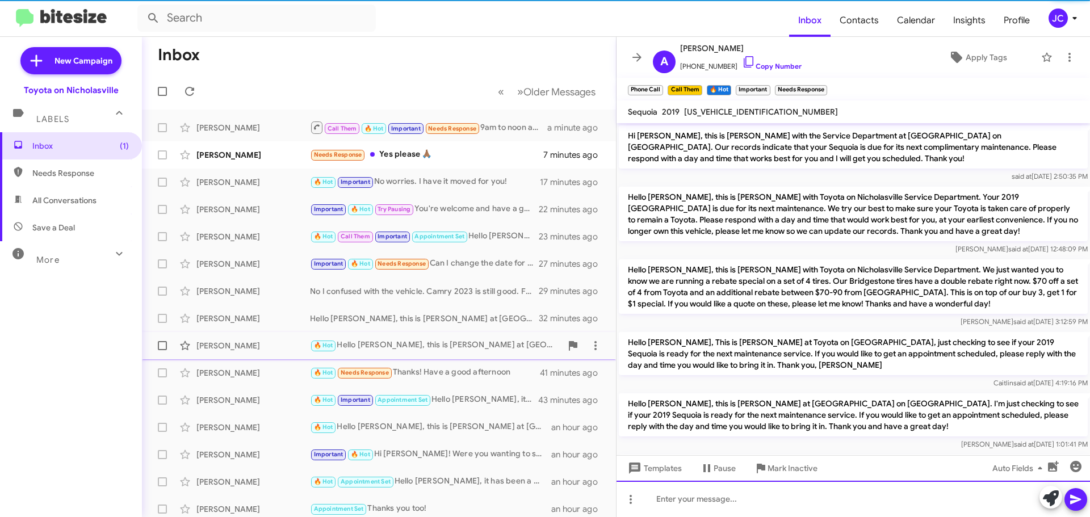
scroll to position [57, 0]
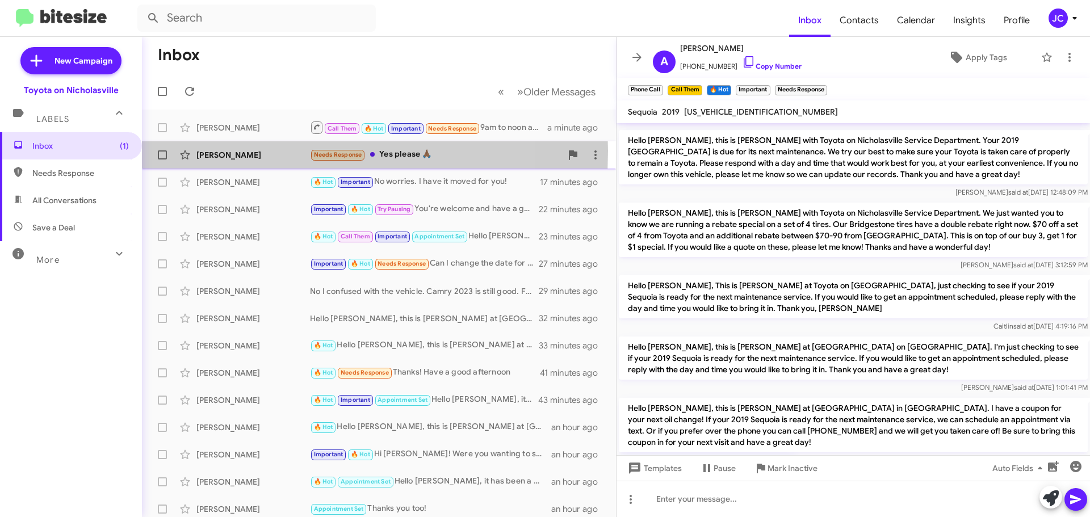
click at [211, 151] on div "[PERSON_NAME]" at bounding box center [253, 154] width 114 height 11
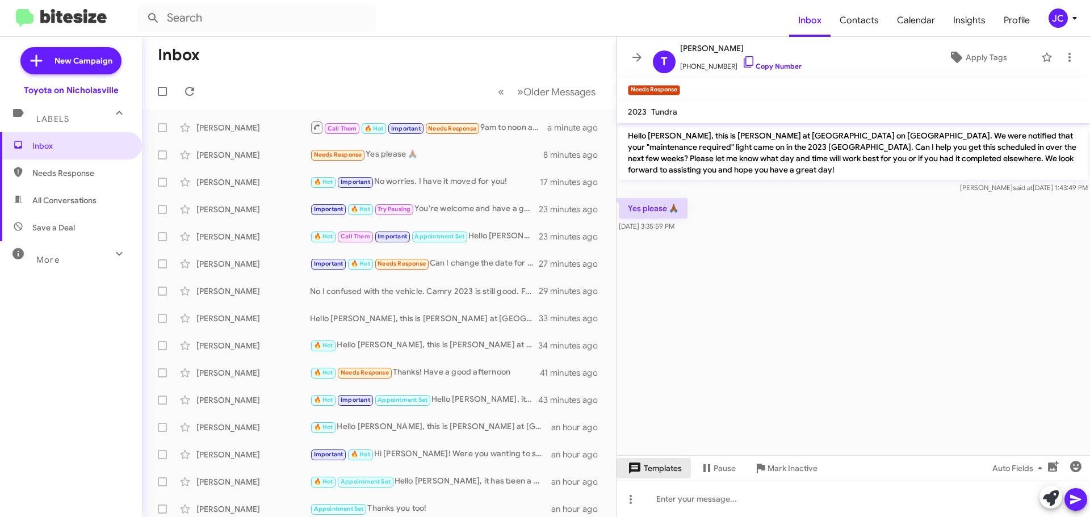
click at [665, 465] on span "Templates" at bounding box center [653, 468] width 56 height 20
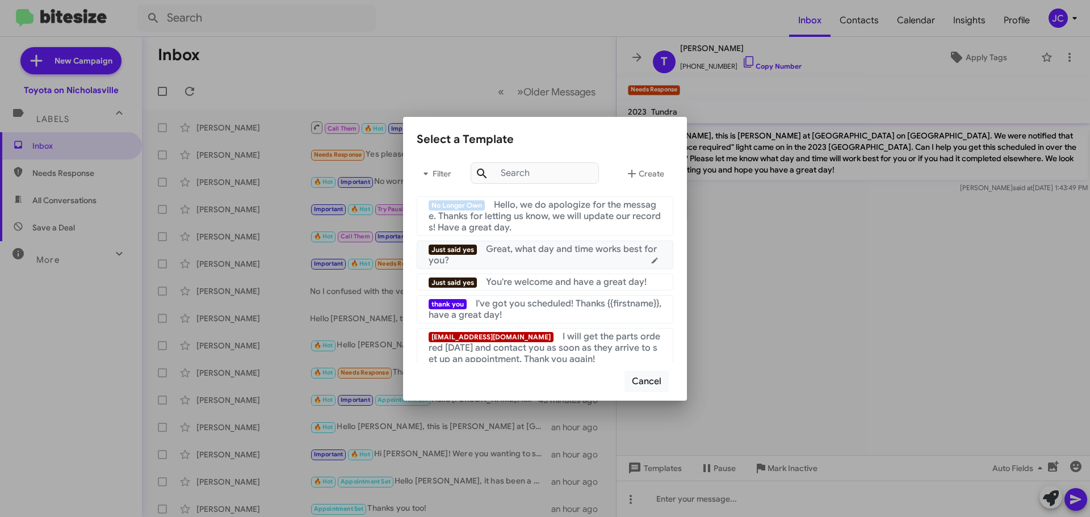
click at [514, 260] on div "Just said yes Great, what day and time works best for you?" at bounding box center [545, 254] width 233 height 23
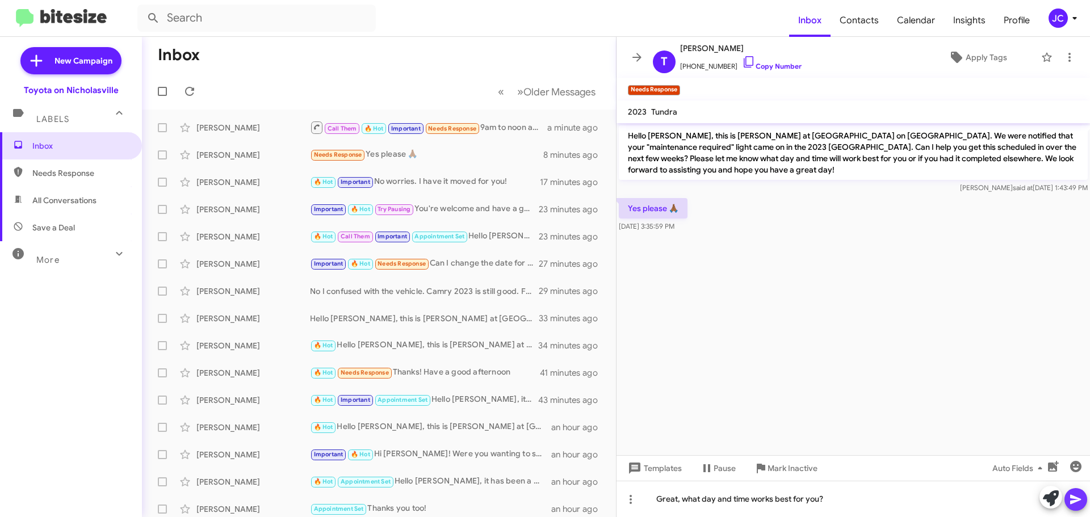
click at [1074, 493] on icon at bounding box center [1076, 500] width 14 height 14
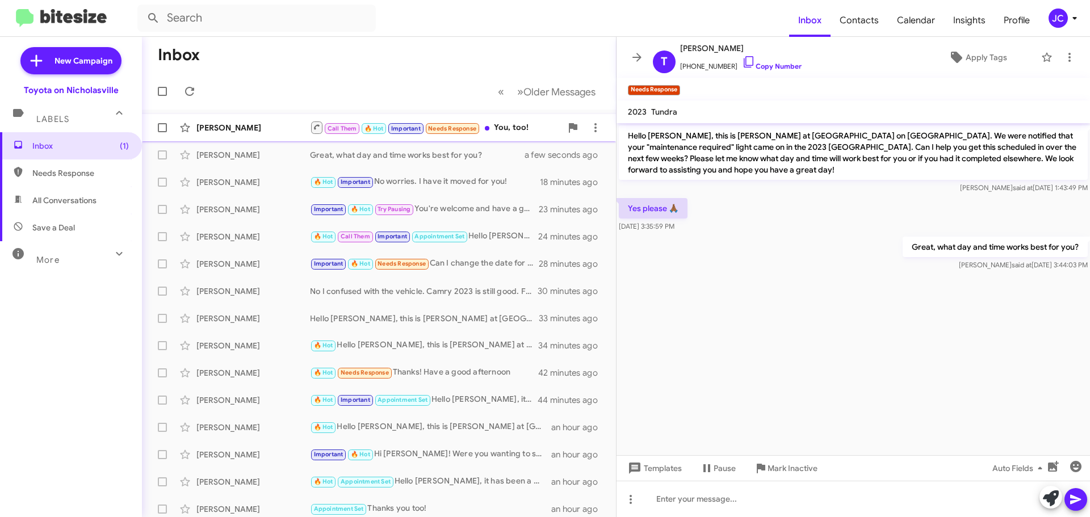
click at [258, 117] on div "[PERSON_NAME] Call Them 🔥 Hot Important Needs Response You, too! a few seconds …" at bounding box center [379, 127] width 456 height 23
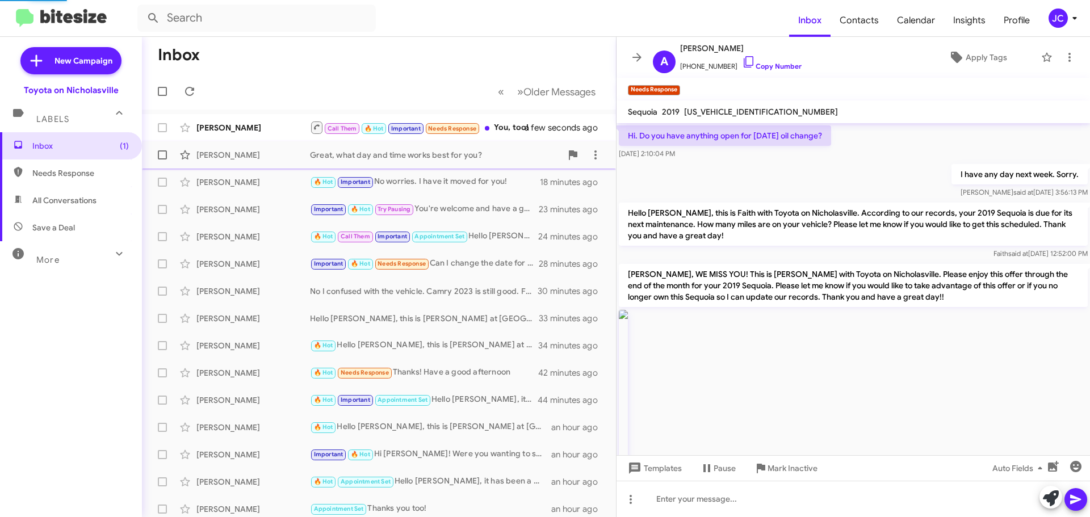
scroll to position [1175, 0]
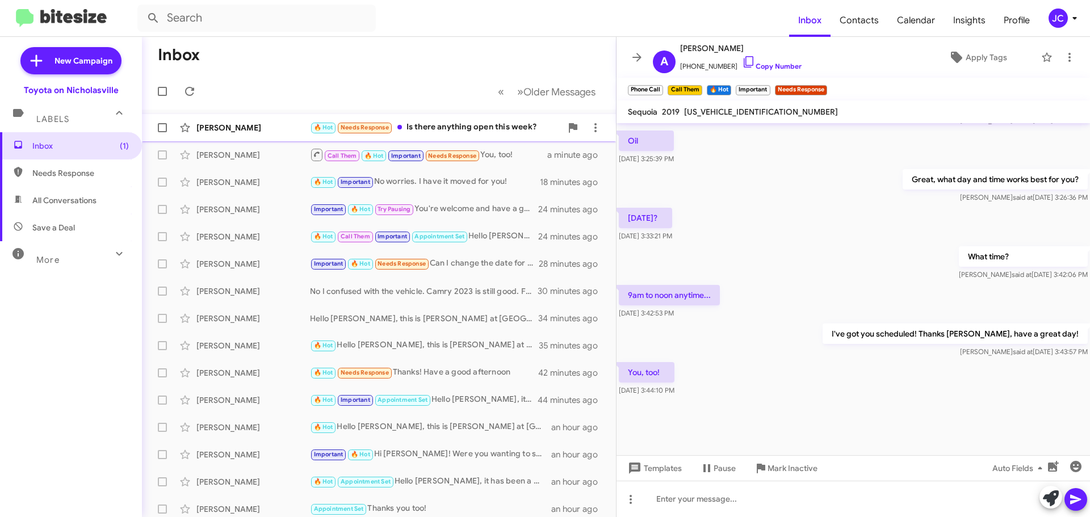
click at [257, 136] on div "[PERSON_NAME] 🔥 Hot Needs Response Is there anything open this week? a few seco…" at bounding box center [379, 127] width 456 height 23
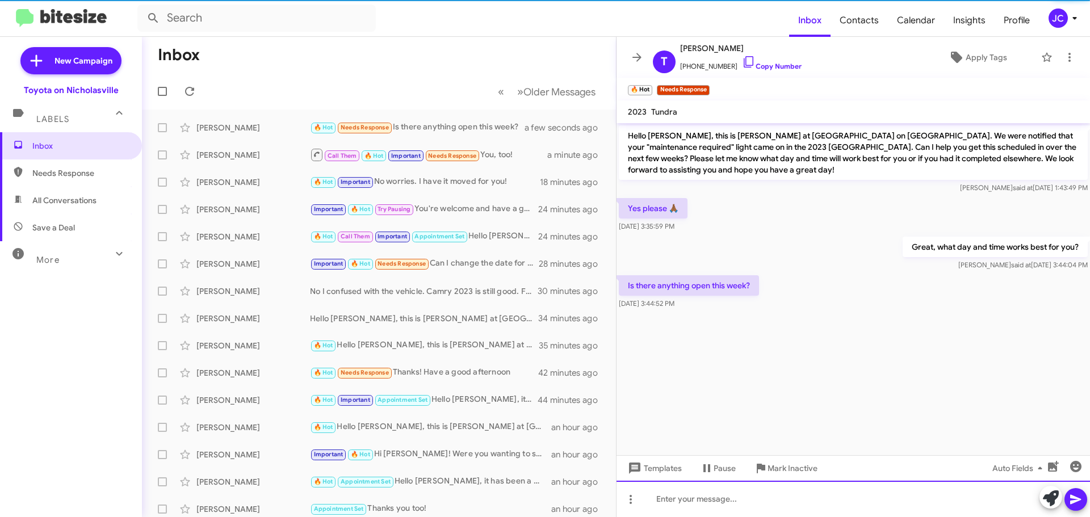
click at [745, 496] on div at bounding box center [852, 499] width 473 height 36
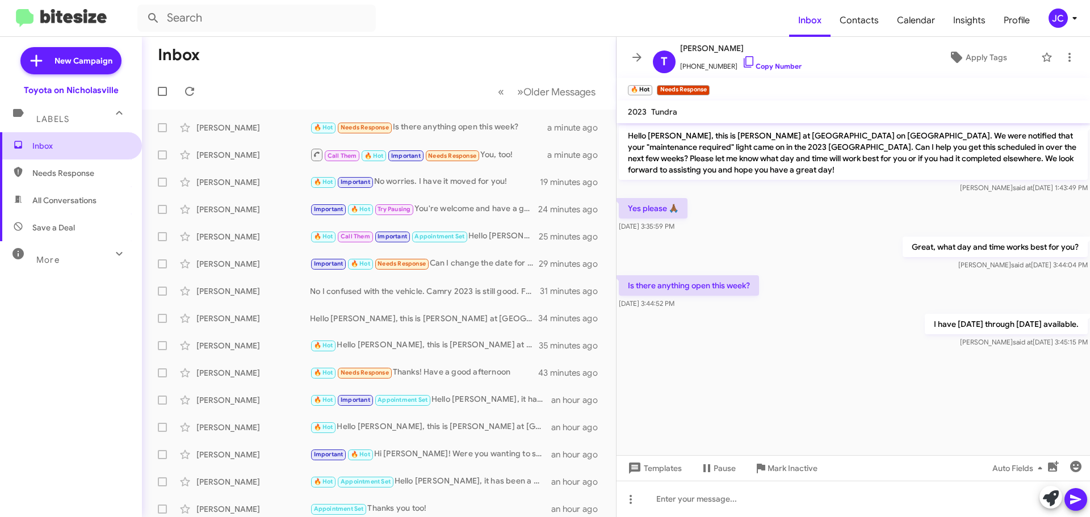
click at [59, 142] on span "Inbox" at bounding box center [80, 145] width 96 height 11
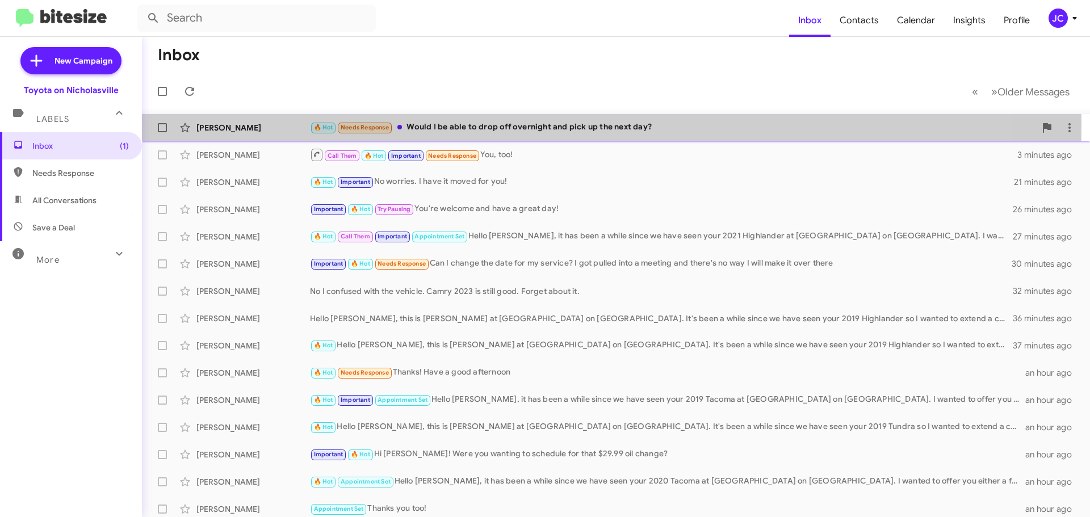
click at [254, 125] on div "[PERSON_NAME]" at bounding box center [253, 127] width 114 height 11
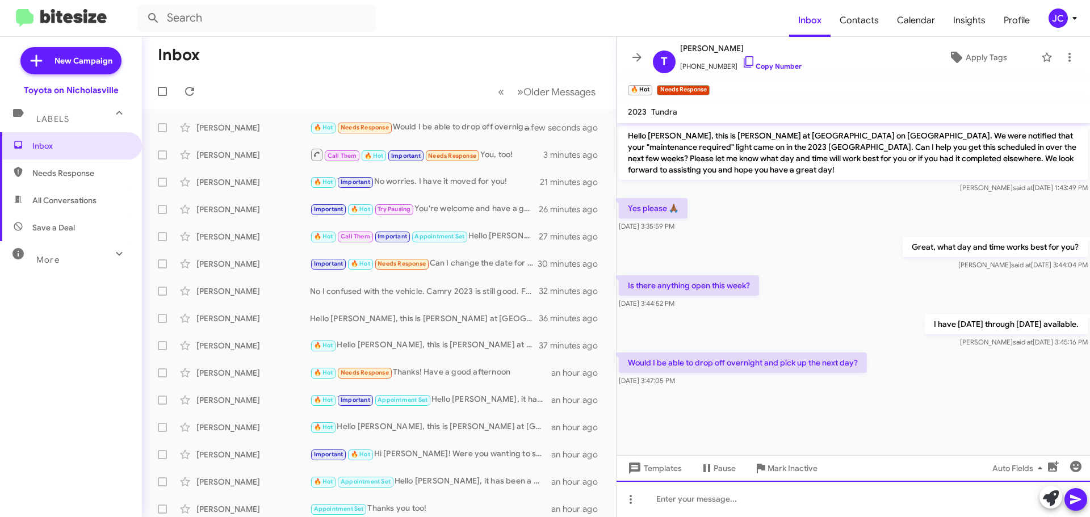
click at [783, 505] on div at bounding box center [852, 499] width 473 height 36
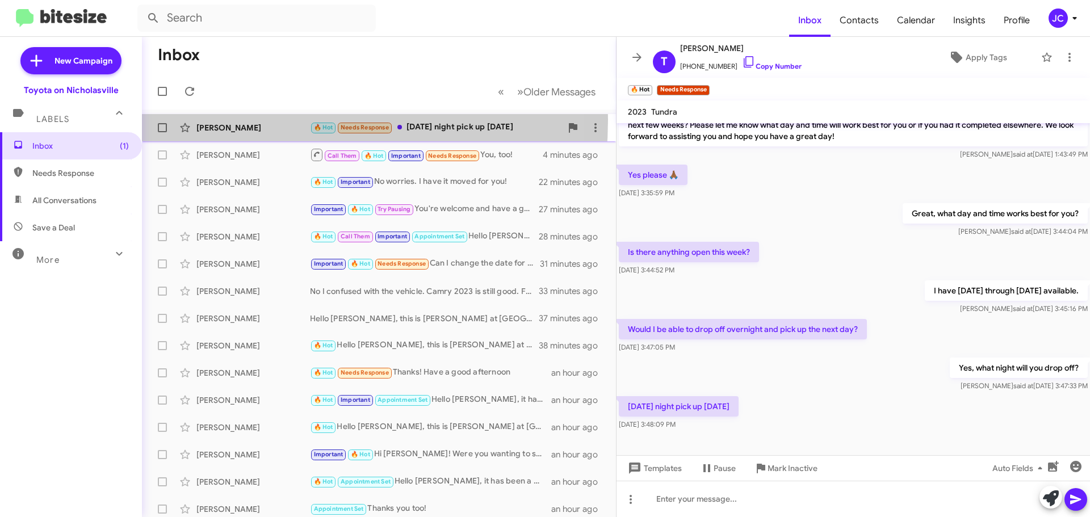
click at [235, 120] on div "[PERSON_NAME] 🔥 Hot Needs Response [DATE] night pick up [DATE] a few seconds ago" at bounding box center [379, 127] width 456 height 23
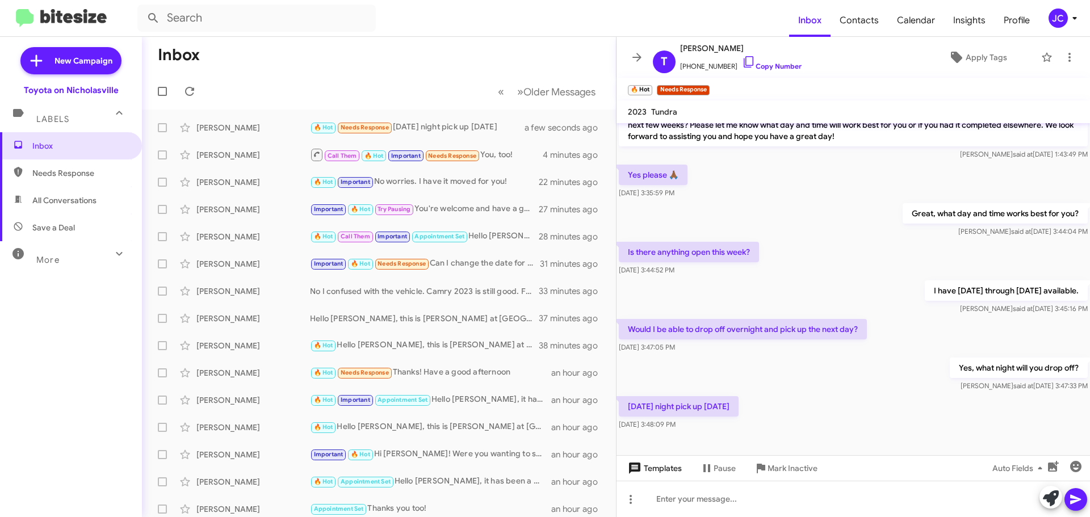
click at [654, 463] on span "Templates" at bounding box center [653, 468] width 56 height 20
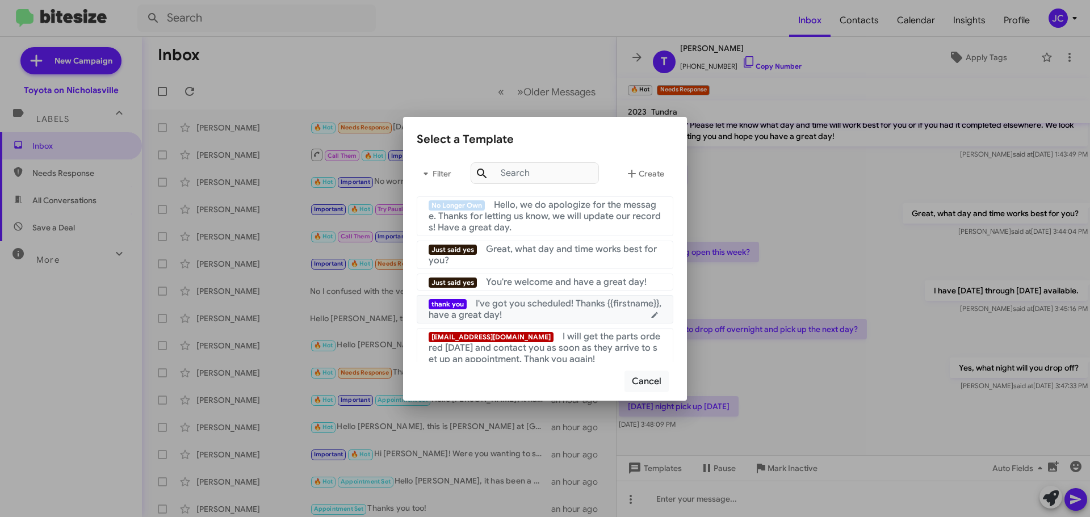
click at [547, 317] on div "thank you I've got you scheduled! Thanks {{firstname}}, have a great day!" at bounding box center [545, 309] width 233 height 23
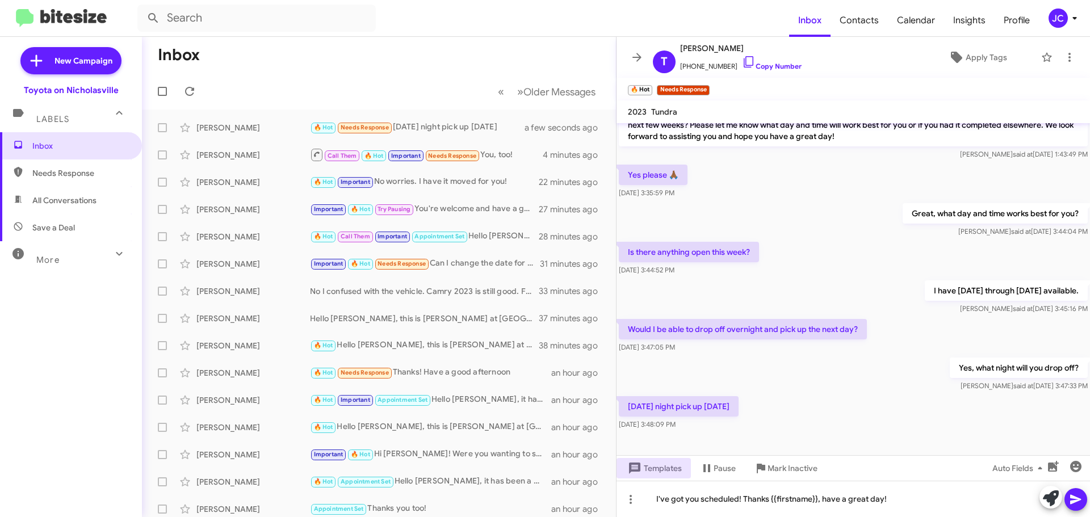
click at [1078, 499] on icon at bounding box center [1075, 500] width 11 height 10
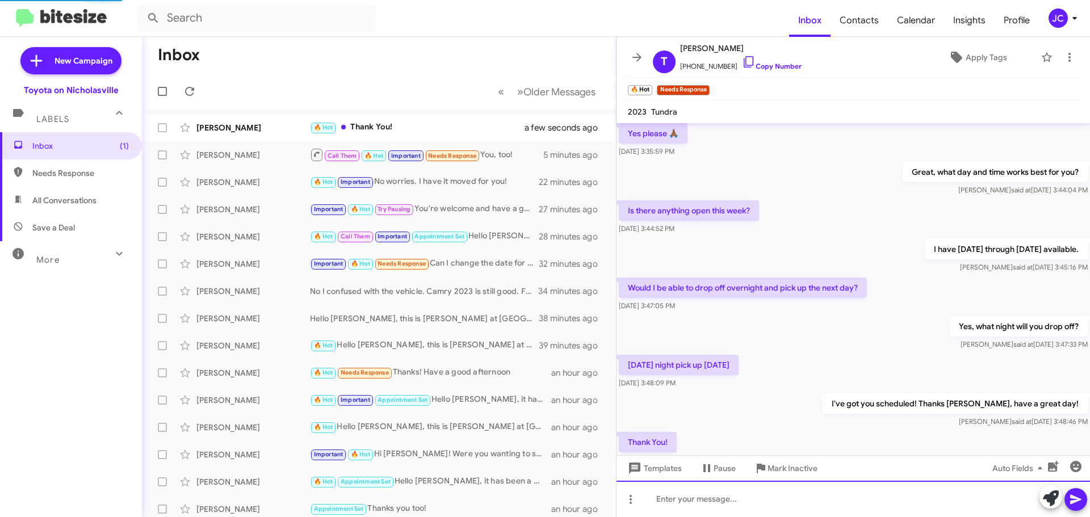
scroll to position [0, 0]
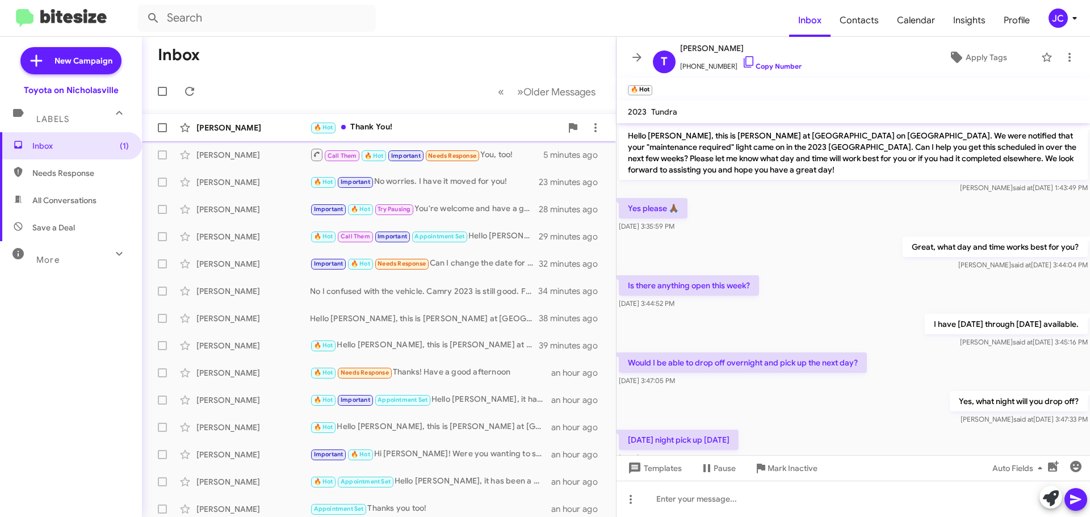
click at [234, 119] on div "[PERSON_NAME] 🔥 Hot Thank You! a few seconds ago" at bounding box center [379, 127] width 456 height 23
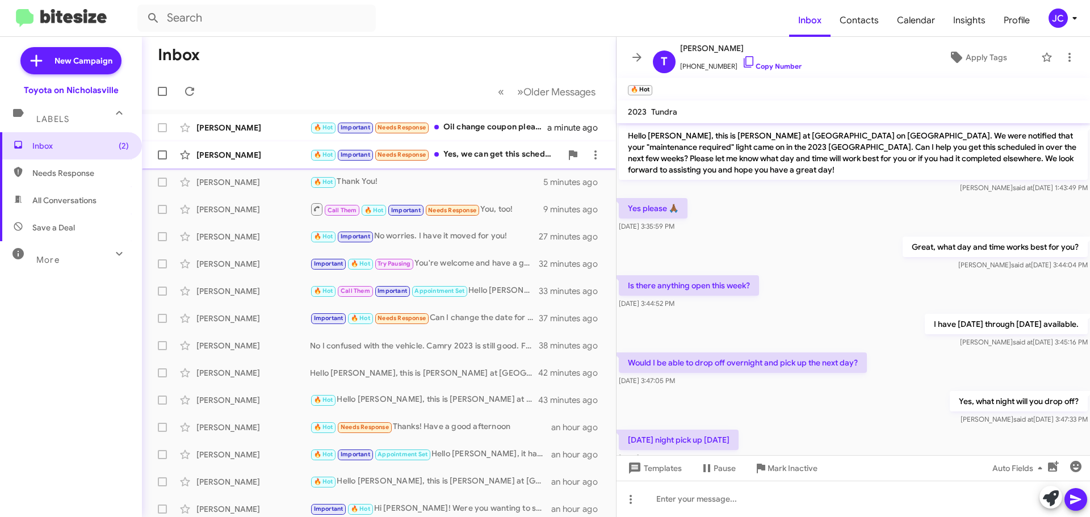
click at [229, 159] on div "[PERSON_NAME]" at bounding box center [253, 154] width 114 height 11
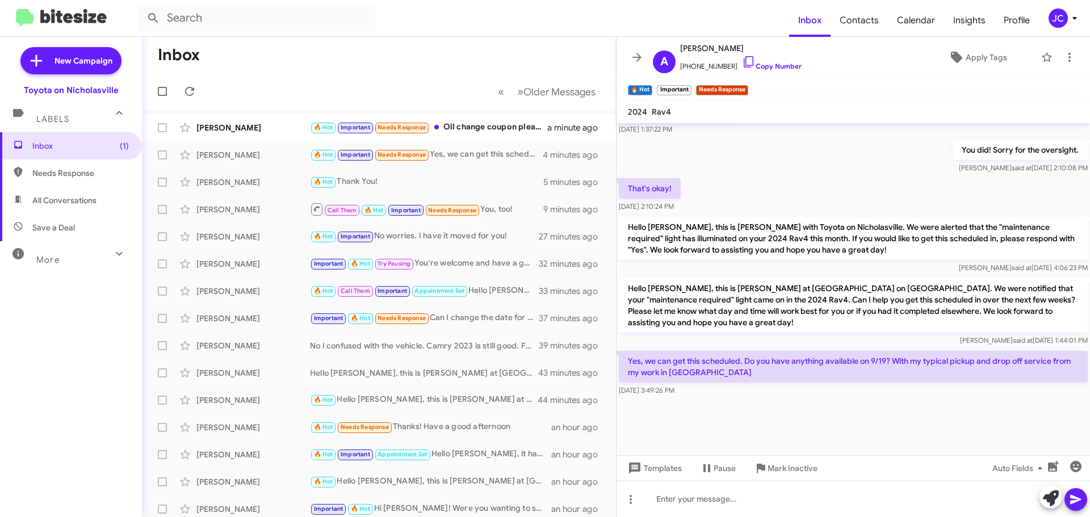
click at [767, 419] on div at bounding box center [852, 426] width 473 height 57
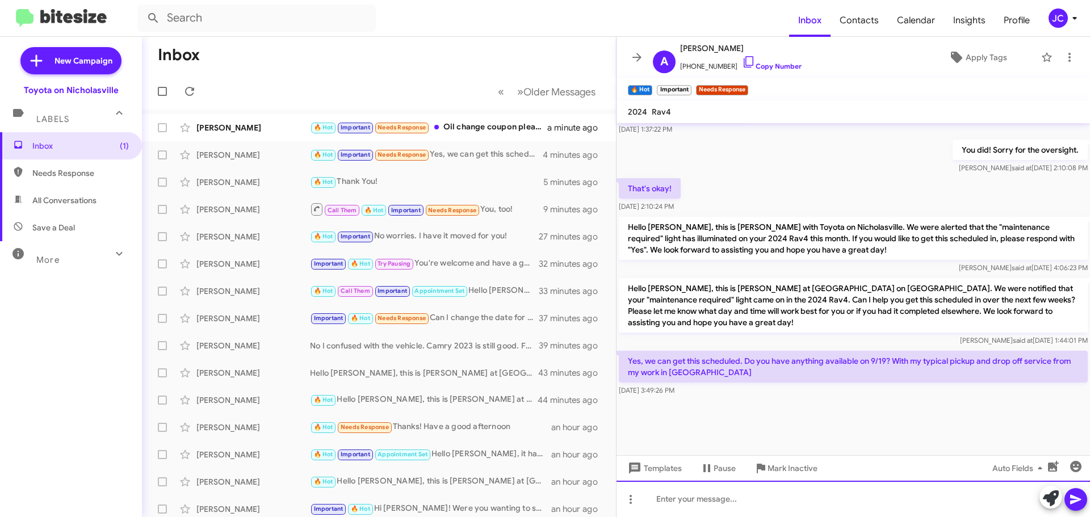
click at [796, 497] on div at bounding box center [852, 499] width 473 height 36
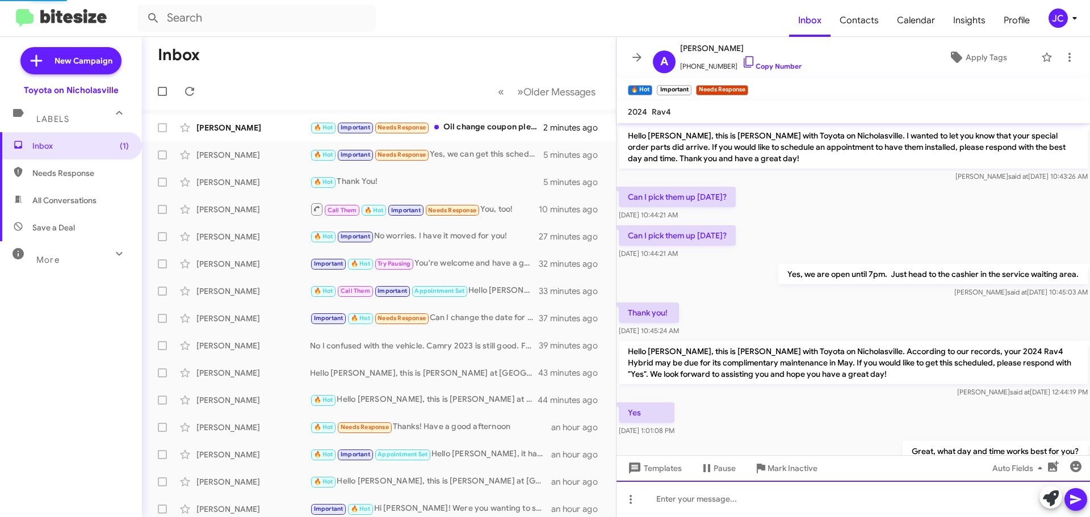
scroll to position [57, 0]
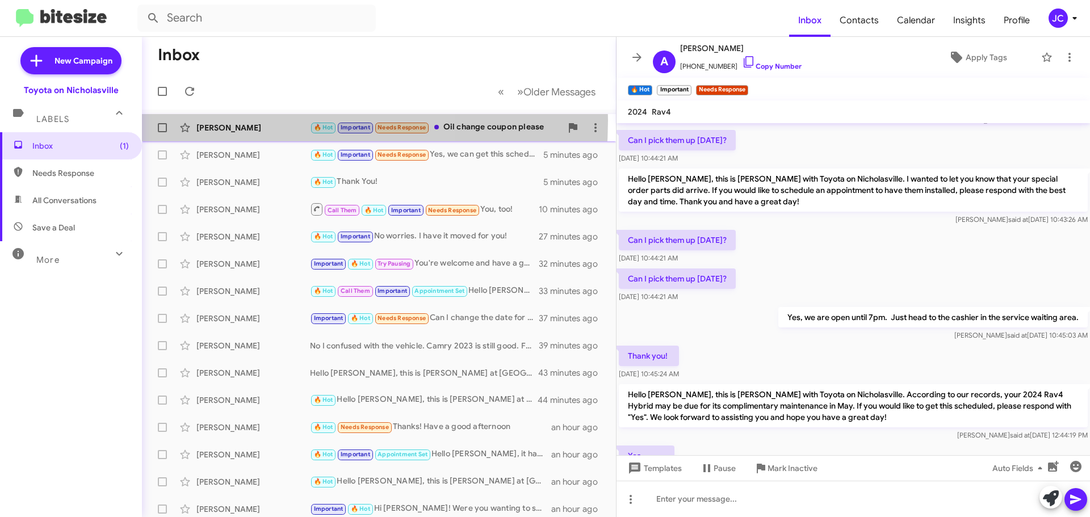
click at [243, 120] on div "[PERSON_NAME] 🔥 Hot Important Needs Response Oil change coupon please 2 minutes…" at bounding box center [379, 127] width 456 height 23
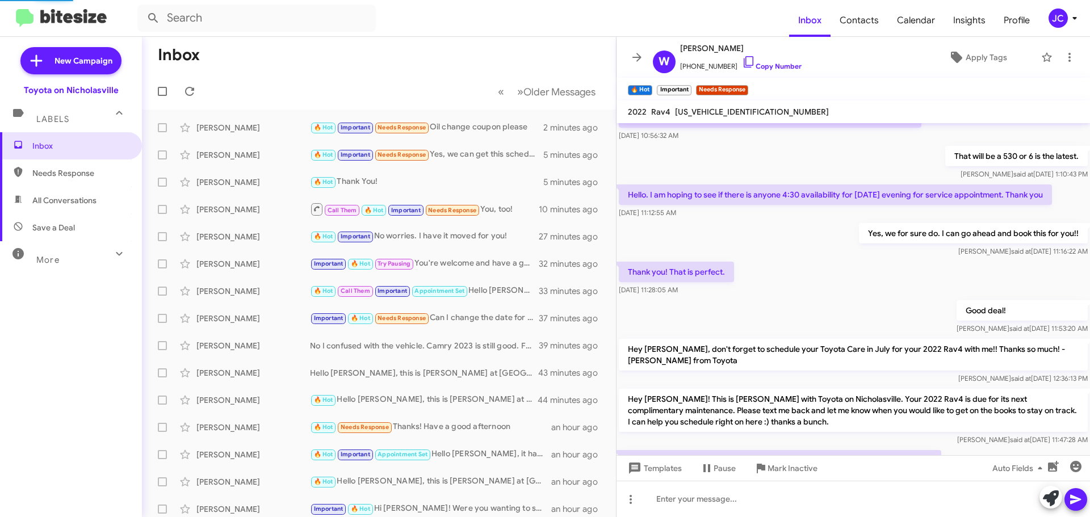
scroll to position [576, 0]
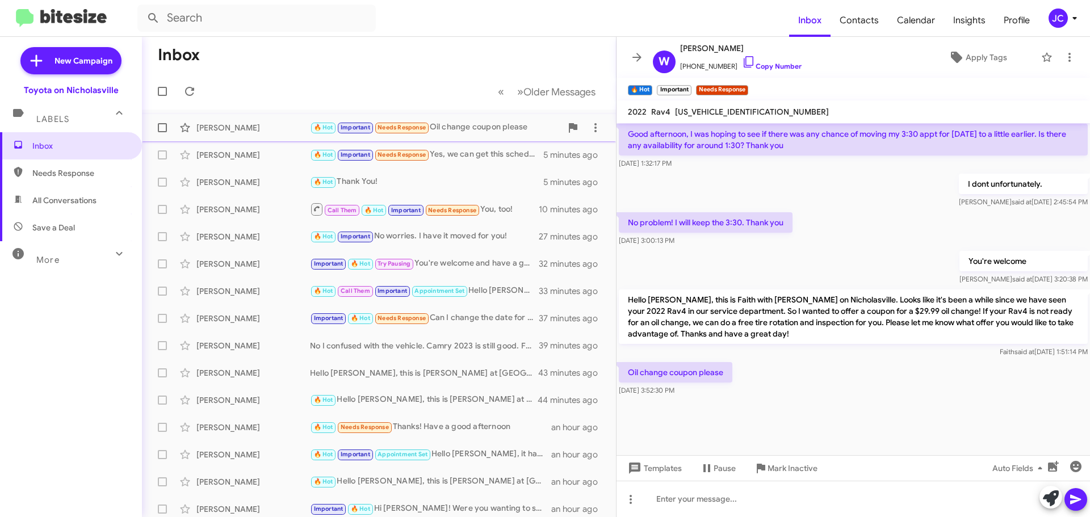
click at [161, 131] on span at bounding box center [162, 127] width 9 height 9
click at [162, 132] on input "checkbox" at bounding box center [162, 132] width 1 height 1
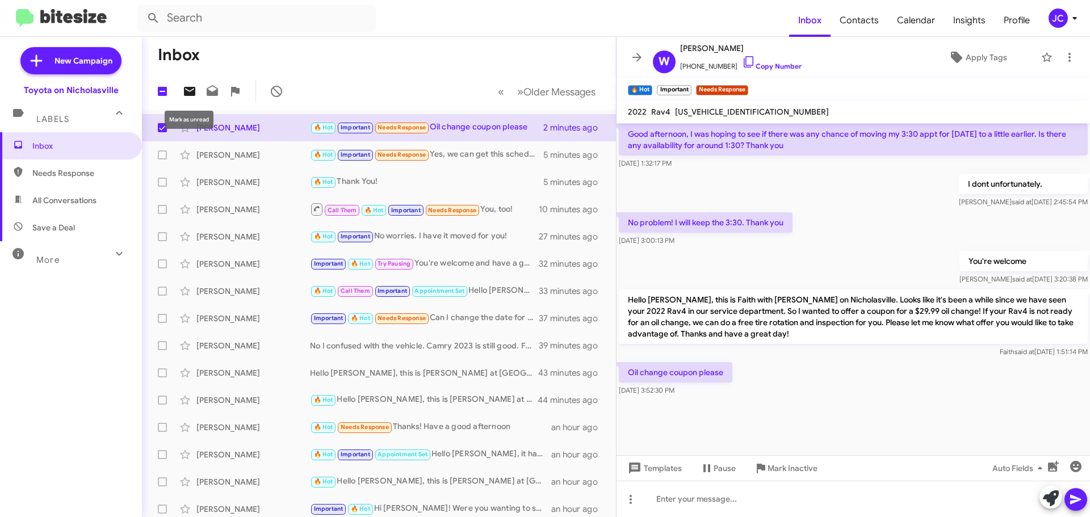
click at [190, 98] on icon at bounding box center [190, 92] width 14 height 14
click at [78, 145] on span "Inbox (1)" at bounding box center [80, 145] width 96 height 11
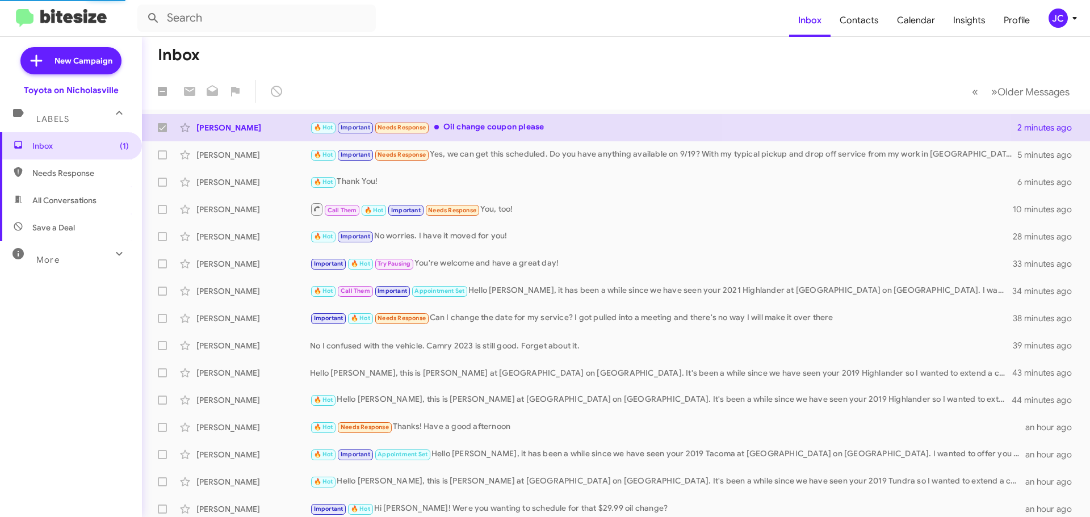
checkbox input "false"
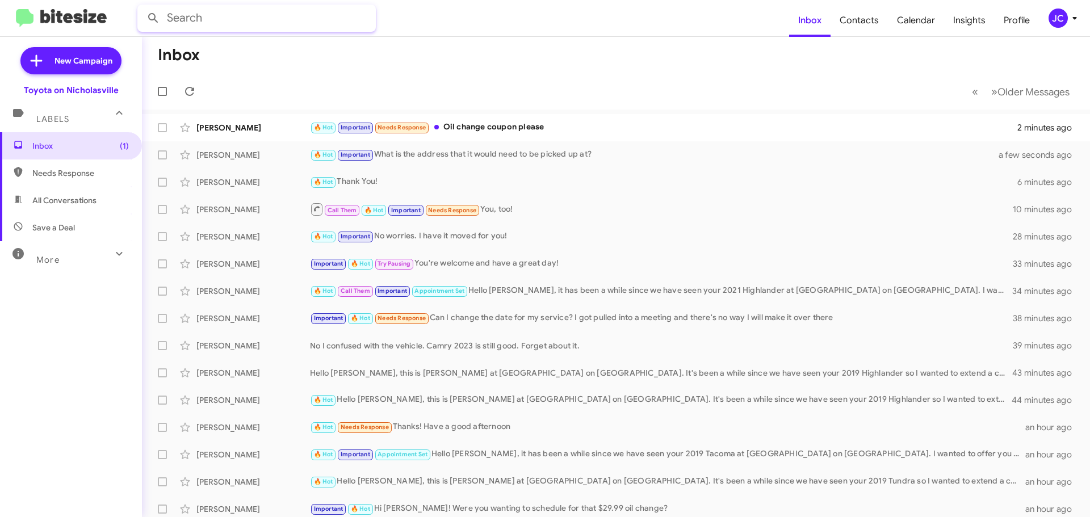
click at [222, 19] on input "text" at bounding box center [256, 18] width 238 height 27
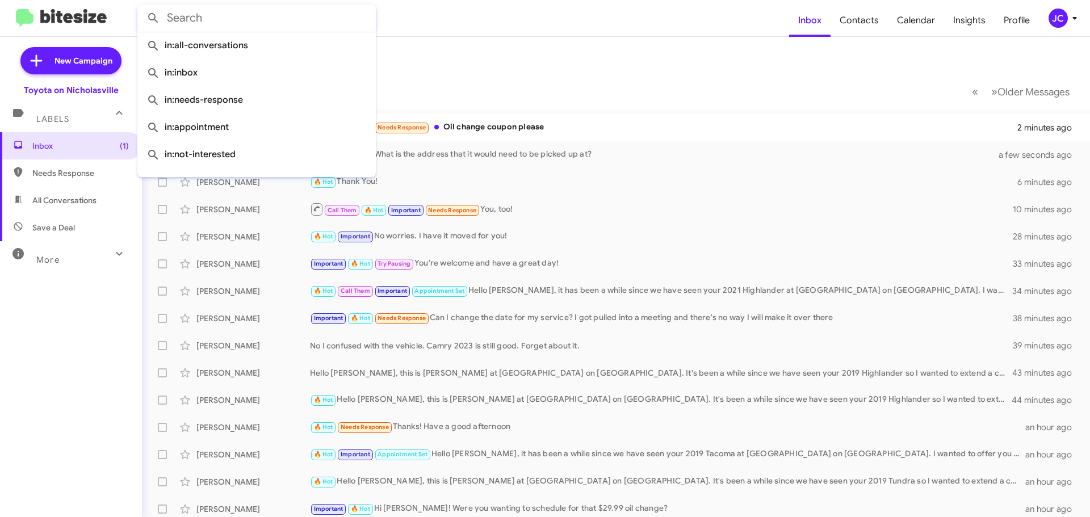
paste input "5023707583"
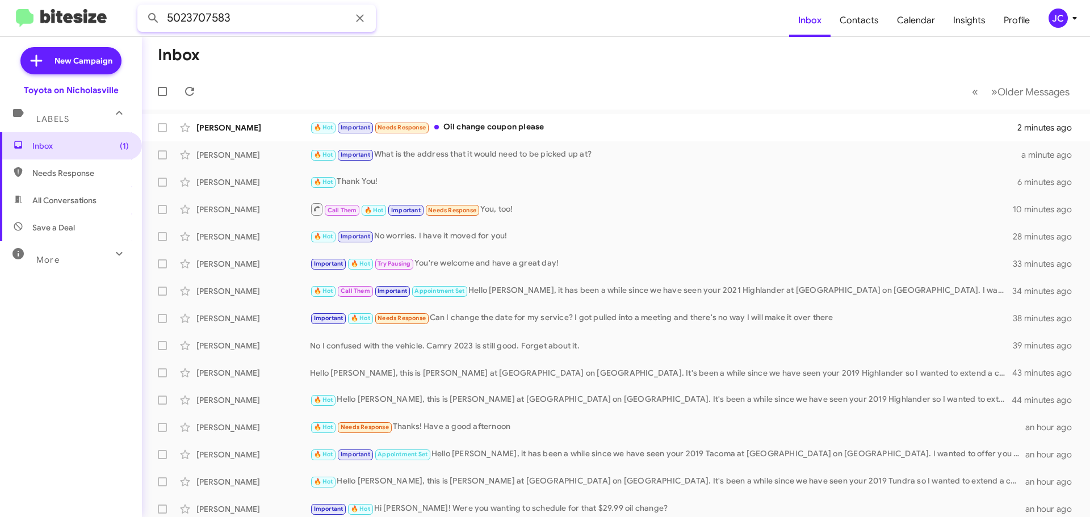
type input "5023707583"
click at [142, 7] on button at bounding box center [153, 18] width 23 height 23
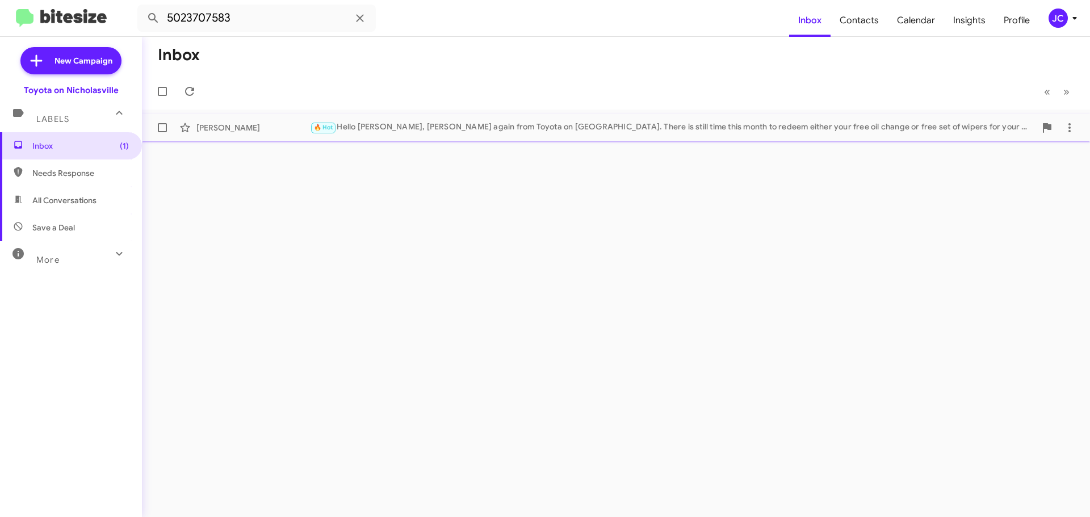
click at [450, 132] on div "🔥 Hot Hello [PERSON_NAME], [PERSON_NAME] again from Toyota on [GEOGRAPHIC_DATA]…" at bounding box center [672, 127] width 725 height 13
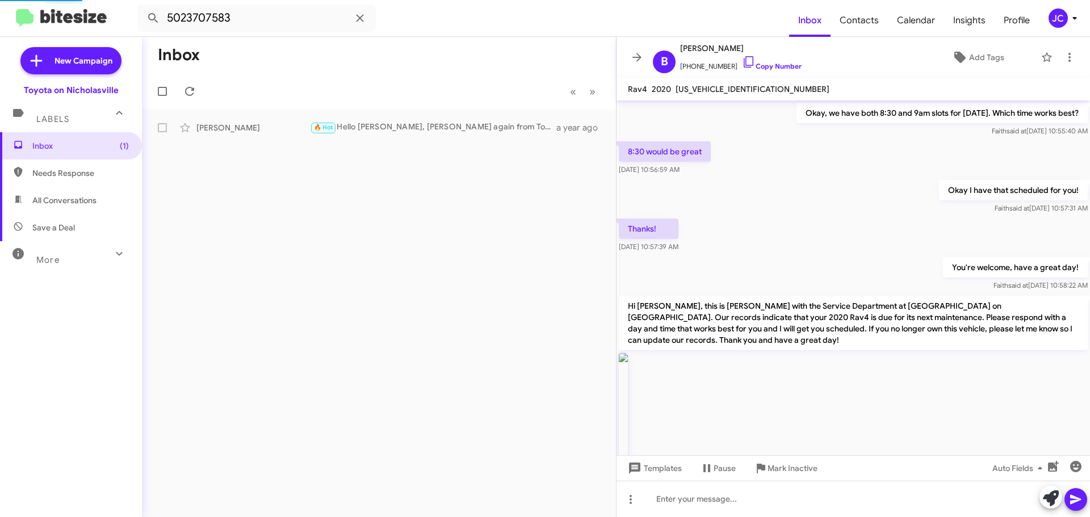
scroll to position [2372, 0]
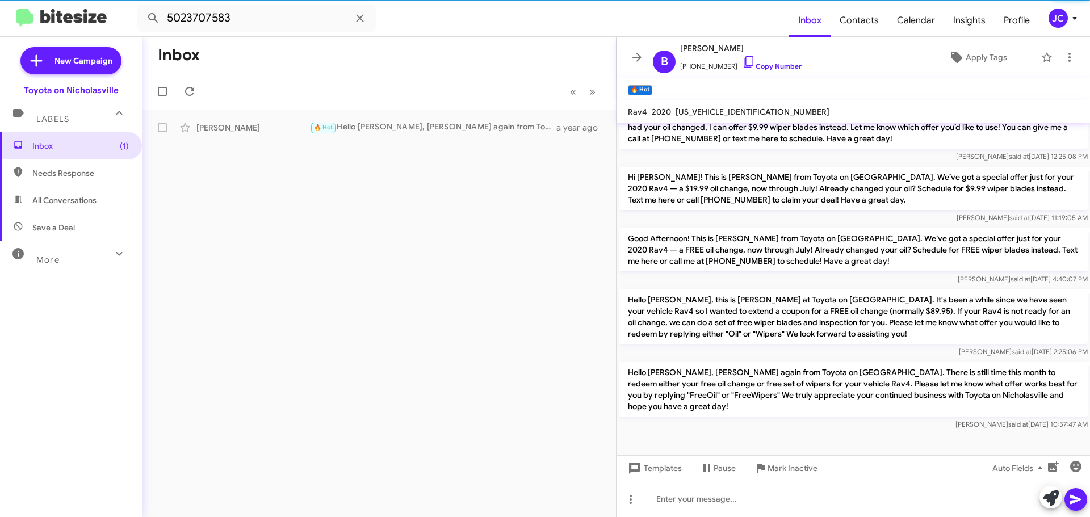
click at [747, 314] on p "Hello [PERSON_NAME], this is [PERSON_NAME] at Toyota on [GEOGRAPHIC_DATA]. It's…" at bounding box center [853, 316] width 469 height 54
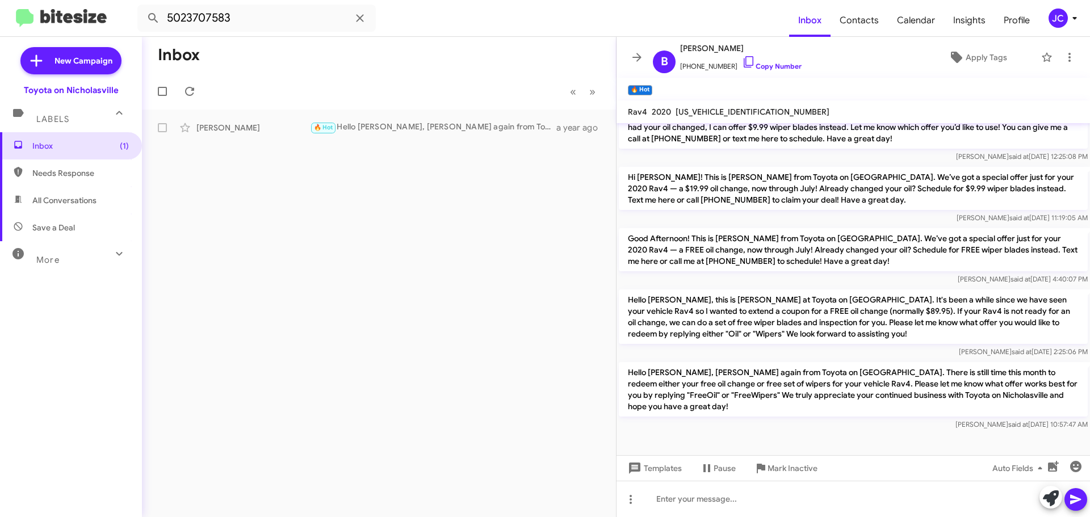
click at [747, 314] on p "Hello [PERSON_NAME], this is [PERSON_NAME] at Toyota on [GEOGRAPHIC_DATA]. It's…" at bounding box center [853, 316] width 469 height 54
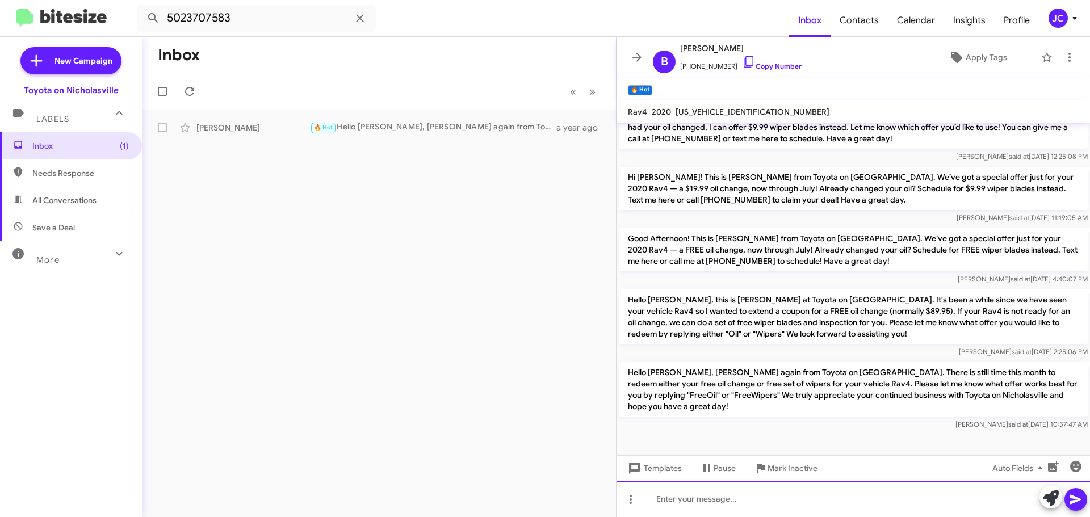
click at [710, 503] on div at bounding box center [852, 499] width 473 height 36
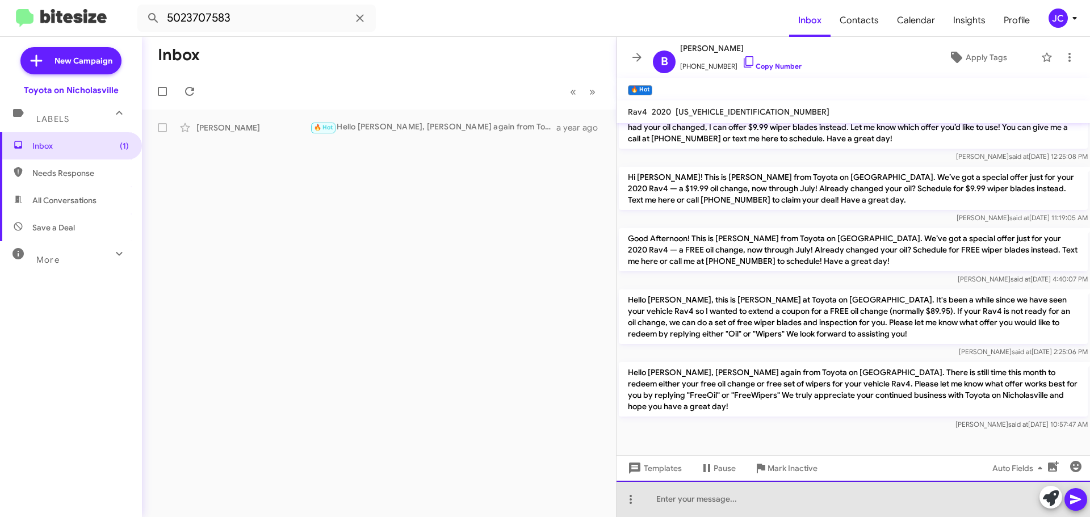
paste div
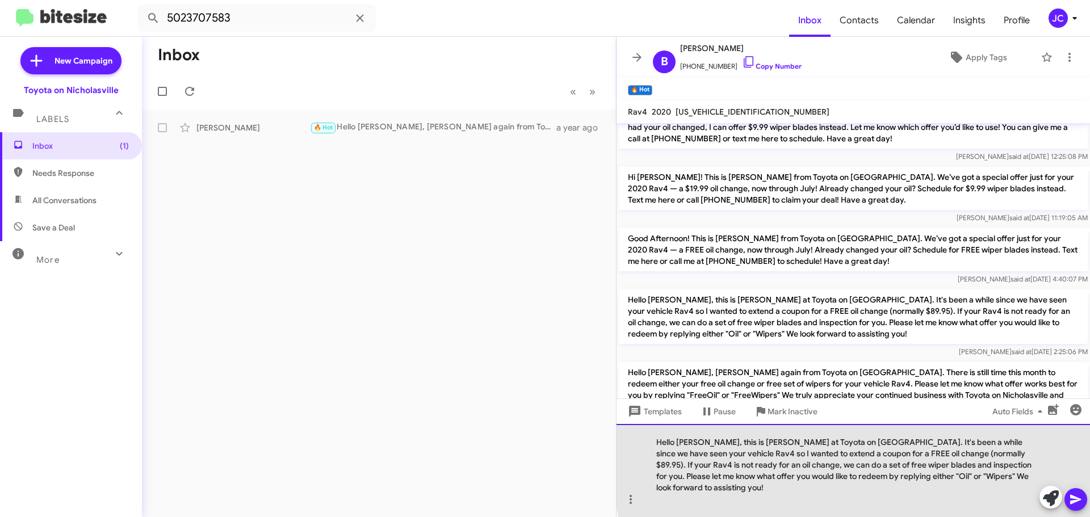
click at [1036, 457] on div "Hello [PERSON_NAME], this is [PERSON_NAME] at Toyota on [GEOGRAPHIC_DATA]. It's…" at bounding box center [852, 470] width 473 height 93
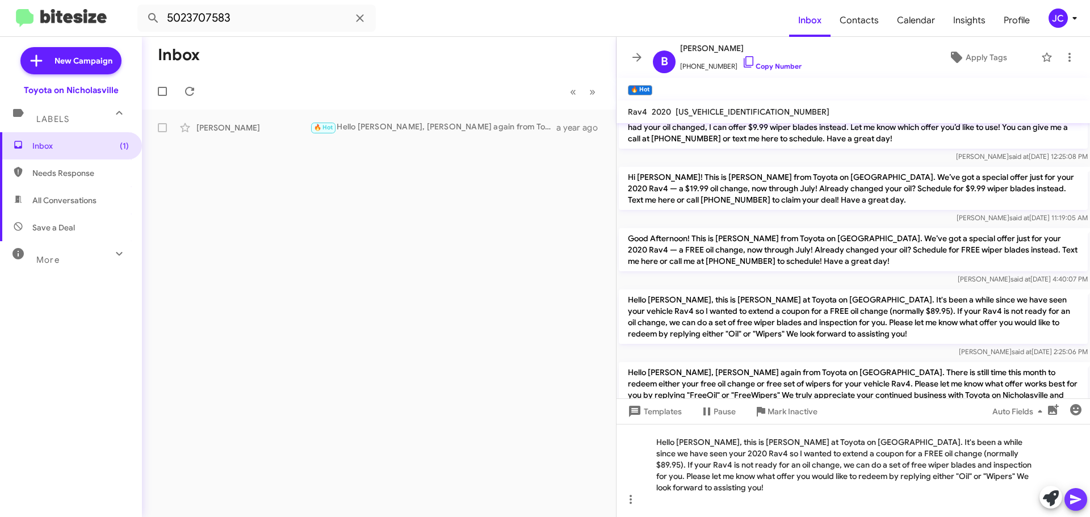
click at [1081, 497] on icon at bounding box center [1076, 500] width 14 height 14
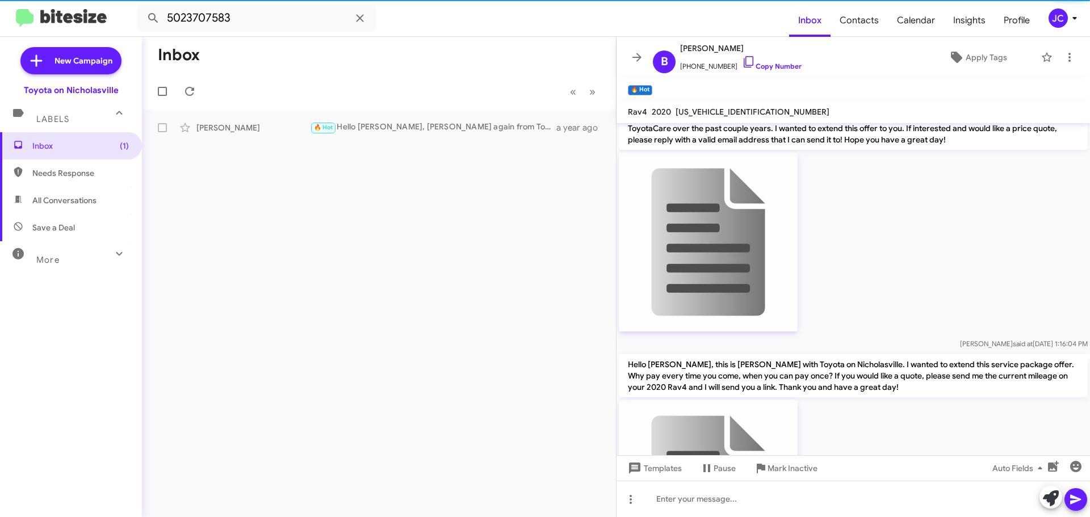
scroll to position [738, 0]
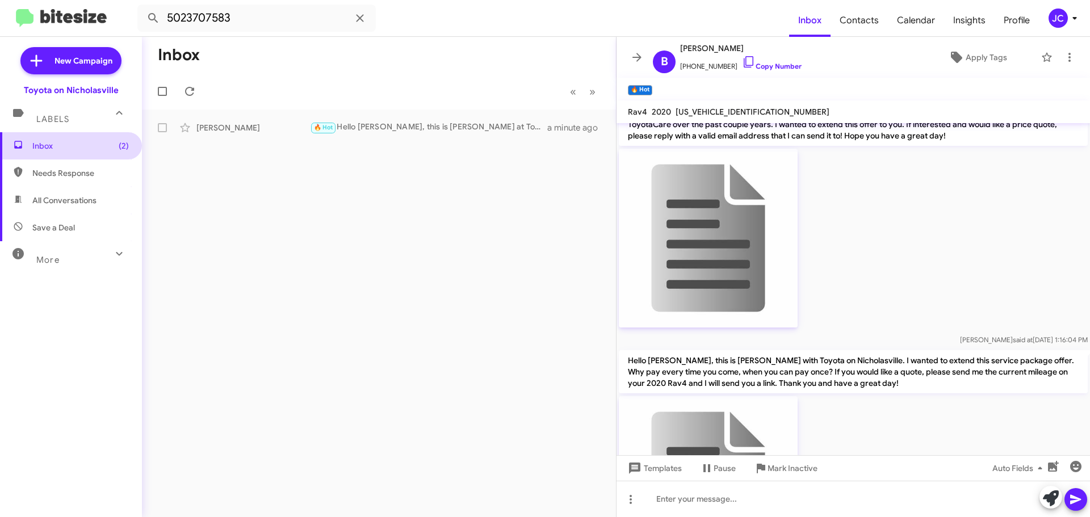
click at [102, 149] on span "Inbox (2)" at bounding box center [80, 145] width 96 height 11
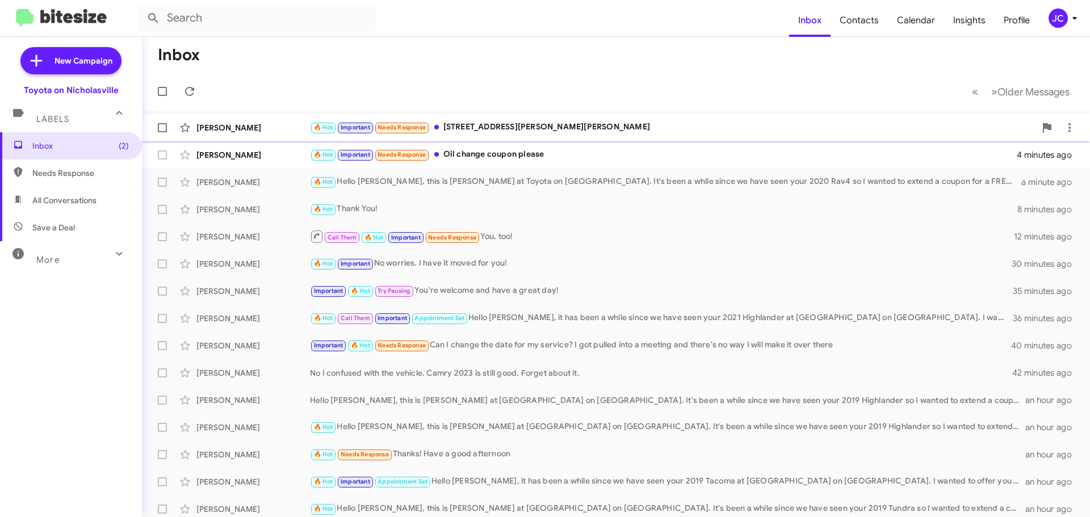
click at [231, 127] on div "[PERSON_NAME]" at bounding box center [253, 127] width 114 height 11
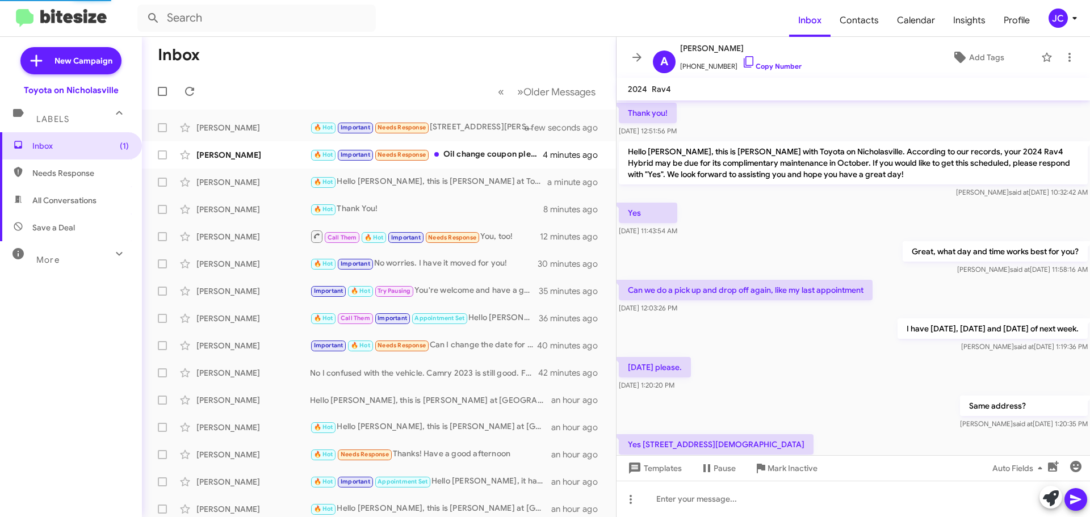
scroll to position [599, 0]
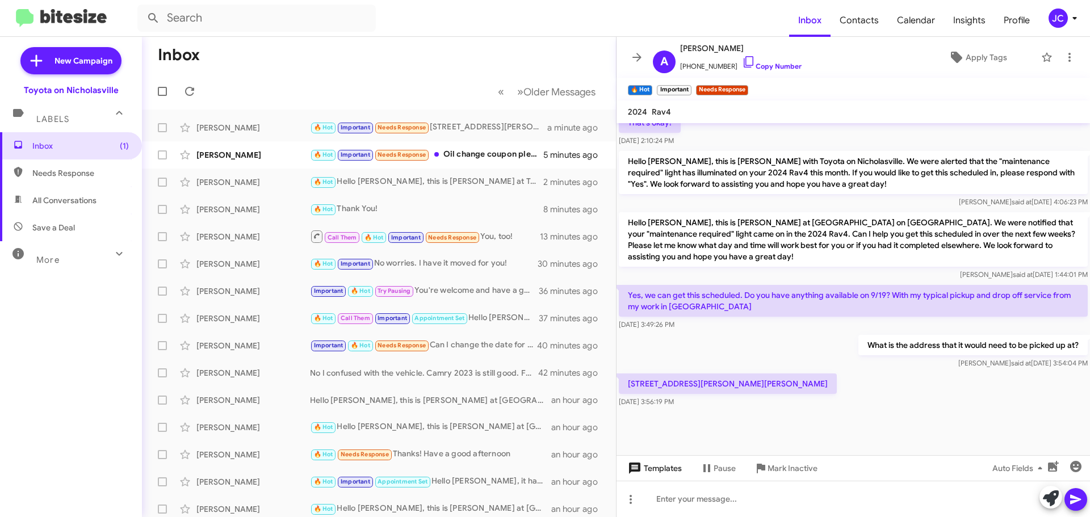
click at [675, 474] on span "Templates" at bounding box center [653, 468] width 56 height 20
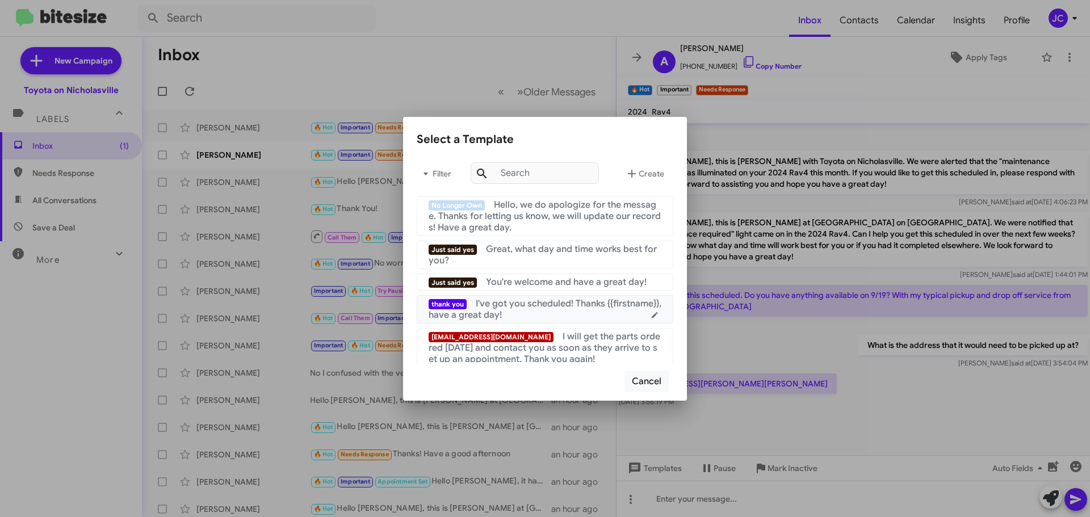
click at [505, 314] on span "I've got you scheduled! Thanks {{firstname}}, have a great day!" at bounding box center [545, 309] width 233 height 23
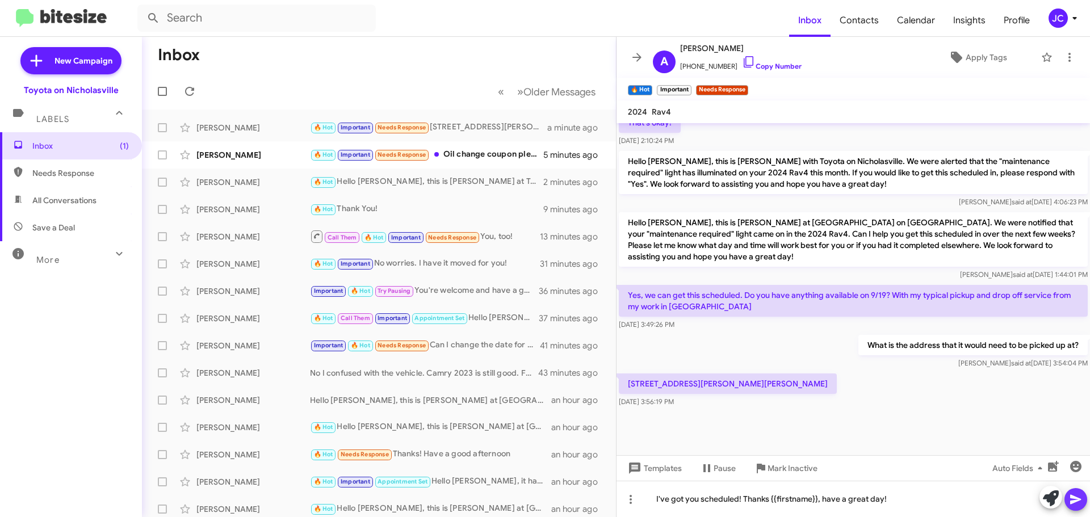
click at [1079, 504] on icon at bounding box center [1076, 500] width 14 height 14
